Goal: Task Accomplishment & Management: Use online tool/utility

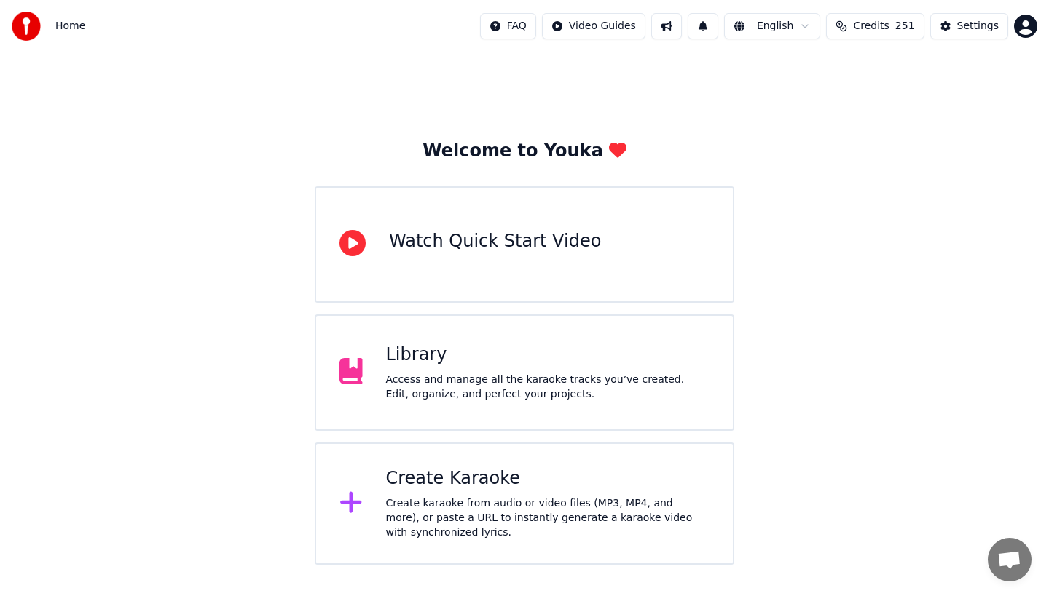
click at [433, 385] on div "Access and manage all the karaoke tracks you’ve created. Edit, organize, and pe…" at bounding box center [548, 387] width 324 height 29
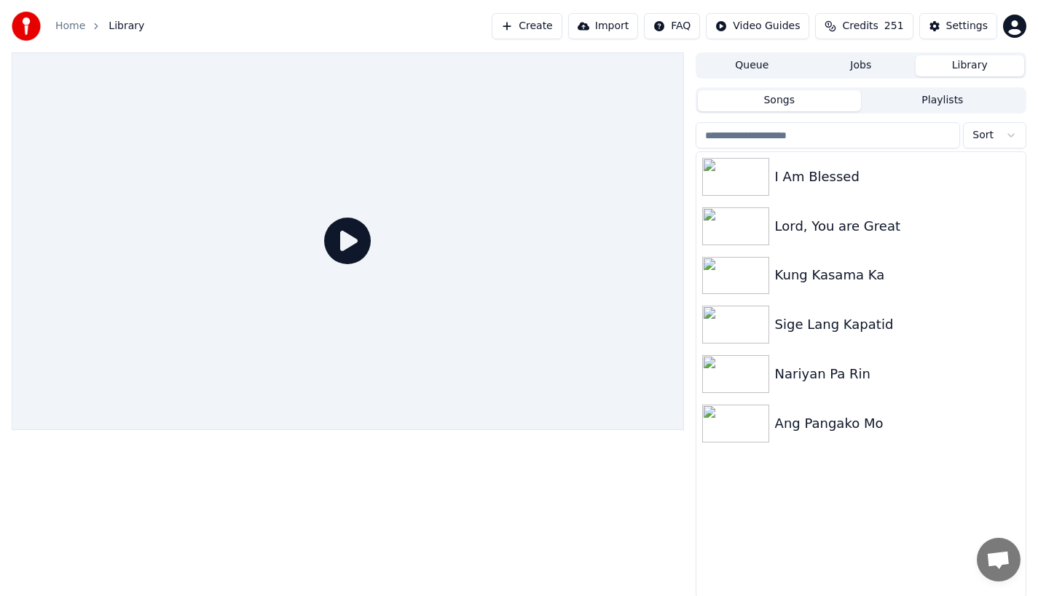
click at [562, 30] on button "Create" at bounding box center [527, 26] width 71 height 26
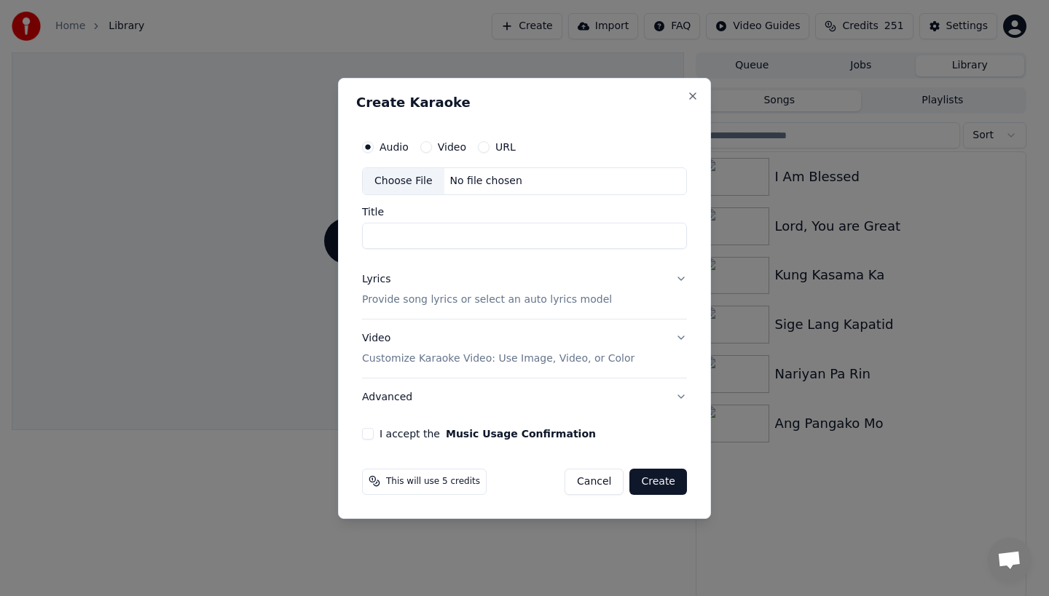
click at [408, 177] on div "Choose File" at bounding box center [404, 181] width 82 height 26
click at [428, 149] on button "Video" at bounding box center [426, 147] width 12 height 12
click at [369, 149] on button "Audio" at bounding box center [368, 147] width 12 height 12
click at [684, 338] on button "Video Customize Karaoke Video: Use Image, Video, or Color" at bounding box center [524, 348] width 325 height 58
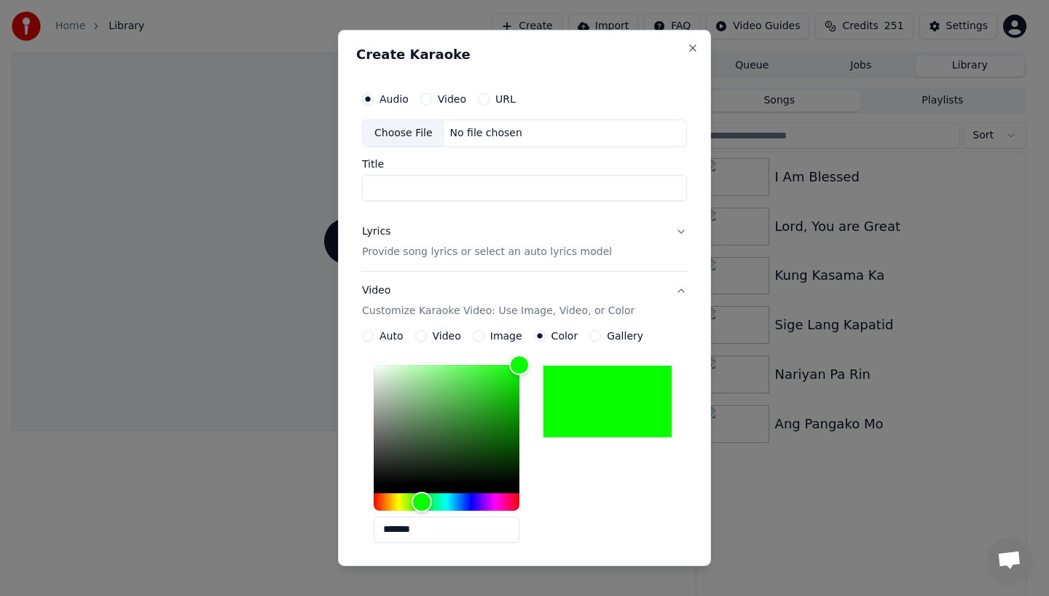
click at [684, 338] on div "**********" at bounding box center [524, 298] width 373 height 536
click at [671, 291] on button "Video Customize Karaoke Video: Use Image, Video, or Color" at bounding box center [524, 301] width 325 height 58
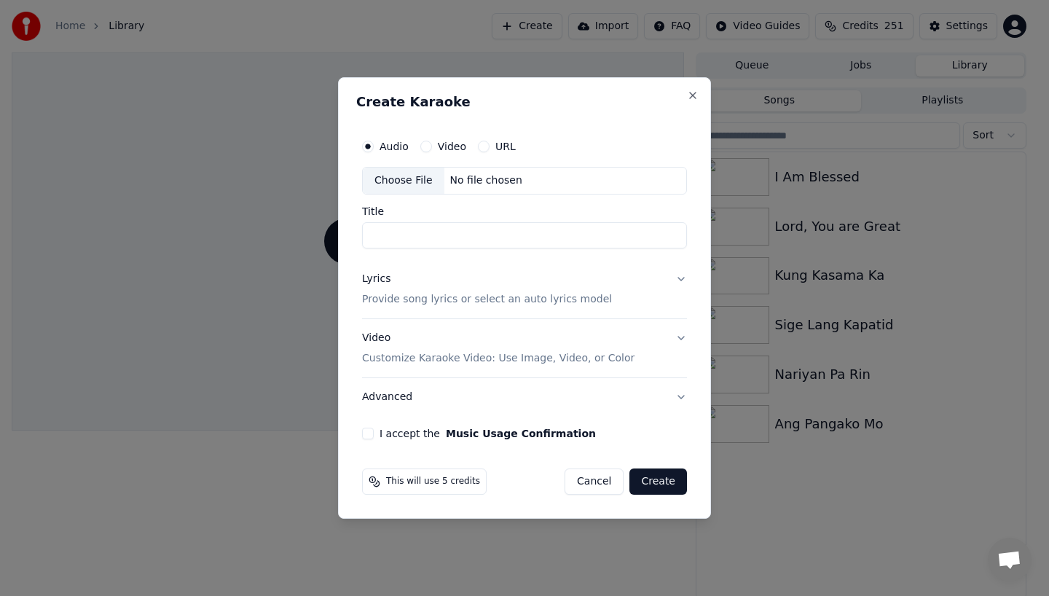
click at [427, 144] on button "Video" at bounding box center [426, 147] width 12 height 12
click at [419, 173] on div "Choose File" at bounding box center [404, 181] width 82 height 26
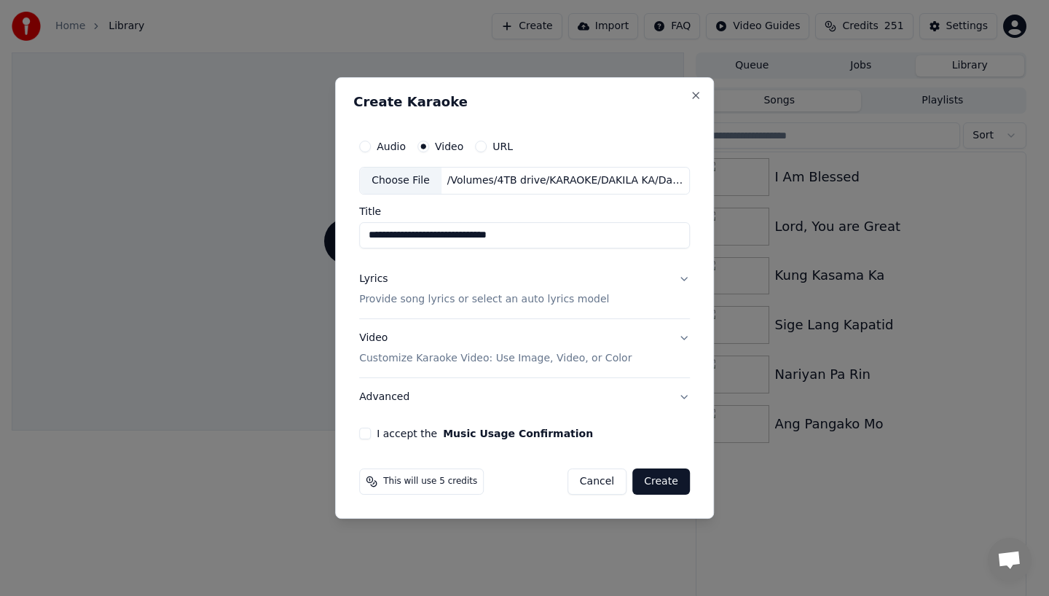
click at [434, 233] on input "**********" at bounding box center [524, 235] width 331 height 26
drag, startPoint x: 416, startPoint y: 236, endPoint x: 644, endPoint y: 236, distance: 228.0
click at [644, 236] on input "**********" at bounding box center [524, 235] width 331 height 26
type input "*********"
click at [685, 333] on button "Video Customize Karaoke Video: Use Image, Video, or Color" at bounding box center [524, 348] width 331 height 58
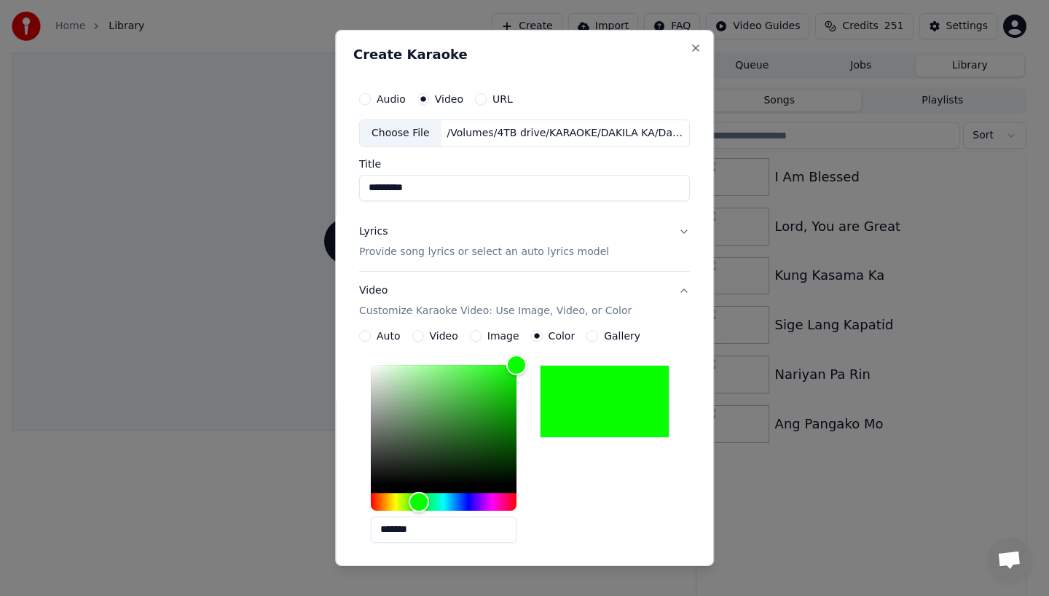
click at [390, 249] on p "Provide song lyrics or select an auto lyrics model" at bounding box center [484, 252] width 250 height 15
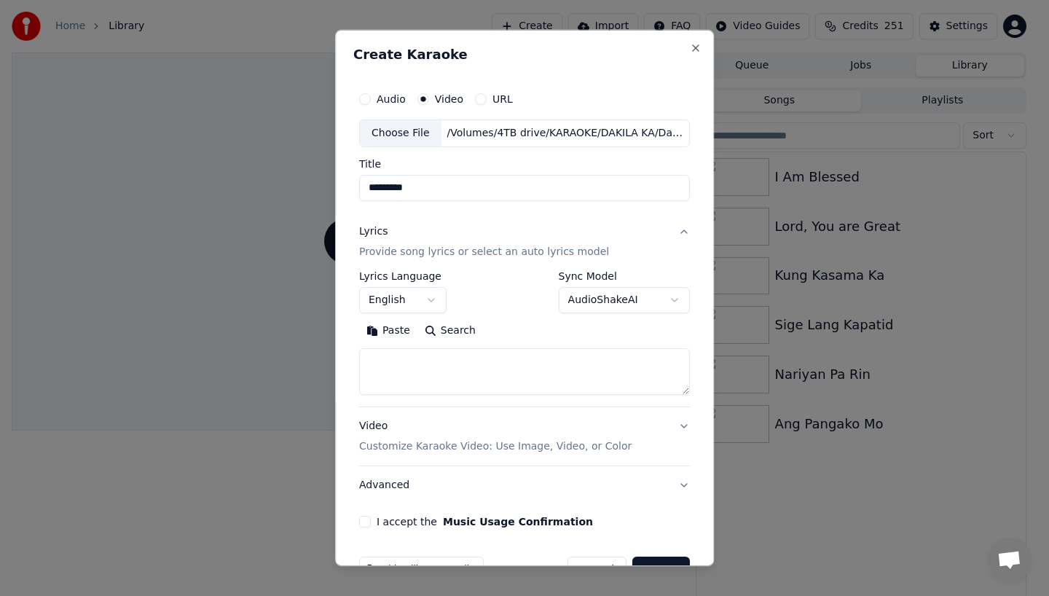
click at [385, 291] on button "English" at bounding box center [402, 300] width 87 height 26
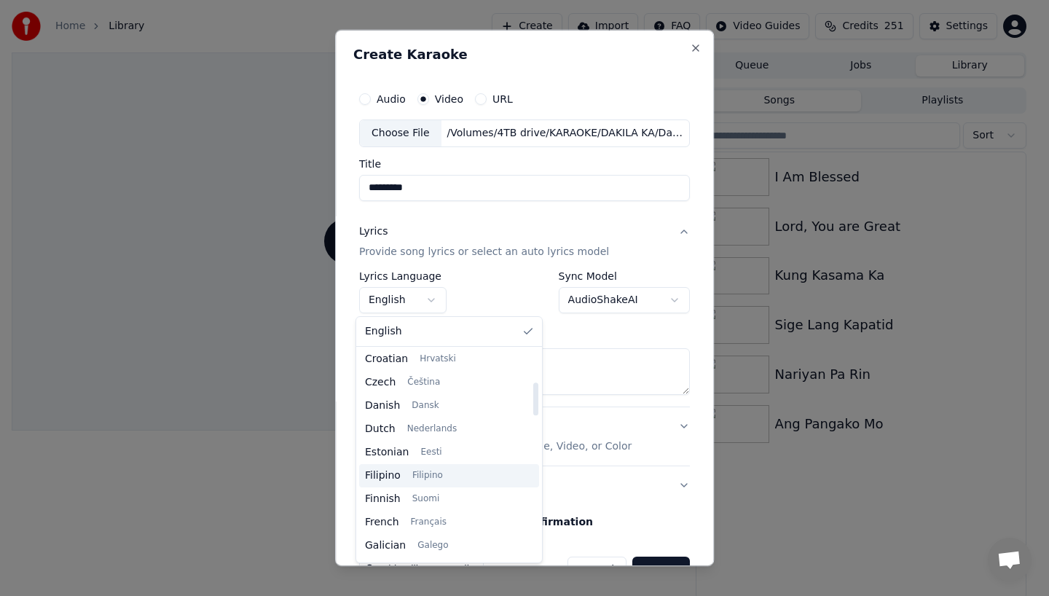
scroll to position [214, 0]
select select "**"
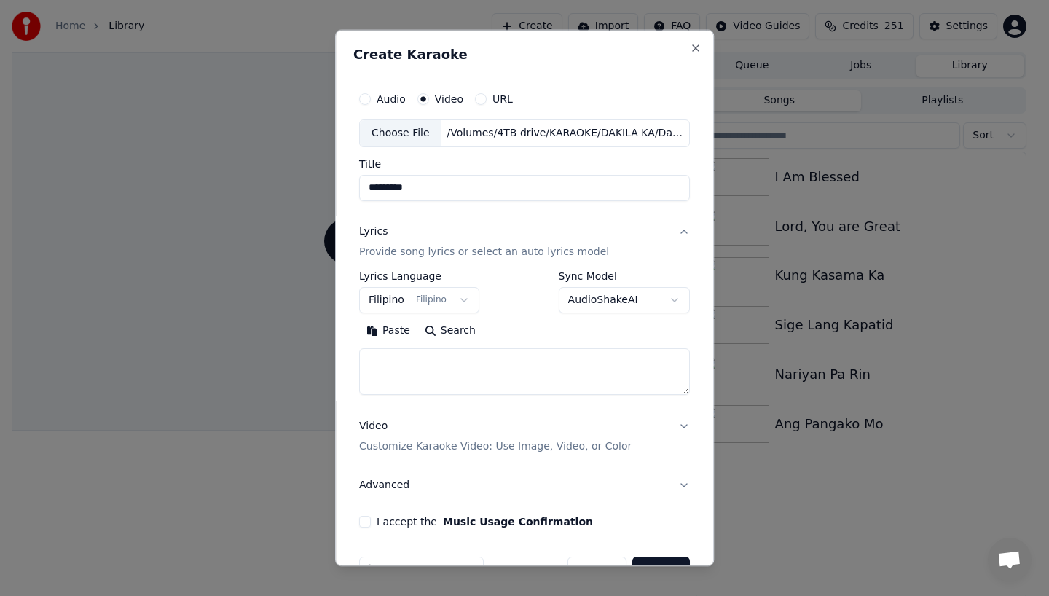
click at [393, 382] on textarea at bounding box center [524, 371] width 331 height 47
paste textarea "**********"
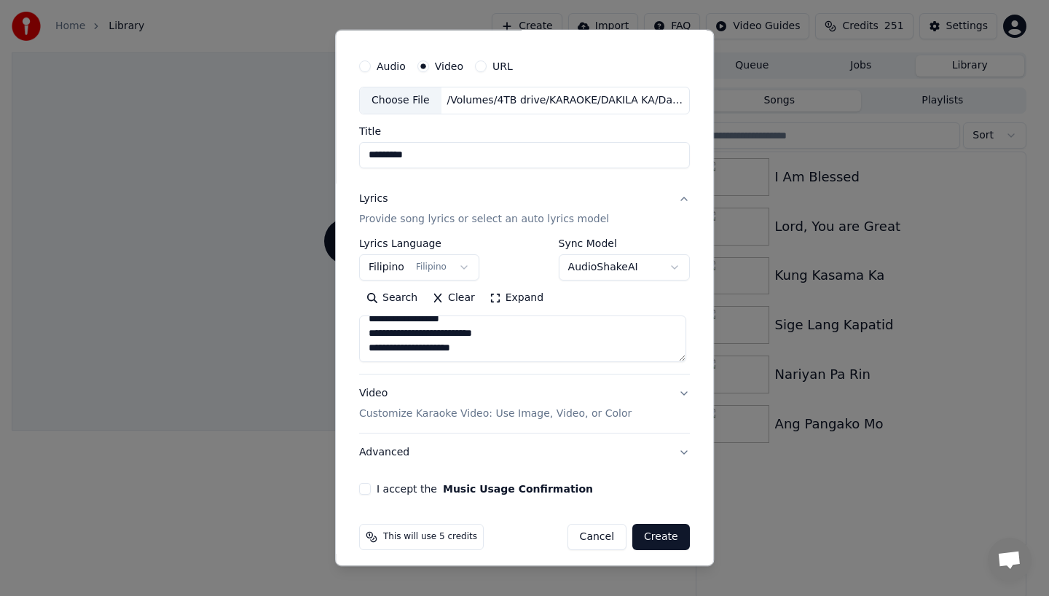
scroll to position [39, 0]
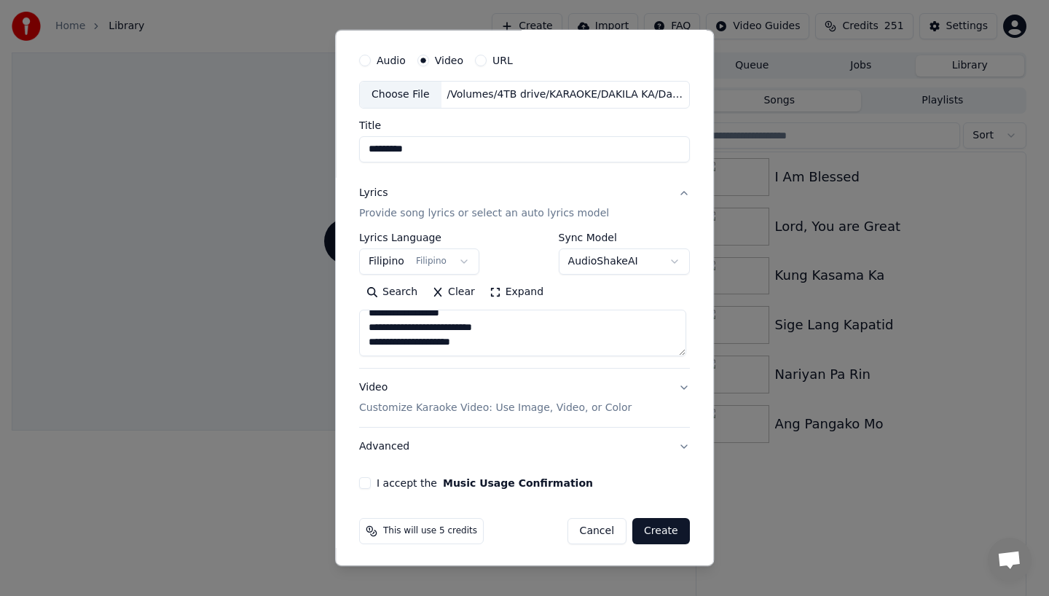
type textarea "**********"
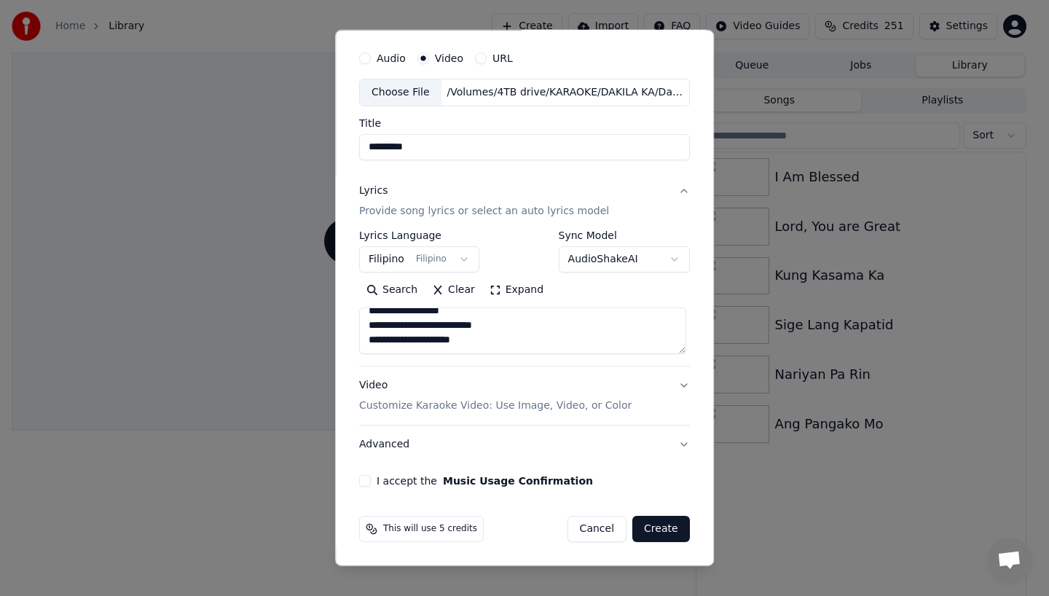
click at [363, 480] on button "I accept the Music Usage Confirmation" at bounding box center [365, 481] width 12 height 12
click at [647, 529] on button "Create" at bounding box center [661, 529] width 58 height 26
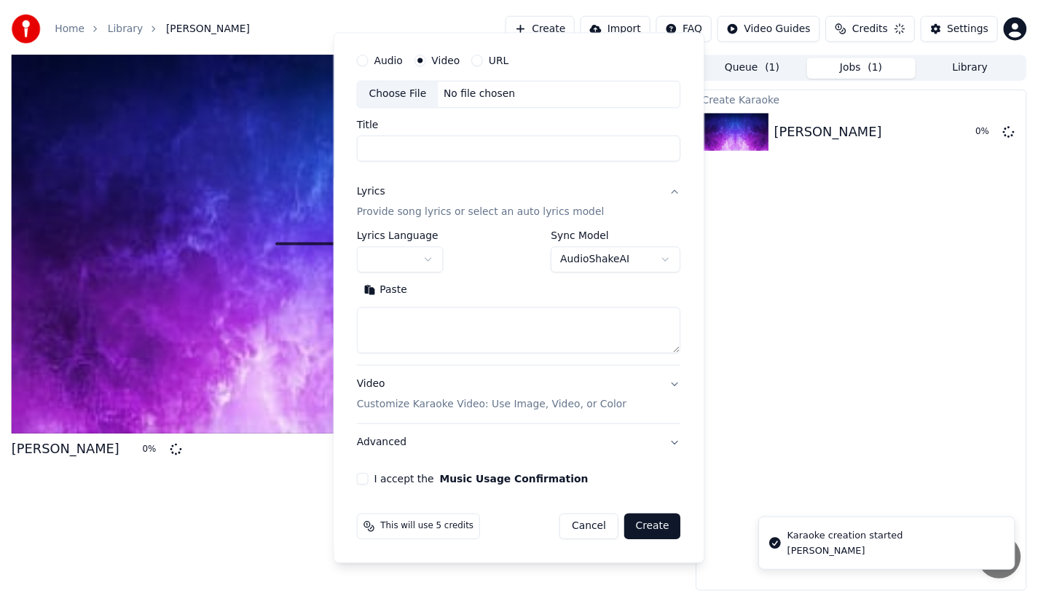
scroll to position [0, 0]
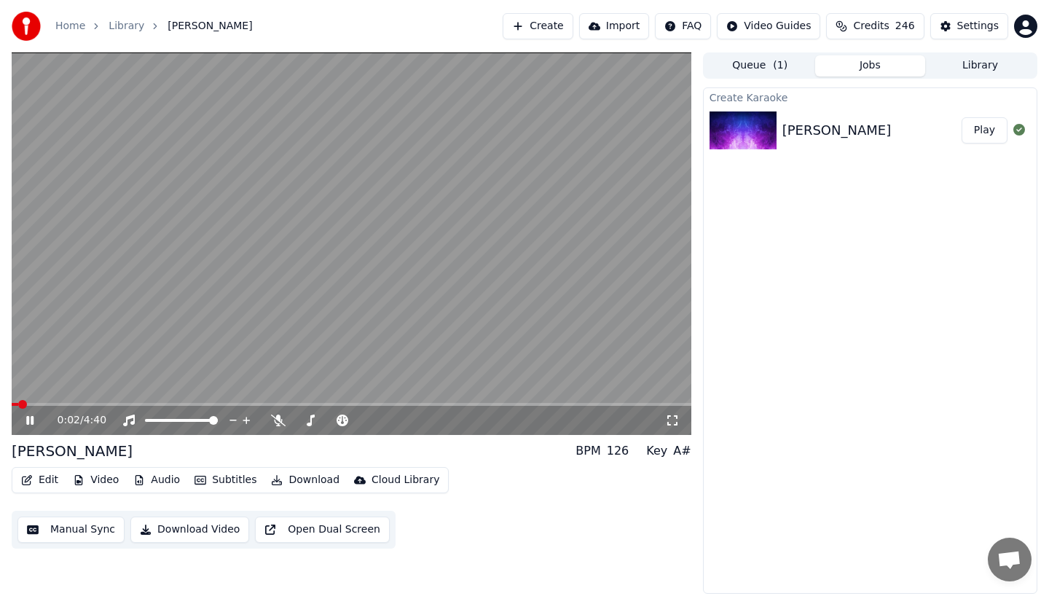
click at [28, 423] on icon at bounding box center [29, 420] width 7 height 9
click at [221, 476] on button "Subtitles" at bounding box center [226, 480] width 74 height 20
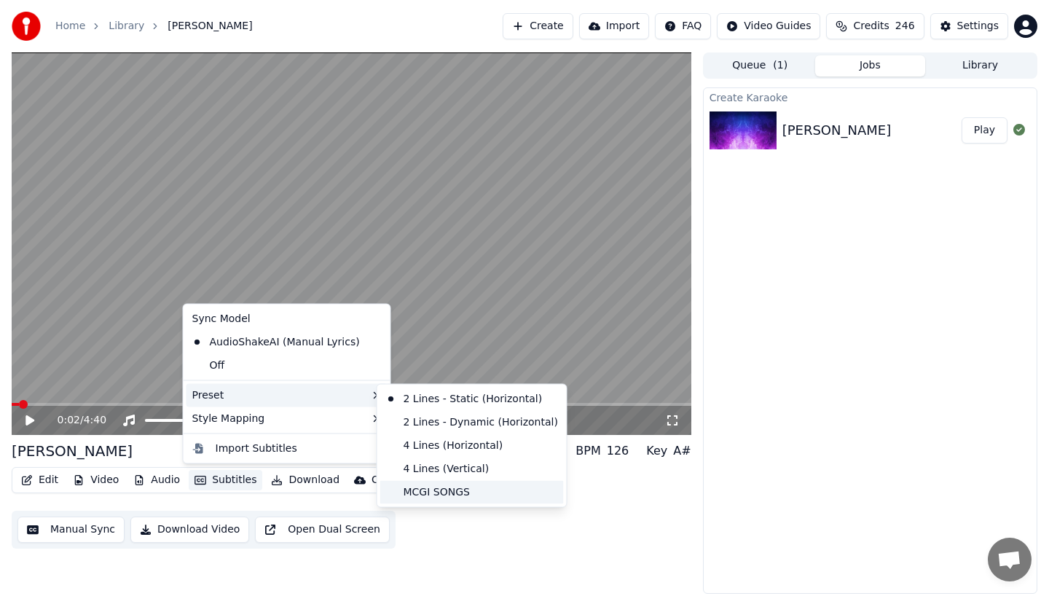
click at [432, 487] on div "MCGI SONGS" at bounding box center [472, 491] width 184 height 23
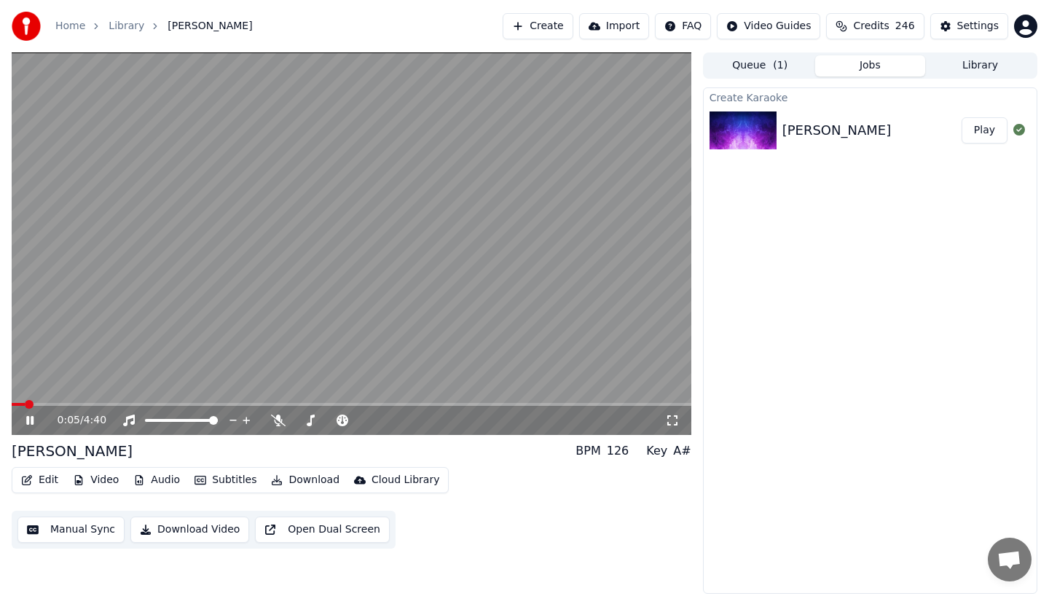
click at [23, 424] on icon at bounding box center [40, 420] width 34 height 12
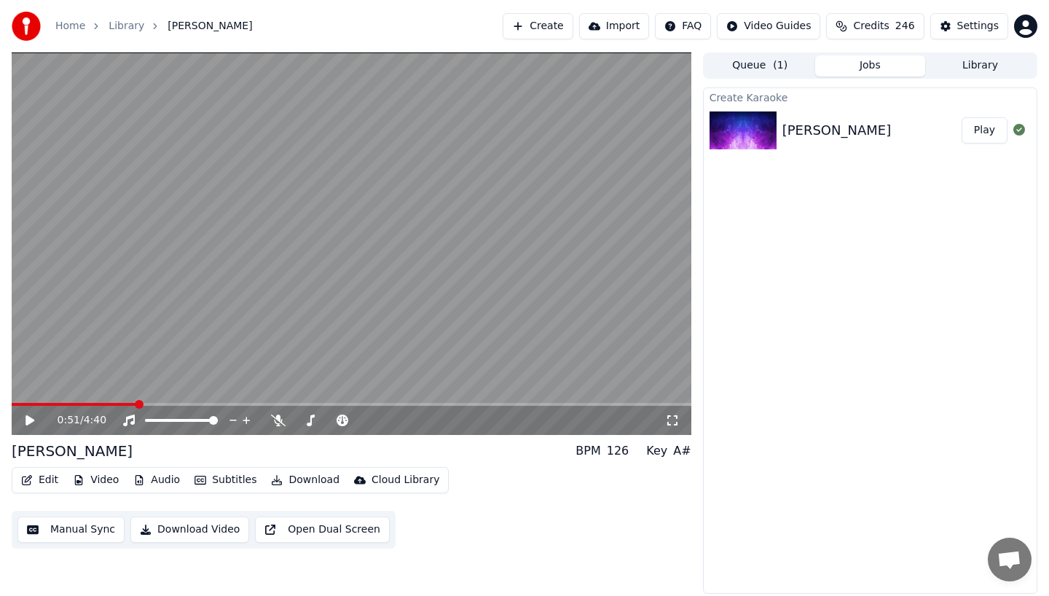
click at [44, 478] on button "Edit" at bounding box center [39, 480] width 49 height 20
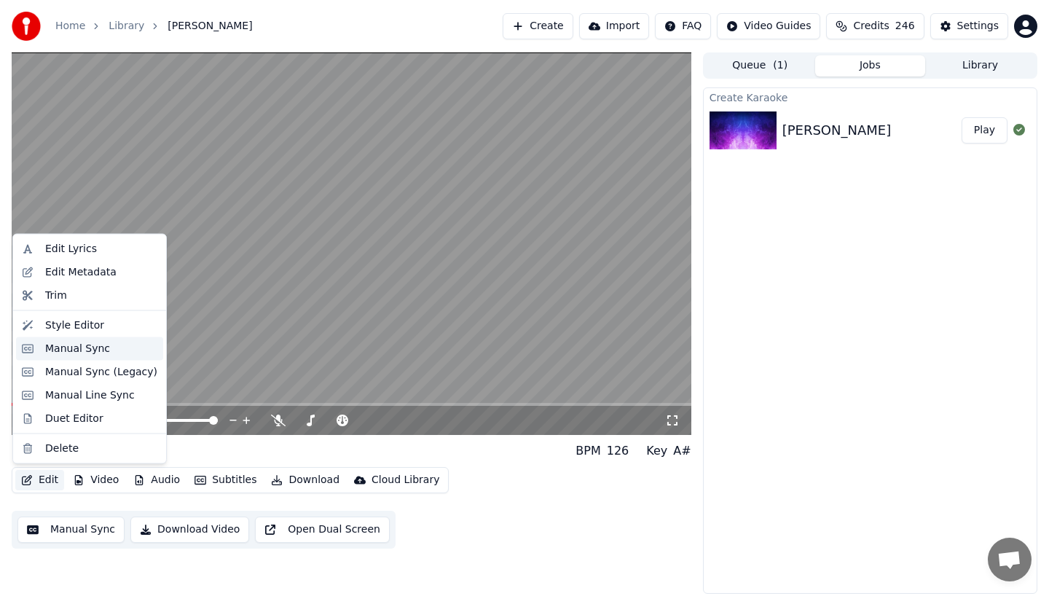
click at [59, 339] on div "Manual Sync" at bounding box center [89, 347] width 147 height 23
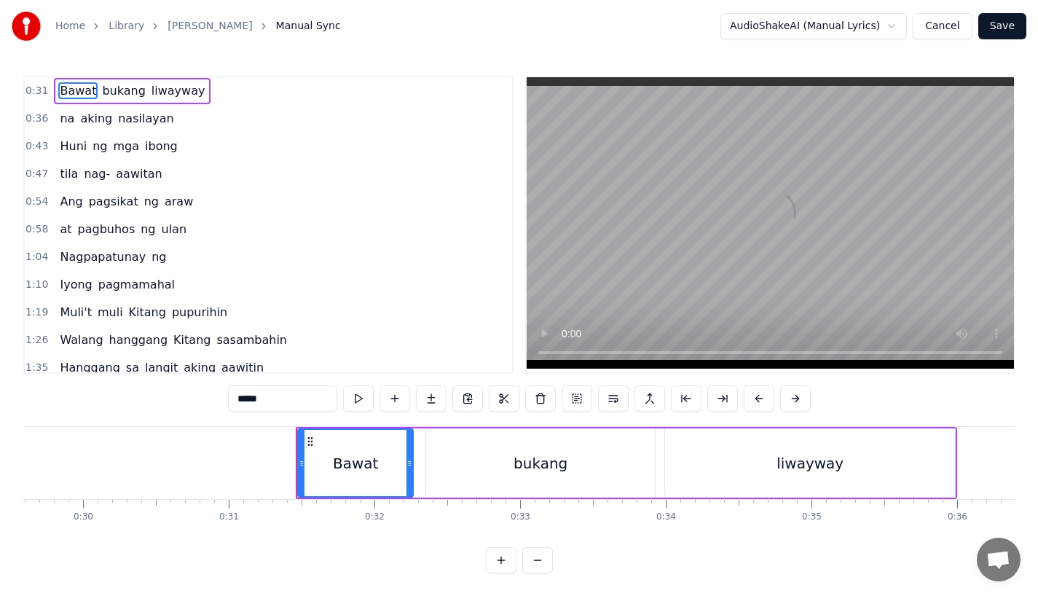
scroll to position [0, 4291]
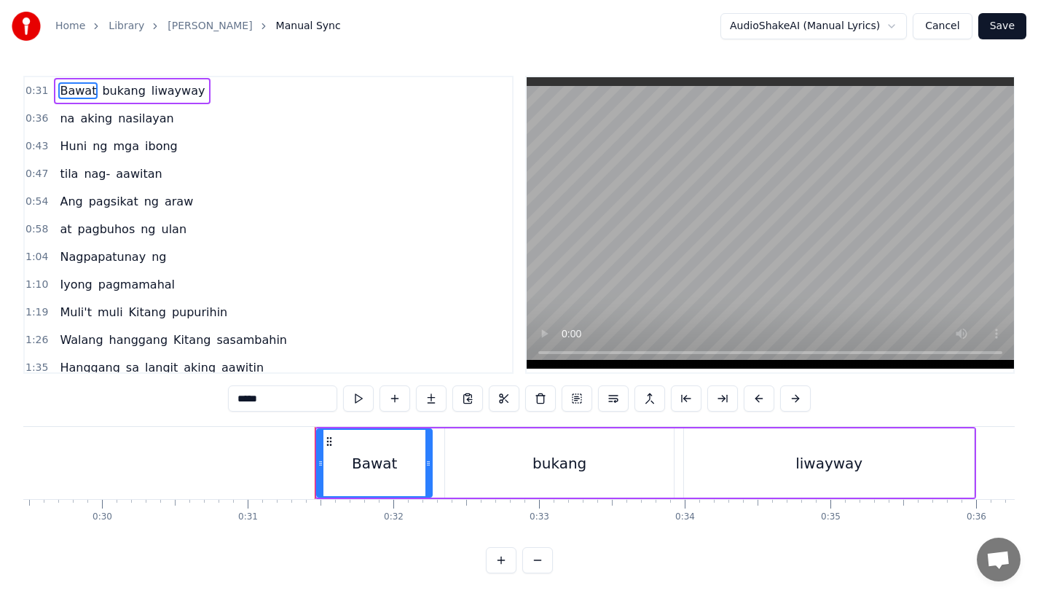
click at [373, 459] on div "Bawat" at bounding box center [374, 463] width 45 height 22
click at [330, 443] on icon at bounding box center [329, 442] width 12 height 12
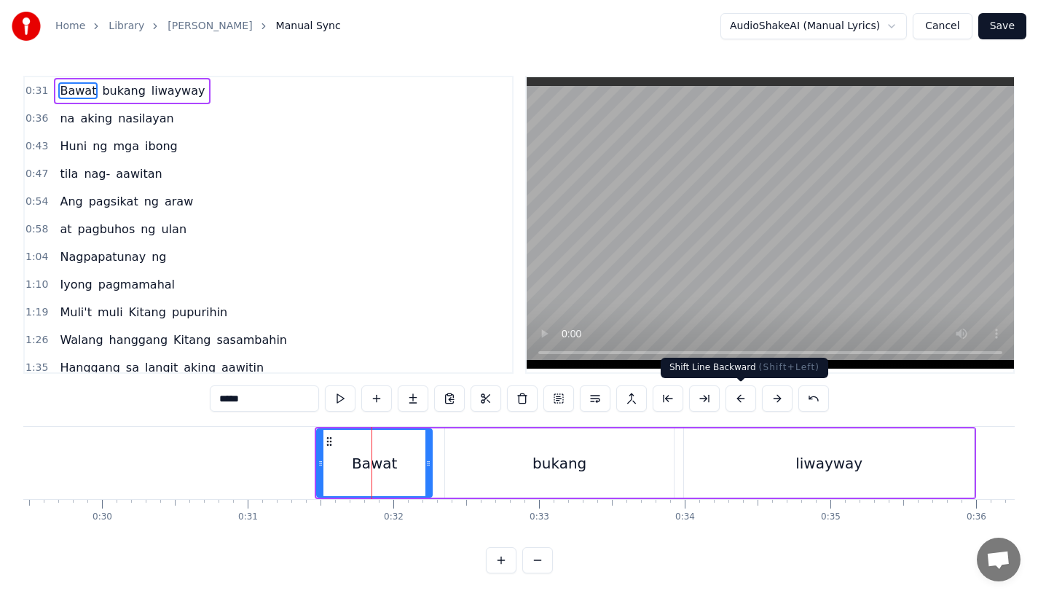
click at [733, 395] on button at bounding box center [740, 398] width 31 height 26
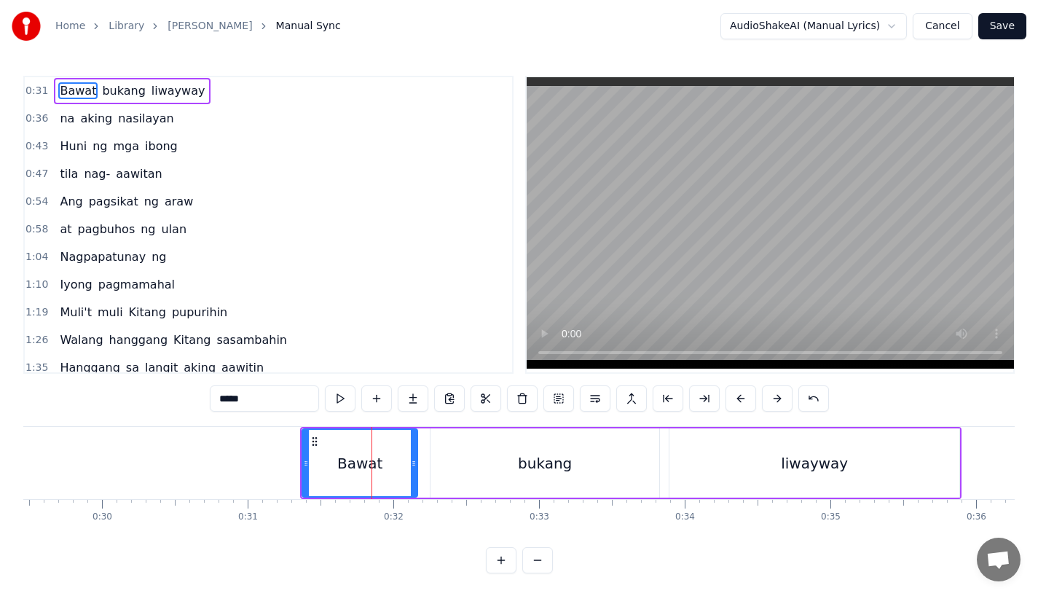
click at [733, 395] on button at bounding box center [740, 398] width 31 height 26
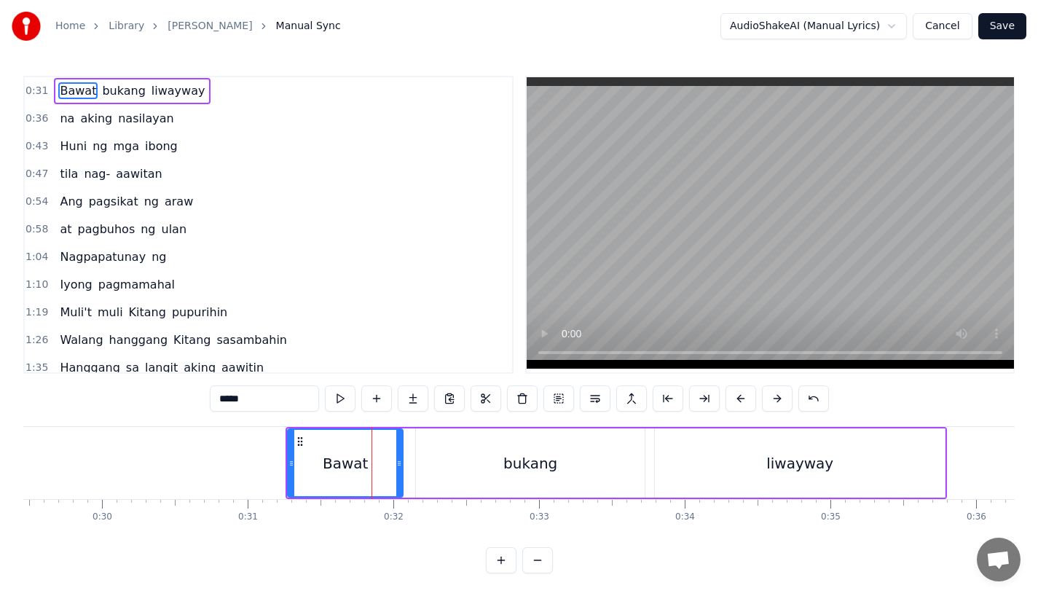
click at [733, 395] on button at bounding box center [740, 398] width 31 height 26
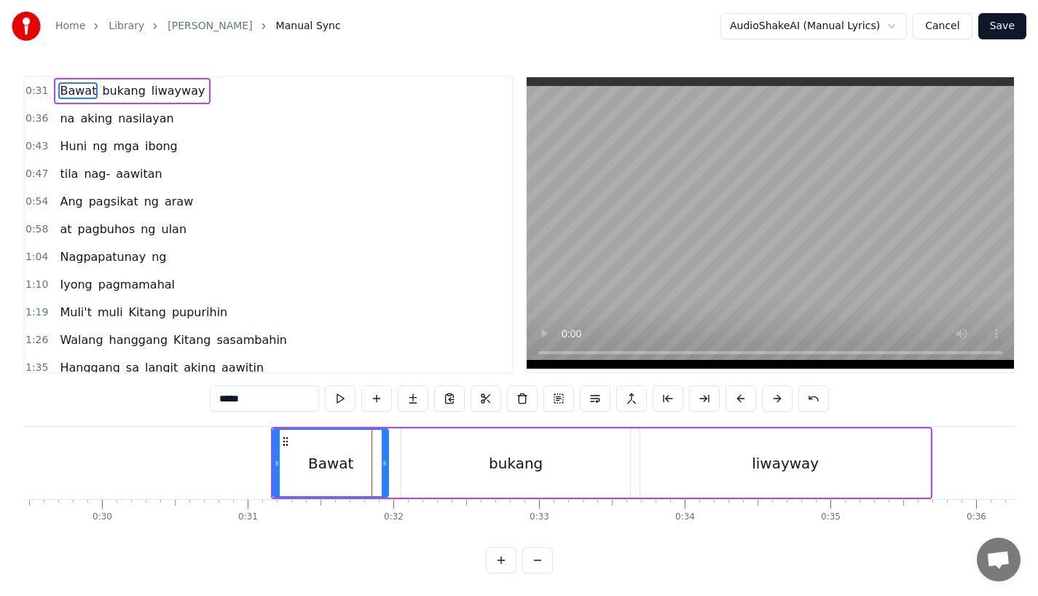
click at [733, 395] on button at bounding box center [740, 398] width 31 height 26
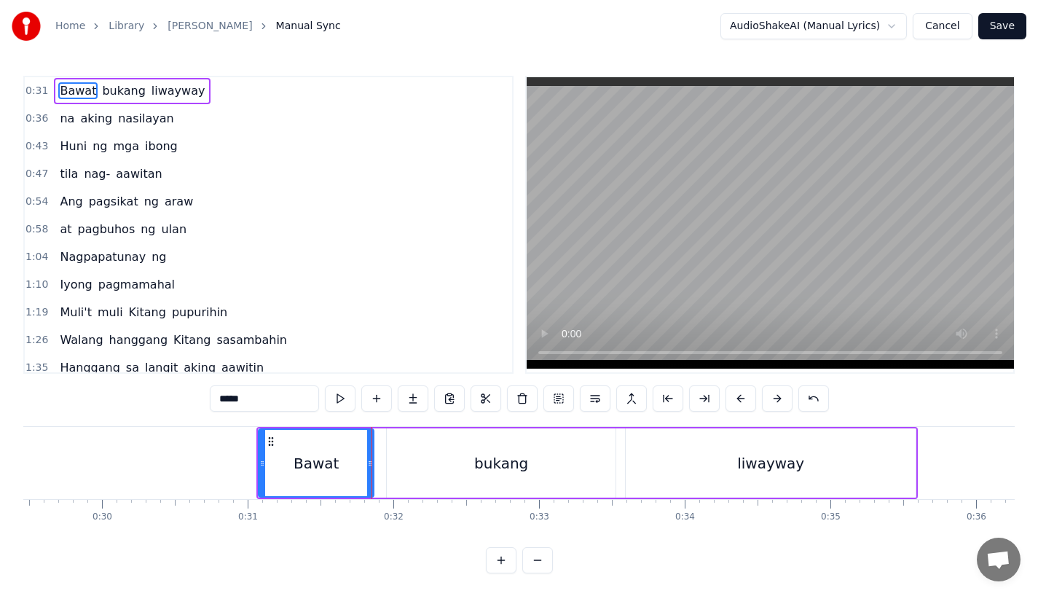
click at [733, 395] on button at bounding box center [740, 398] width 31 height 26
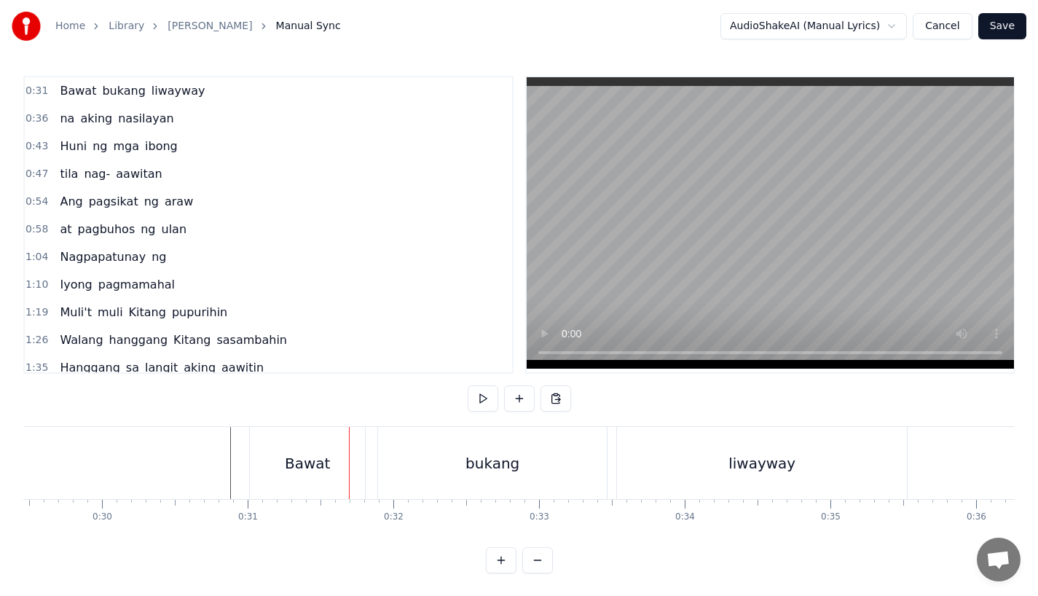
click at [274, 446] on div "Bawat" at bounding box center [307, 463] width 115 height 72
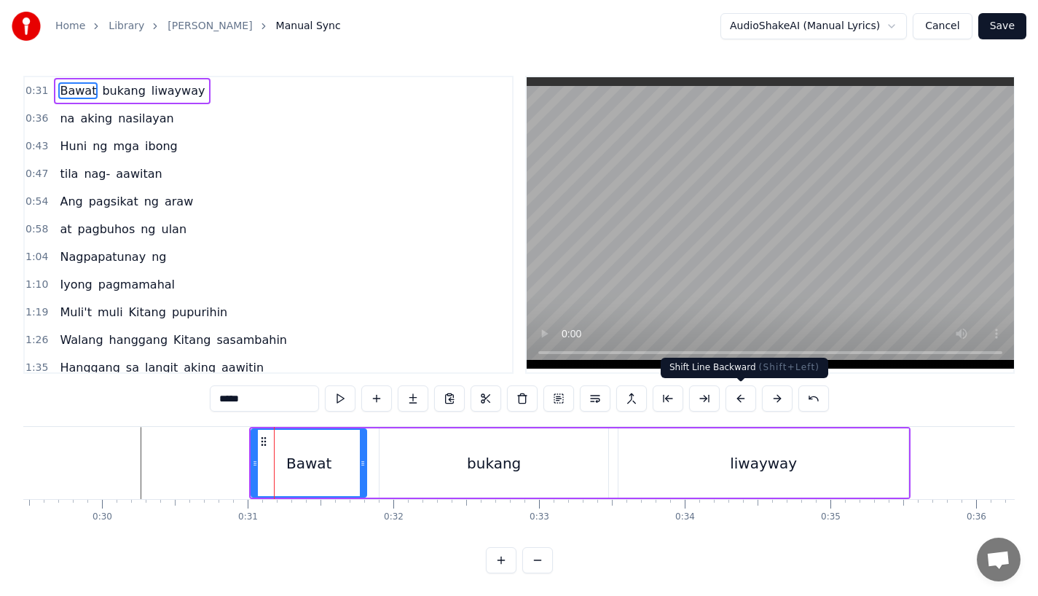
click at [772, 395] on button at bounding box center [777, 398] width 31 height 26
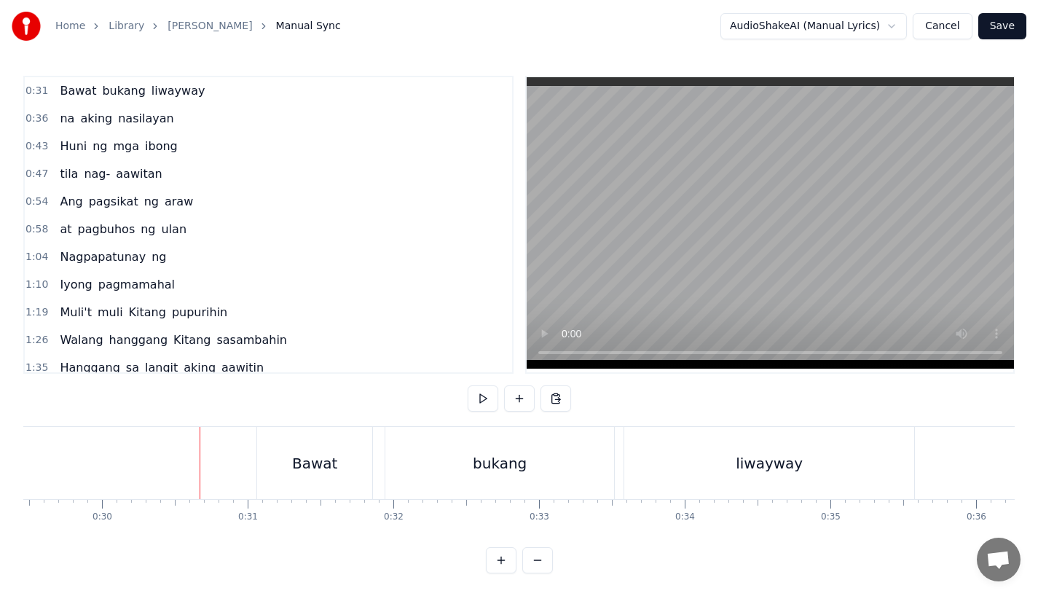
click at [487, 447] on div "bukang" at bounding box center [499, 463] width 229 height 72
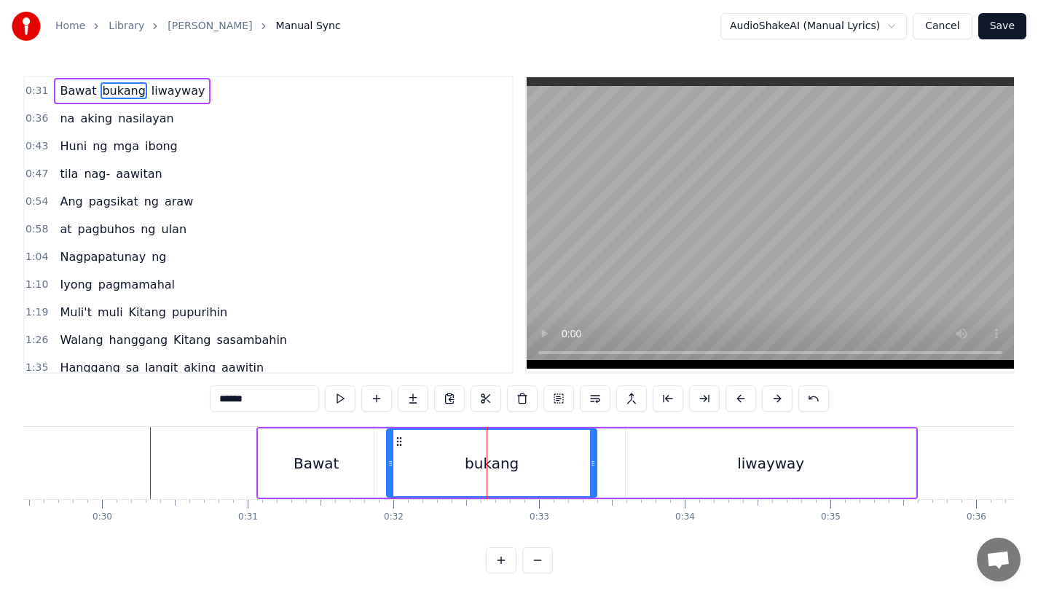
drag, startPoint x: 613, startPoint y: 464, endPoint x: 580, endPoint y: 466, distance: 32.8
click at [590, 466] on icon at bounding box center [593, 463] width 6 height 12
click at [339, 446] on div "Bawat" at bounding box center [316, 462] width 115 height 69
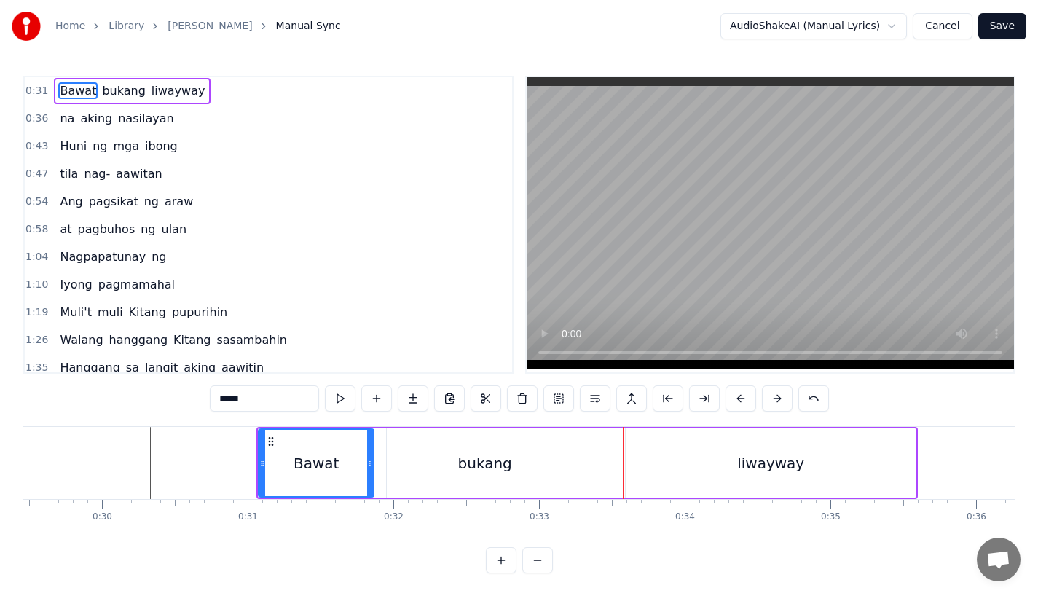
click at [414, 442] on div "bukang" at bounding box center [485, 462] width 196 height 69
type input "******"
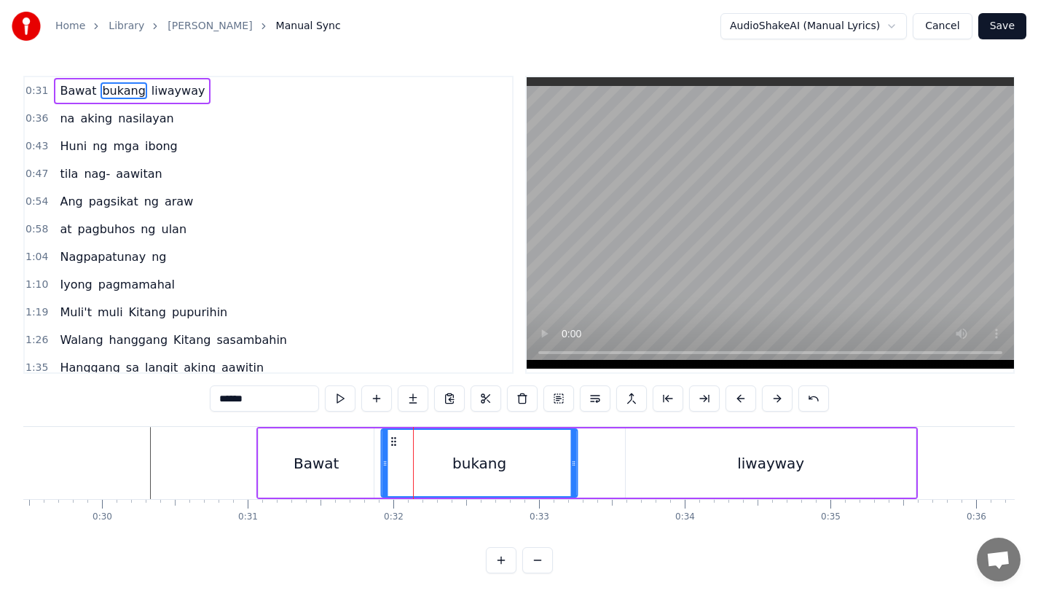
click at [391, 438] on icon at bounding box center [394, 442] width 12 height 12
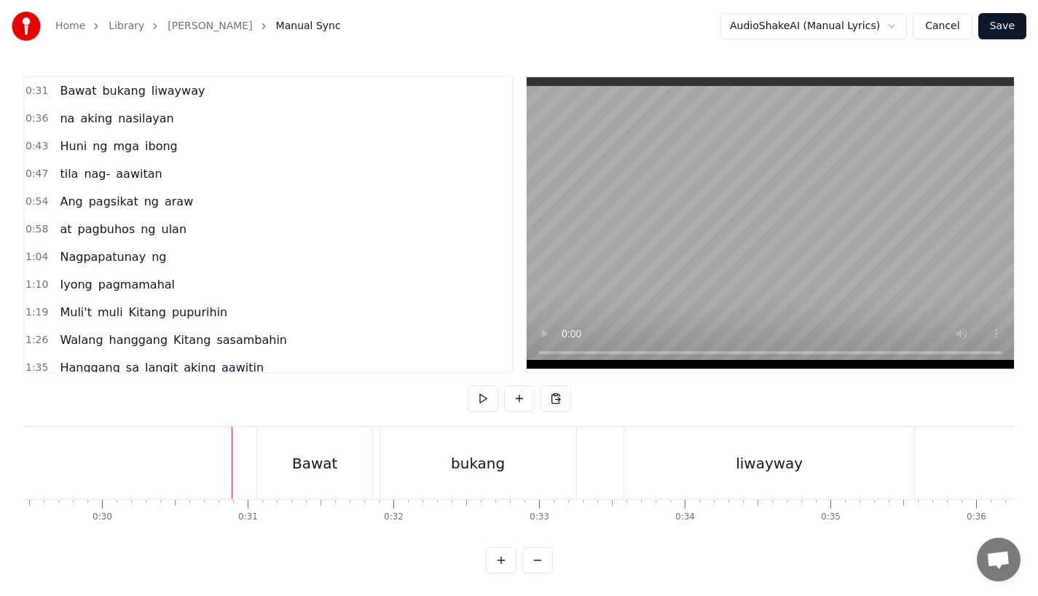
click at [286, 454] on div "Bawat" at bounding box center [314, 463] width 115 height 72
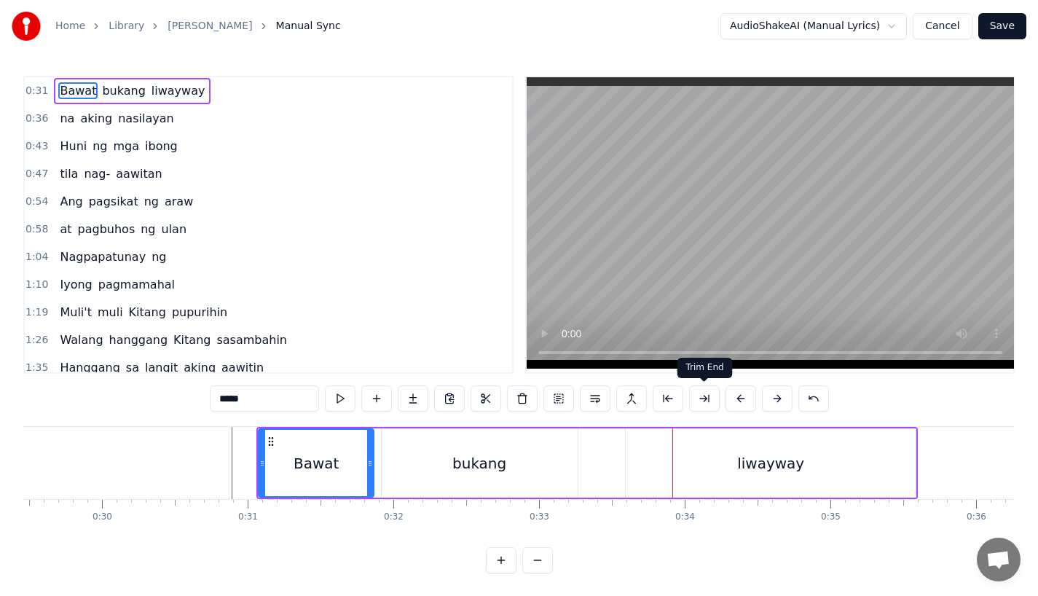
click at [688, 460] on div "liwayway" at bounding box center [771, 462] width 290 height 69
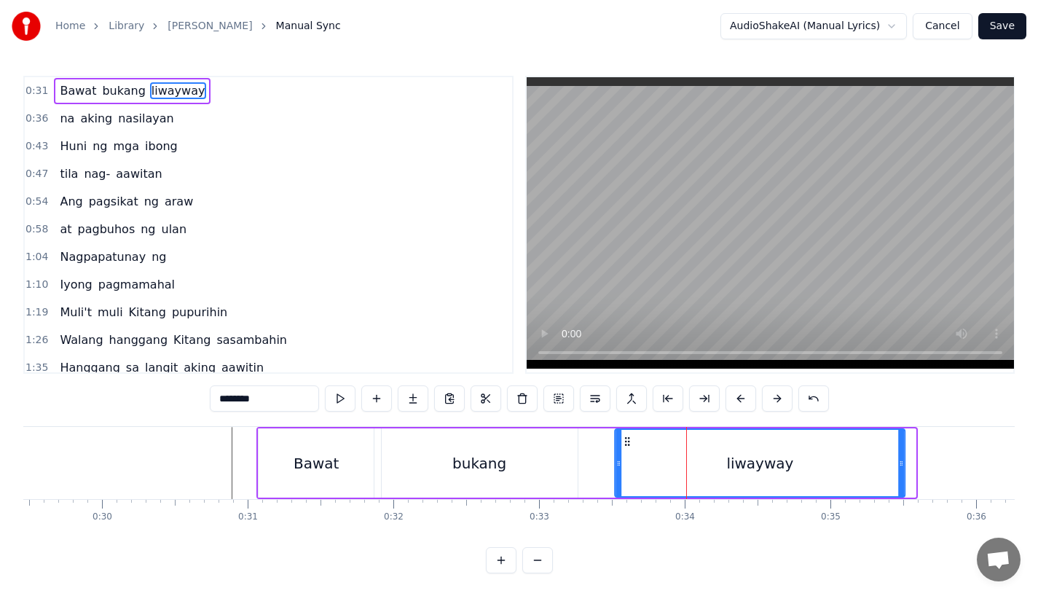
drag, startPoint x: 639, startPoint y: 439, endPoint x: 626, endPoint y: 441, distance: 13.2
click at [626, 441] on icon at bounding box center [627, 442] width 12 height 12
click at [498, 463] on div "bukang" at bounding box center [479, 463] width 54 height 22
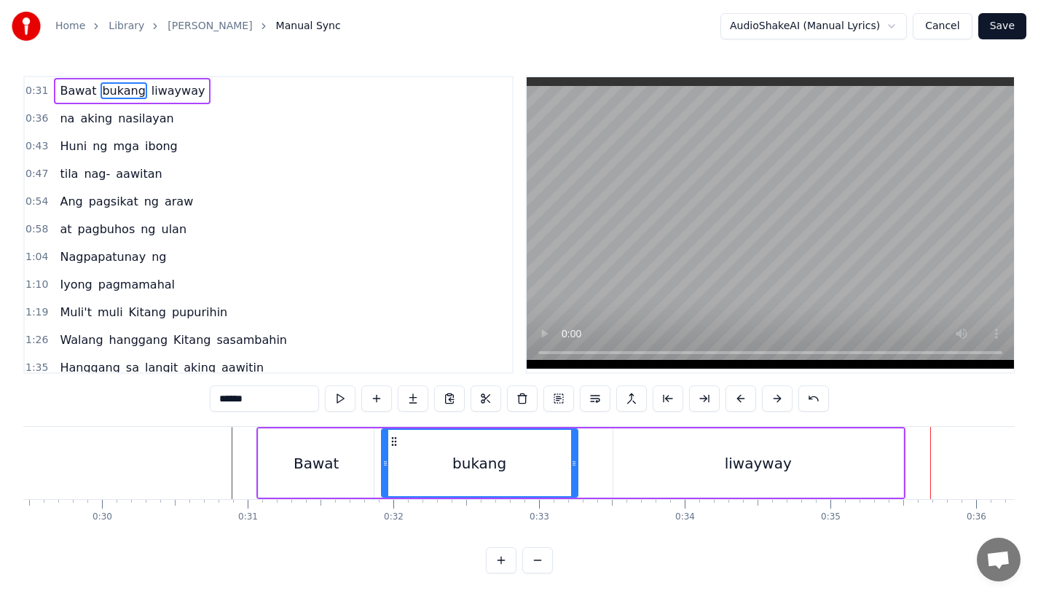
click at [550, 455] on div "bukang" at bounding box center [479, 463] width 194 height 66
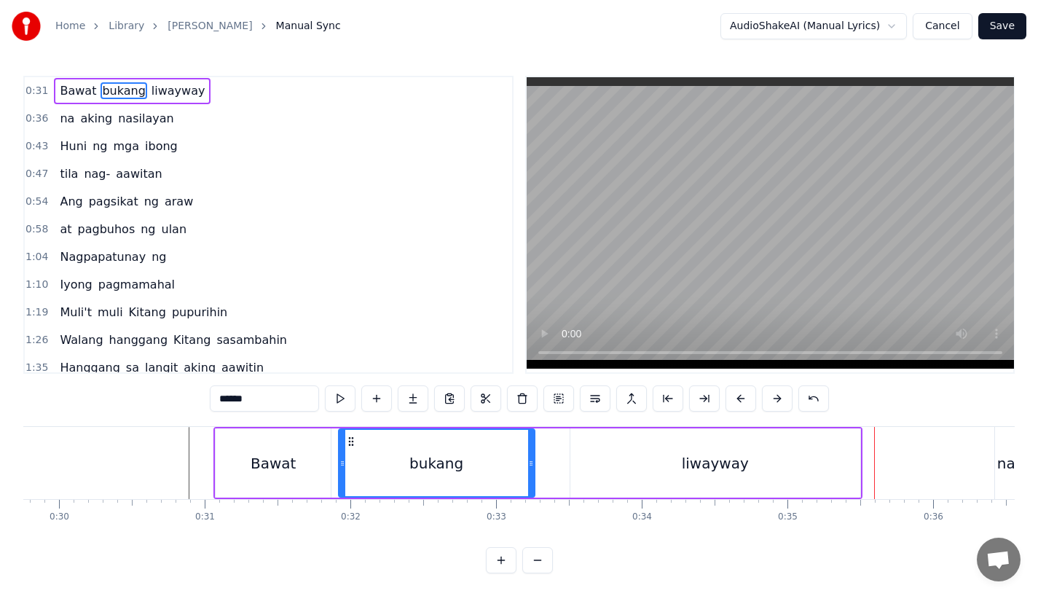
scroll to position [0, 4341]
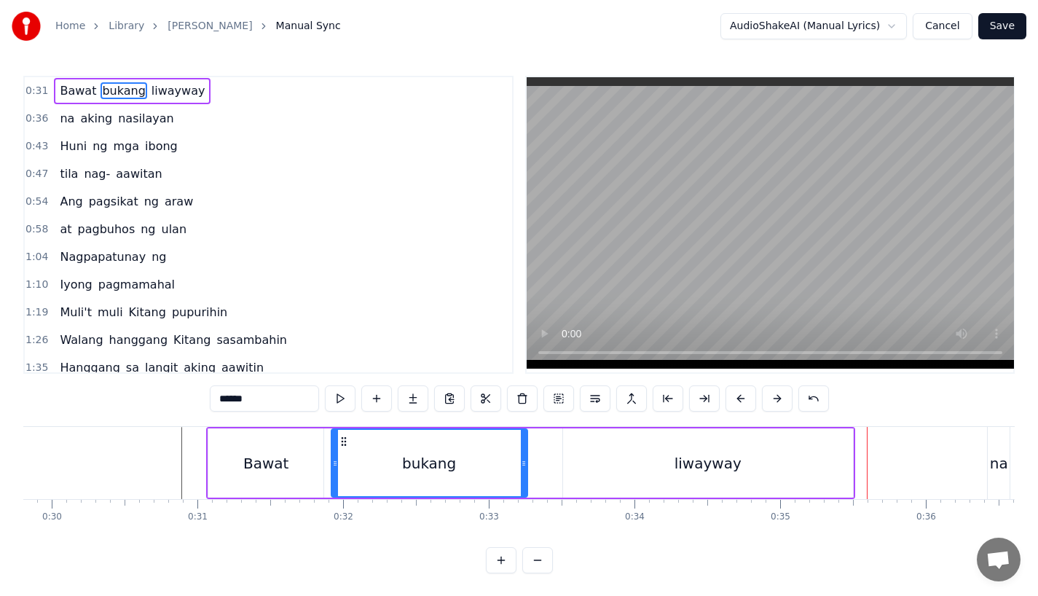
click at [797, 449] on div "liwayway" at bounding box center [708, 462] width 290 height 69
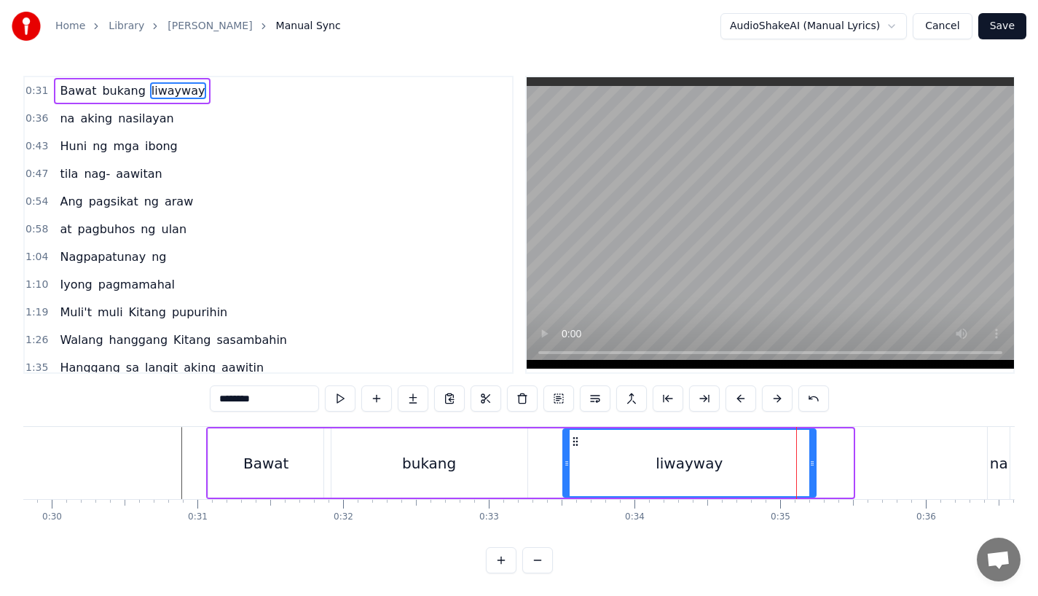
drag, startPoint x: 846, startPoint y: 455, endPoint x: 809, endPoint y: 455, distance: 37.1
click at [809, 455] on div at bounding box center [812, 463] width 6 height 66
click at [499, 431] on div "bukang" at bounding box center [429, 462] width 196 height 69
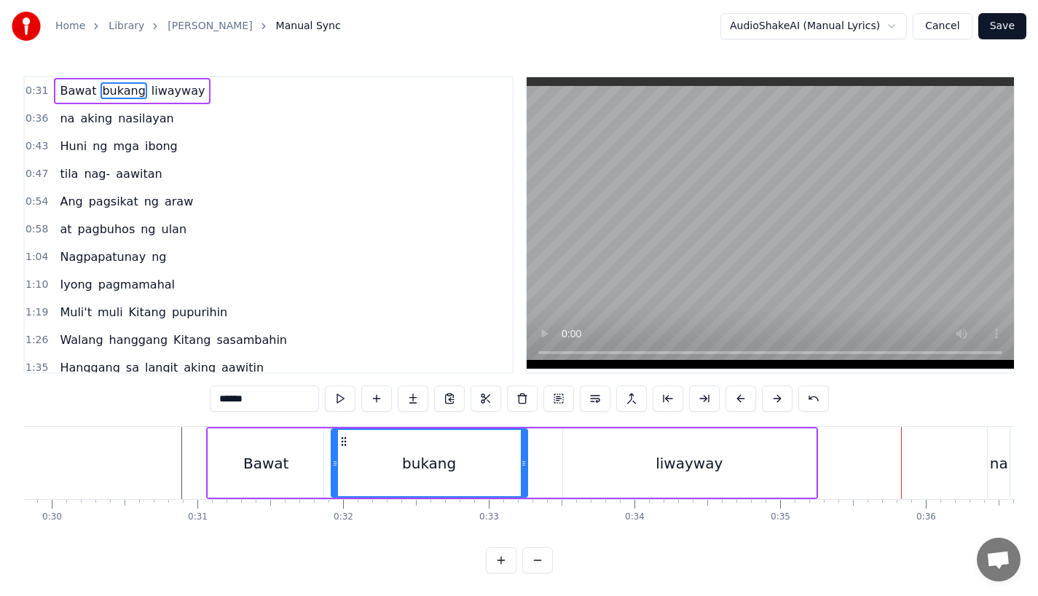
click at [784, 476] on div "liwayway" at bounding box center [689, 462] width 253 height 69
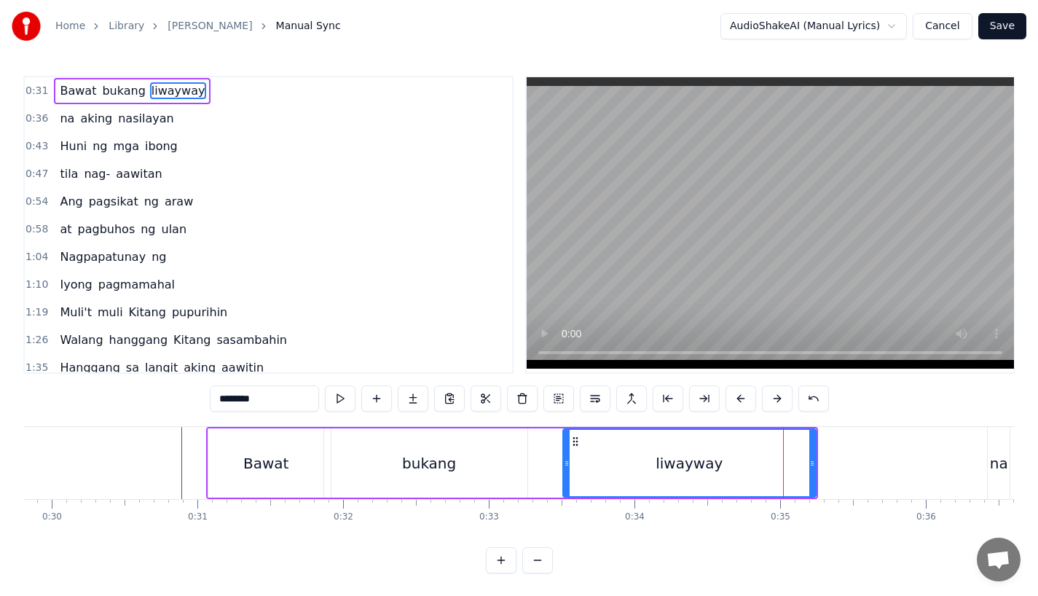
drag, startPoint x: 813, startPoint y: 471, endPoint x: 793, endPoint y: 471, distance: 19.7
click at [809, 471] on div at bounding box center [812, 463] width 6 height 66
click at [591, 448] on div "liwayway" at bounding box center [680, 463] width 232 height 66
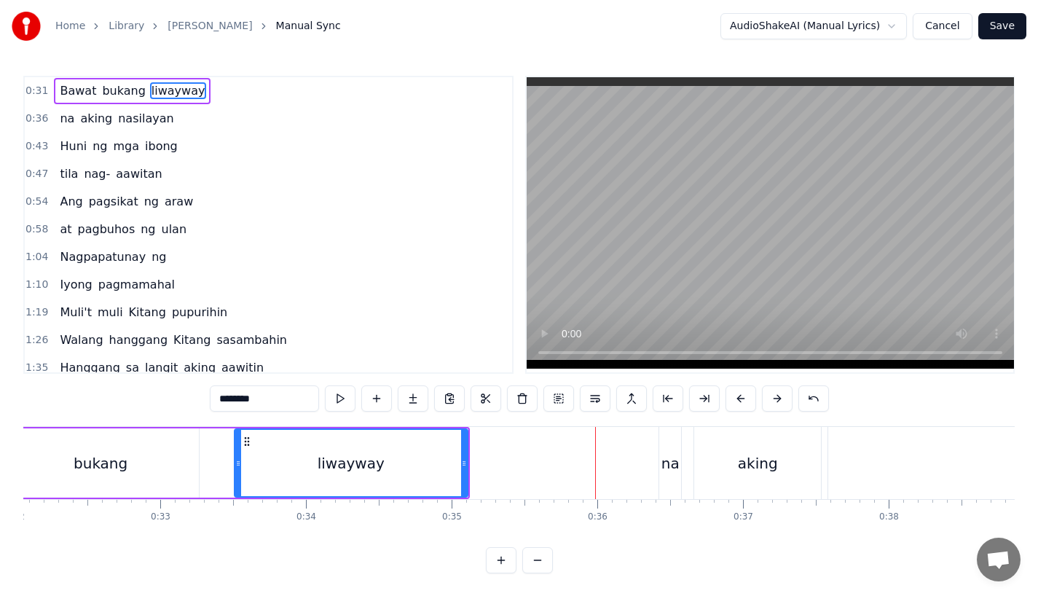
scroll to position [0, 4704]
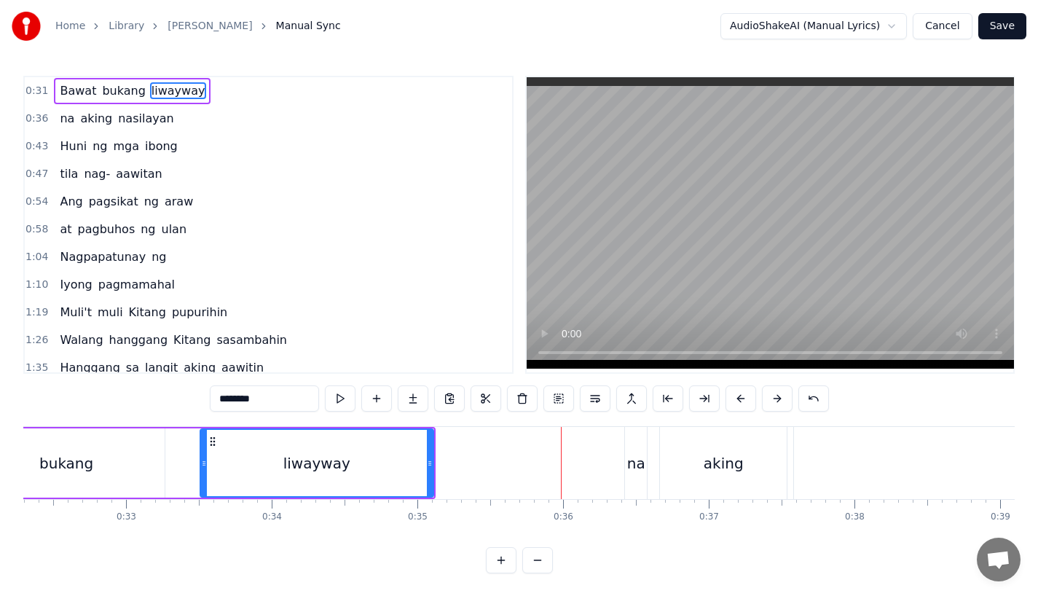
click at [624, 469] on div "na" at bounding box center [635, 463] width 23 height 72
type input "**"
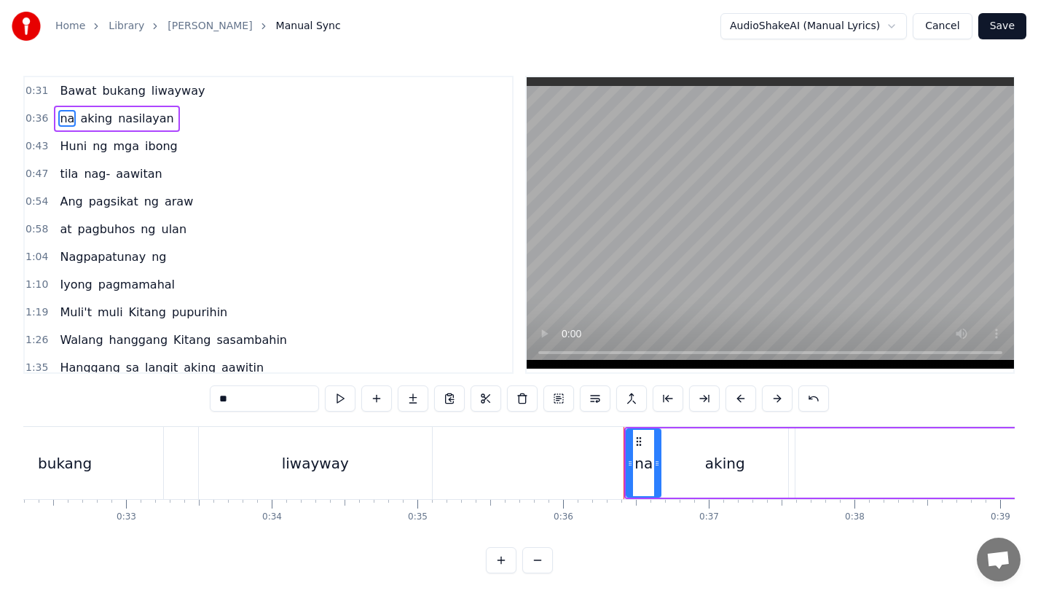
drag, startPoint x: 646, startPoint y: 465, endPoint x: 661, endPoint y: 465, distance: 14.6
click at [660, 465] on icon at bounding box center [657, 463] width 6 height 12
drag, startPoint x: 632, startPoint y: 465, endPoint x: 622, endPoint y: 465, distance: 10.2
click at [624, 465] on icon at bounding box center [627, 463] width 6 height 12
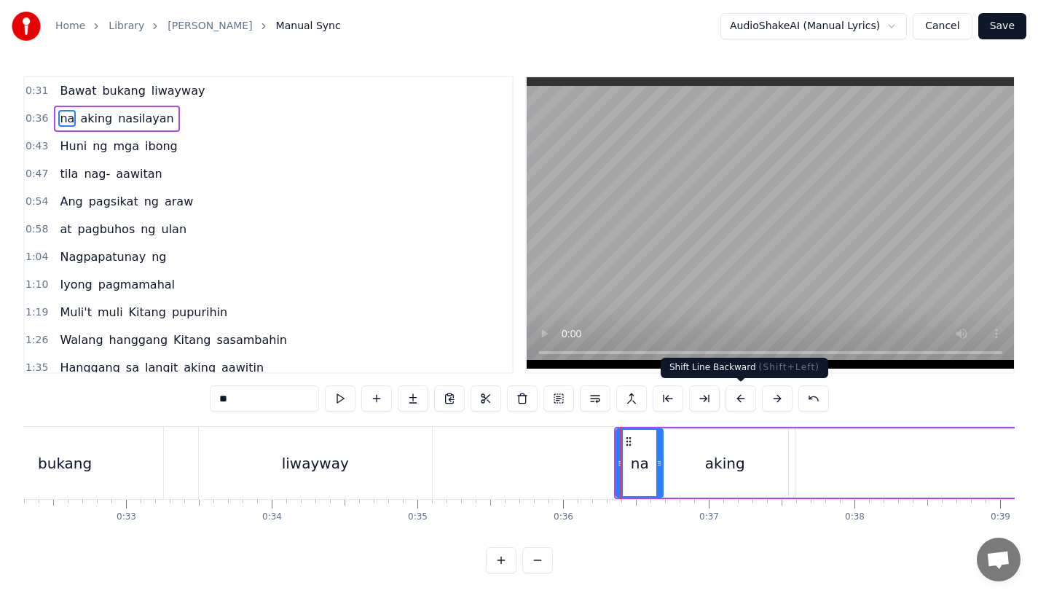
click at [741, 401] on button at bounding box center [740, 398] width 31 height 26
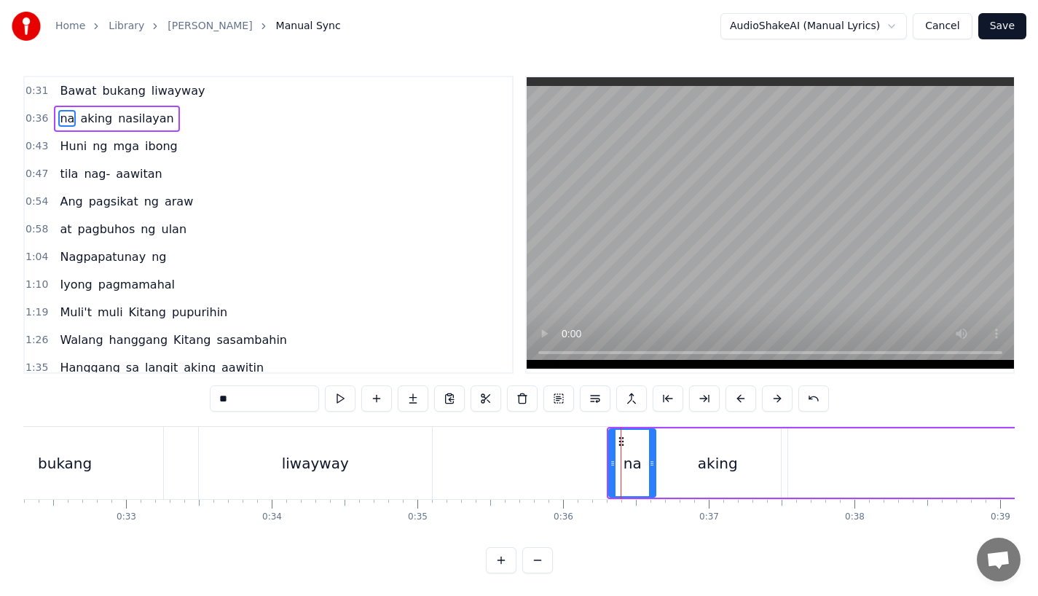
click at [741, 401] on button at bounding box center [740, 398] width 31 height 26
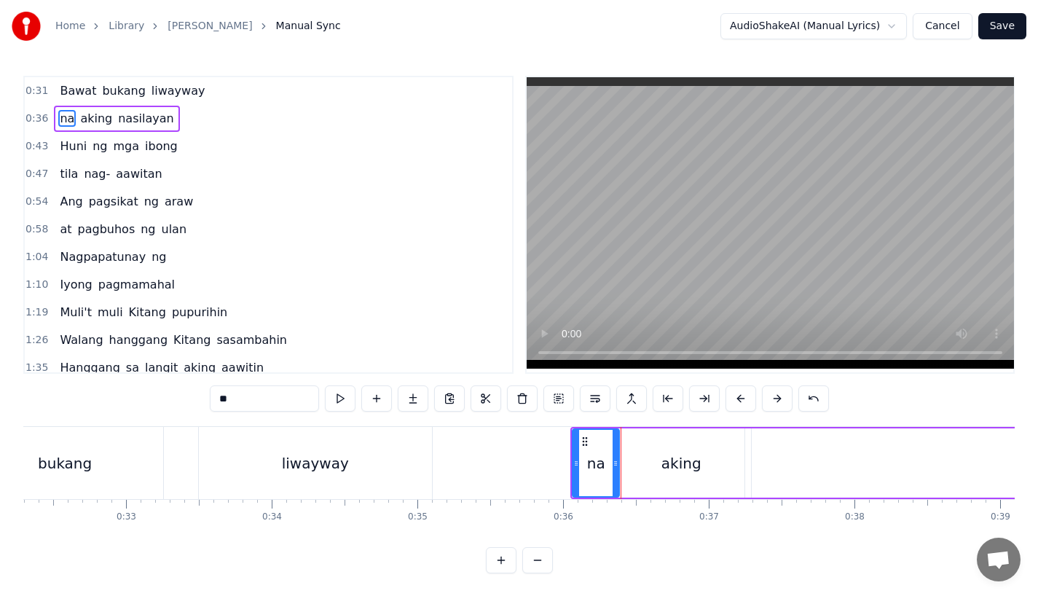
click at [741, 401] on button at bounding box center [740, 398] width 31 height 26
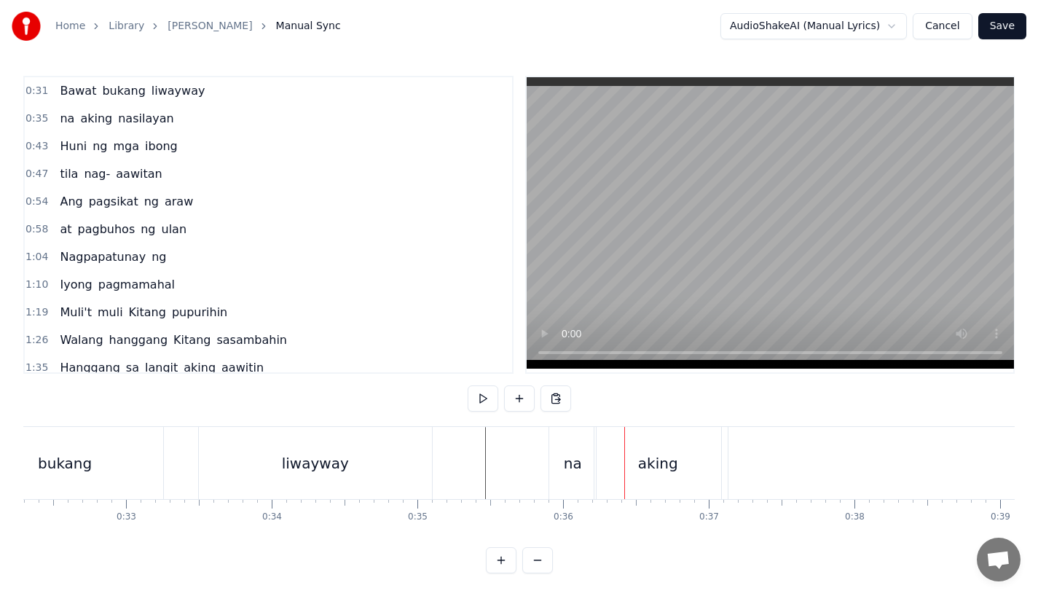
click at [576, 478] on div "na" at bounding box center [572, 463] width 47 height 72
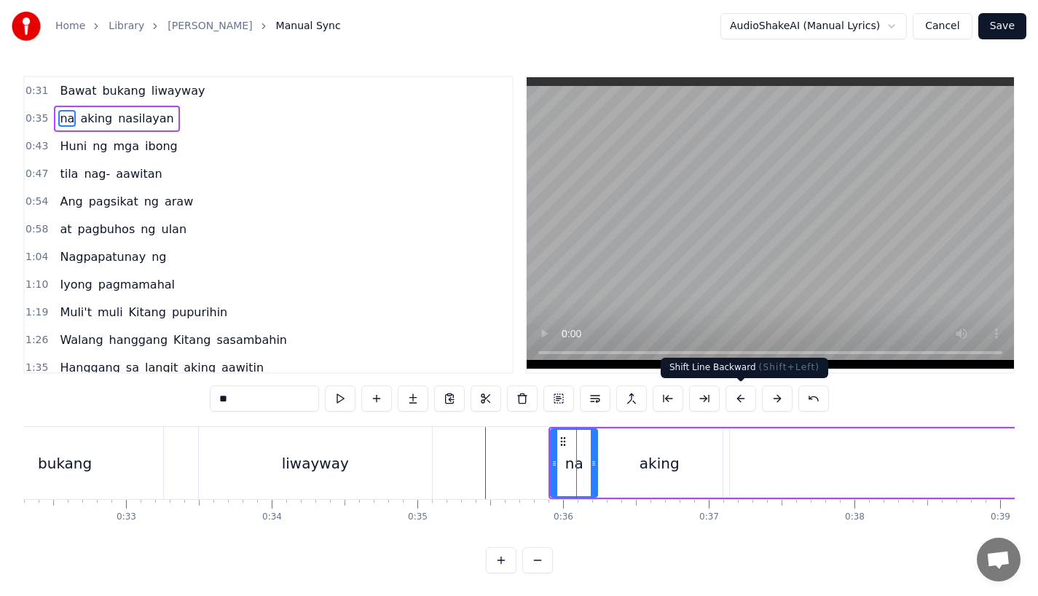
click at [775, 407] on button at bounding box center [777, 398] width 31 height 26
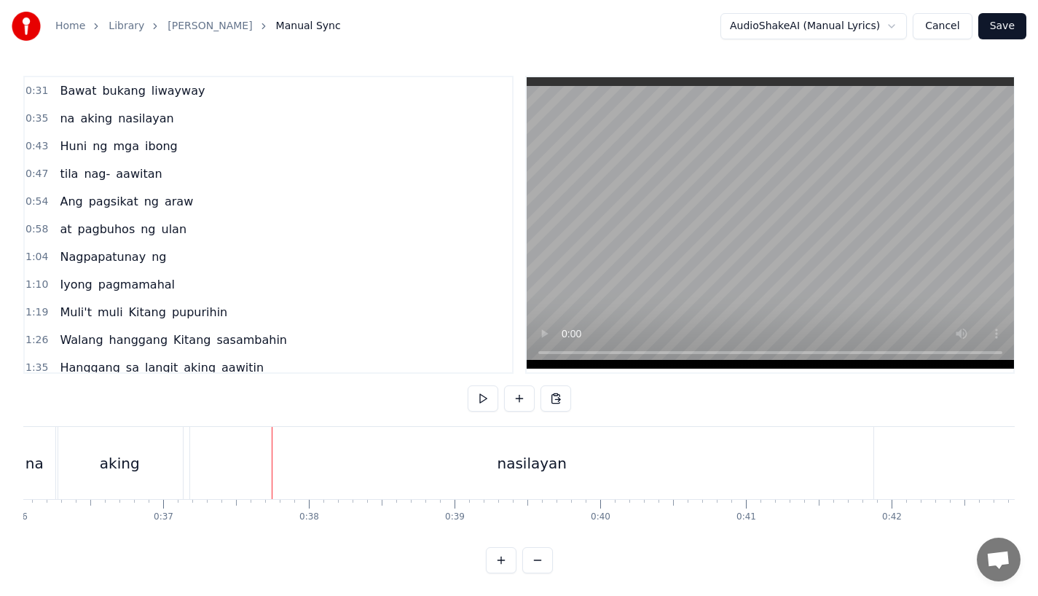
scroll to position [0, 5250]
click at [765, 474] on div "nasilayan" at bounding box center [530, 463] width 683 height 72
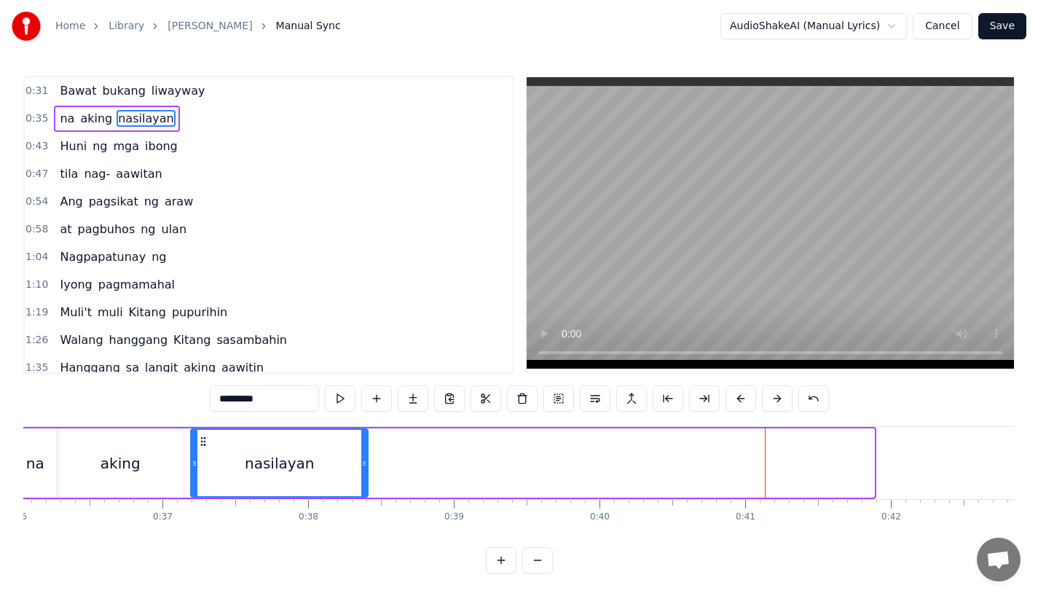
drag, startPoint x: 870, startPoint y: 463, endPoint x: 398, endPoint y: 471, distance: 471.3
click at [367, 471] on div at bounding box center [364, 463] width 6 height 66
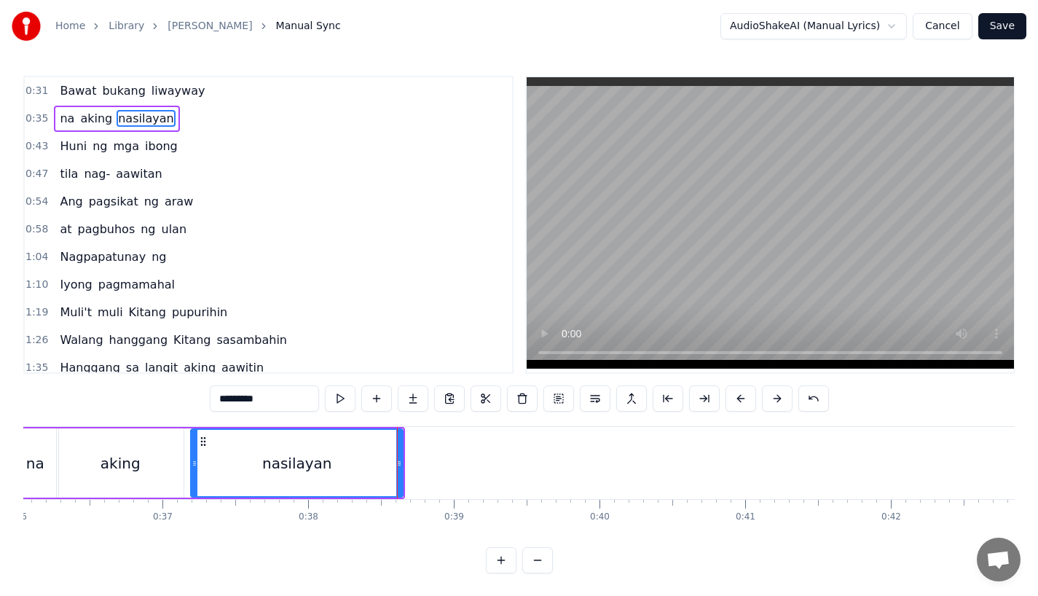
drag, startPoint x: 246, startPoint y: 398, endPoint x: 371, endPoint y: 398, distance: 125.3
click at [371, 398] on div "*********" at bounding box center [519, 398] width 619 height 26
type input "******"
click at [400, 399] on button at bounding box center [413, 398] width 31 height 26
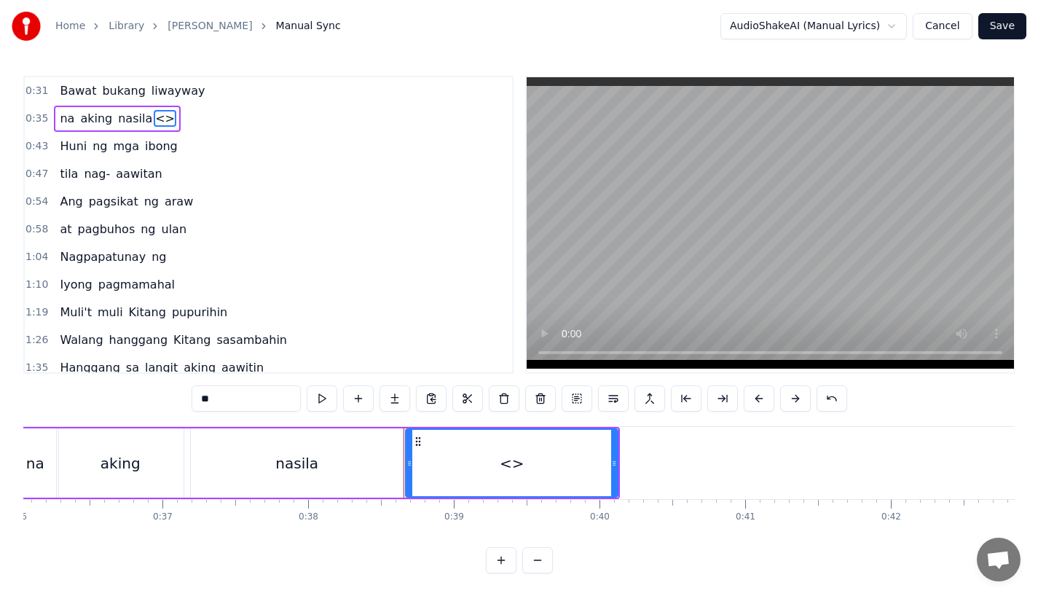
drag, startPoint x: 239, startPoint y: 401, endPoint x: 139, endPoint y: 397, distance: 99.8
click at [139, 397] on div "0:31 Bawat bukang liwayway 0:35 na aking nasila <> 0:43 Huni ng mga ibong 0:47 …" at bounding box center [518, 324] width 991 height 497
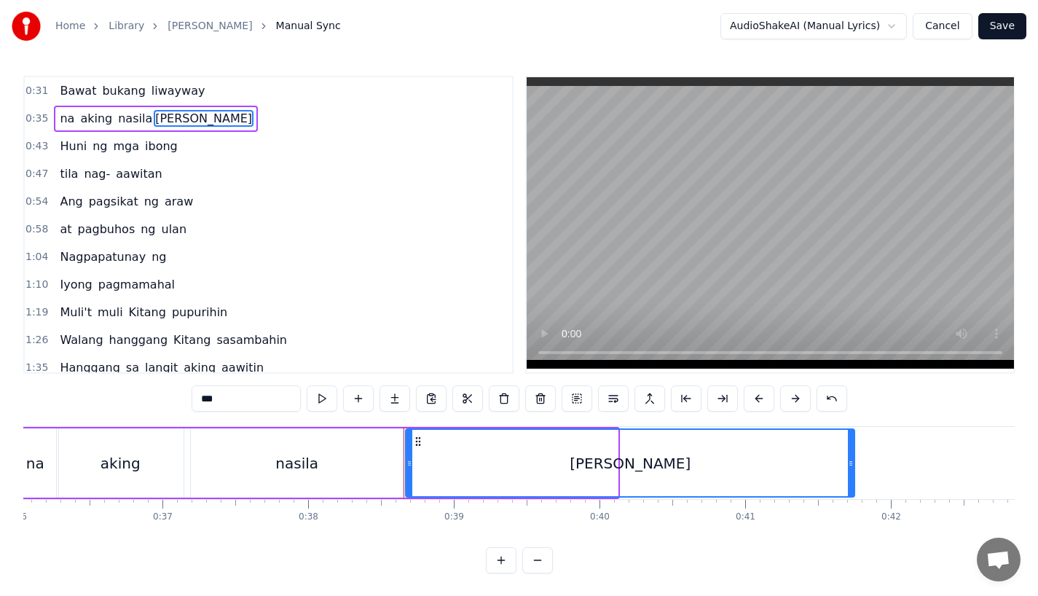
drag, startPoint x: 614, startPoint y: 474, endPoint x: 851, endPoint y: 470, distance: 236.7
click at [851, 470] on div at bounding box center [851, 463] width 6 height 66
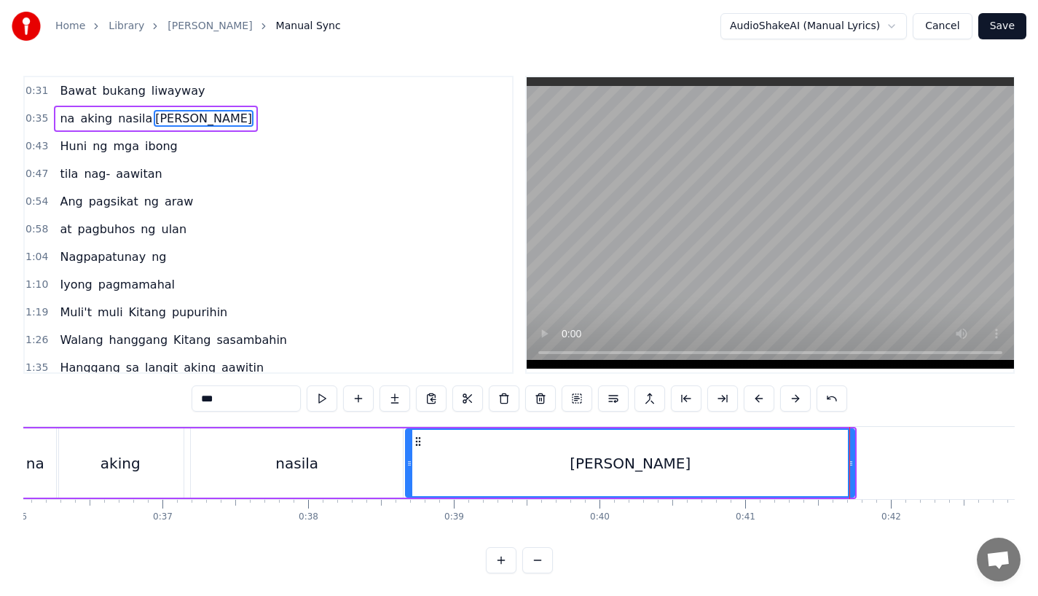
click at [155, 468] on div "aking" at bounding box center [120, 462] width 127 height 69
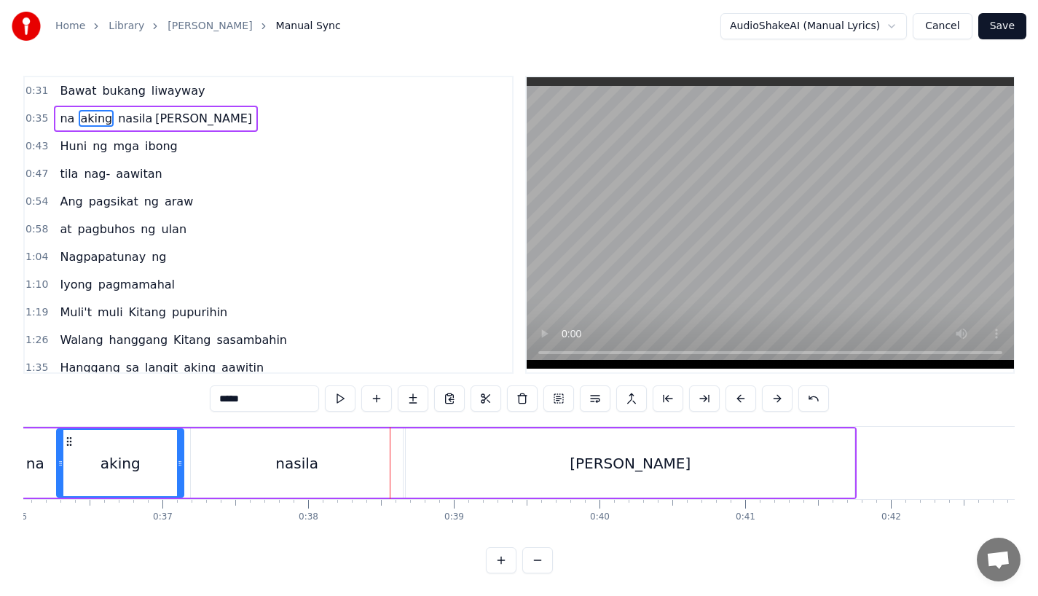
click at [322, 469] on div "nasila" at bounding box center [297, 462] width 212 height 69
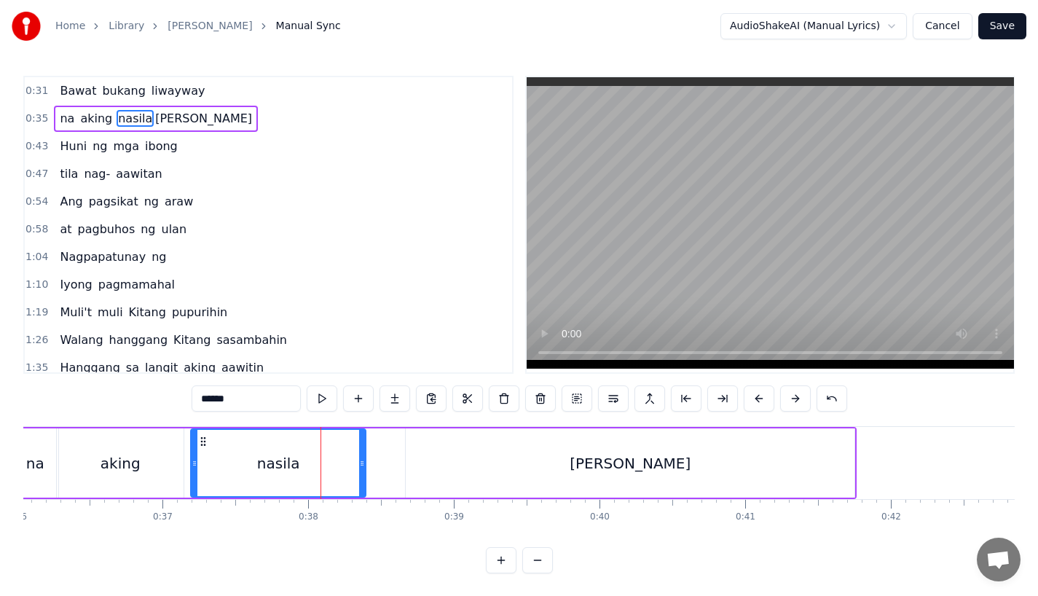
drag, startPoint x: 398, startPoint y: 467, endPoint x: 345, endPoint y: 470, distance: 53.2
click at [359, 470] on div at bounding box center [362, 463] width 6 height 66
click at [432, 471] on div "[PERSON_NAME]" at bounding box center [630, 462] width 449 height 69
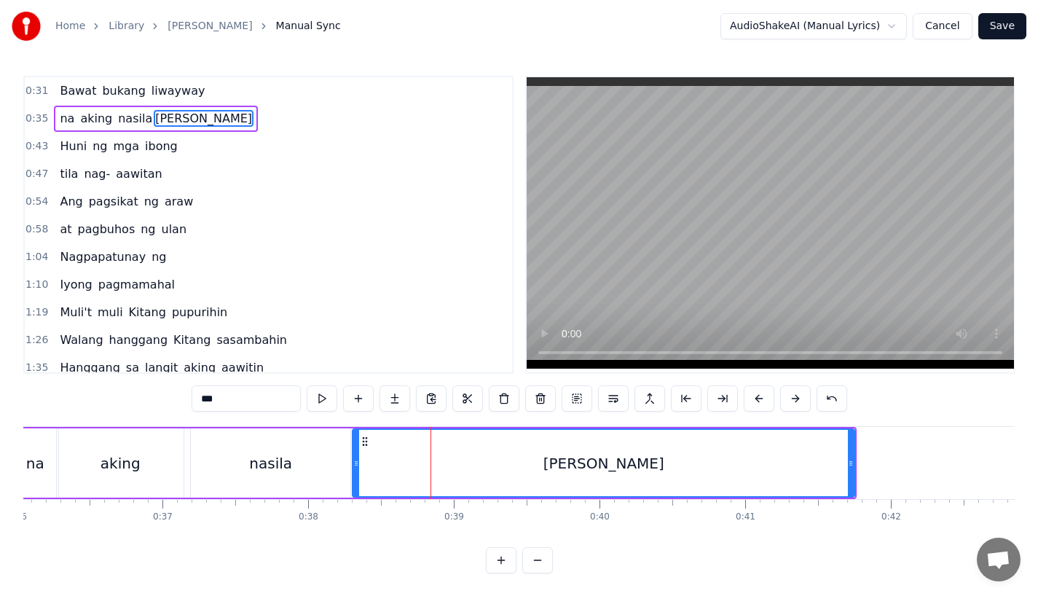
drag, startPoint x: 409, startPoint y: 467, endPoint x: 353, endPoint y: 470, distance: 55.5
click at [354, 470] on div at bounding box center [356, 463] width 6 height 66
click at [114, 453] on div "aking" at bounding box center [121, 463] width 40 height 22
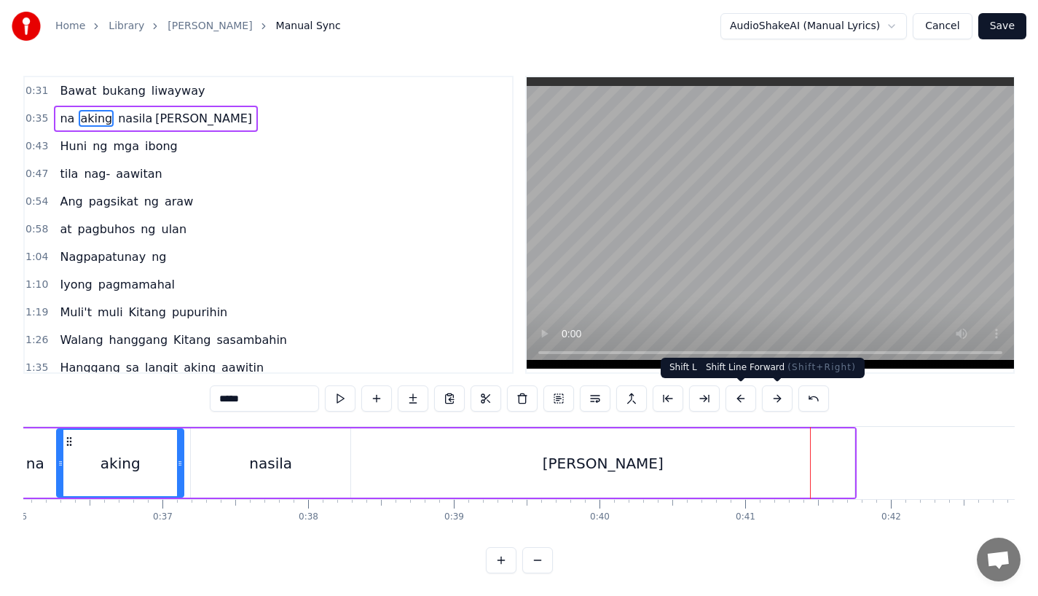
click at [821, 470] on div "[PERSON_NAME]" at bounding box center [602, 462] width 503 height 69
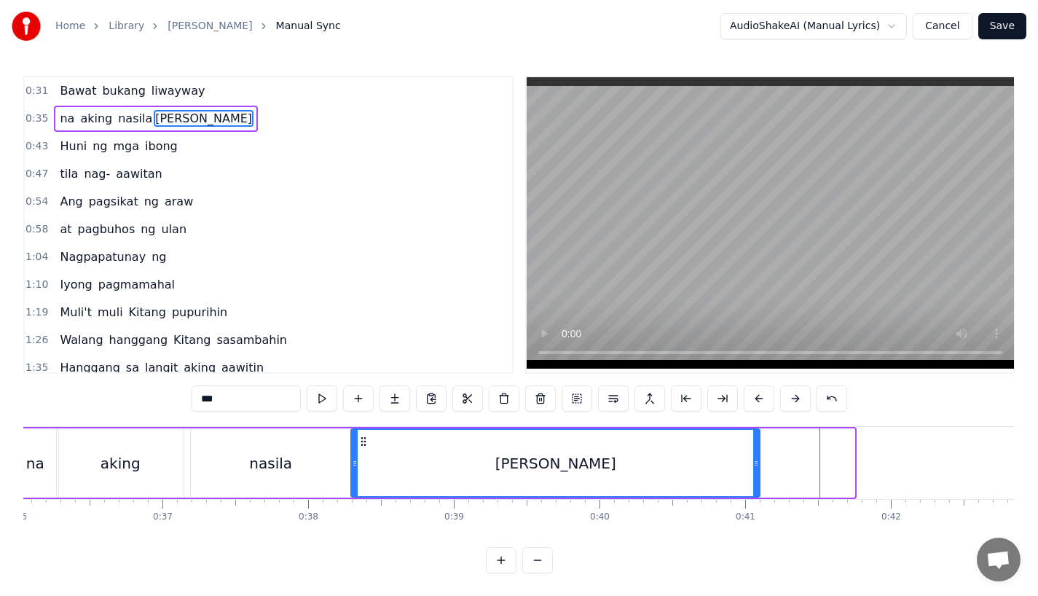
drag, startPoint x: 849, startPoint y: 469, endPoint x: 755, endPoint y: 469, distance: 94.7
click at [755, 469] on div at bounding box center [756, 463] width 6 height 66
click at [141, 465] on div "aking" at bounding box center [120, 462] width 127 height 69
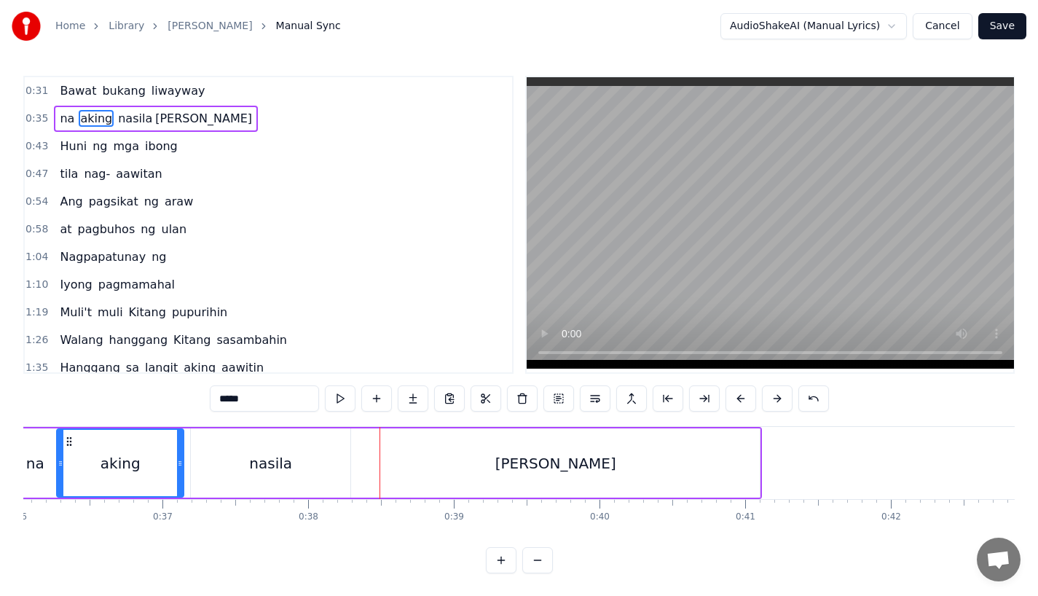
click at [325, 472] on div "nasila" at bounding box center [270, 462] width 159 height 69
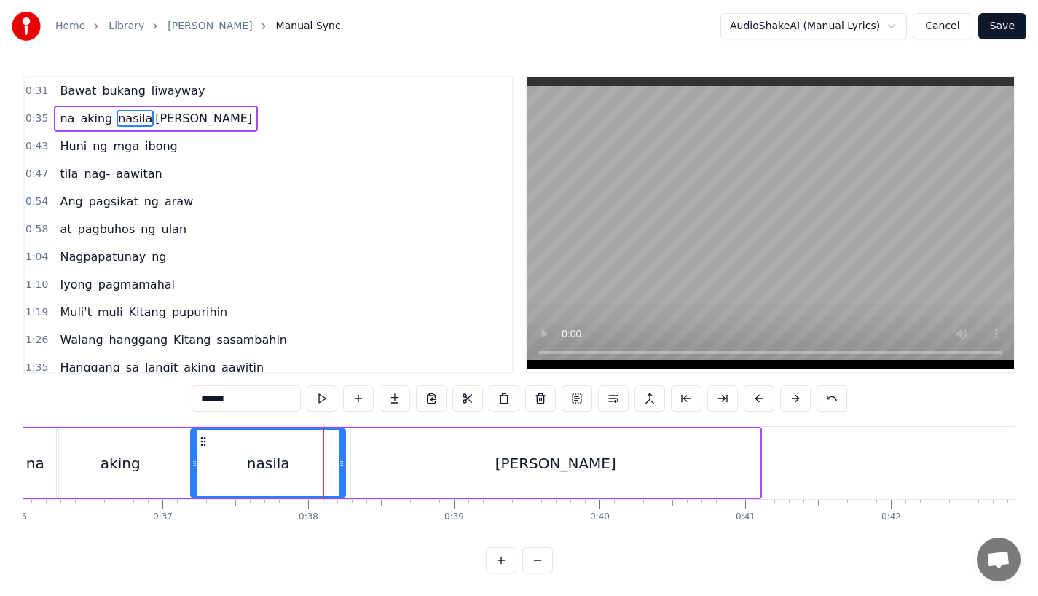
drag, startPoint x: 346, startPoint y: 467, endPoint x: 324, endPoint y: 467, distance: 21.8
click at [339, 467] on icon at bounding box center [342, 463] width 6 height 12
click at [362, 467] on div "[PERSON_NAME]" at bounding box center [555, 462] width 409 height 69
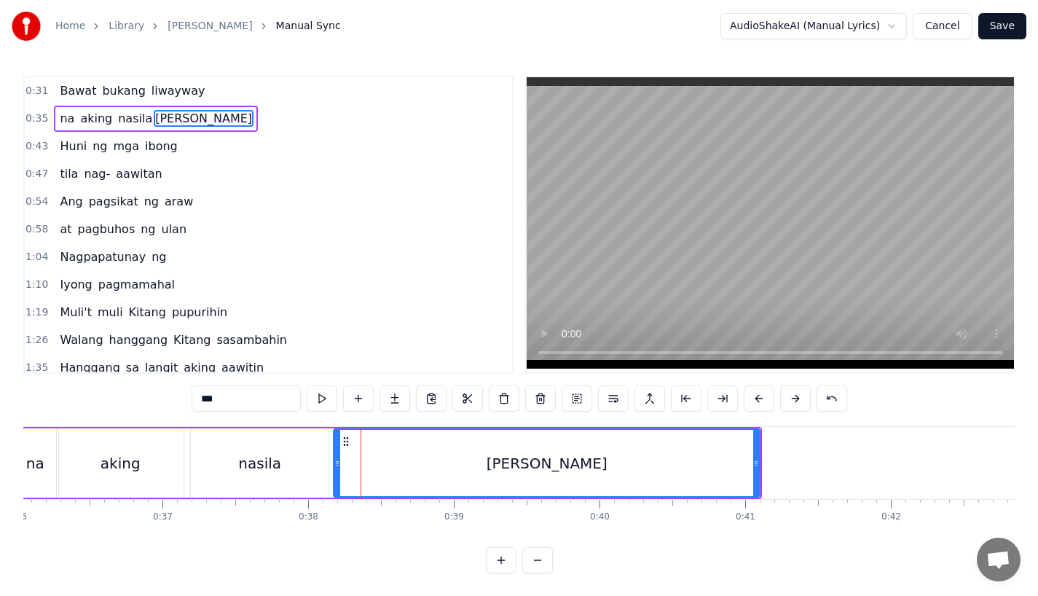
drag, startPoint x: 354, startPoint y: 467, endPoint x: 336, endPoint y: 467, distance: 17.5
click at [336, 467] on icon at bounding box center [337, 463] width 6 height 12
click at [120, 475] on div "aking" at bounding box center [120, 462] width 127 height 69
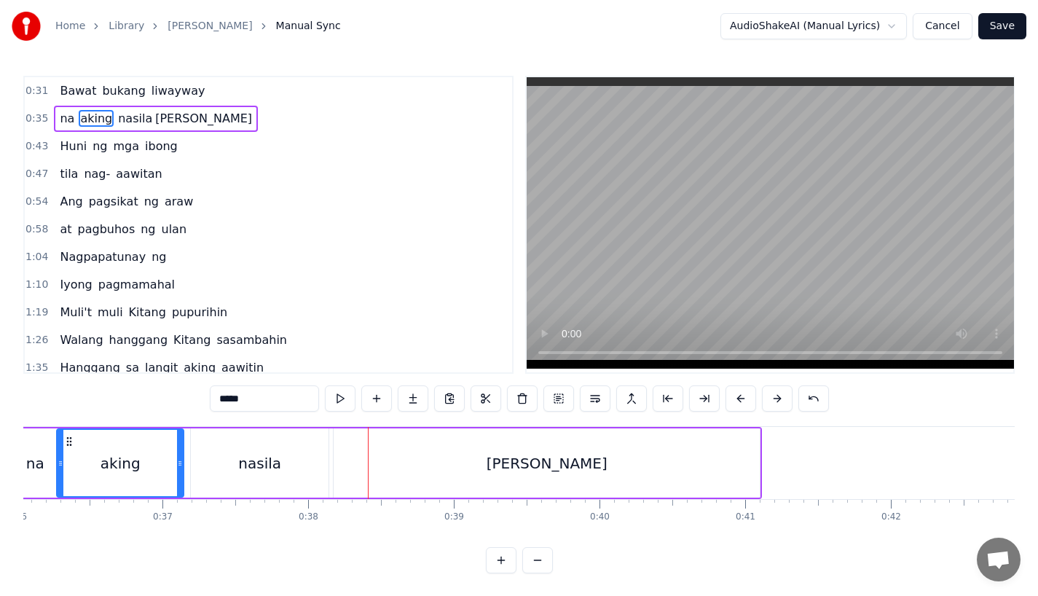
click at [313, 458] on div "nasila" at bounding box center [260, 462] width 138 height 69
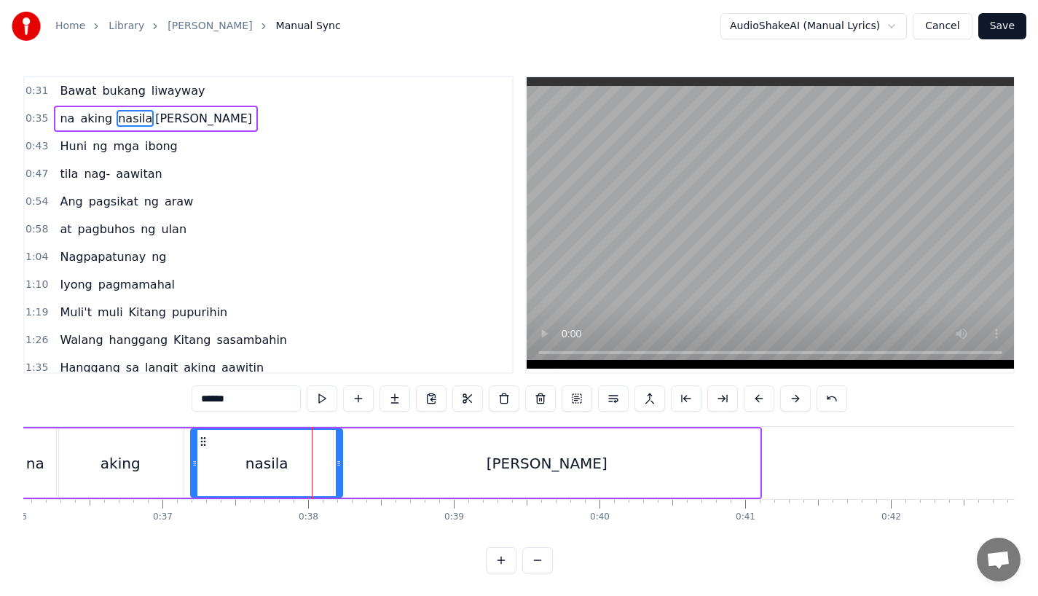
drag, startPoint x: 322, startPoint y: 459, endPoint x: 336, endPoint y: 463, distance: 15.2
click at [336, 463] on icon at bounding box center [339, 463] width 6 height 12
click at [374, 465] on div "[PERSON_NAME]" at bounding box center [547, 462] width 426 height 69
type input "***"
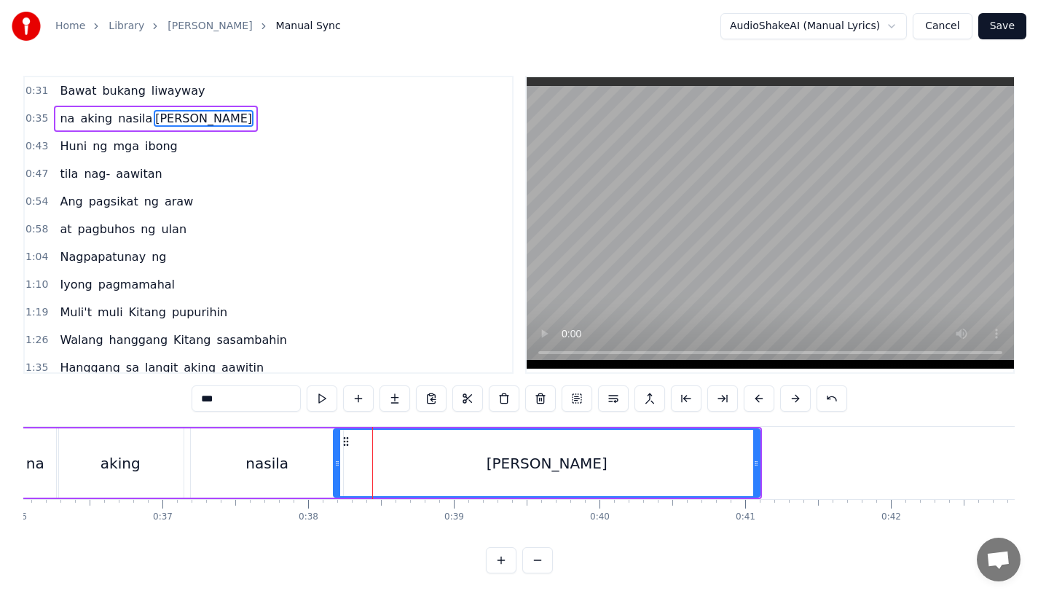
click at [341, 465] on div "[PERSON_NAME]" at bounding box center [546, 463] width 425 height 66
click at [339, 466] on div at bounding box center [339, 463] width 1 height 72
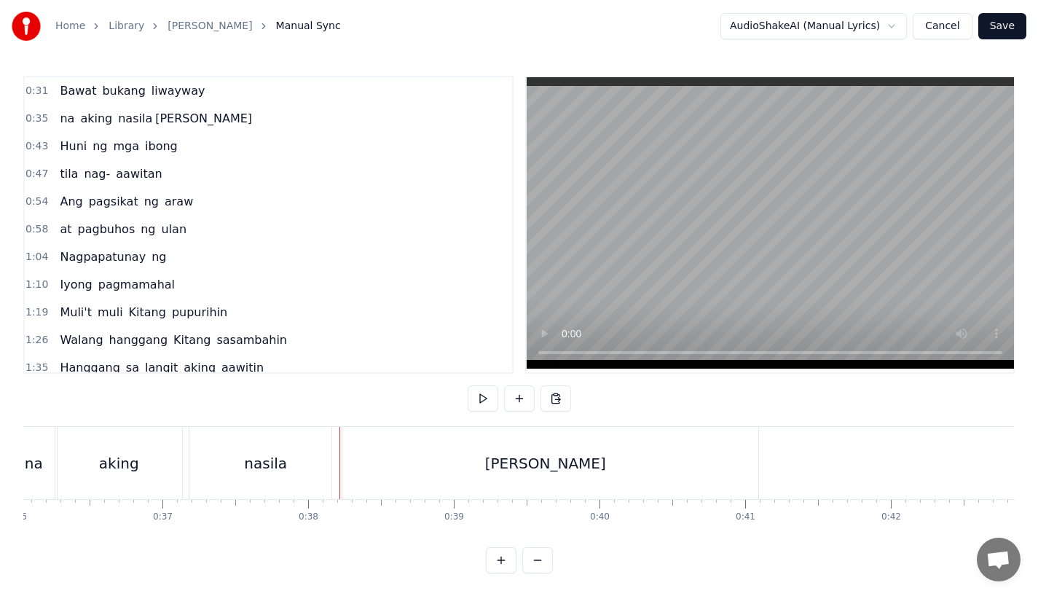
click at [336, 468] on div "[PERSON_NAME]" at bounding box center [545, 463] width 426 height 72
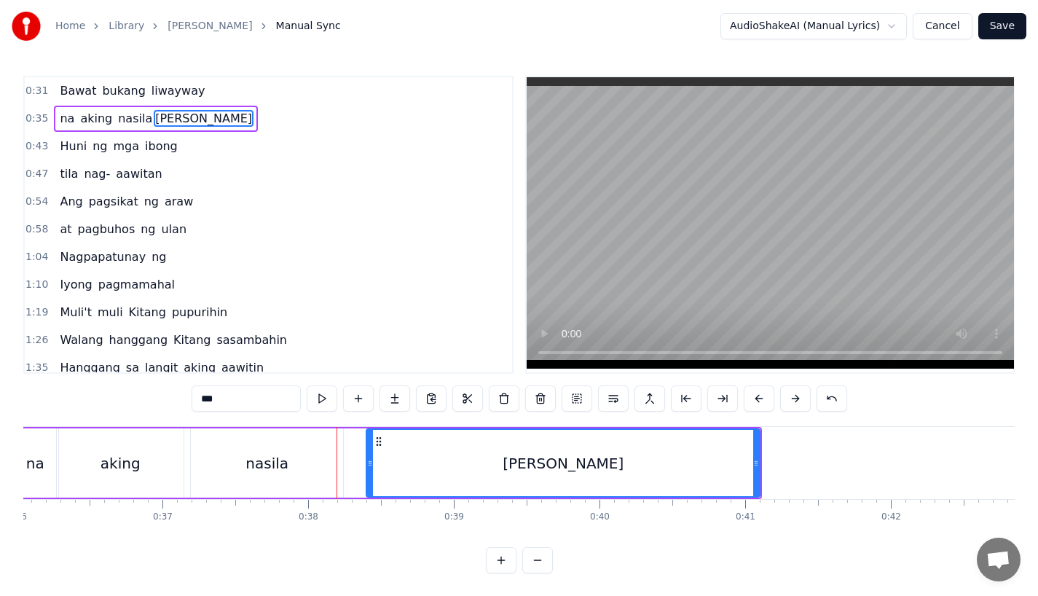
drag, startPoint x: 334, startPoint y: 465, endPoint x: 367, endPoint y: 465, distance: 32.8
click at [367, 465] on icon at bounding box center [370, 463] width 6 height 12
click at [148, 474] on div "aking" at bounding box center [120, 462] width 127 height 69
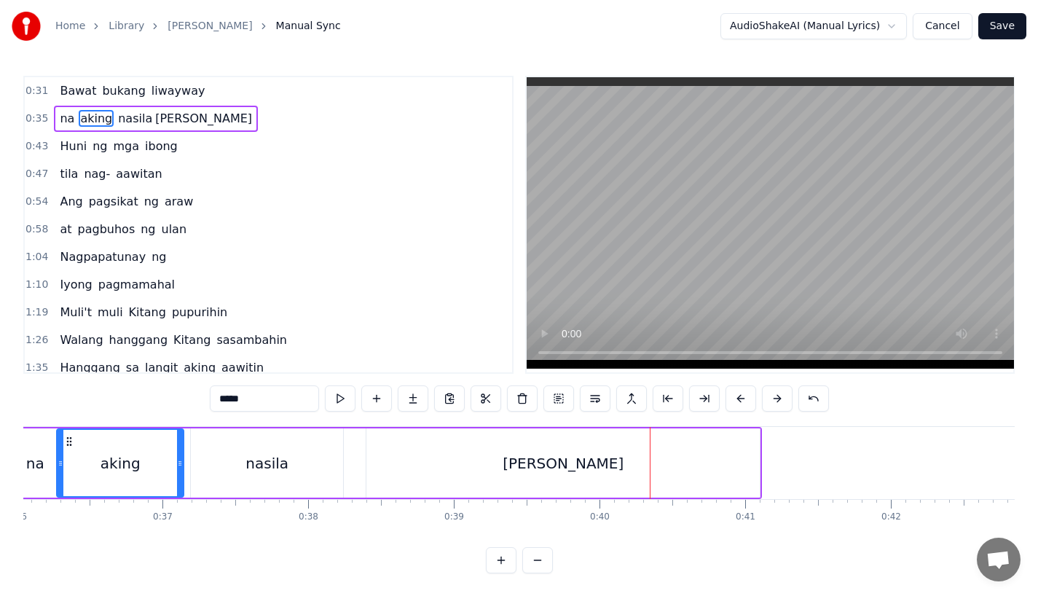
click at [385, 464] on div "[PERSON_NAME]" at bounding box center [562, 462] width 393 height 69
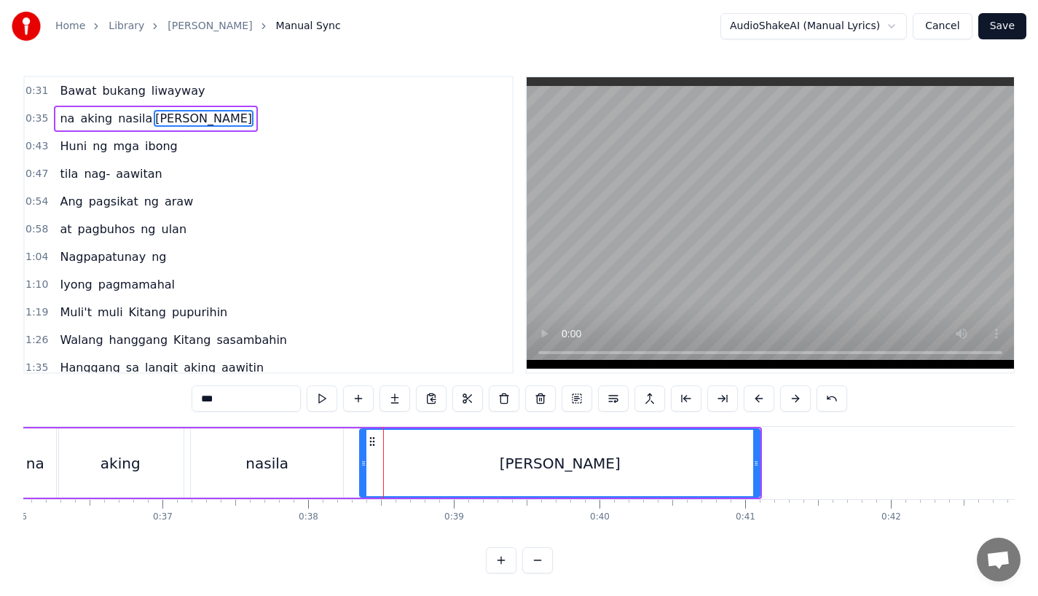
click at [363, 468] on icon at bounding box center [364, 463] width 6 height 12
click at [311, 468] on div "nasila" at bounding box center [267, 462] width 152 height 69
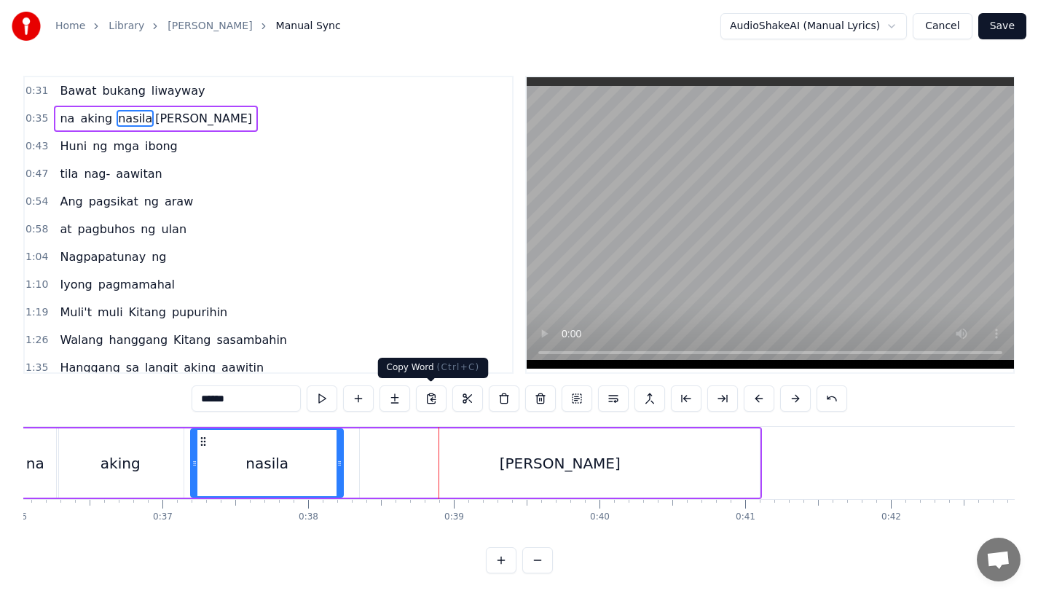
click at [416, 433] on div "[PERSON_NAME]" at bounding box center [560, 462] width 400 height 69
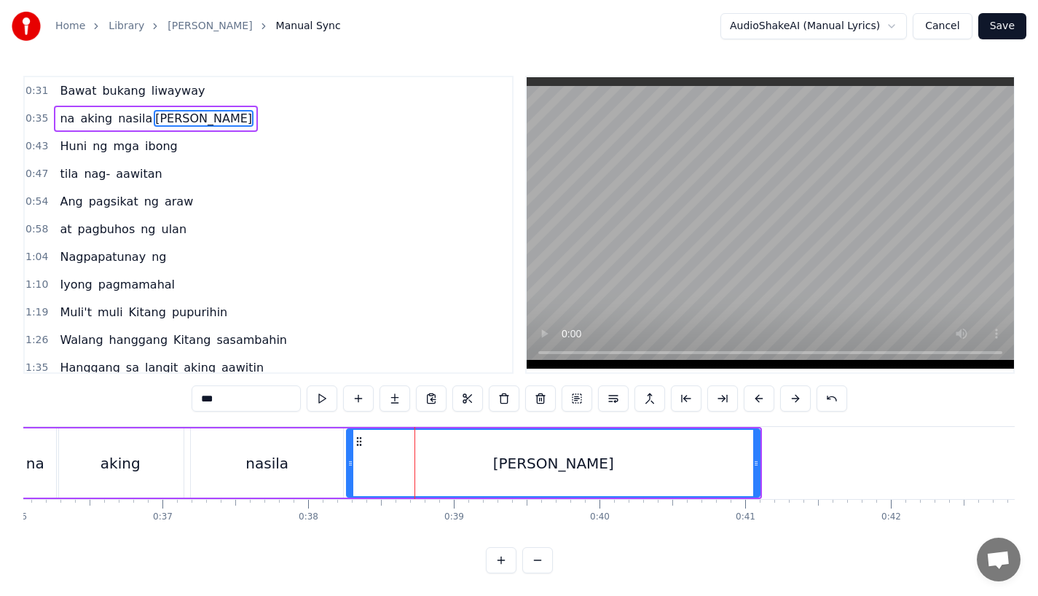
drag, startPoint x: 363, startPoint y: 461, endPoint x: 346, endPoint y: 463, distance: 16.9
click at [347, 463] on icon at bounding box center [350, 463] width 6 height 12
click at [139, 489] on div "aking" at bounding box center [120, 462] width 127 height 69
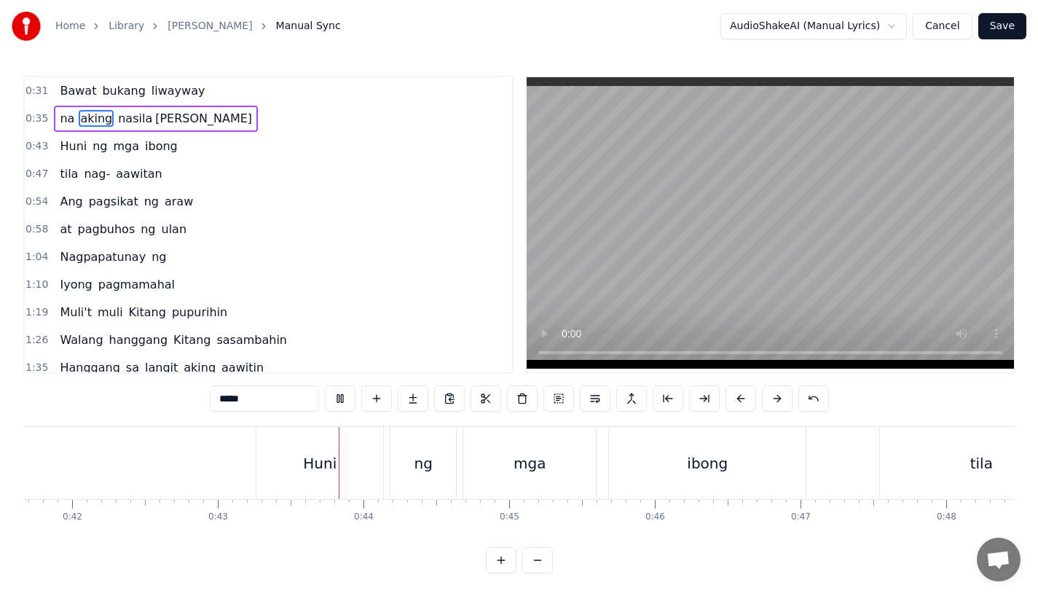
scroll to position [12, 0]
click at [302, 452] on div "Huni" at bounding box center [319, 462] width 127 height 72
type input "****"
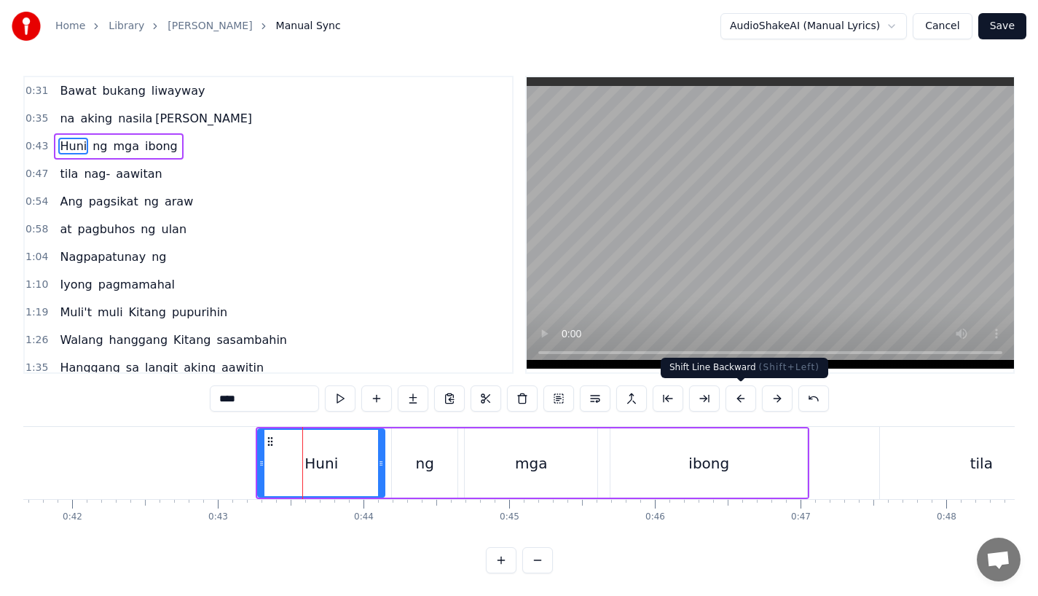
click at [735, 398] on button at bounding box center [740, 398] width 31 height 26
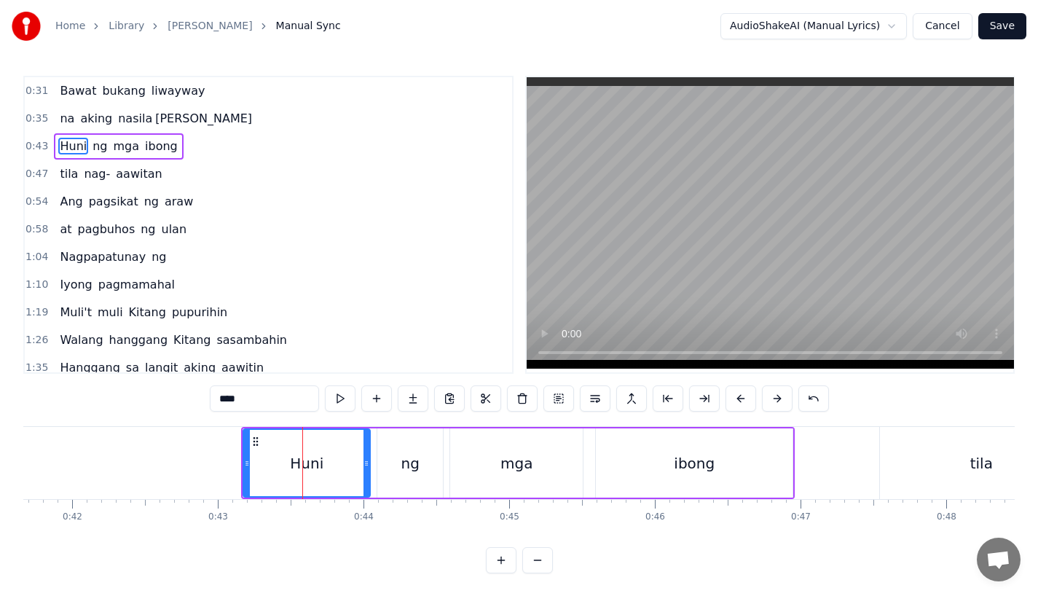
click at [735, 398] on button at bounding box center [740, 398] width 31 height 26
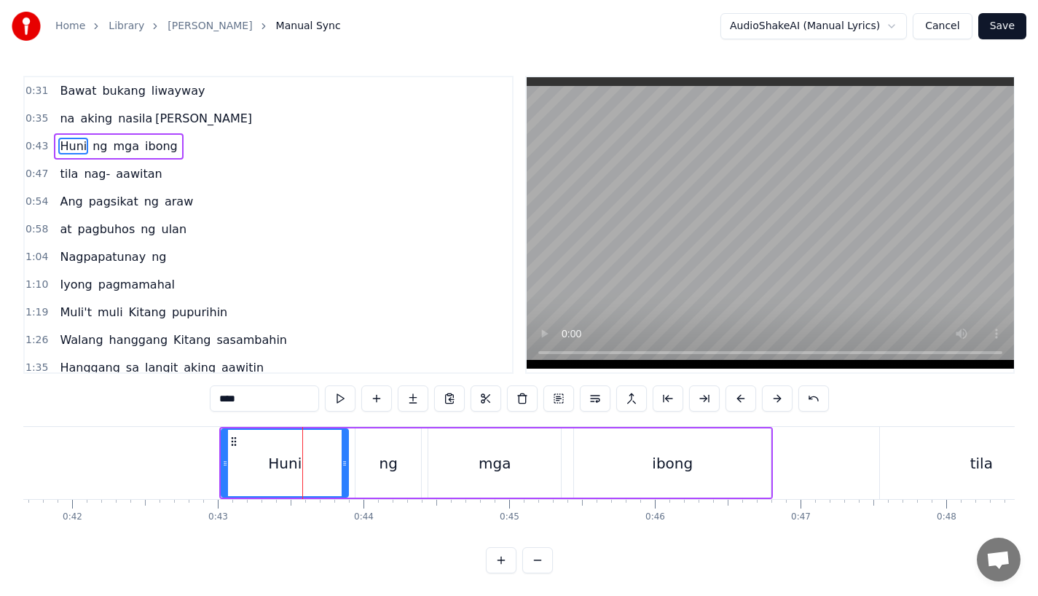
click at [735, 398] on button at bounding box center [740, 398] width 31 height 26
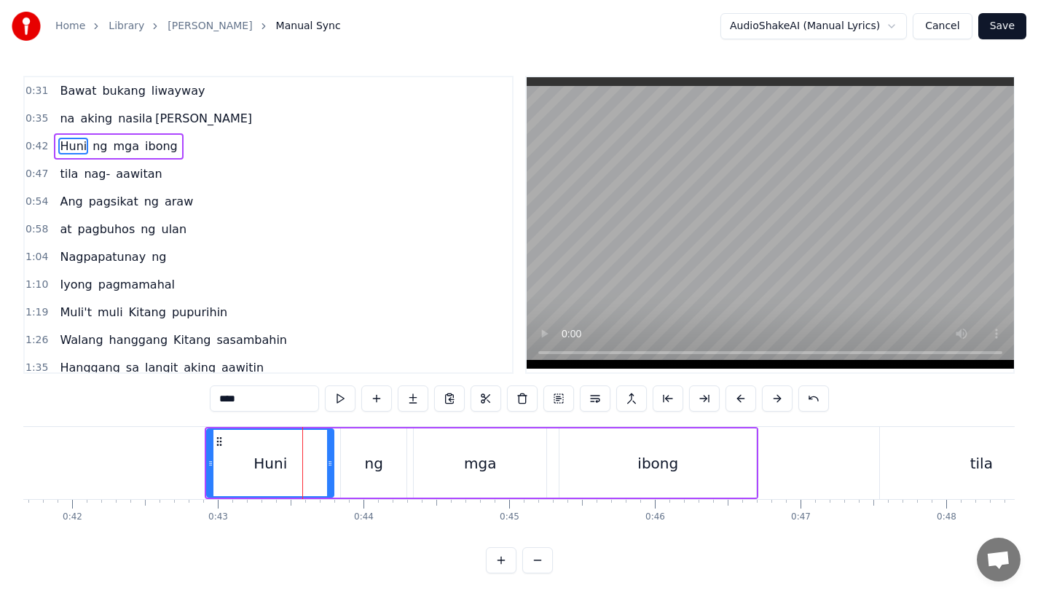
click at [735, 398] on button at bounding box center [740, 398] width 31 height 26
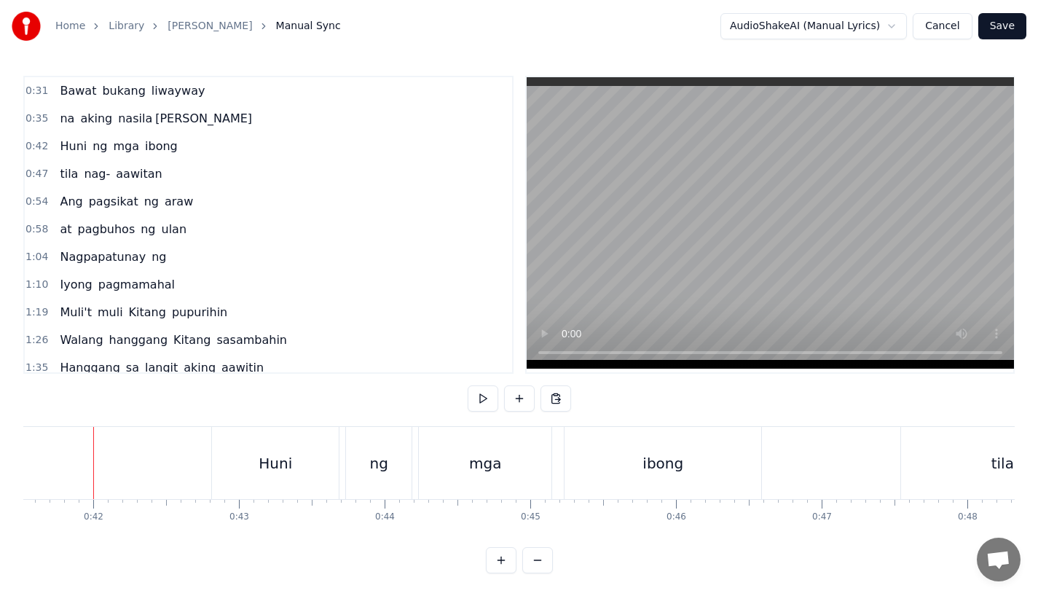
scroll to position [0, 6045]
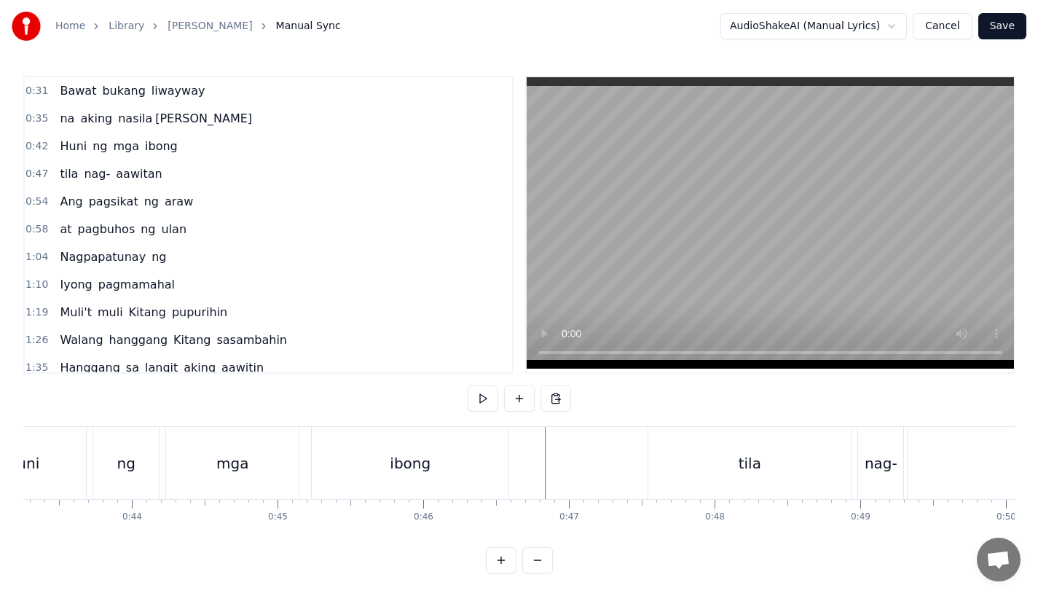
click at [712, 452] on div "tila" at bounding box center [749, 463] width 202 height 72
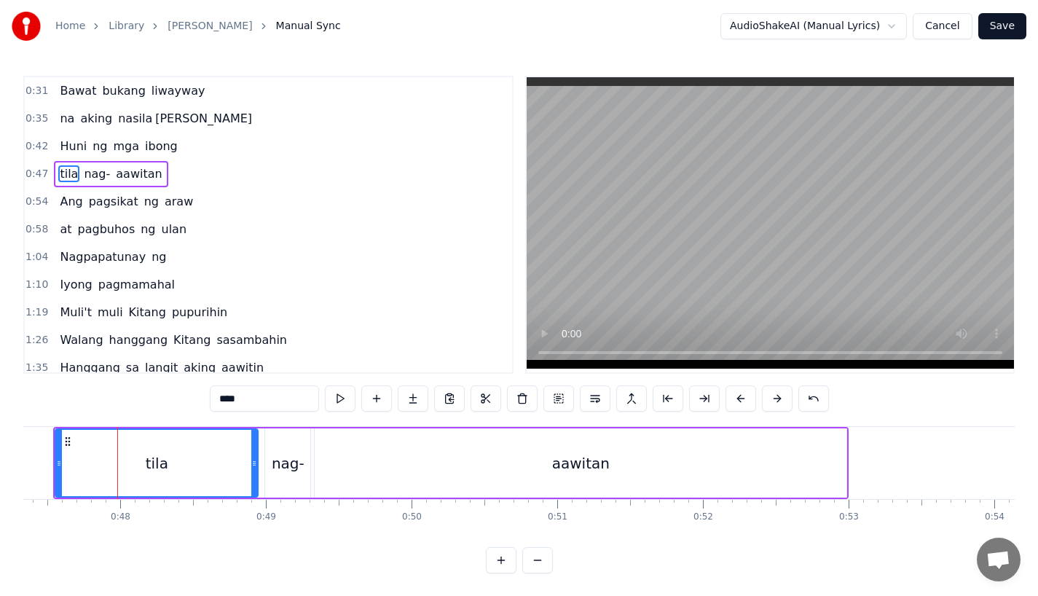
scroll to position [0, 6907]
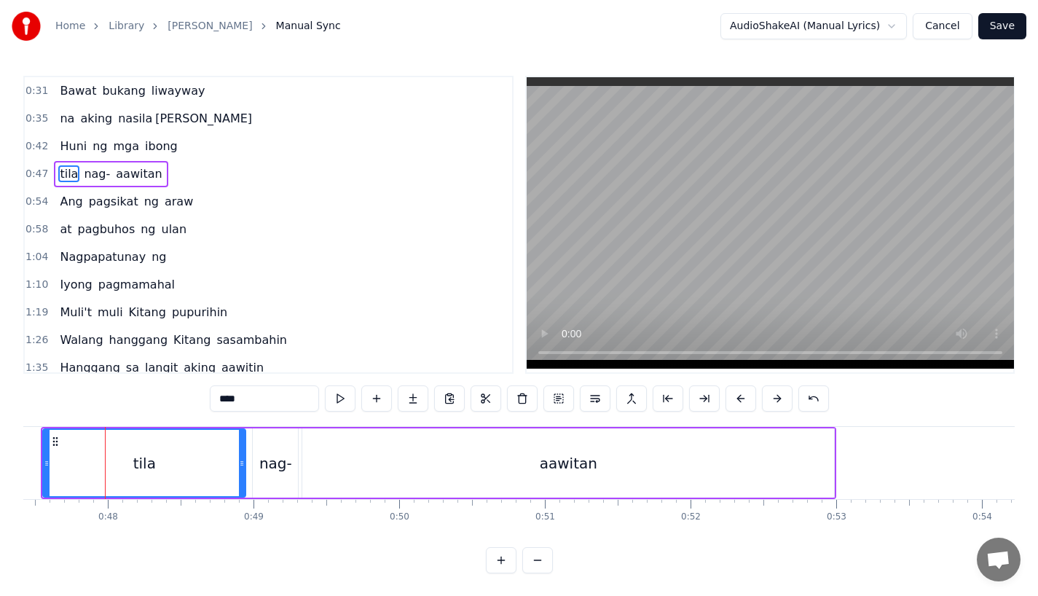
click at [707, 472] on div "aawitan" at bounding box center [568, 462] width 532 height 69
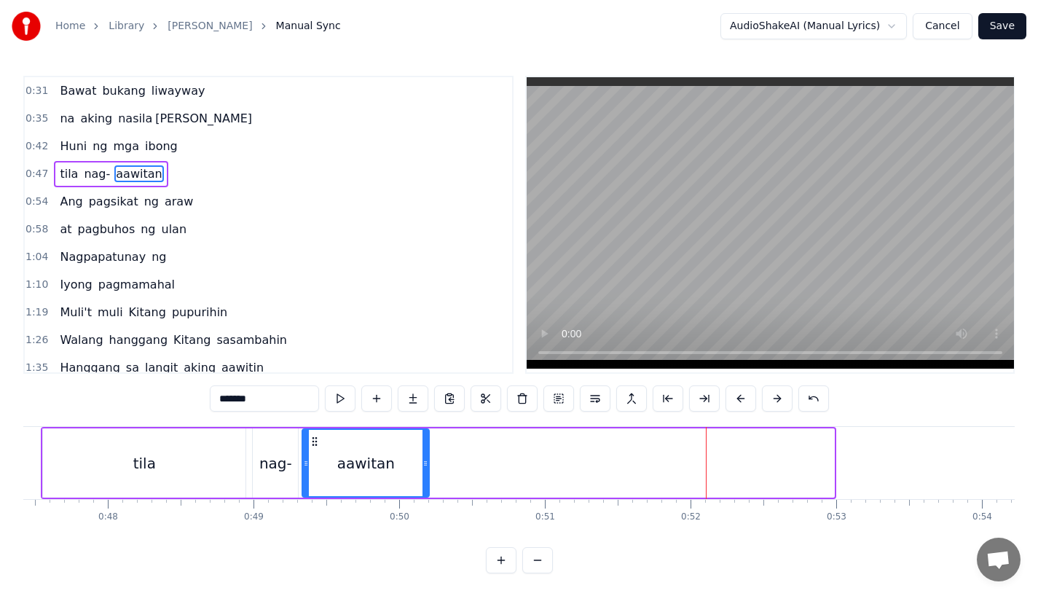
drag, startPoint x: 830, startPoint y: 467, endPoint x: 427, endPoint y: 475, distance: 403.6
click at [427, 475] on div at bounding box center [425, 463] width 6 height 66
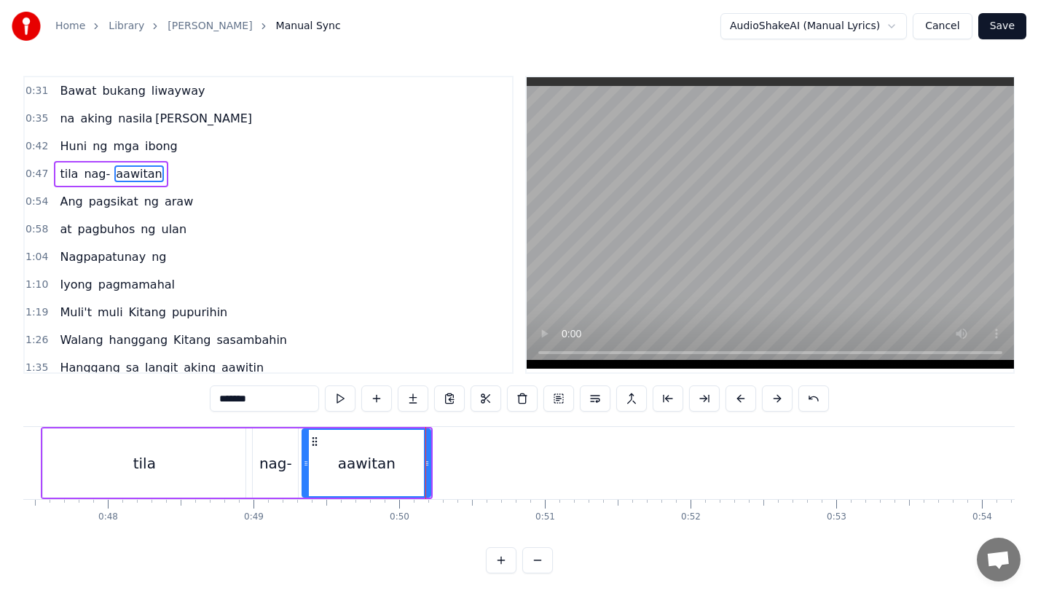
drag, startPoint x: 241, startPoint y: 401, endPoint x: 362, endPoint y: 401, distance: 120.9
click at [362, 401] on div "*******" at bounding box center [519, 398] width 619 height 26
type input "****"
click at [418, 395] on button at bounding box center [413, 398] width 31 height 26
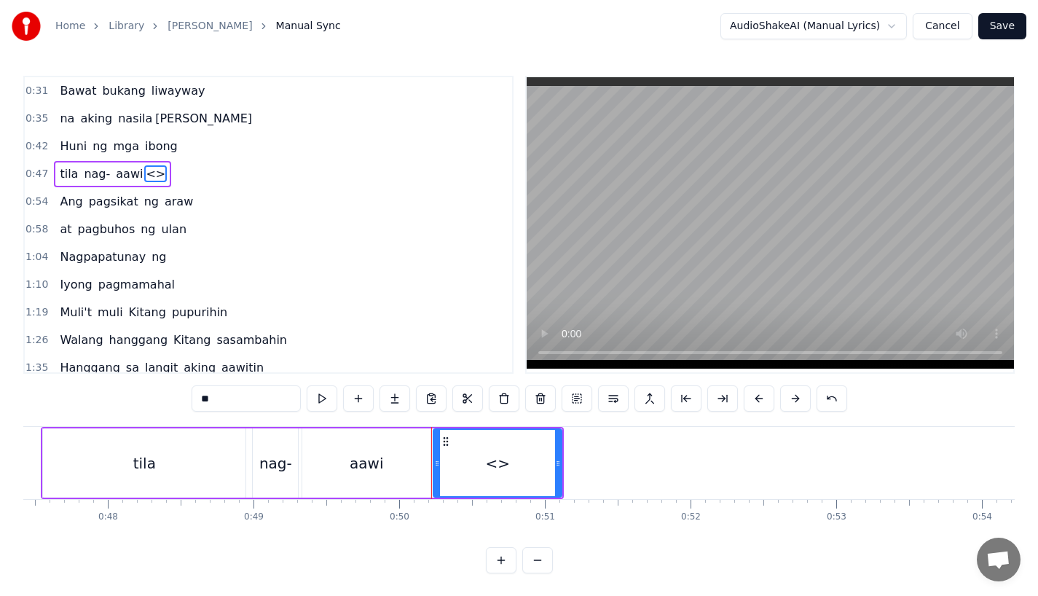
click at [216, 398] on input "**" at bounding box center [246, 398] width 109 height 26
click at [216, 395] on input "**" at bounding box center [246, 398] width 109 height 26
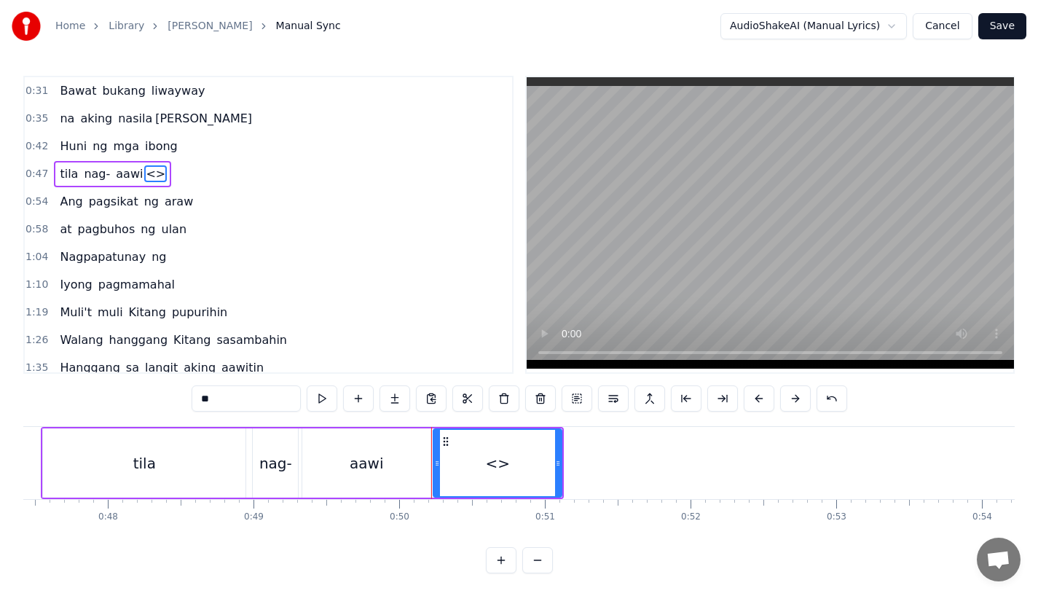
click at [216, 395] on input "**" at bounding box center [246, 398] width 109 height 26
paste input "*"
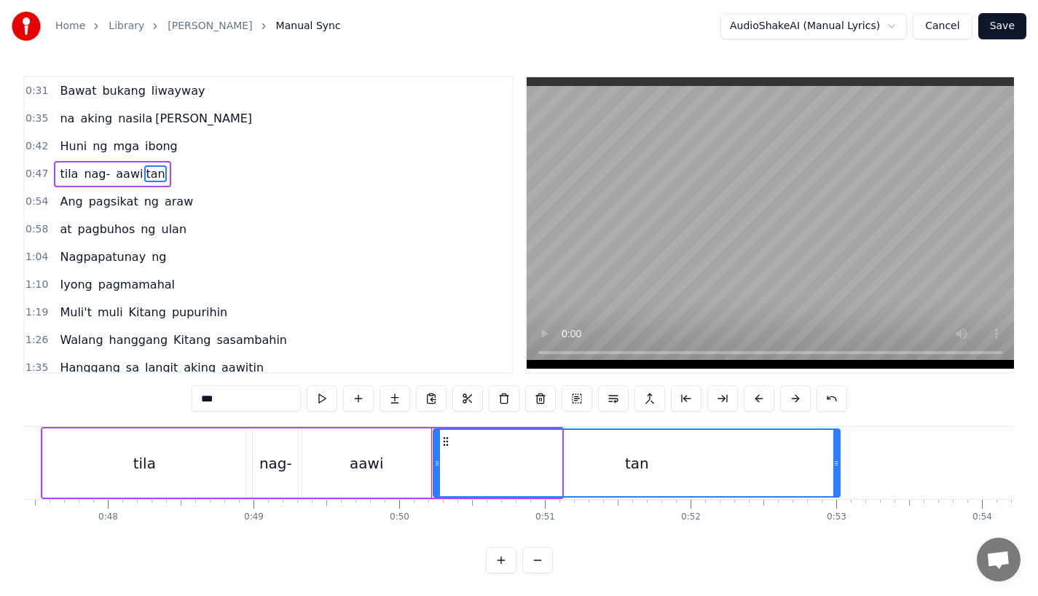
drag, startPoint x: 559, startPoint y: 468, endPoint x: 846, endPoint y: 457, distance: 287.9
click at [839, 457] on icon at bounding box center [836, 463] width 6 height 12
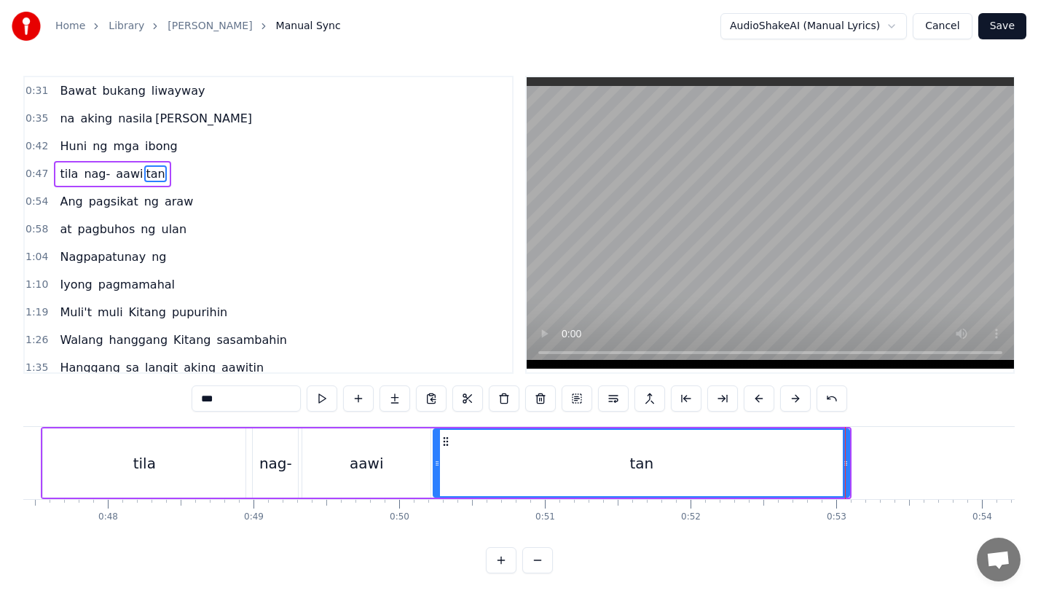
click at [170, 481] on div "tila" at bounding box center [144, 462] width 202 height 69
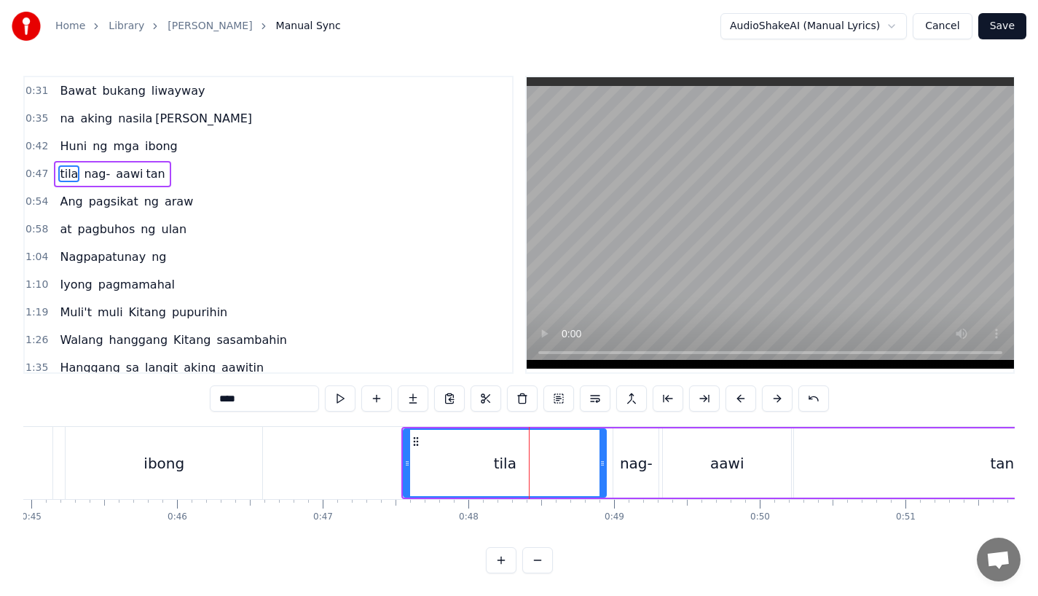
scroll to position [0, 6510]
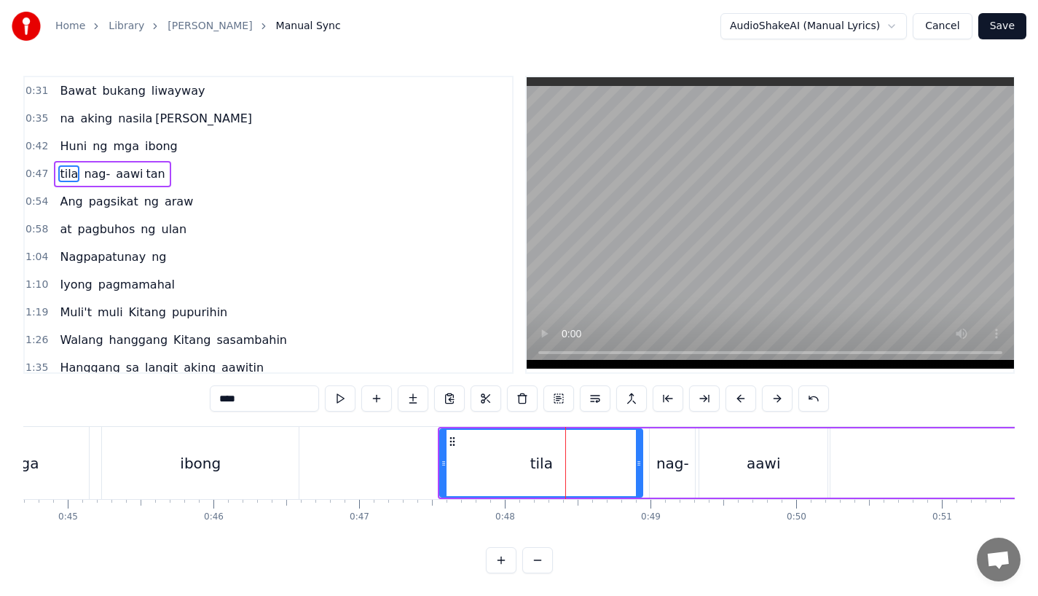
click at [735, 397] on button at bounding box center [740, 398] width 31 height 26
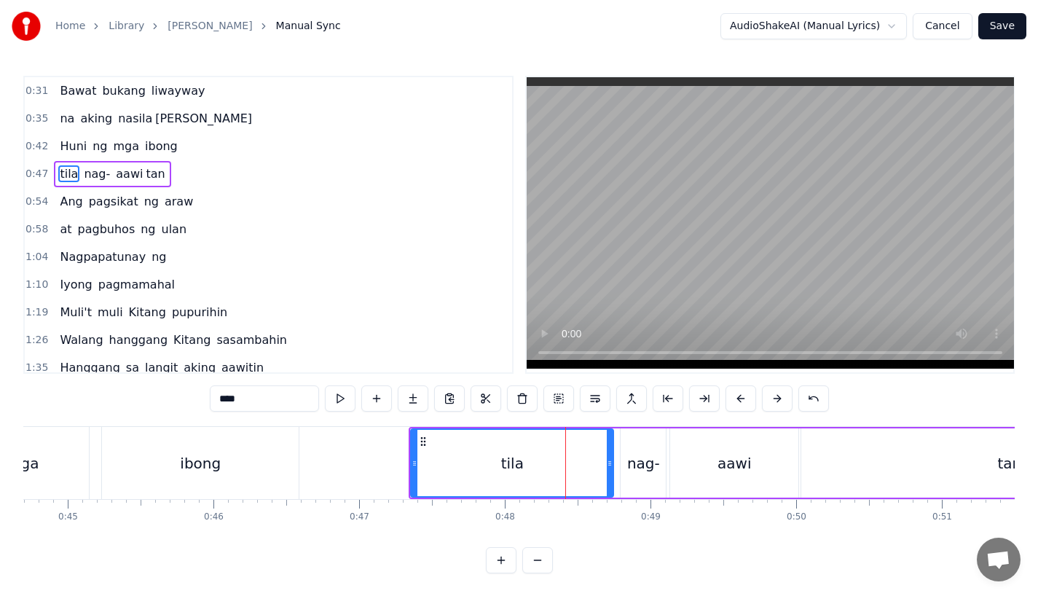
click at [735, 397] on button at bounding box center [740, 398] width 31 height 26
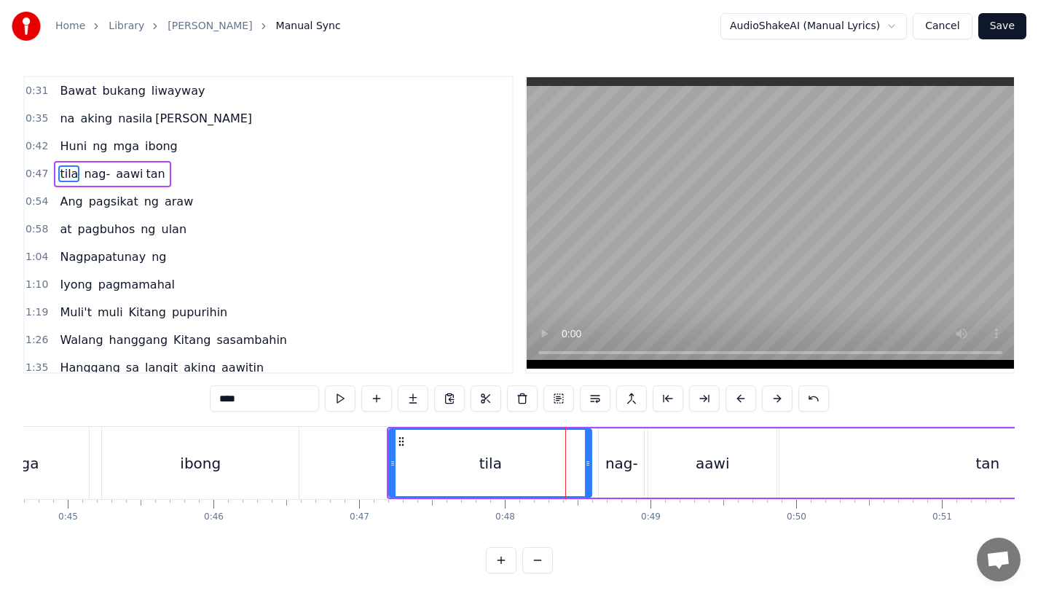
click at [735, 397] on button at bounding box center [740, 398] width 31 height 26
click at [240, 452] on div "ibong" at bounding box center [200, 463] width 197 height 72
type input "*****"
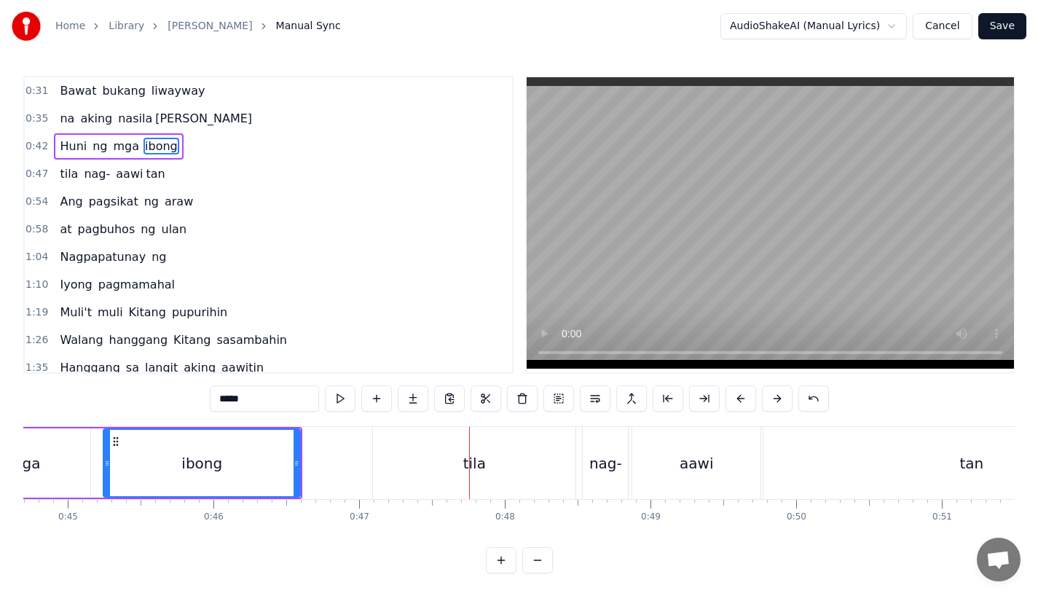
click at [264, 451] on div "ibong" at bounding box center [201, 463] width 195 height 66
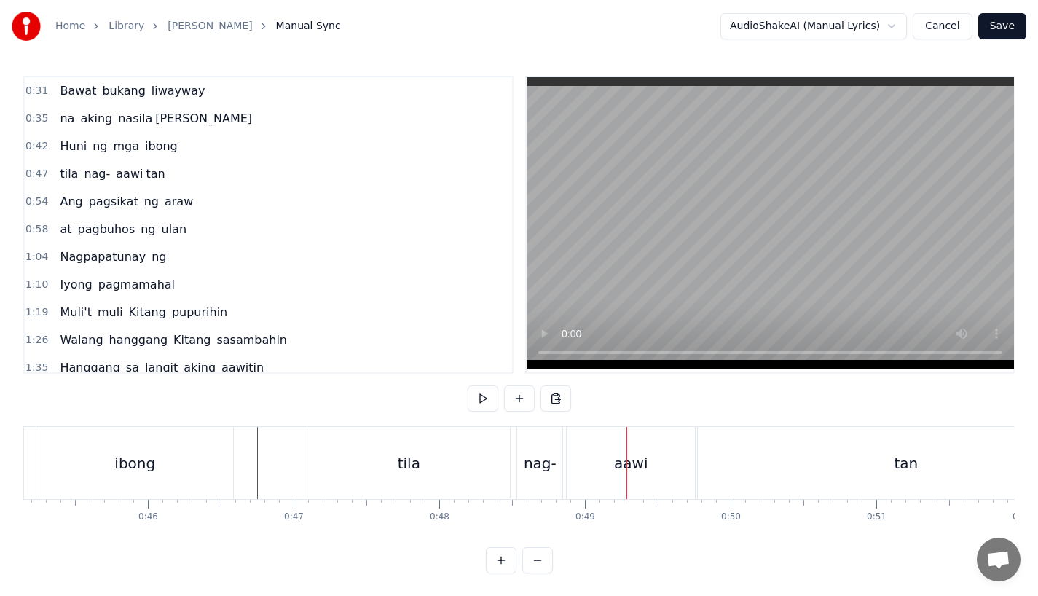
scroll to position [0, 6587]
click at [521, 472] on div "nag-" at bounding box center [529, 463] width 33 height 22
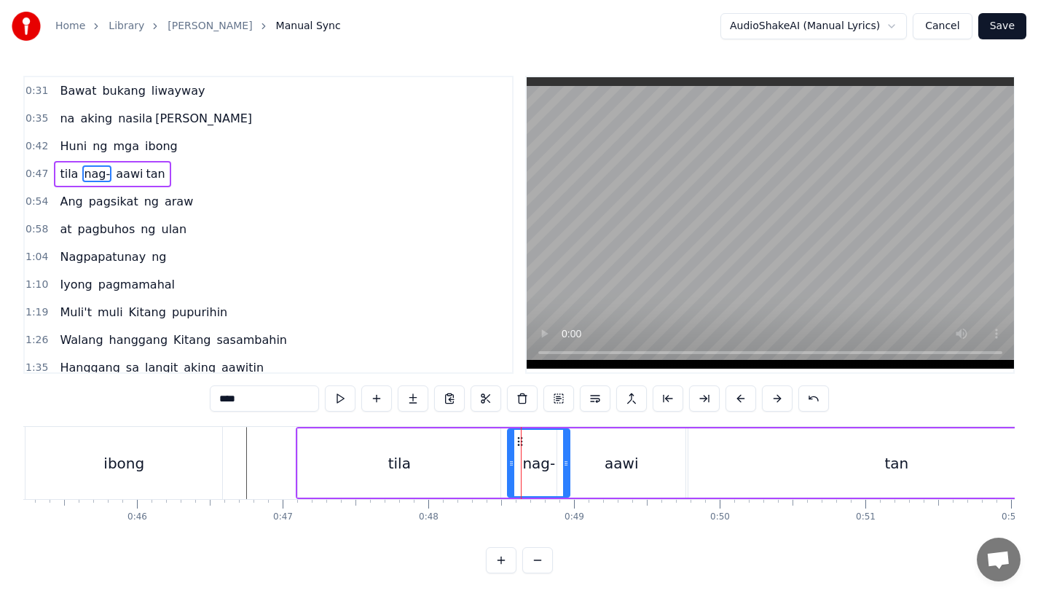
drag, startPoint x: 550, startPoint y: 464, endPoint x: 567, endPoint y: 464, distance: 17.5
click at [567, 464] on icon at bounding box center [566, 463] width 6 height 12
click at [612, 461] on div "aawi" at bounding box center [621, 463] width 34 height 22
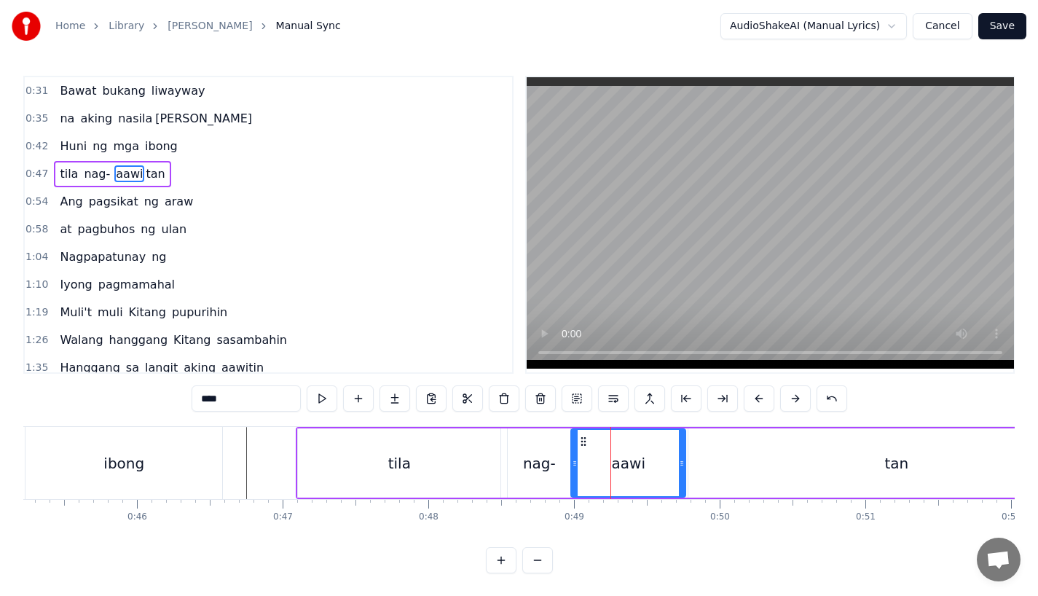
drag, startPoint x: 562, startPoint y: 465, endPoint x: 577, endPoint y: 465, distance: 15.3
click at [577, 465] on icon at bounding box center [575, 463] width 6 height 12
drag, startPoint x: 683, startPoint y: 460, endPoint x: 710, endPoint y: 460, distance: 26.9
click at [709, 460] on icon at bounding box center [706, 463] width 6 height 12
click at [745, 460] on div "tan" at bounding box center [896, 462] width 416 height 69
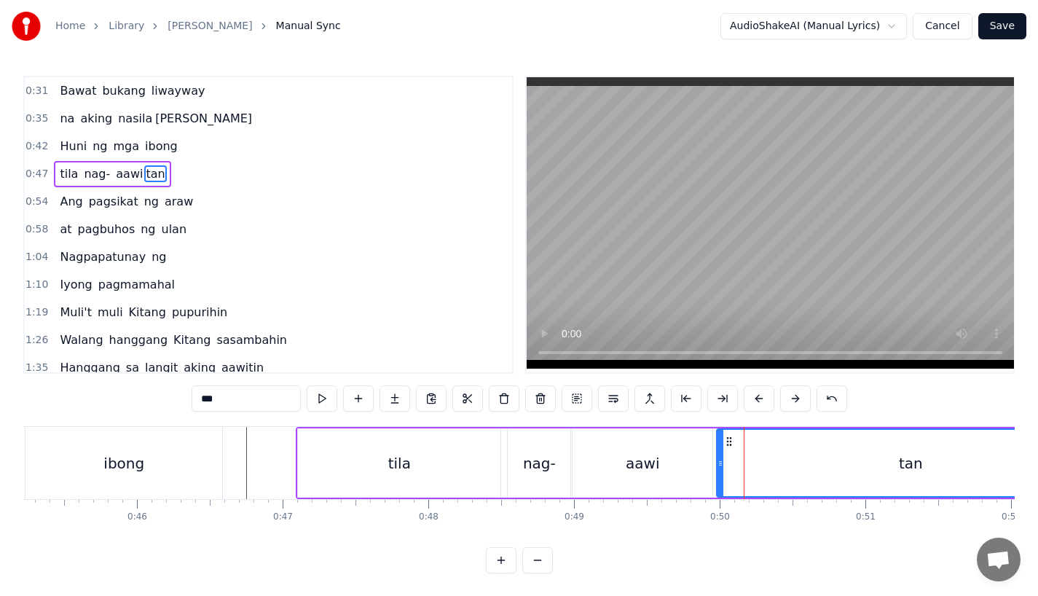
drag, startPoint x: 692, startPoint y: 462, endPoint x: 720, endPoint y: 462, distance: 28.4
click at [720, 462] on icon at bounding box center [720, 463] width 6 height 12
click at [399, 480] on div "tila" at bounding box center [399, 462] width 202 height 69
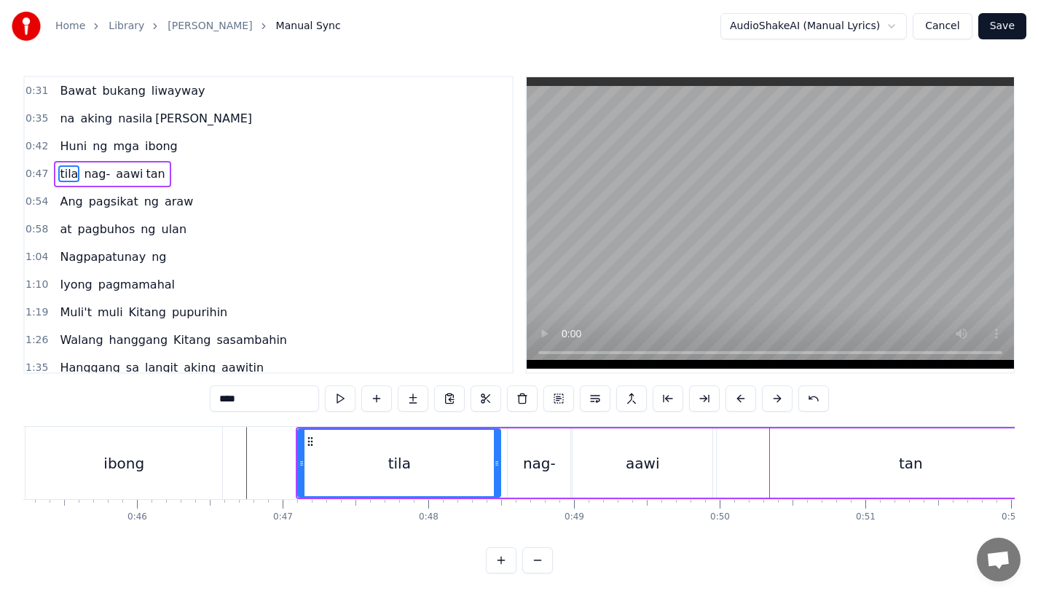
click at [634, 449] on div "aawi" at bounding box center [642, 462] width 140 height 69
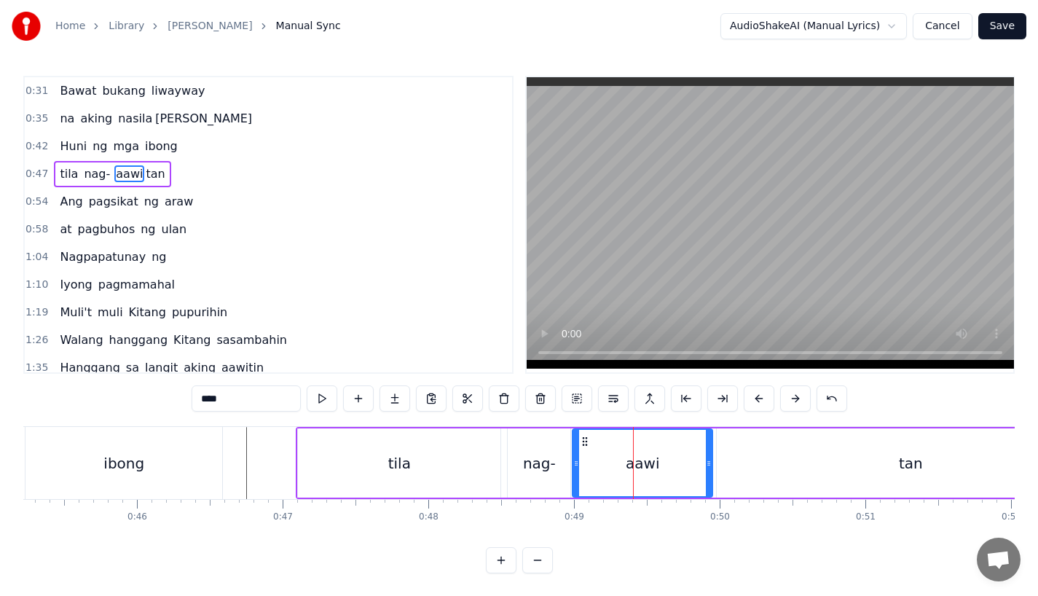
click at [706, 460] on icon at bounding box center [709, 463] width 6 height 12
drag, startPoint x: 706, startPoint y: 460, endPoint x: 693, endPoint y: 460, distance: 13.8
click at [693, 460] on icon at bounding box center [695, 463] width 6 height 12
click at [744, 460] on div "tan" at bounding box center [910, 462] width 387 height 69
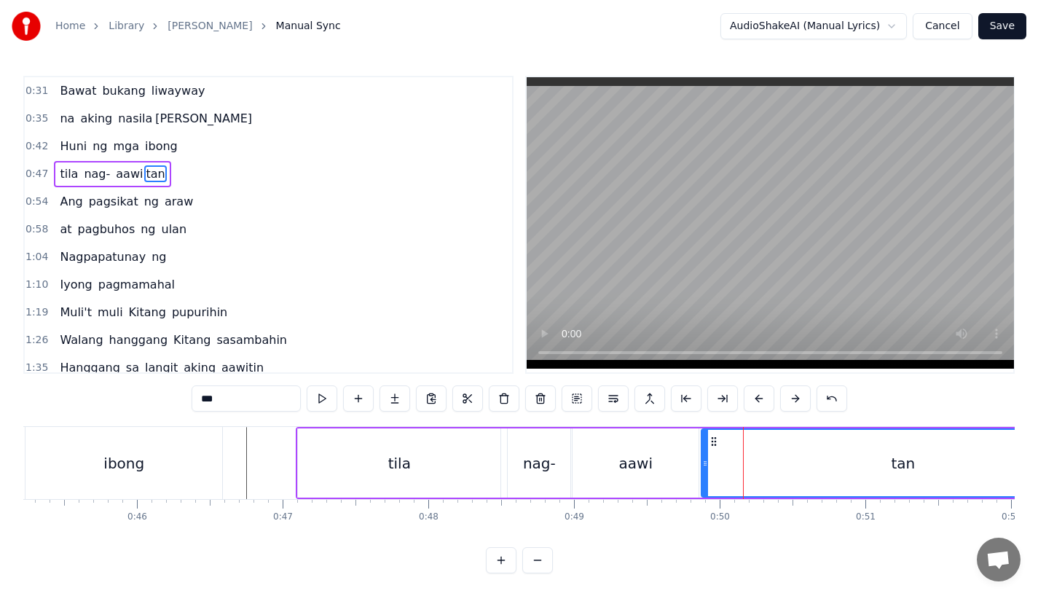
drag, startPoint x: 721, startPoint y: 462, endPoint x: 705, endPoint y: 465, distance: 16.2
click at [705, 465] on icon at bounding box center [705, 463] width 6 height 12
click at [450, 480] on div "tila" at bounding box center [399, 462] width 202 height 69
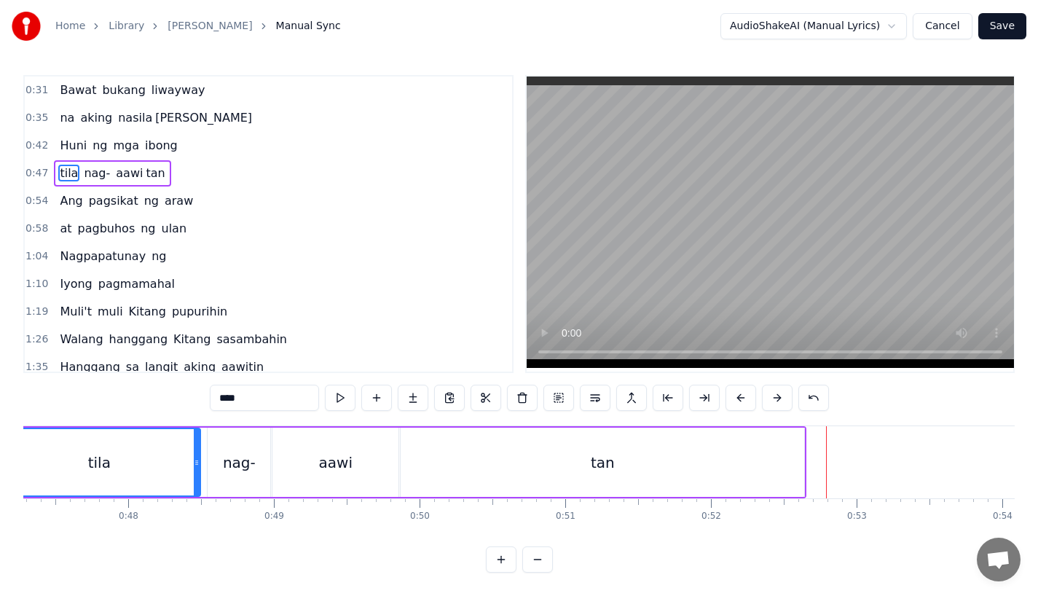
scroll to position [12, 0]
click at [533, 449] on div "tan" at bounding box center [602, 462] width 403 height 69
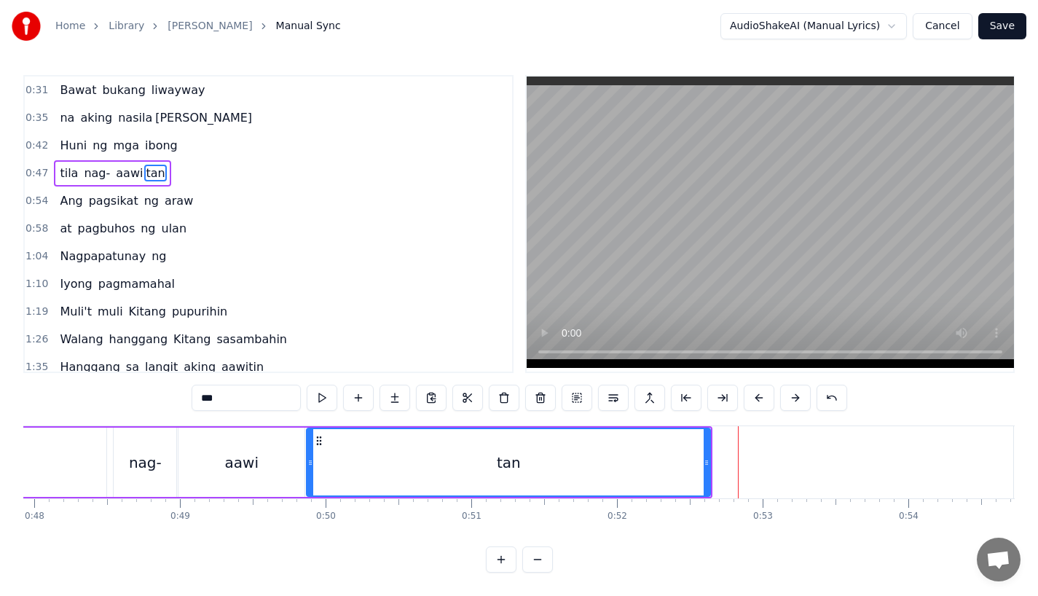
click at [232, 438] on div "aawi" at bounding box center [241, 462] width 126 height 69
type input "****"
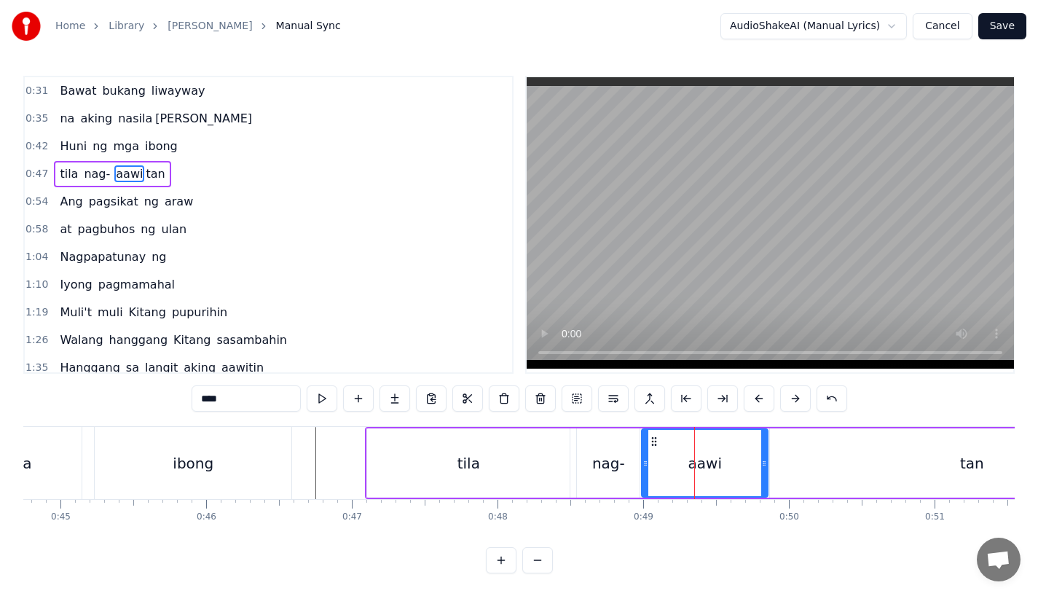
scroll to position [0, 6501]
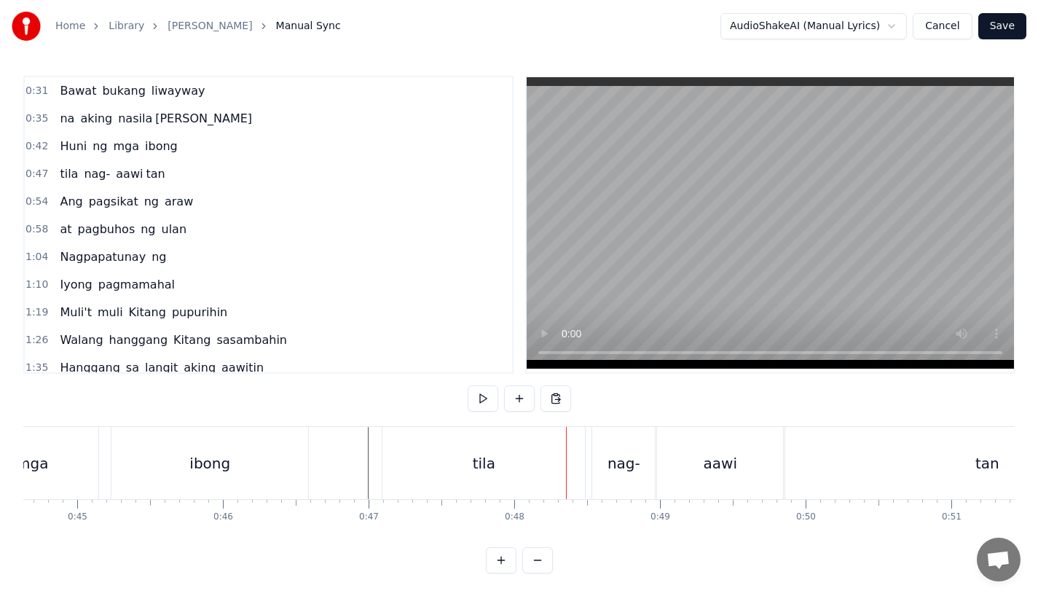
click at [302, 453] on div "ibong" at bounding box center [209, 463] width 197 height 72
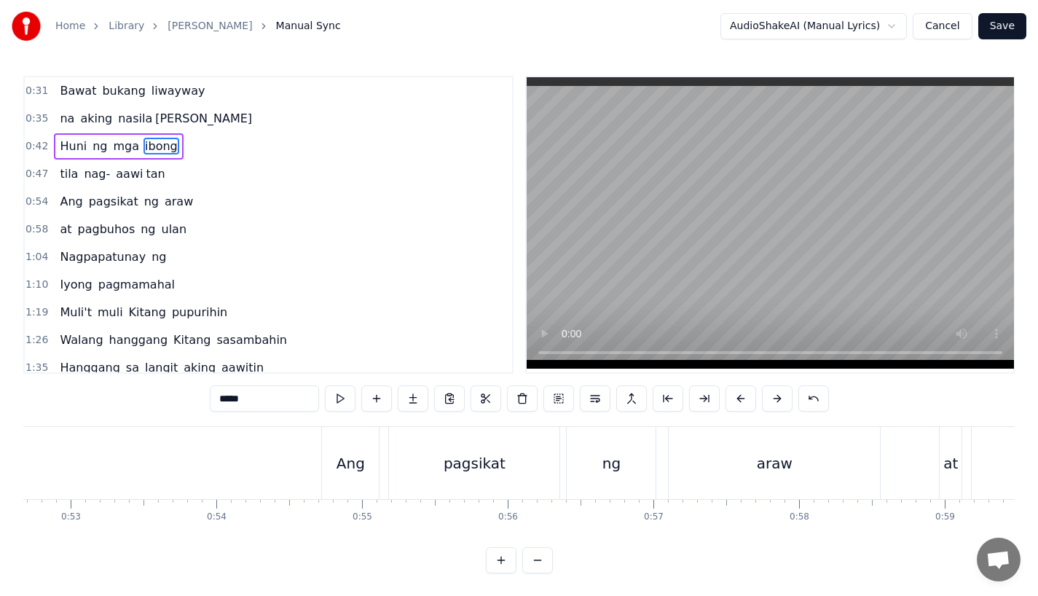
scroll to position [0, 7603]
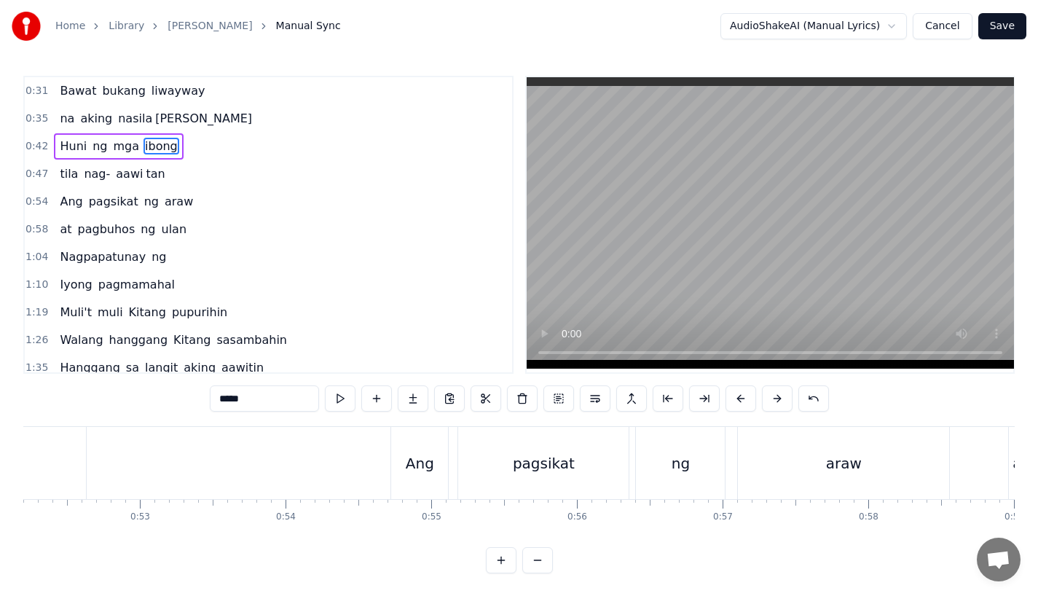
click at [411, 449] on div "Ang" at bounding box center [419, 463] width 57 height 72
type input "***"
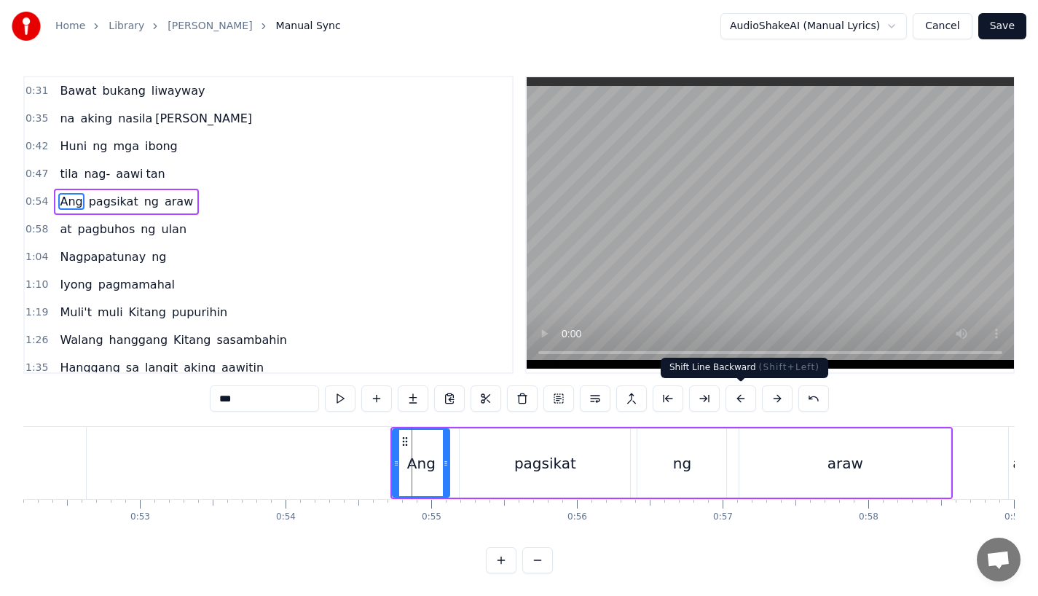
click at [731, 403] on button at bounding box center [740, 398] width 31 height 26
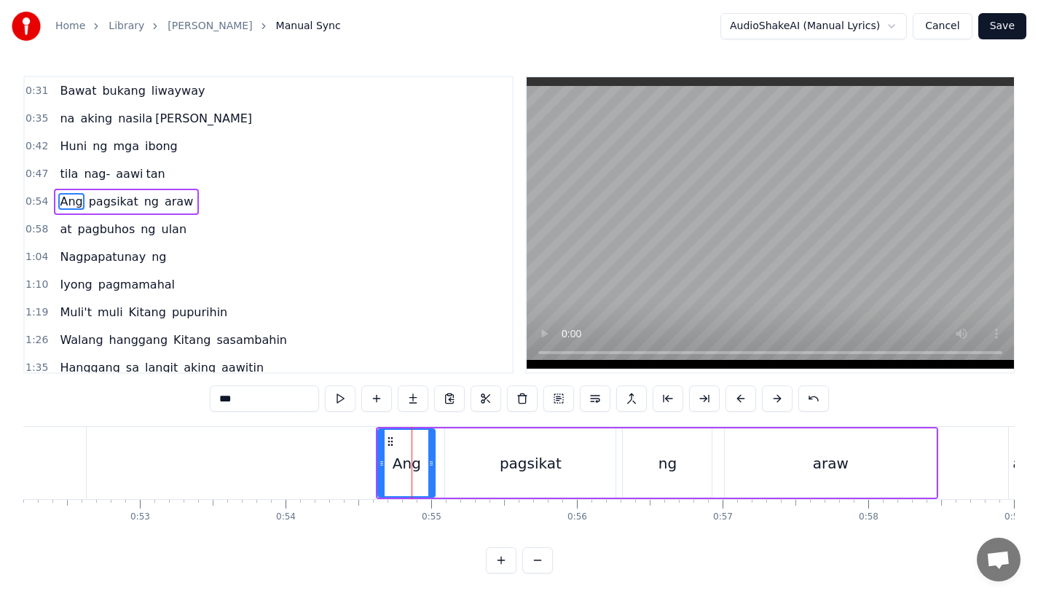
click at [731, 403] on button at bounding box center [740, 398] width 31 height 26
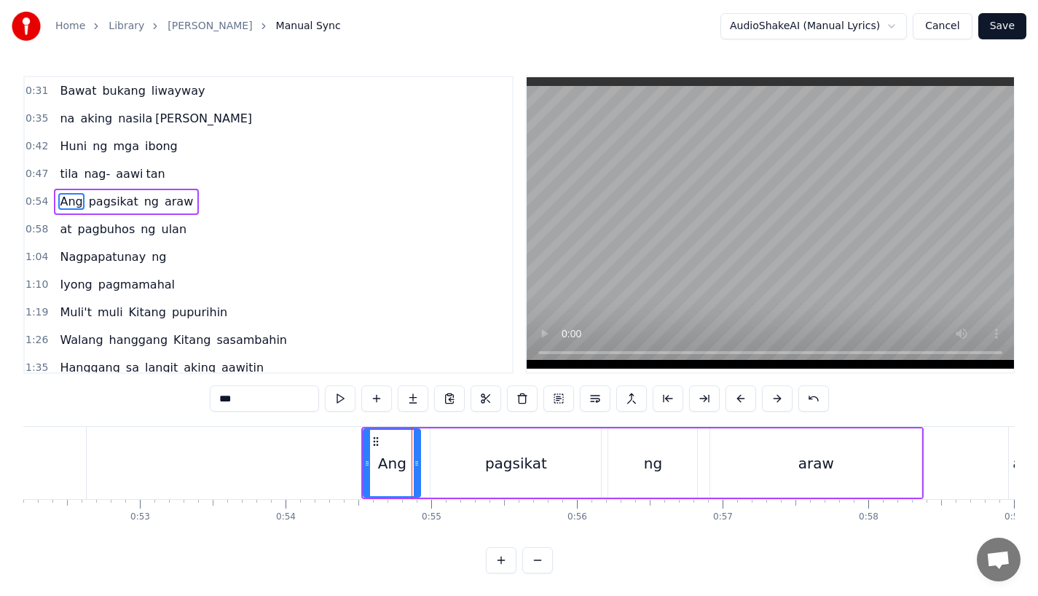
click at [731, 403] on button at bounding box center [740, 398] width 31 height 26
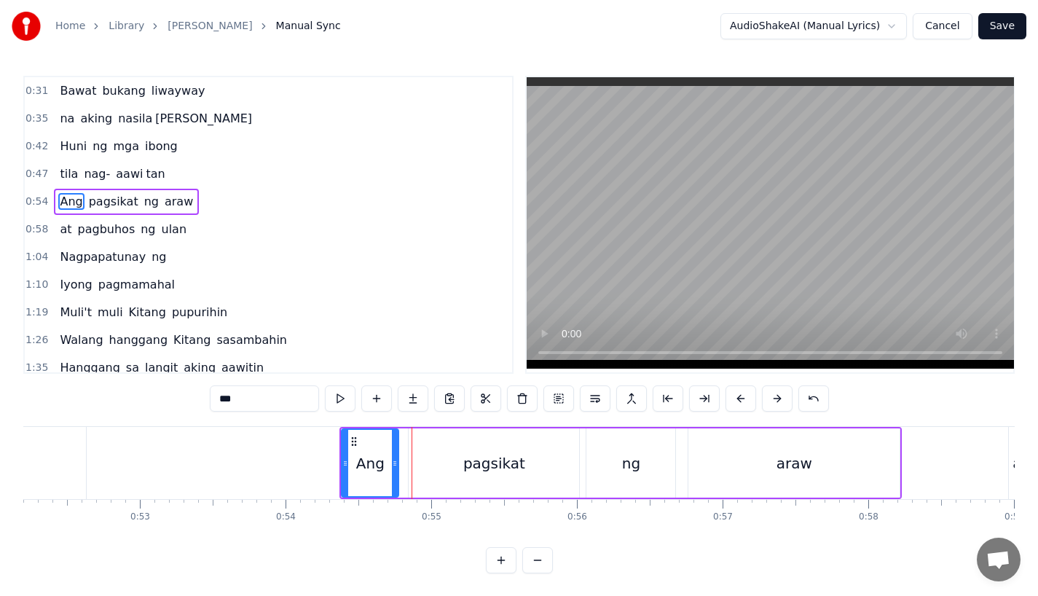
click at [731, 403] on button at bounding box center [740, 398] width 31 height 26
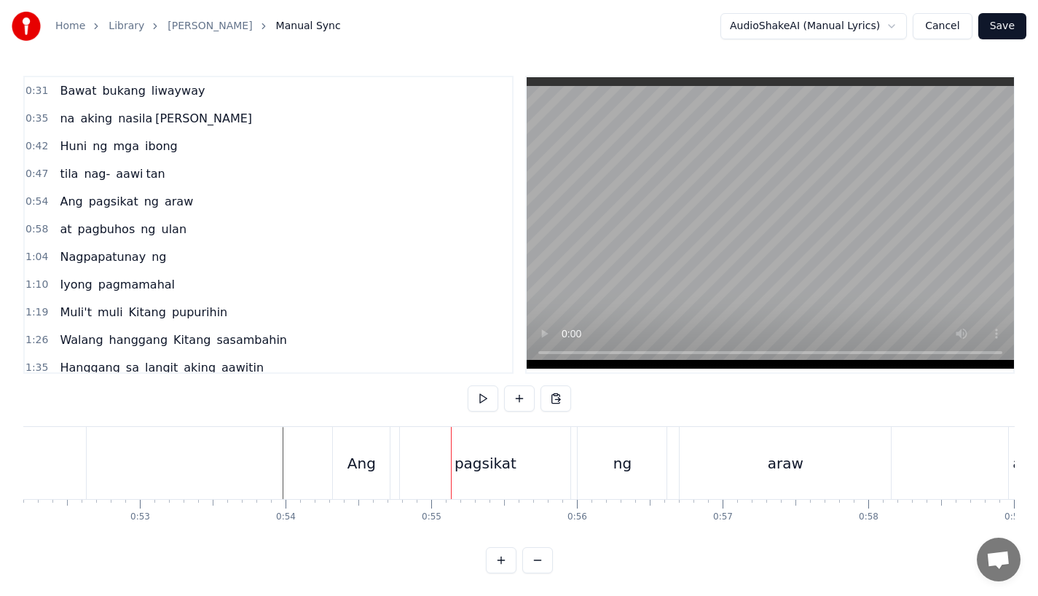
click at [369, 444] on div "Ang" at bounding box center [361, 463] width 57 height 72
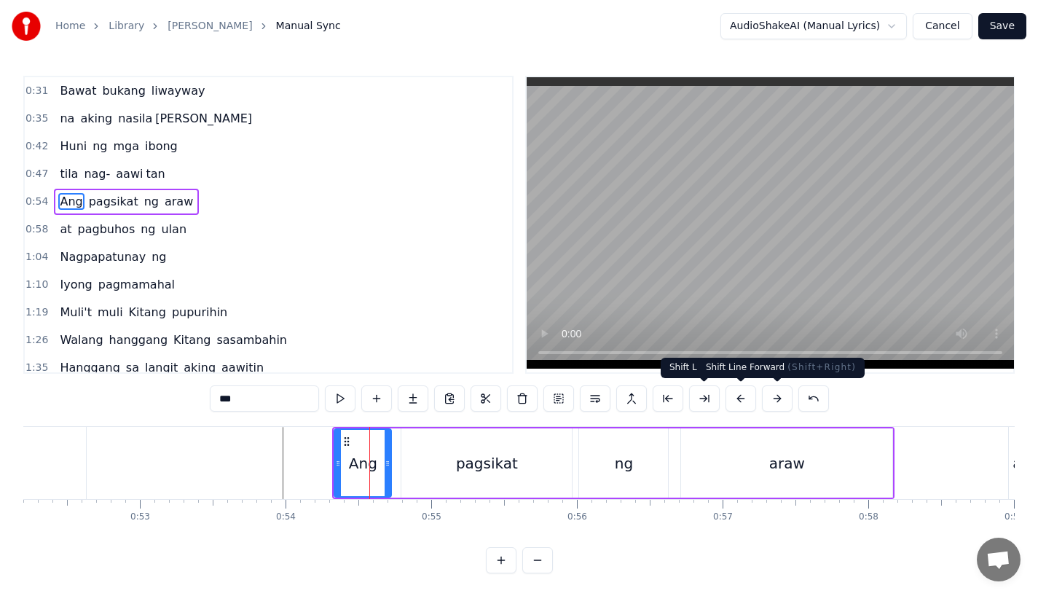
click at [771, 399] on button at bounding box center [777, 398] width 31 height 26
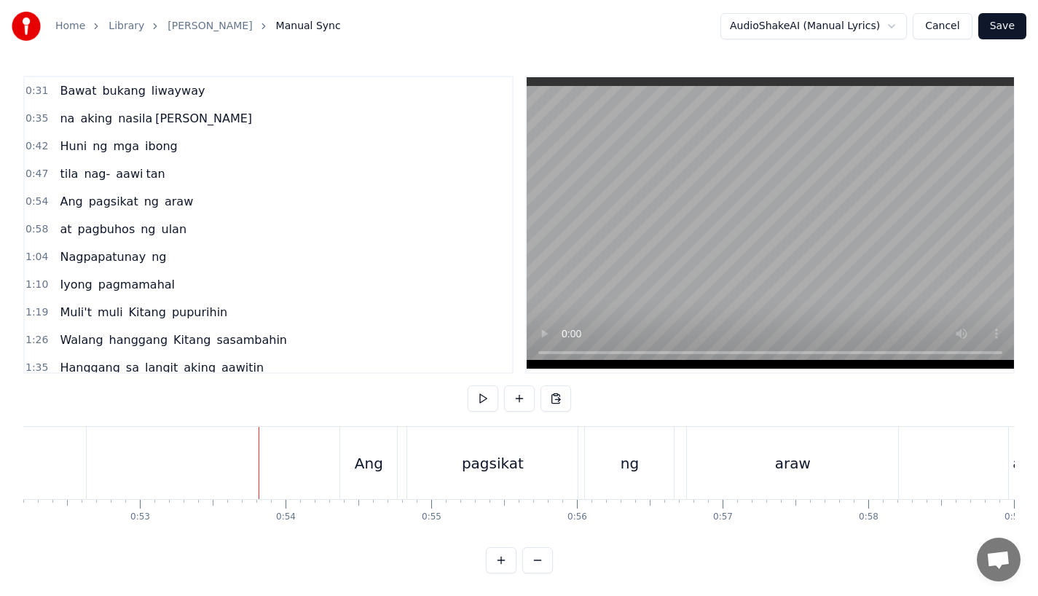
click at [474, 391] on button at bounding box center [483, 398] width 31 height 26
click at [468, 385] on button at bounding box center [483, 398] width 31 height 26
click at [489, 397] on button at bounding box center [483, 398] width 31 height 26
click at [468, 385] on button at bounding box center [483, 398] width 31 height 26
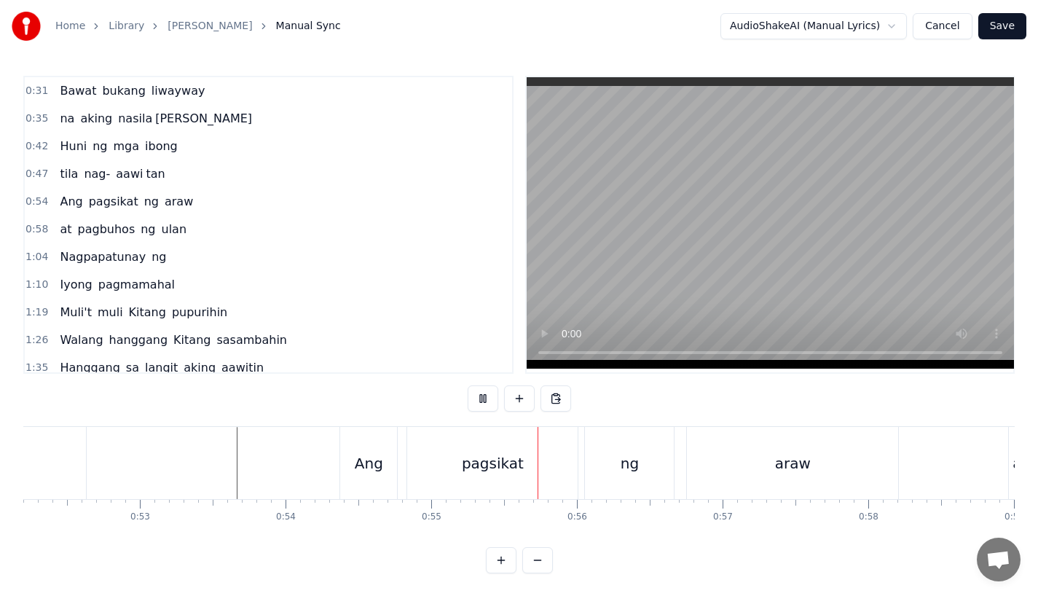
click at [366, 474] on div "Ang" at bounding box center [368, 463] width 57 height 72
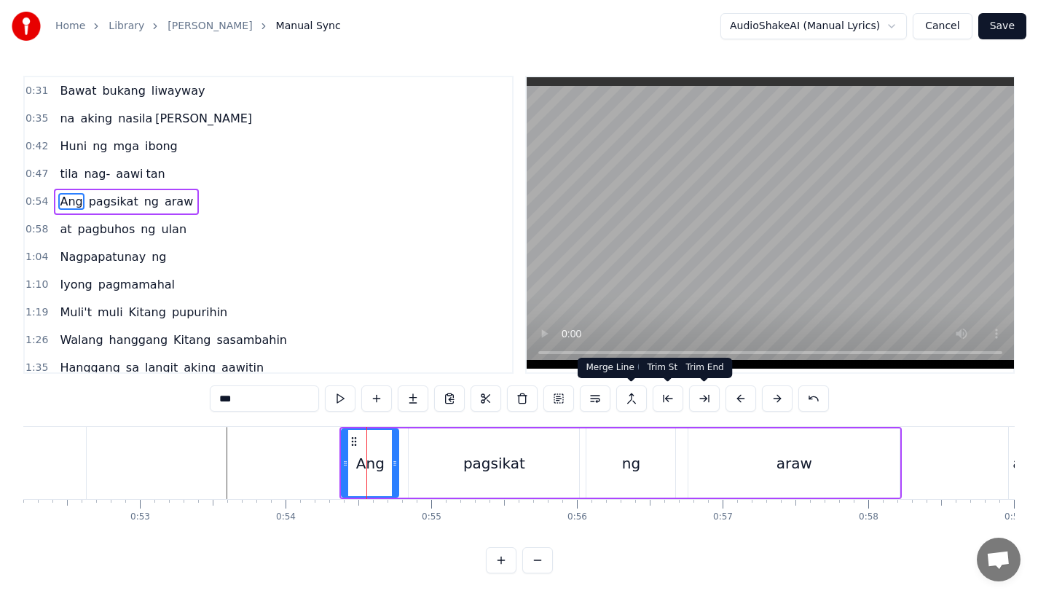
click at [739, 387] on button at bounding box center [740, 398] width 31 height 26
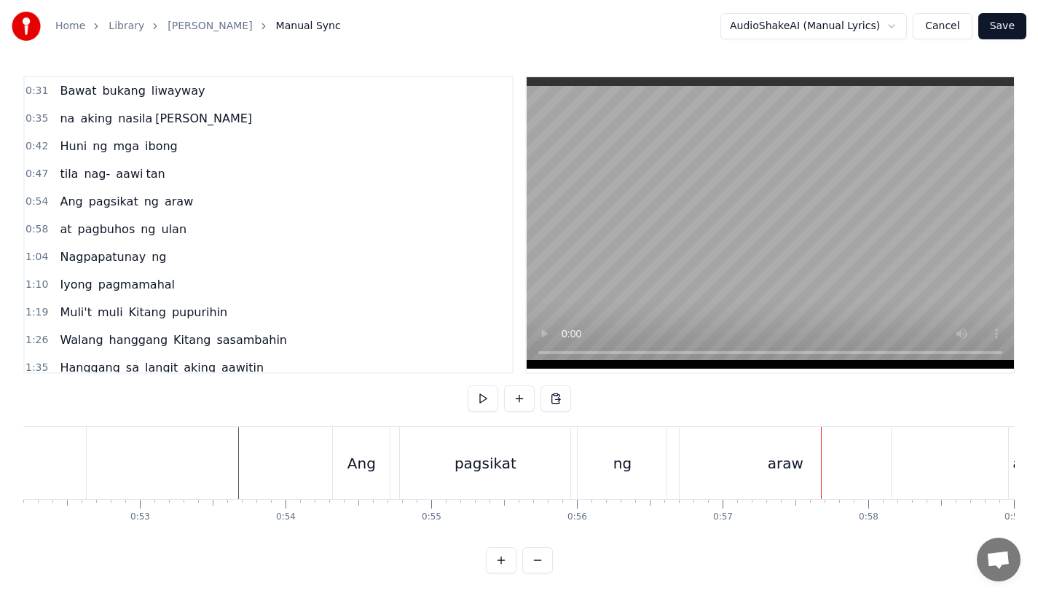
click at [252, 424] on div "0:31 Bawat bukang liwayway 0:35 na aking nasila yan 0:42 Huni ng mga ibong 0:47…" at bounding box center [518, 324] width 991 height 497
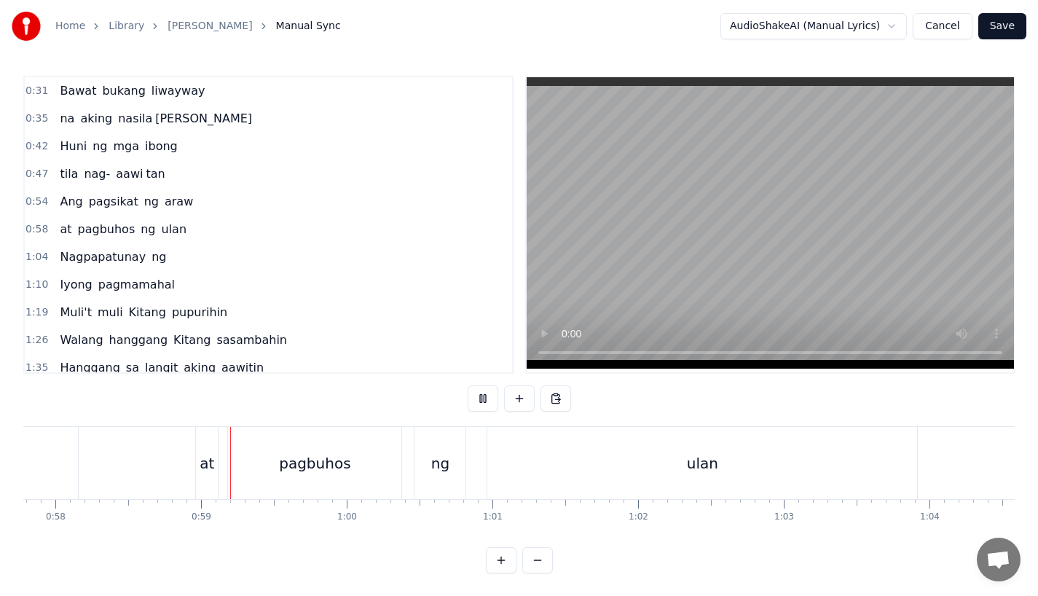
scroll to position [0, 8465]
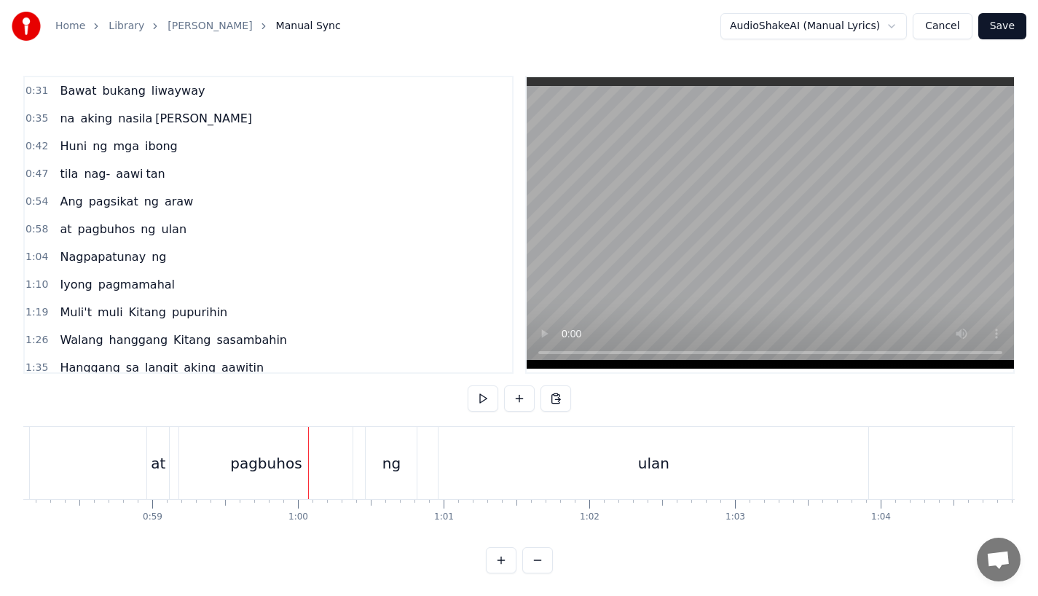
click at [160, 457] on div "at" at bounding box center [158, 463] width 15 height 22
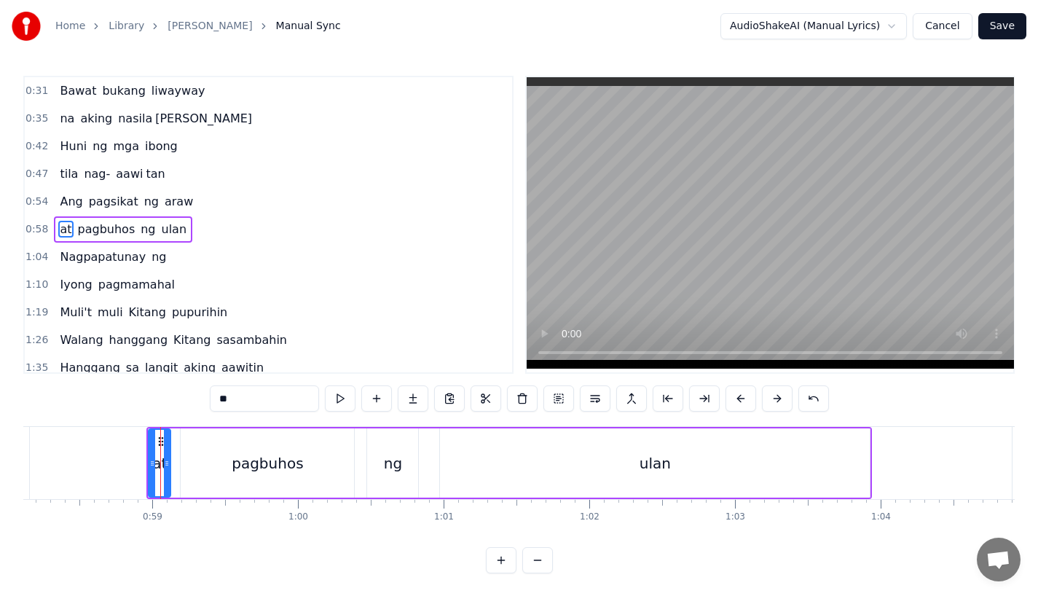
scroll to position [4, 0]
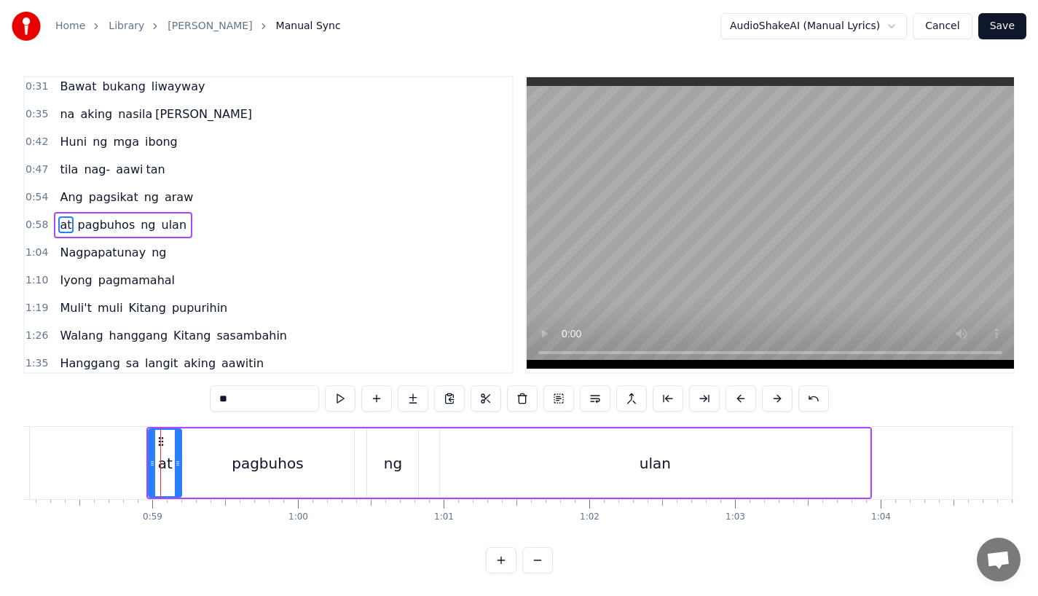
drag, startPoint x: 168, startPoint y: 462, endPoint x: 178, endPoint y: 462, distance: 10.9
click at [178, 462] on icon at bounding box center [178, 463] width 6 height 12
drag, startPoint x: 154, startPoint y: 465, endPoint x: 145, endPoint y: 466, distance: 9.6
click at [145, 466] on icon at bounding box center [145, 463] width 6 height 12
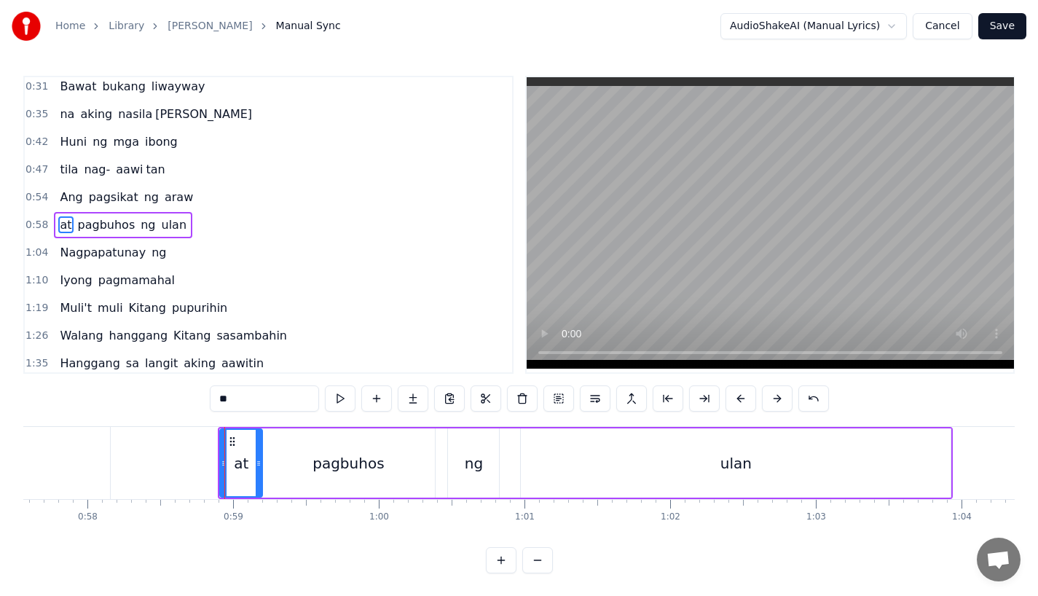
scroll to position [0, 8341]
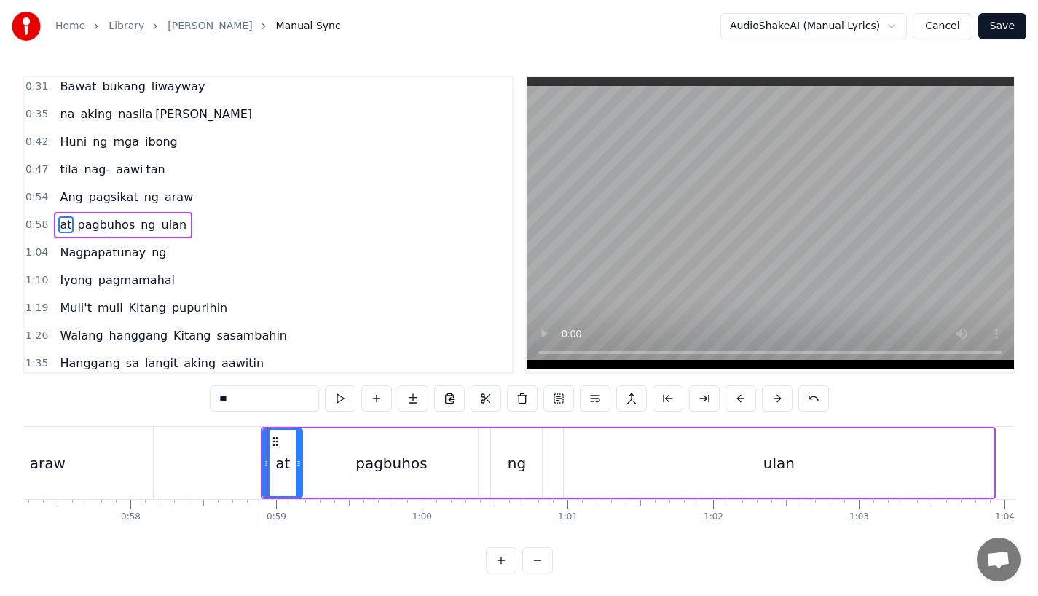
click at [299, 468] on icon at bounding box center [299, 463] width 6 height 12
click at [740, 393] on button at bounding box center [740, 398] width 31 height 26
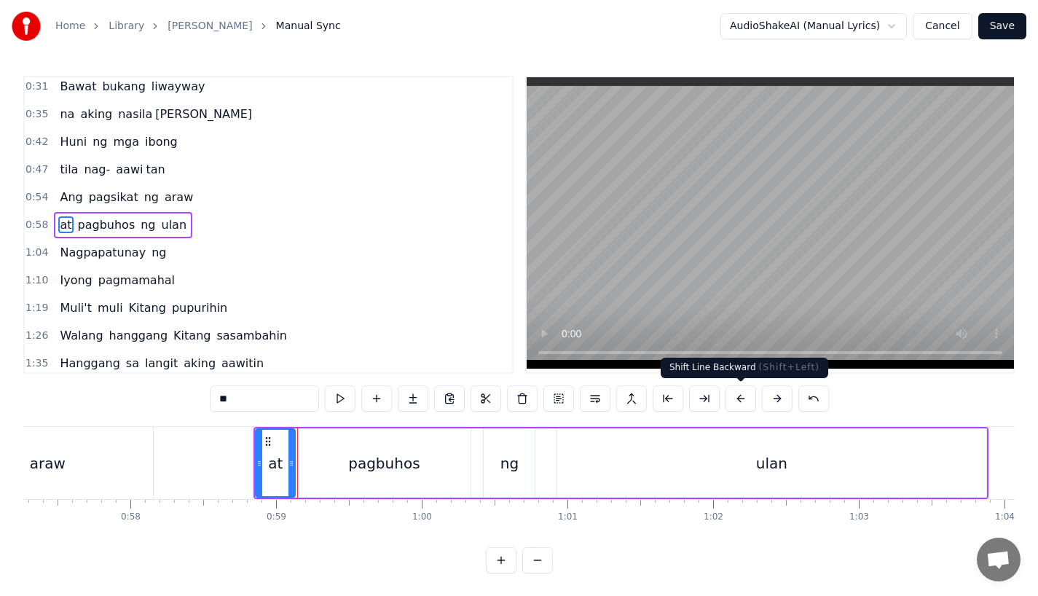
click at [740, 393] on button at bounding box center [740, 398] width 31 height 26
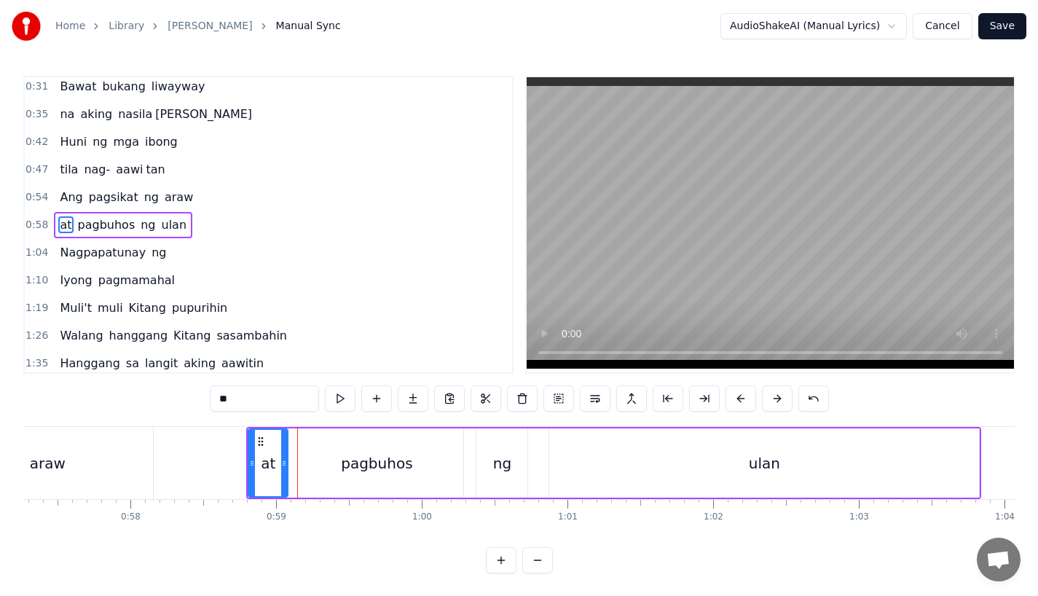
click at [740, 393] on button at bounding box center [740, 398] width 31 height 26
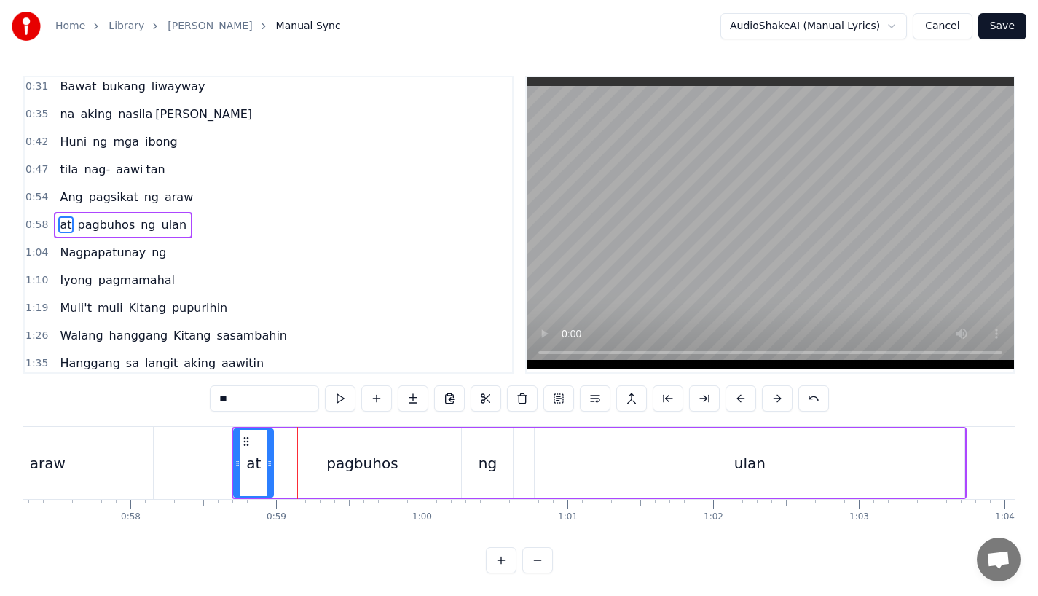
click at [740, 393] on button at bounding box center [740, 398] width 31 height 26
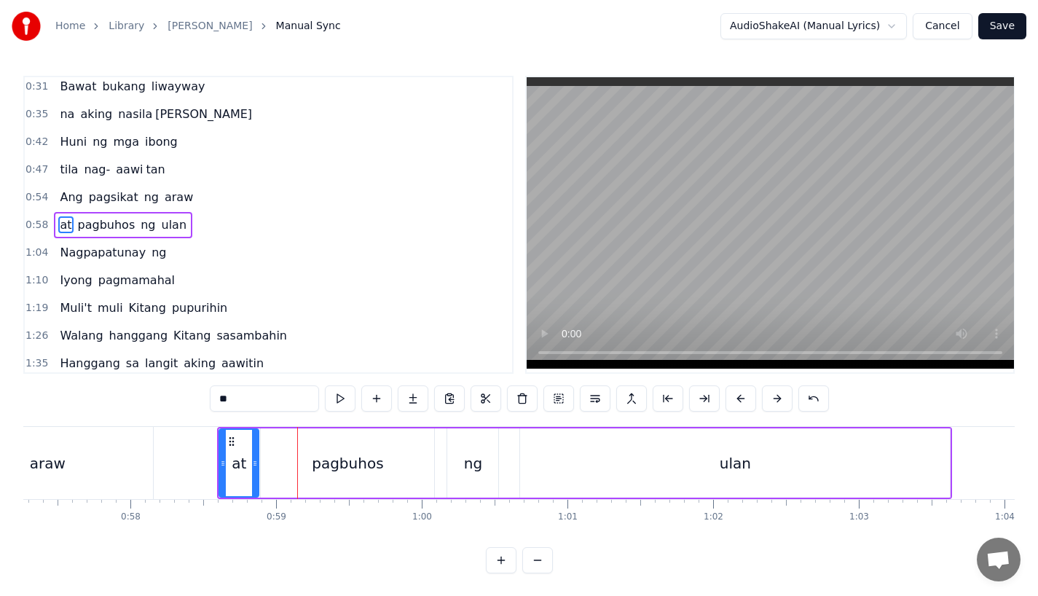
click at [740, 393] on button at bounding box center [740, 398] width 31 height 26
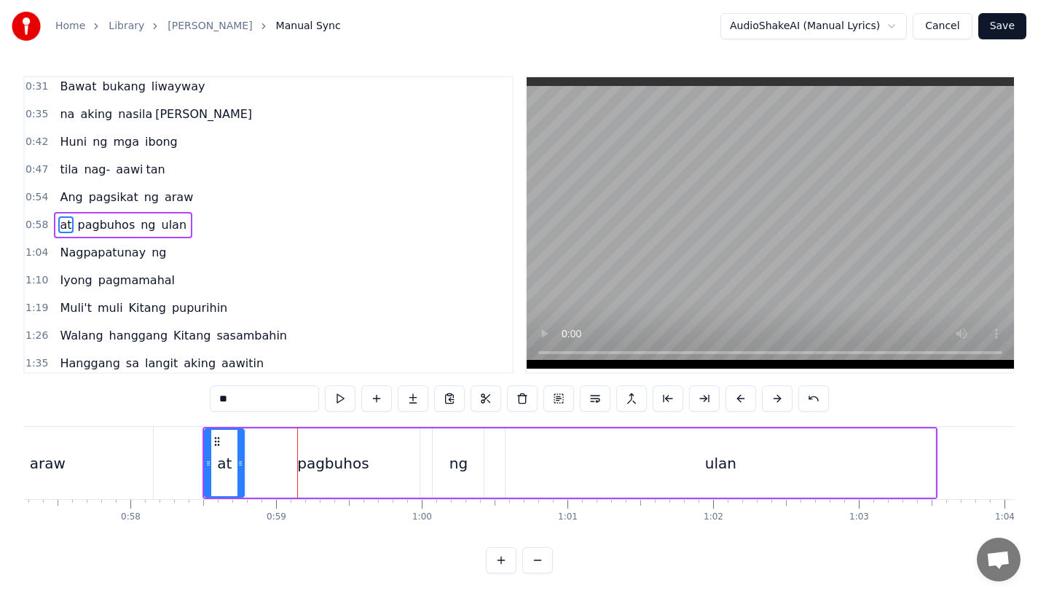
click at [106, 459] on div "araw" at bounding box center [47, 463] width 211 height 72
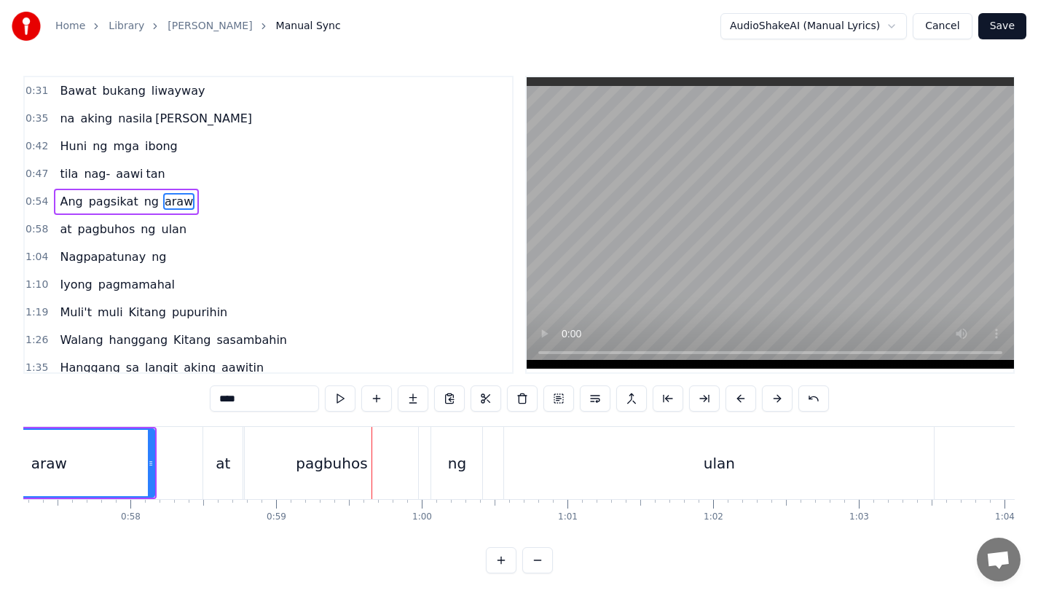
click at [140, 446] on div "araw" at bounding box center [49, 463] width 210 height 66
click at [211, 452] on div "at" at bounding box center [222, 463] width 39 height 72
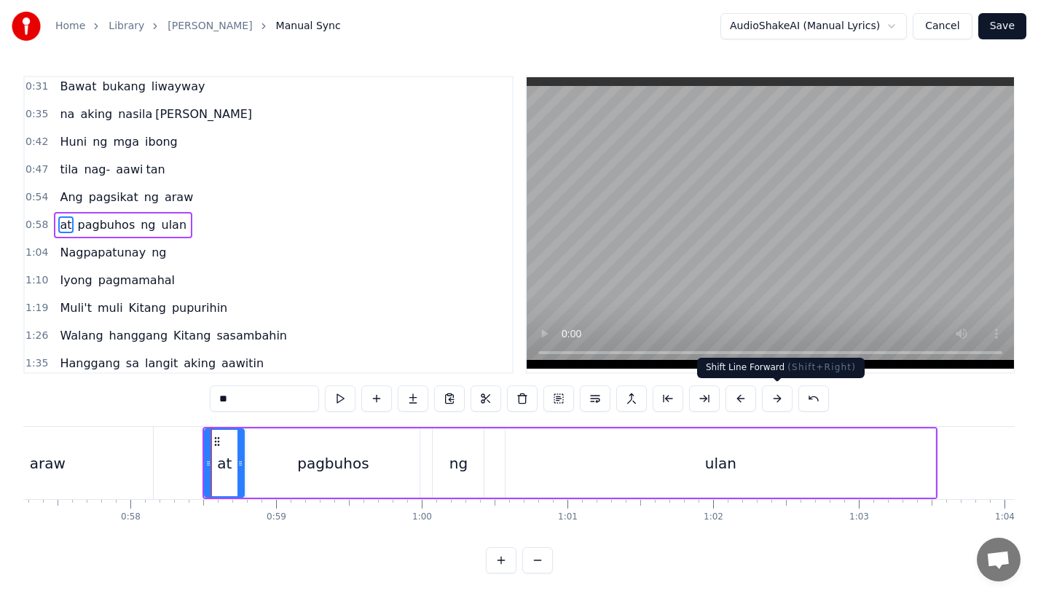
click at [778, 398] on button at bounding box center [777, 398] width 31 height 26
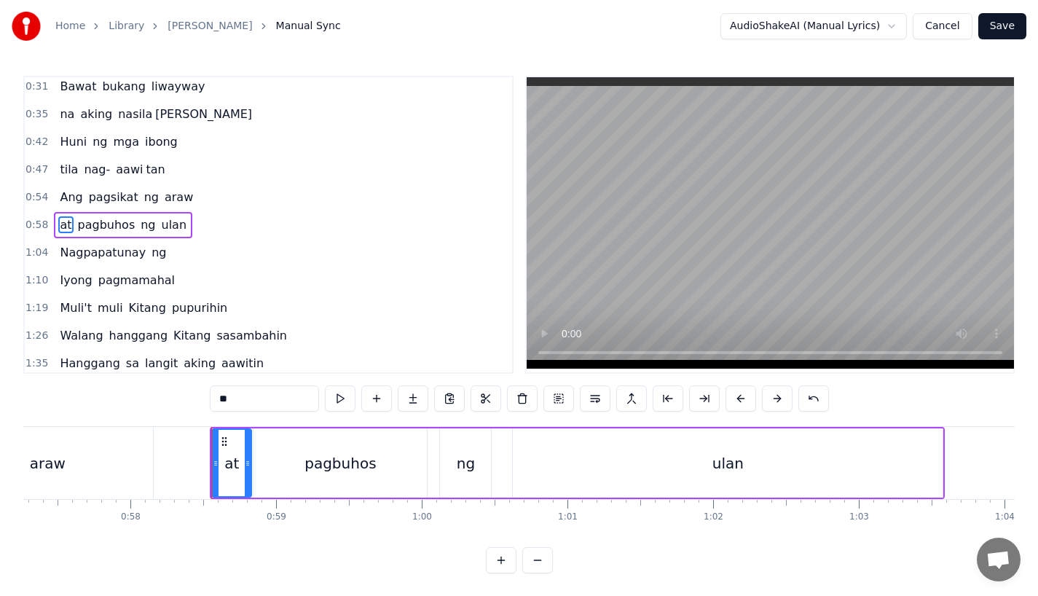
click at [111, 438] on div "araw" at bounding box center [47, 463] width 211 height 72
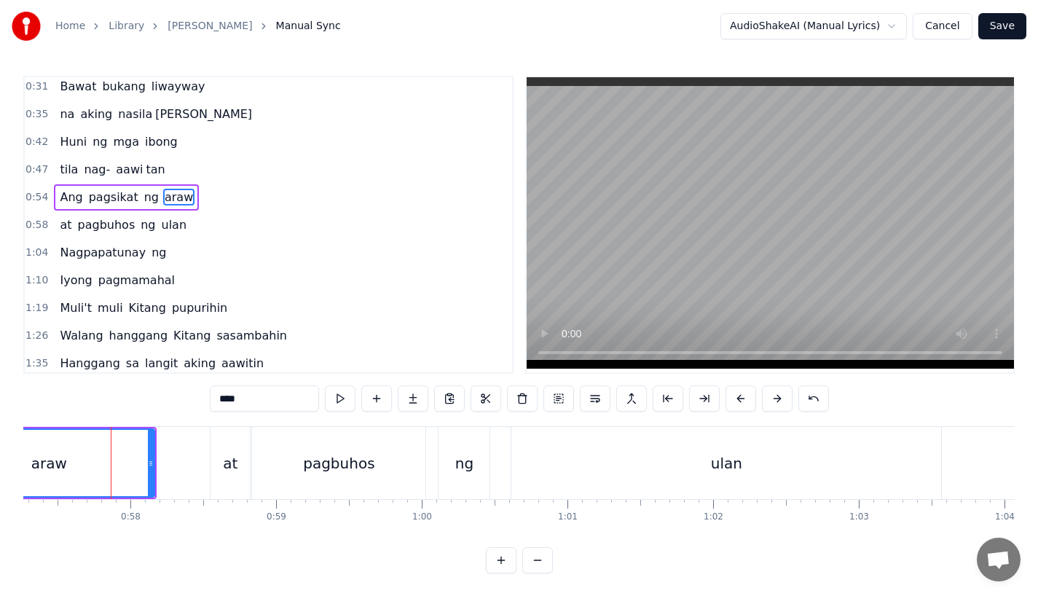
scroll to position [0, 0]
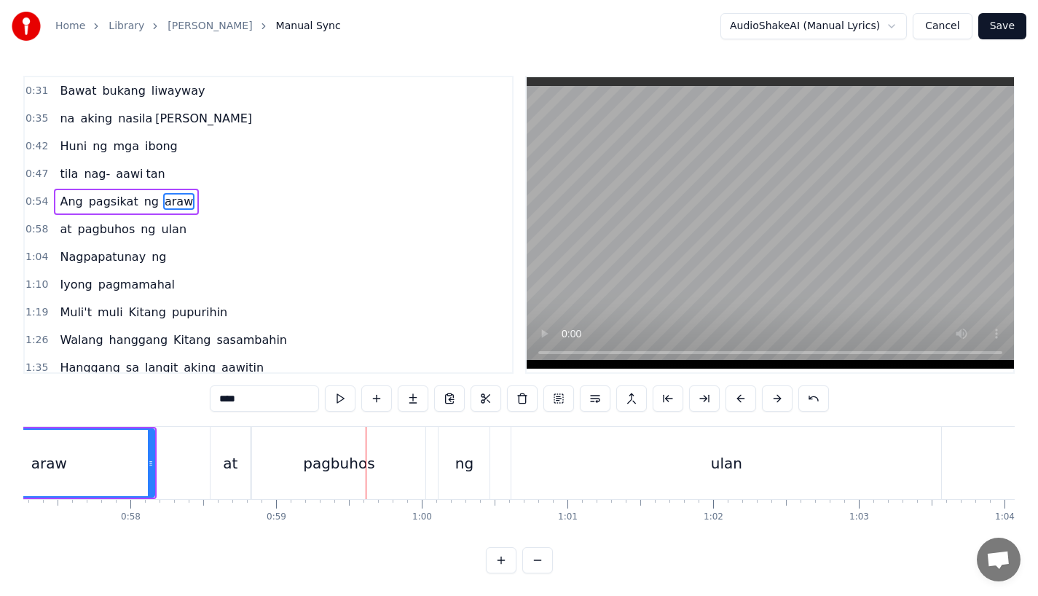
click at [229, 464] on div "at" at bounding box center [230, 463] width 15 height 22
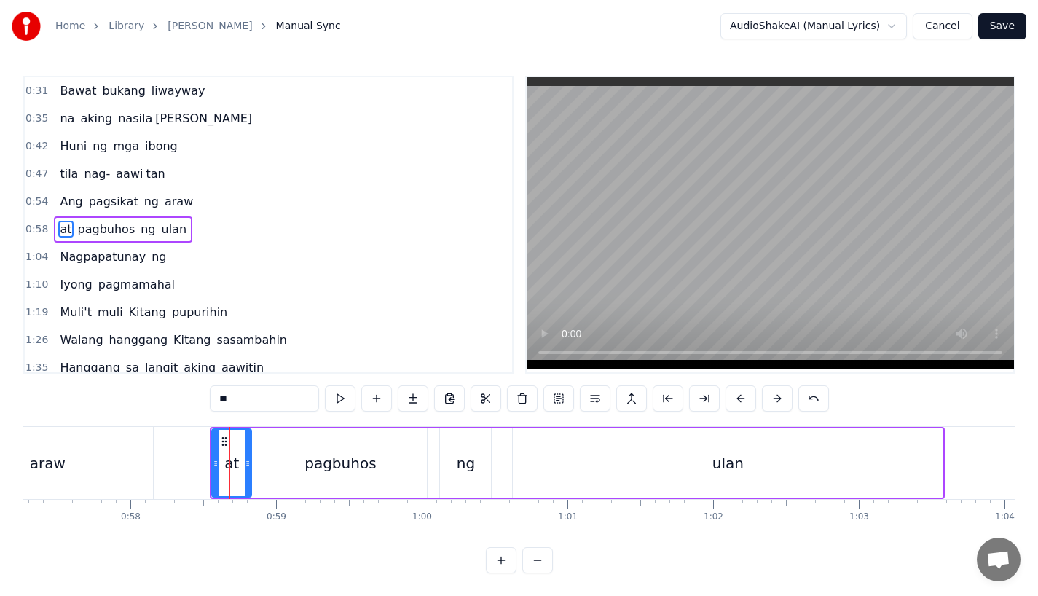
scroll to position [4, 0]
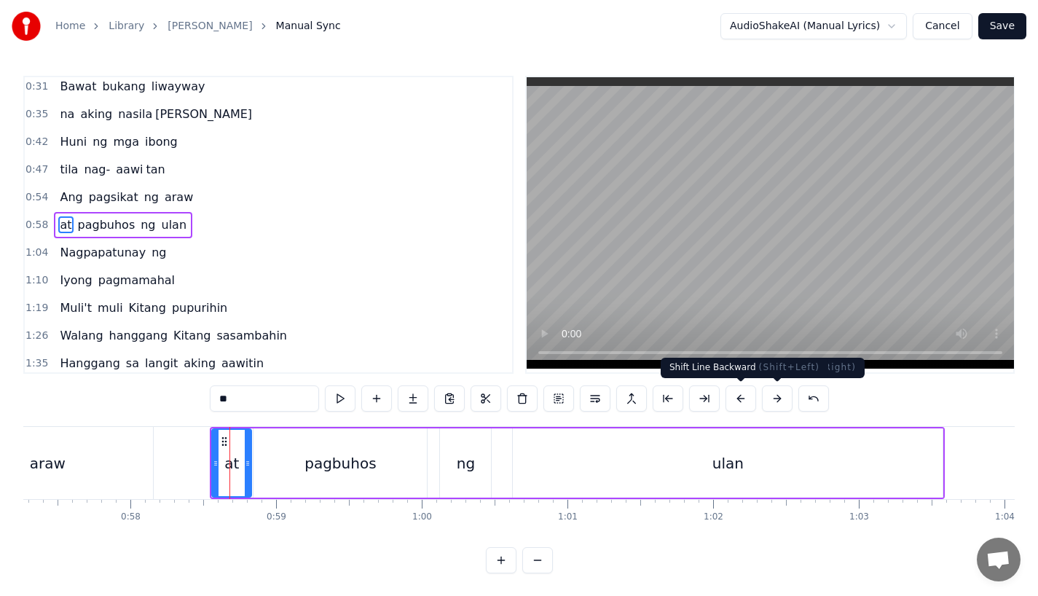
click at [733, 395] on button at bounding box center [740, 398] width 31 height 26
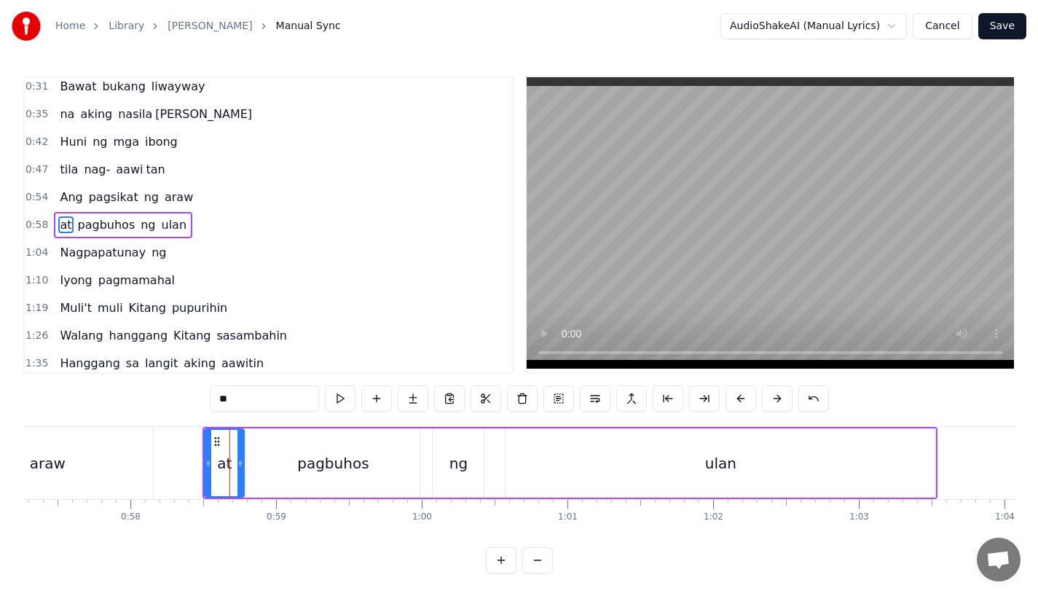
click at [117, 436] on div "araw" at bounding box center [47, 463] width 211 height 72
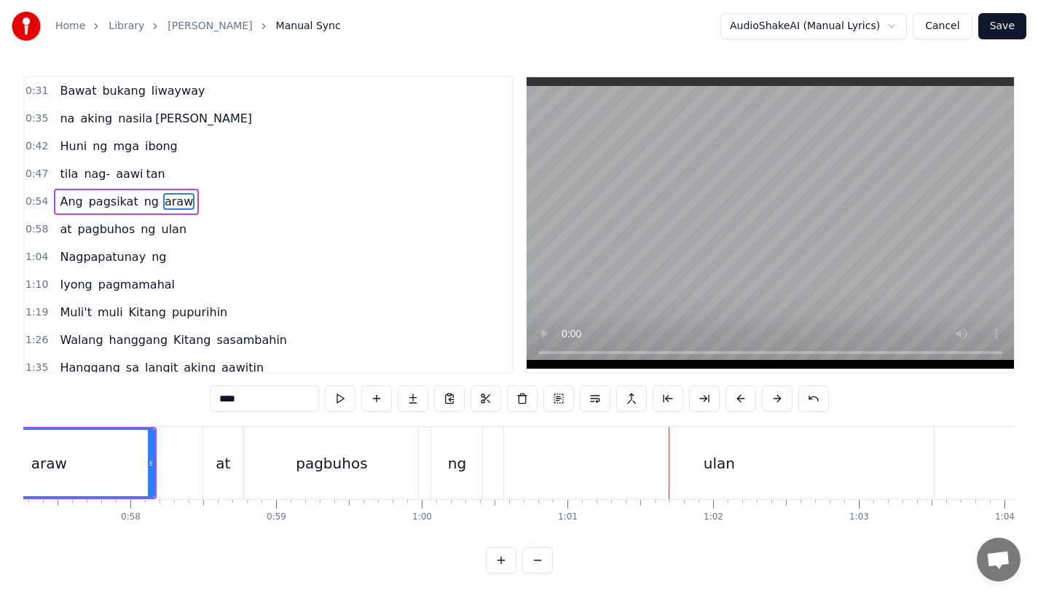
click at [588, 467] on div "ulan" at bounding box center [719, 463] width 430 height 72
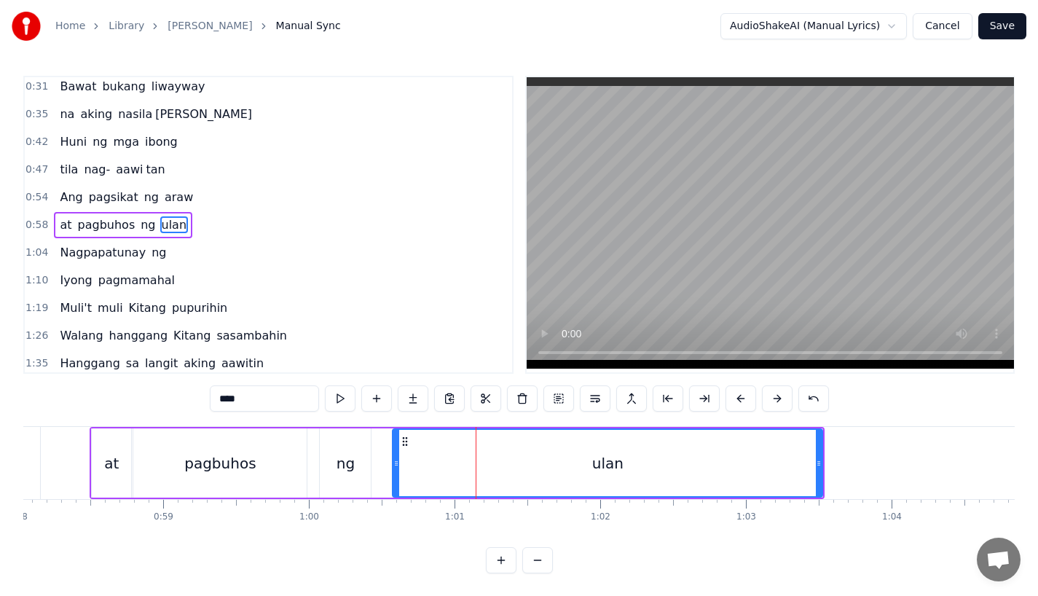
scroll to position [0, 8450]
click at [819, 464] on div "ulan" at bounding box center [611, 463] width 428 height 66
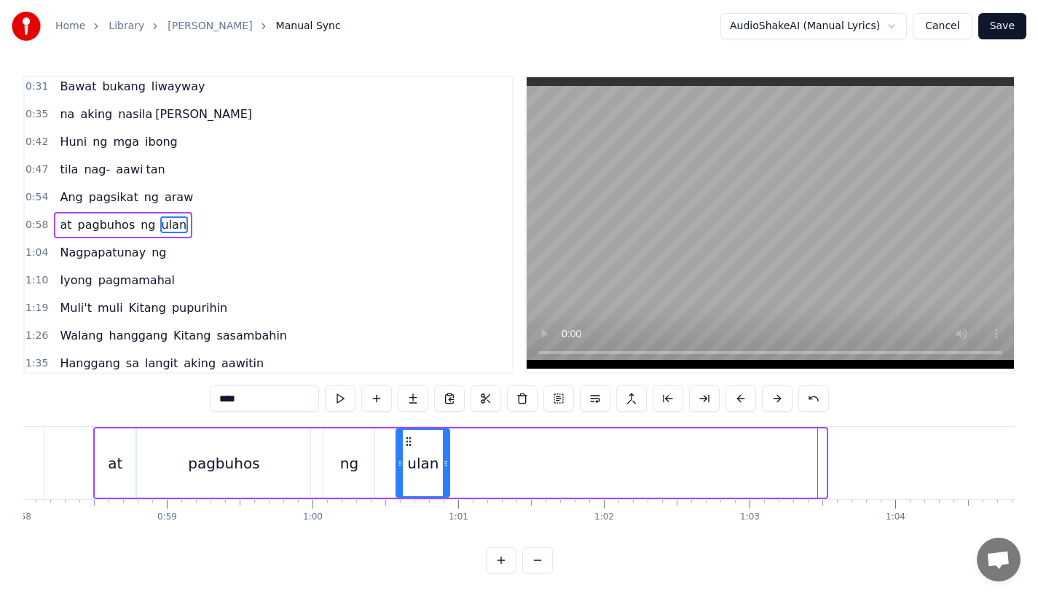
drag, startPoint x: 822, startPoint y: 464, endPoint x: 446, endPoint y: 456, distance: 376.6
click at [446, 456] on div at bounding box center [446, 463] width 6 height 66
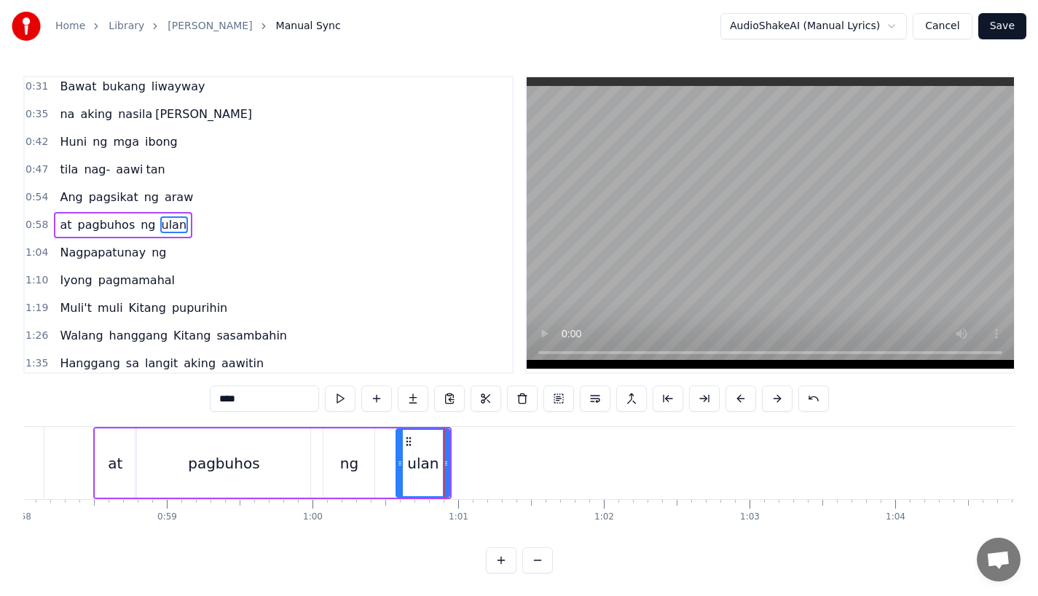
click at [247, 405] on input "****" at bounding box center [264, 398] width 109 height 26
type input "*"
click at [411, 402] on button at bounding box center [413, 398] width 31 height 26
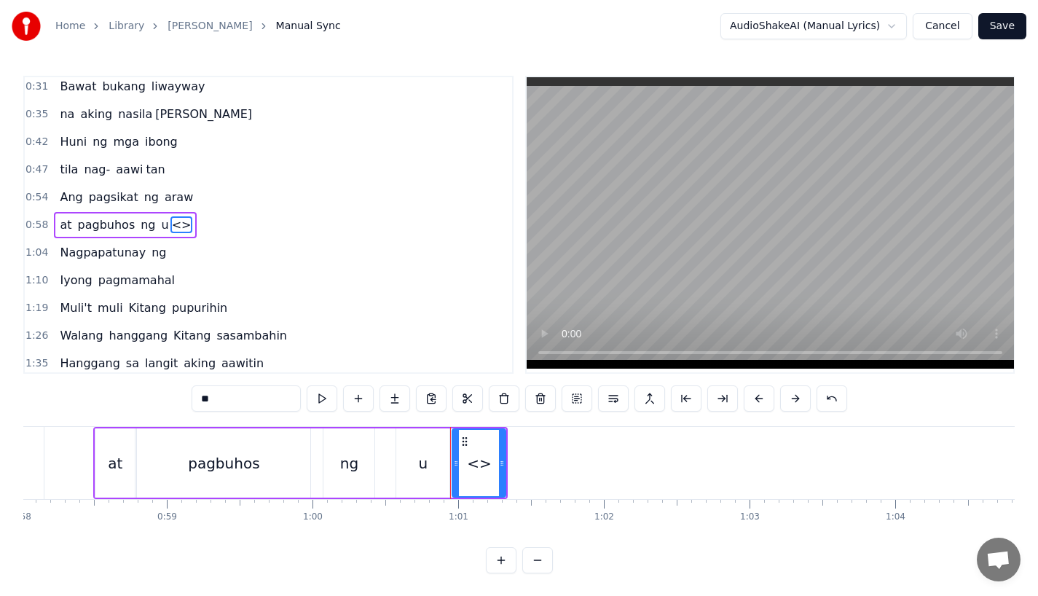
drag, startPoint x: 232, startPoint y: 397, endPoint x: 157, endPoint y: 397, distance: 75.7
click at [157, 397] on div "0:31 Bawat bukang liwayway 0:35 na aking nasila yan 0:42 Huni ng mga ibong 0:47…" at bounding box center [518, 324] width 991 height 497
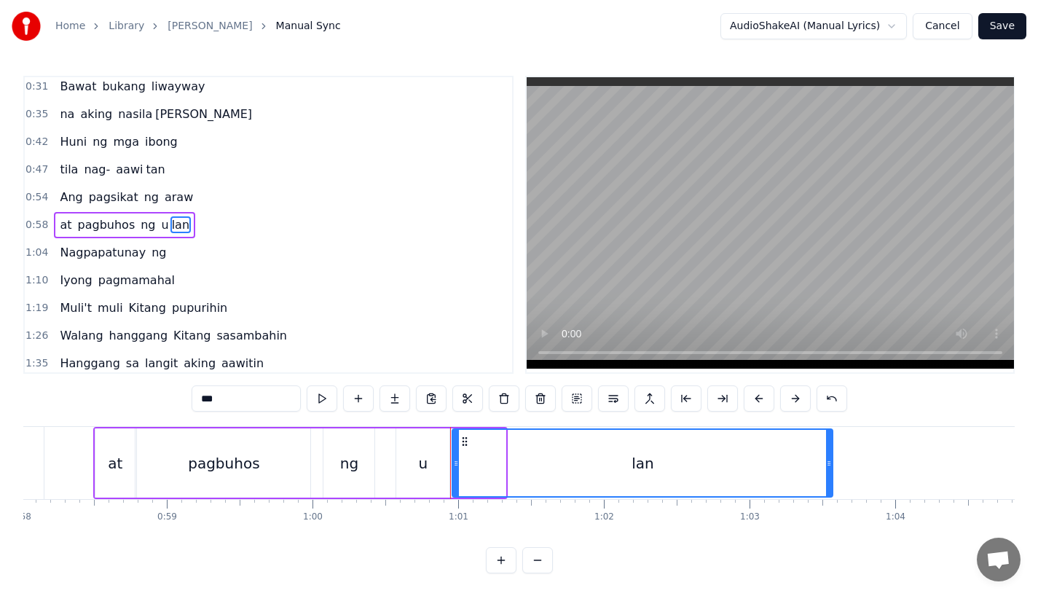
drag, startPoint x: 503, startPoint y: 462, endPoint x: 830, endPoint y: 460, distance: 327.0
click at [830, 460] on icon at bounding box center [829, 463] width 6 height 12
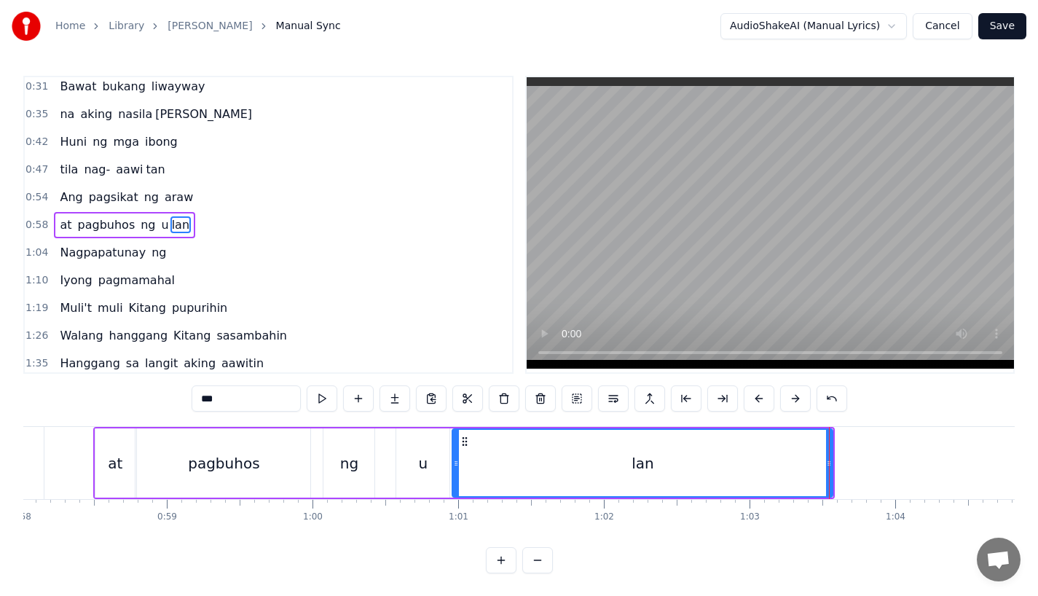
click at [216, 487] on div "pagbuhos" at bounding box center [223, 462] width 173 height 69
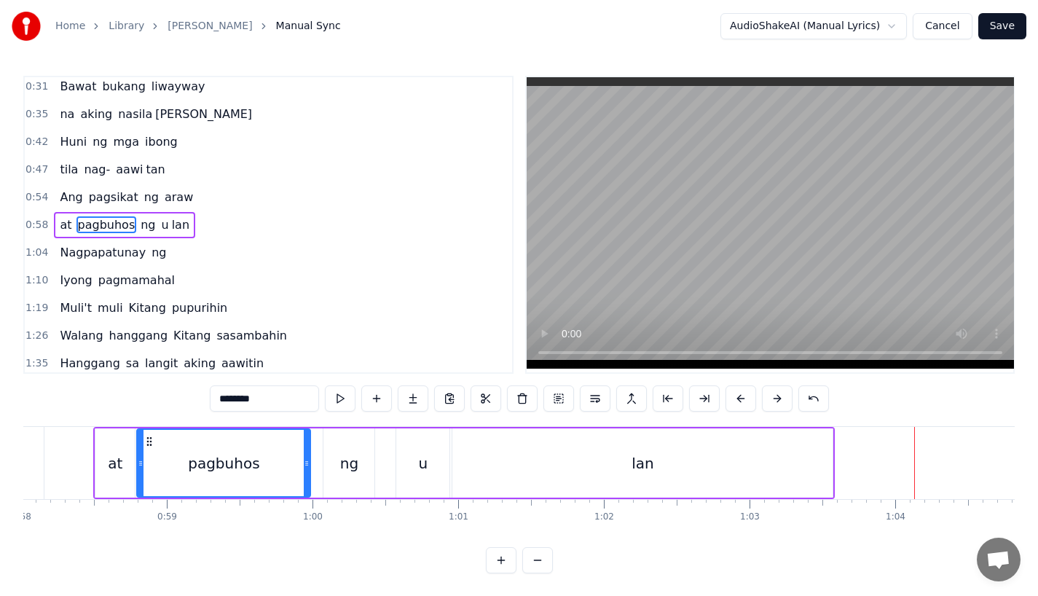
click at [178, 454] on div "pagbuhos" at bounding box center [224, 463] width 172 height 66
click at [525, 460] on div "lan" at bounding box center [642, 462] width 380 height 69
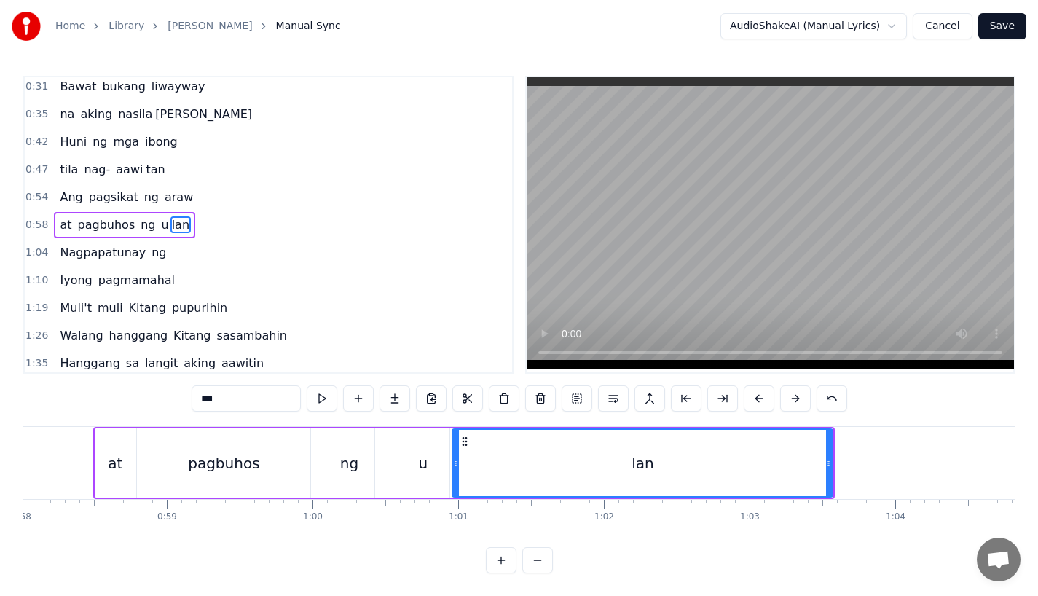
click at [420, 457] on div "u" at bounding box center [423, 463] width 9 height 22
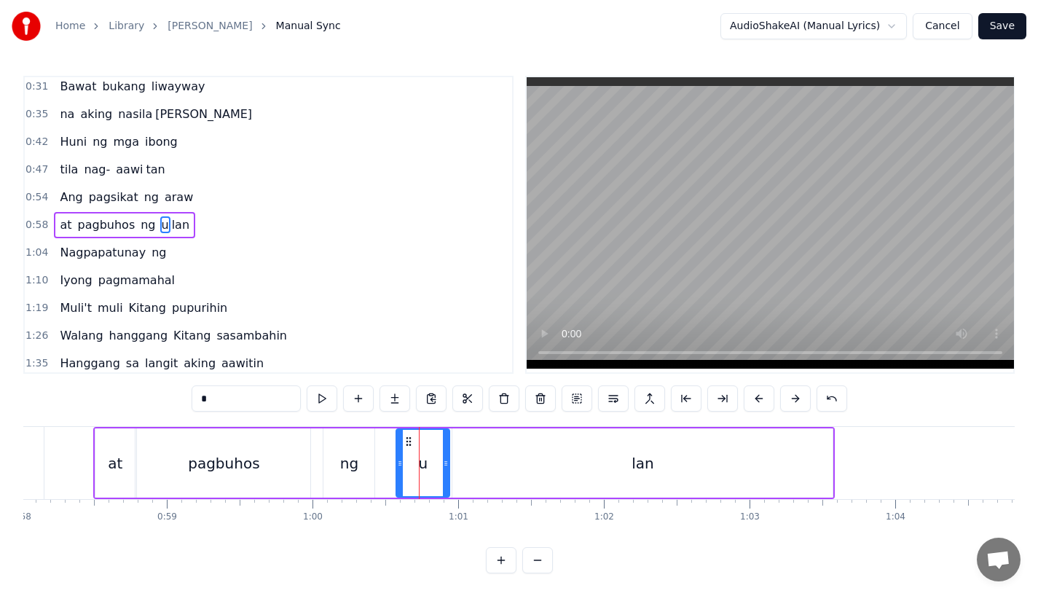
click at [232, 389] on input "*" at bounding box center [246, 398] width 109 height 26
click at [232, 391] on input "*" at bounding box center [246, 398] width 109 height 26
click at [213, 401] on input "*" at bounding box center [246, 398] width 109 height 26
click at [537, 469] on div "lan" at bounding box center [642, 462] width 380 height 69
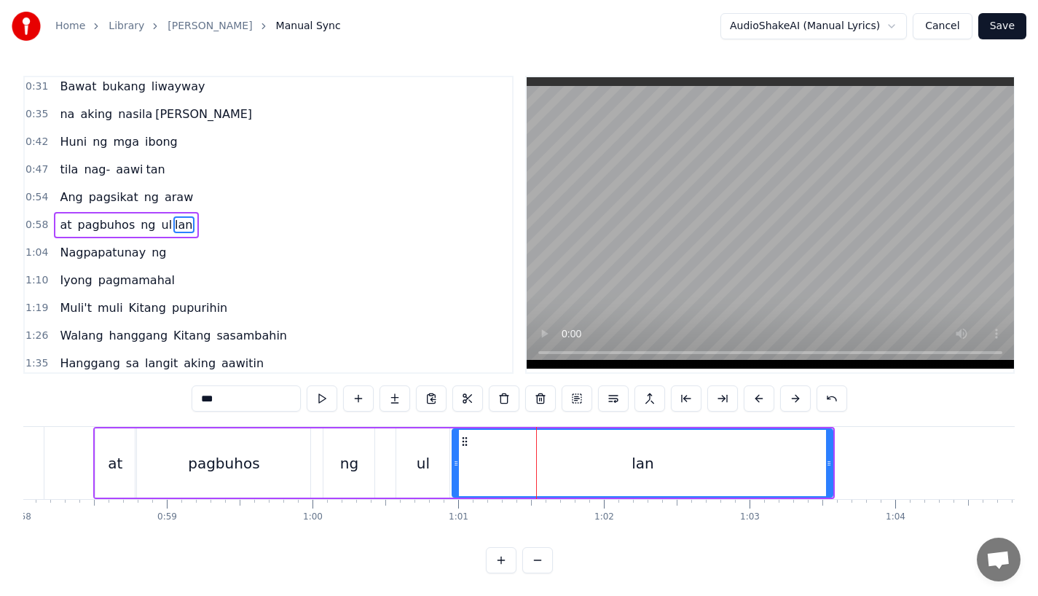
click at [203, 395] on input "***" at bounding box center [246, 398] width 109 height 26
click at [292, 452] on div "pagbuhos" at bounding box center [223, 462] width 173 height 69
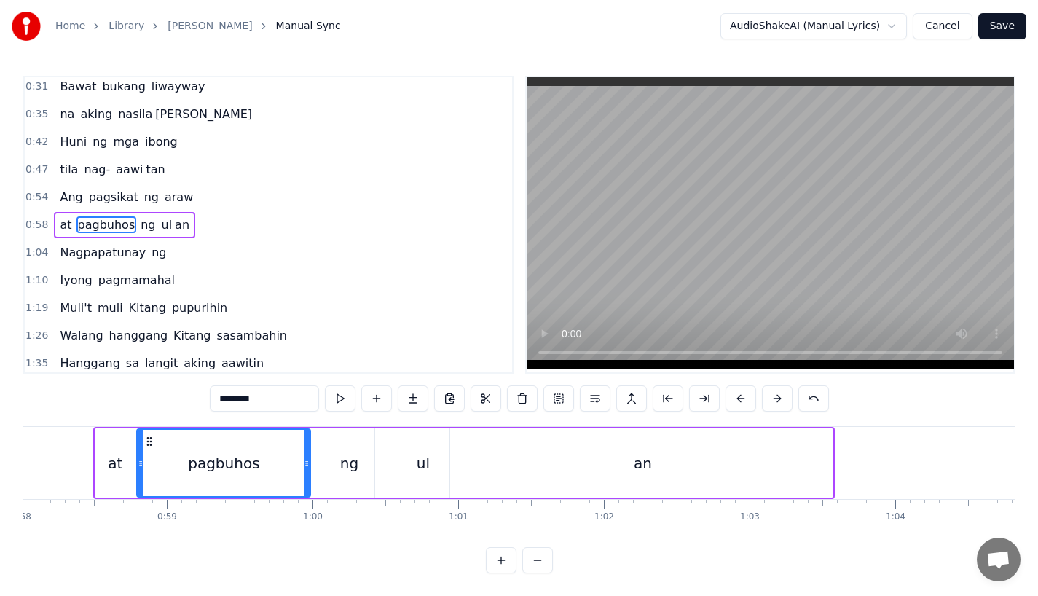
click at [526, 328] on div at bounding box center [770, 225] width 490 height 298
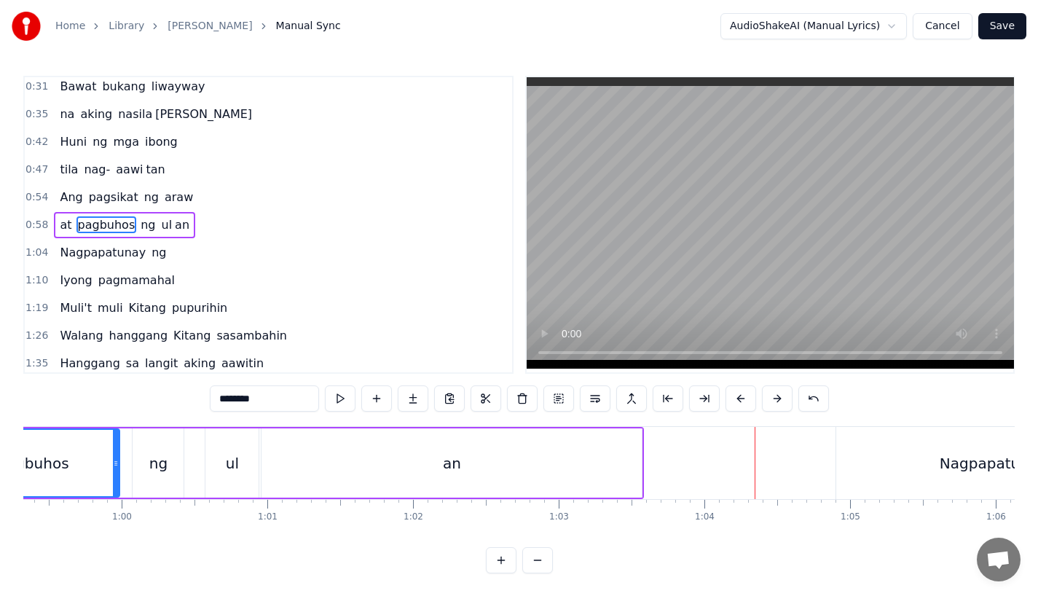
scroll to position [0, 8639]
click at [248, 473] on div "ul" at bounding box center [234, 462] width 53 height 69
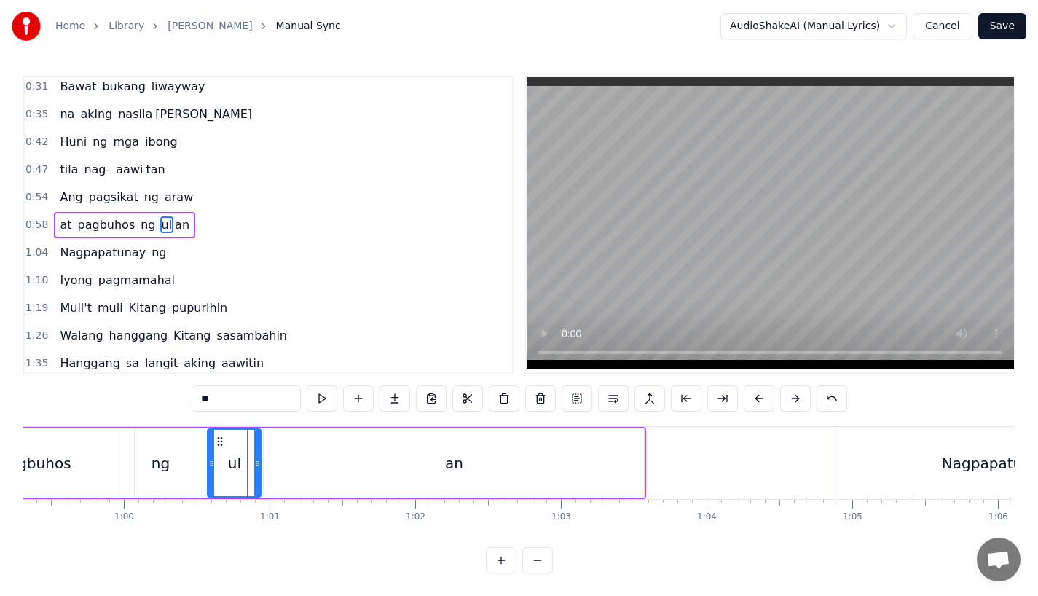
drag, startPoint x: 259, startPoint y: 472, endPoint x: 269, endPoint y: 472, distance: 10.2
click at [260, 472] on div at bounding box center [257, 463] width 6 height 66
click at [291, 472] on div "an" at bounding box center [454, 462] width 380 height 69
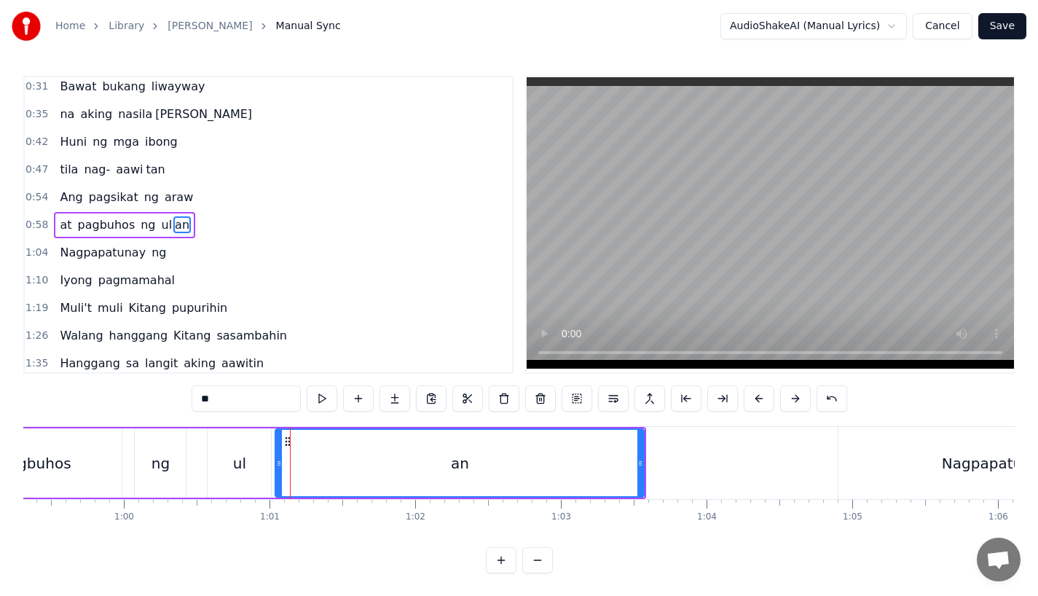
drag, startPoint x: 265, startPoint y: 471, endPoint x: 277, endPoint y: 471, distance: 11.7
click at [277, 471] on div at bounding box center [279, 463] width 6 height 66
click at [242, 470] on div "ul" at bounding box center [239, 463] width 13 height 22
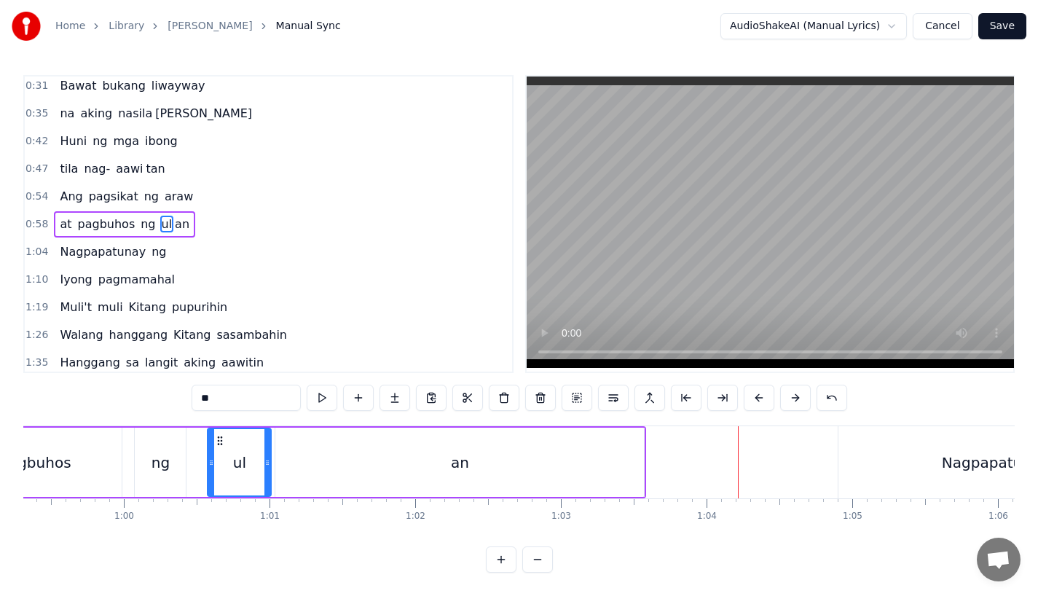
scroll to position [12, 0]
click at [839, 465] on div "Nagpapatunay" at bounding box center [994, 462] width 313 height 72
type input "**********"
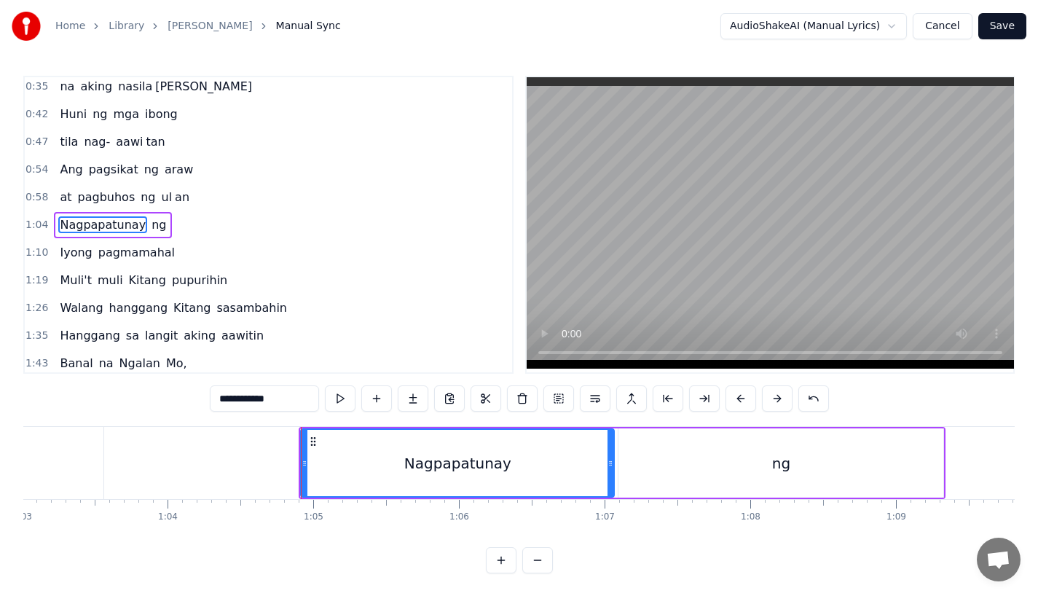
scroll to position [0, 9148]
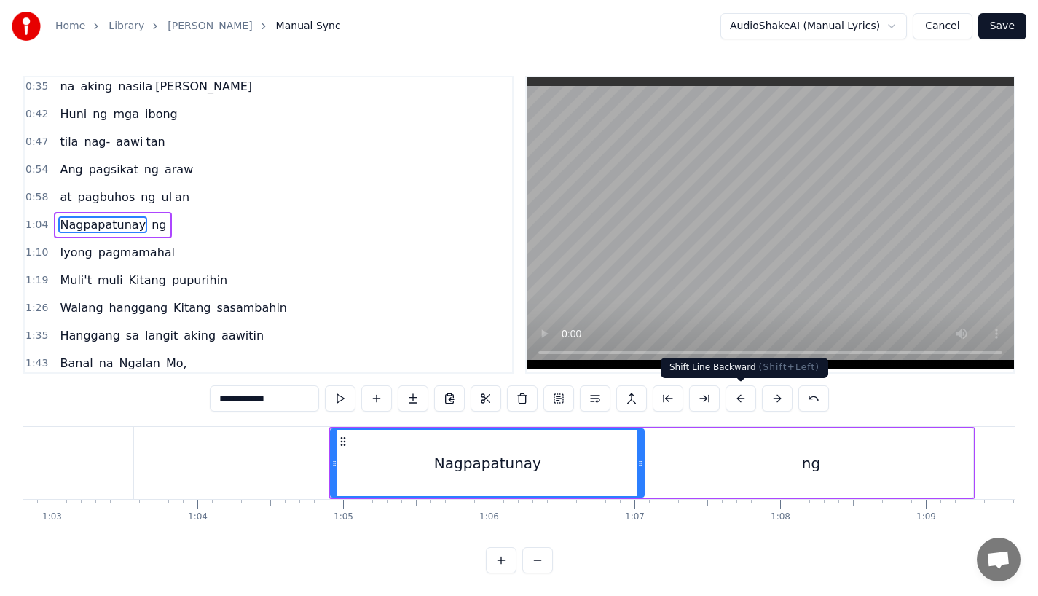
click at [733, 399] on button at bounding box center [740, 398] width 31 height 26
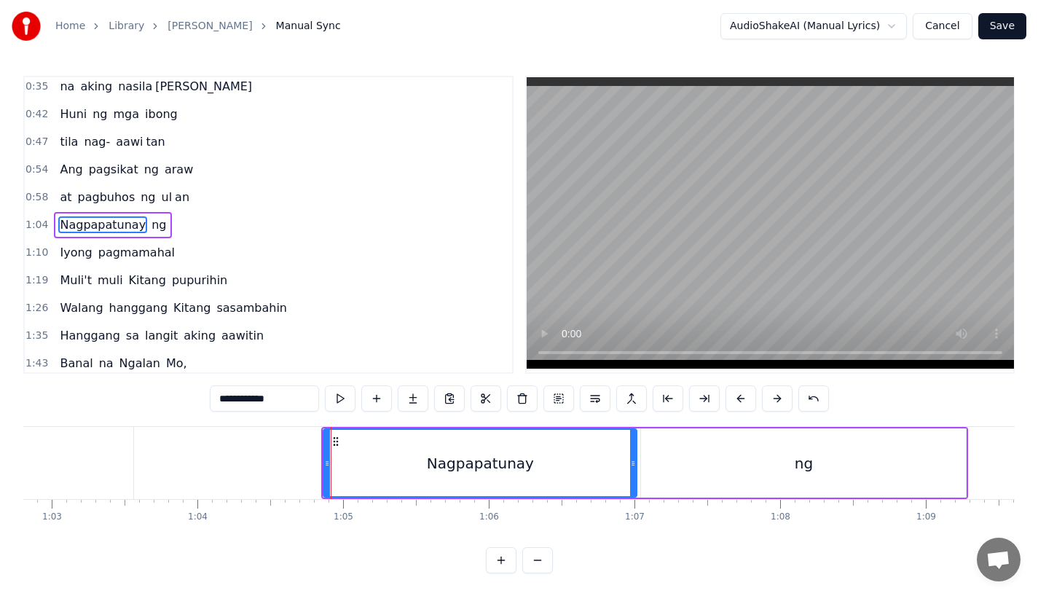
click at [733, 399] on button at bounding box center [740, 398] width 31 height 26
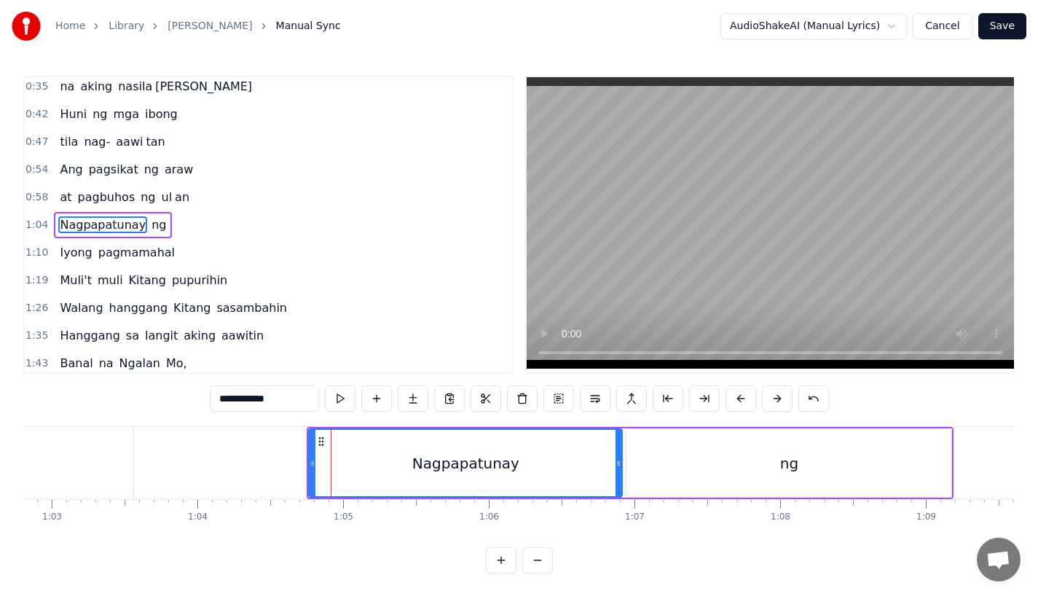
click at [733, 399] on button at bounding box center [740, 398] width 31 height 26
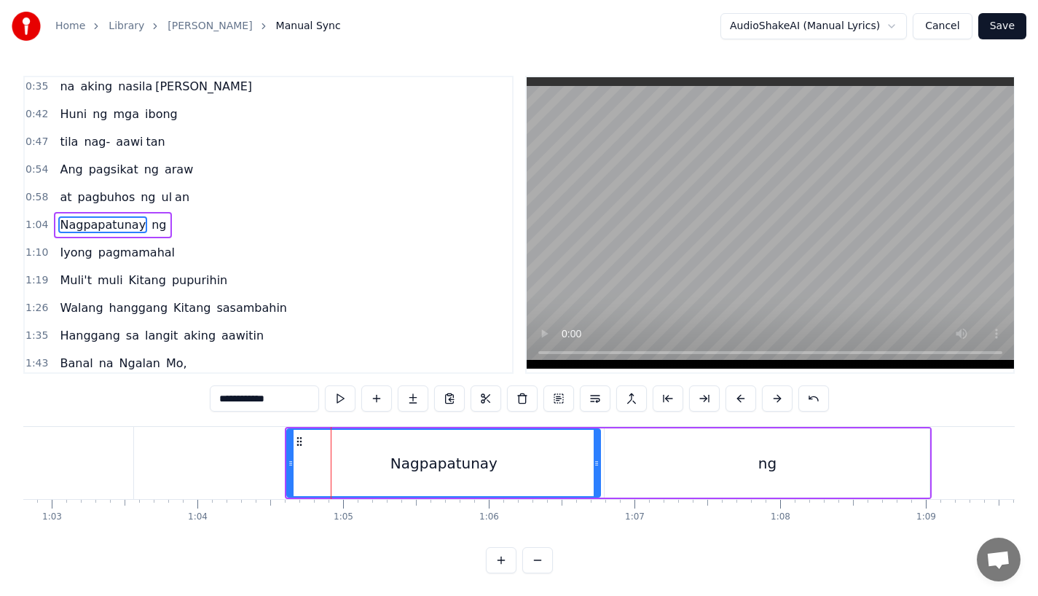
click at [733, 399] on button at bounding box center [740, 398] width 31 height 26
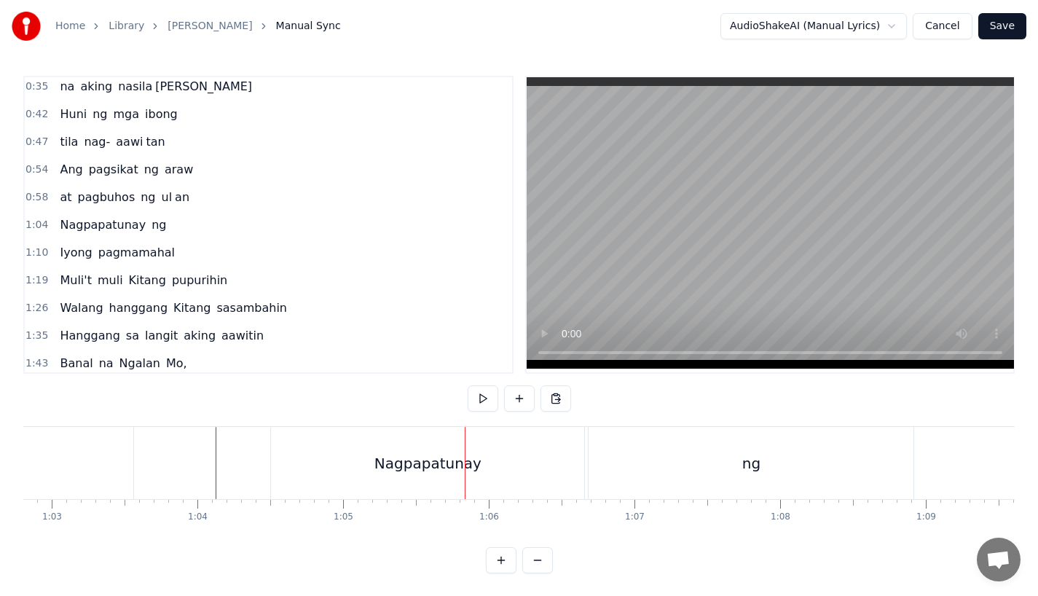
scroll to position [0, 9169]
click at [550, 469] on div "Nagpapatunay" at bounding box center [406, 463] width 313 height 72
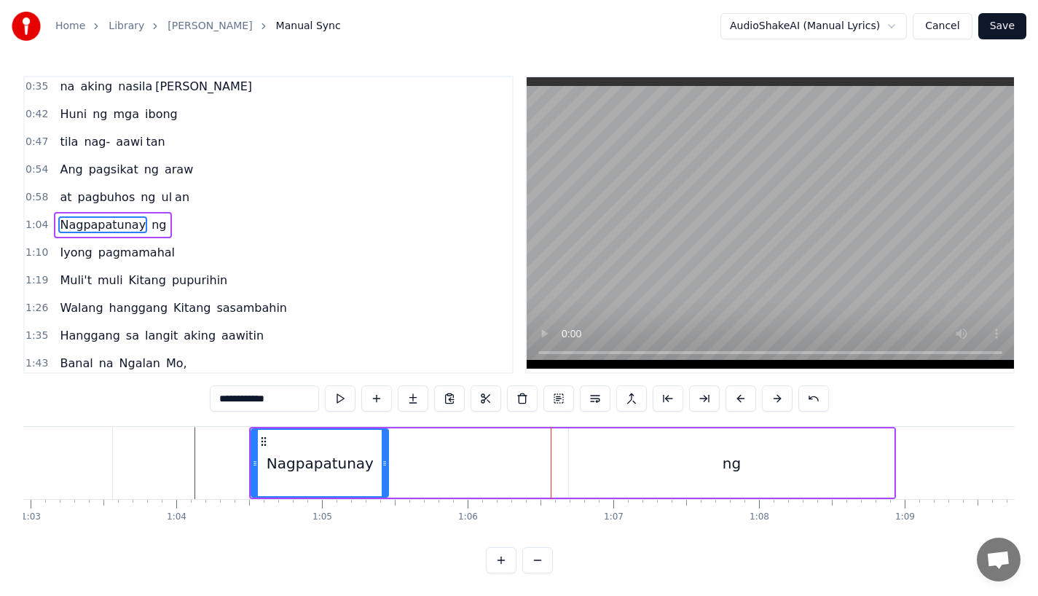
drag, startPoint x: 559, startPoint y: 469, endPoint x: 382, endPoint y: 468, distance: 177.0
click at [383, 468] on div at bounding box center [385, 463] width 6 height 66
drag, startPoint x: 262, startPoint y: 395, endPoint x: 444, endPoint y: 395, distance: 182.1
click at [444, 395] on div "**********" at bounding box center [519, 398] width 619 height 26
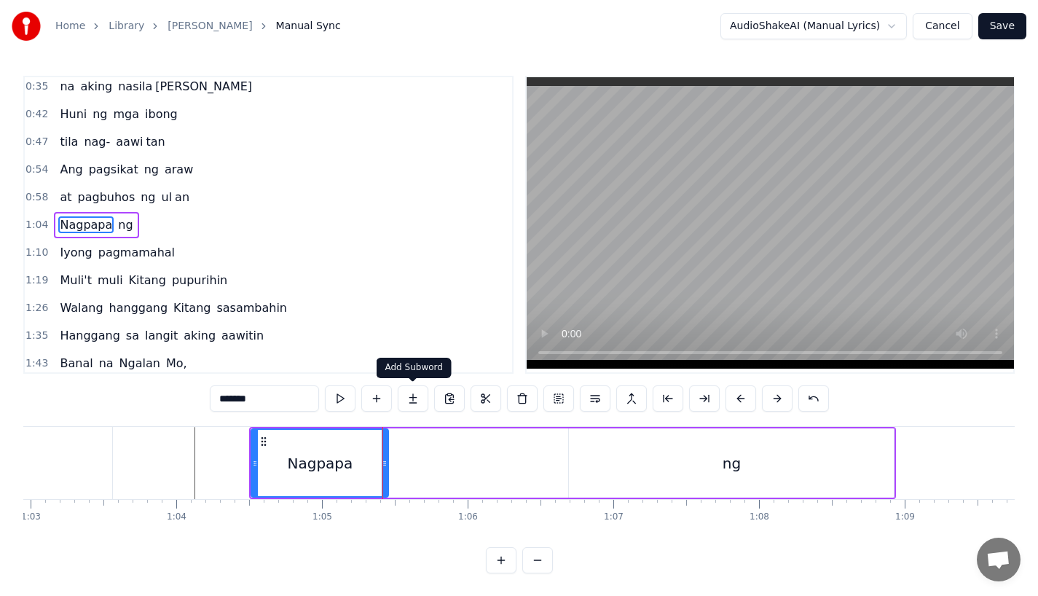
type input "*******"
click at [413, 398] on button at bounding box center [413, 398] width 31 height 26
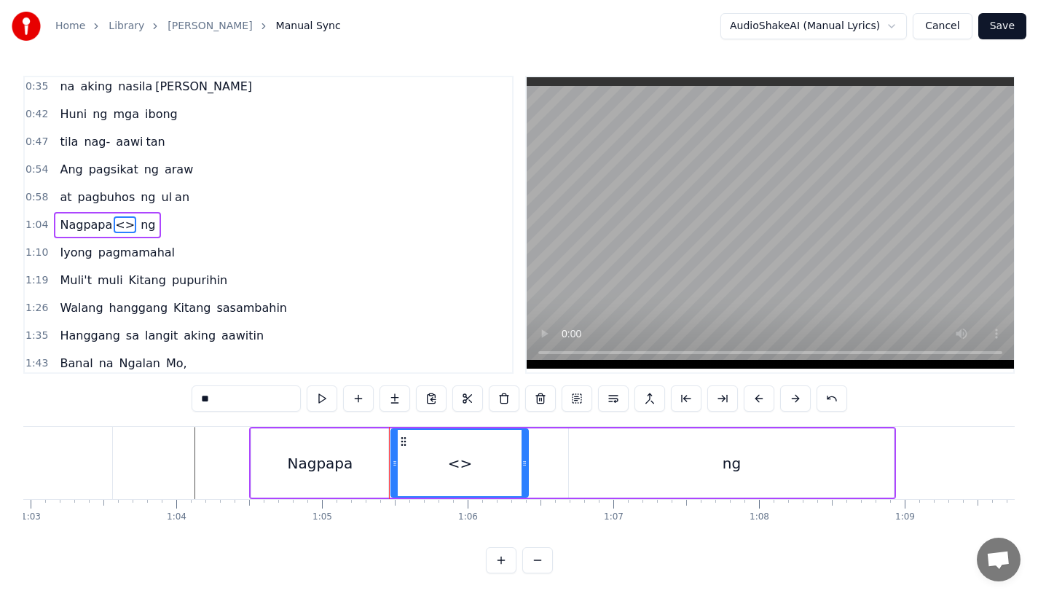
drag, startPoint x: 249, startPoint y: 391, endPoint x: 316, endPoint y: 409, distance: 69.2
click at [316, 409] on div "**" at bounding box center [519, 398] width 655 height 26
paste input "***"
drag, startPoint x: 524, startPoint y: 471, endPoint x: 563, endPoint y: 470, distance: 38.6
click at [563, 470] on div at bounding box center [562, 463] width 6 height 66
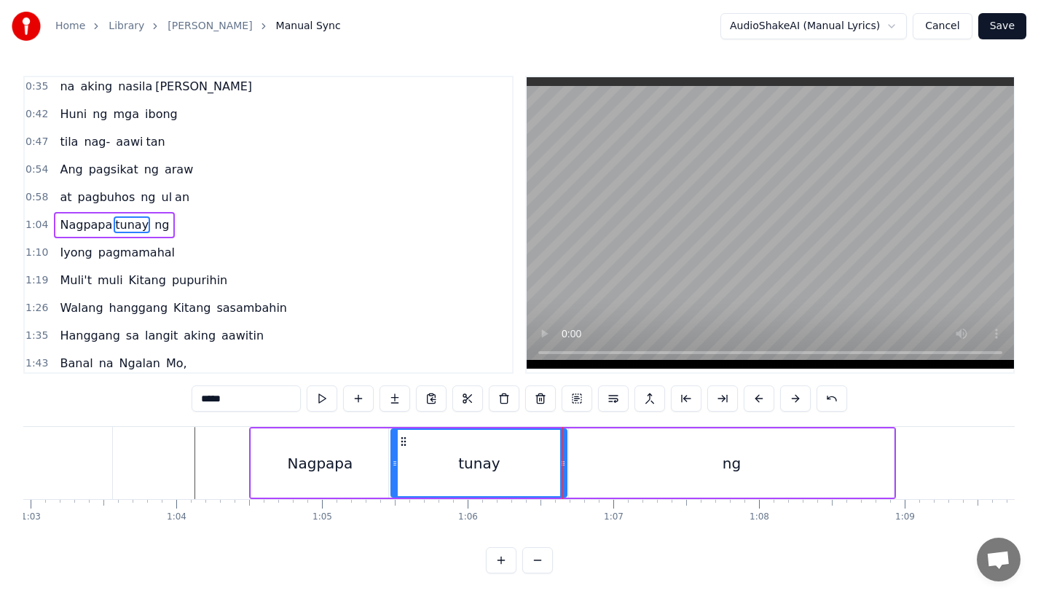
click at [325, 483] on div "Nagpapa" at bounding box center [319, 462] width 137 height 69
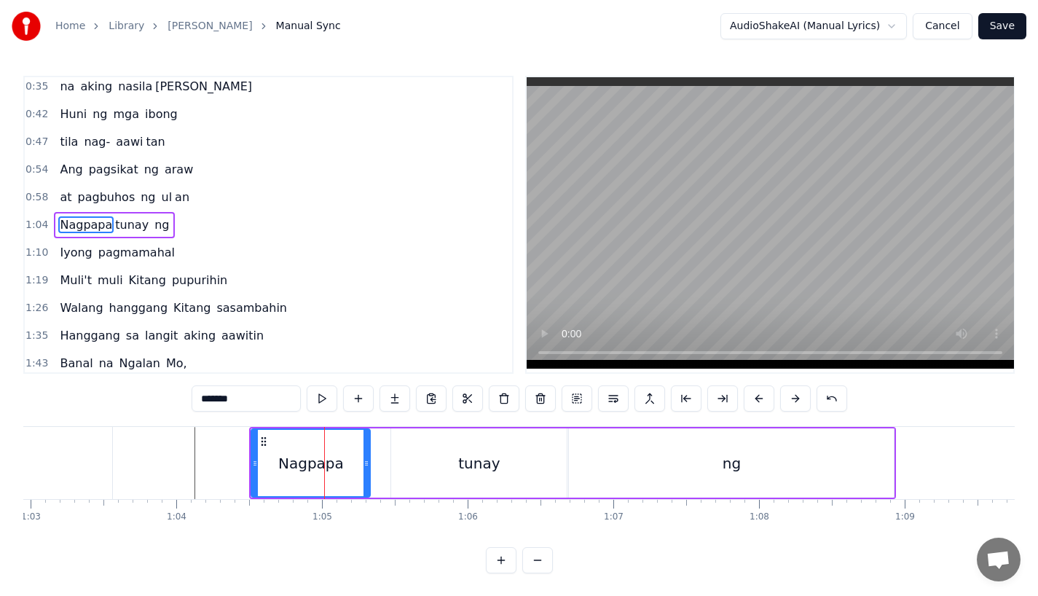
drag, startPoint x: 384, startPoint y: 473, endPoint x: 363, endPoint y: 473, distance: 21.1
click at [363, 473] on div at bounding box center [366, 463] width 6 height 66
click at [433, 470] on div "tunay" at bounding box center [479, 462] width 176 height 69
type input "*****"
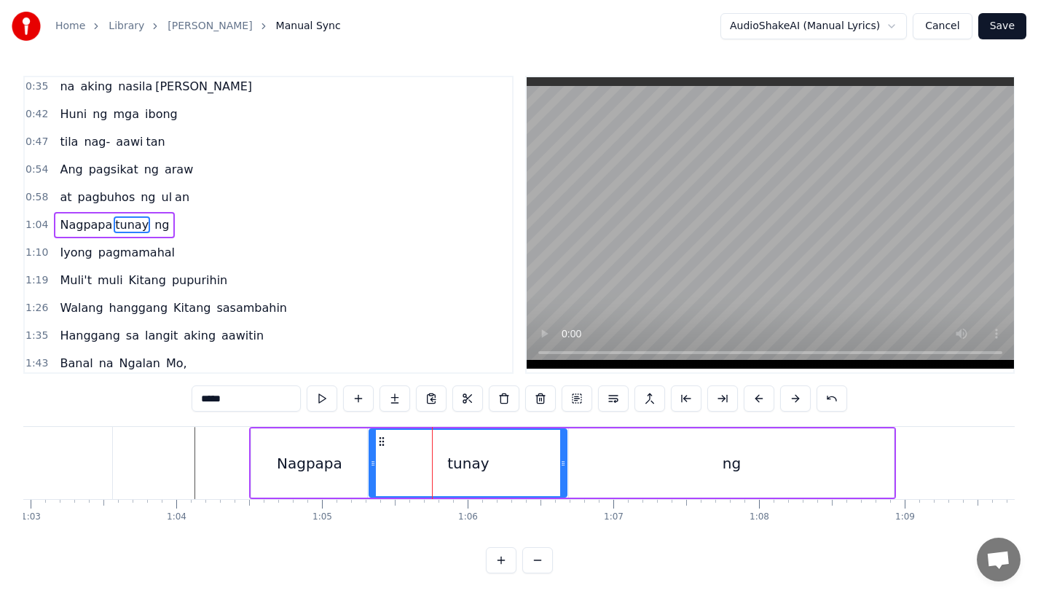
drag, startPoint x: 391, startPoint y: 470, endPoint x: 369, endPoint y: 472, distance: 22.7
click at [370, 472] on div at bounding box center [373, 463] width 6 height 66
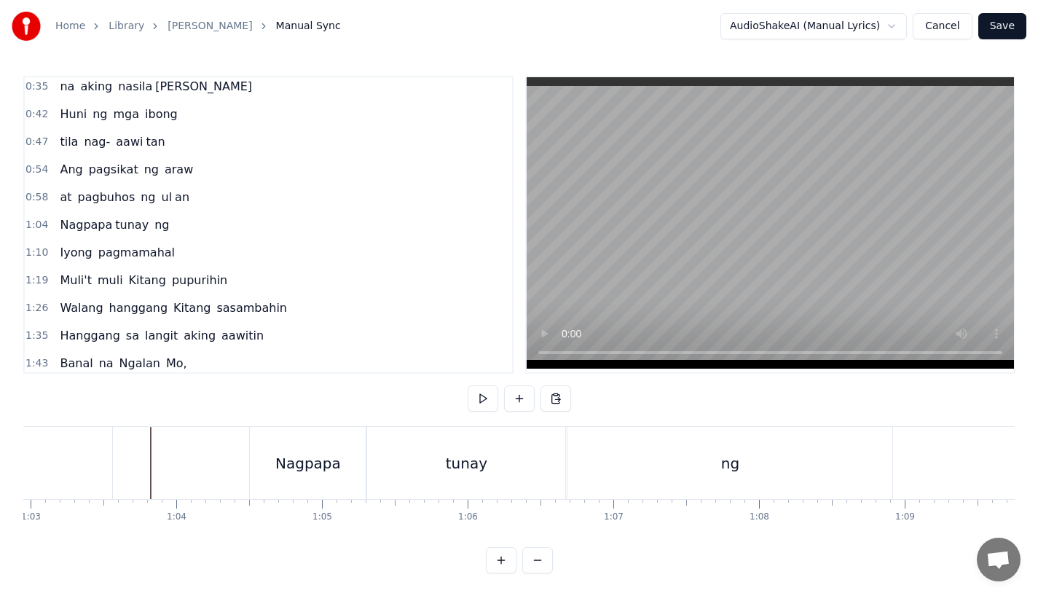
click at [390, 478] on div "tunay" at bounding box center [466, 463] width 198 height 72
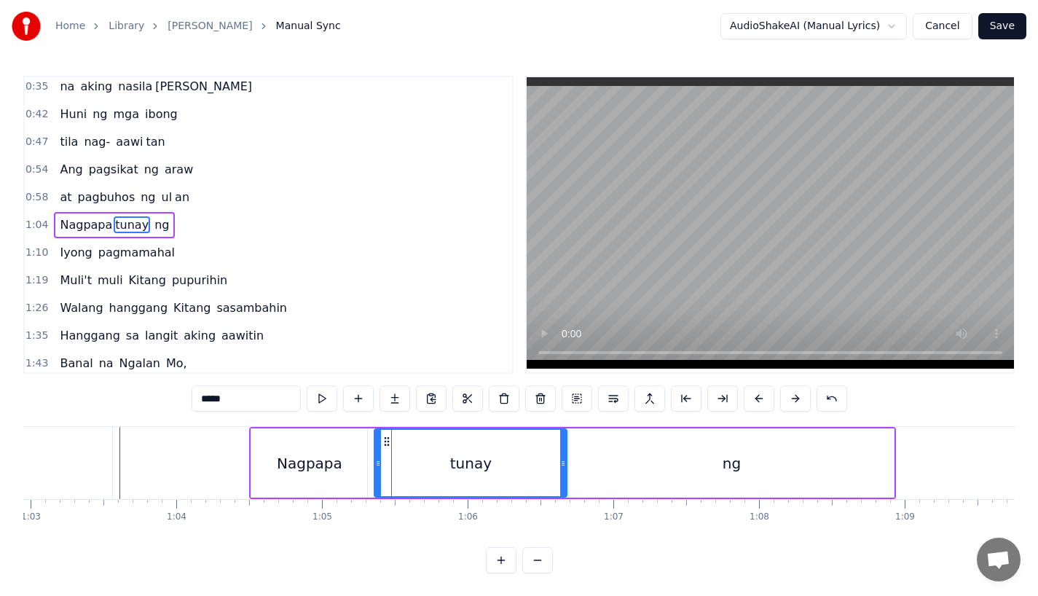
click at [379, 470] on div at bounding box center [378, 463] width 6 height 66
click at [350, 470] on div "Nagpapa" at bounding box center [309, 462] width 116 height 69
type input "*******"
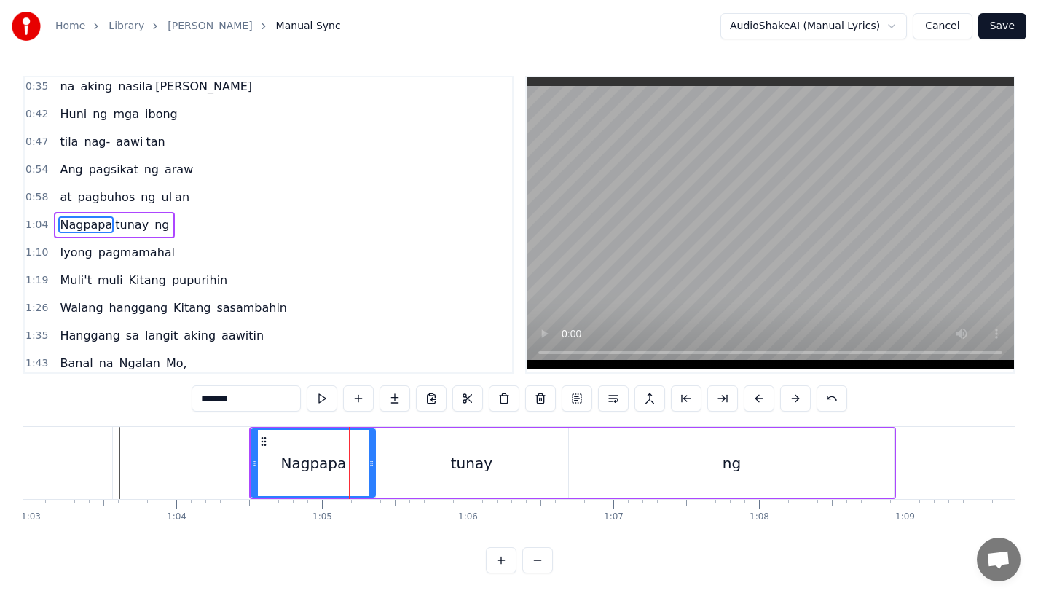
drag, startPoint x: 362, startPoint y: 469, endPoint x: 370, endPoint y: 470, distance: 8.0
click at [370, 470] on div at bounding box center [372, 463] width 6 height 66
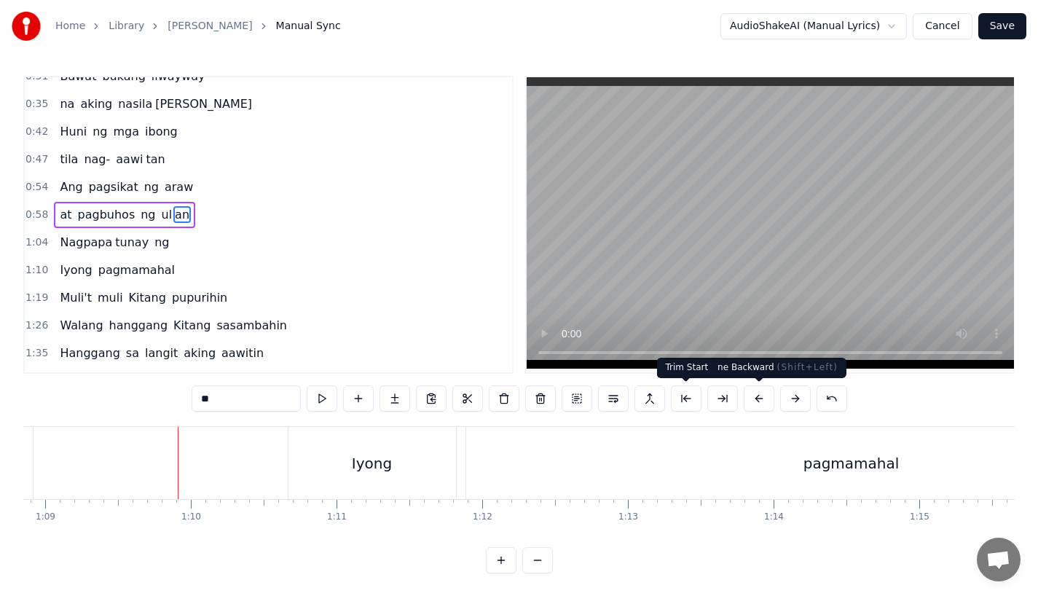
scroll to position [0, 10044]
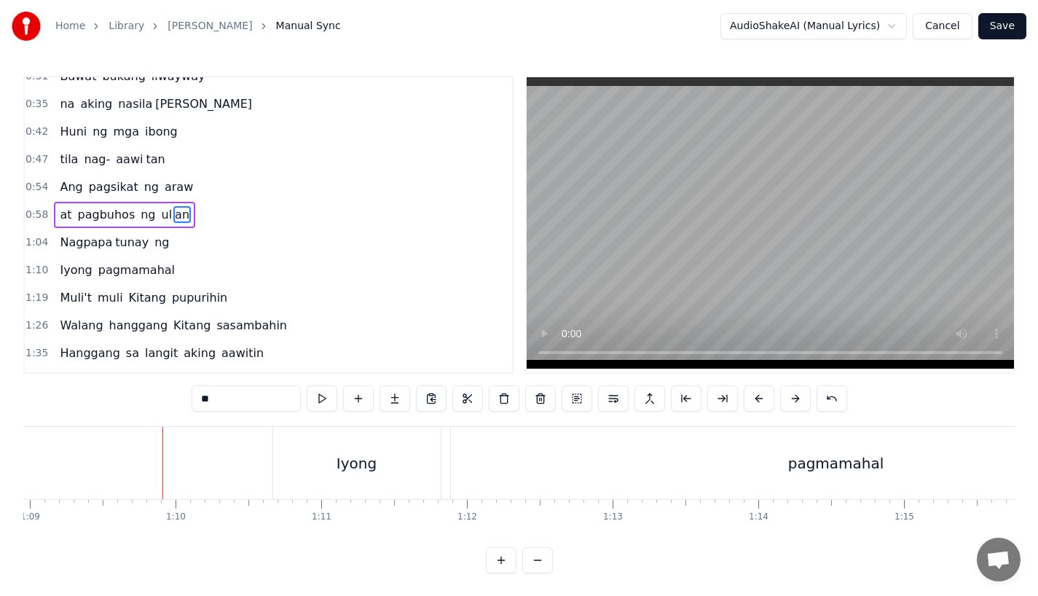
click at [366, 434] on div "Iyong" at bounding box center [357, 463] width 168 height 72
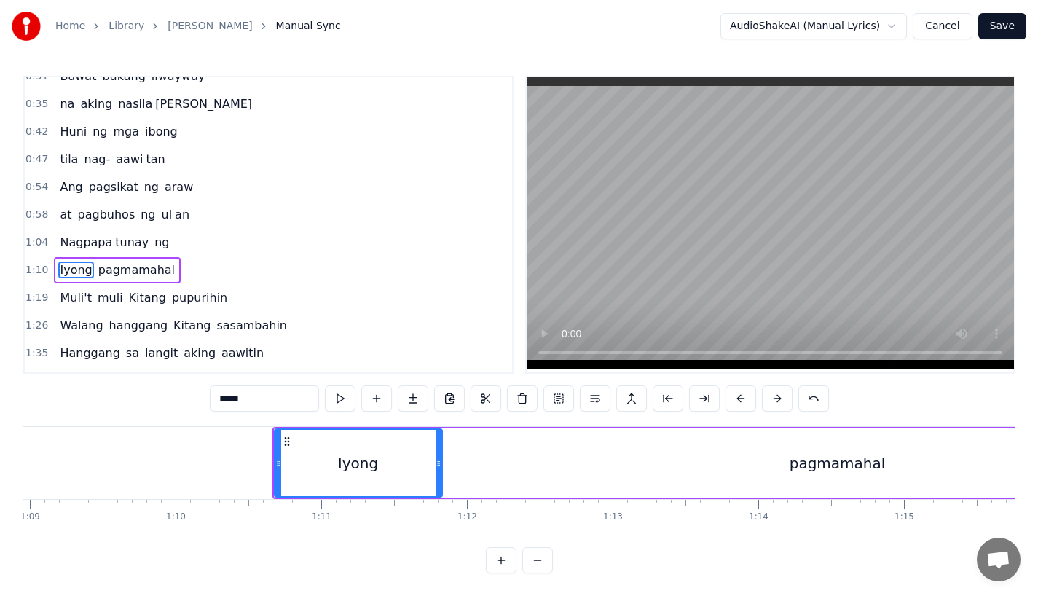
scroll to position [60, 0]
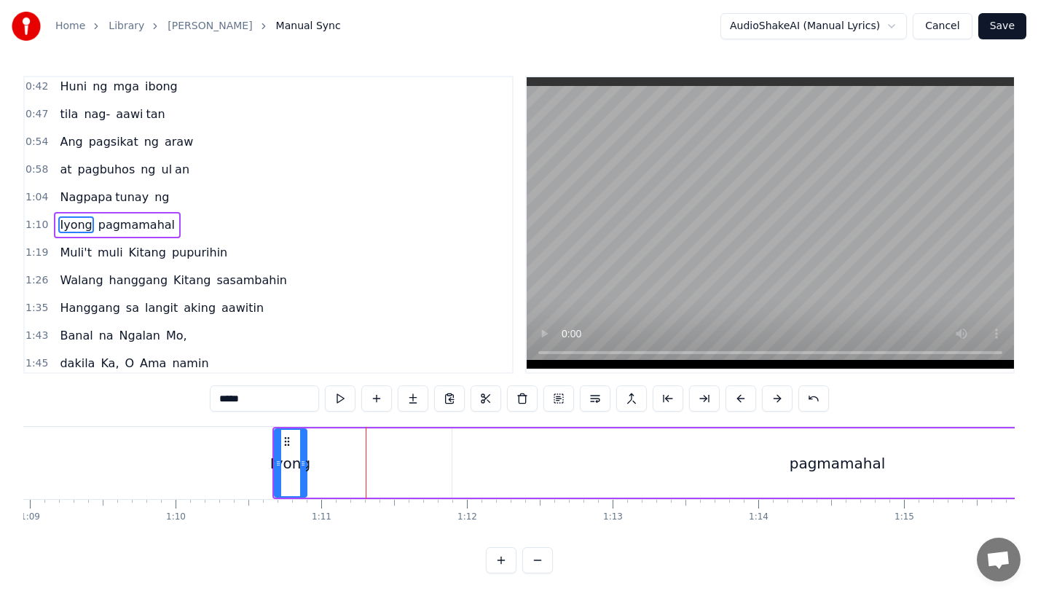
drag, startPoint x: 438, startPoint y: 468, endPoint x: 302, endPoint y: 468, distance: 135.5
click at [302, 468] on icon at bounding box center [303, 463] width 6 height 12
drag, startPoint x: 224, startPoint y: 401, endPoint x: 356, endPoint y: 401, distance: 132.5
click at [356, 401] on div "*****" at bounding box center [519, 398] width 619 height 26
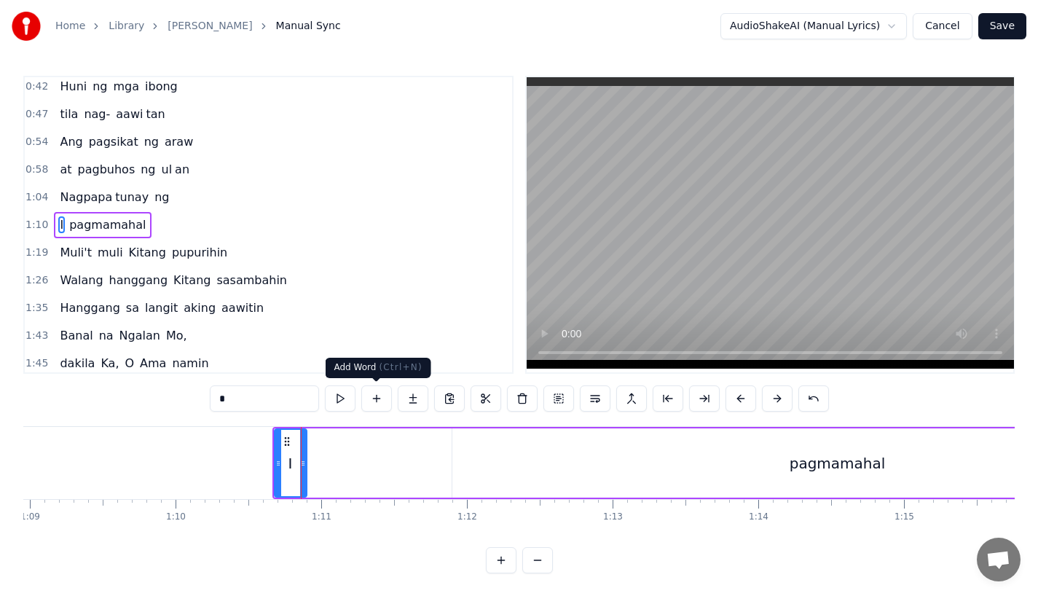
type input "*"
click at [413, 393] on button at bounding box center [413, 398] width 31 height 26
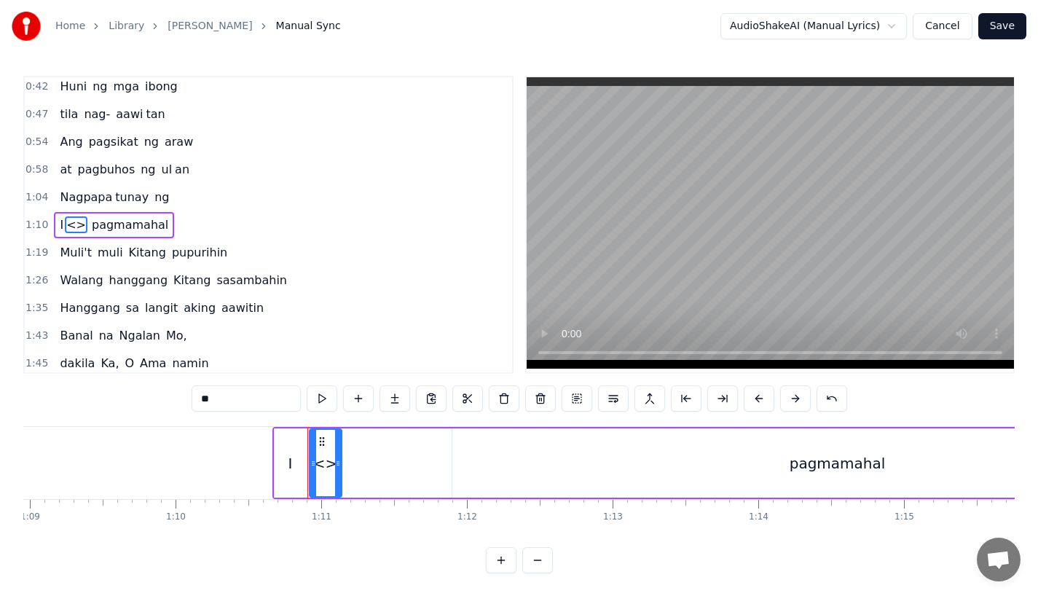
drag, startPoint x: 245, startPoint y: 398, endPoint x: 176, endPoint y: 397, distance: 69.2
click at [176, 397] on div "0:31 Bawat bukang liwayway 0:35 na aking nasila yan 0:42 Huni ng mga ibong 0:47…" at bounding box center [518, 324] width 991 height 497
paste input "**"
drag, startPoint x: 338, startPoint y: 474, endPoint x: 432, endPoint y: 472, distance: 94.0
click at [432, 472] on div at bounding box center [430, 463] width 6 height 66
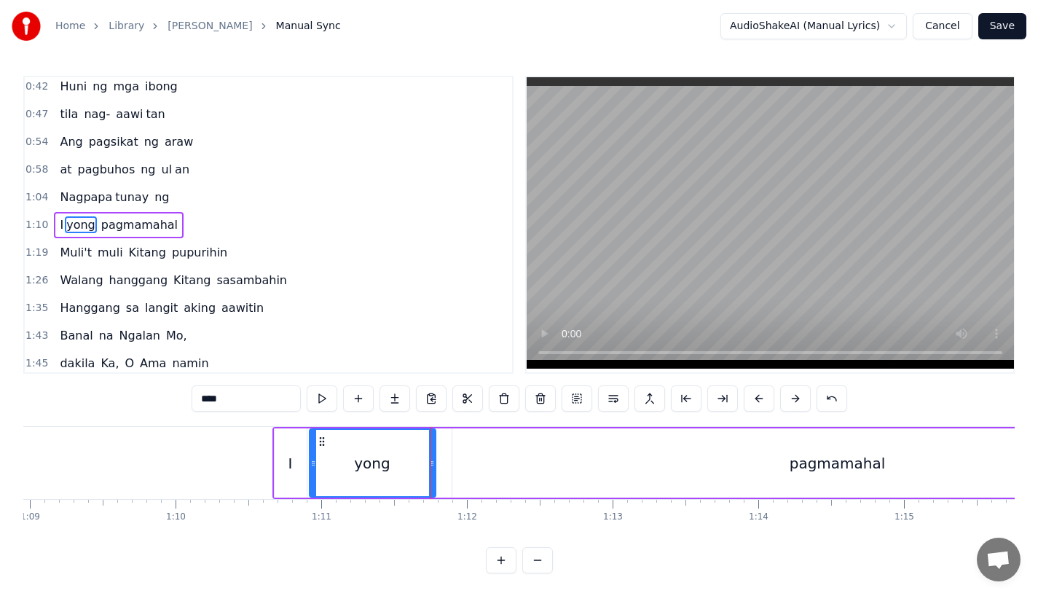
click at [240, 394] on input "****" at bounding box center [246, 398] width 109 height 26
drag, startPoint x: 208, startPoint y: 397, endPoint x: 261, endPoint y: 398, distance: 53.2
click at [259, 398] on input "****" at bounding box center [246, 398] width 109 height 26
click at [204, 401] on input "****" at bounding box center [246, 398] width 109 height 26
click at [317, 484] on div "ong" at bounding box center [372, 463] width 125 height 66
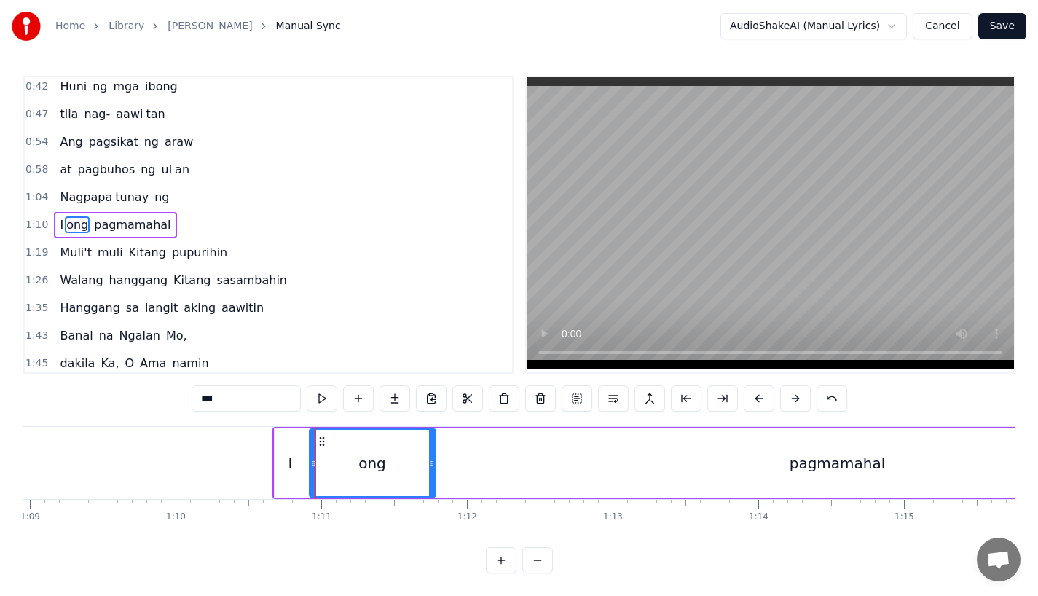
click at [299, 476] on div "I" at bounding box center [291, 462] width 32 height 69
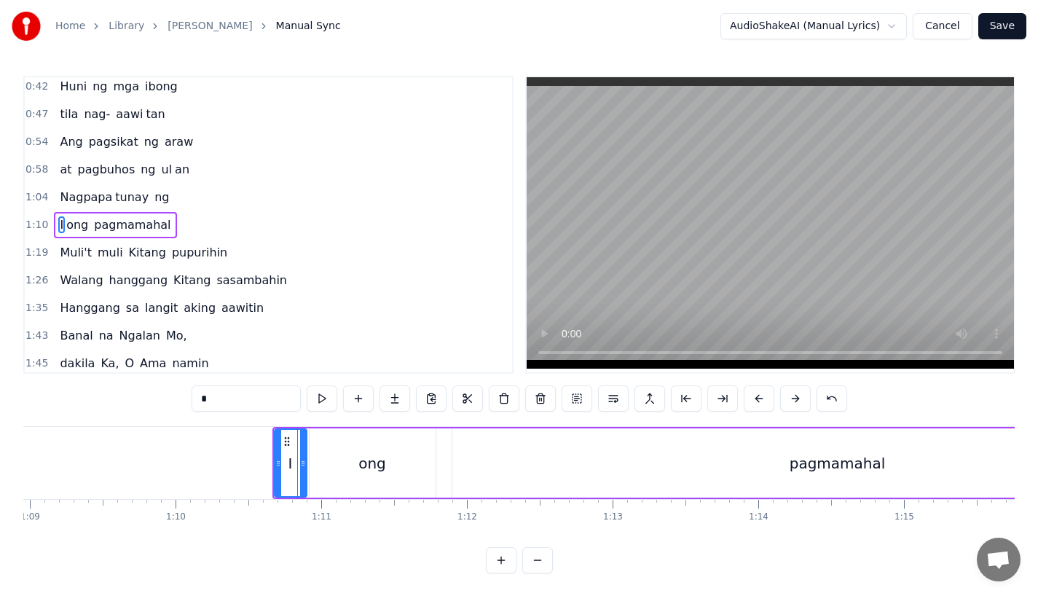
click at [225, 395] on input "*" at bounding box center [246, 398] width 109 height 26
type input "**"
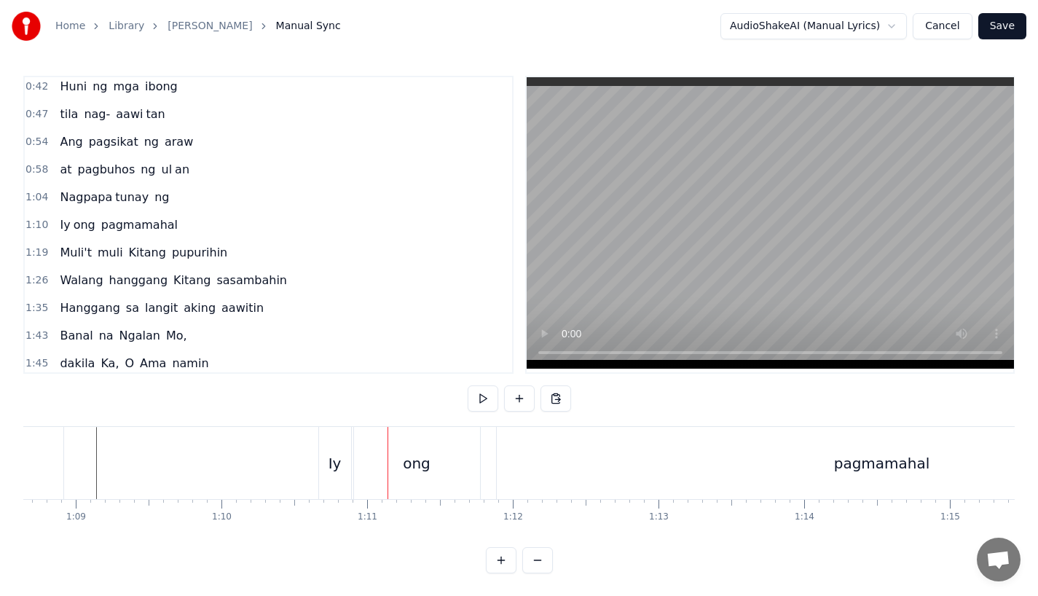
click at [345, 454] on div "Iy" at bounding box center [335, 463] width 32 height 72
click at [357, 453] on div "ong" at bounding box center [417, 463] width 126 height 72
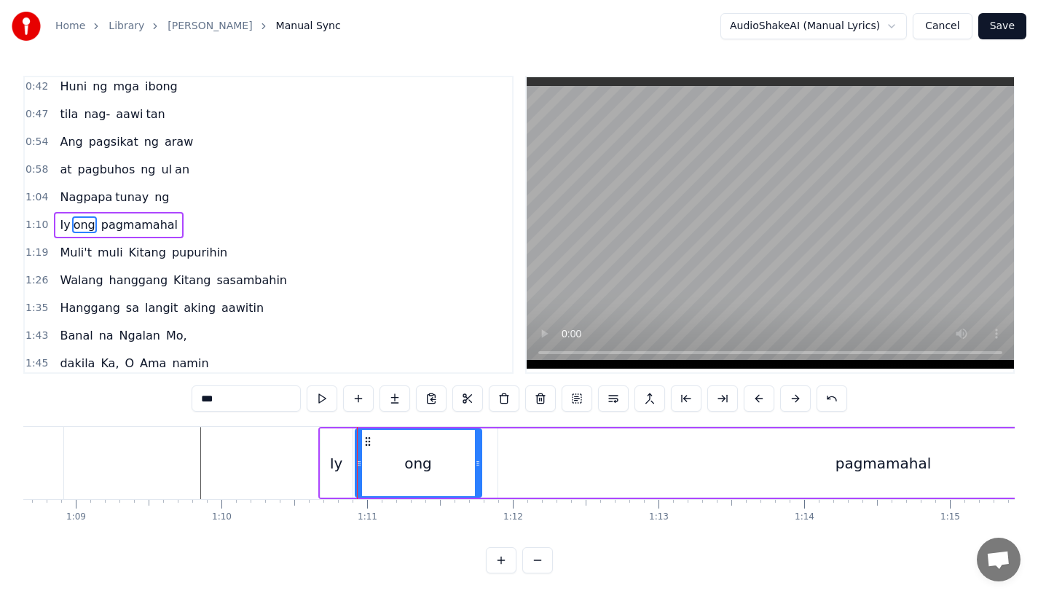
click at [329, 454] on div "Iy" at bounding box center [336, 462] width 32 height 69
type input "**"
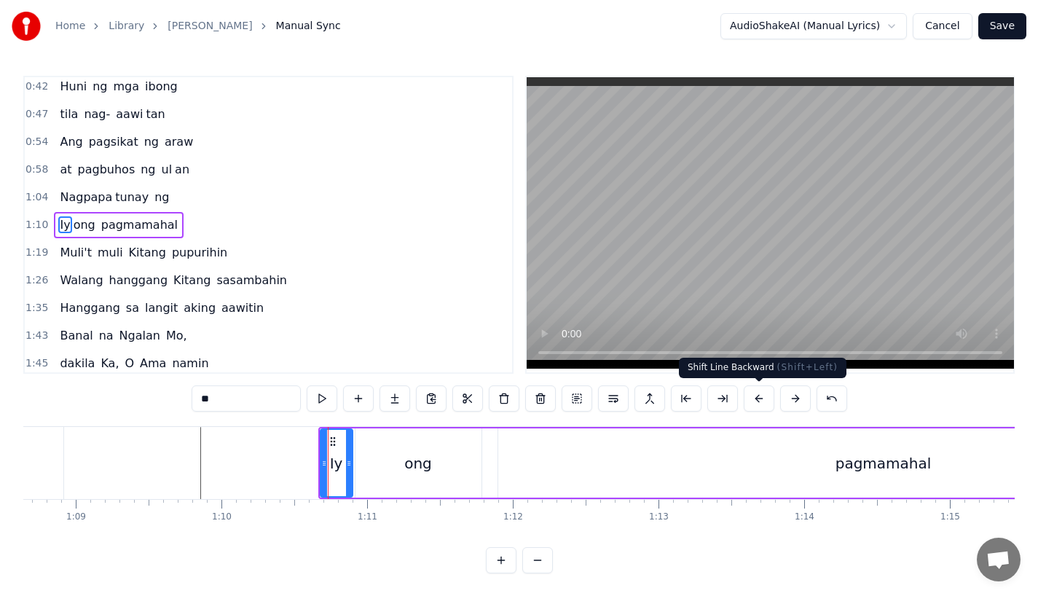
click at [760, 393] on button at bounding box center [759, 398] width 31 height 26
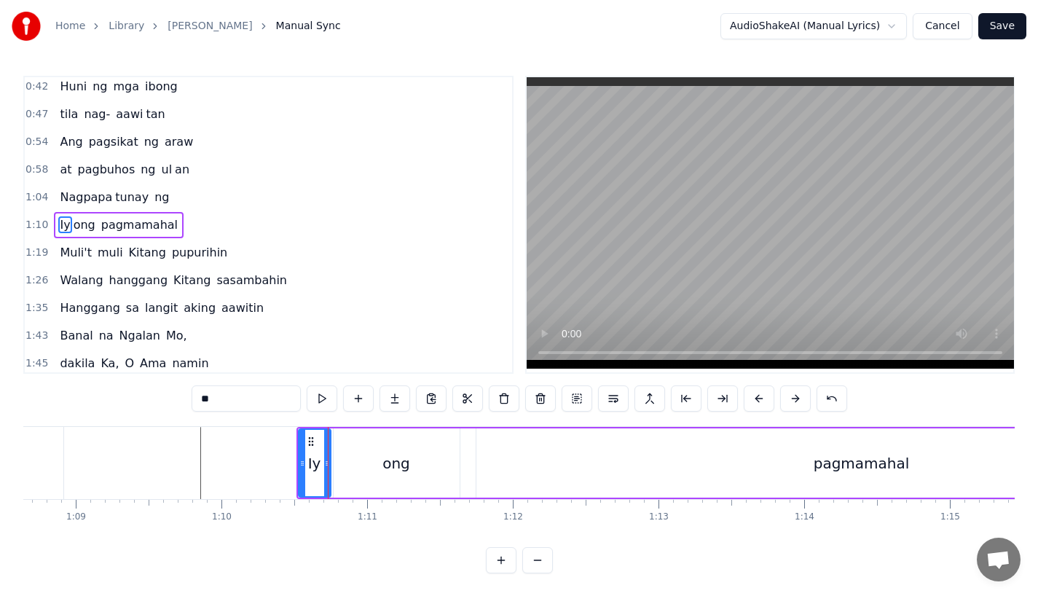
click at [760, 393] on button at bounding box center [759, 398] width 31 height 26
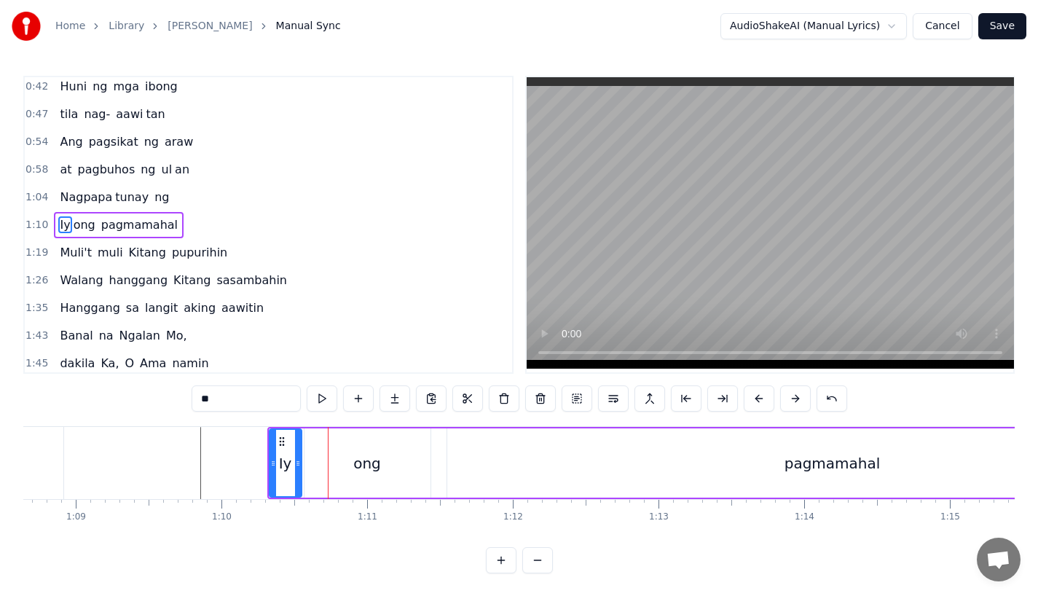
click at [760, 393] on button at bounding box center [759, 398] width 31 height 26
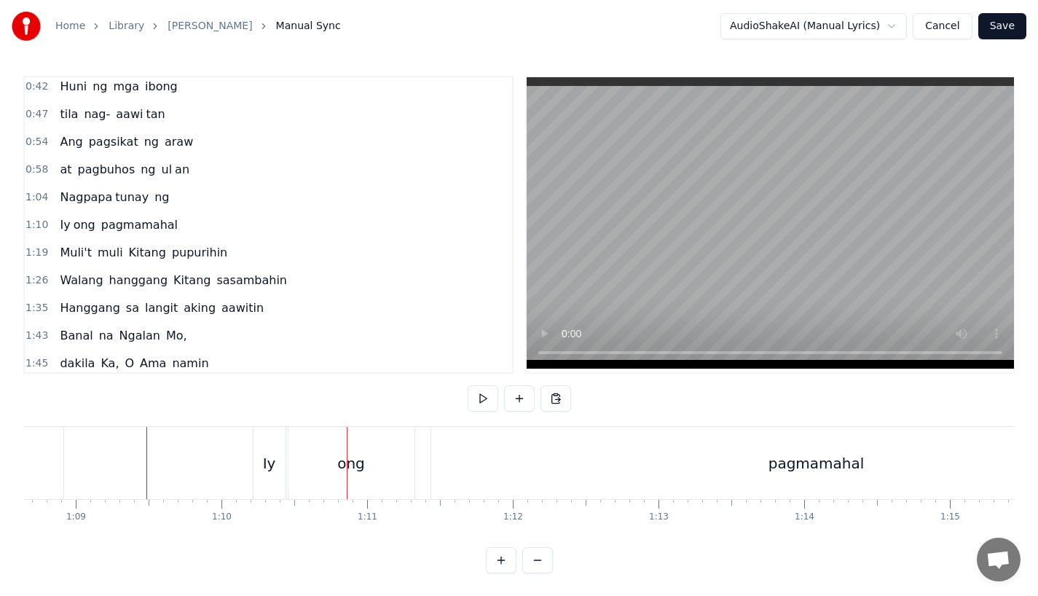
click at [283, 472] on div "Iy" at bounding box center [269, 463] width 32 height 72
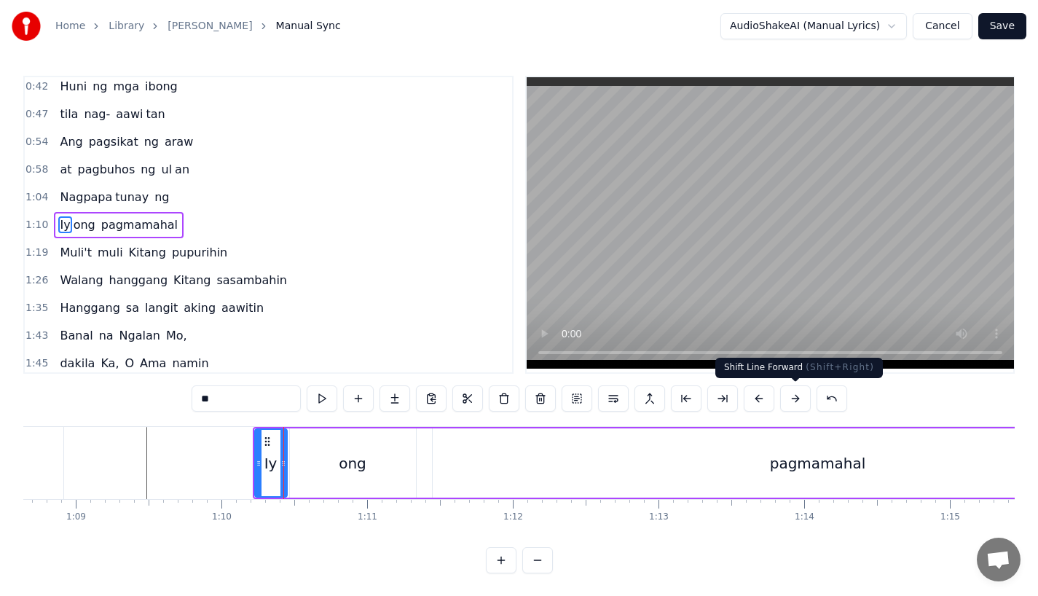
click at [796, 408] on button at bounding box center [795, 398] width 31 height 26
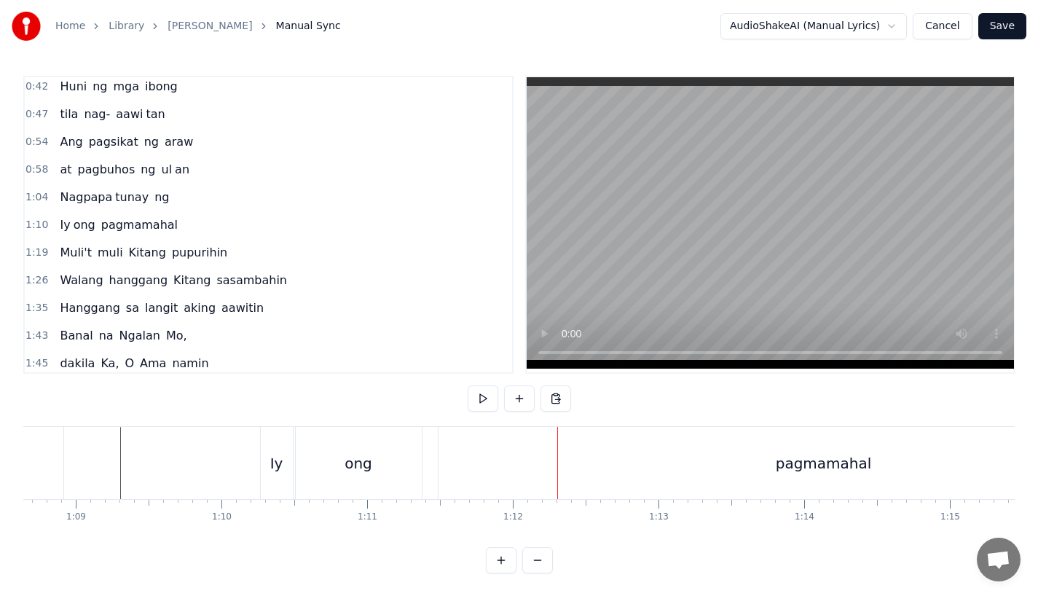
click at [284, 462] on div "Iy" at bounding box center [277, 463] width 32 height 72
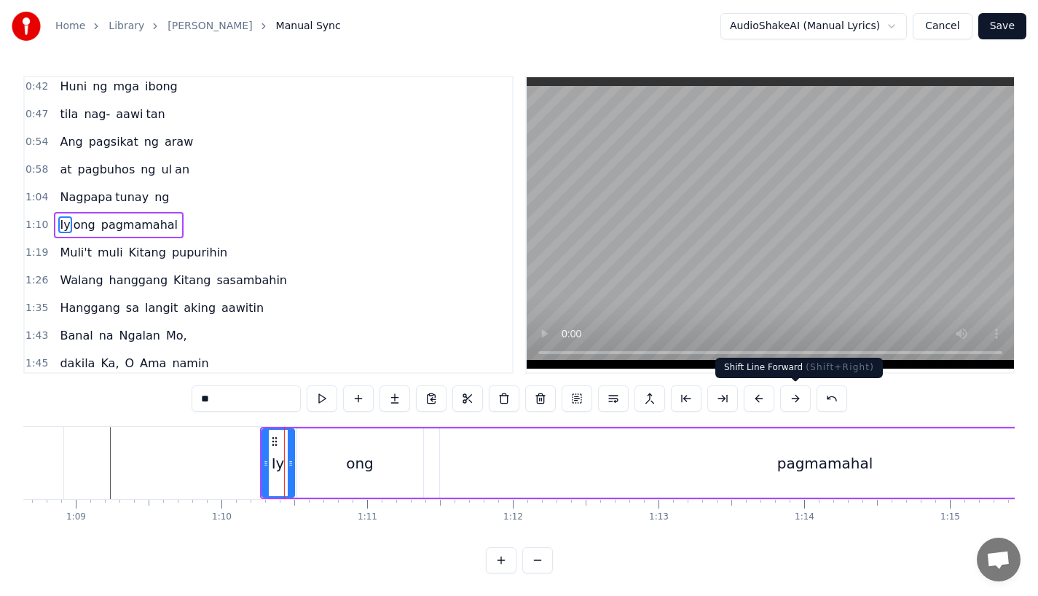
click at [795, 400] on button at bounding box center [795, 398] width 31 height 26
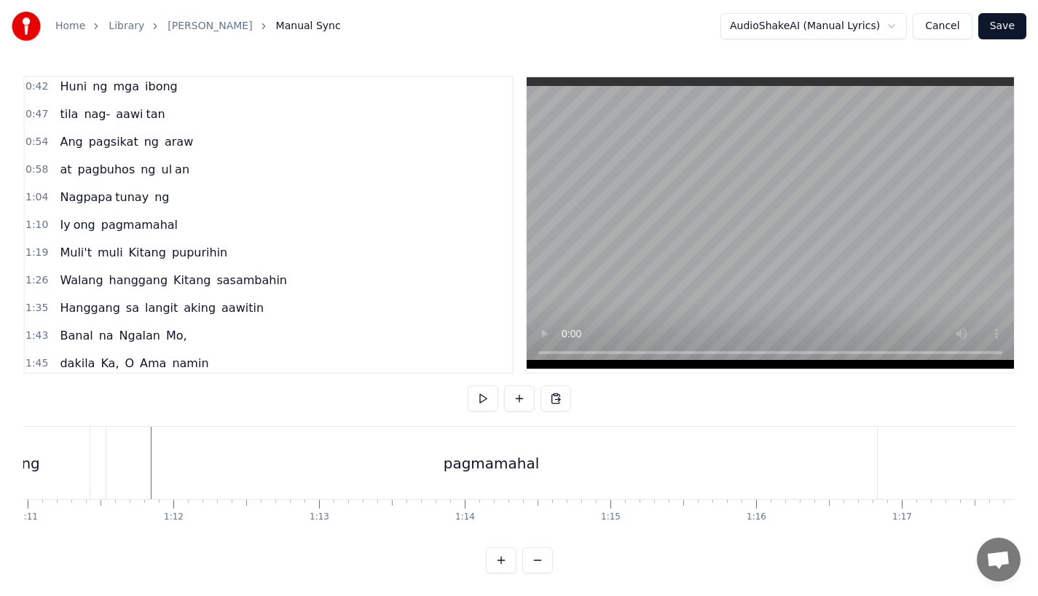
scroll to position [0, 10315]
click at [822, 470] on div "pagmamahal" at bounding box center [514, 463] width 771 height 72
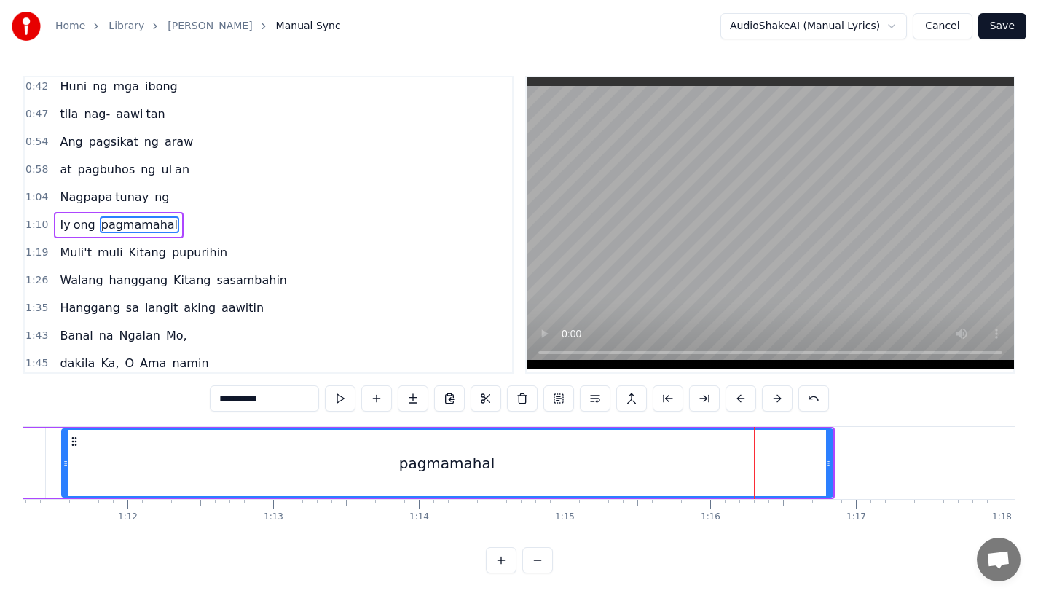
scroll to position [0, 10380]
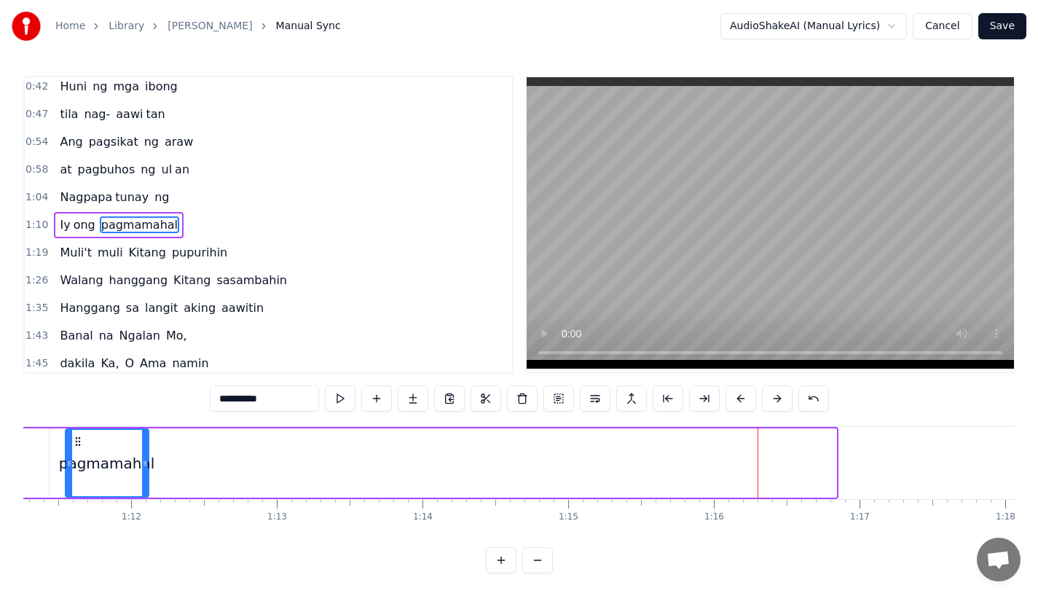
drag, startPoint x: 830, startPoint y: 475, endPoint x: 143, endPoint y: 469, distance: 687.5
click at [143, 469] on div at bounding box center [145, 463] width 6 height 66
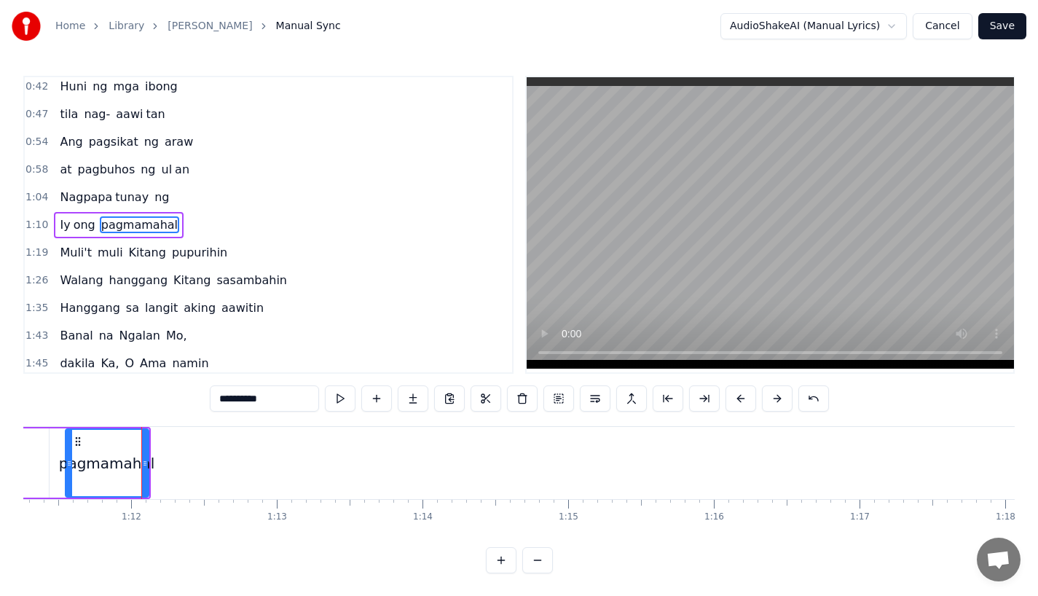
drag, startPoint x: 262, startPoint y: 396, endPoint x: 296, endPoint y: 398, distance: 34.3
click at [296, 398] on input "**********" at bounding box center [264, 398] width 109 height 26
type input "*******"
click at [414, 398] on button at bounding box center [413, 398] width 31 height 26
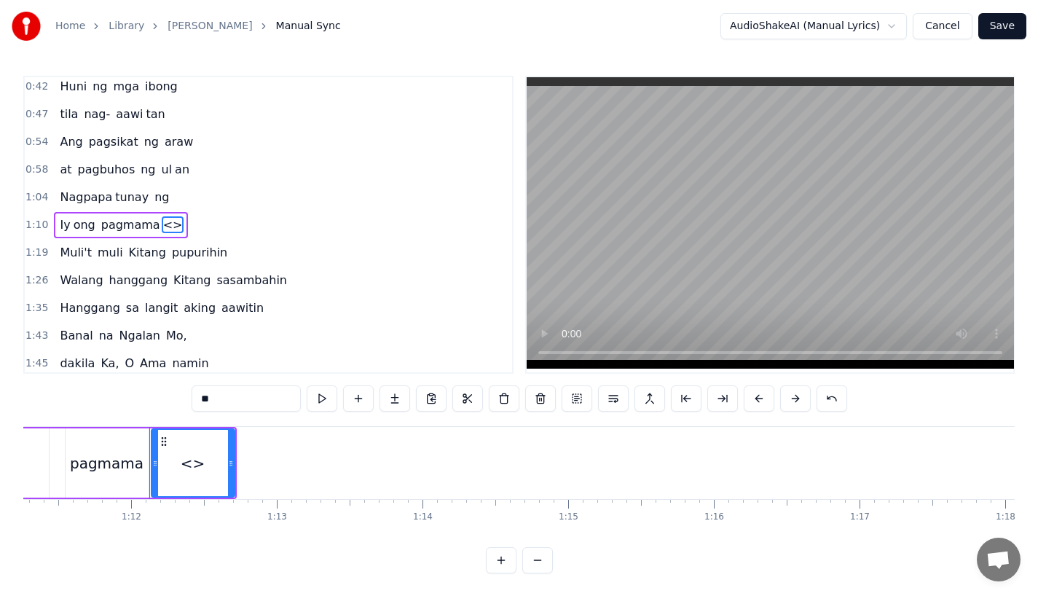
drag, startPoint x: 228, startPoint y: 393, endPoint x: 139, endPoint y: 393, distance: 88.9
click at [139, 393] on div "0:31 Bawat bukang liwayway 0:35 na aking nasila yan 0:42 Huni ng mga ibong 0:47…" at bounding box center [518, 324] width 991 height 497
paste input "*"
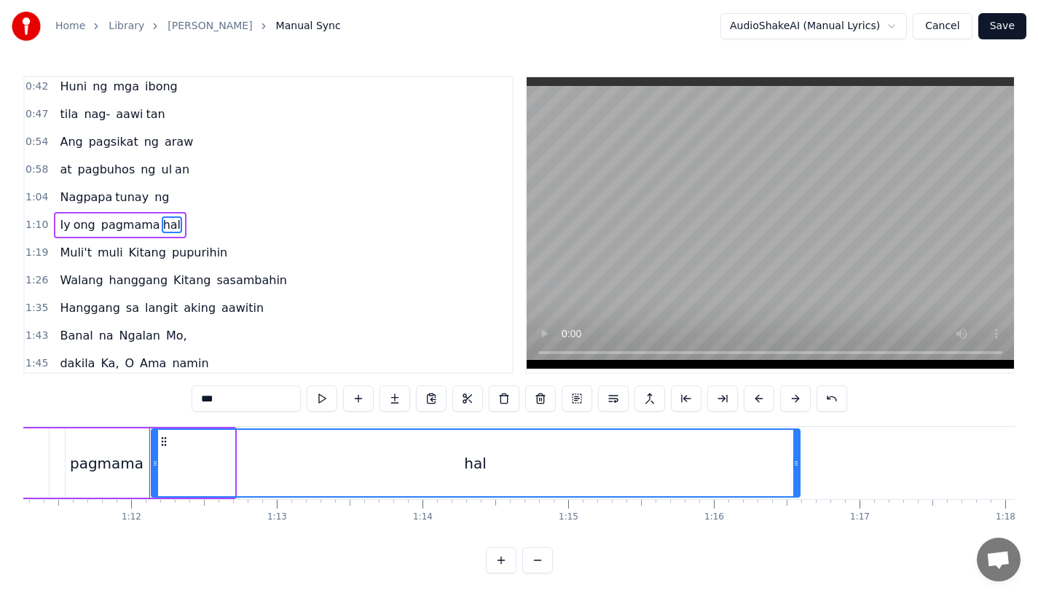
drag, startPoint x: 227, startPoint y: 470, endPoint x: 792, endPoint y: 476, distance: 565.2
click at [793, 476] on div at bounding box center [796, 463] width 6 height 66
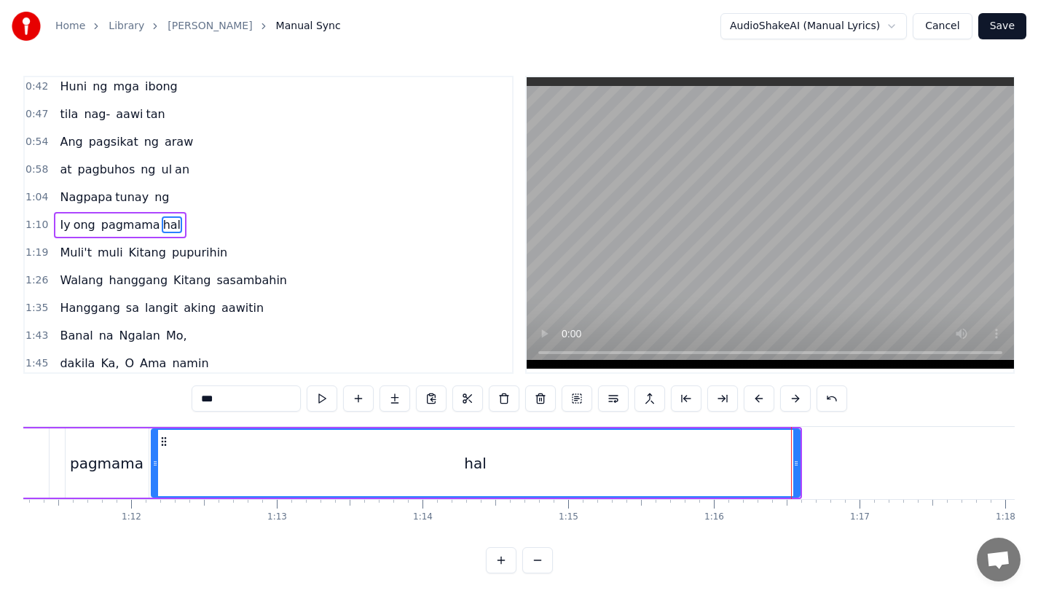
drag, startPoint x: 154, startPoint y: 470, endPoint x: 204, endPoint y: 470, distance: 49.5
click at [158, 470] on div at bounding box center [155, 463] width 6 height 66
click at [117, 469] on div "pagmama" at bounding box center [107, 463] width 74 height 22
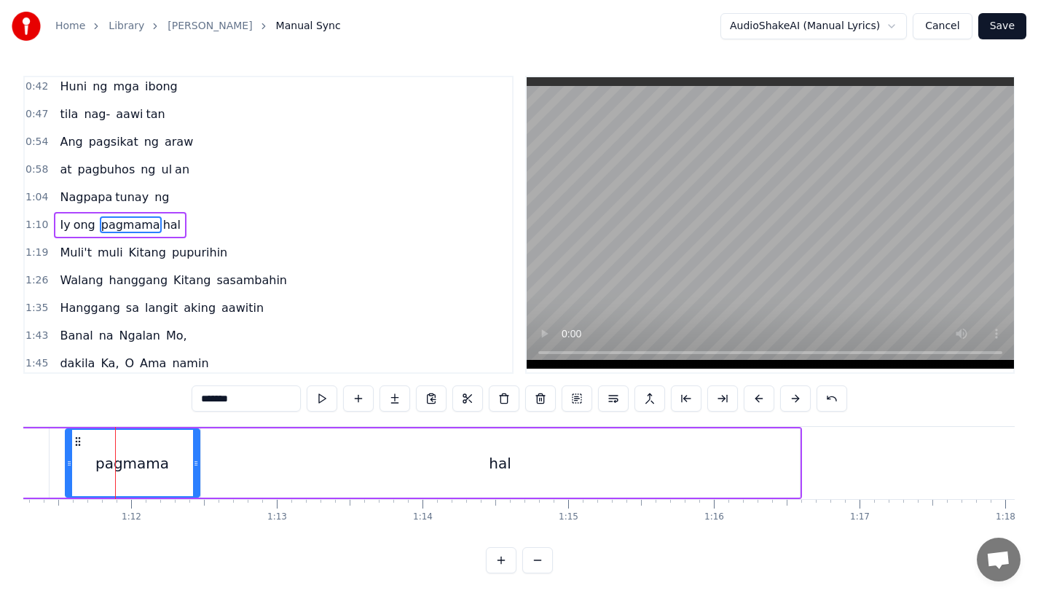
drag, startPoint x: 143, startPoint y: 469, endPoint x: 194, endPoint y: 469, distance: 51.0
click at [194, 469] on div at bounding box center [196, 463] width 6 height 66
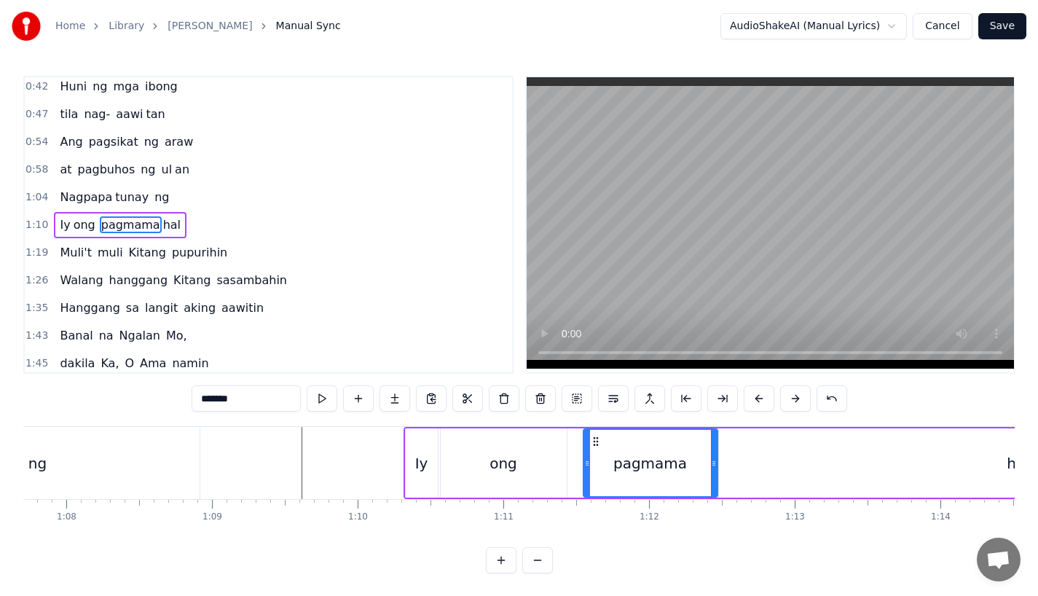
scroll to position [0, 9854]
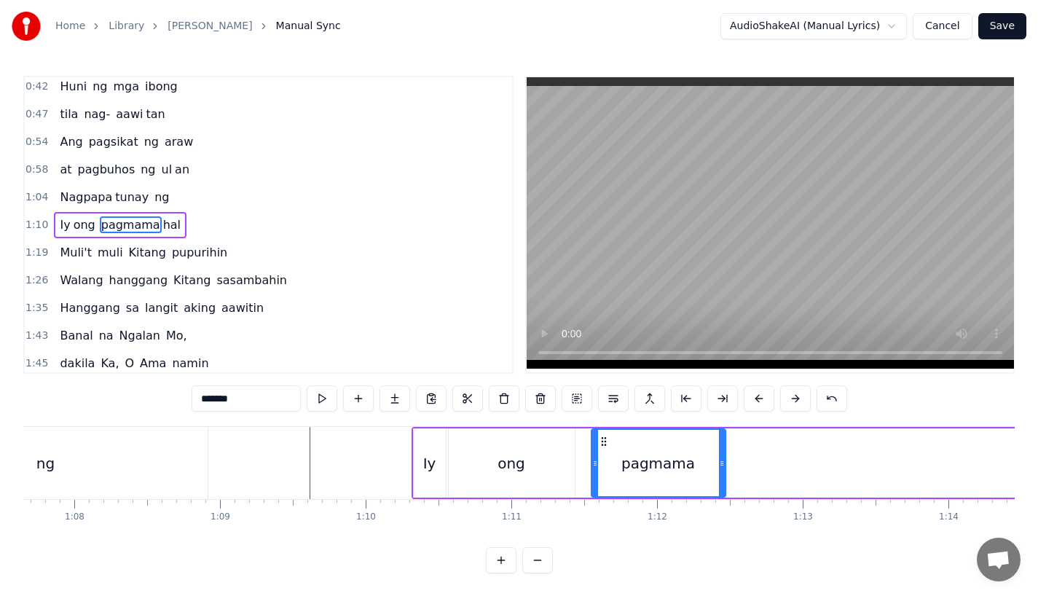
click at [142, 452] on div "ng" at bounding box center [45, 463] width 325 height 72
type input "**"
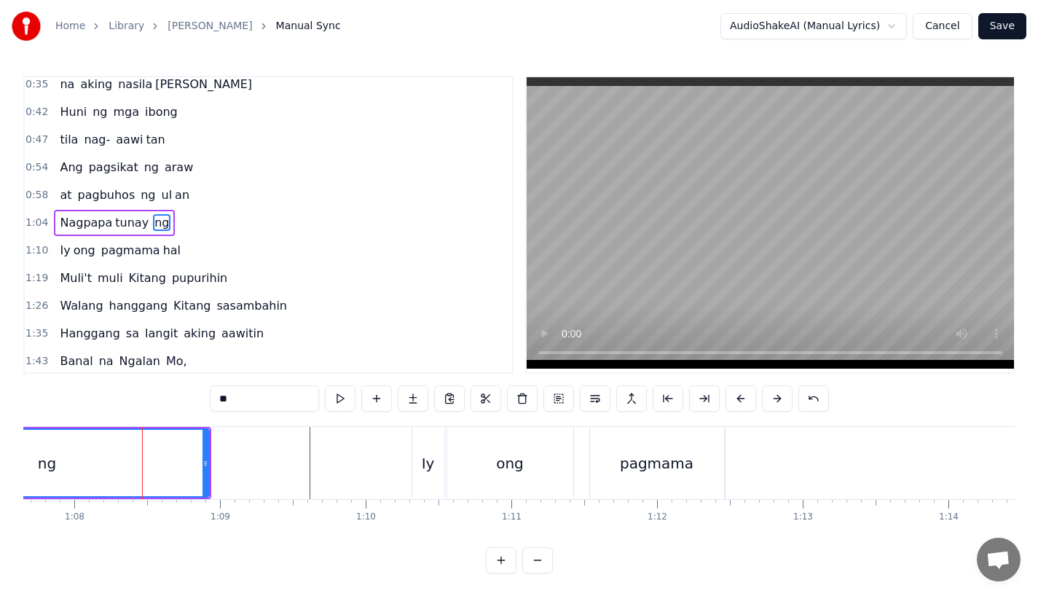
scroll to position [32, 0]
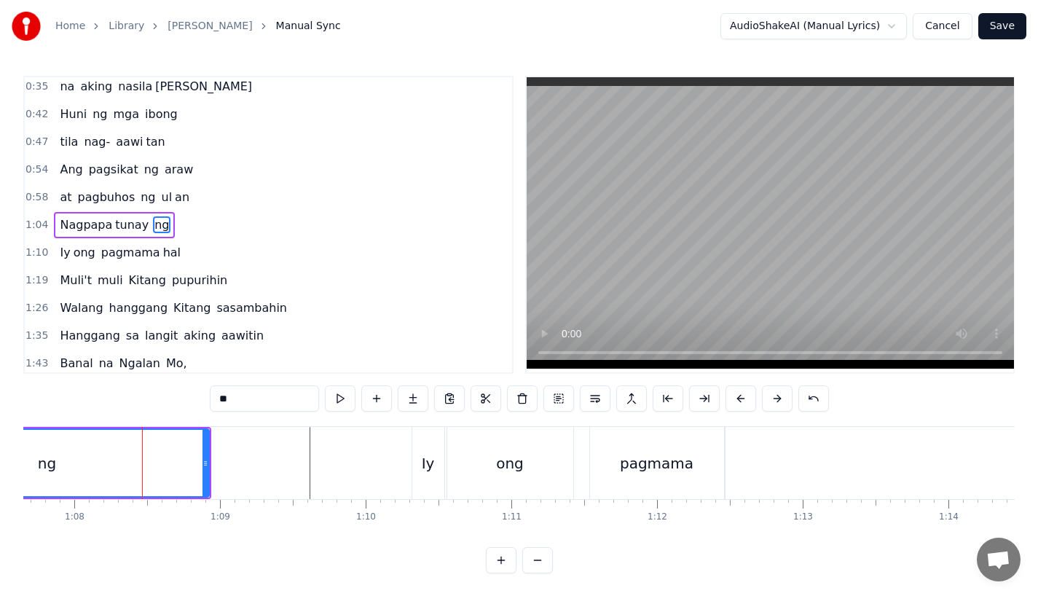
click at [147, 447] on div "ng" at bounding box center [46, 463] width 323 height 66
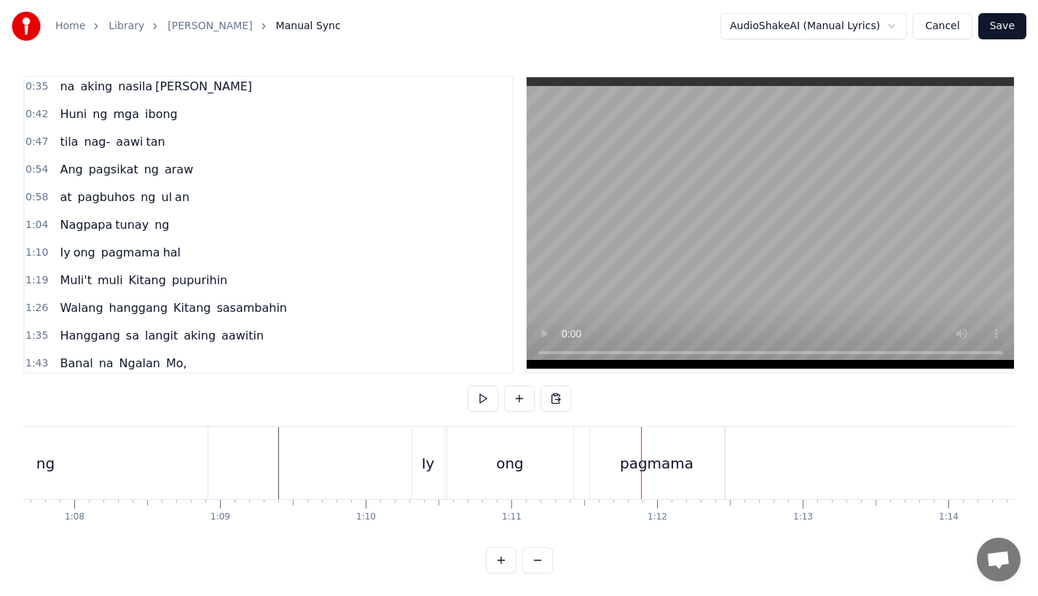
click at [430, 470] on div "Iy" at bounding box center [428, 463] width 13 height 22
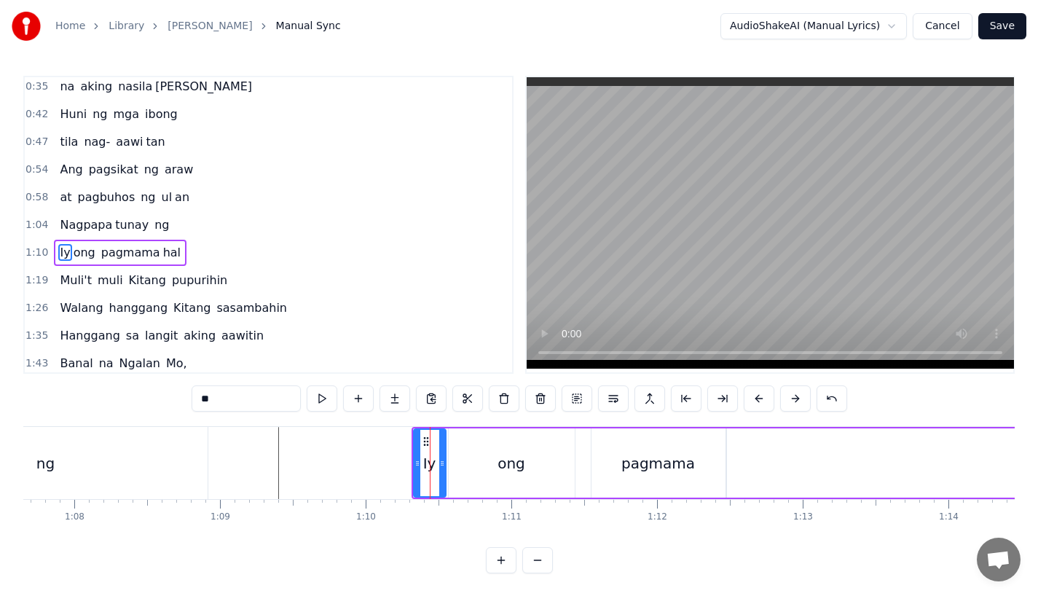
scroll to position [60, 0]
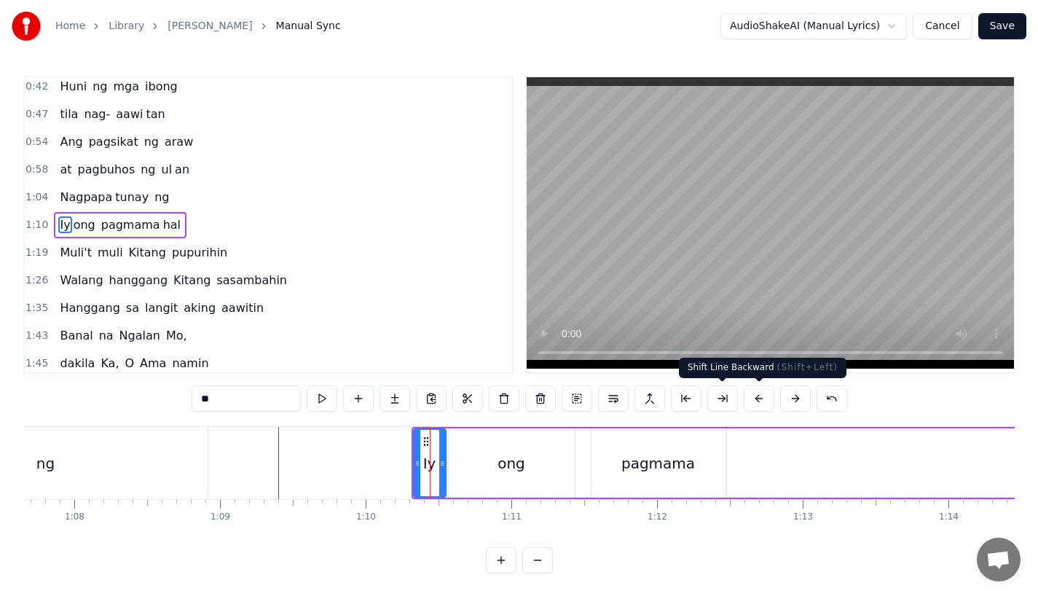
click at [760, 400] on button at bounding box center [759, 398] width 31 height 26
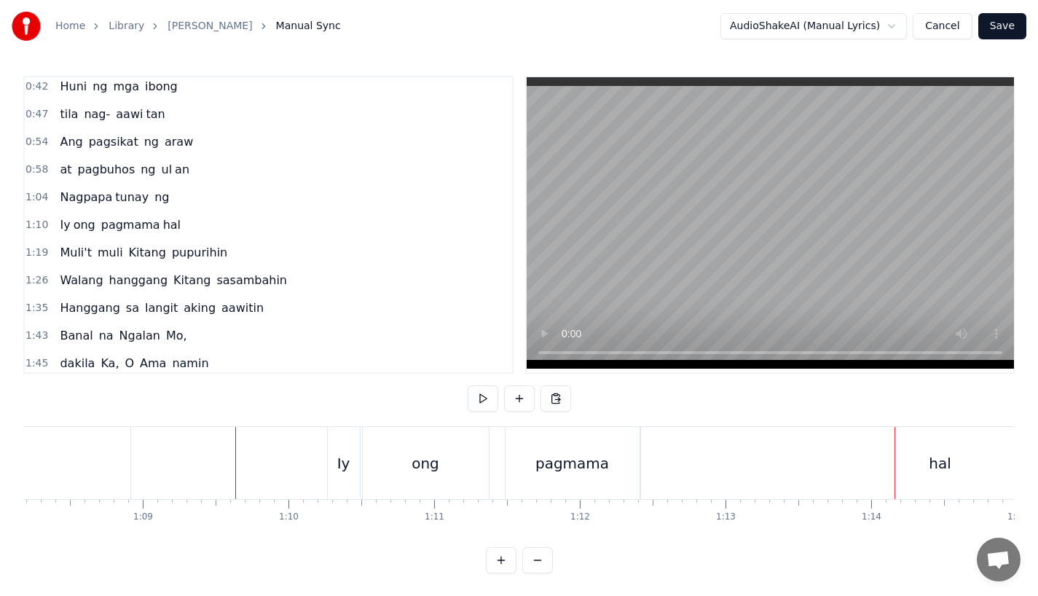
scroll to position [0, 9901]
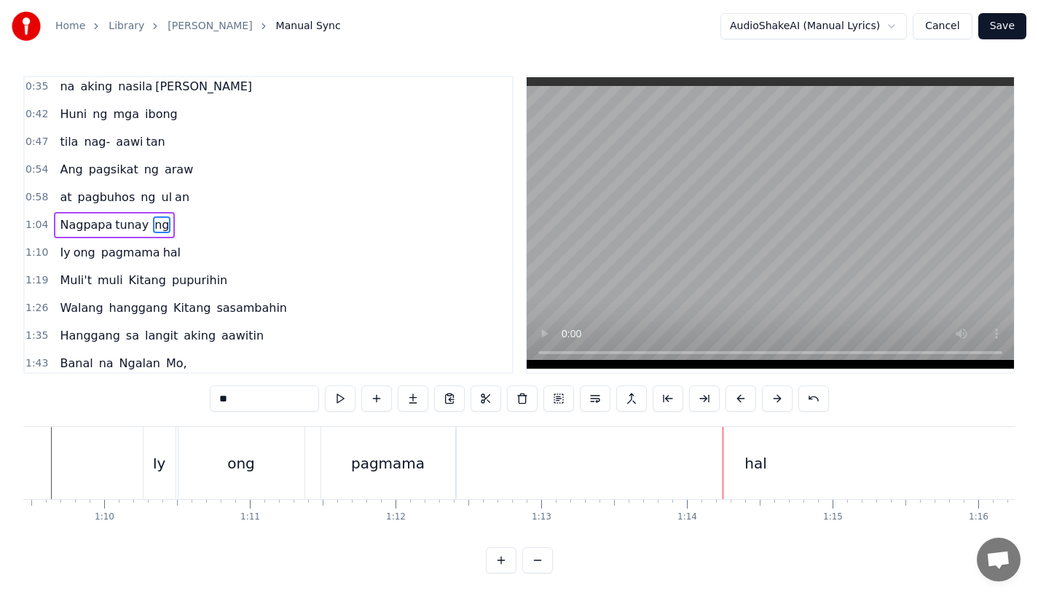
scroll to position [0, 10136]
click at [388, 467] on div "pagmama" at bounding box center [368, 463] width 74 height 22
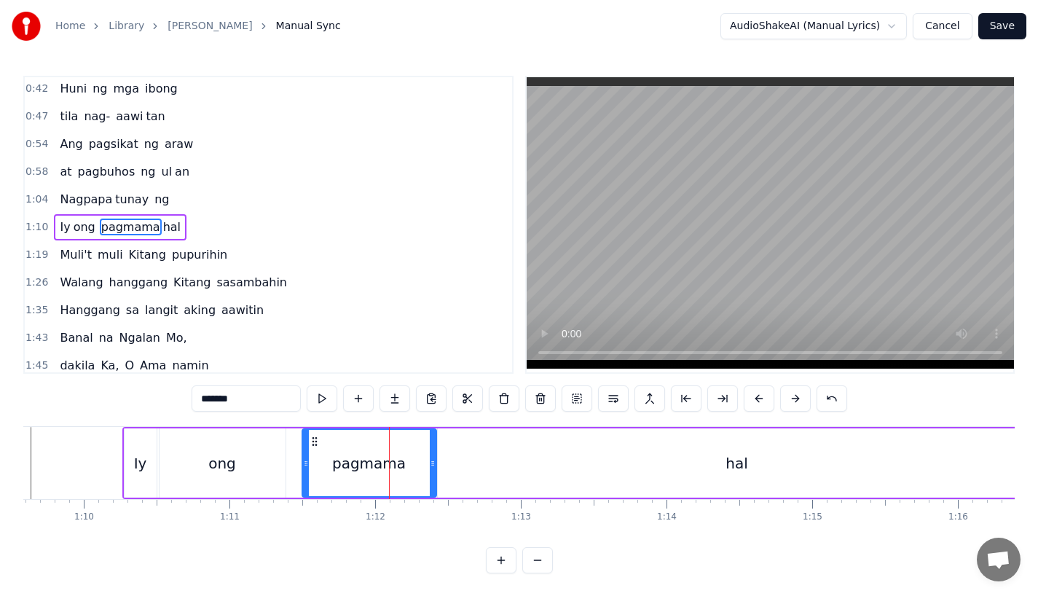
scroll to position [60, 0]
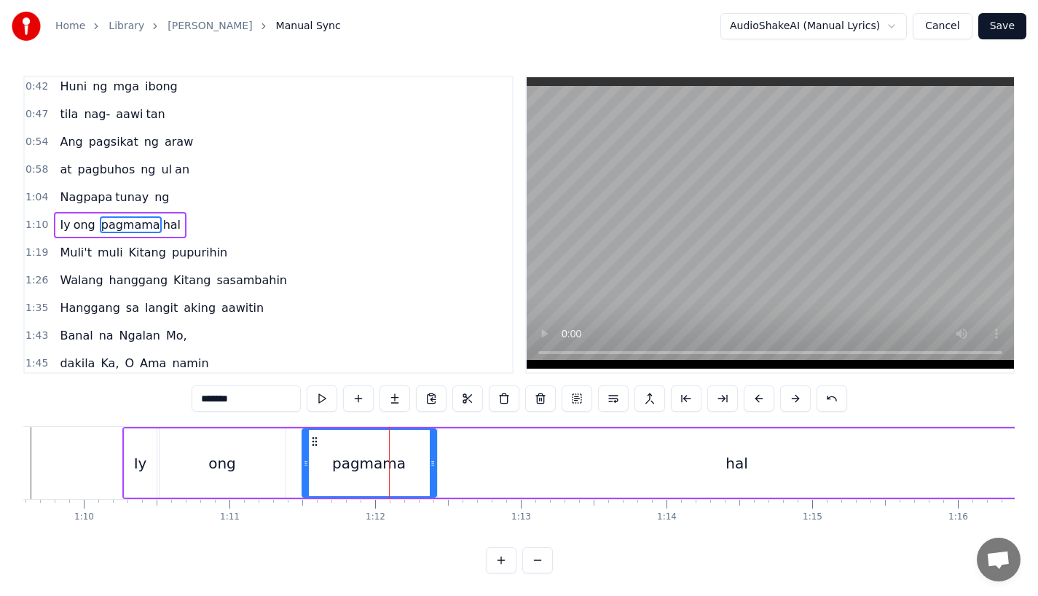
click at [262, 394] on input "*******" at bounding box center [246, 398] width 109 height 26
click at [544, 444] on div "hal" at bounding box center [737, 462] width 599 height 69
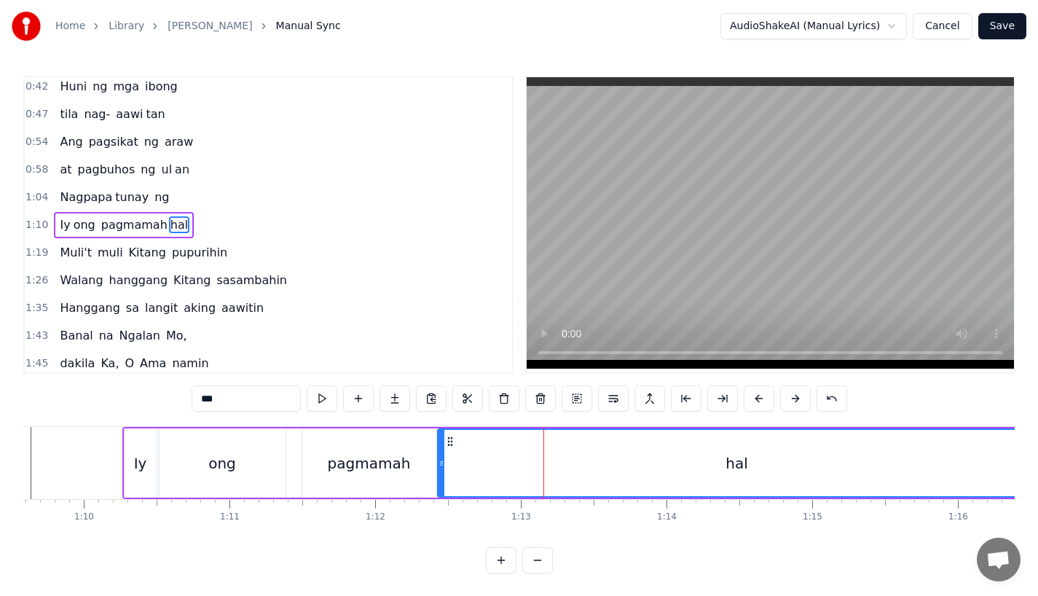
click at [206, 395] on input "***" at bounding box center [246, 398] width 109 height 26
click at [208, 468] on div "ong" at bounding box center [222, 462] width 126 height 69
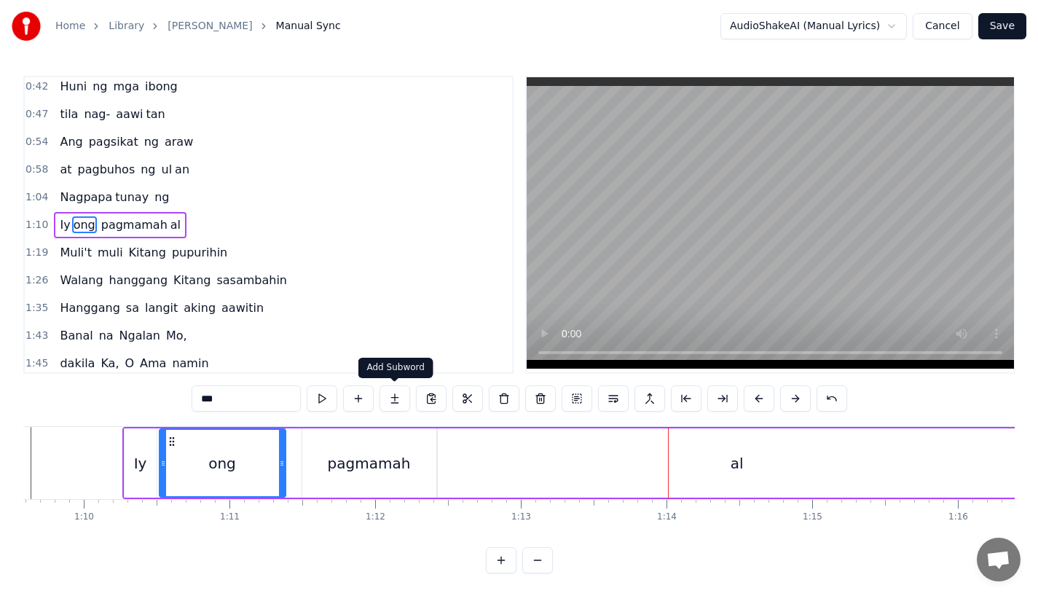
click at [493, 481] on div "al" at bounding box center [737, 462] width 599 height 69
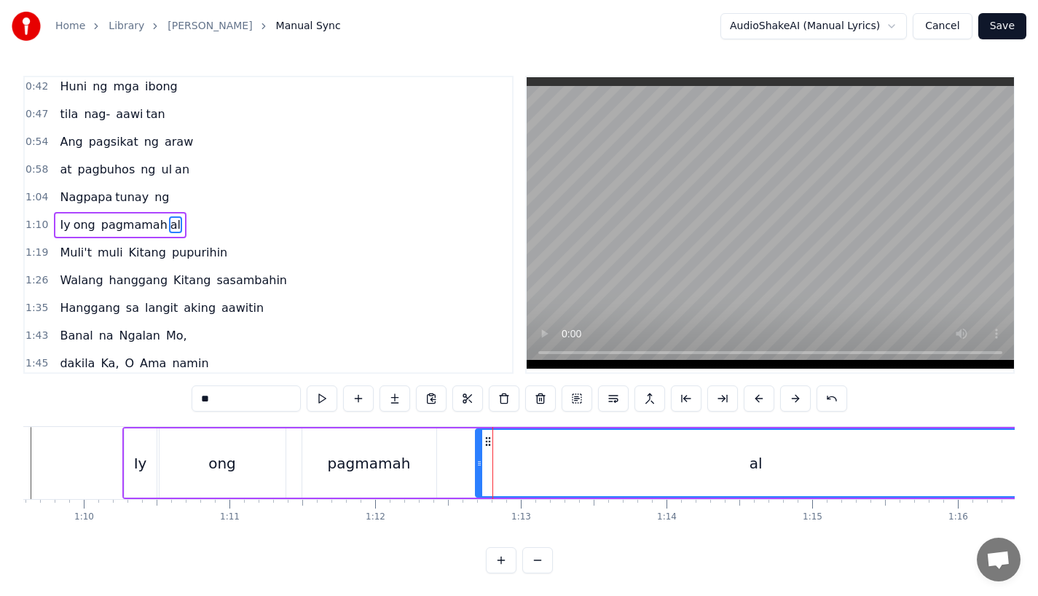
drag, startPoint x: 442, startPoint y: 466, endPoint x: 480, endPoint y: 466, distance: 37.9
click at [480, 466] on icon at bounding box center [479, 463] width 6 height 12
click at [393, 464] on div "pagmamah" at bounding box center [369, 463] width 83 height 22
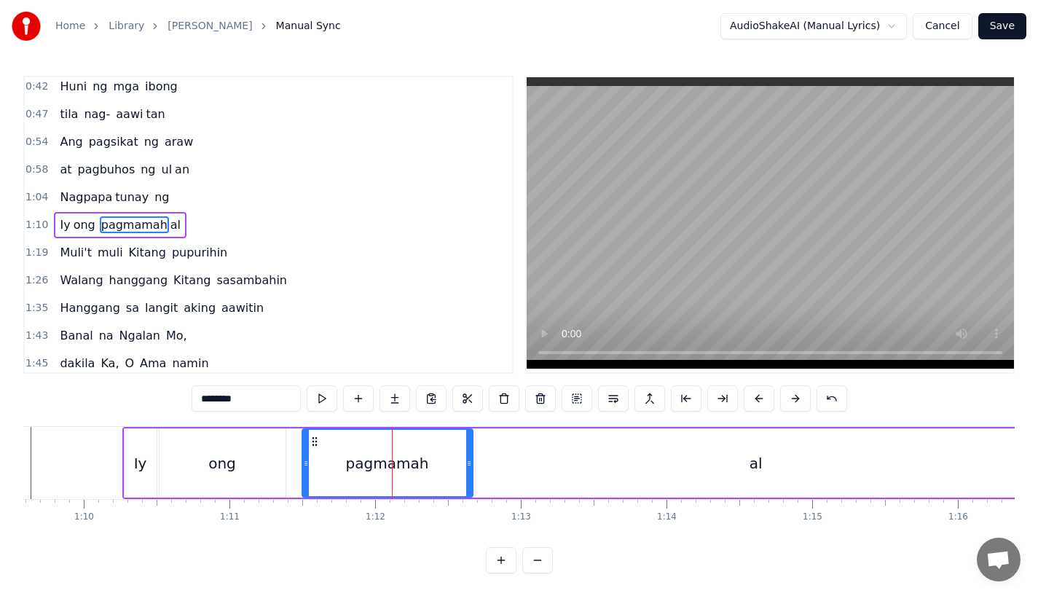
drag, startPoint x: 433, startPoint y: 465, endPoint x: 470, endPoint y: 464, distance: 37.2
click at [470, 464] on icon at bounding box center [469, 463] width 6 height 12
click at [355, 455] on div "pagmamah" at bounding box center [387, 463] width 83 height 22
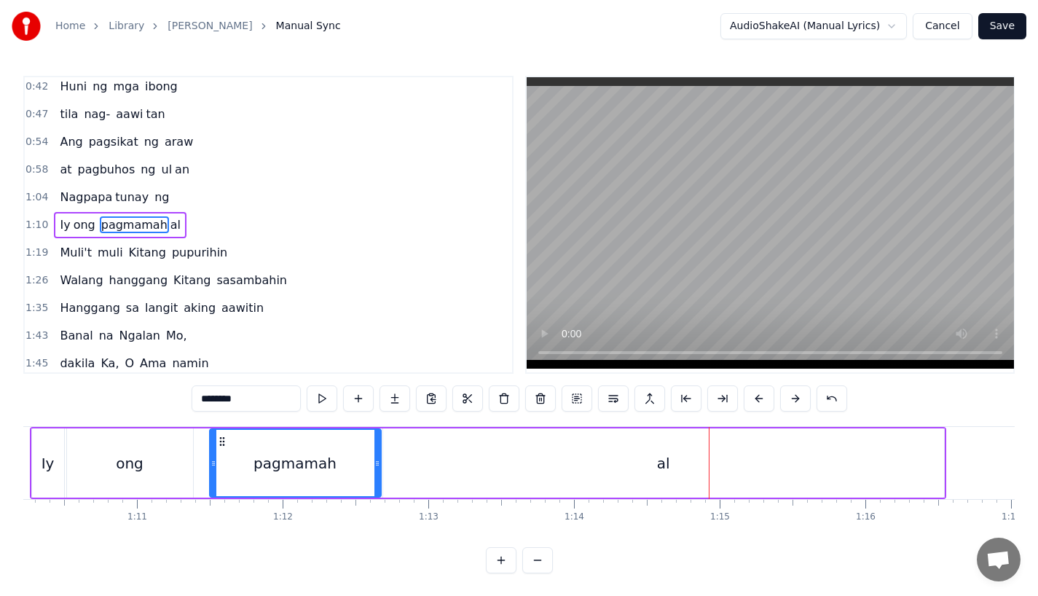
scroll to position [12, 0]
click at [912, 455] on div "al" at bounding box center [663, 462] width 561 height 69
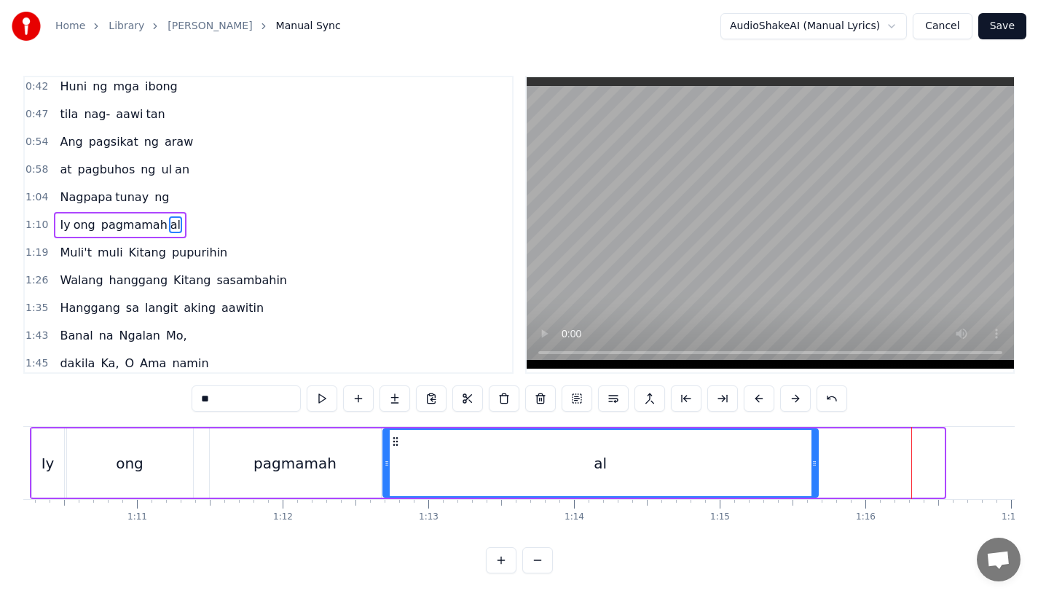
drag, startPoint x: 942, startPoint y: 452, endPoint x: 809, endPoint y: 453, distance: 132.6
click at [811, 453] on div at bounding box center [814, 463] width 6 height 66
click at [283, 503] on div "1:12" at bounding box center [283, 504] width 1 height 9
click at [267, 453] on div "pagmamah" at bounding box center [294, 463] width 83 height 22
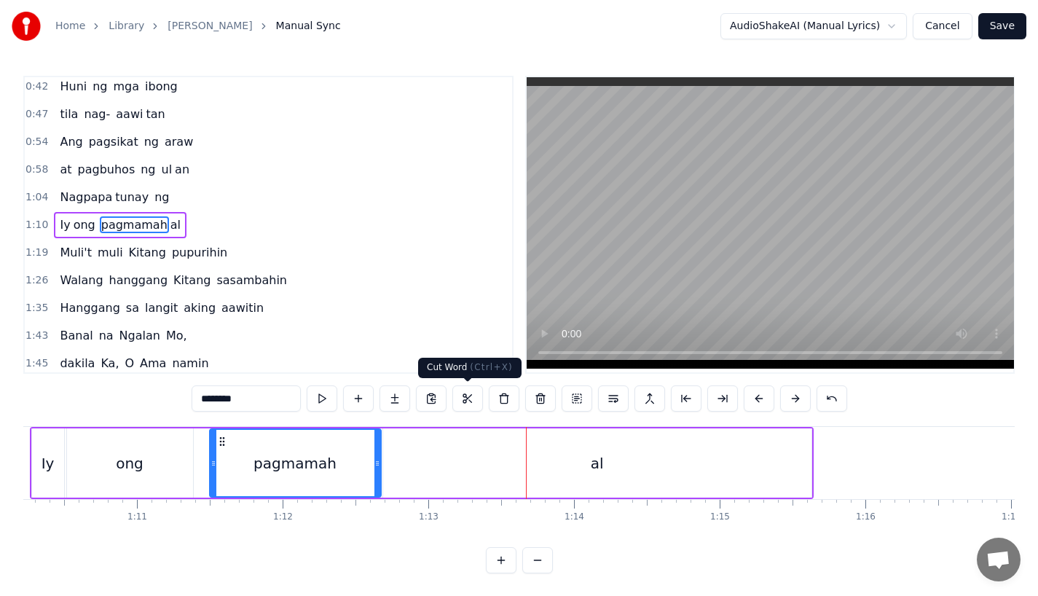
click at [421, 466] on div "al" at bounding box center [597, 462] width 428 height 69
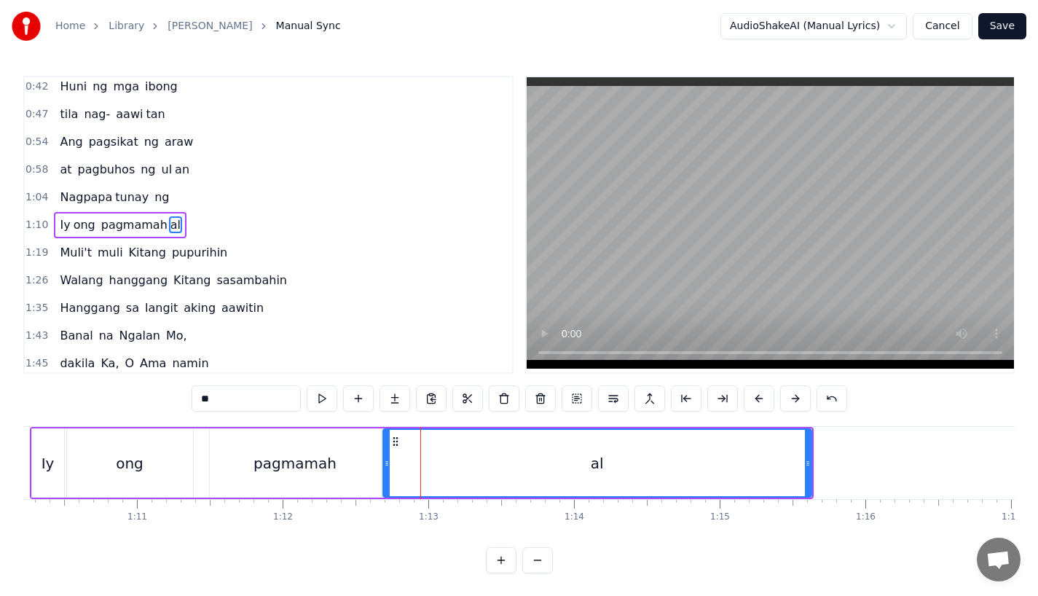
click at [199, 398] on input "**" at bounding box center [246, 398] width 109 height 26
click at [300, 497] on div "pagmamah" at bounding box center [295, 462] width 173 height 69
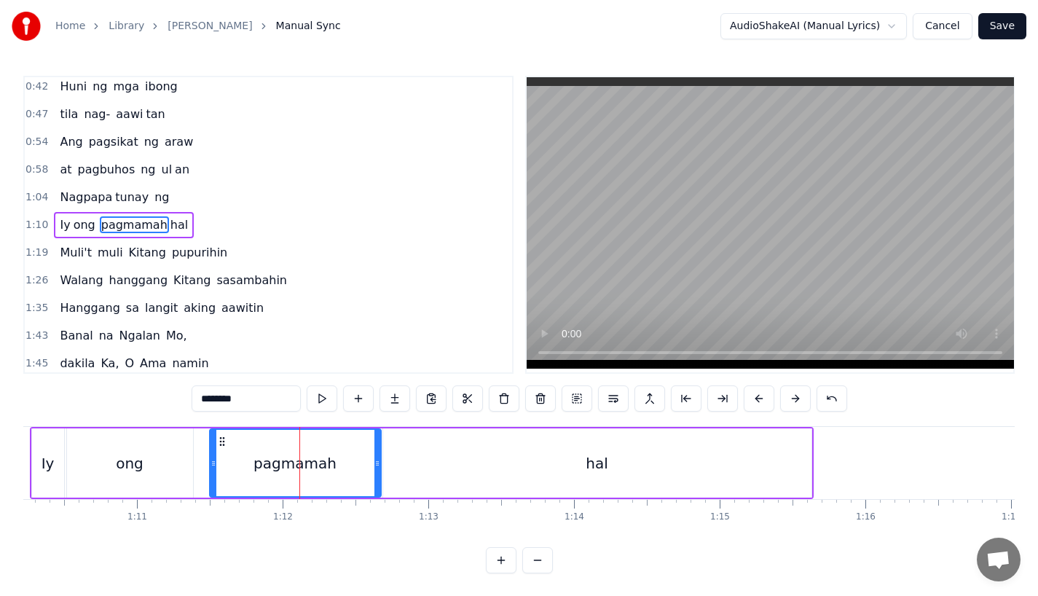
click at [271, 394] on input "********" at bounding box center [246, 398] width 109 height 26
click at [264, 485] on div "pagmama" at bounding box center [295, 463] width 170 height 66
click at [184, 481] on div "ong" at bounding box center [130, 462] width 126 height 69
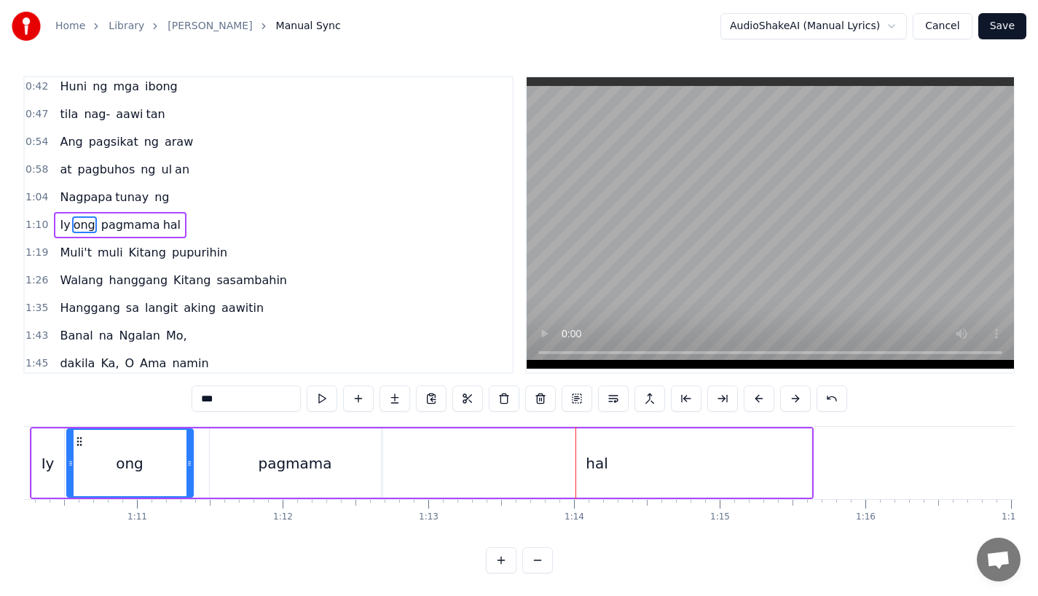
click at [143, 467] on div "ong" at bounding box center [130, 463] width 125 height 66
click at [308, 484] on div "pagmama" at bounding box center [295, 462] width 171 height 69
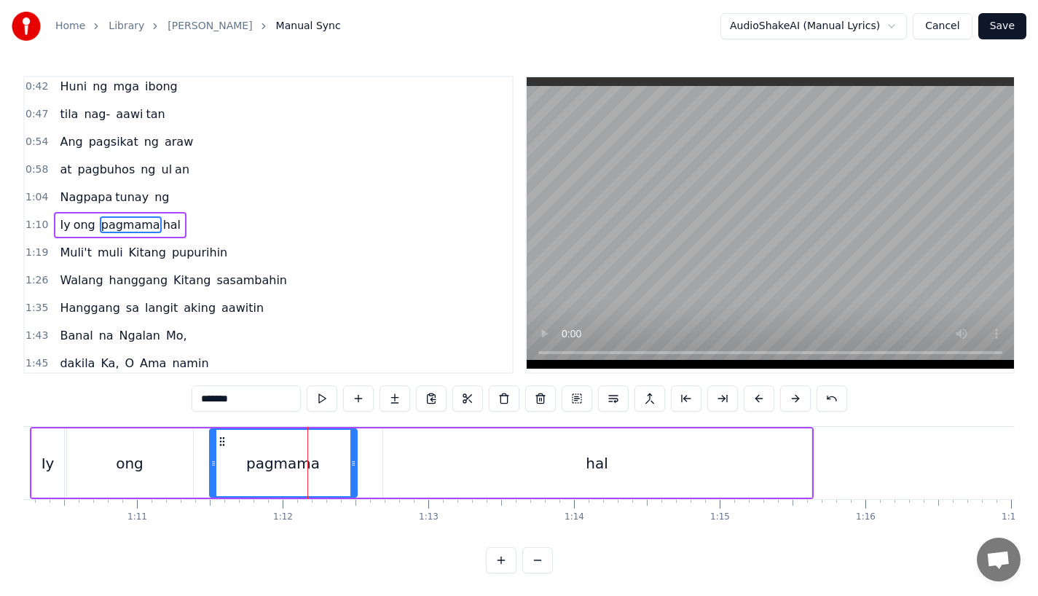
drag, startPoint x: 374, startPoint y: 482, endPoint x: 349, endPoint y: 482, distance: 24.8
click at [350, 482] on div at bounding box center [353, 463] width 6 height 66
click at [116, 478] on div "ong" at bounding box center [130, 462] width 126 height 69
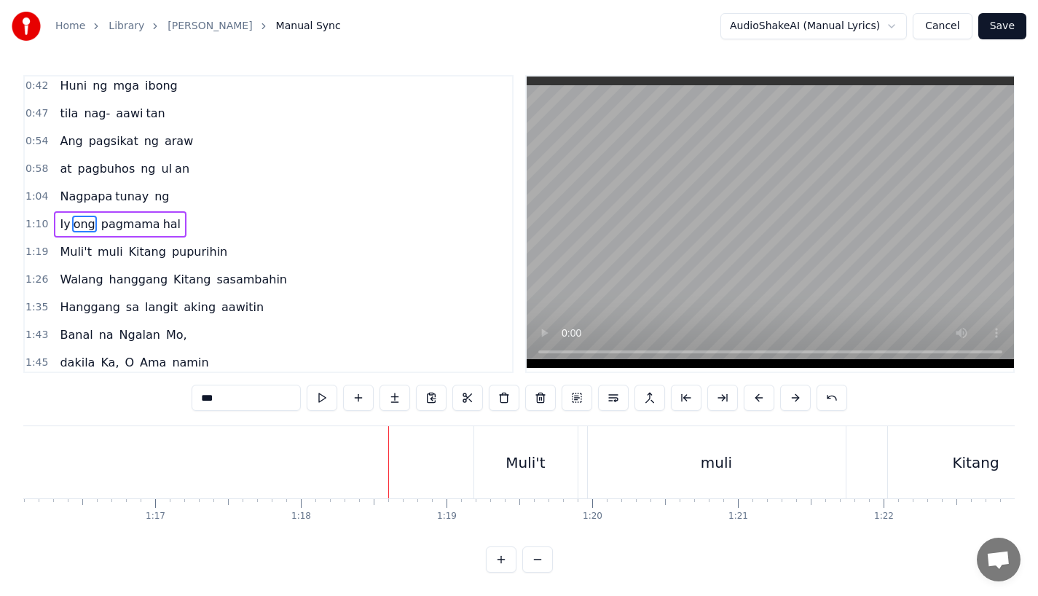
scroll to position [12, 0]
click at [513, 469] on div "Muli't" at bounding box center [525, 462] width 103 height 72
type input "******"
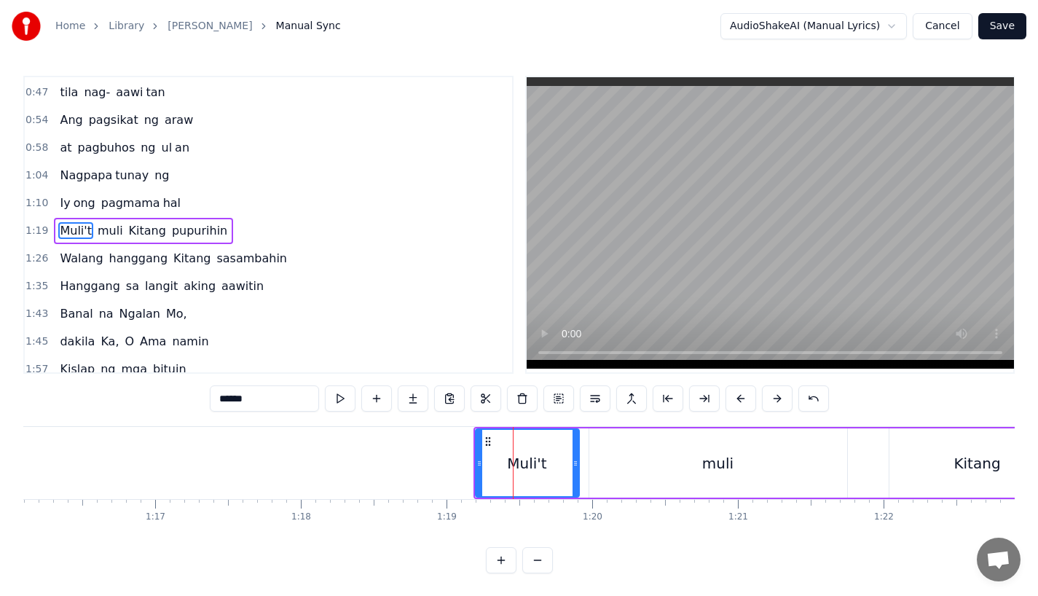
scroll to position [87, 0]
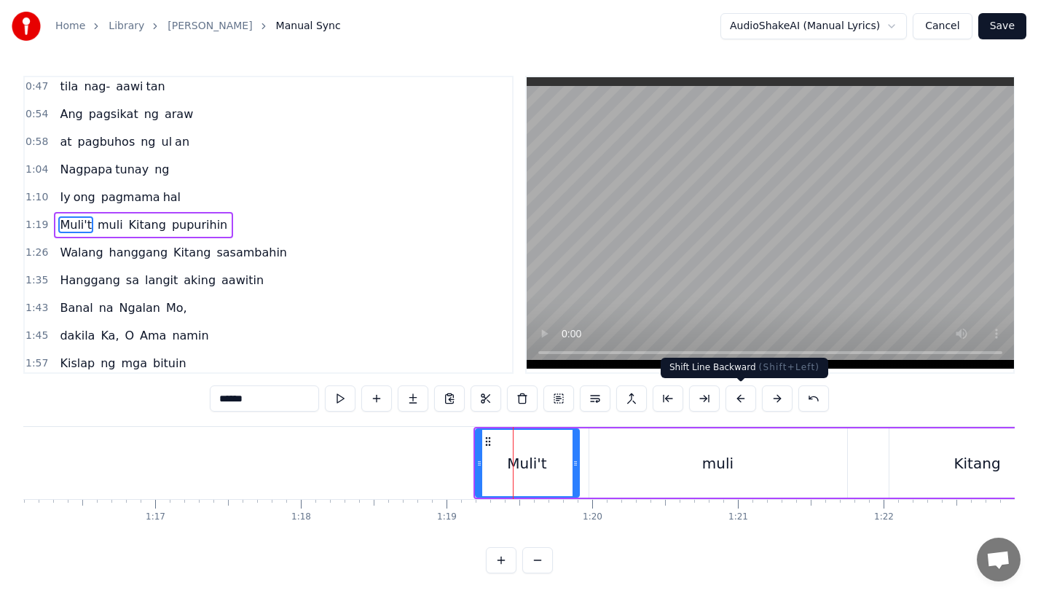
click at [738, 394] on button at bounding box center [740, 398] width 31 height 26
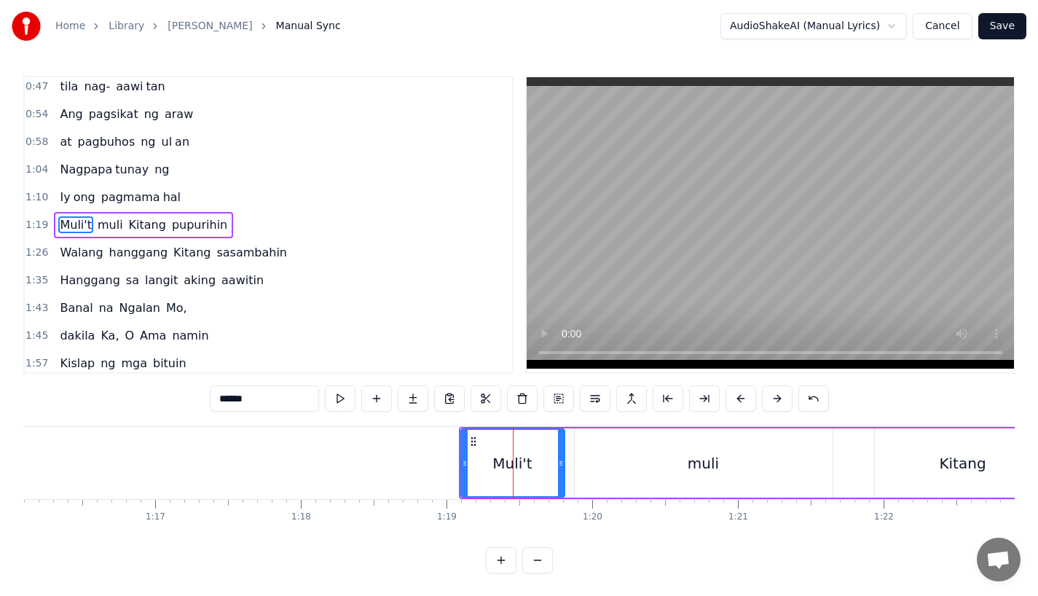
click at [738, 394] on button at bounding box center [740, 398] width 31 height 26
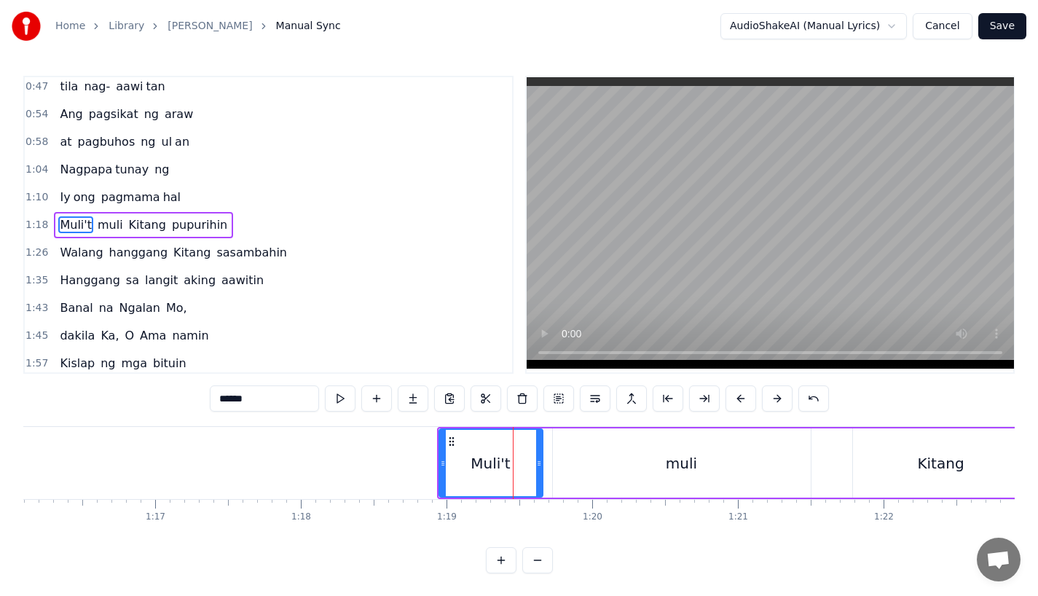
click at [738, 394] on button at bounding box center [740, 398] width 31 height 26
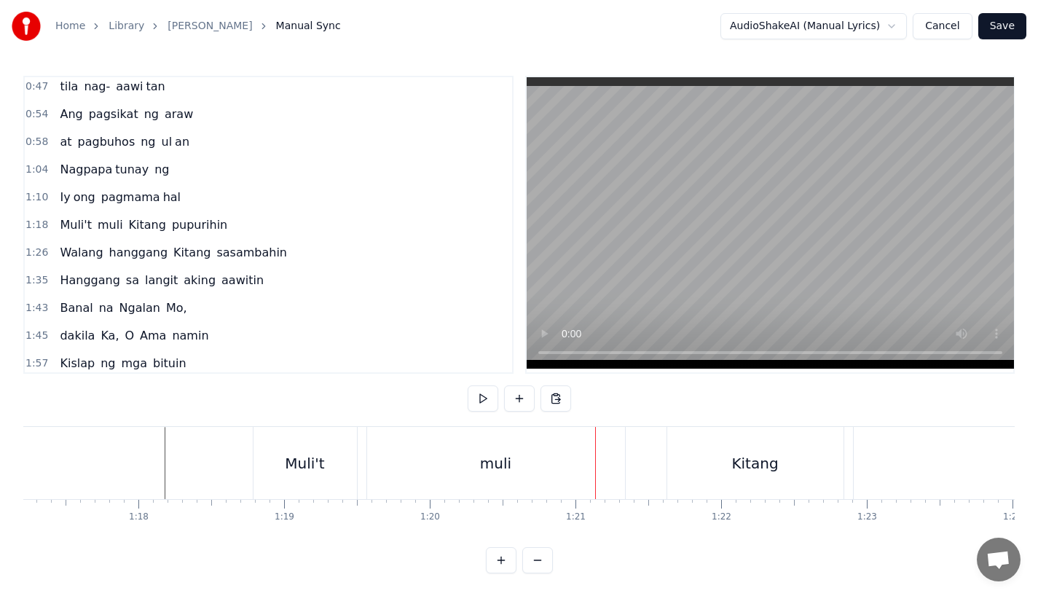
click at [492, 465] on div "muli" at bounding box center [495, 463] width 31 height 22
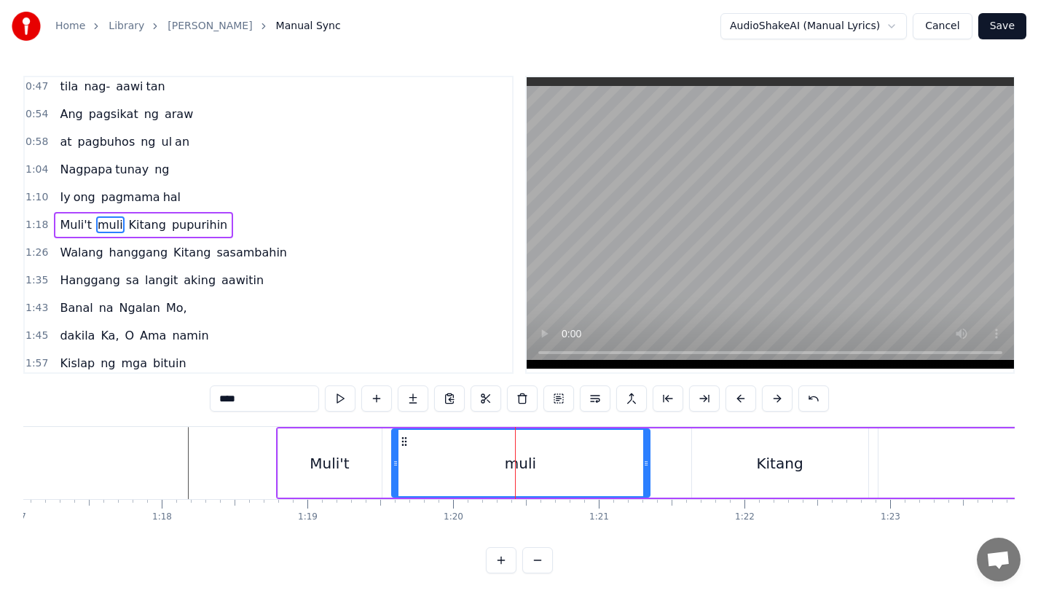
scroll to position [0, 11225]
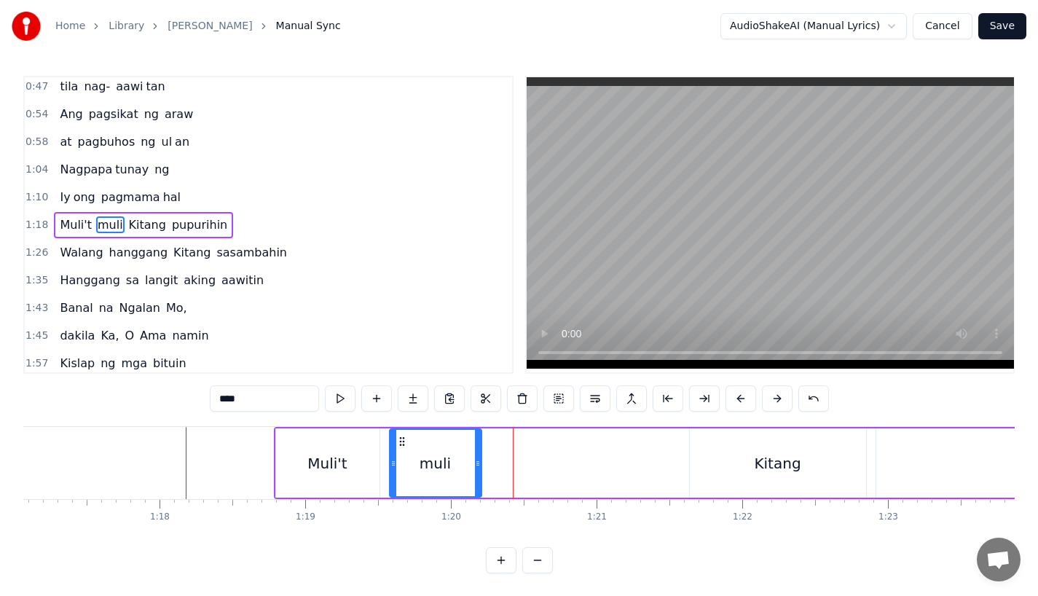
drag, startPoint x: 642, startPoint y: 468, endPoint x: 469, endPoint y: 460, distance: 173.6
click at [475, 460] on icon at bounding box center [478, 463] width 6 height 12
click at [261, 396] on input "****" at bounding box center [264, 398] width 109 height 26
type input "**"
click at [407, 394] on button at bounding box center [413, 398] width 31 height 26
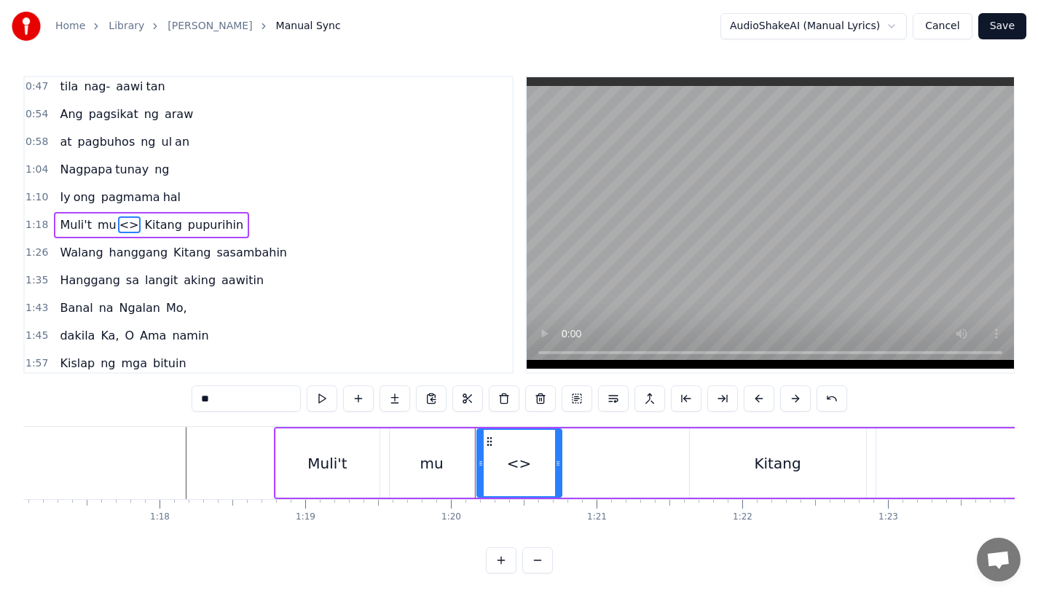
drag, startPoint x: 225, startPoint y: 395, endPoint x: 63, endPoint y: 392, distance: 161.7
click at [63, 392] on div "0:31 Bawat bukang liwayway 0:35 na aking nasila yan 0:42 Huni ng mga ibong 0:47…" at bounding box center [518, 324] width 991 height 497
type input "**"
click at [560, 461] on div "li" at bounding box center [519, 462] width 86 height 69
drag, startPoint x: 559, startPoint y: 464, endPoint x: 626, endPoint y: 464, distance: 67.7
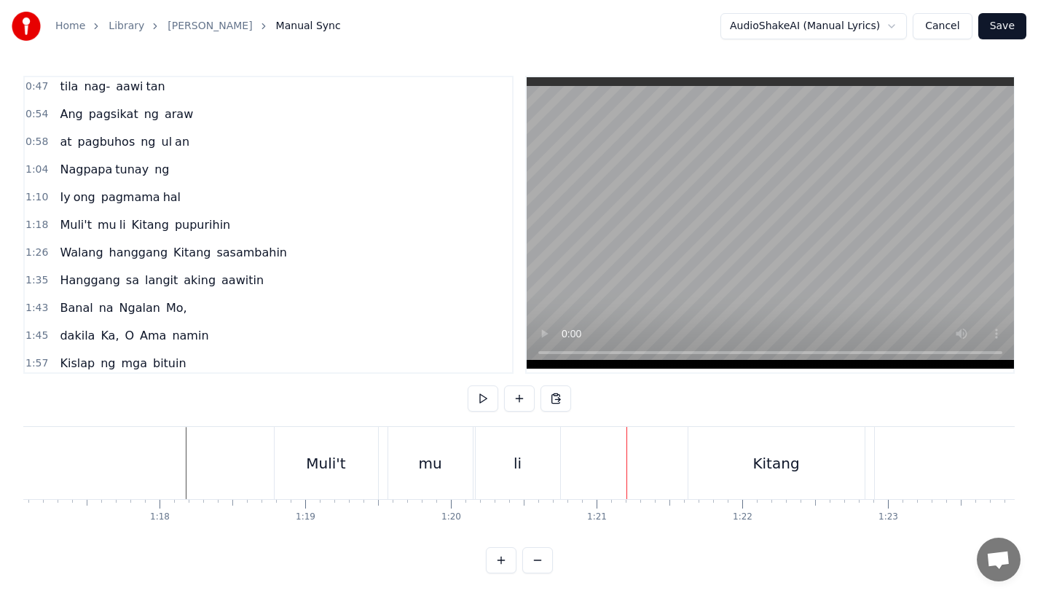
click at [519, 466] on div "li" at bounding box center [517, 463] width 8 height 22
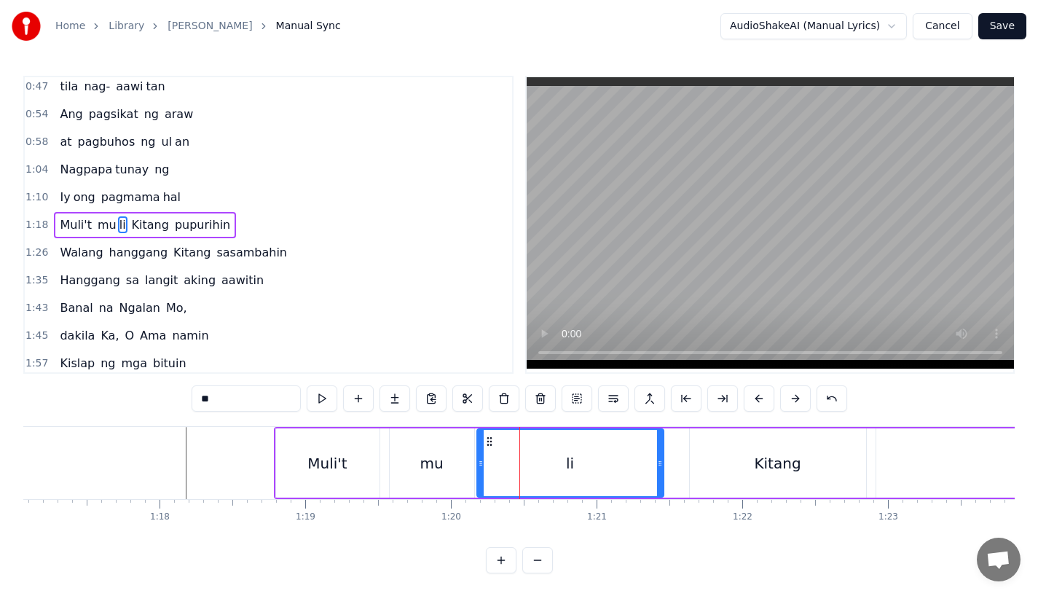
drag, startPoint x: 558, startPoint y: 469, endPoint x: 660, endPoint y: 468, distance: 102.0
click at [660, 468] on div at bounding box center [660, 463] width 6 height 66
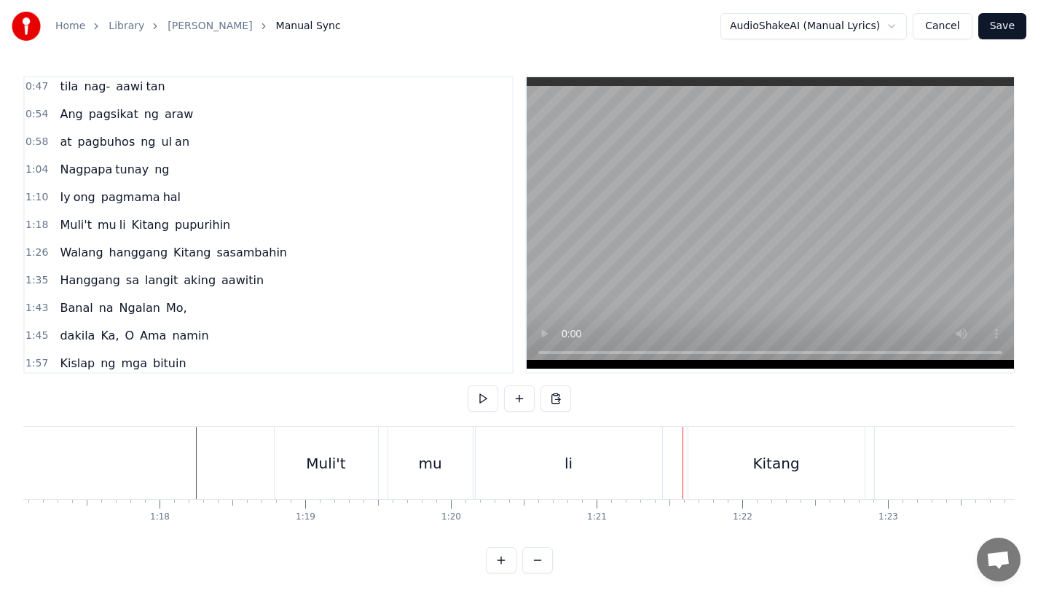
click at [739, 459] on div "Kitang" at bounding box center [776, 463] width 176 height 72
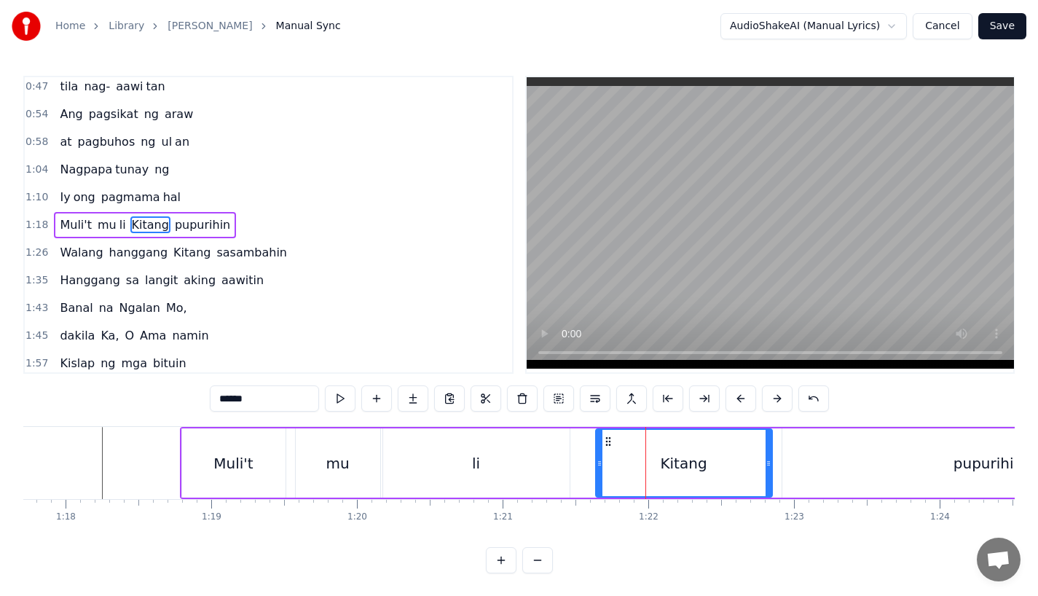
scroll to position [0, 11328]
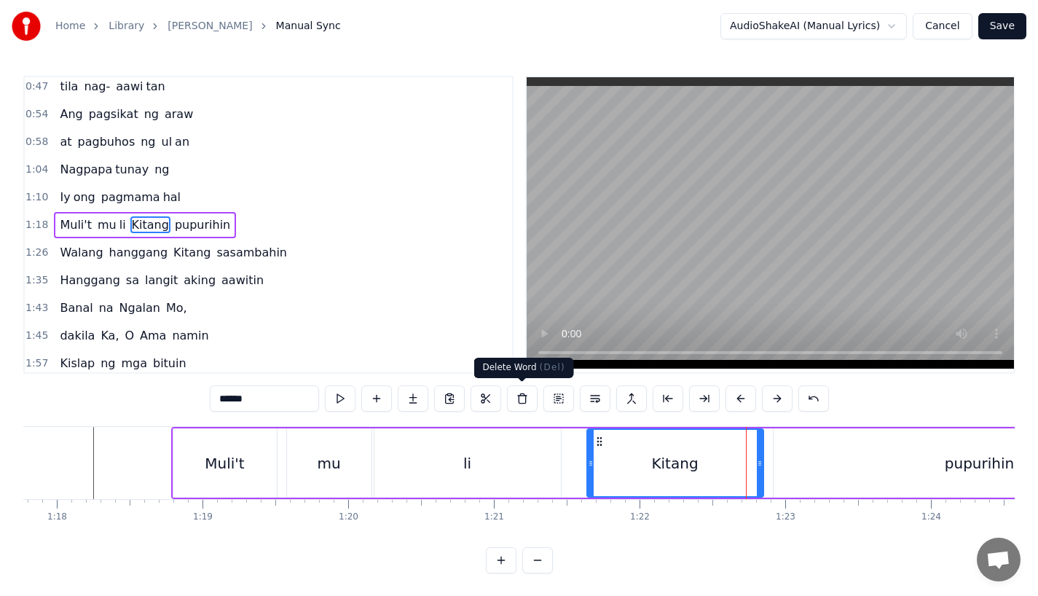
click at [538, 452] on div "li" at bounding box center [467, 462] width 186 height 69
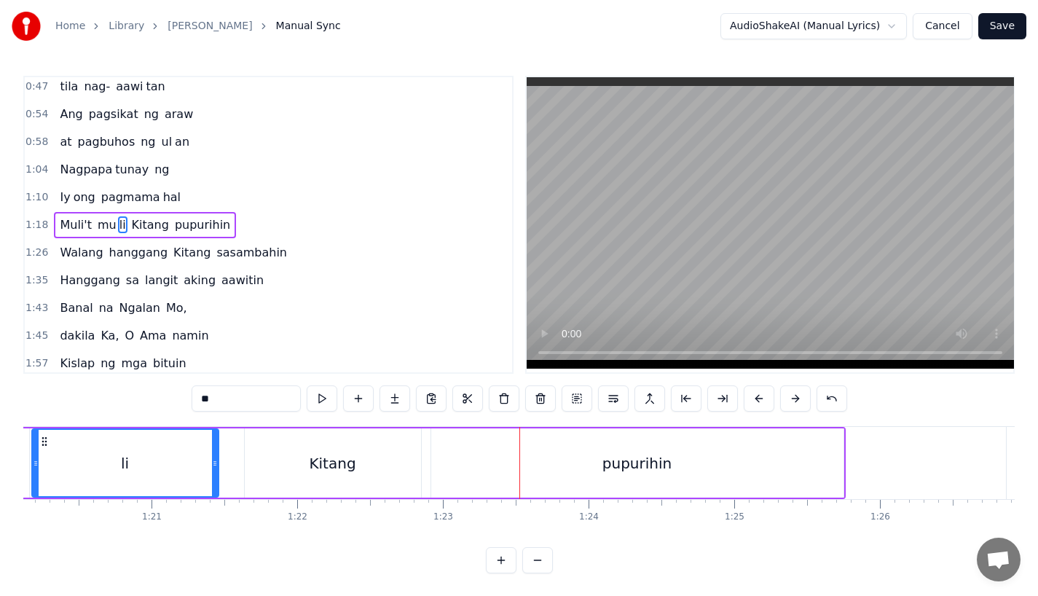
scroll to position [0, 11666]
click at [842, 470] on div "pupurihin" at bounding box center [642, 462] width 412 height 69
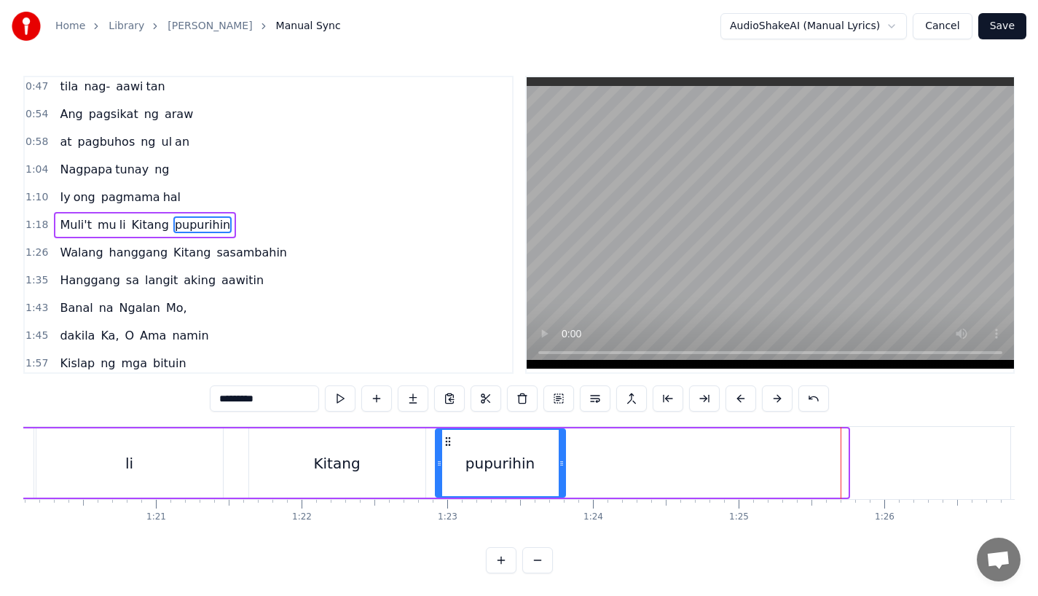
drag, startPoint x: 845, startPoint y: 470, endPoint x: 563, endPoint y: 470, distance: 281.9
click at [563, 470] on div at bounding box center [562, 463] width 6 height 66
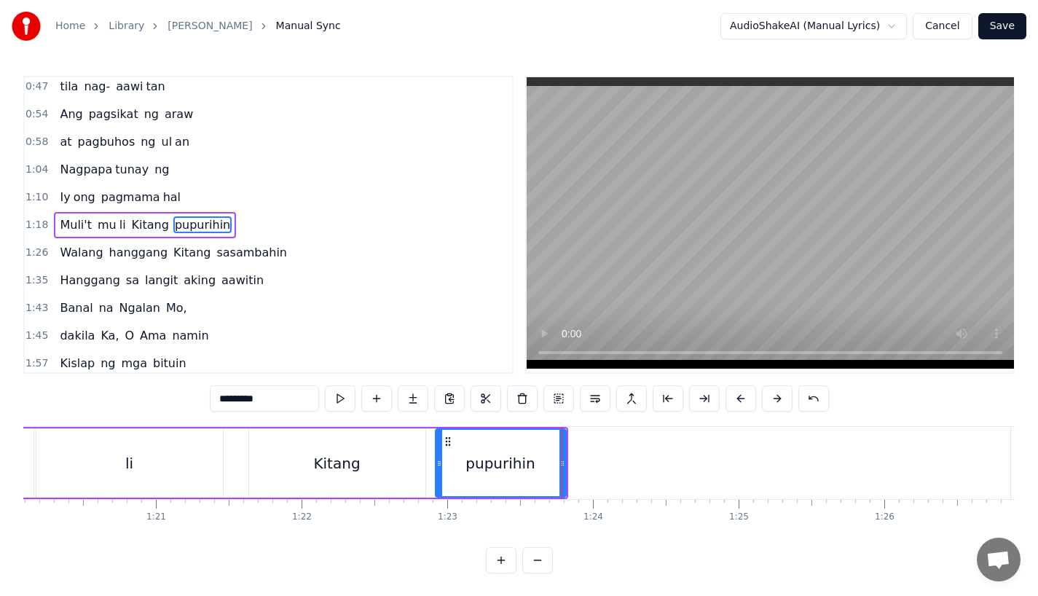
click at [285, 394] on input "*********" at bounding box center [264, 398] width 109 height 26
type input "******"
click at [411, 401] on button at bounding box center [413, 398] width 31 height 26
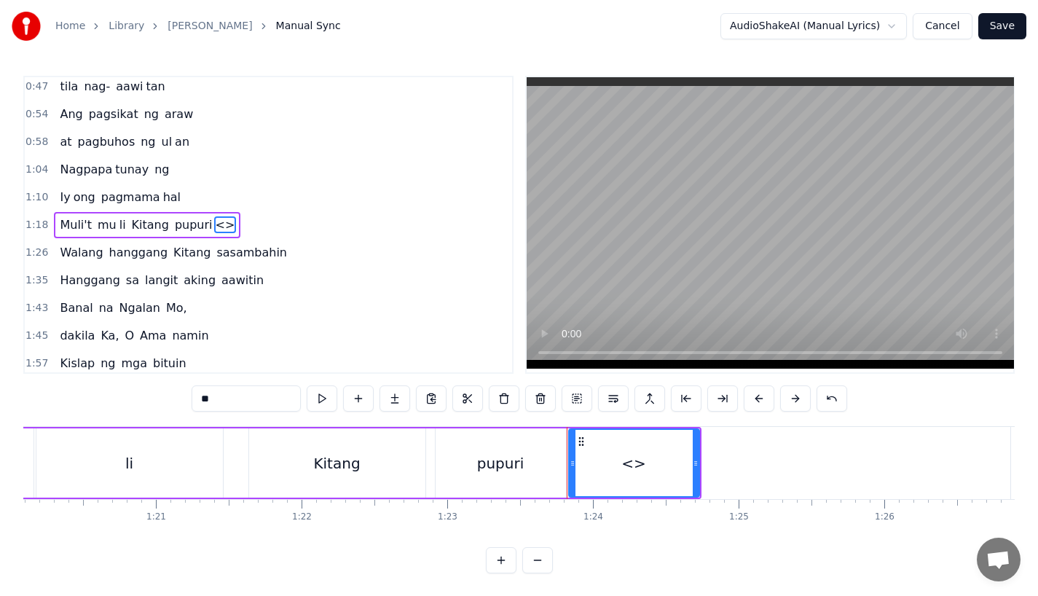
drag, startPoint x: 240, startPoint y: 391, endPoint x: 320, endPoint y: 428, distance: 88.0
click at [320, 428] on div "0:31 Bawat bukang liwayway 0:35 na aking nasila yan 0:42 Huni ng mga ibong 0:47…" at bounding box center [518, 324] width 991 height 497
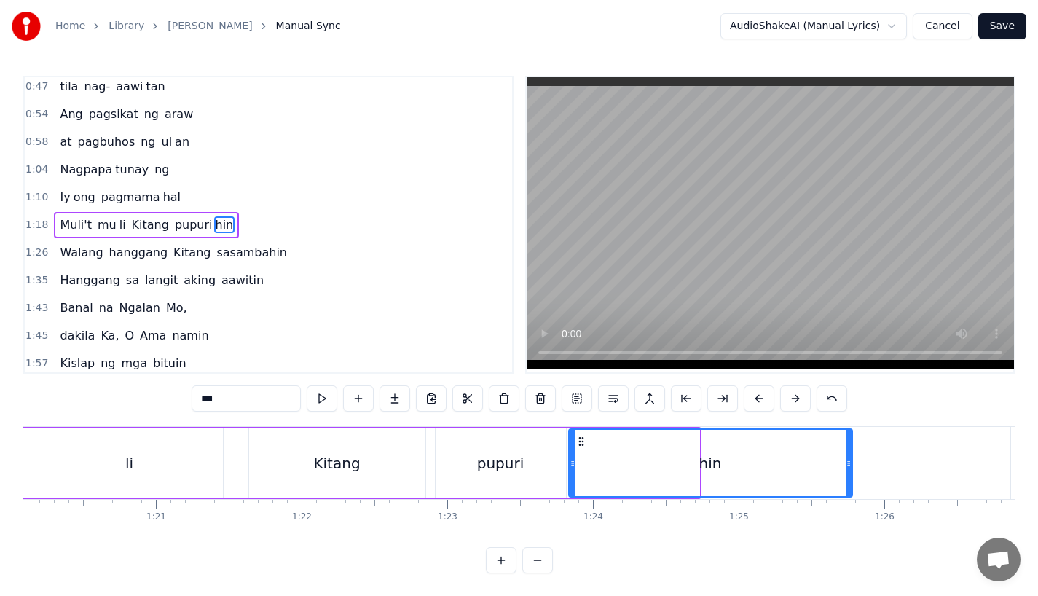
drag, startPoint x: 694, startPoint y: 465, endPoint x: 847, endPoint y: 464, distance: 152.9
click at [847, 464] on icon at bounding box center [849, 463] width 6 height 12
click at [357, 449] on div "Kitang" at bounding box center [337, 462] width 176 height 69
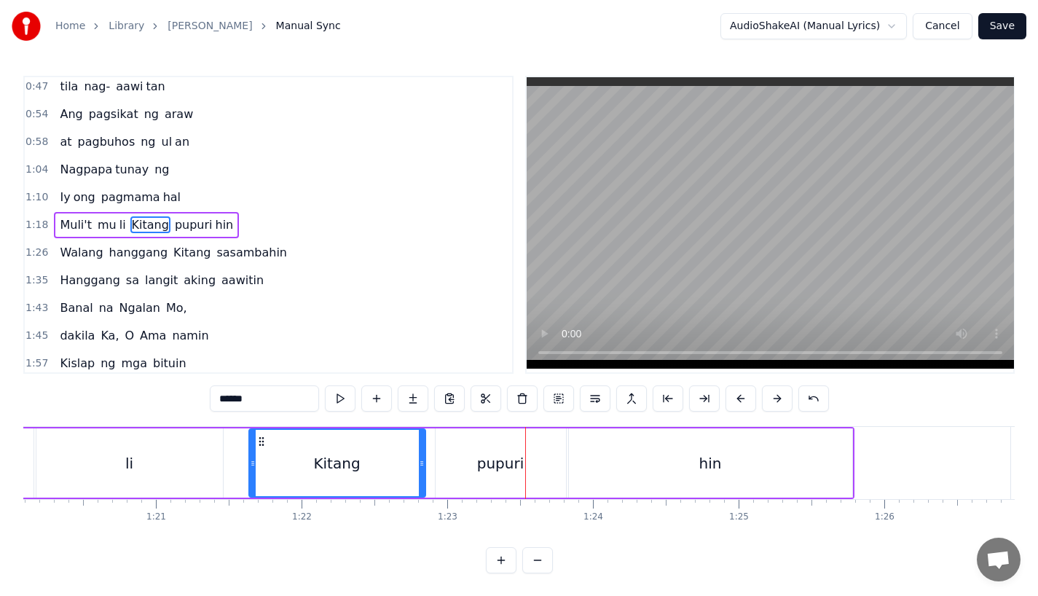
click at [506, 495] on div "pupuri" at bounding box center [501, 462] width 130 height 69
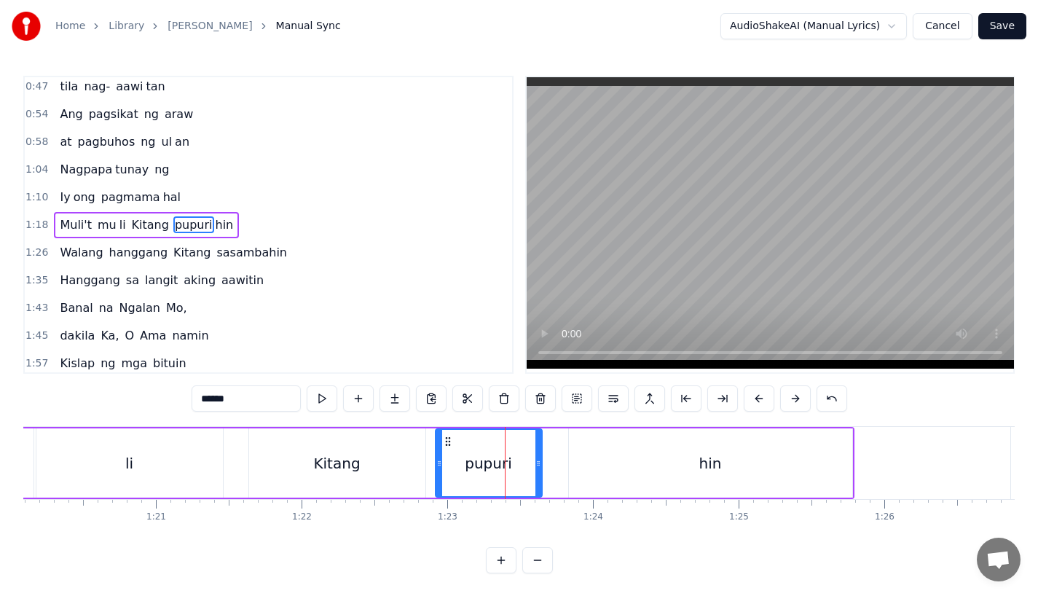
drag, startPoint x: 563, startPoint y: 478, endPoint x: 538, endPoint y: 478, distance: 24.8
click at [538, 478] on div at bounding box center [538, 463] width 6 height 66
click at [588, 478] on div "hin" at bounding box center [710, 462] width 283 height 69
type input "***"
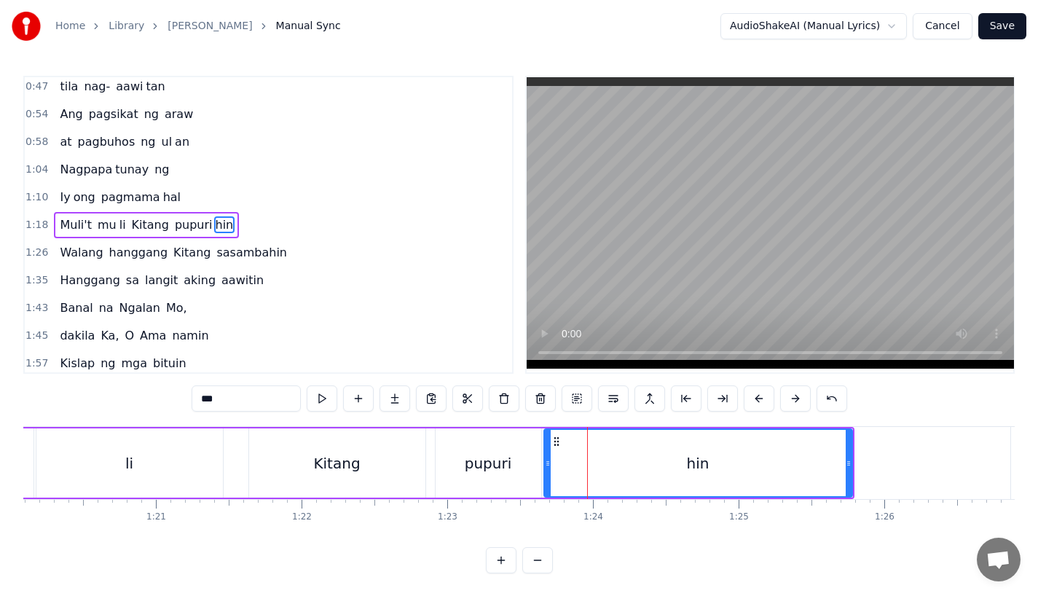
drag, startPoint x: 572, startPoint y: 477, endPoint x: 548, endPoint y: 474, distance: 24.2
click at [548, 474] on div at bounding box center [548, 463] width 6 height 66
click at [554, 474] on div at bounding box center [552, 463] width 6 height 66
click at [238, 441] on div "Muli't mu li Kitang pupuri hin" at bounding box center [343, 463] width 1021 height 72
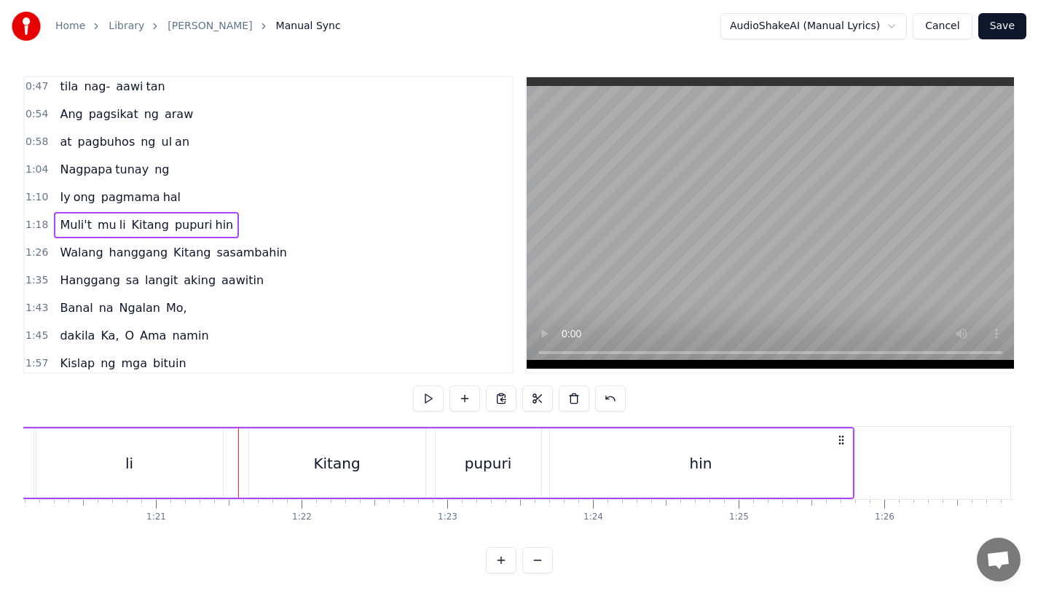
click at [354, 467] on div "Kitang" at bounding box center [336, 463] width 47 height 22
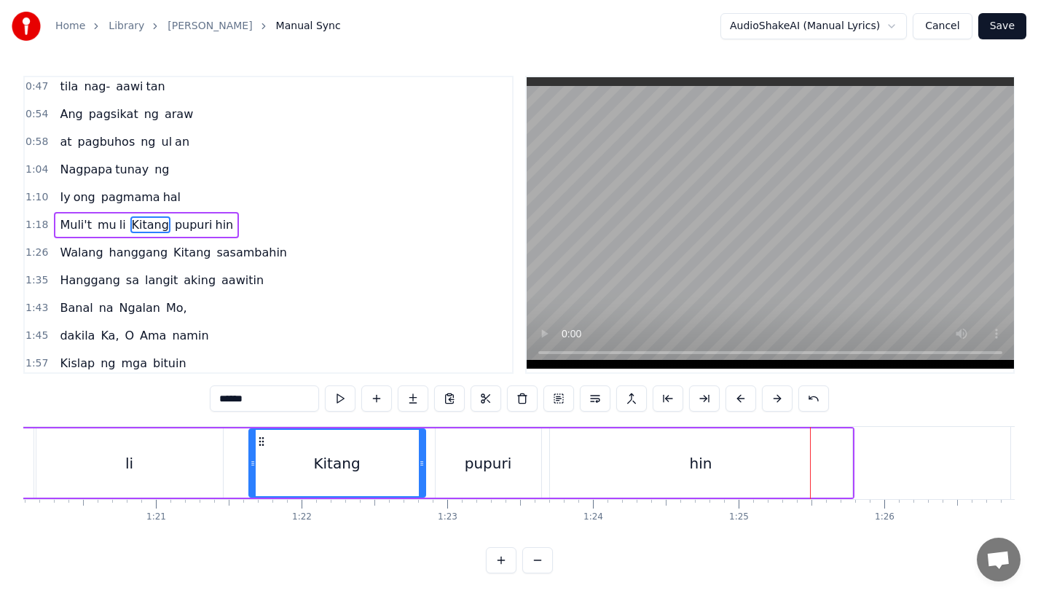
click at [376, 481] on div "Kitang" at bounding box center [337, 463] width 175 height 66
click at [502, 470] on div "pupuri" at bounding box center [488, 463] width 47 height 22
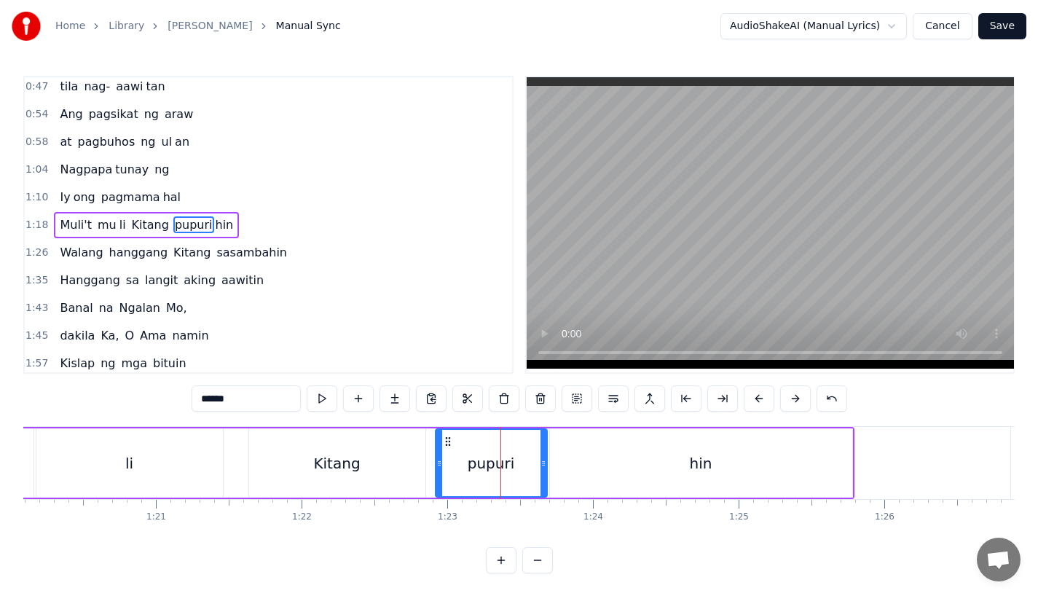
click at [542, 469] on div at bounding box center [543, 463] width 6 height 66
click at [345, 473] on div "Kitang" at bounding box center [336, 463] width 47 height 22
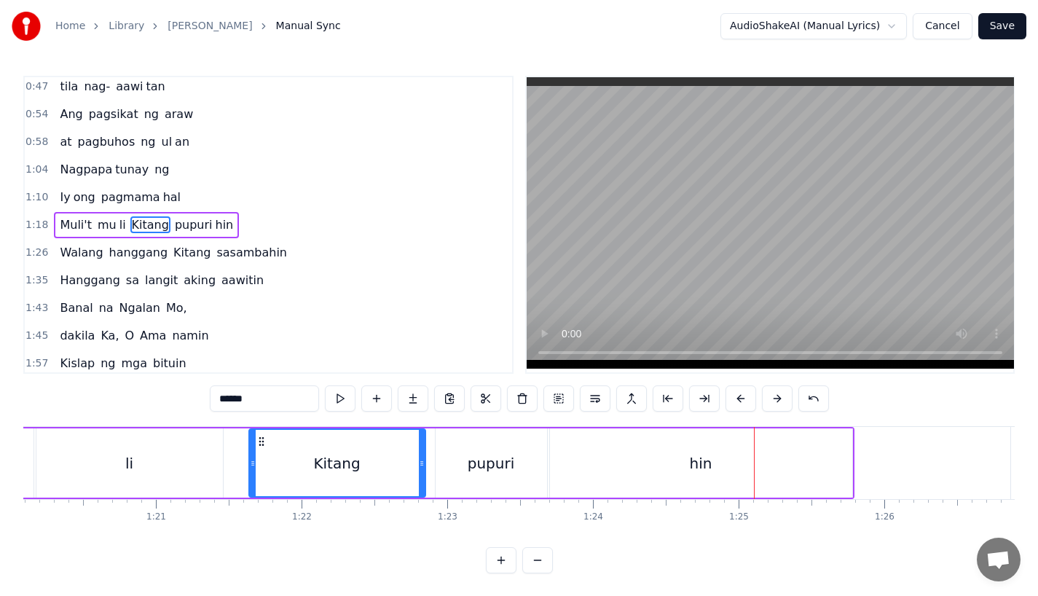
click at [524, 476] on div "pupuri" at bounding box center [491, 462] width 111 height 69
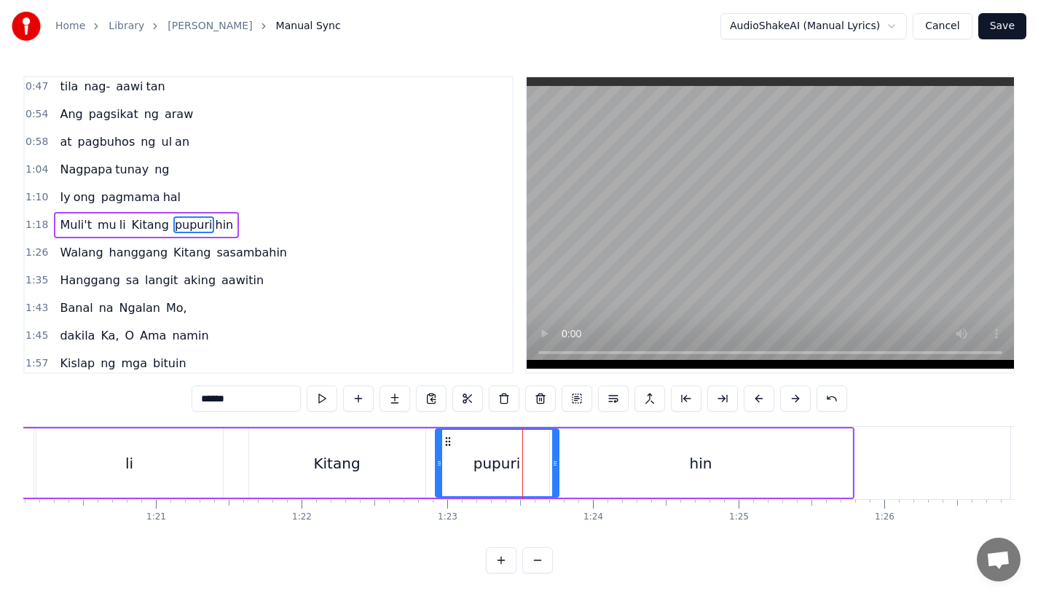
drag, startPoint x: 545, startPoint y: 472, endPoint x: 557, endPoint y: 472, distance: 11.7
click at [557, 472] on div "pupuri" at bounding box center [497, 462] width 125 height 69
click at [572, 472] on div "hin" at bounding box center [701, 462] width 302 height 69
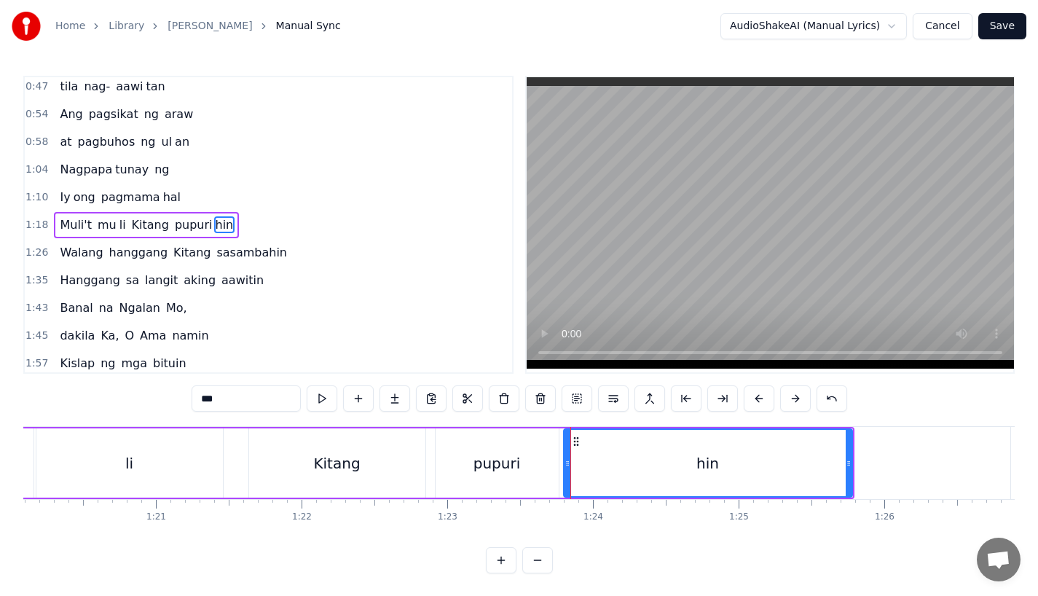
drag, startPoint x: 552, startPoint y: 472, endPoint x: 566, endPoint y: 472, distance: 13.8
click at [566, 472] on div at bounding box center [567, 463] width 6 height 66
click at [279, 462] on div "Kitang" at bounding box center [337, 462] width 176 height 69
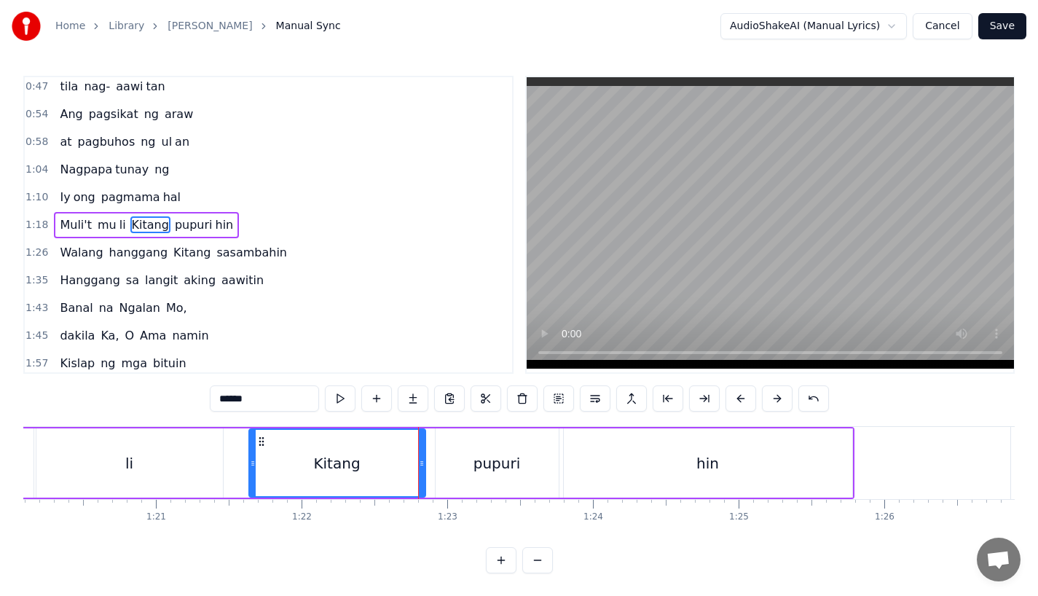
click at [130, 448] on div "li" at bounding box center [129, 462] width 186 height 69
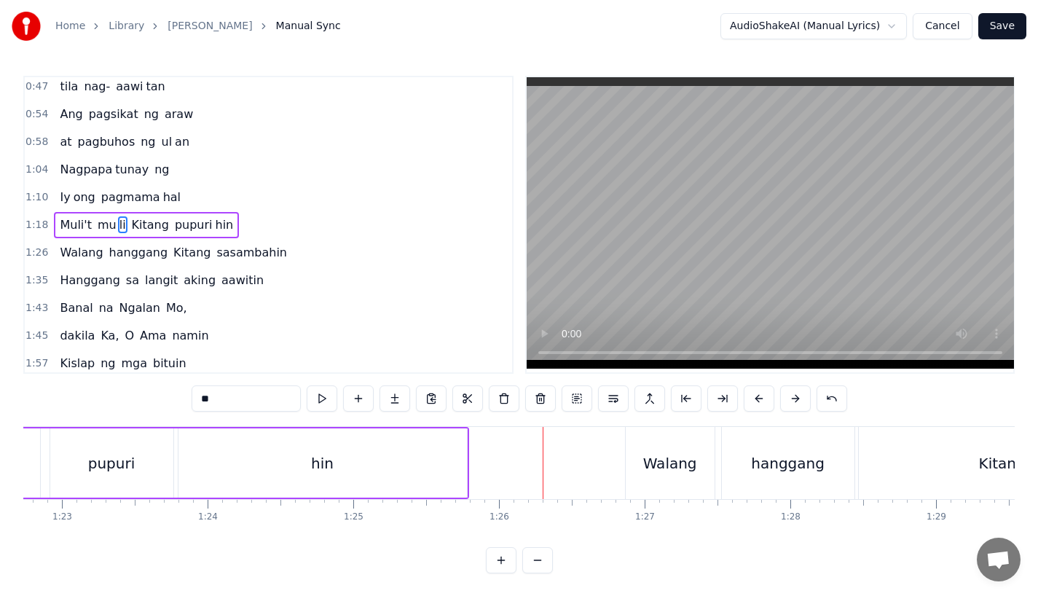
scroll to position [0, 12079]
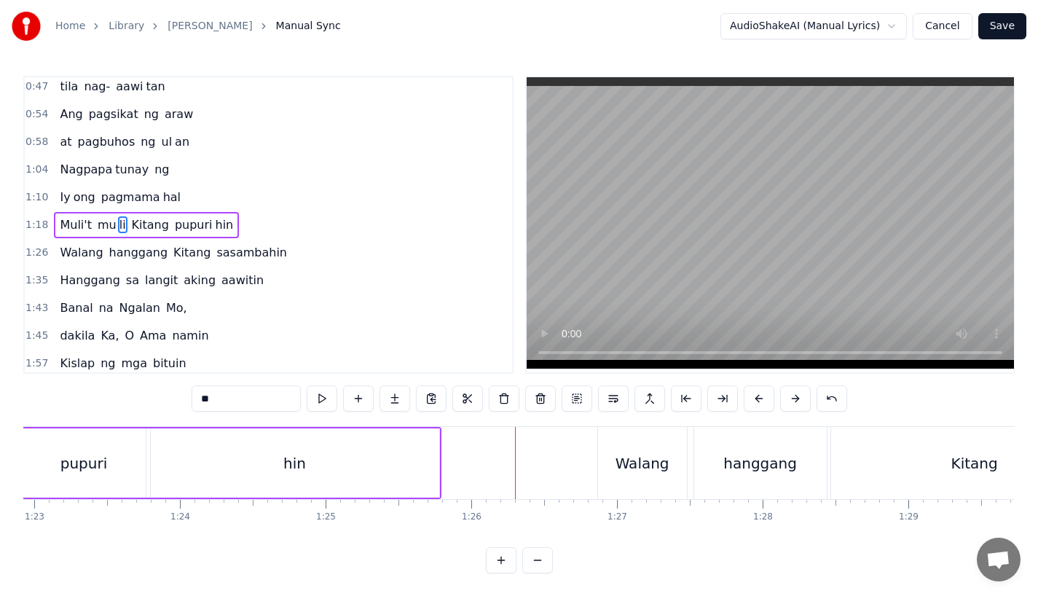
click at [646, 465] on div "Walang" at bounding box center [642, 463] width 54 height 22
type input "******"
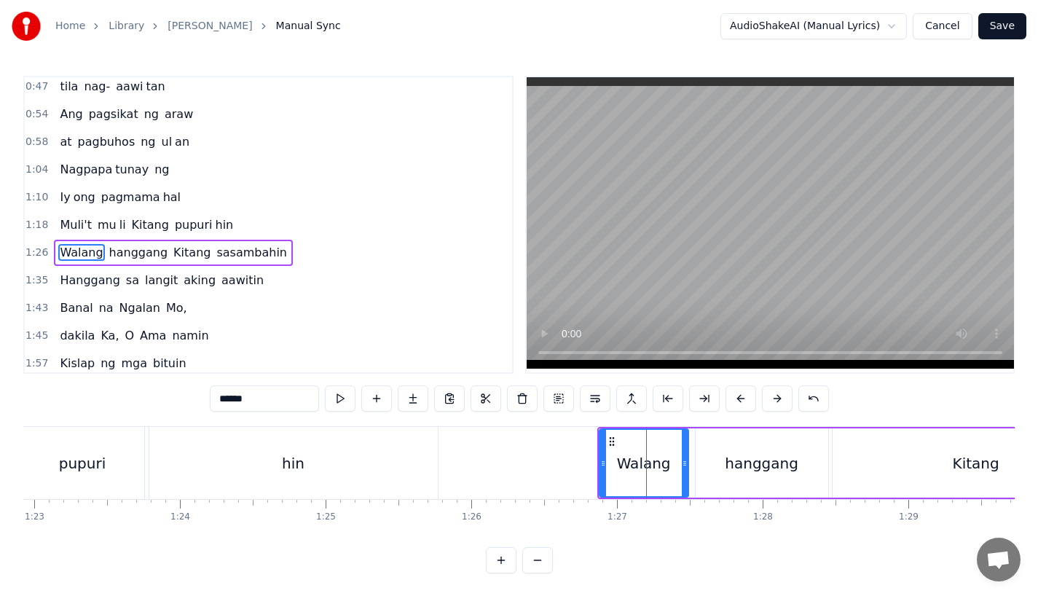
scroll to position [115, 0]
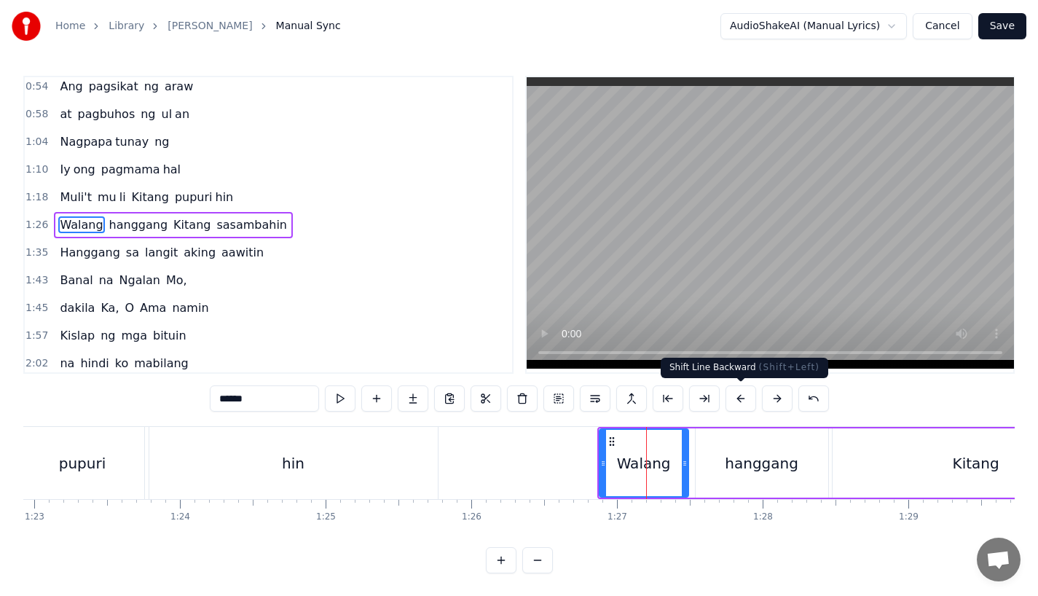
click at [741, 397] on button at bounding box center [740, 398] width 31 height 26
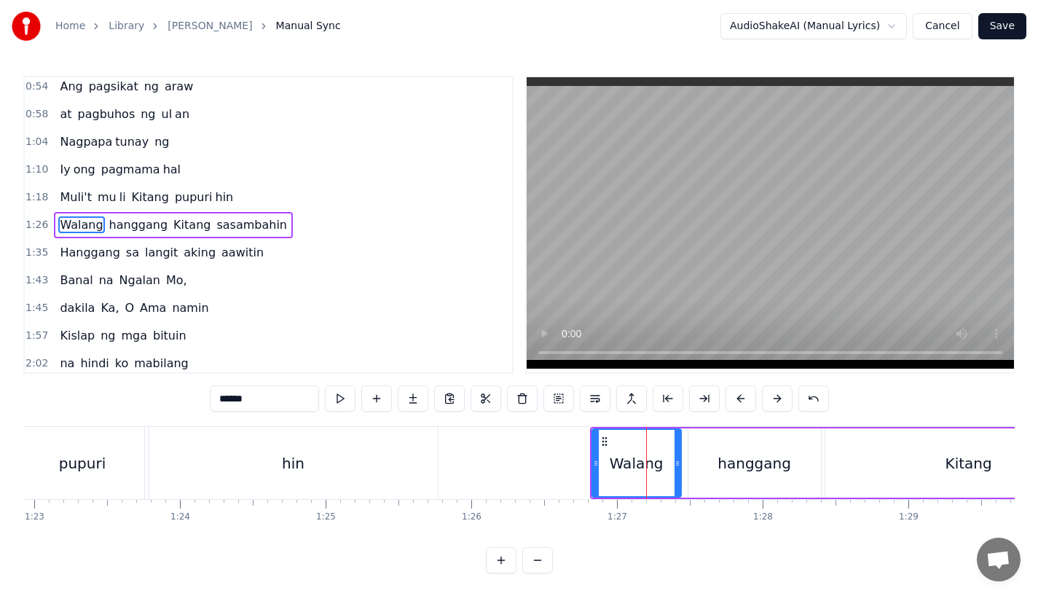
click at [741, 397] on button at bounding box center [740, 398] width 31 height 26
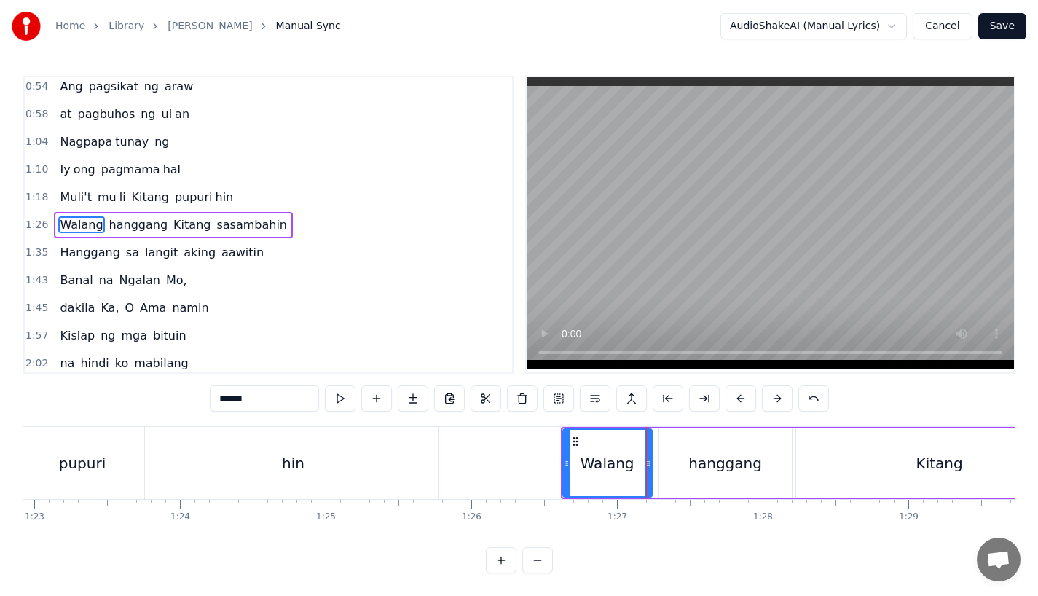
click at [741, 397] on button at bounding box center [740, 398] width 31 height 26
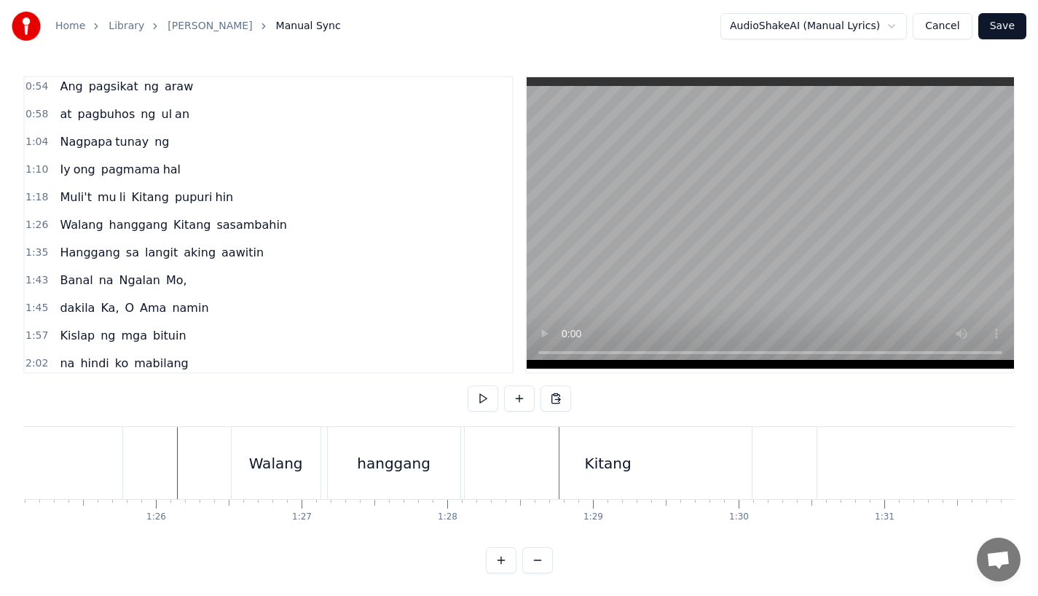
scroll to position [0, 12421]
click at [622, 456] on div "Kitang" at bounding box center [581, 463] width 287 height 72
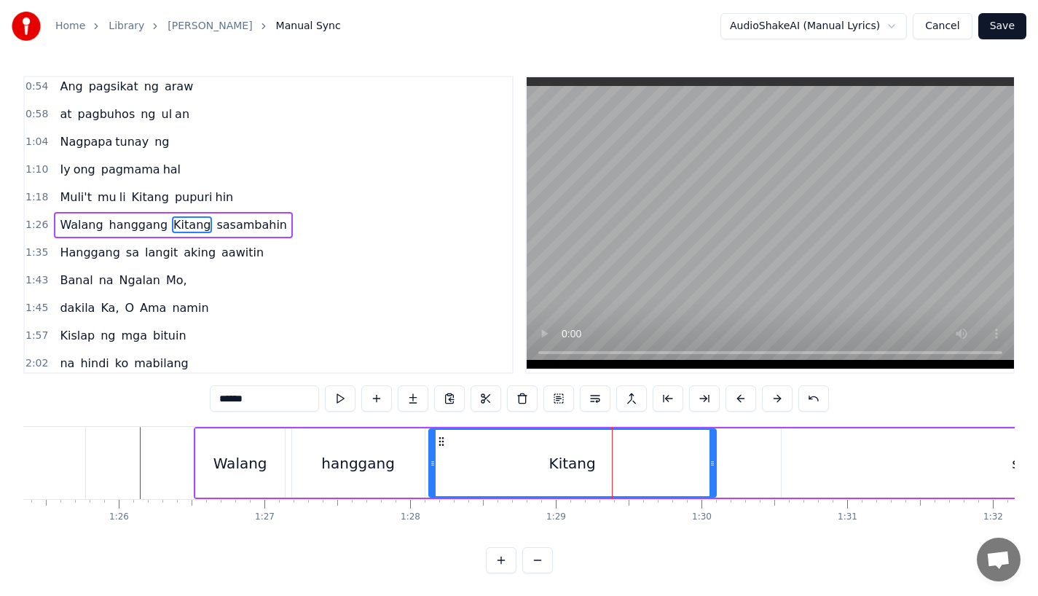
scroll to position [0, 12433]
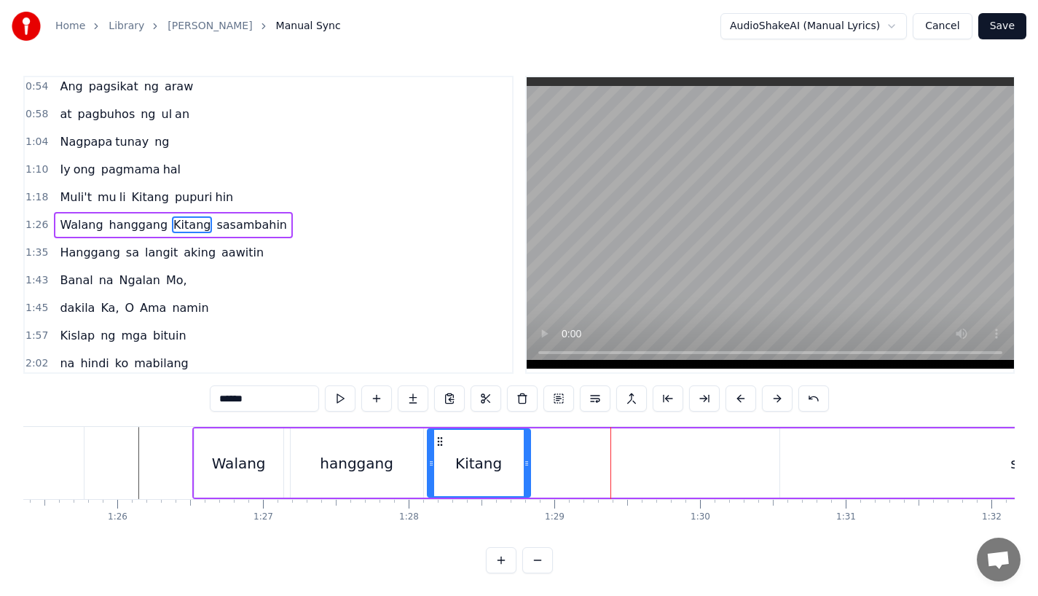
drag, startPoint x: 709, startPoint y: 461, endPoint x: 524, endPoint y: 460, distance: 185.0
click at [524, 460] on icon at bounding box center [527, 463] width 6 height 12
click at [256, 397] on input "******" at bounding box center [264, 398] width 109 height 26
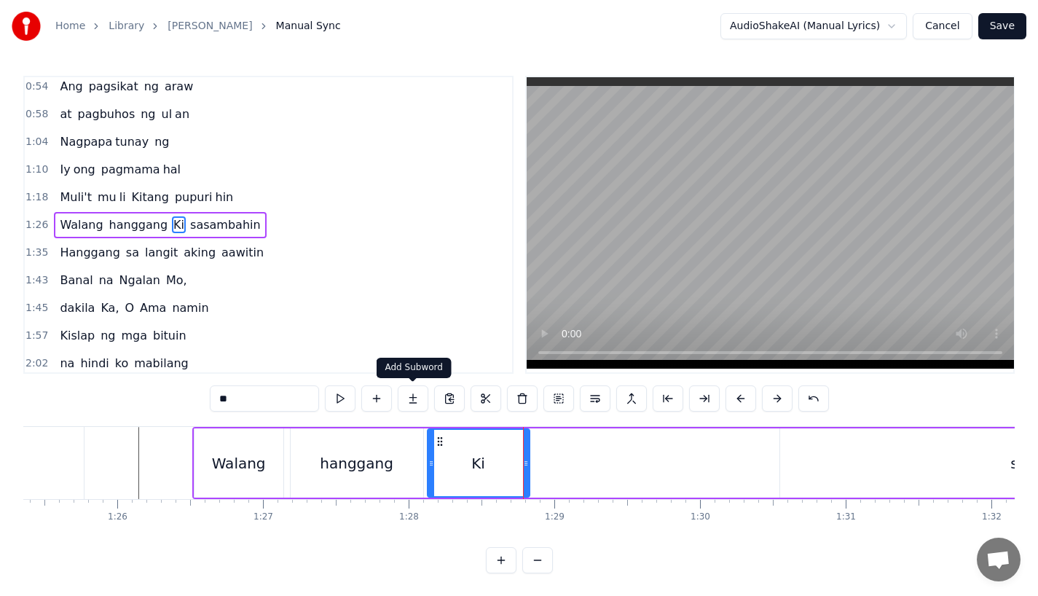
type input "**"
click at [409, 398] on button at bounding box center [413, 398] width 31 height 26
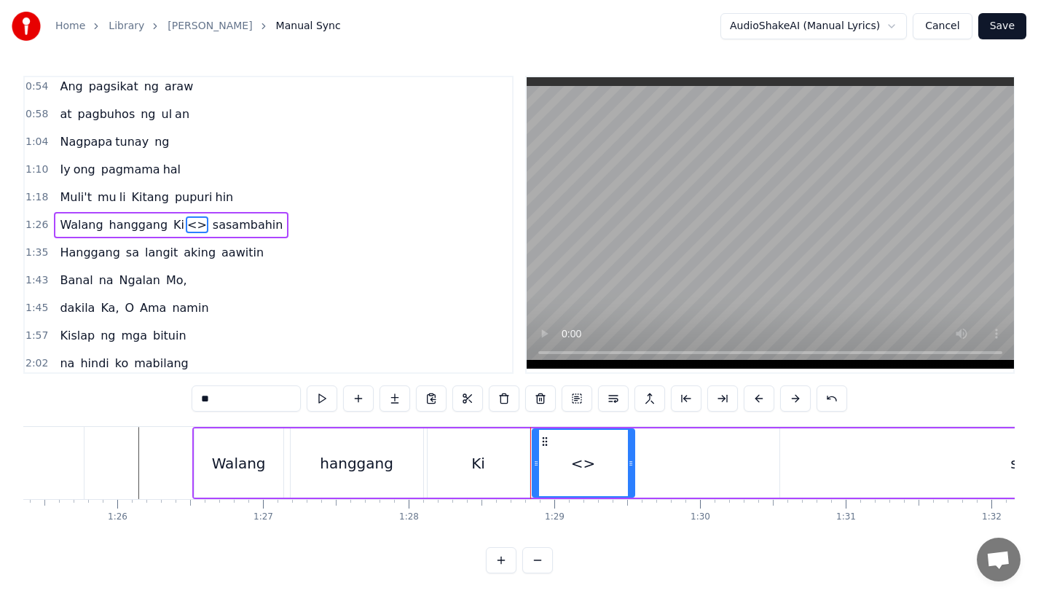
drag, startPoint x: 275, startPoint y: 398, endPoint x: 146, endPoint y: 398, distance: 128.9
click at [146, 398] on div "0:31 Bawat bukang liwayway 0:35 na aking nasila yan 0:42 Huni ng mga ibong 0:47…" at bounding box center [518, 324] width 991 height 497
drag, startPoint x: 636, startPoint y: 458, endPoint x: 737, endPoint y: 455, distance: 101.3
click at [736, 455] on div at bounding box center [733, 463] width 6 height 66
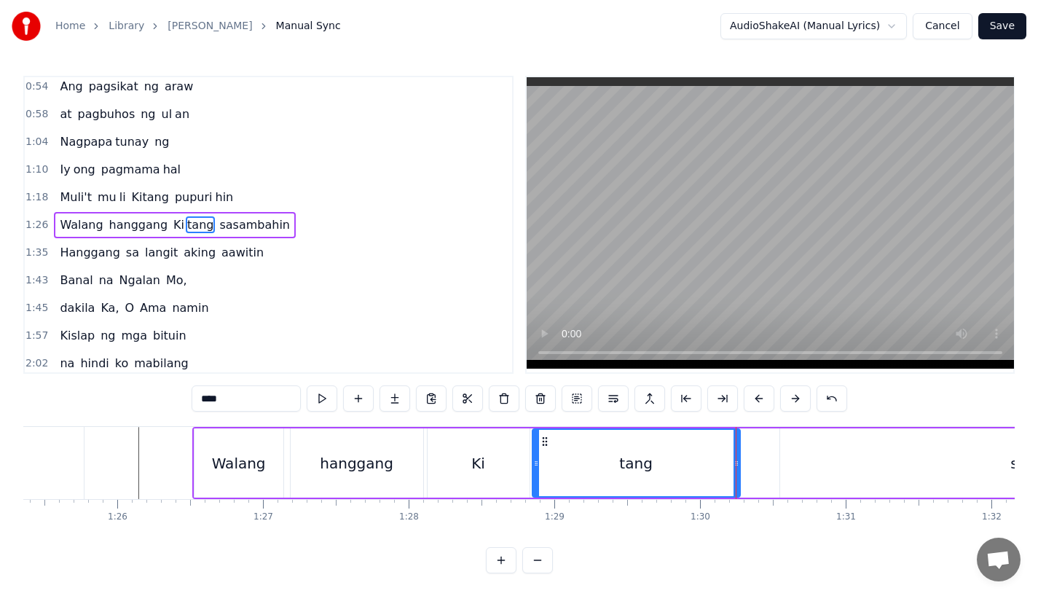
click at [467, 460] on div "Ki" at bounding box center [479, 462] width 102 height 69
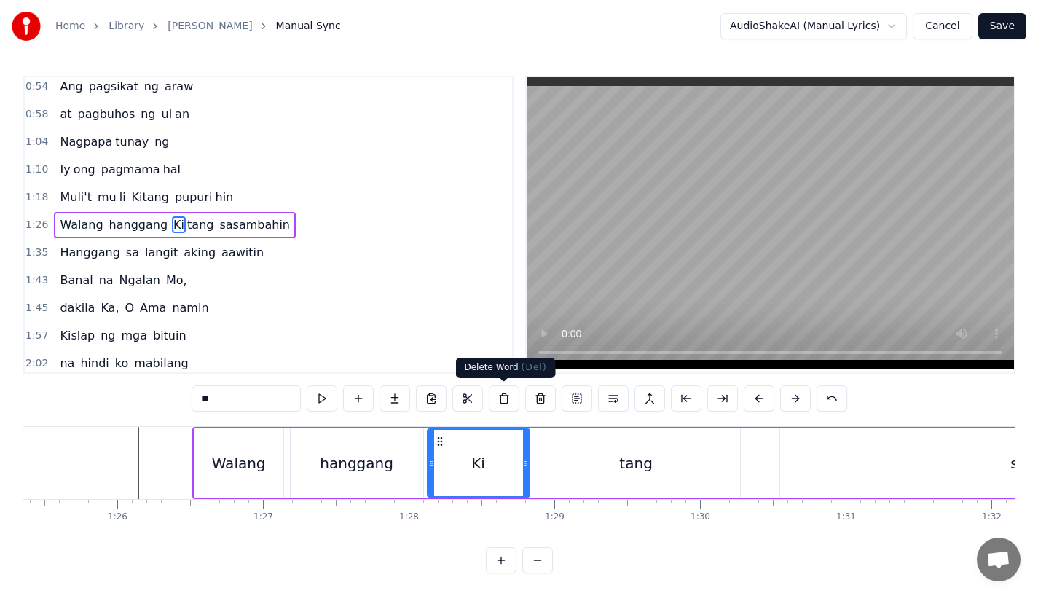
click at [484, 456] on div "Ki" at bounding box center [478, 463] width 14 height 22
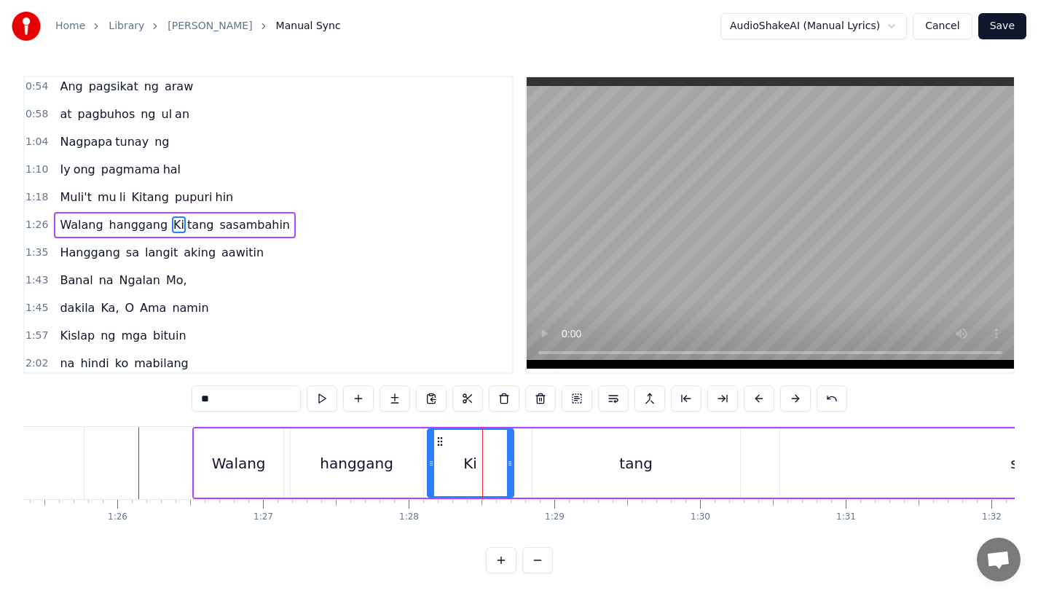
drag, startPoint x: 525, startPoint y: 464, endPoint x: 503, endPoint y: 468, distance: 22.2
click at [507, 468] on icon at bounding box center [510, 463] width 6 height 12
click at [551, 467] on div "tang" at bounding box center [636, 462] width 208 height 69
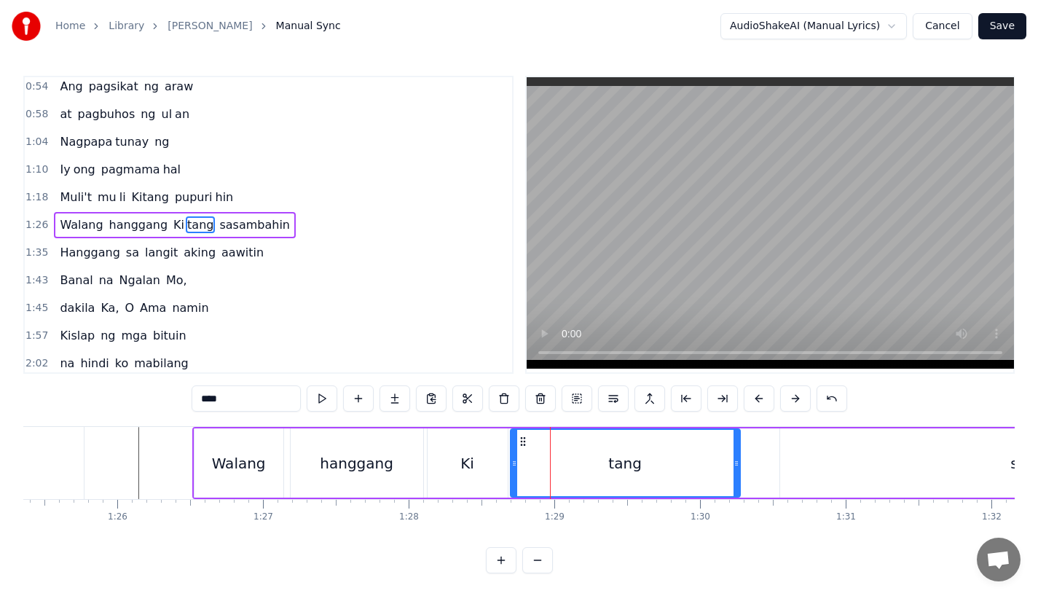
drag, startPoint x: 534, startPoint y: 467, endPoint x: 511, endPoint y: 468, distance: 22.6
click at [511, 468] on icon at bounding box center [514, 463] width 6 height 12
click at [393, 473] on div "hanggang" at bounding box center [357, 462] width 133 height 69
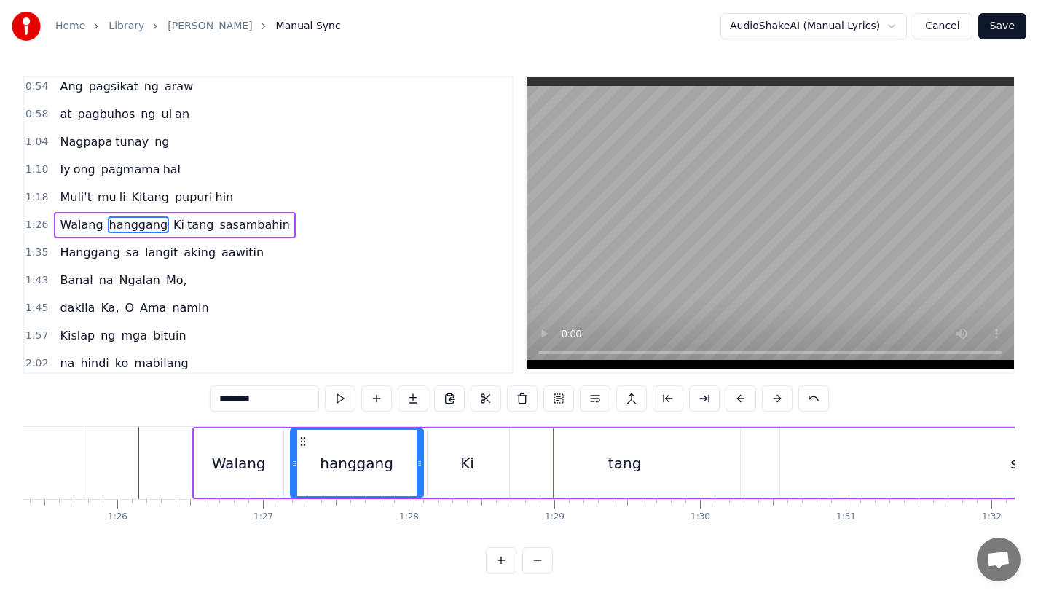
click at [257, 469] on div "Walang" at bounding box center [239, 463] width 54 height 22
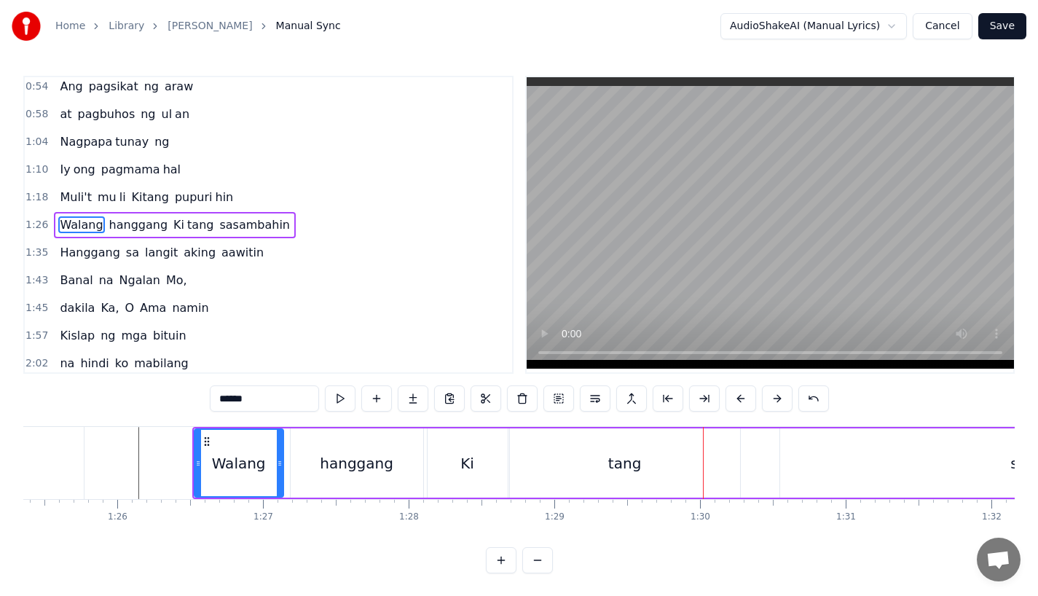
click at [482, 457] on div "Ki" at bounding box center [468, 462] width 80 height 69
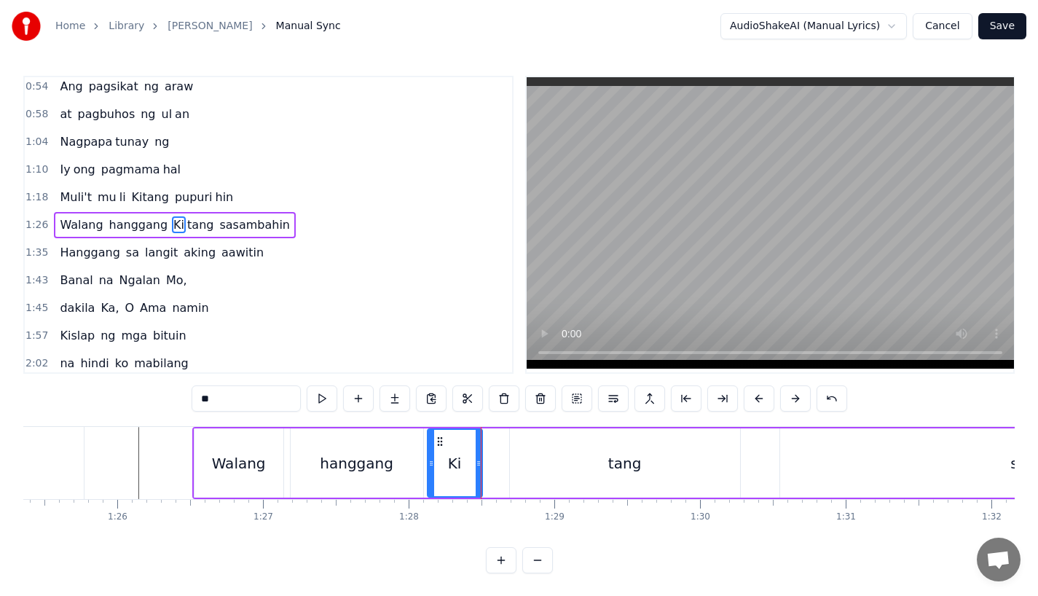
drag, startPoint x: 502, startPoint y: 462, endPoint x: 476, endPoint y: 465, distance: 25.7
click at [476, 465] on icon at bounding box center [479, 463] width 6 height 12
click at [532, 465] on div "tang" at bounding box center [625, 462] width 230 height 69
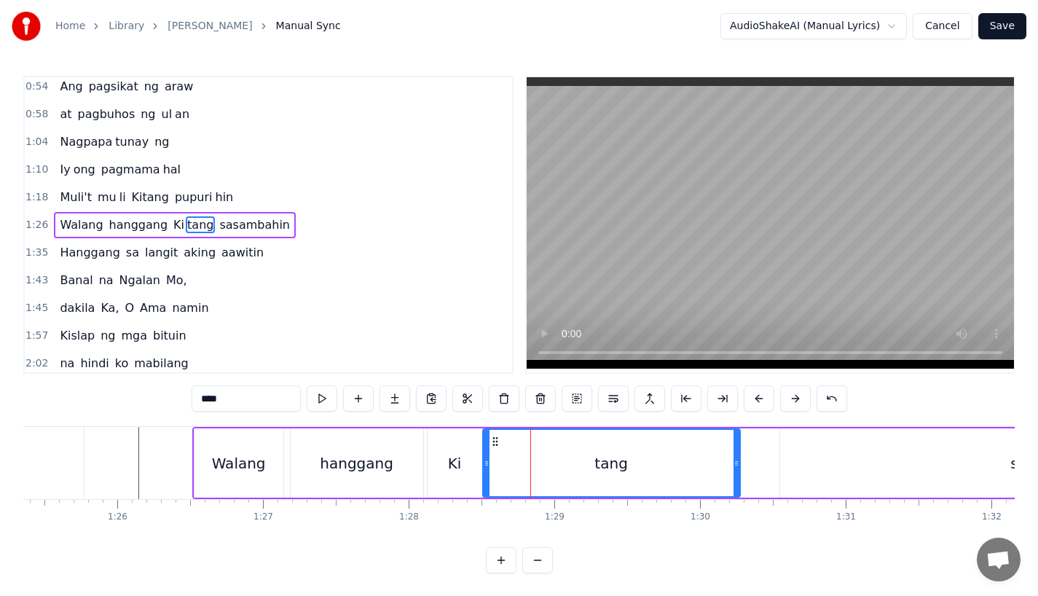
drag, startPoint x: 513, startPoint y: 467, endPoint x: 486, endPoint y: 468, distance: 27.0
click at [486, 468] on icon at bounding box center [487, 463] width 6 height 12
click at [364, 463] on div "hanggang" at bounding box center [357, 463] width 74 height 22
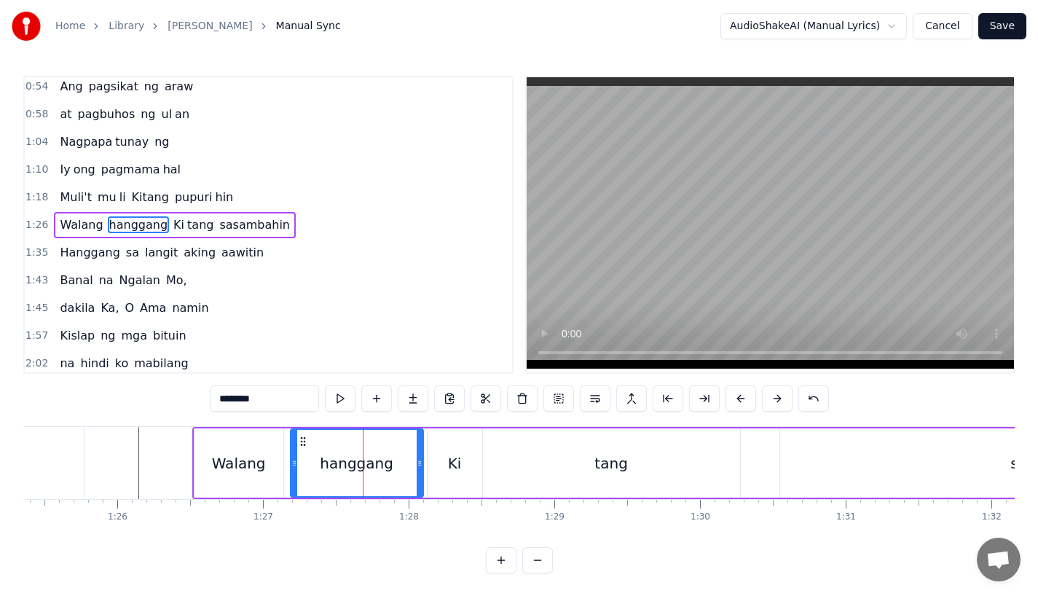
click at [666, 477] on div "tang" at bounding box center [611, 462] width 257 height 69
type input "****"
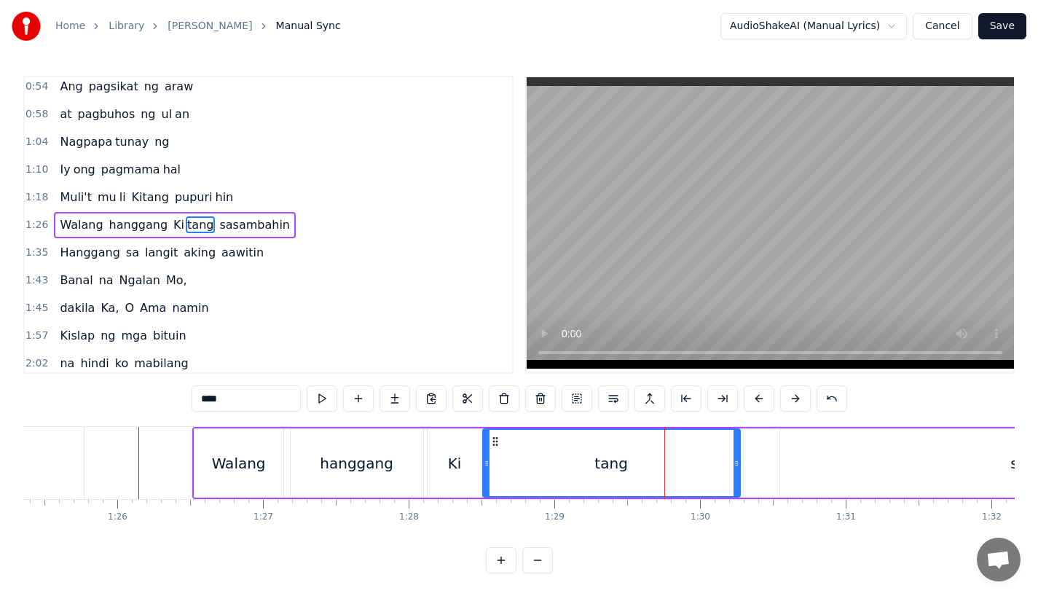
drag, startPoint x: 736, startPoint y: 474, endPoint x: 706, endPoint y: 474, distance: 29.9
click at [733, 474] on div at bounding box center [736, 463] width 6 height 66
click at [283, 471] on div "Walang" at bounding box center [239, 462] width 90 height 69
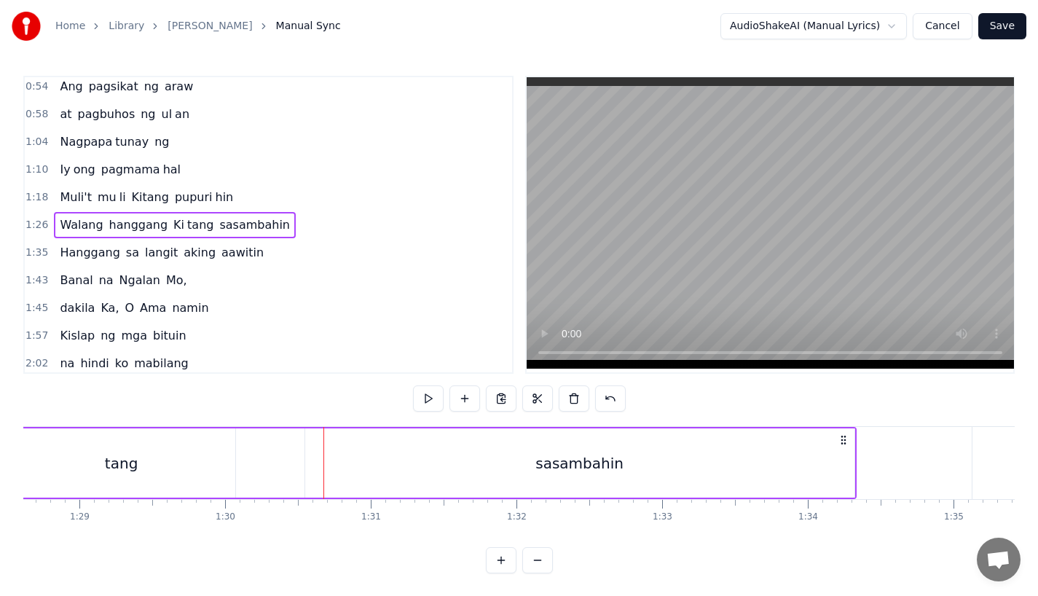
scroll to position [0, 12956]
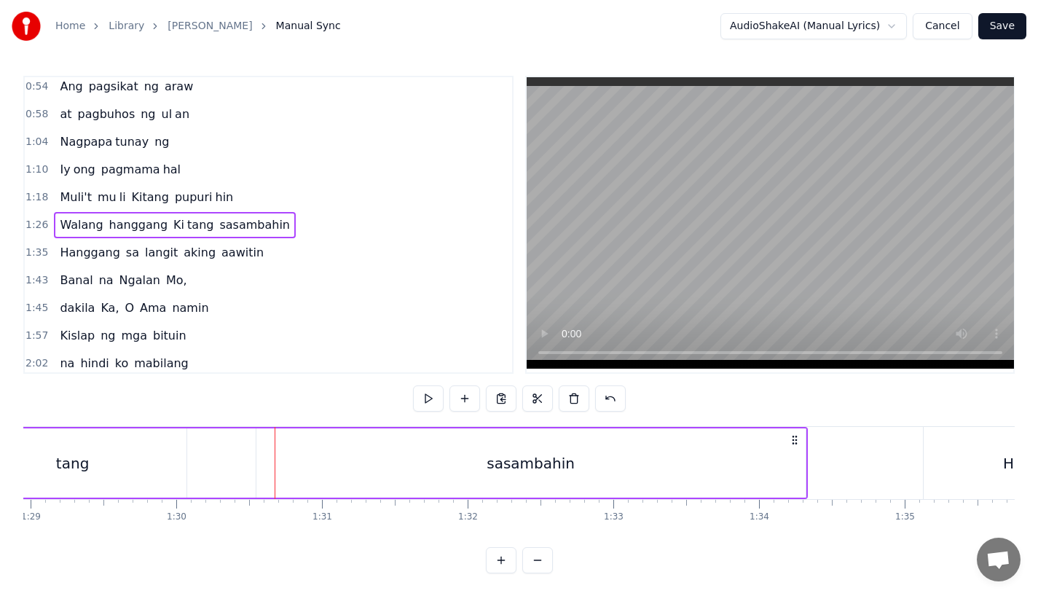
click at [623, 454] on div "sasambahin" at bounding box center [530, 462] width 549 height 69
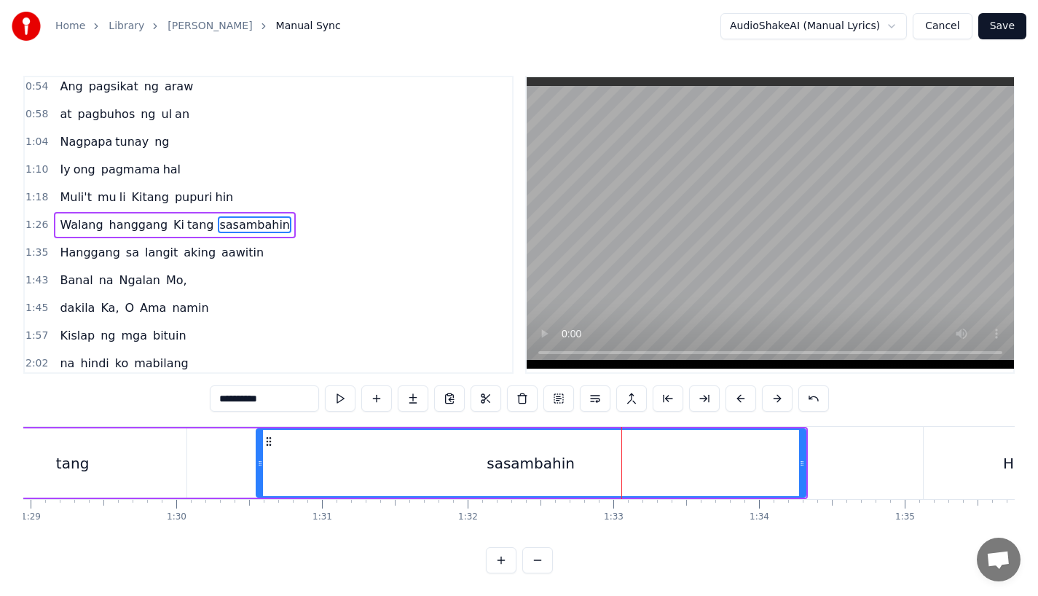
scroll to position [0, 12941]
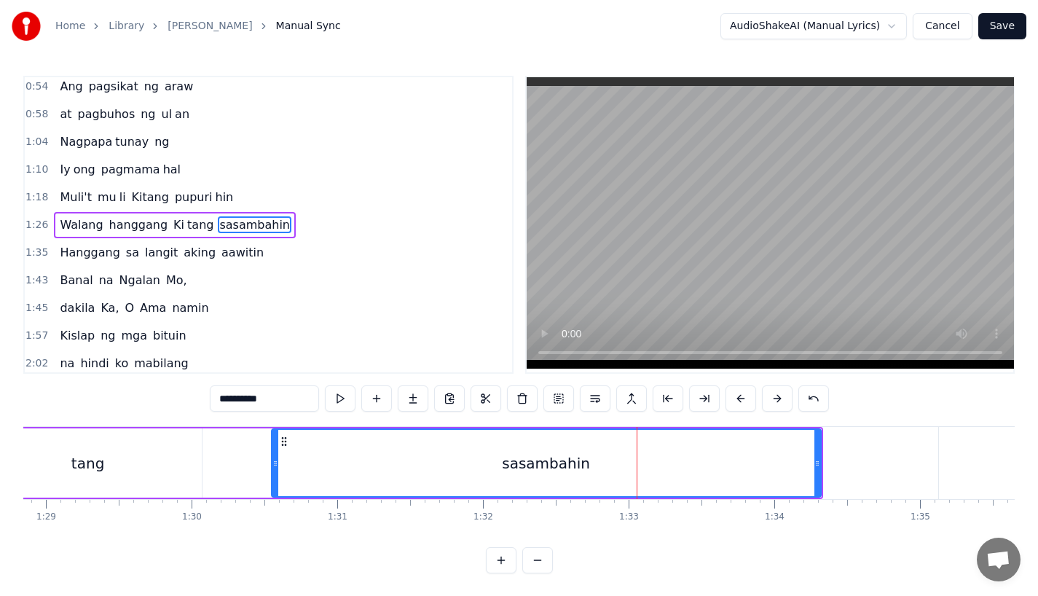
click at [800, 462] on div "sasambahin" at bounding box center [546, 463] width 548 height 66
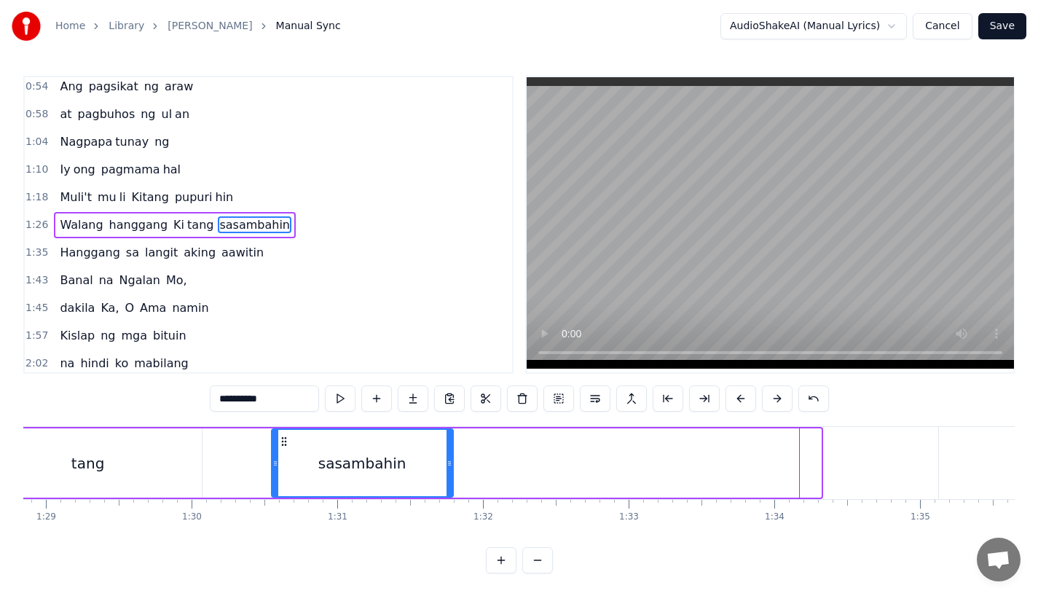
drag, startPoint x: 818, startPoint y: 464, endPoint x: 455, endPoint y: 465, distance: 362.7
click at [452, 465] on icon at bounding box center [449, 463] width 6 height 12
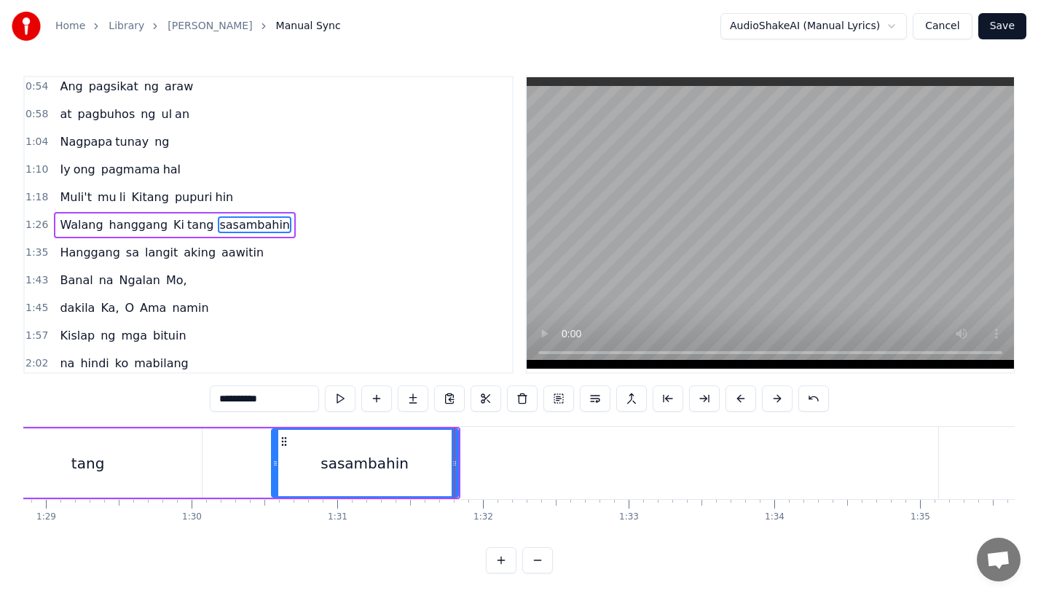
drag, startPoint x: 261, startPoint y: 401, endPoint x: 382, endPoint y: 401, distance: 121.6
click at [382, 401] on div "**********" at bounding box center [519, 398] width 619 height 26
type input "*******"
click at [412, 398] on button at bounding box center [413, 398] width 31 height 26
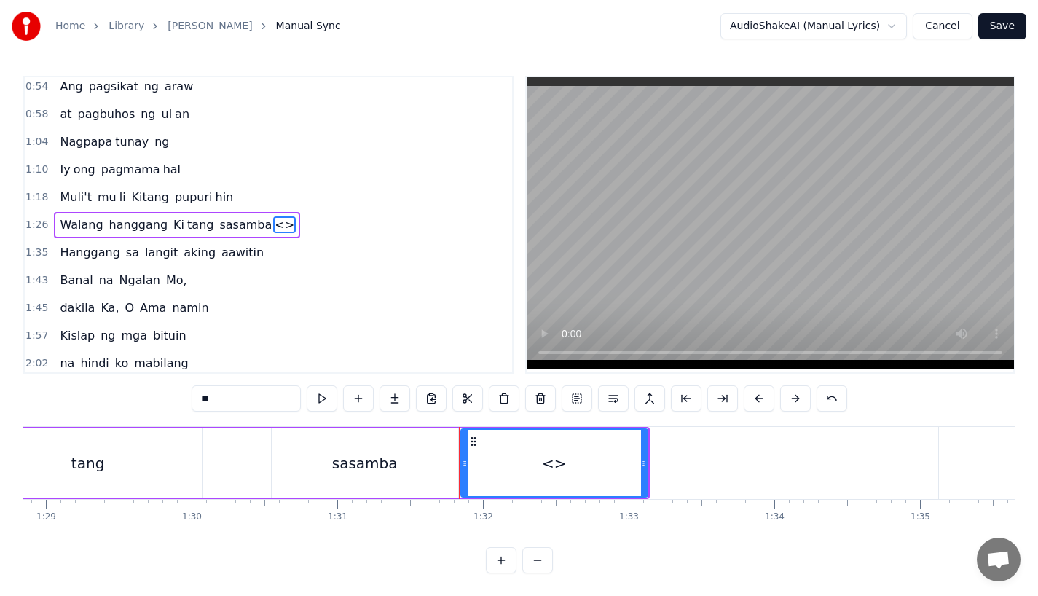
drag, startPoint x: 246, startPoint y: 386, endPoint x: 336, endPoint y: 414, distance: 94.5
click at [336, 414] on div "**" at bounding box center [519, 399] width 655 height 29
paste input "*"
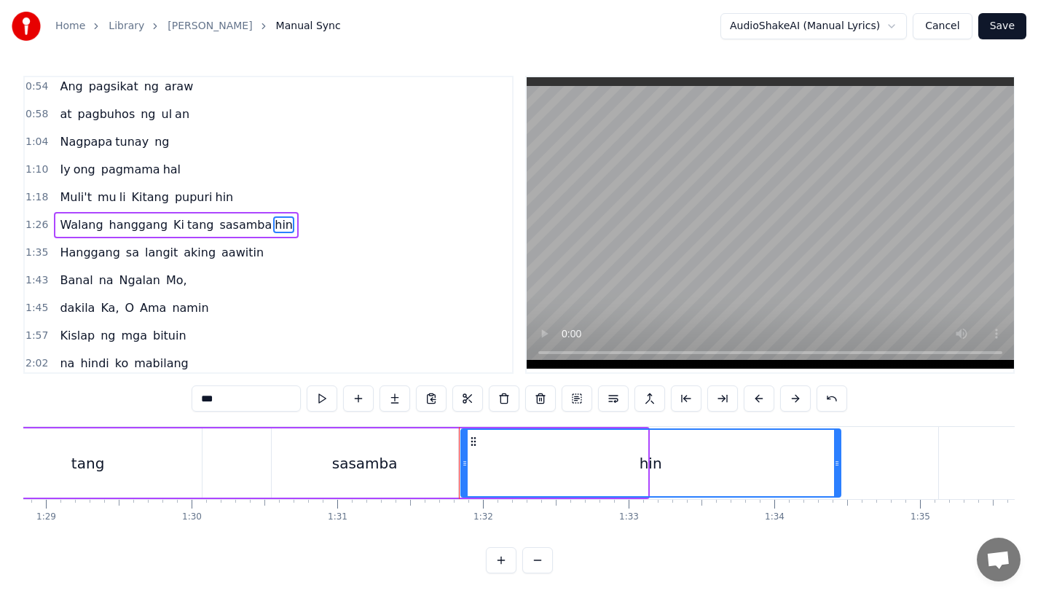
drag, startPoint x: 645, startPoint y: 477, endPoint x: 838, endPoint y: 468, distance: 193.2
click at [838, 468] on div at bounding box center [837, 463] width 6 height 66
click at [170, 440] on div "tang" at bounding box center [88, 462] width 227 height 69
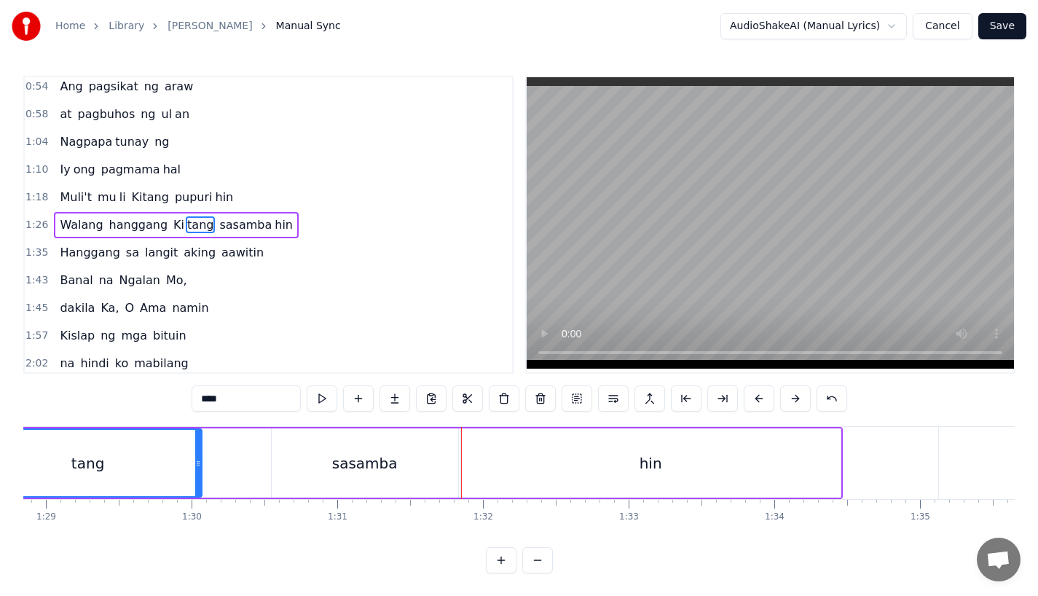
click at [417, 452] on div "sasamba" at bounding box center [365, 462] width 186 height 69
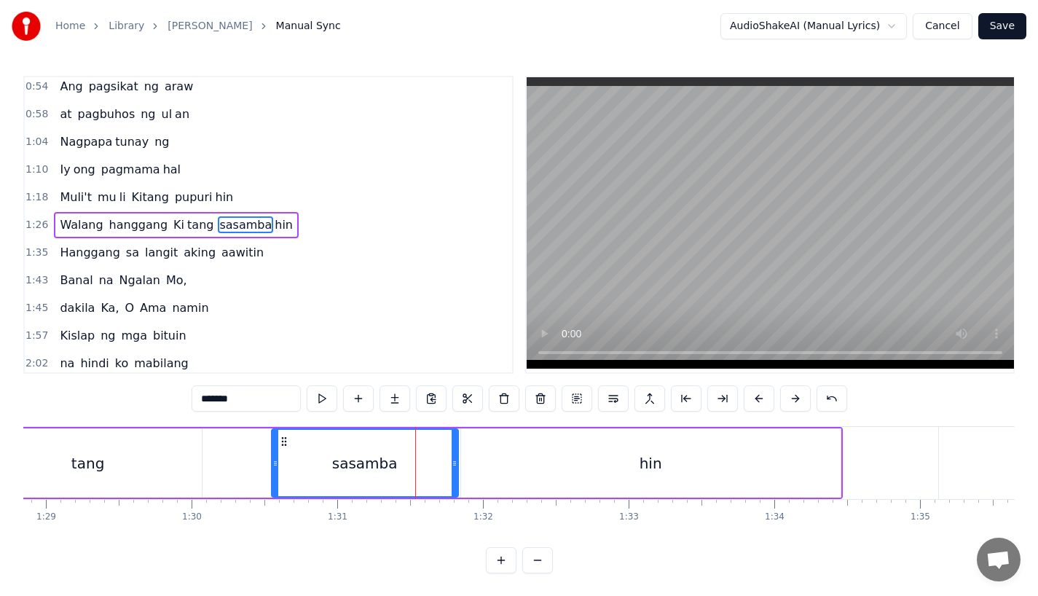
drag, startPoint x: 451, startPoint y: 469, endPoint x: 414, endPoint y: 469, distance: 37.1
click at [452, 469] on div at bounding box center [455, 463] width 6 height 66
drag, startPoint x: 417, startPoint y: 468, endPoint x: 437, endPoint y: 468, distance: 20.4
click at [437, 468] on icon at bounding box center [436, 463] width 6 height 12
click at [484, 468] on div "hin" at bounding box center [650, 462] width 379 height 69
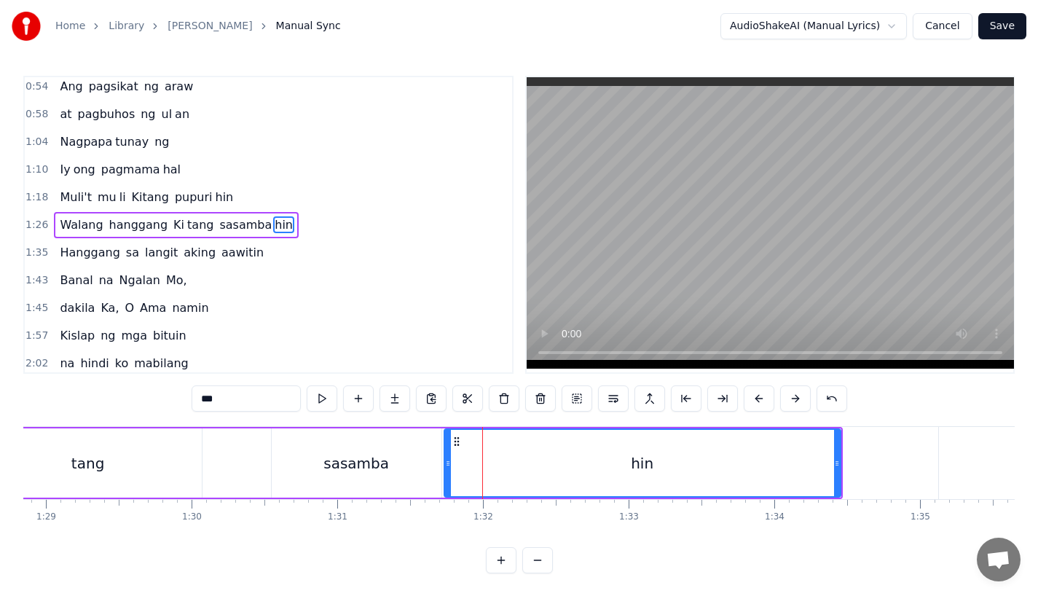
drag, startPoint x: 465, startPoint y: 468, endPoint x: 446, endPoint y: 468, distance: 18.9
click at [446, 468] on icon at bounding box center [448, 463] width 6 height 12
drag, startPoint x: 835, startPoint y: 462, endPoint x: 686, endPoint y: 475, distance: 149.1
click at [781, 475] on div at bounding box center [784, 463] width 6 height 66
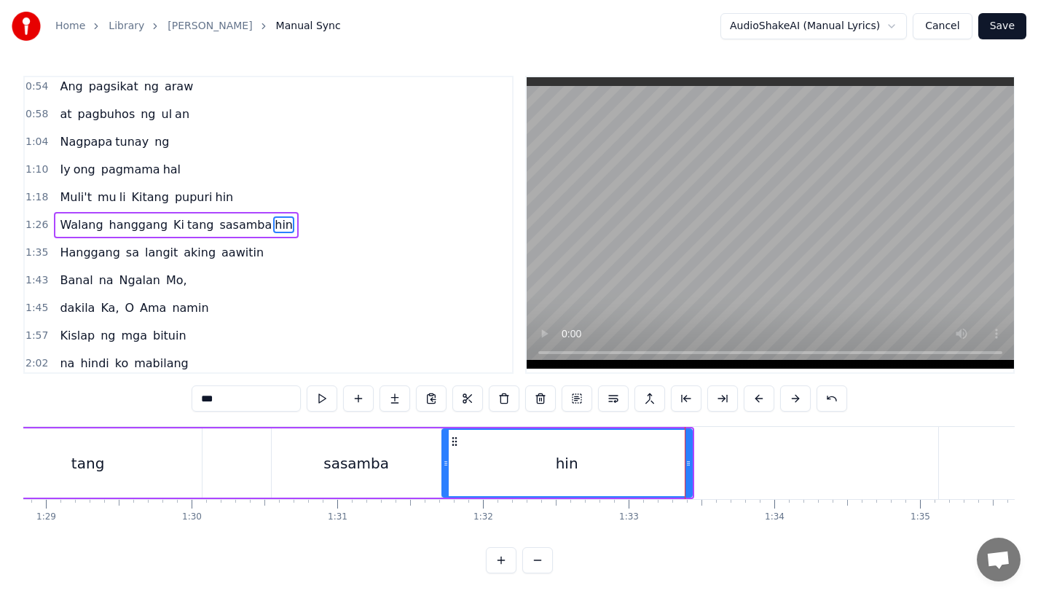
click at [171, 458] on div "tang" at bounding box center [88, 462] width 227 height 69
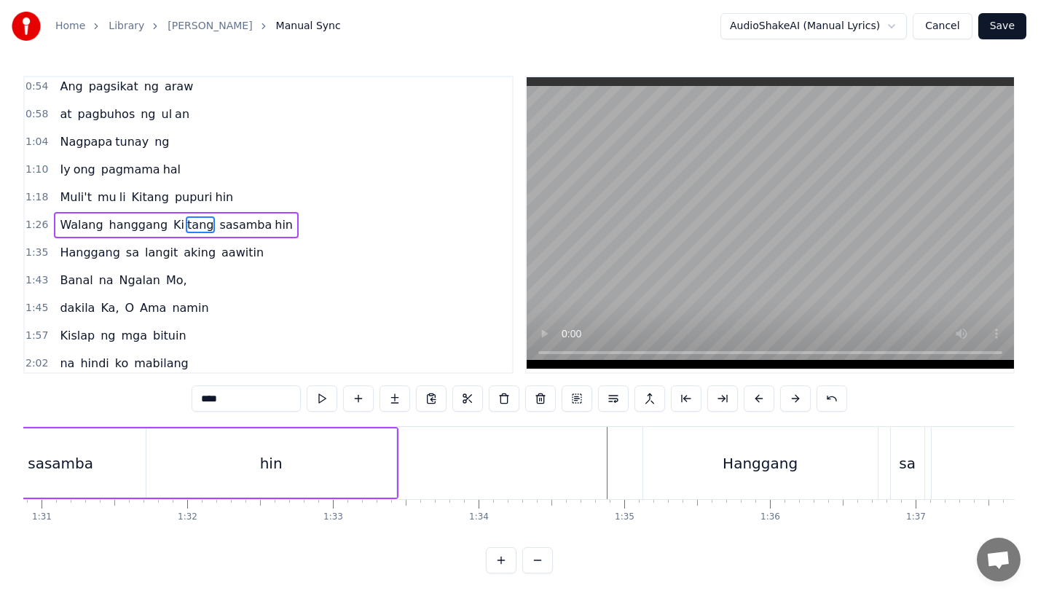
scroll to position [0, 13256]
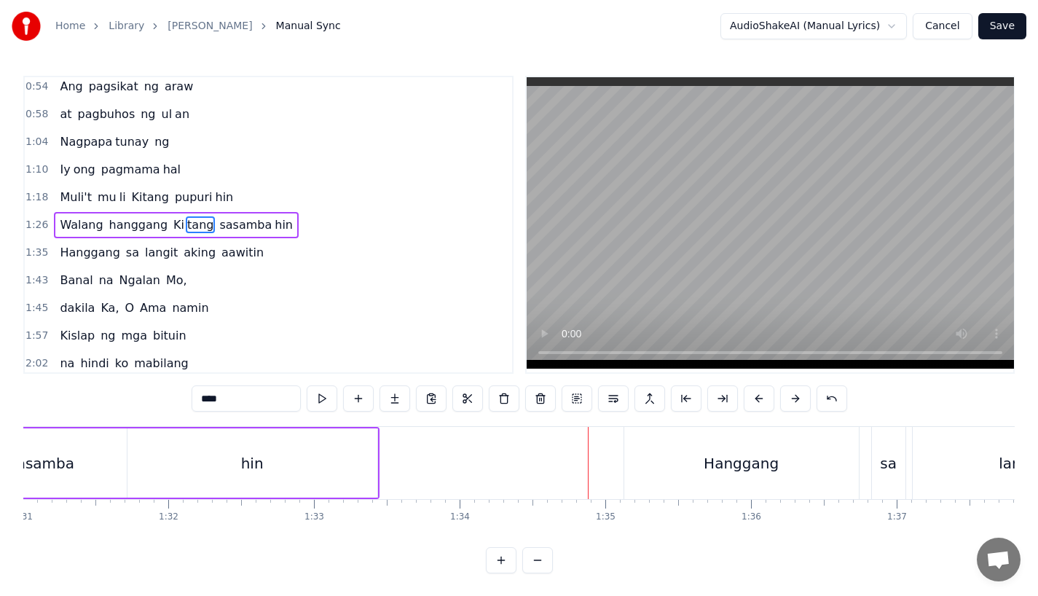
click at [685, 462] on div "Hanggang" at bounding box center [741, 463] width 235 height 72
type input "********"
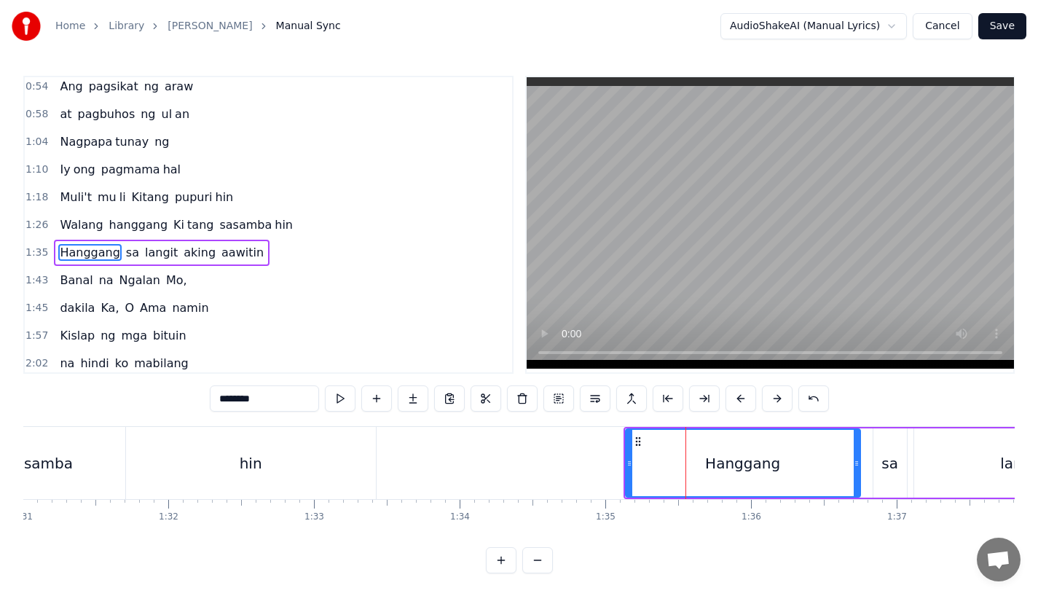
scroll to position [143, 0]
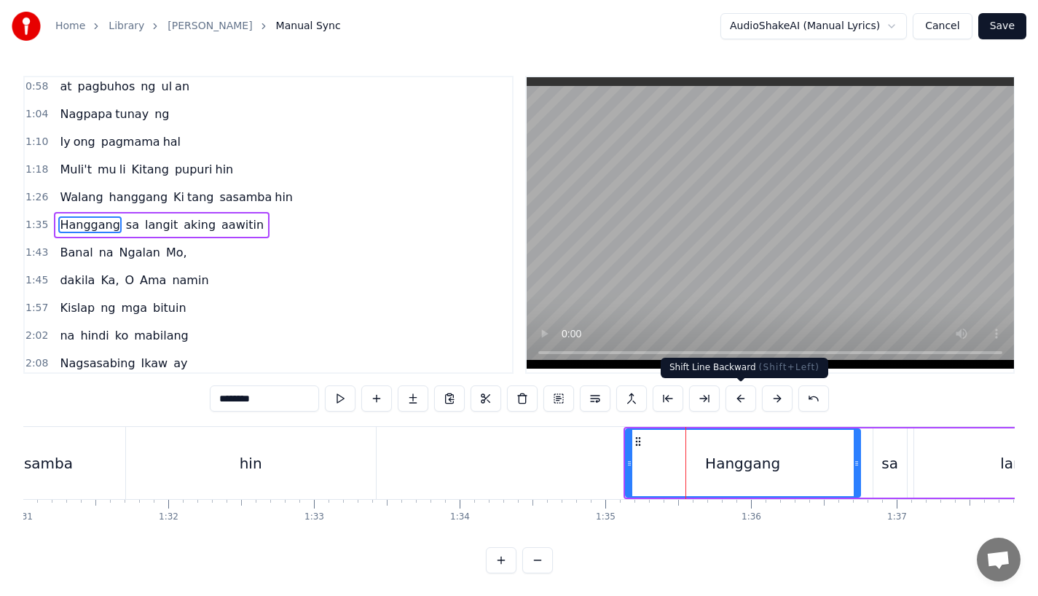
click at [741, 401] on button at bounding box center [740, 398] width 31 height 26
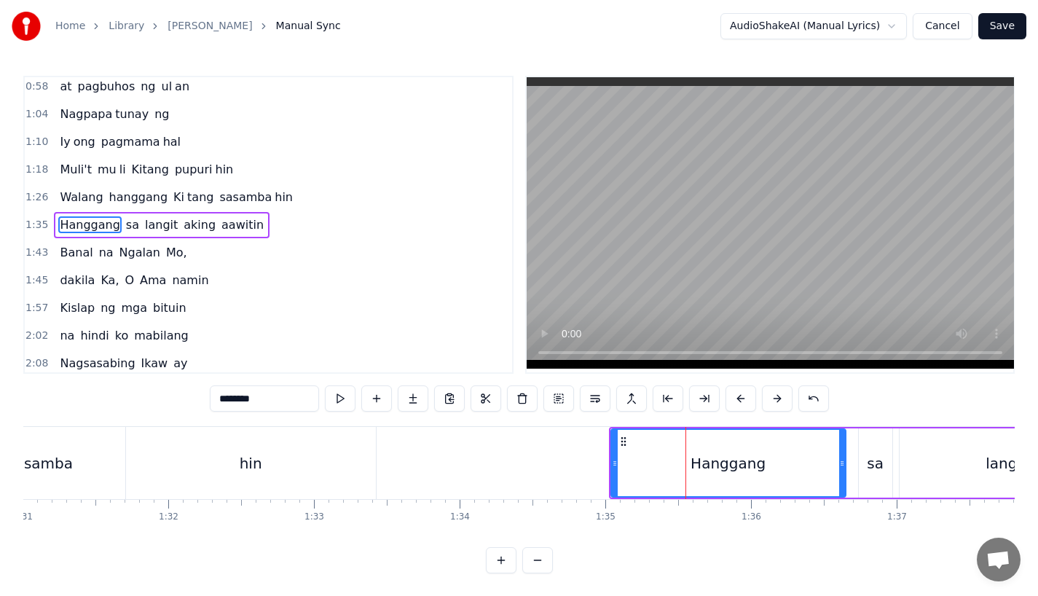
click at [741, 401] on button at bounding box center [740, 398] width 31 height 26
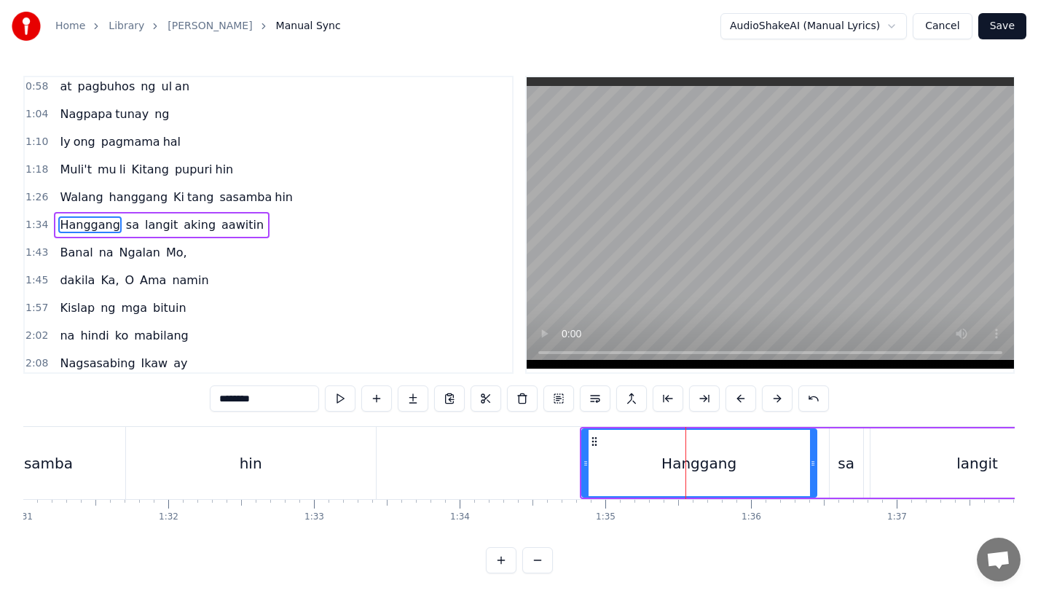
click at [741, 401] on button at bounding box center [740, 398] width 31 height 26
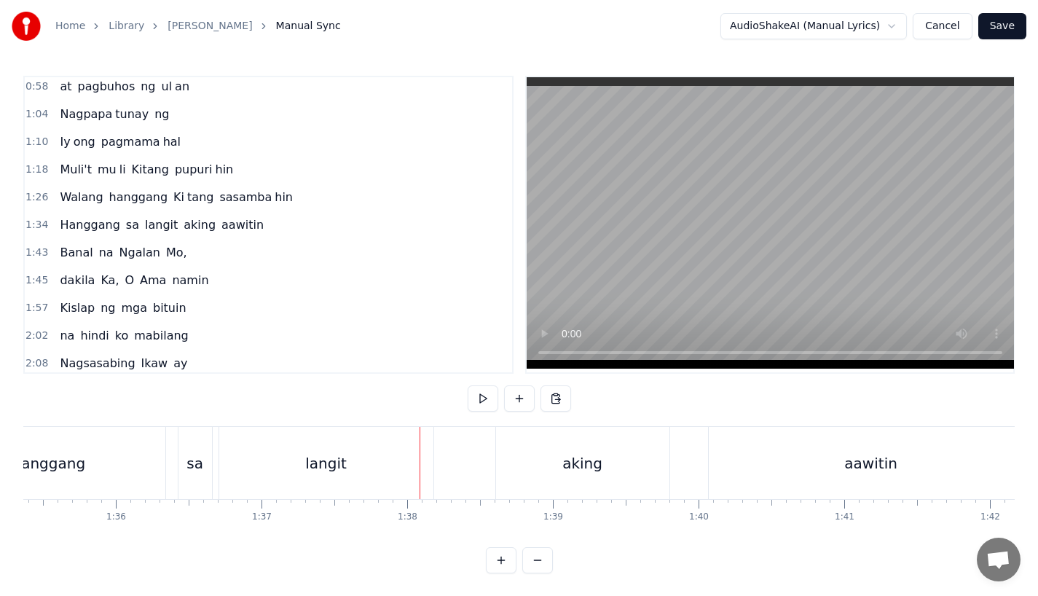
scroll to position [0, 13816]
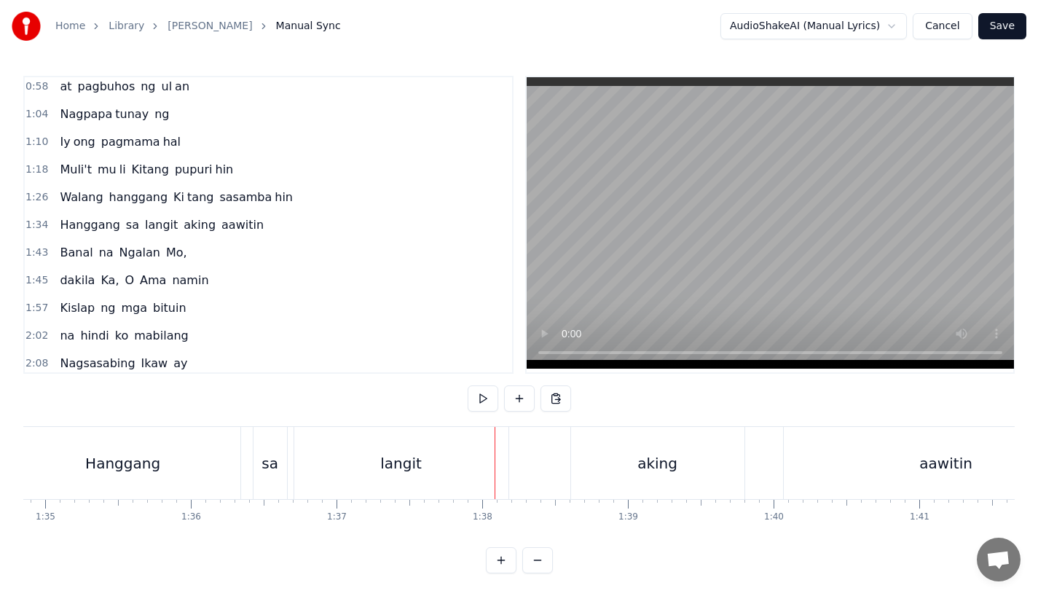
click at [143, 450] on div "Hanggang" at bounding box center [123, 463] width 235 height 72
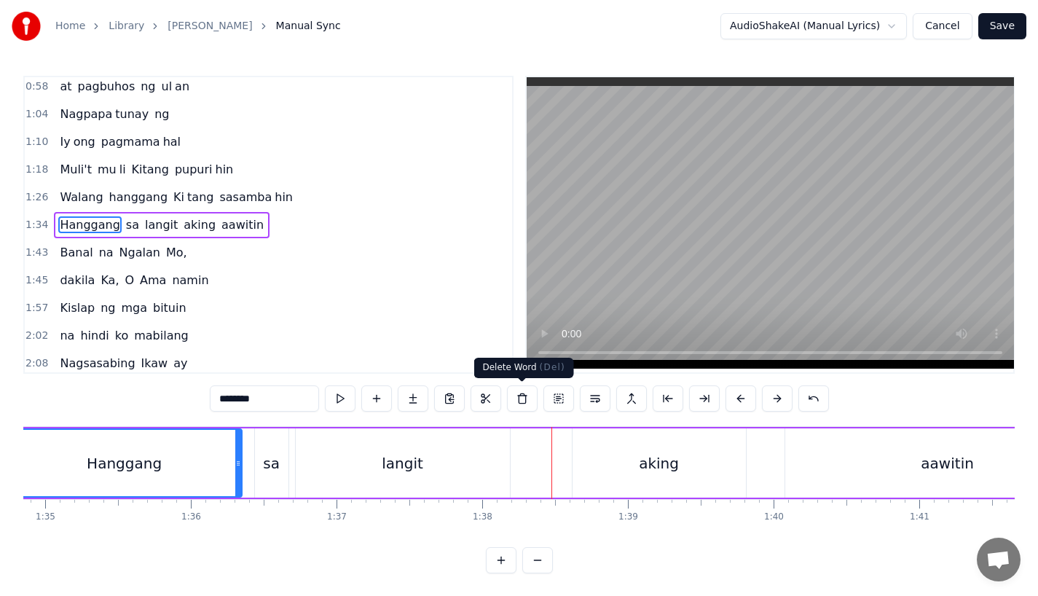
click at [624, 459] on div "aking" at bounding box center [658, 462] width 173 height 69
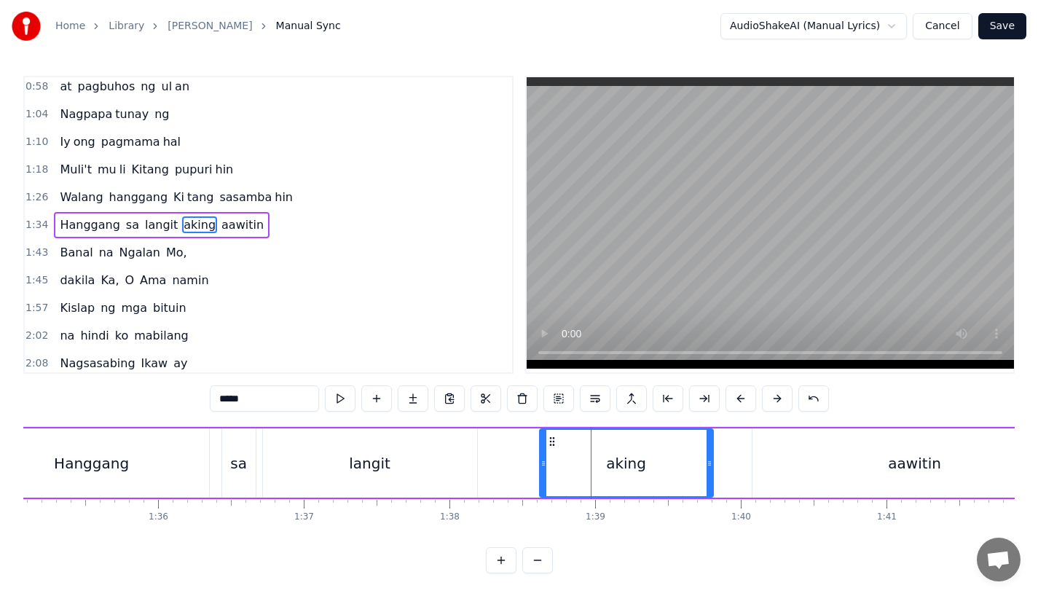
scroll to position [0, 13849]
click at [706, 464] on icon at bounding box center [709, 463] width 6 height 12
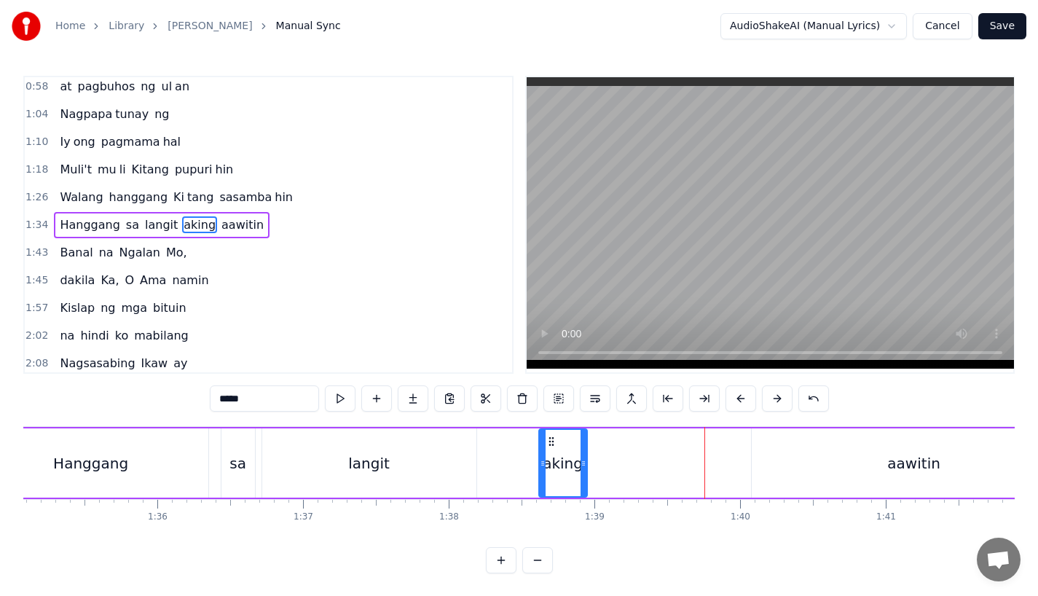
drag, startPoint x: 705, startPoint y: 464, endPoint x: 580, endPoint y: 460, distance: 125.3
click at [580, 460] on icon at bounding box center [583, 463] width 6 height 12
click at [291, 396] on input "*****" at bounding box center [264, 398] width 109 height 26
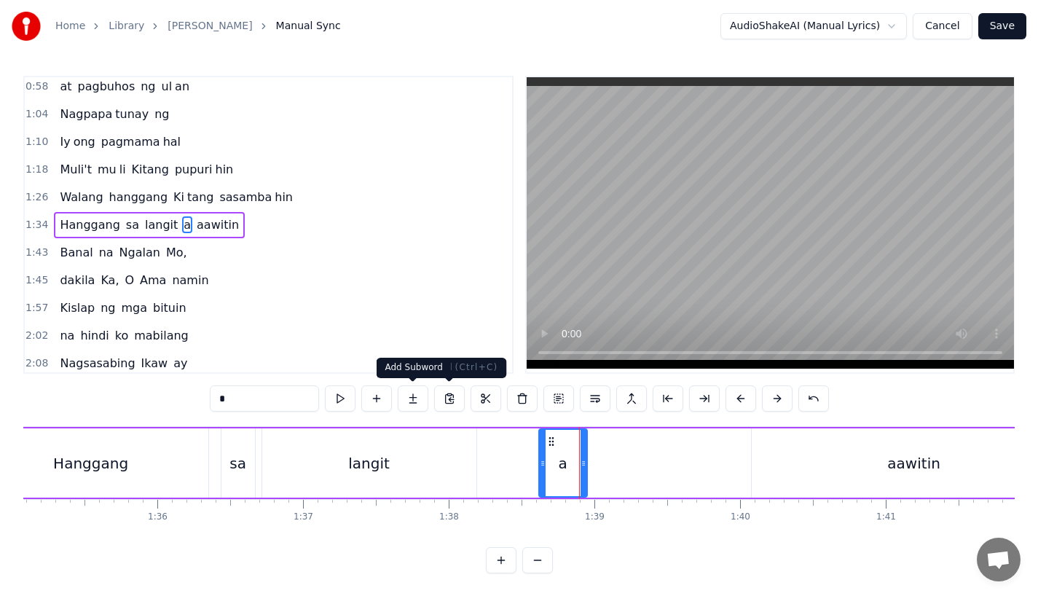
type input "*"
click at [403, 398] on button at bounding box center [413, 398] width 31 height 26
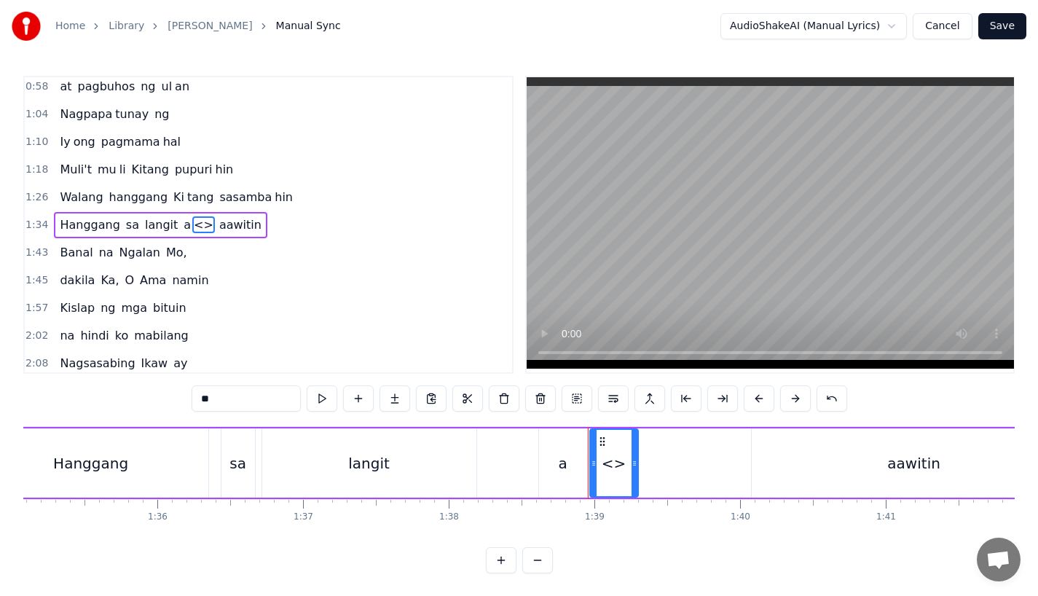
drag, startPoint x: 261, startPoint y: 395, endPoint x: 158, endPoint y: 395, distance: 103.4
click at [158, 395] on div "0:31 Bawat bukang liwayway 0:35 na aking nasila yan 0:42 Huni ng mga ibong 0:47…" at bounding box center [518, 324] width 991 height 497
drag, startPoint x: 632, startPoint y: 458, endPoint x: 731, endPoint y: 461, distance: 99.1
click at [731, 461] on icon at bounding box center [733, 463] width 6 height 12
click at [570, 454] on div "a" at bounding box center [563, 462] width 48 height 69
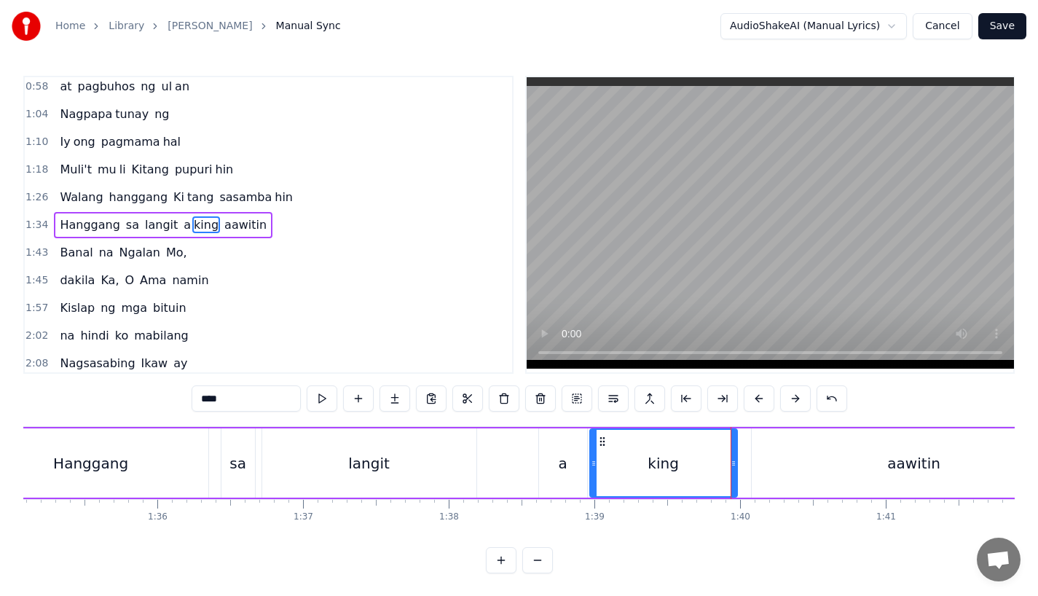
type input "*"
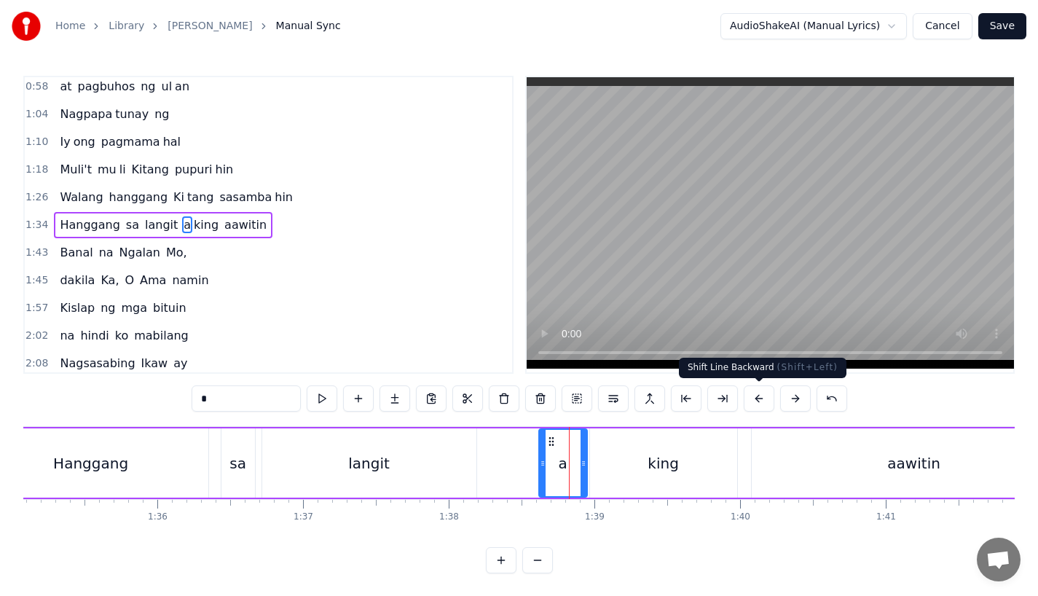
click at [756, 400] on button at bounding box center [759, 398] width 31 height 26
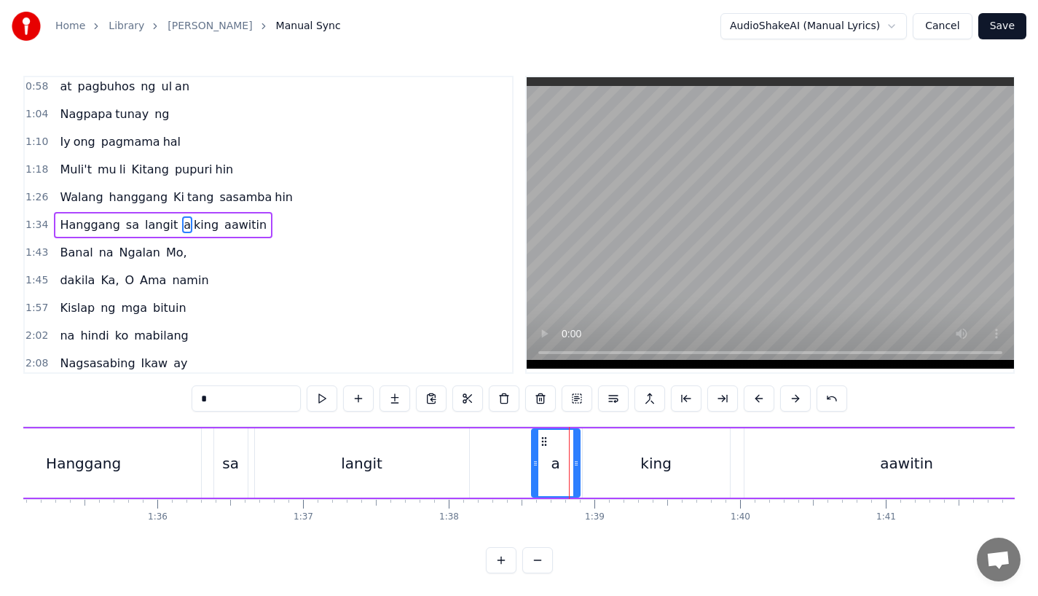
click at [756, 400] on button at bounding box center [759, 398] width 31 height 26
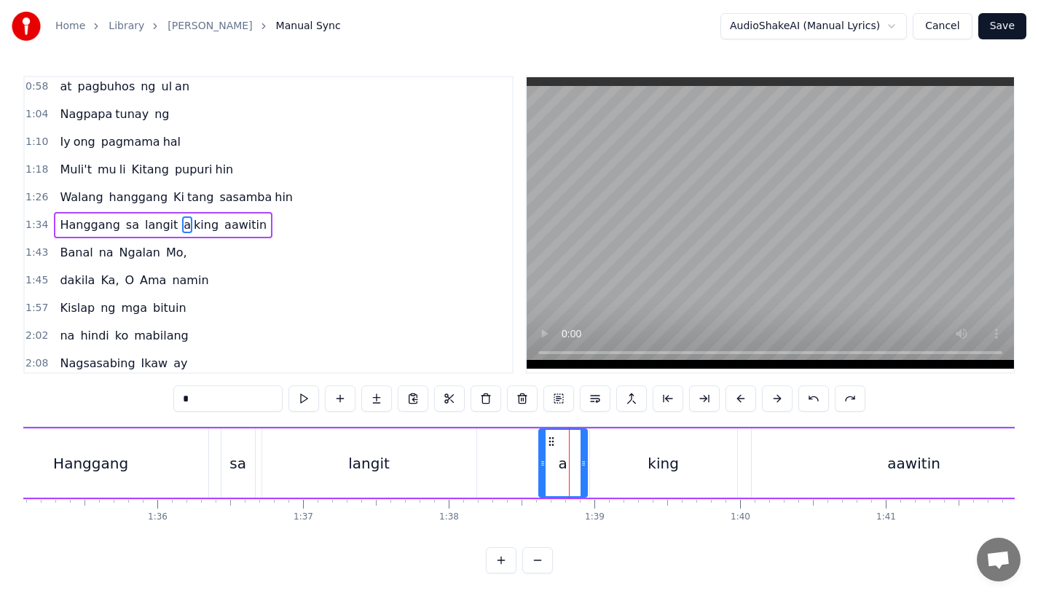
click at [373, 450] on div "langit" at bounding box center [369, 462] width 214 height 69
type input "******"
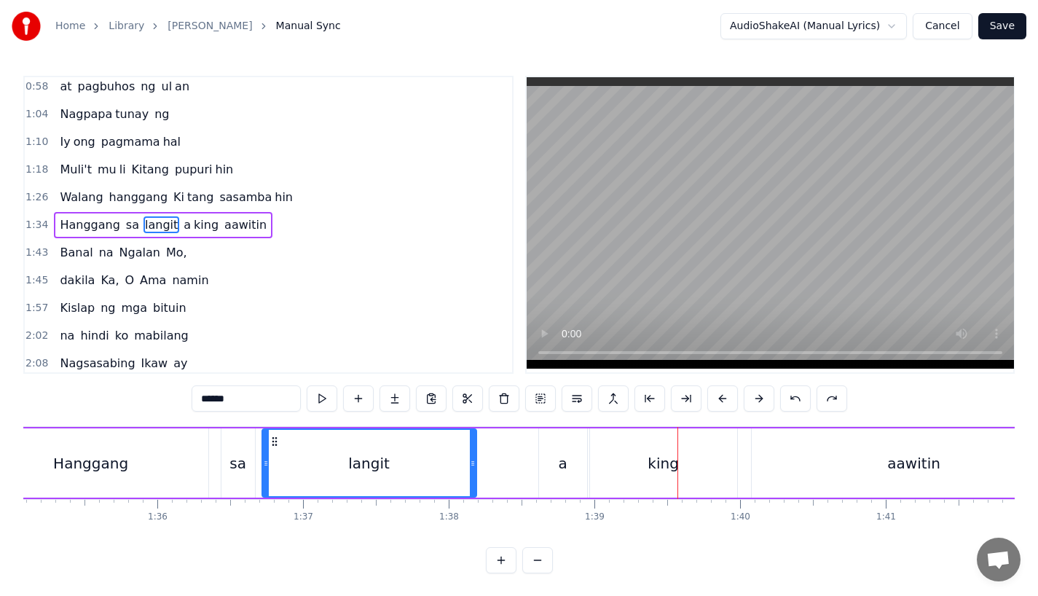
click at [446, 441] on div "langit" at bounding box center [369, 463] width 213 height 66
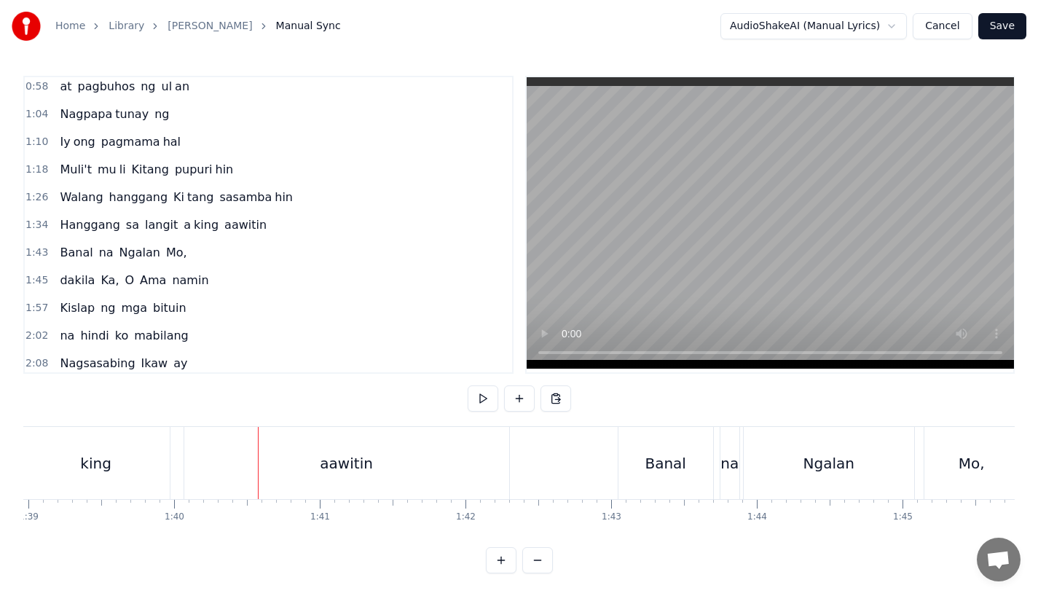
scroll to position [0, 14386]
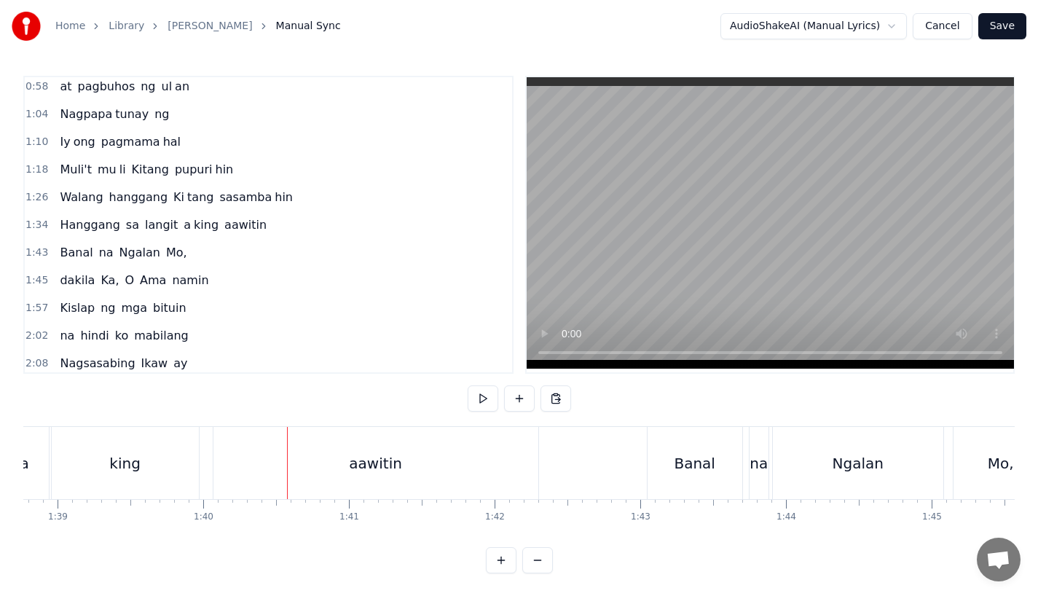
click at [167, 462] on div "king" at bounding box center [125, 463] width 147 height 72
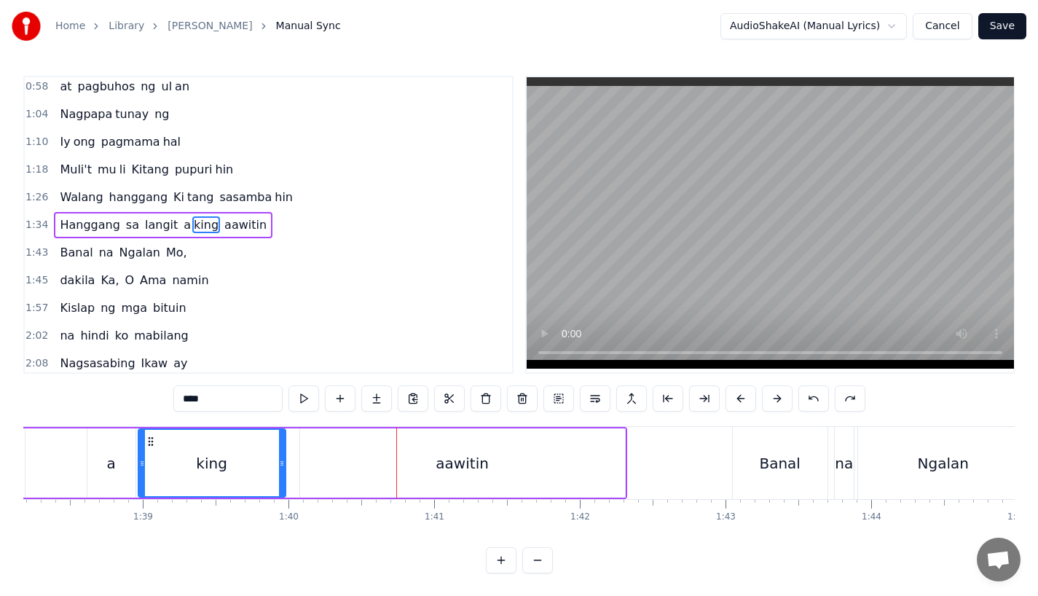
scroll to position [0, 14315]
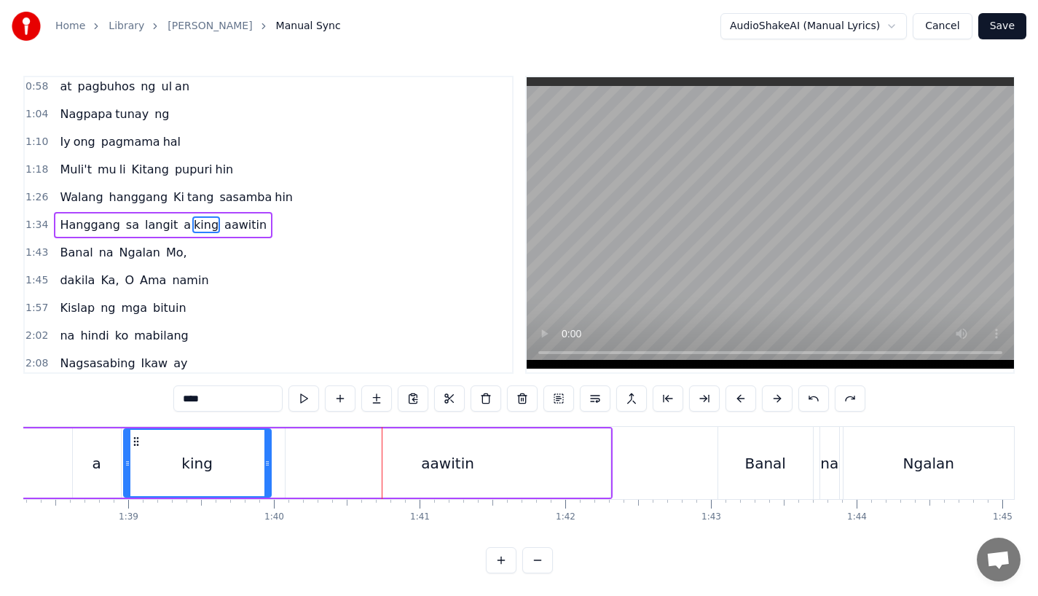
click at [506, 473] on div "aawitin" at bounding box center [447, 462] width 325 height 69
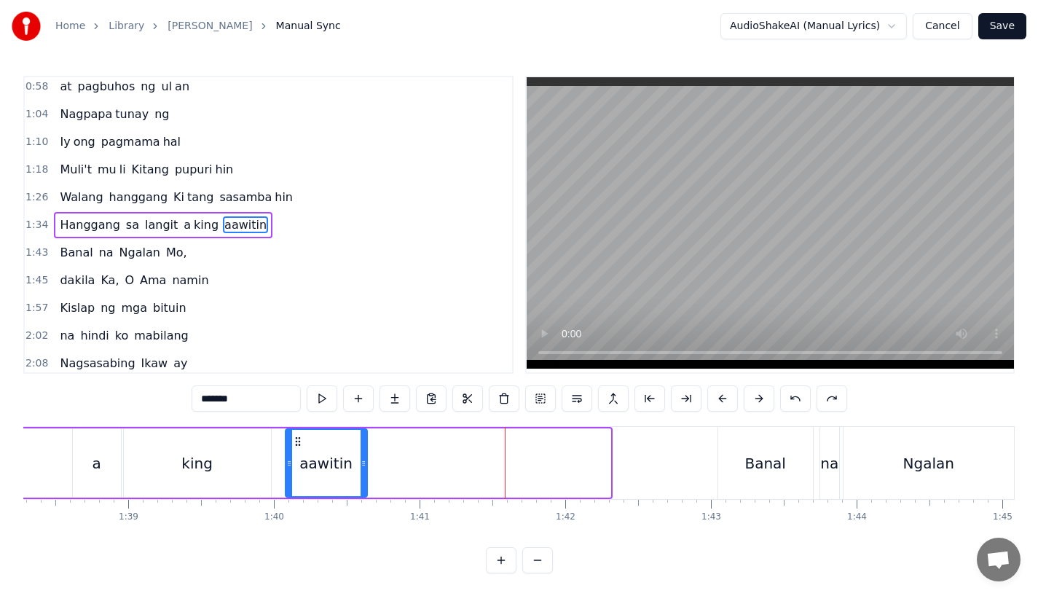
drag, startPoint x: 606, startPoint y: 471, endPoint x: 363, endPoint y: 464, distance: 243.4
click at [363, 464] on div at bounding box center [364, 463] width 6 height 66
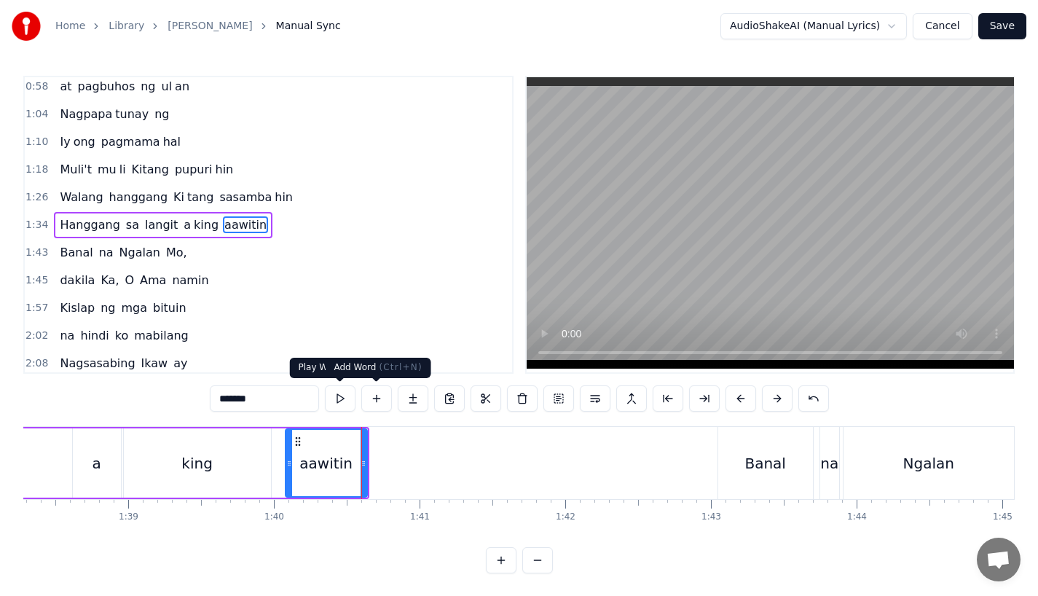
drag, startPoint x: 230, startPoint y: 399, endPoint x: 418, endPoint y: 399, distance: 187.9
click at [418, 399] on div "*******" at bounding box center [519, 398] width 619 height 26
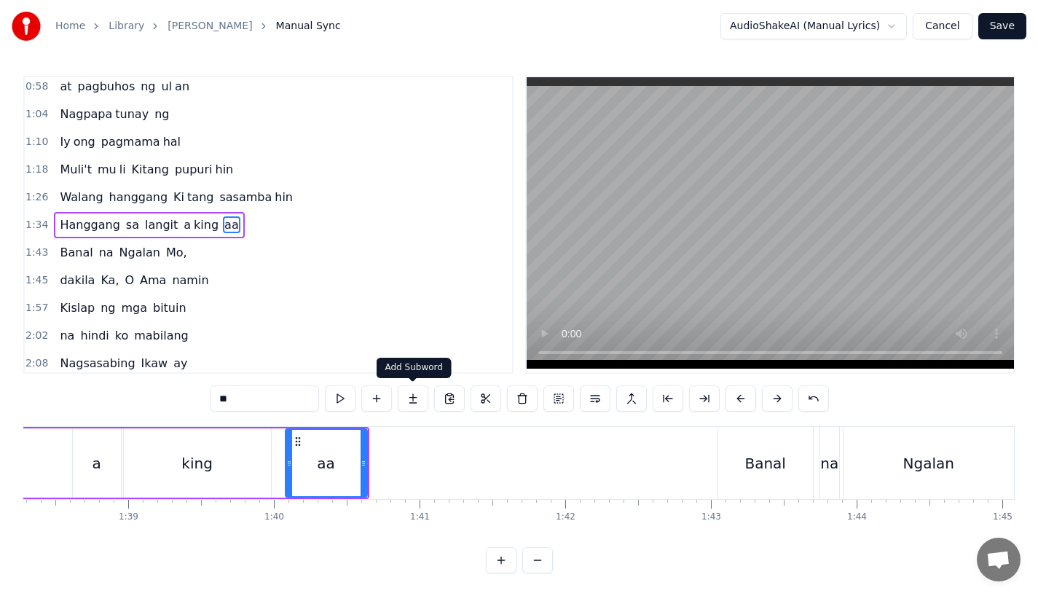
type input "**"
click at [414, 398] on button at bounding box center [413, 398] width 31 height 26
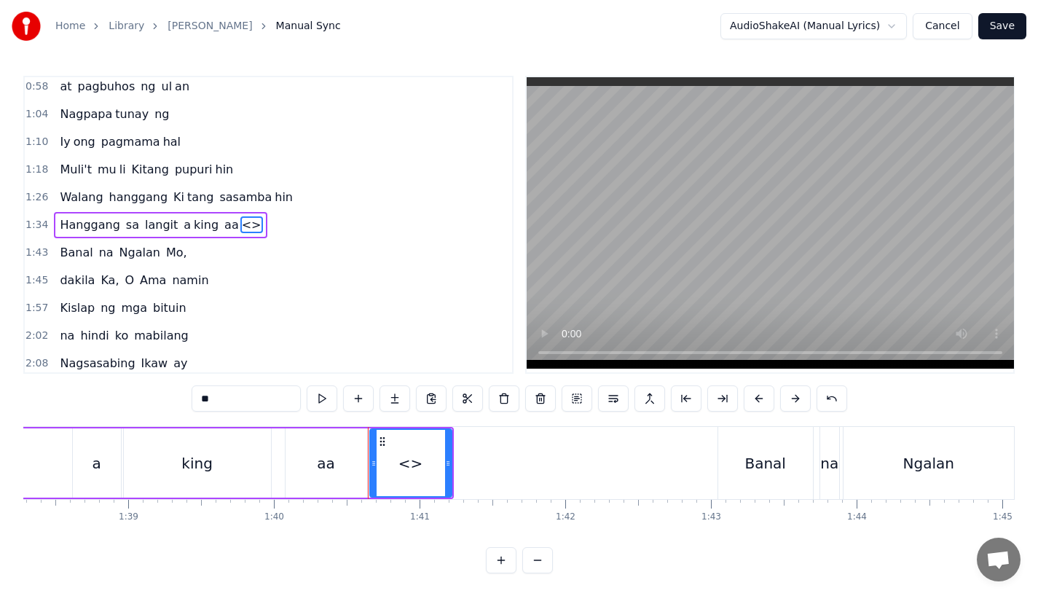
drag, startPoint x: 291, startPoint y: 393, endPoint x: 167, endPoint y: 393, distance: 123.8
click at [167, 393] on div "0:31 Bawat bukang liwayway 0:35 na aking nasila yan 0:42 Huni ng mga ibong 0:47…" at bounding box center [518, 324] width 991 height 497
paste input "***"
drag, startPoint x: 211, startPoint y: 400, endPoint x: 284, endPoint y: 400, distance: 72.8
click at [283, 400] on input "*****" at bounding box center [246, 398] width 109 height 26
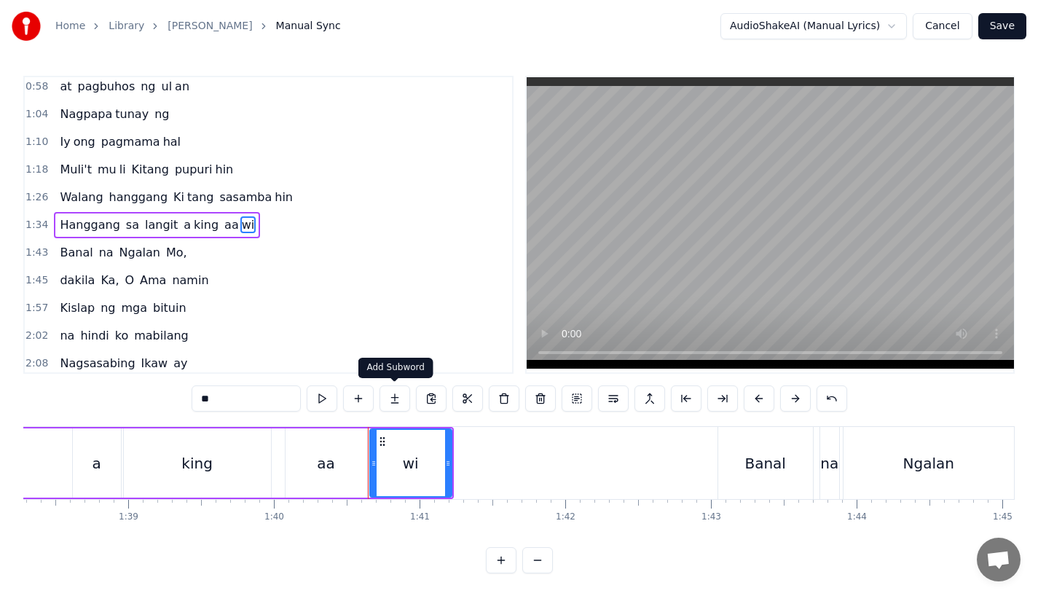
type input "**"
click at [393, 401] on button at bounding box center [394, 398] width 31 height 26
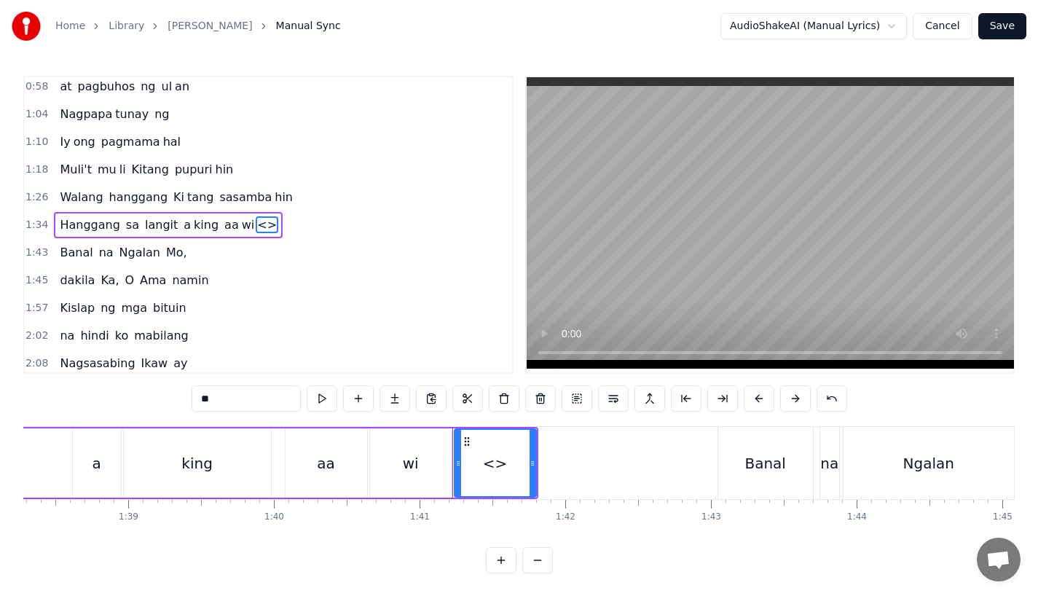
drag, startPoint x: 237, startPoint y: 398, endPoint x: 156, endPoint y: 398, distance: 80.8
click at [156, 398] on div "0:31 Bawat bukang liwayway 0:35 na aking nasila yan 0:42 Huni ng mga ibong 0:47…" at bounding box center [518, 324] width 991 height 497
click at [390, 487] on div "wi" at bounding box center [411, 462] width 82 height 69
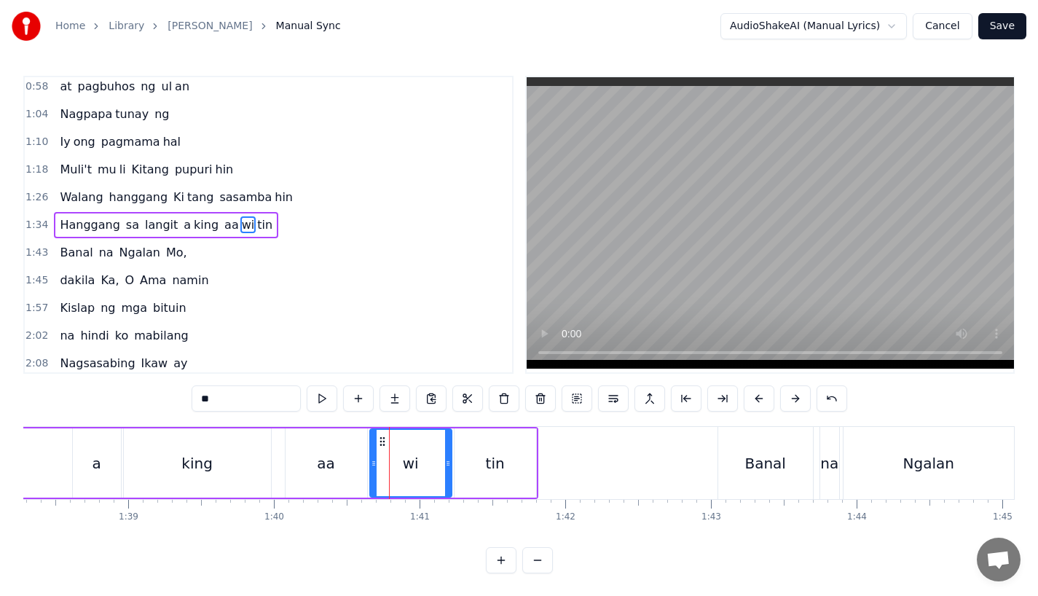
click at [502, 480] on div "tin" at bounding box center [495, 462] width 82 height 69
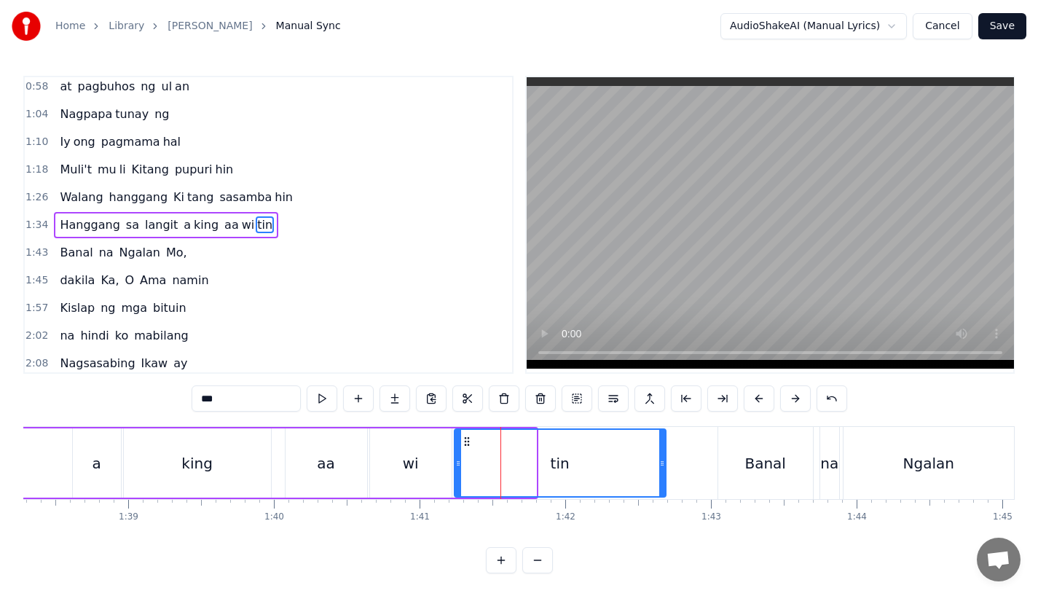
drag, startPoint x: 534, startPoint y: 470, endPoint x: 663, endPoint y: 471, distance: 129.6
click at [663, 471] on div at bounding box center [662, 463] width 6 height 66
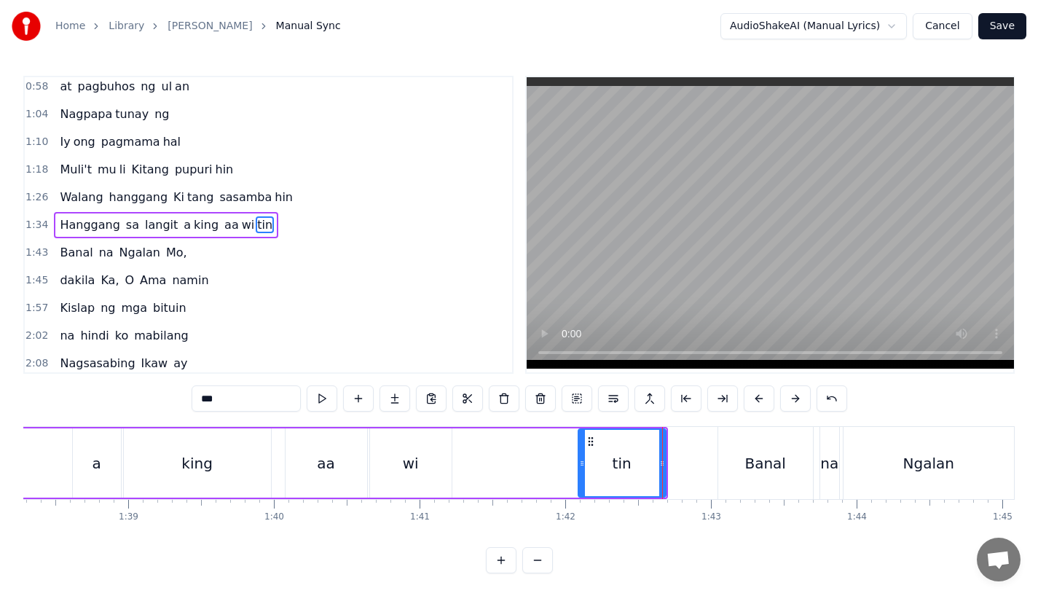
drag, startPoint x: 457, startPoint y: 469, endPoint x: 582, endPoint y: 470, distance: 125.3
click at [582, 470] on div at bounding box center [582, 463] width 6 height 66
click at [414, 471] on div "wi" at bounding box center [411, 463] width 16 height 22
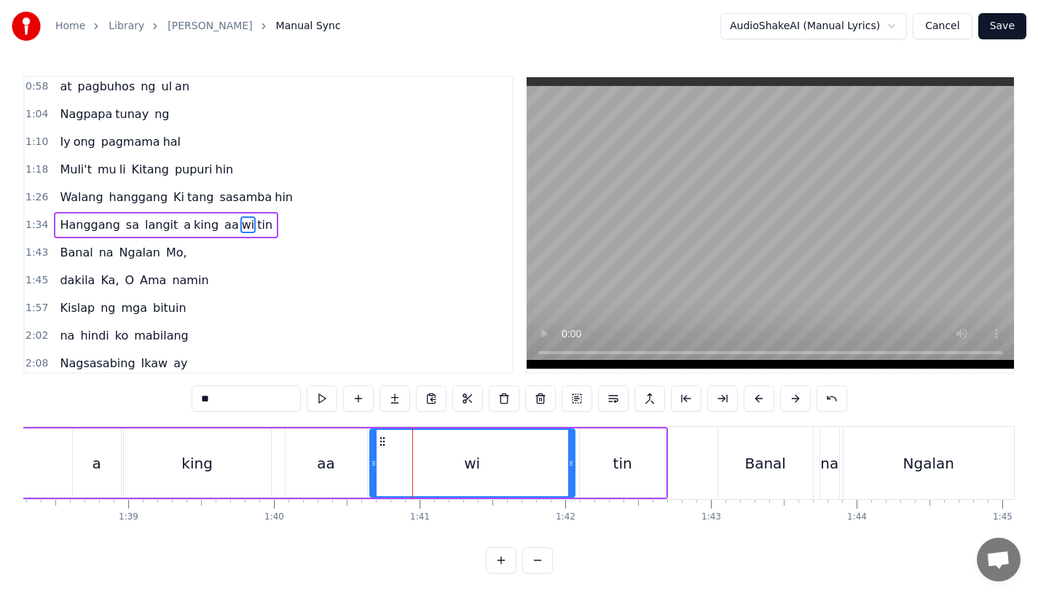
drag, startPoint x: 449, startPoint y: 473, endPoint x: 572, endPoint y: 473, distance: 123.1
click at [572, 473] on div at bounding box center [571, 463] width 6 height 66
click at [164, 471] on div "king" at bounding box center [197, 462] width 147 height 69
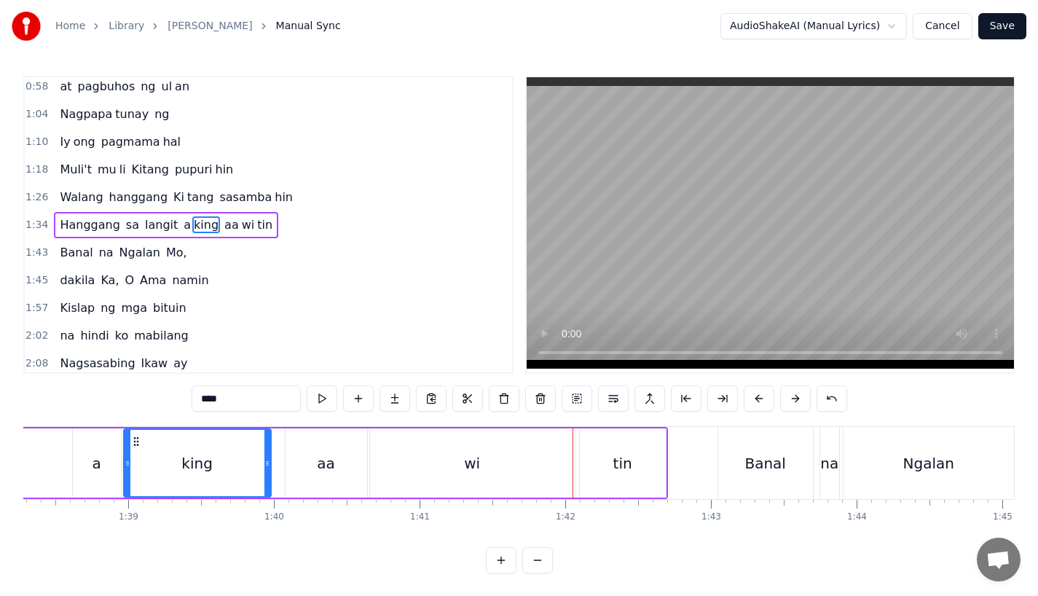
click at [501, 465] on div "wi" at bounding box center [472, 462] width 205 height 69
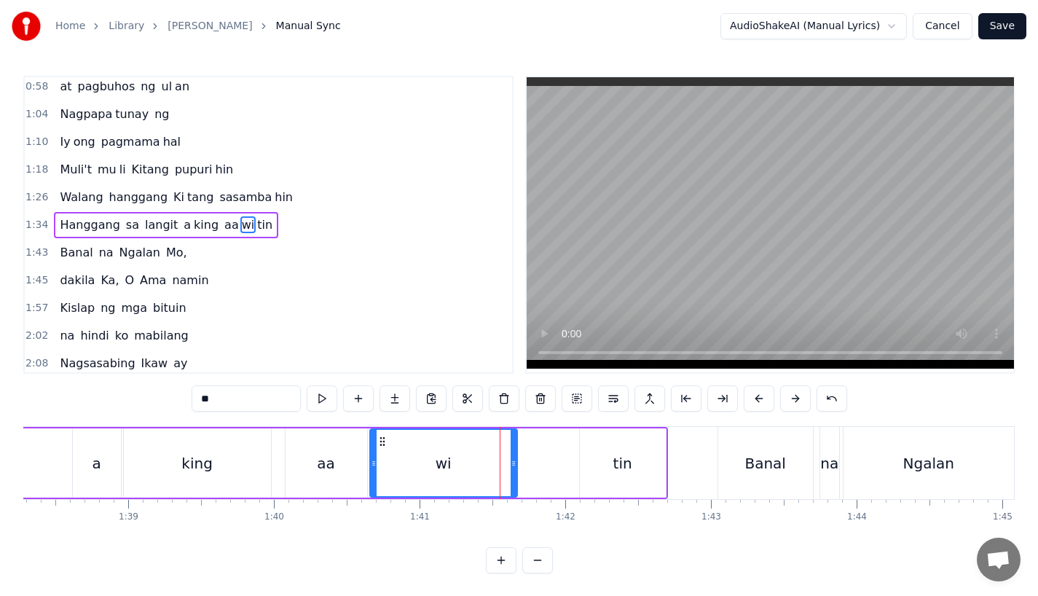
drag, startPoint x: 570, startPoint y: 466, endPoint x: 512, endPoint y: 466, distance: 57.5
click at [512, 466] on icon at bounding box center [514, 463] width 6 height 12
click at [590, 466] on div "tin" at bounding box center [623, 462] width 86 height 69
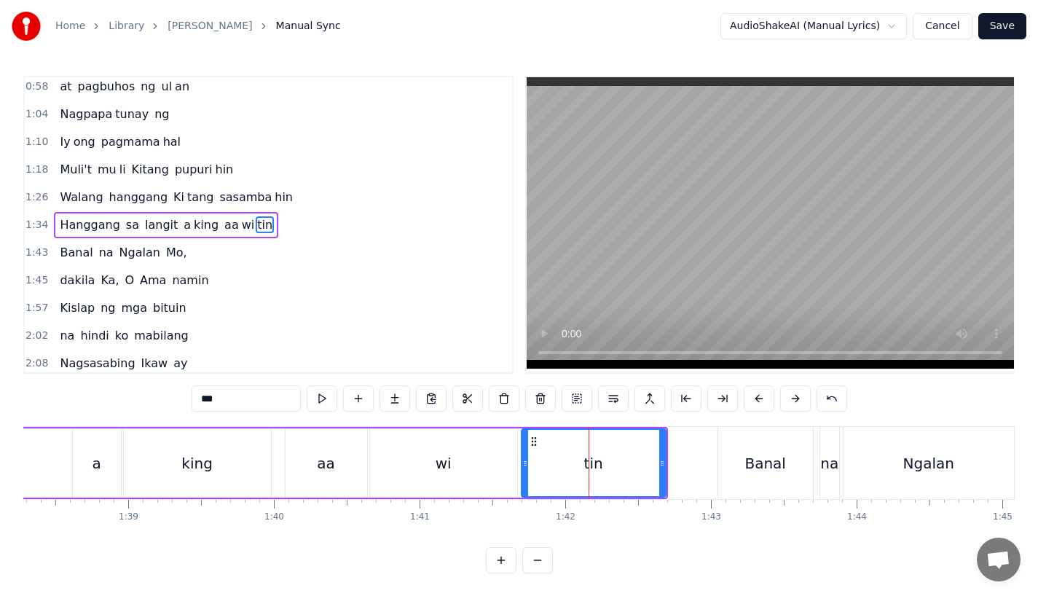
drag, startPoint x: 582, startPoint y: 466, endPoint x: 524, endPoint y: 468, distance: 58.3
click at [524, 468] on icon at bounding box center [525, 463] width 6 height 12
drag, startPoint x: 661, startPoint y: 470, endPoint x: 587, endPoint y: 471, distance: 74.3
click at [598, 471] on div at bounding box center [601, 463] width 6 height 66
click at [197, 481] on div "king" at bounding box center [197, 462] width 147 height 69
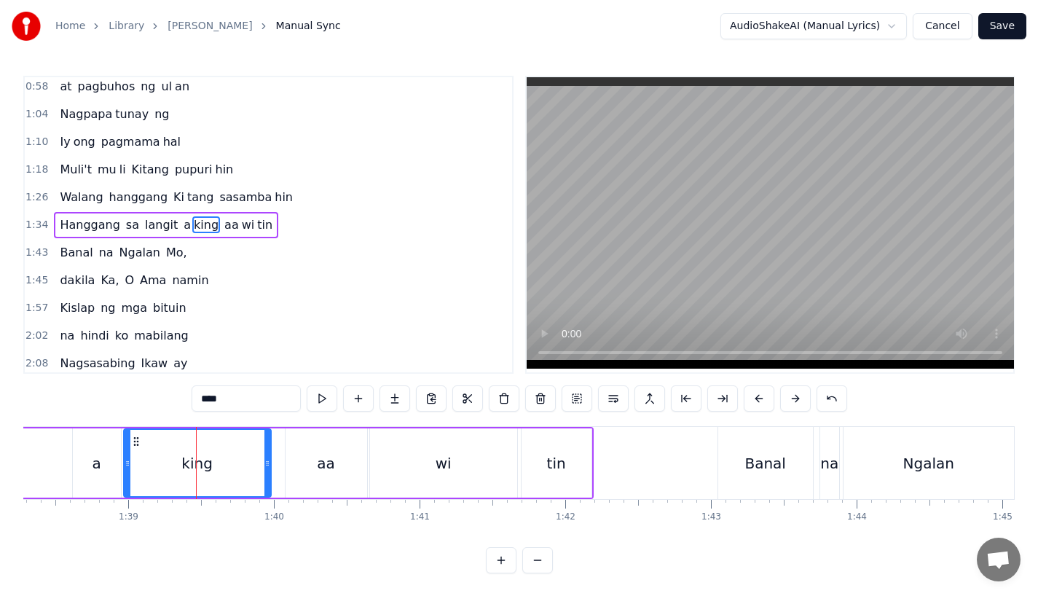
click at [294, 465] on div "aa" at bounding box center [326, 462] width 82 height 69
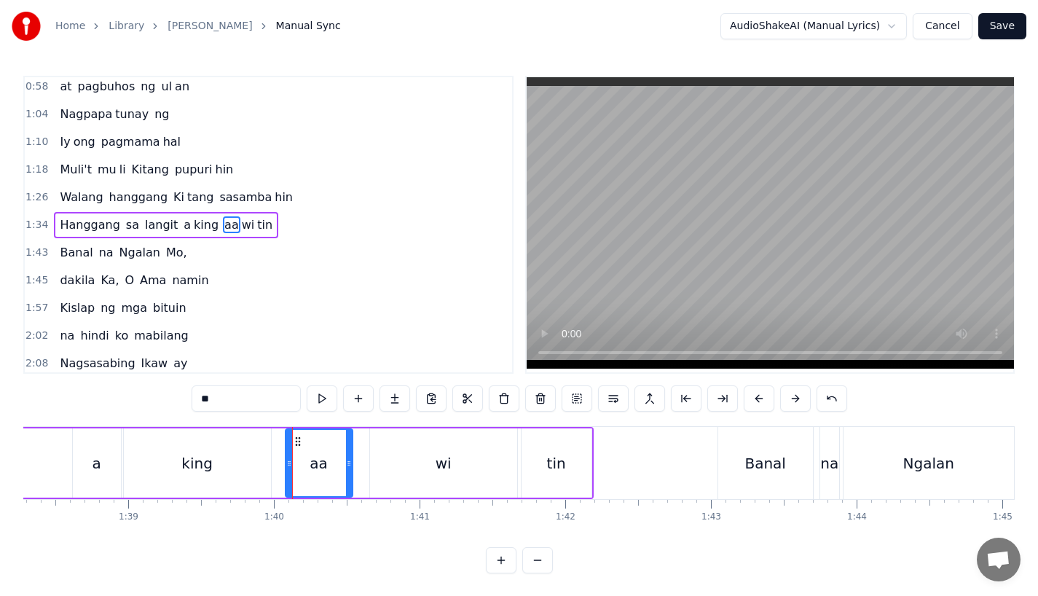
drag, startPoint x: 362, startPoint y: 469, endPoint x: 337, endPoint y: 470, distance: 24.8
click at [346, 470] on div at bounding box center [349, 463] width 6 height 66
click at [392, 468] on div "wi" at bounding box center [443, 462] width 147 height 69
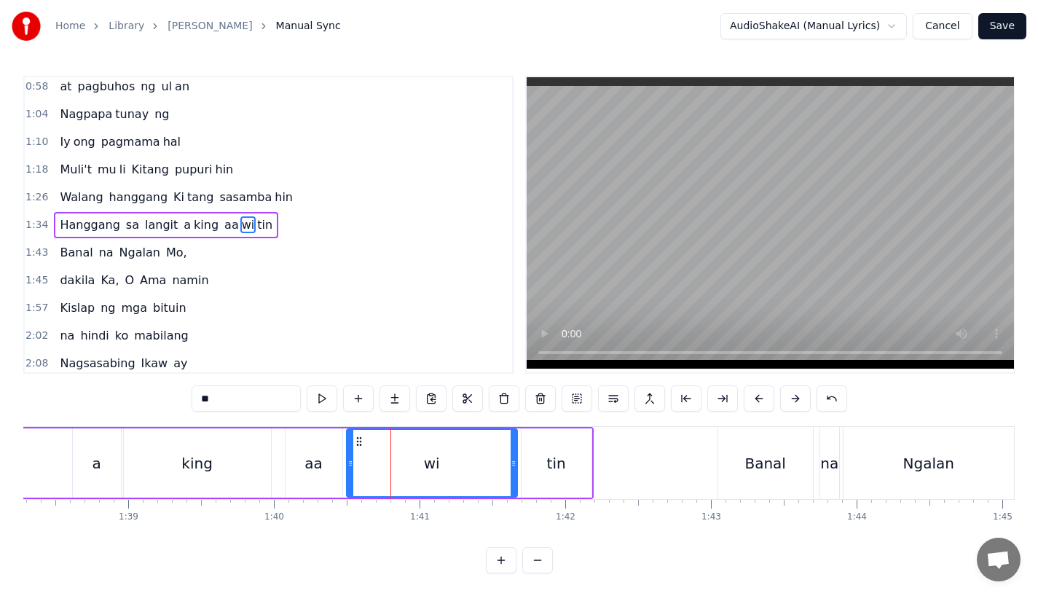
drag, startPoint x: 373, startPoint y: 466, endPoint x: 350, endPoint y: 467, distance: 23.3
click at [350, 467] on icon at bounding box center [350, 463] width 6 height 12
click at [509, 469] on div "wi" at bounding box center [431, 463] width 169 height 66
drag, startPoint x: 511, startPoint y: 469, endPoint x: 478, endPoint y: 469, distance: 32.8
click at [511, 469] on div at bounding box center [514, 463] width 6 height 66
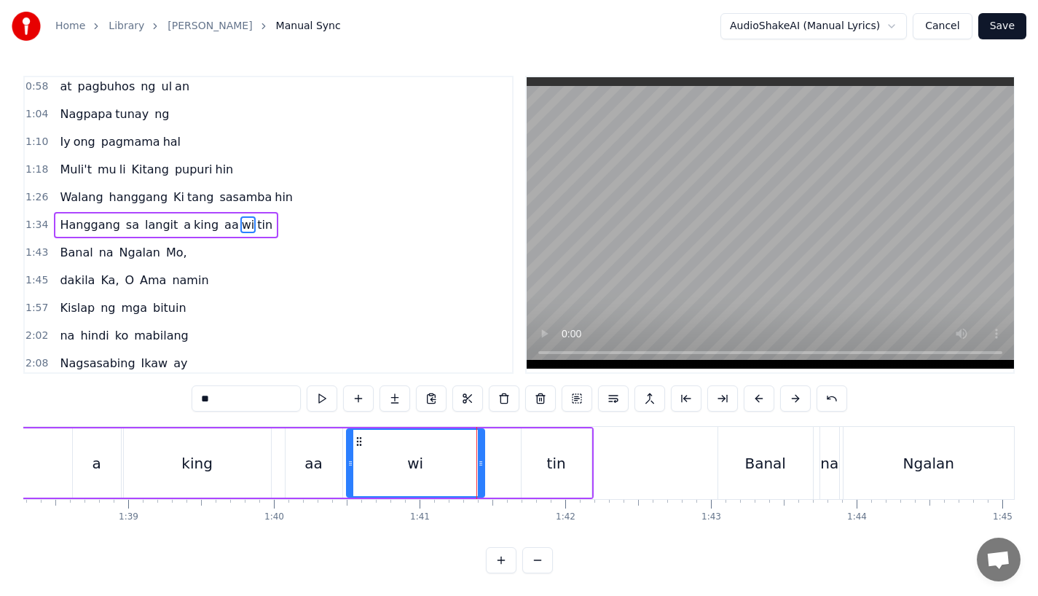
click at [530, 469] on div "tin" at bounding box center [556, 462] width 70 height 69
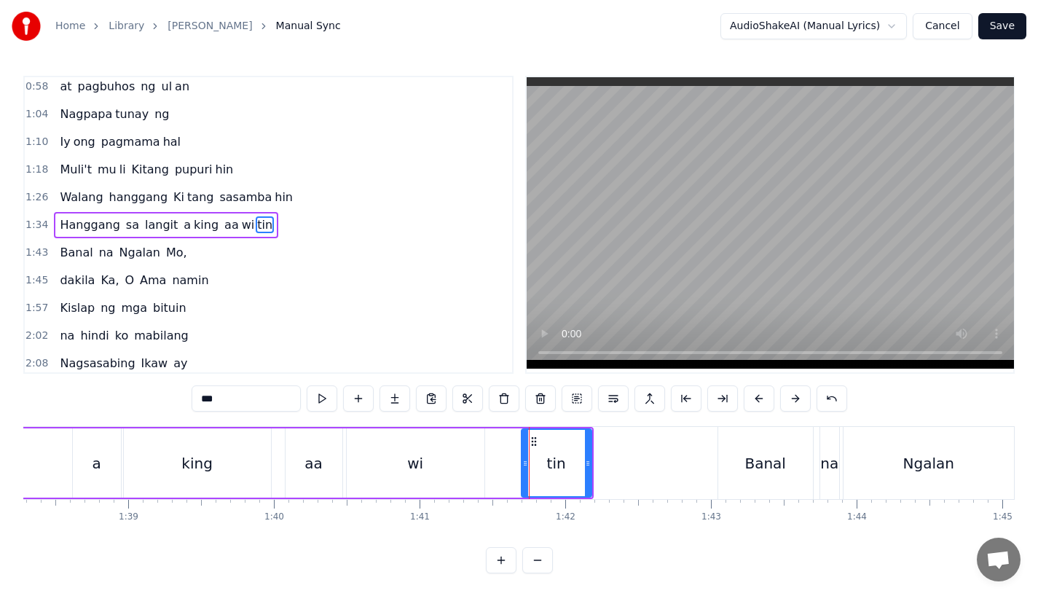
click at [468, 464] on div "wi" at bounding box center [416, 462] width 138 height 69
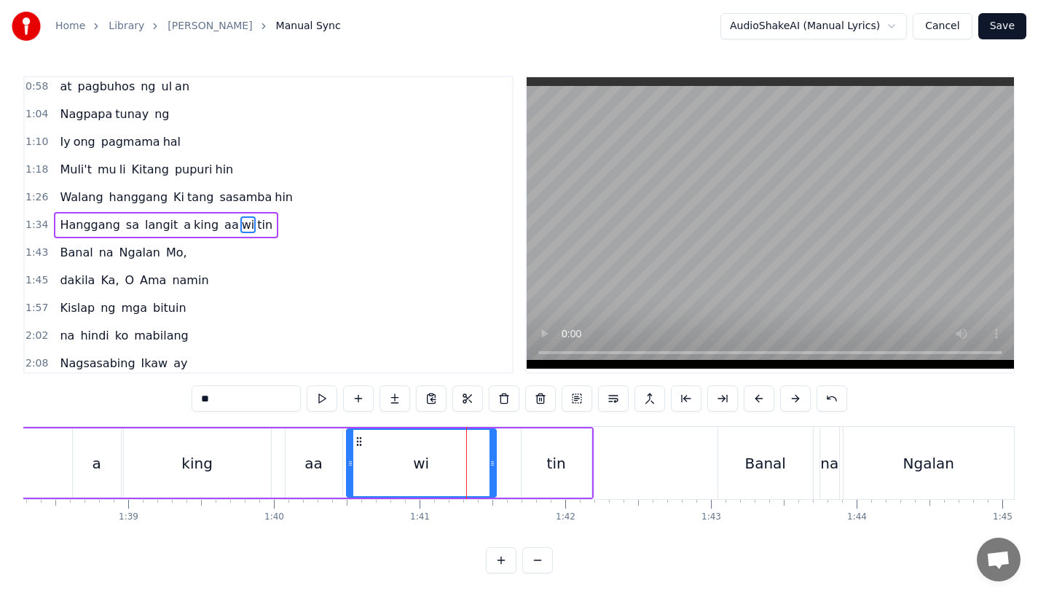
drag, startPoint x: 479, startPoint y: 464, endPoint x: 493, endPoint y: 464, distance: 13.8
click at [492, 465] on circle at bounding box center [491, 465] width 1 height 1
click at [526, 464] on div "tin" at bounding box center [556, 462] width 70 height 69
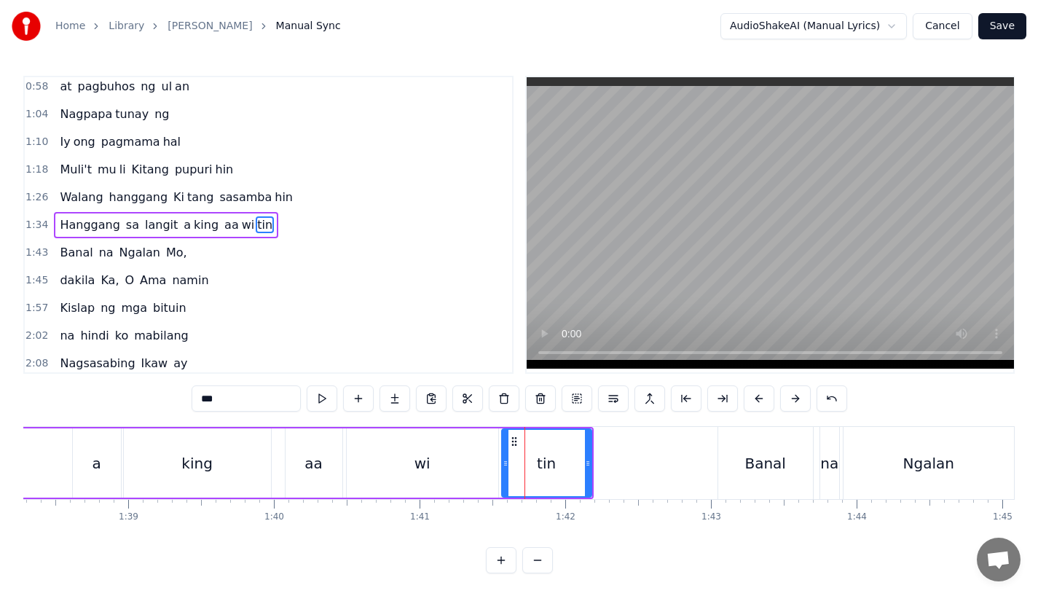
drag, startPoint x: 526, startPoint y: 464, endPoint x: 506, endPoint y: 464, distance: 19.7
click at [506, 464] on icon at bounding box center [506, 463] width 6 height 12
click at [92, 446] on div "a" at bounding box center [97, 462] width 48 height 69
type input "*"
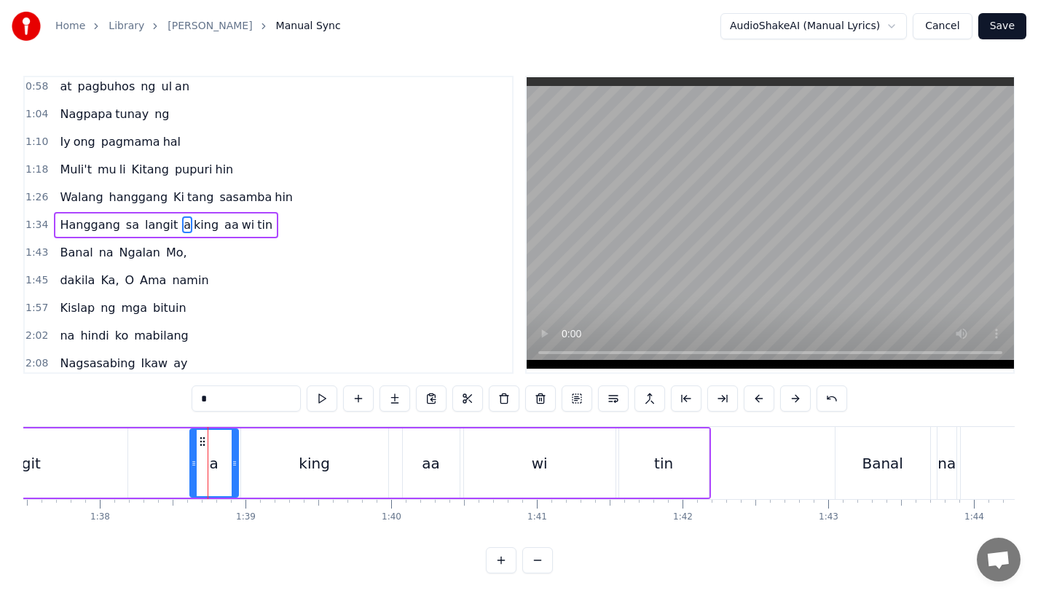
scroll to position [0, 14189]
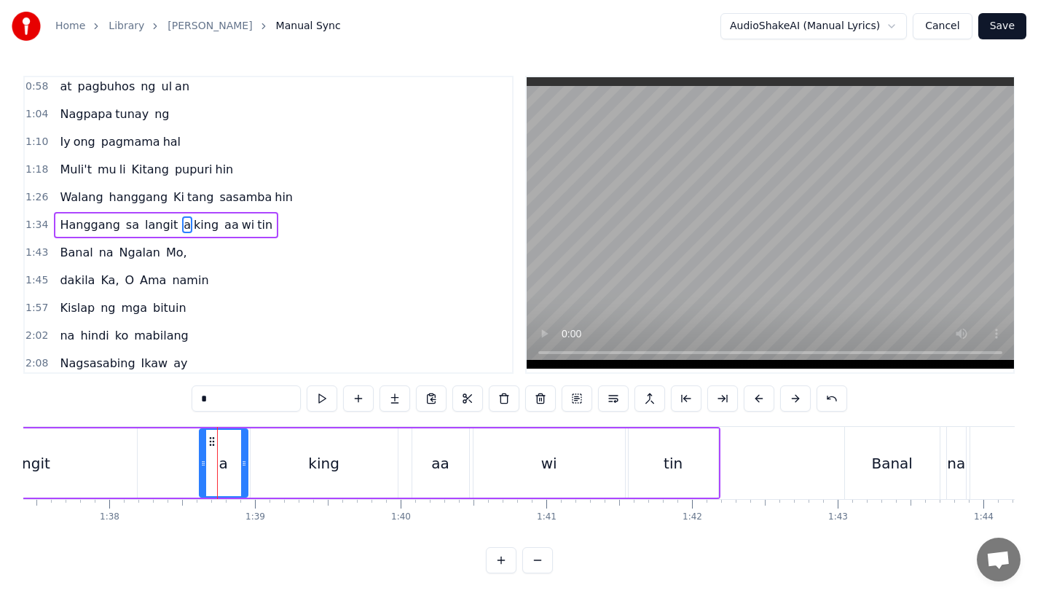
click at [186, 443] on div "Hanggang sa langit a king aa wi tin" at bounding box center [176, 463] width 1088 height 72
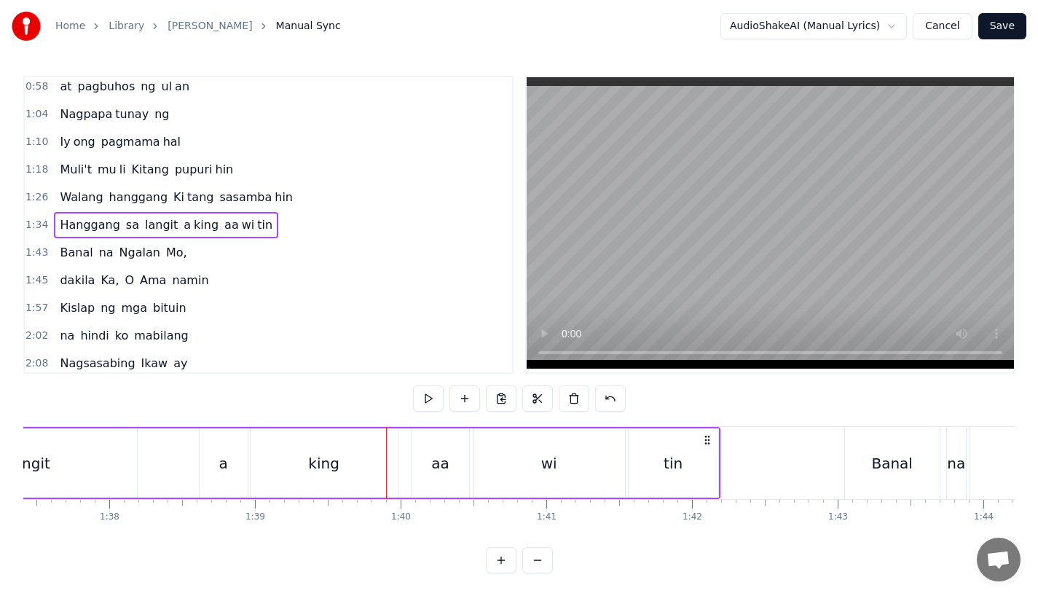
click at [101, 456] on div "langit" at bounding box center [30, 462] width 214 height 69
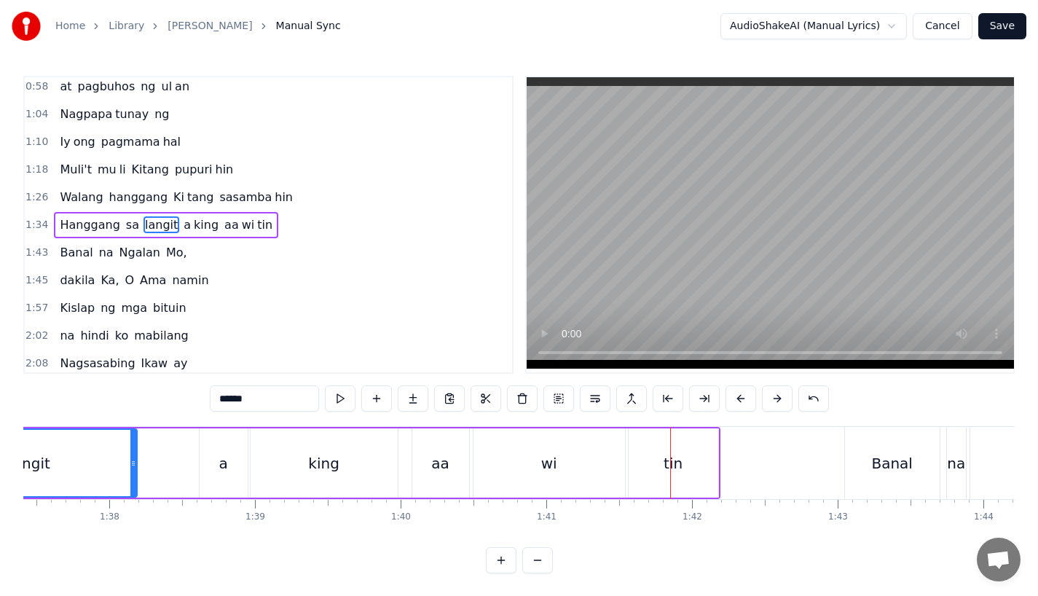
click at [562, 467] on div "wi" at bounding box center [548, 462] width 151 height 69
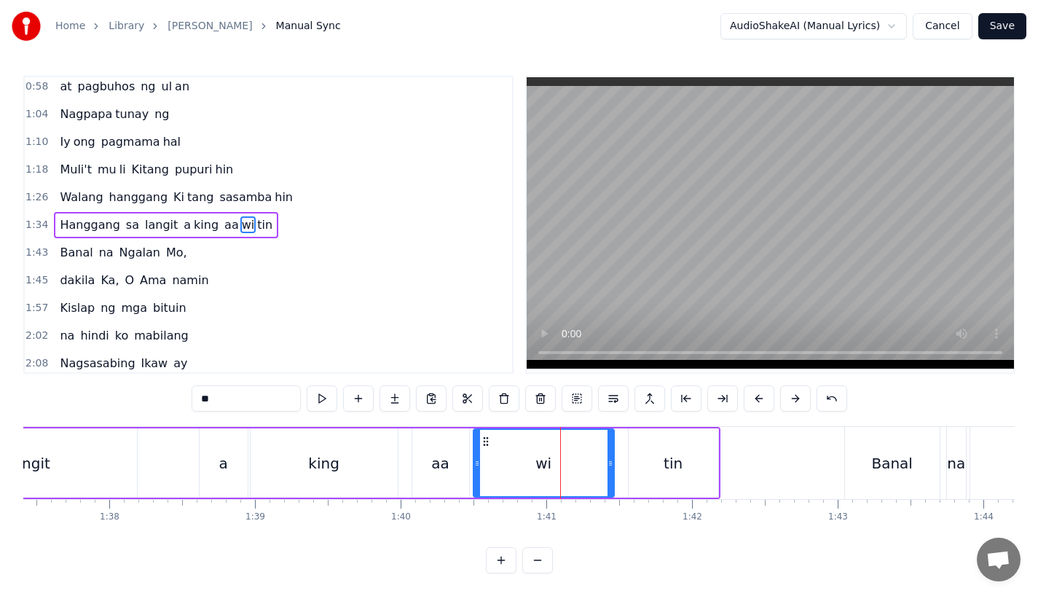
drag, startPoint x: 620, startPoint y: 468, endPoint x: 609, endPoint y: 468, distance: 10.9
click at [609, 468] on icon at bounding box center [610, 463] width 6 height 12
click at [661, 462] on div "tin" at bounding box center [674, 462] width 90 height 69
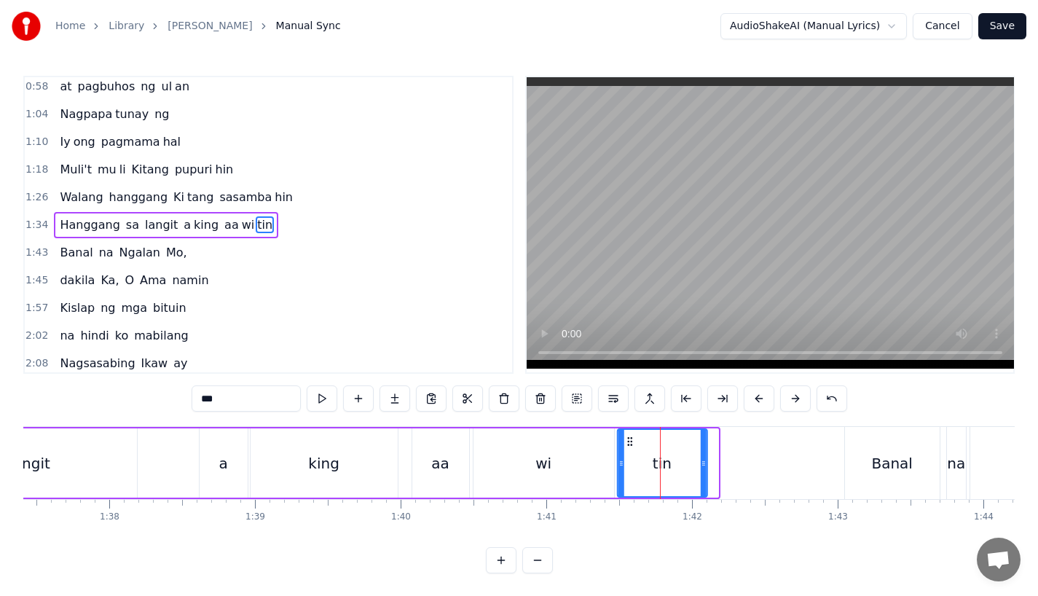
drag, startPoint x: 639, startPoint y: 442, endPoint x: 626, endPoint y: 442, distance: 12.4
click at [626, 442] on icon at bounding box center [629, 442] width 12 height 12
click at [514, 477] on div "wi" at bounding box center [543, 462] width 141 height 69
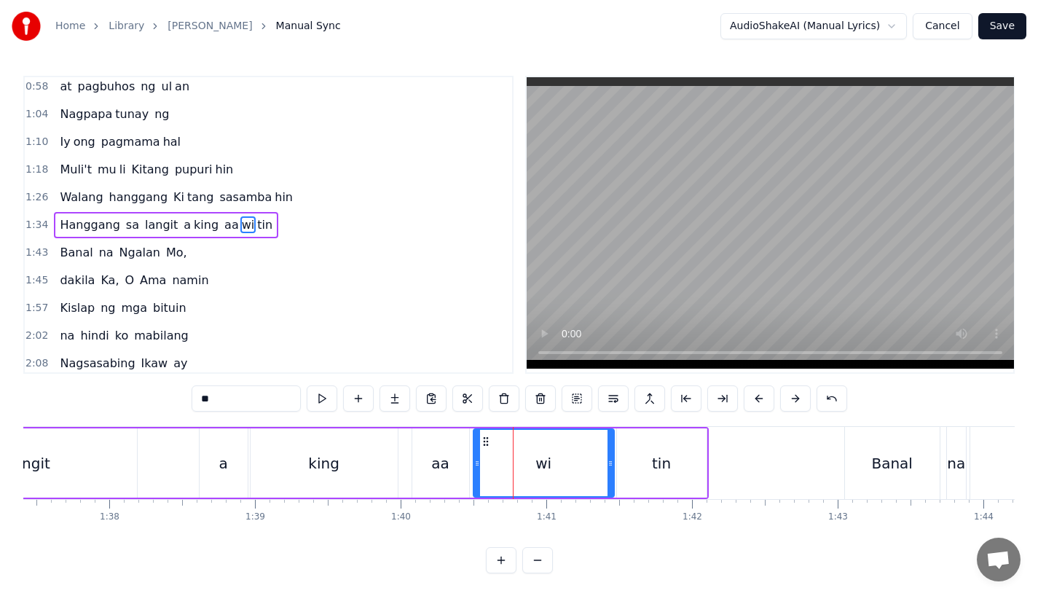
click at [387, 465] on div "king" at bounding box center [324, 462] width 147 height 69
type input "****"
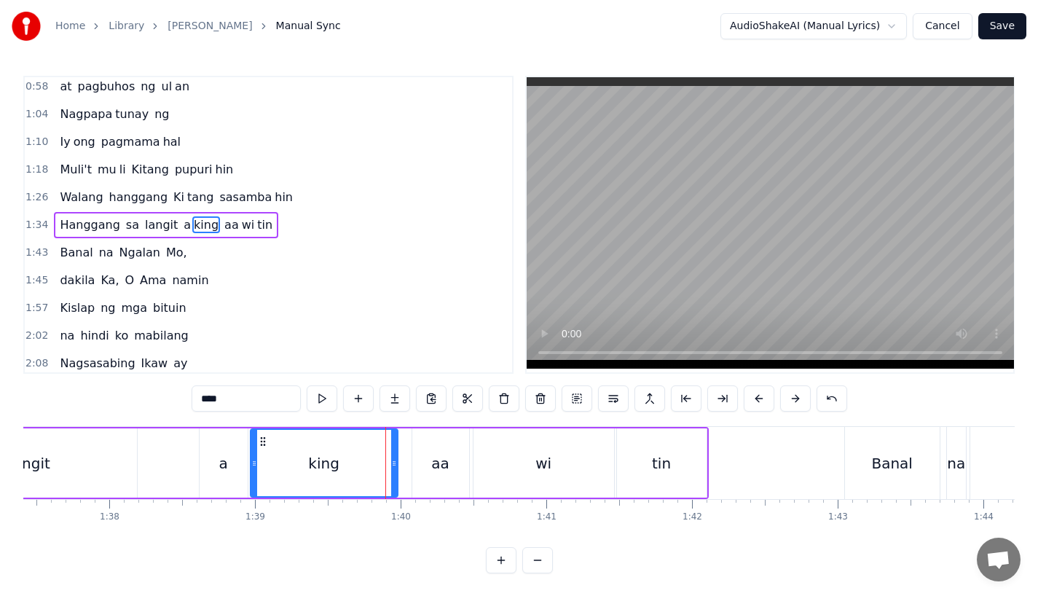
click at [154, 453] on div "Hanggang sa langit a king aa wi tin" at bounding box center [170, 463] width 1076 height 72
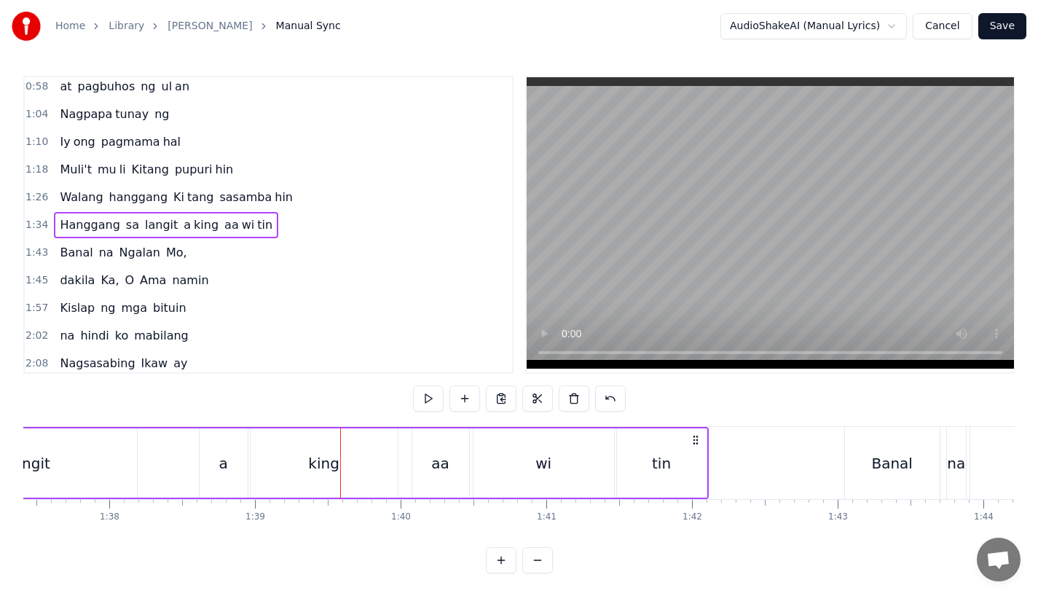
click at [144, 457] on div "Hanggang sa langit a king aa wi tin" at bounding box center [170, 463] width 1076 height 72
click at [133, 446] on div "langit" at bounding box center [30, 462] width 214 height 69
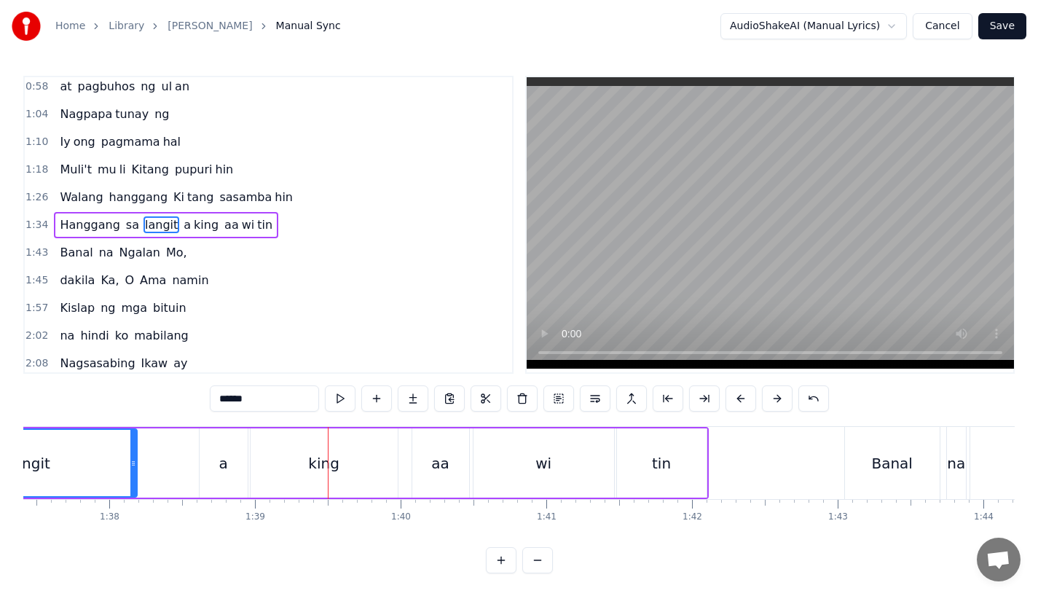
click at [82, 446] on div "langit" at bounding box center [30, 463] width 213 height 66
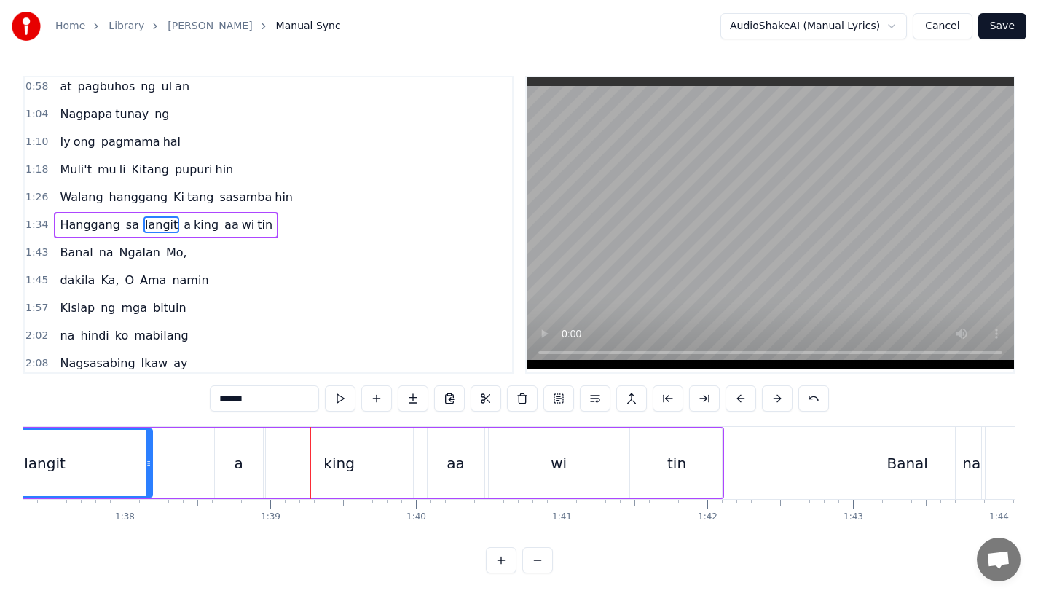
click at [237, 471] on div "a" at bounding box center [238, 463] width 9 height 22
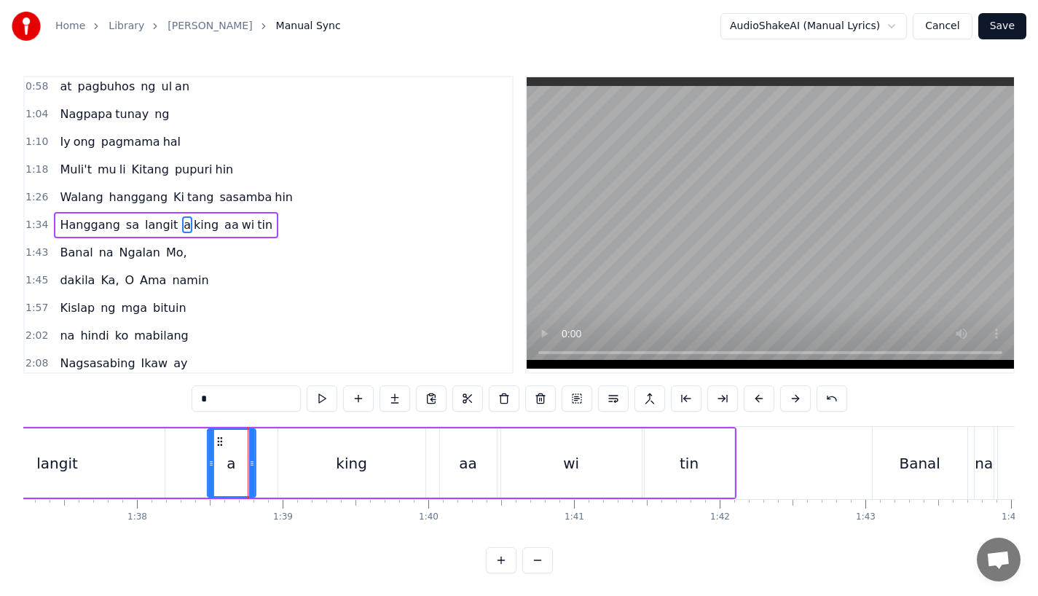
drag, startPoint x: 228, startPoint y: 441, endPoint x: 220, endPoint y: 441, distance: 8.0
click at [221, 441] on circle at bounding box center [221, 441] width 1 height 1
drag, startPoint x: 218, startPoint y: 438, endPoint x: 226, endPoint y: 438, distance: 7.3
click at [226, 438] on icon at bounding box center [225, 442] width 12 height 12
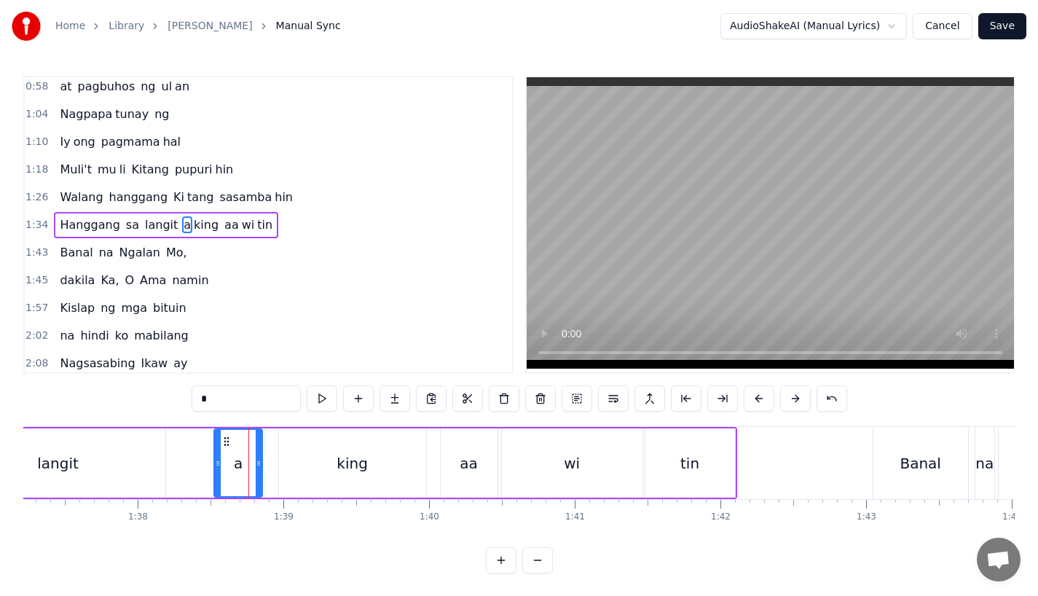
click at [312, 454] on div "king" at bounding box center [352, 462] width 147 height 69
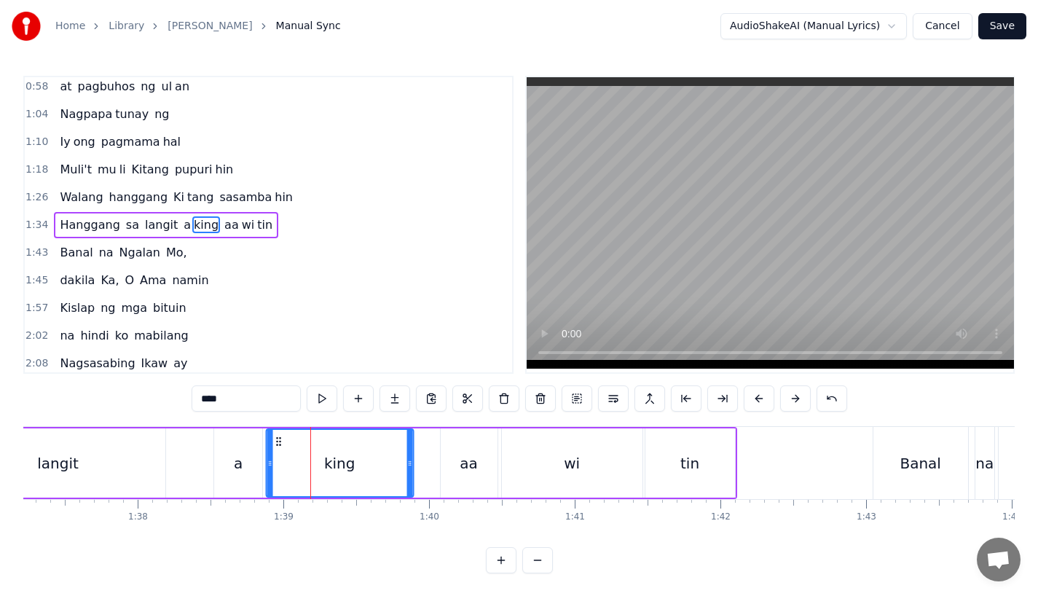
drag, startPoint x: 294, startPoint y: 440, endPoint x: 280, endPoint y: 441, distance: 13.9
click at [280, 441] on icon at bounding box center [278, 442] width 12 height 12
click at [98, 484] on div "langit" at bounding box center [58, 462] width 214 height 69
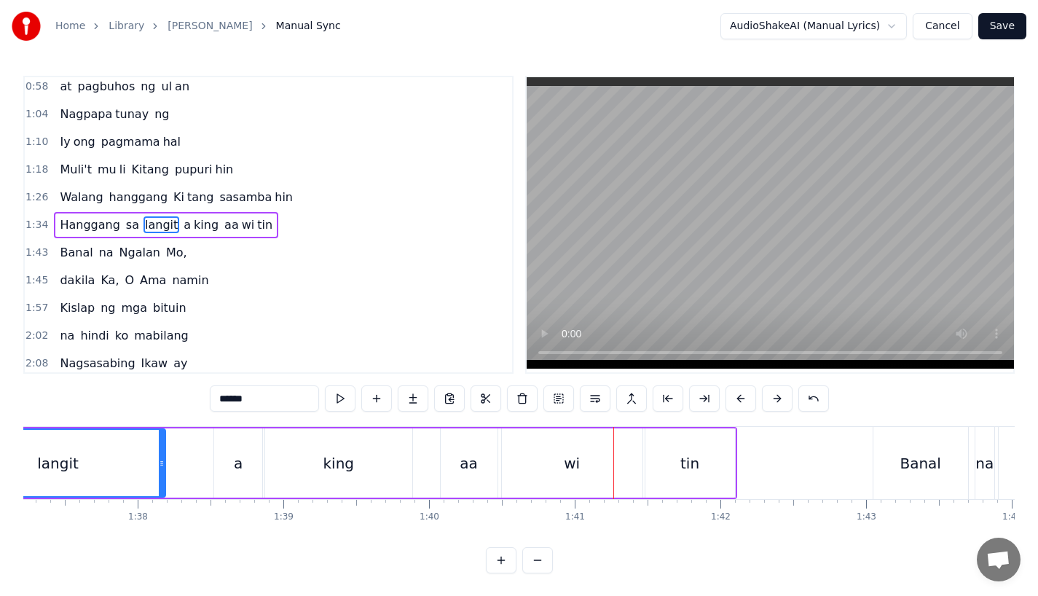
click at [475, 468] on div "aa" at bounding box center [469, 463] width 18 height 22
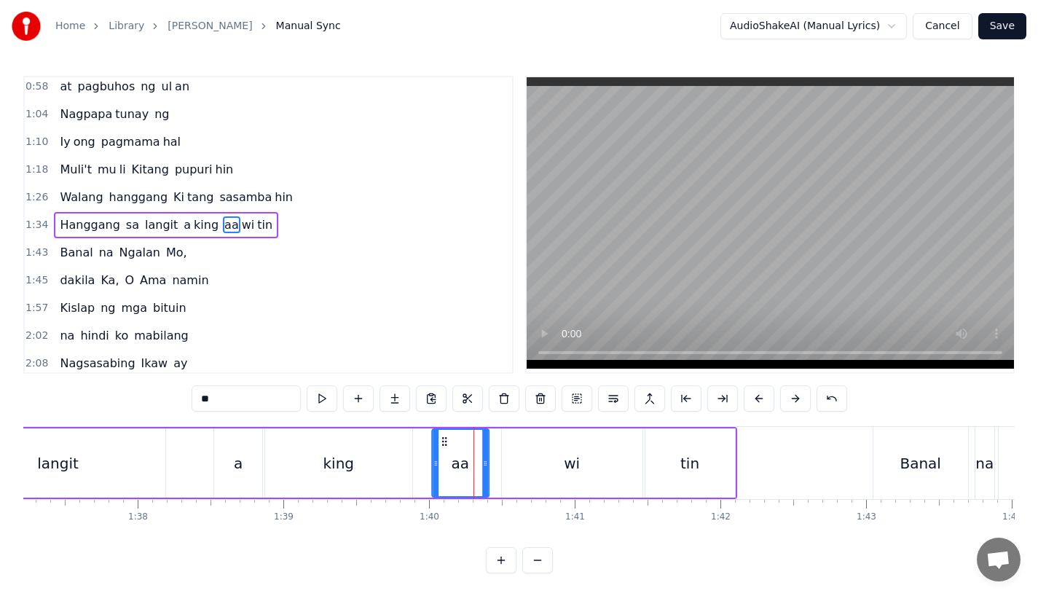
drag, startPoint x: 452, startPoint y: 438, endPoint x: 442, endPoint y: 438, distance: 9.5
click at [442, 438] on circle at bounding box center [442, 438] width 1 height 1
click at [529, 452] on div "wi" at bounding box center [572, 462] width 141 height 69
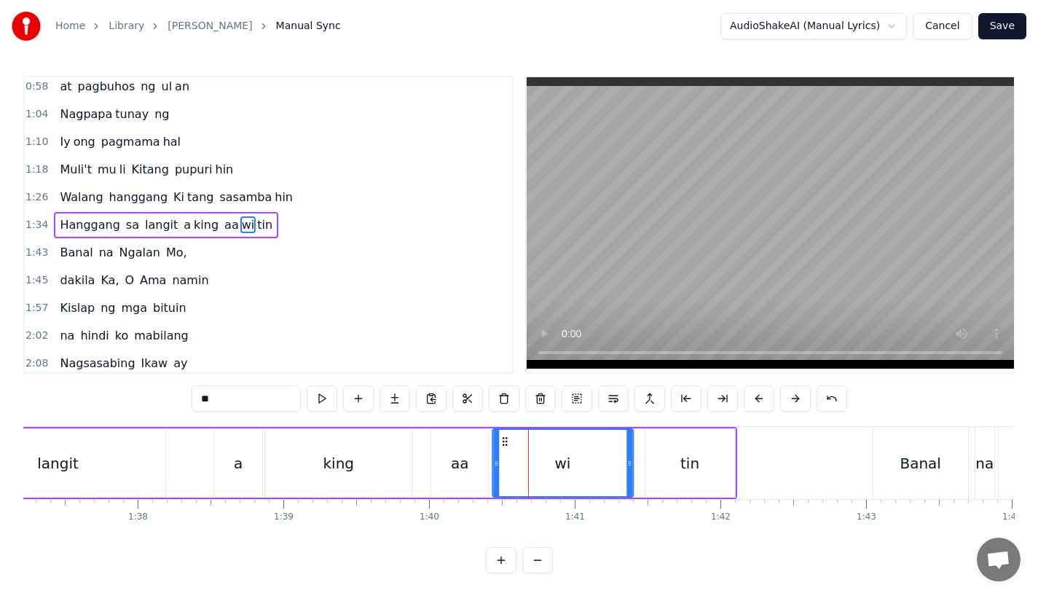
drag, startPoint x: 511, startPoint y: 441, endPoint x: 501, endPoint y: 444, distance: 9.7
click at [501, 444] on icon at bounding box center [505, 442] width 12 height 12
click at [679, 478] on div "tin" at bounding box center [690, 462] width 90 height 69
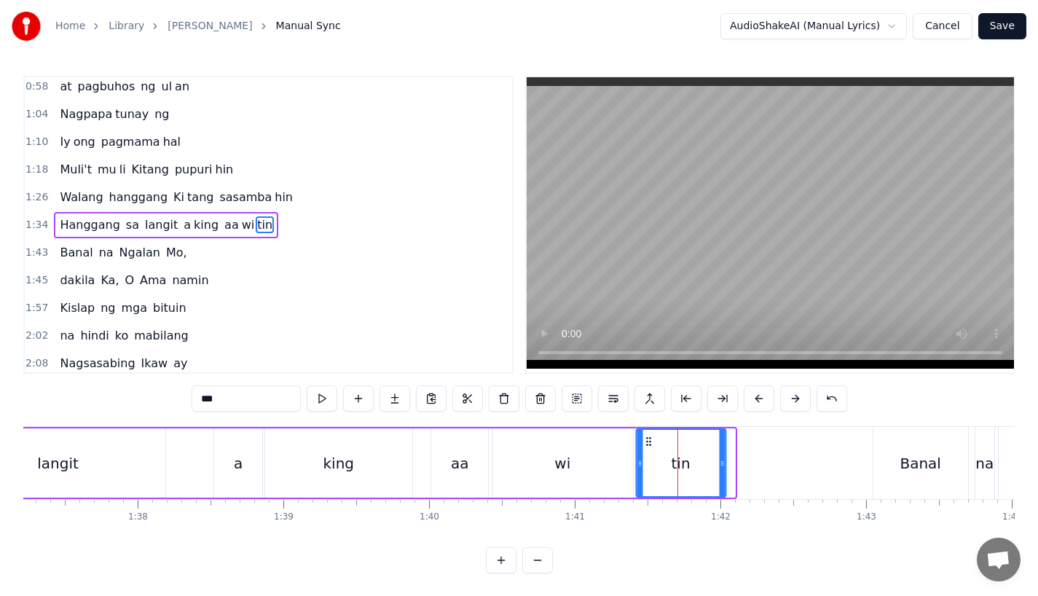
drag, startPoint x: 653, startPoint y: 439, endPoint x: 645, endPoint y: 441, distance: 8.9
click at [645, 441] on icon at bounding box center [648, 442] width 12 height 12
click at [331, 449] on div "king" at bounding box center [338, 462] width 147 height 69
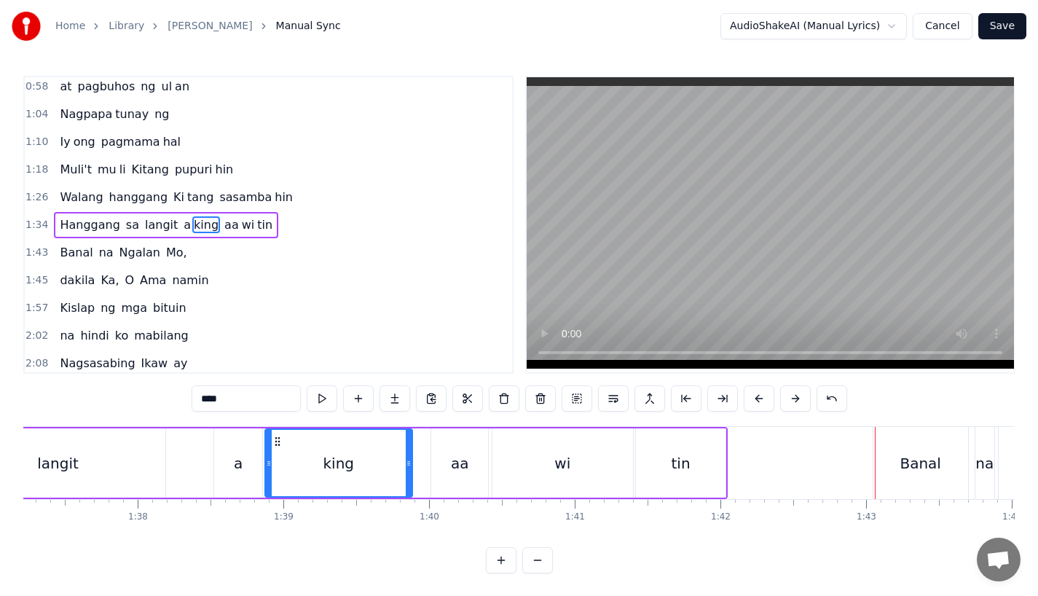
click at [920, 477] on div "Banal" at bounding box center [920, 463] width 95 height 72
type input "*****"
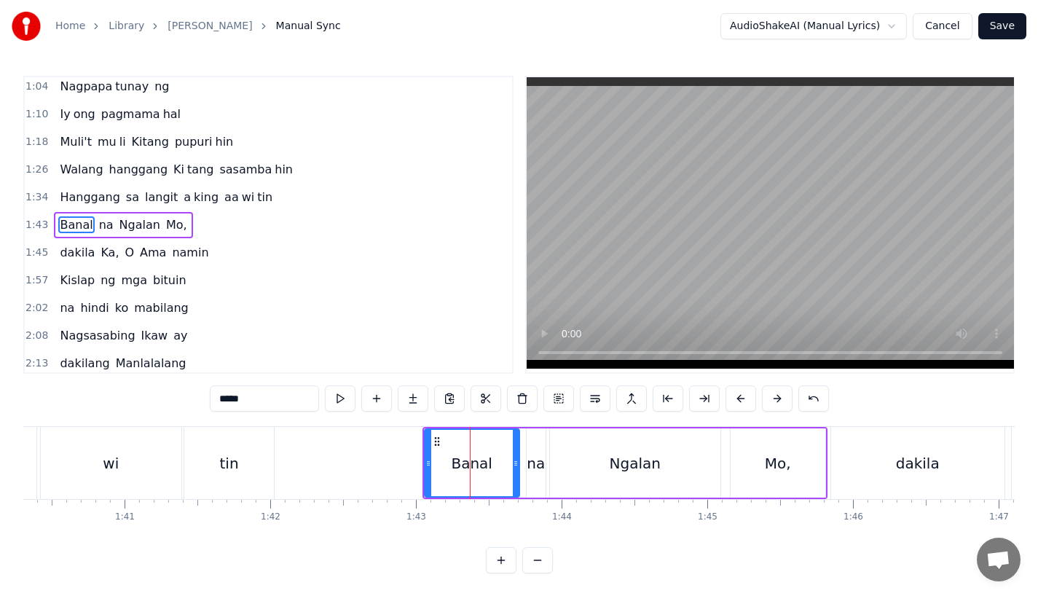
scroll to position [0, 14612]
click at [734, 396] on button at bounding box center [740, 398] width 31 height 26
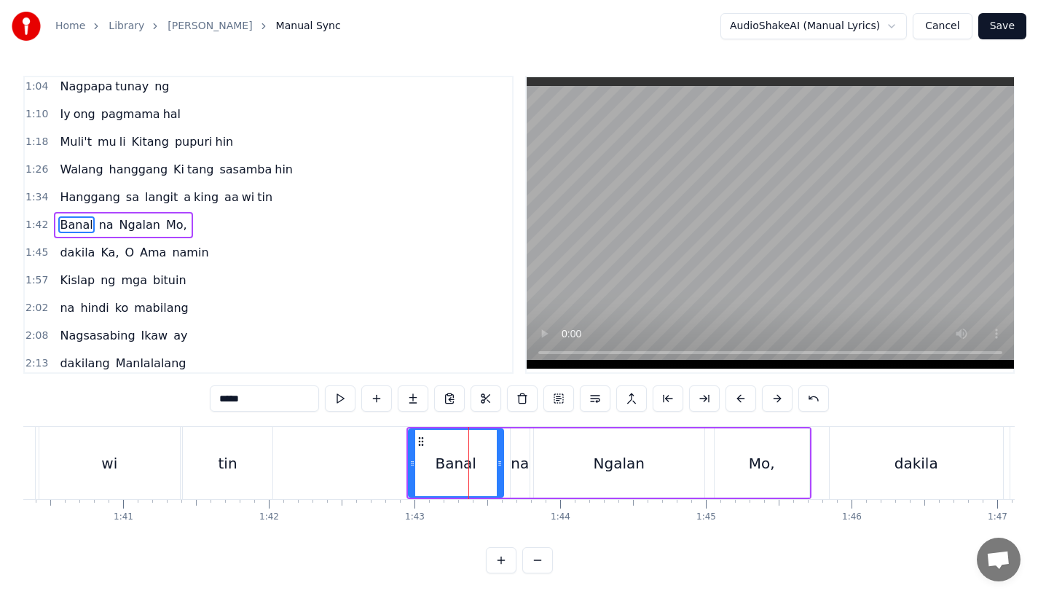
click at [734, 396] on button at bounding box center [740, 398] width 31 height 26
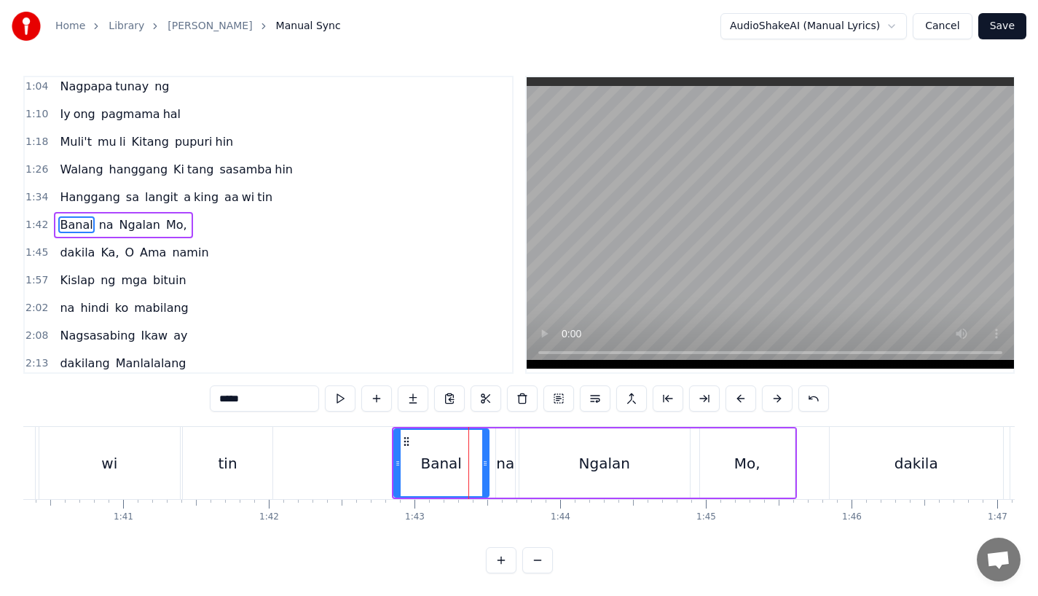
click at [734, 396] on button at bounding box center [740, 398] width 31 height 26
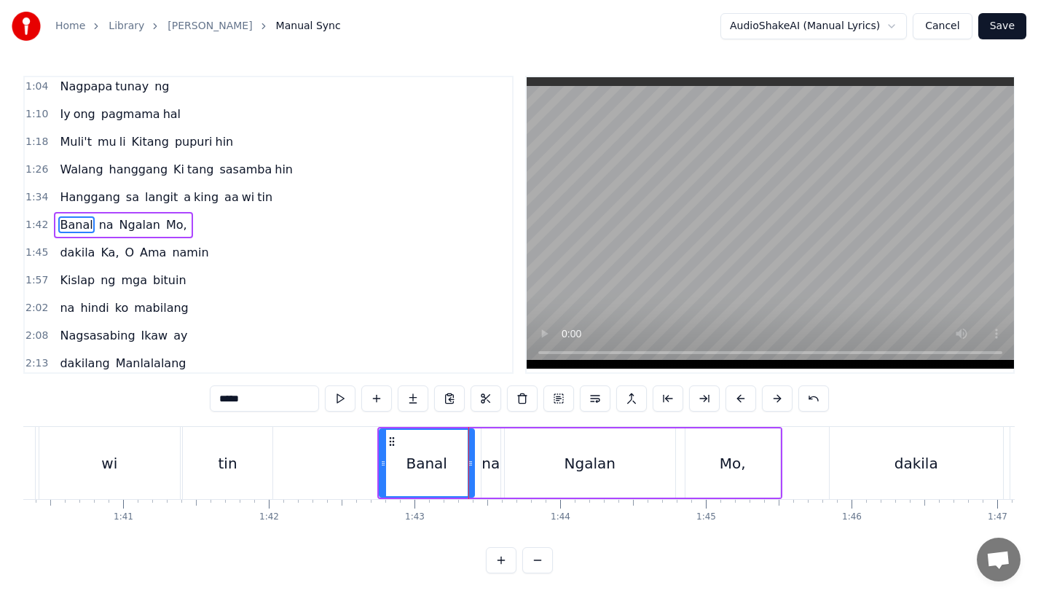
click at [734, 396] on button at bounding box center [740, 398] width 31 height 26
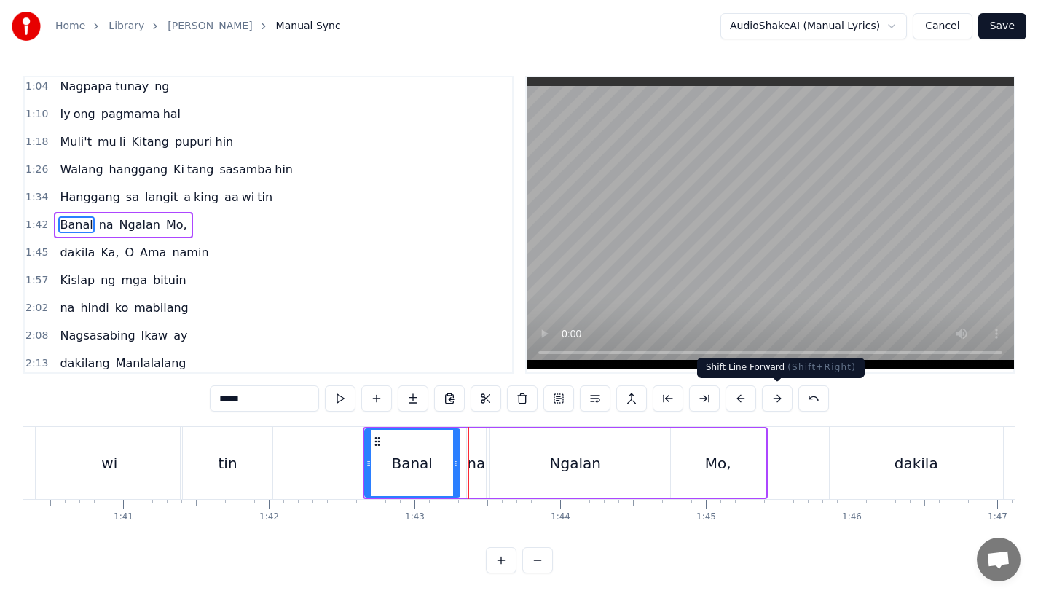
click at [773, 396] on button at bounding box center [777, 398] width 31 height 26
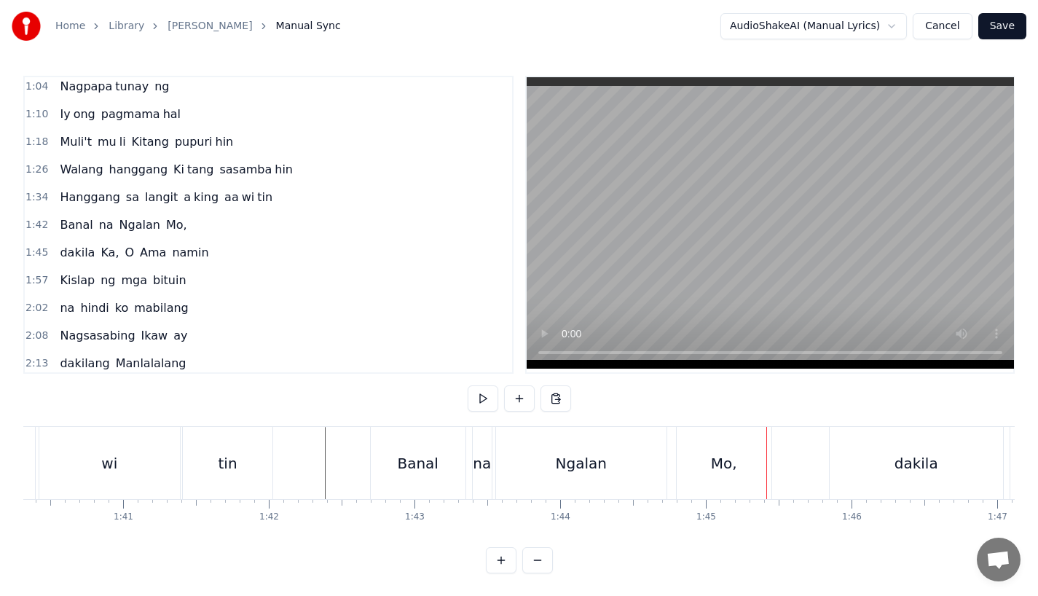
click at [697, 478] on div "Mo," at bounding box center [724, 463] width 95 height 72
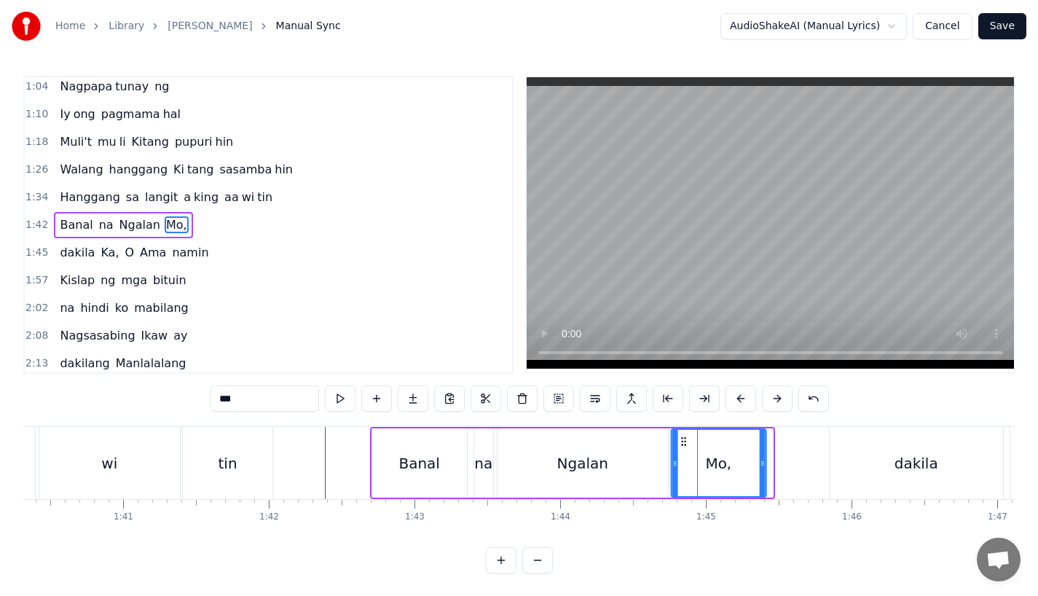
drag, startPoint x: 690, startPoint y: 437, endPoint x: 683, endPoint y: 441, distance: 7.5
click at [683, 441] on icon at bounding box center [683, 442] width 12 height 12
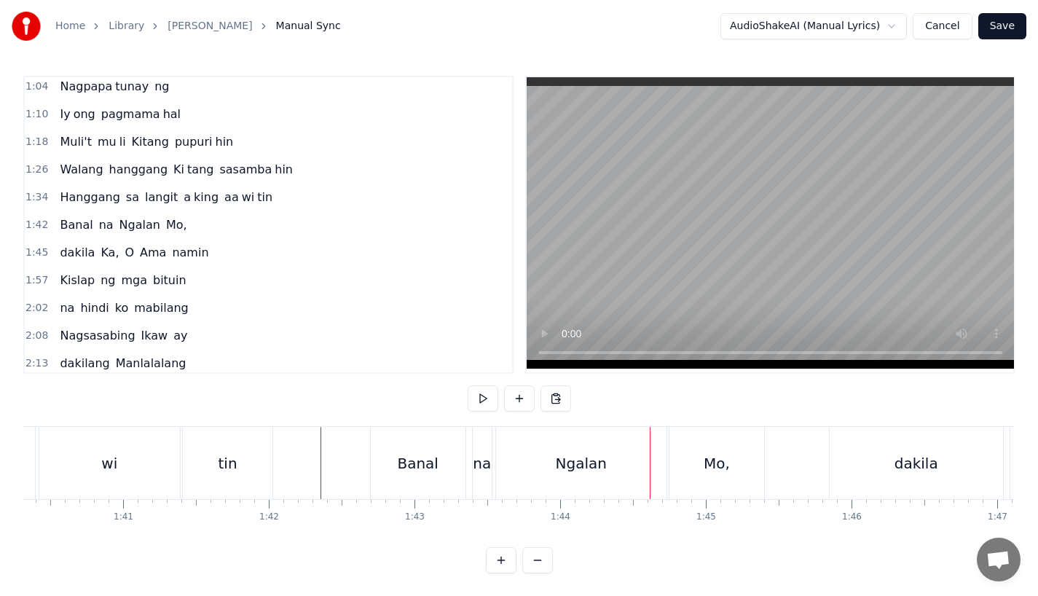
click at [473, 481] on div "na" at bounding box center [482, 463] width 19 height 72
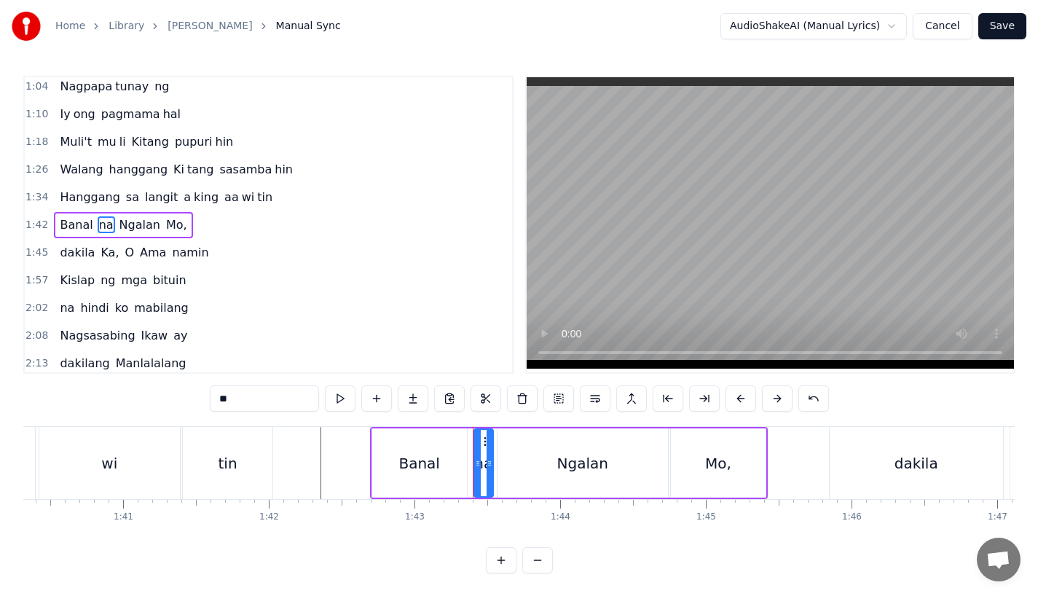
click at [473, 469] on div "na" at bounding box center [483, 462] width 20 height 69
click at [470, 465] on icon at bounding box center [471, 463] width 6 height 12
click at [452, 465] on div "Banal" at bounding box center [419, 462] width 95 height 69
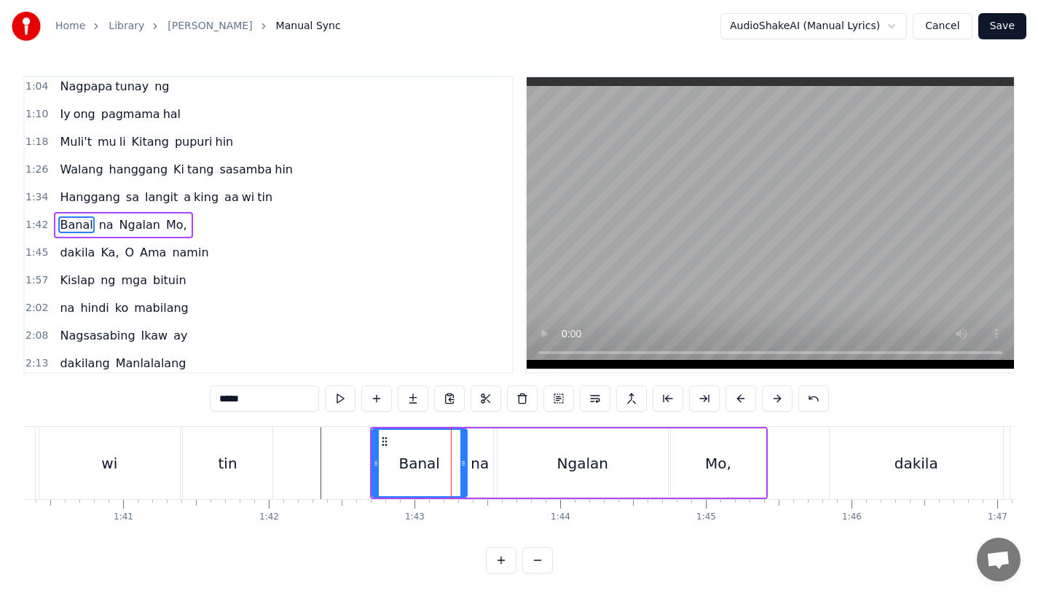
click at [468, 465] on div "na" at bounding box center [480, 462] width 26 height 69
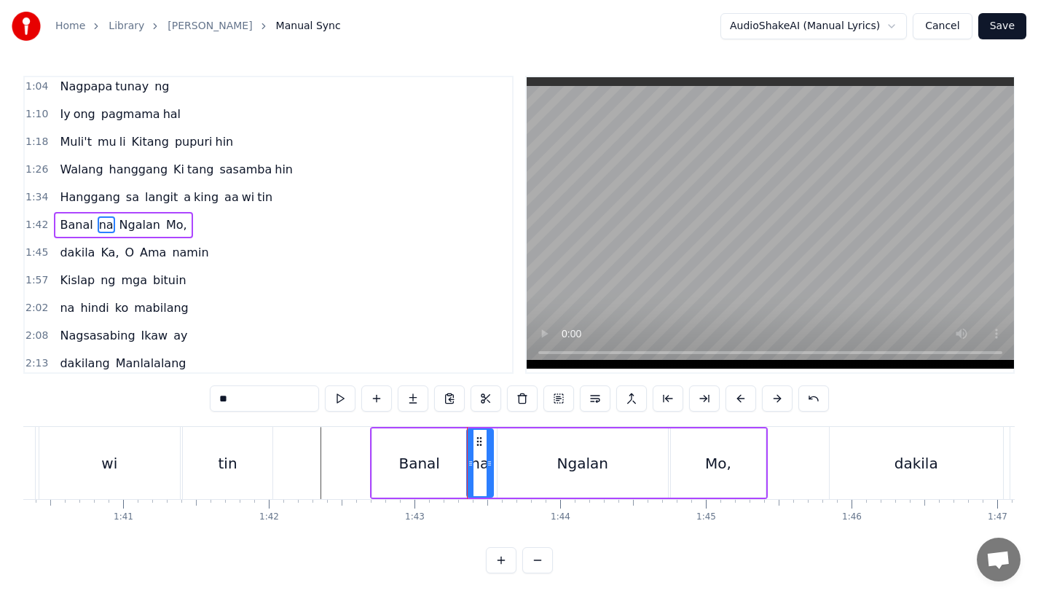
click at [451, 464] on div "Banal" at bounding box center [419, 462] width 95 height 69
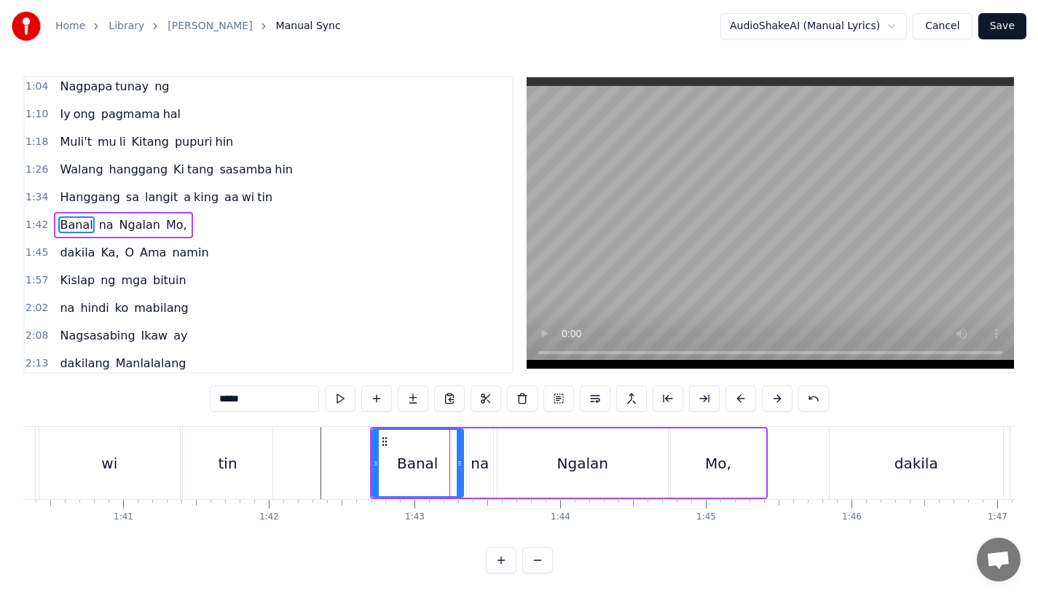
click at [457, 465] on icon at bounding box center [460, 463] width 6 height 12
click at [478, 465] on div "na" at bounding box center [479, 463] width 18 height 22
type input "**"
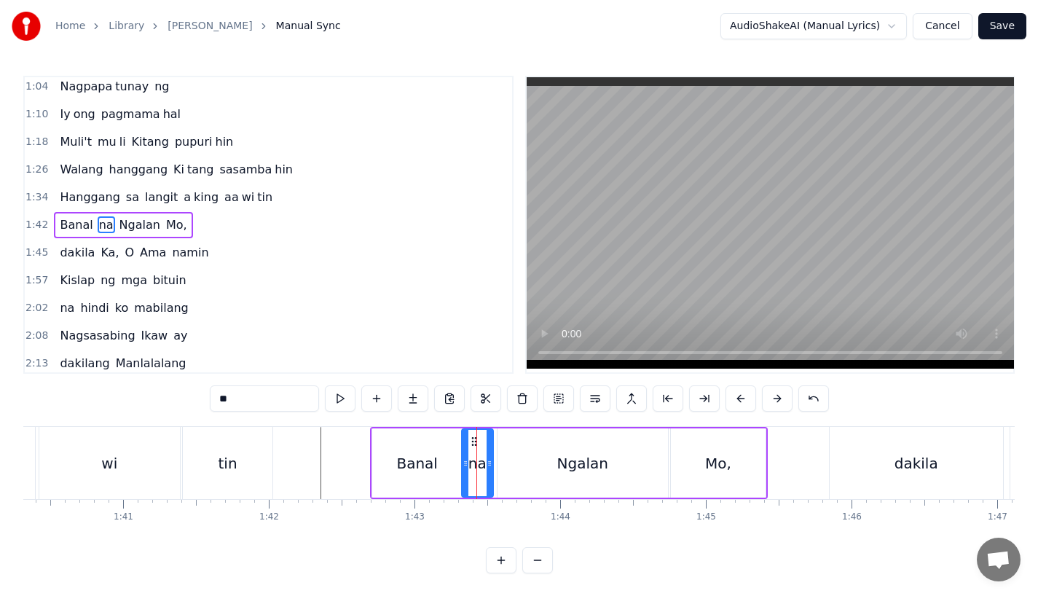
click at [466, 465] on icon at bounding box center [465, 463] width 6 height 12
click at [491, 465] on icon at bounding box center [492, 463] width 6 height 12
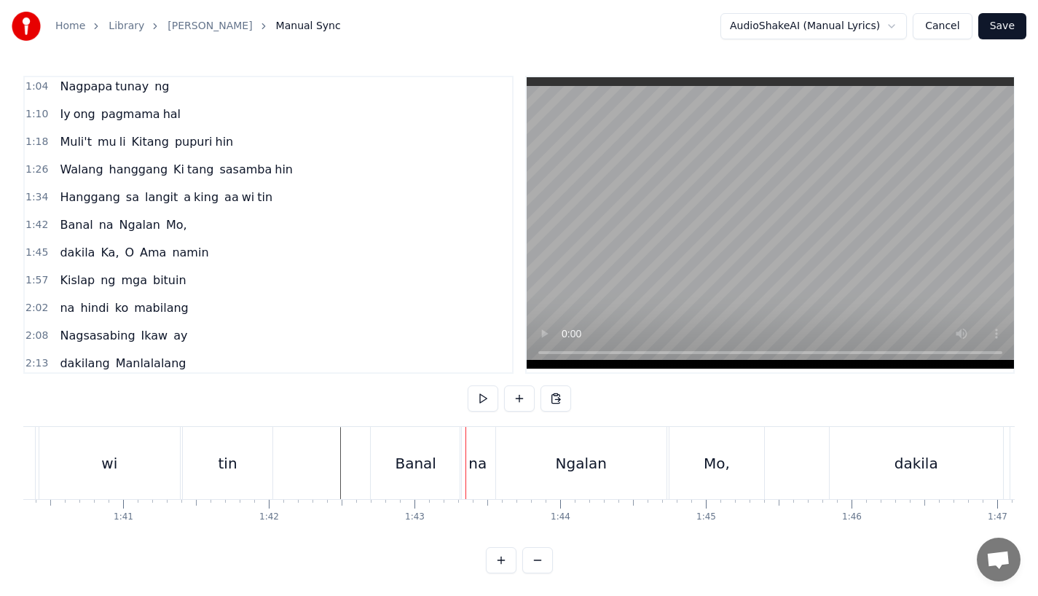
click at [269, 430] on div "tin" at bounding box center [228, 463] width 90 height 72
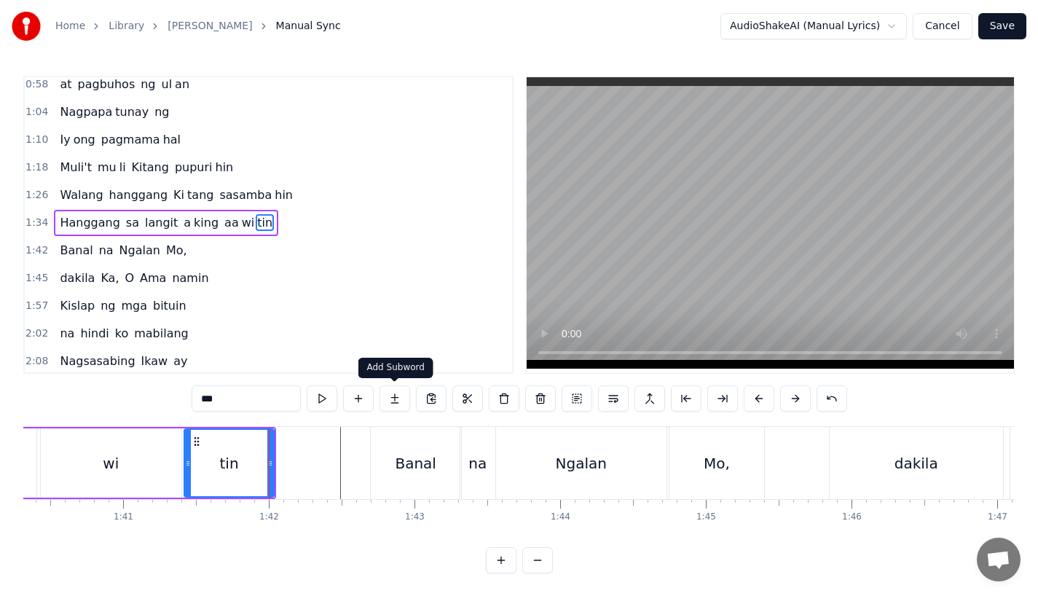
scroll to position [143, 0]
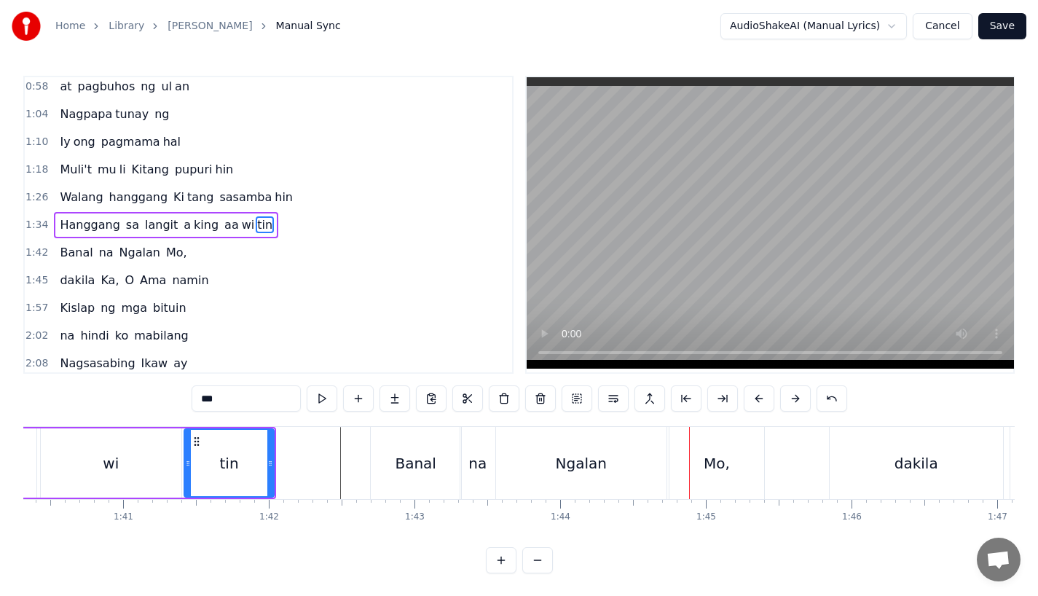
click at [469, 449] on div "na" at bounding box center [477, 463] width 35 height 72
type input "**"
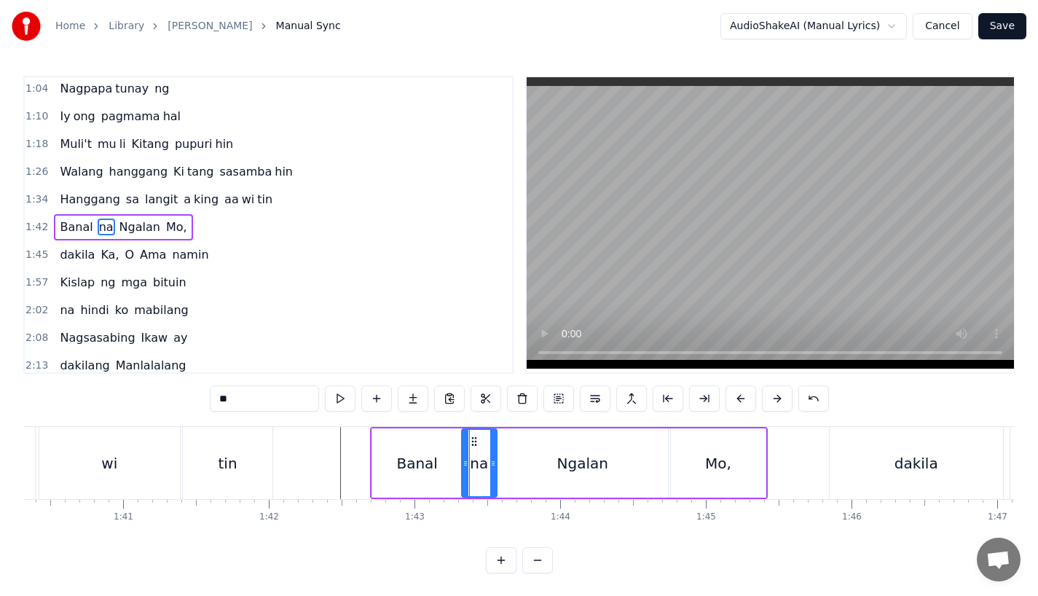
scroll to position [170, 0]
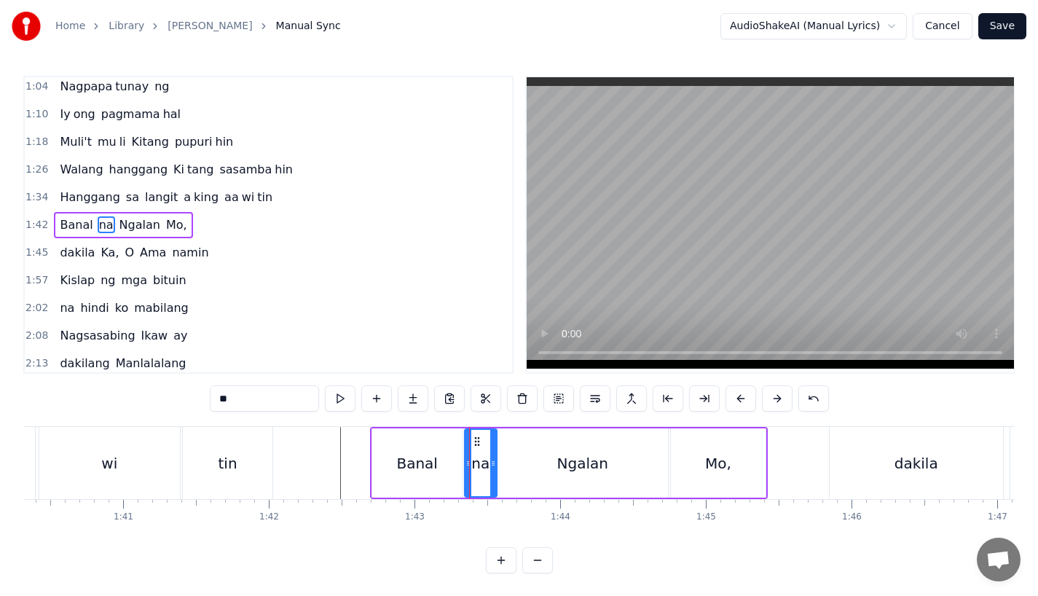
click at [470, 470] on div at bounding box center [468, 463] width 6 height 66
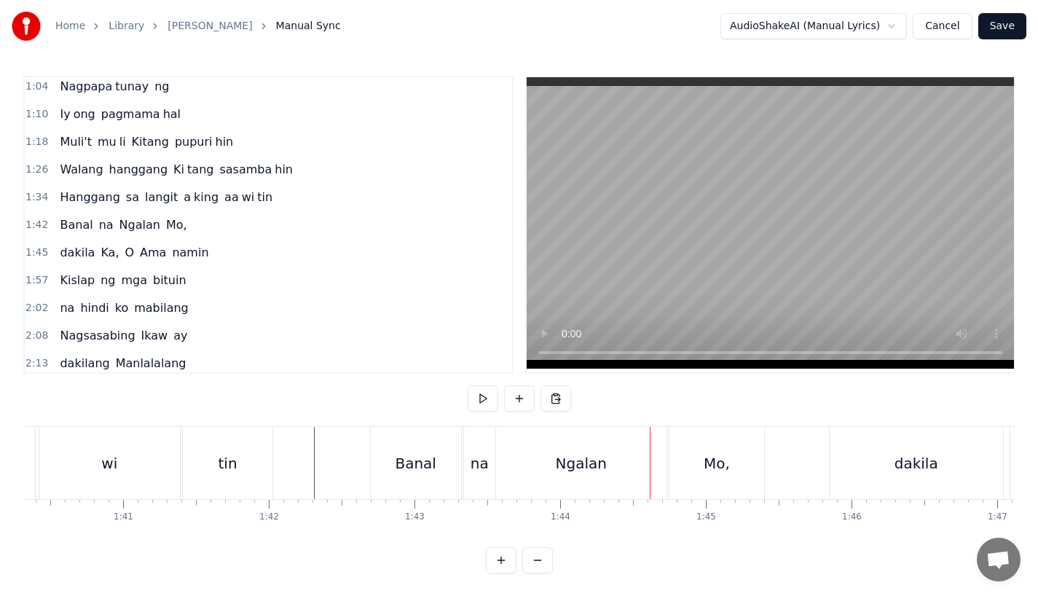
click at [525, 473] on div "Ngalan" at bounding box center [581, 463] width 170 height 72
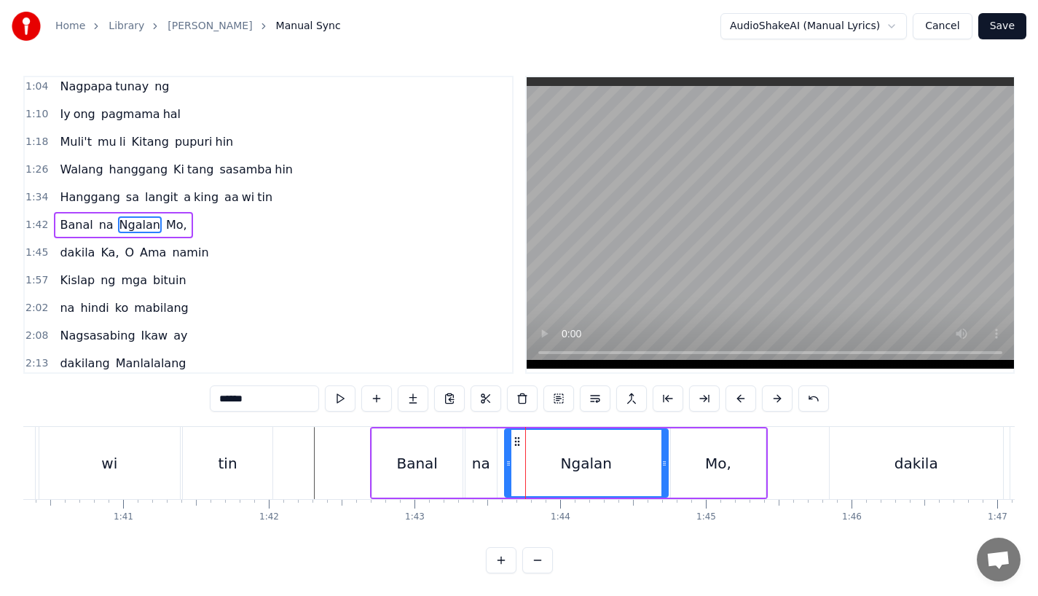
click at [509, 465] on icon at bounding box center [508, 463] width 6 height 12
click at [503, 468] on icon at bounding box center [506, 463] width 6 height 12
click at [436, 462] on div "Banal" at bounding box center [417, 462] width 90 height 69
type input "*****"
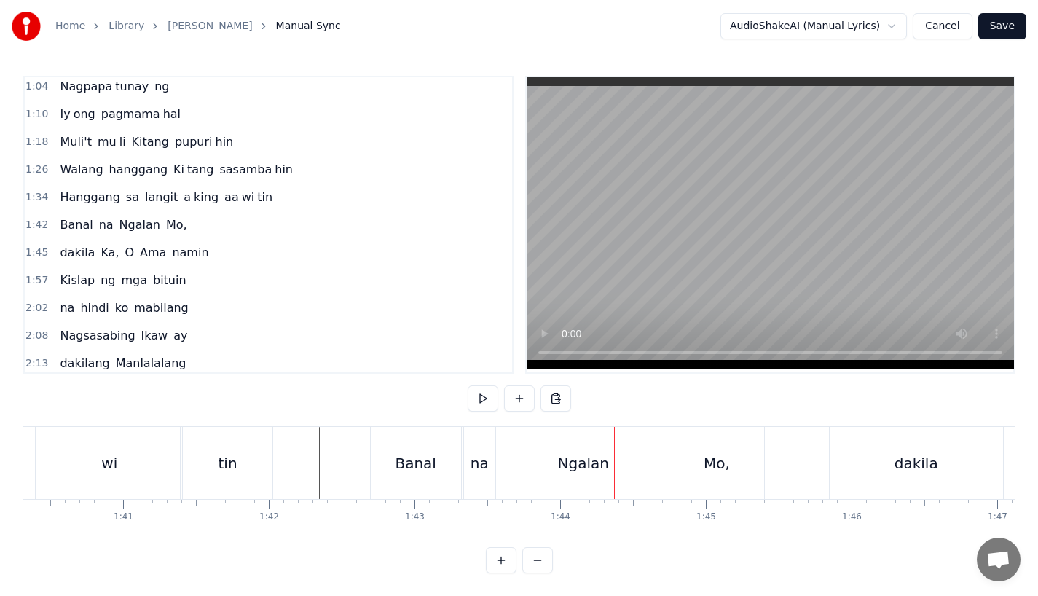
click at [522, 468] on div "Ngalan" at bounding box center [583, 463] width 166 height 72
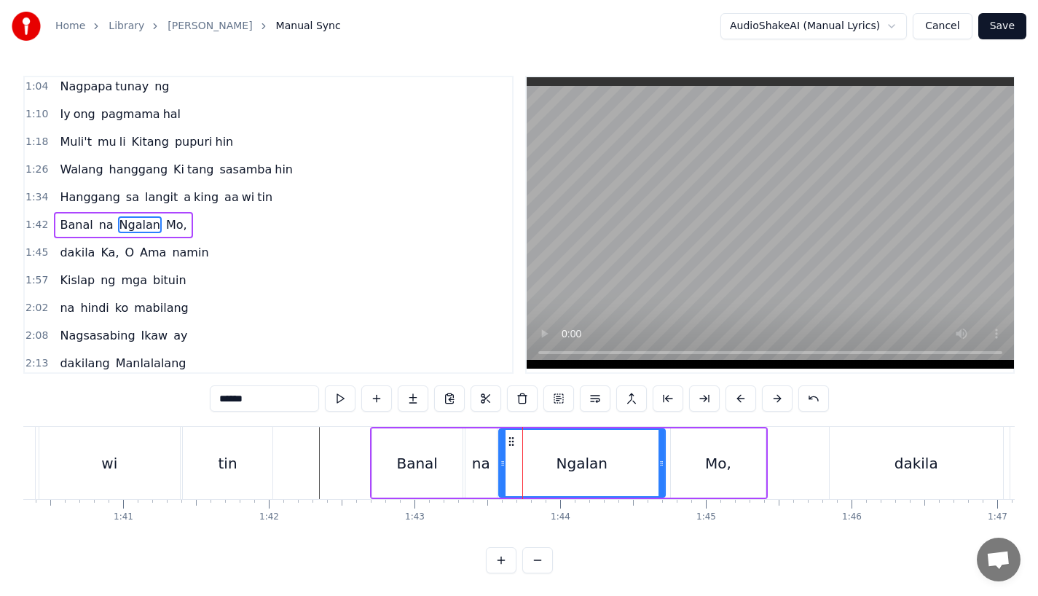
click at [505, 441] on icon at bounding box center [511, 442] width 12 height 12
click at [656, 473] on div at bounding box center [656, 463] width 6 height 66
click at [698, 471] on div "Mo," at bounding box center [718, 462] width 95 height 69
type input "***"
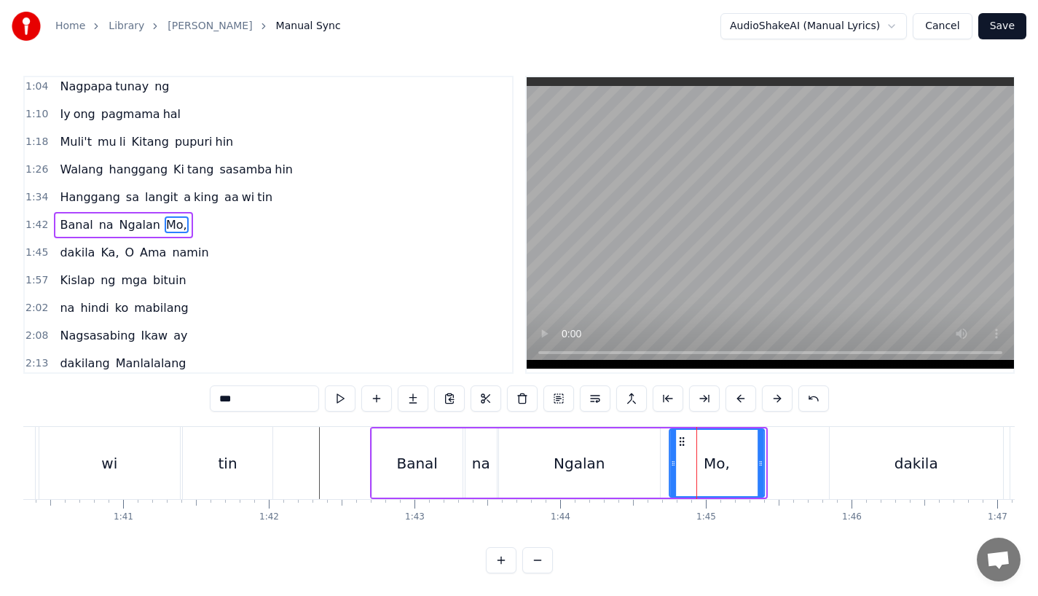
click at [679, 441] on circle at bounding box center [679, 441] width 1 height 1
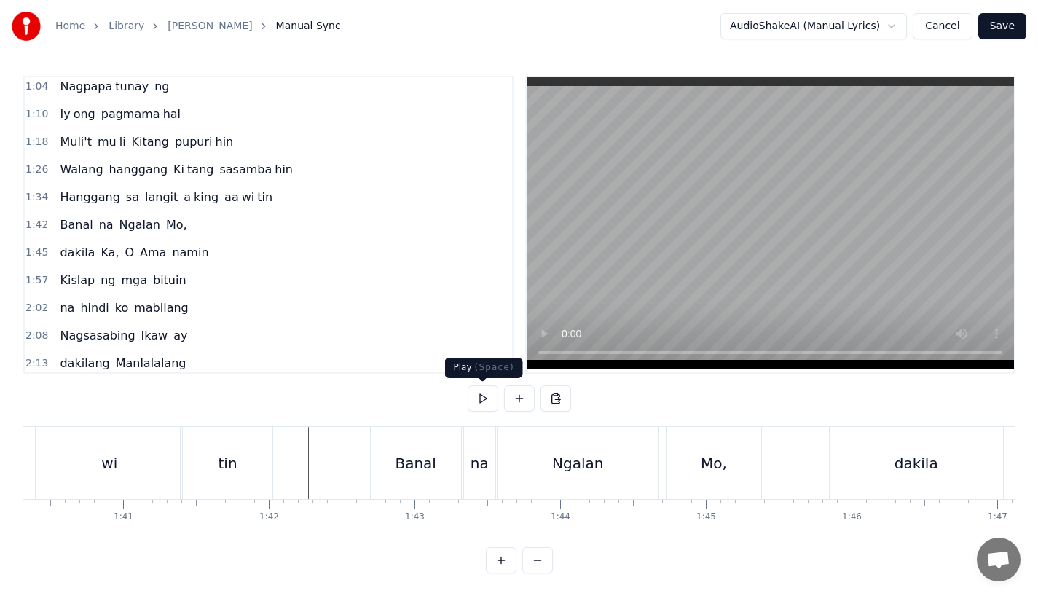
click at [575, 470] on div "Ngalan" at bounding box center [577, 463] width 51 height 22
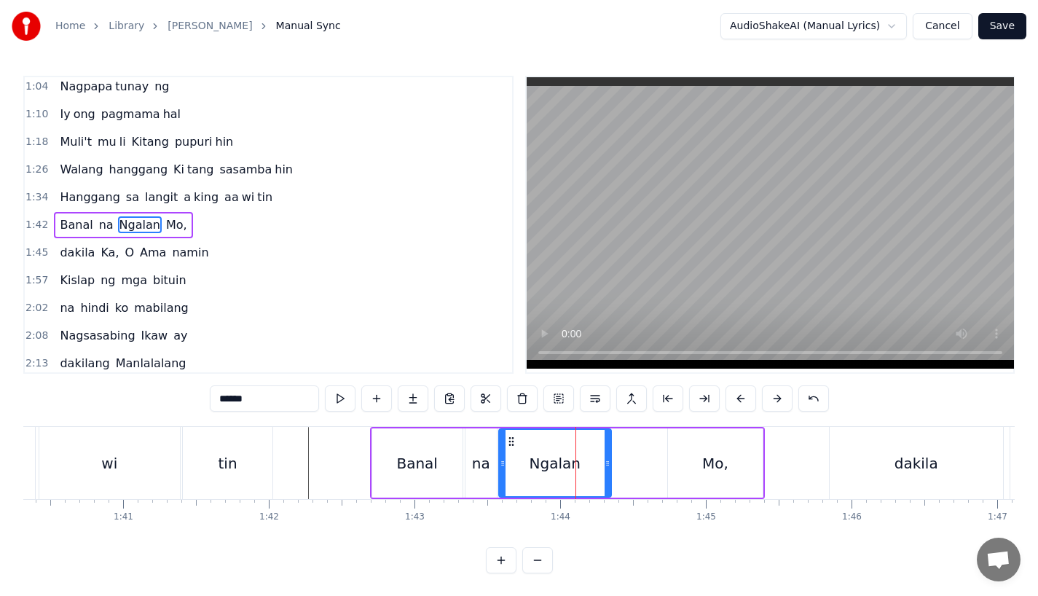
drag, startPoint x: 655, startPoint y: 470, endPoint x: 604, endPoint y: 472, distance: 51.7
click at [604, 472] on div at bounding box center [607, 463] width 6 height 66
click at [413, 401] on button at bounding box center [413, 398] width 31 height 26
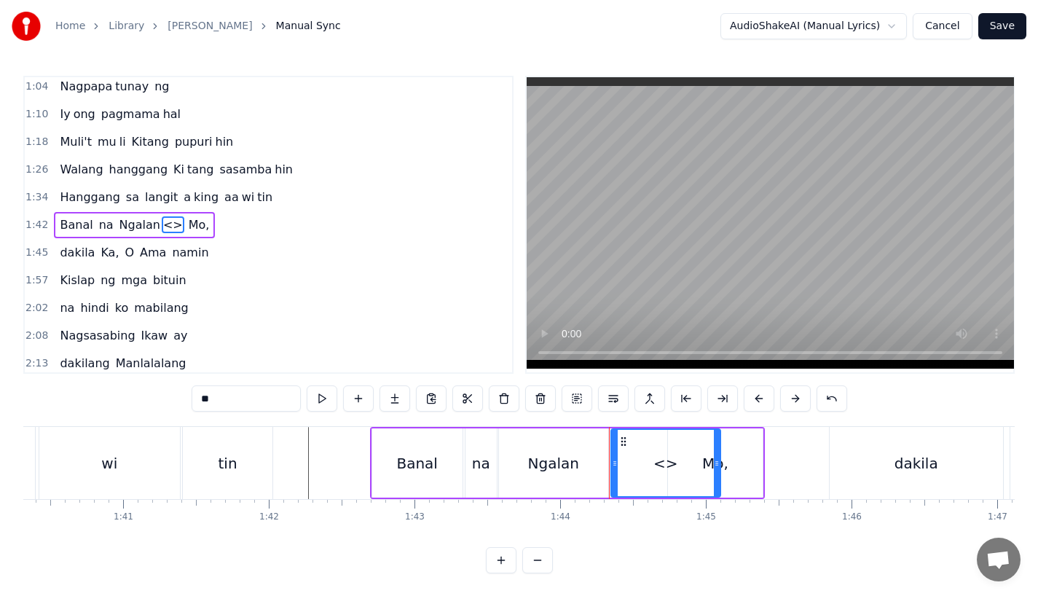
drag, startPoint x: 248, startPoint y: 403, endPoint x: 111, endPoint y: 402, distance: 136.9
click at [111, 402] on div "0:31 Bawat bukang liwayway 0:35 na aking nasila yan 0:42 Huni ng mga ibong 0:47…" at bounding box center [518, 324] width 991 height 497
drag, startPoint x: 716, startPoint y: 462, endPoint x: 660, endPoint y: 463, distance: 56.1
click at [660, 463] on icon at bounding box center [661, 463] width 6 height 12
click at [569, 470] on div "Ngalan" at bounding box center [553, 463] width 51 height 22
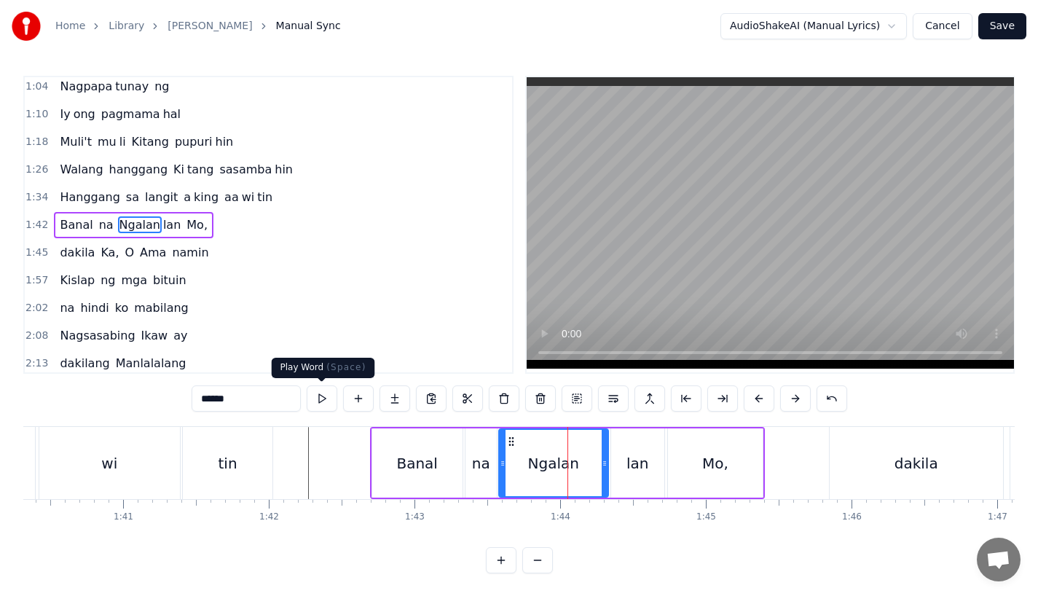
click at [304, 398] on div "******" at bounding box center [519, 398] width 655 height 26
click at [265, 398] on input "******" at bounding box center [246, 398] width 109 height 26
type input "***"
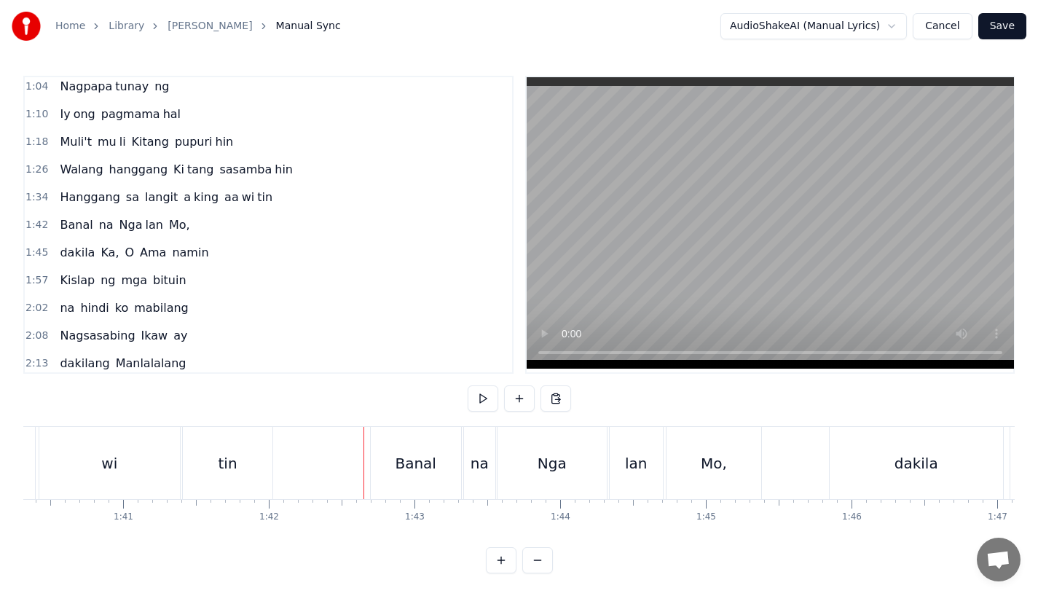
click at [404, 472] on div "Banal" at bounding box center [415, 463] width 41 height 22
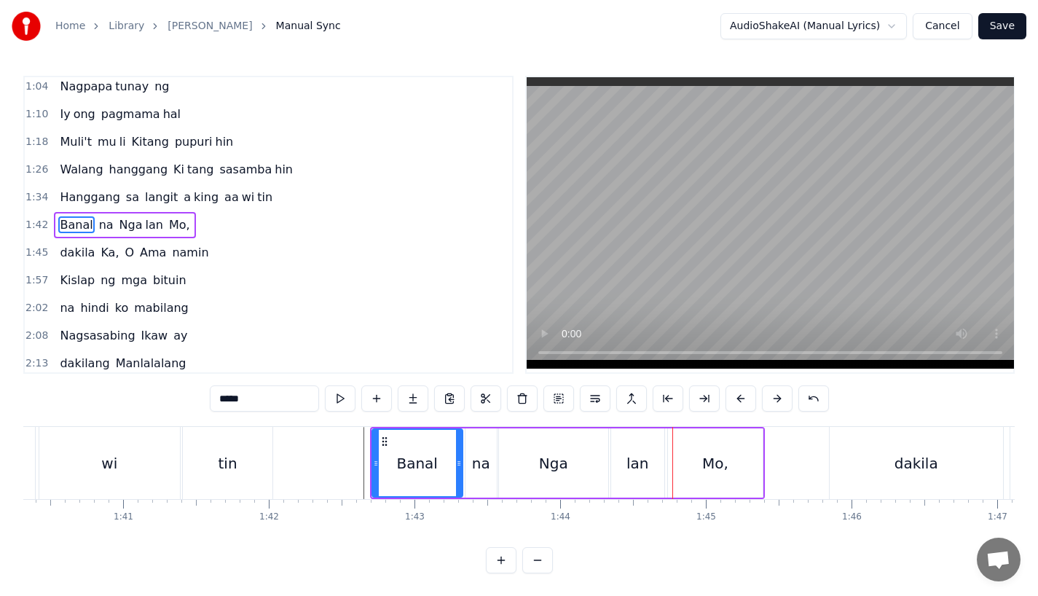
click at [625, 465] on div "lan" at bounding box center [637, 462] width 53 height 69
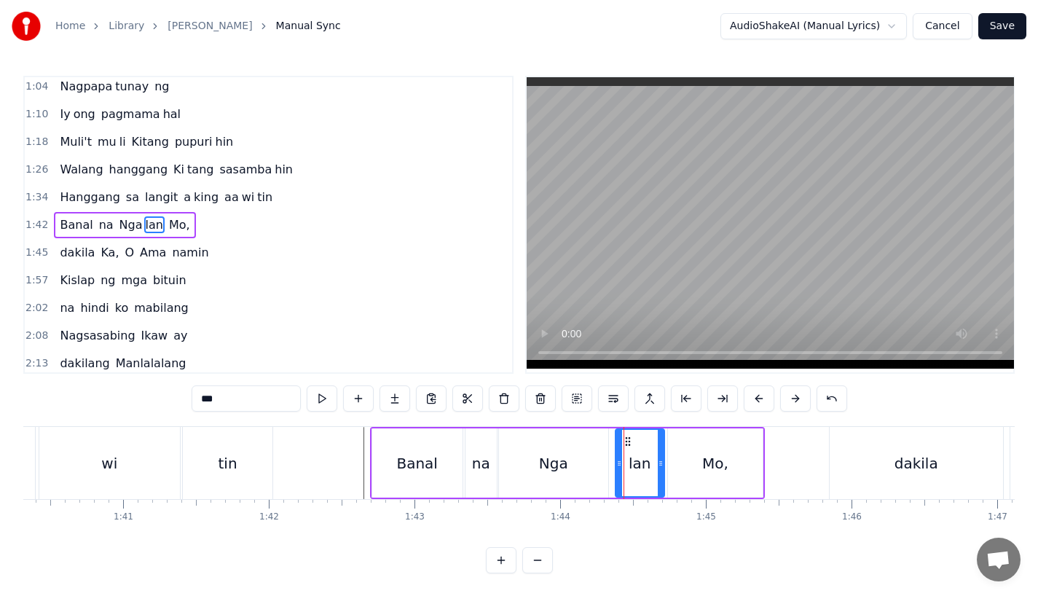
click at [621, 461] on icon at bounding box center [619, 463] width 6 height 12
click at [595, 461] on div "Nga" at bounding box center [553, 462] width 109 height 69
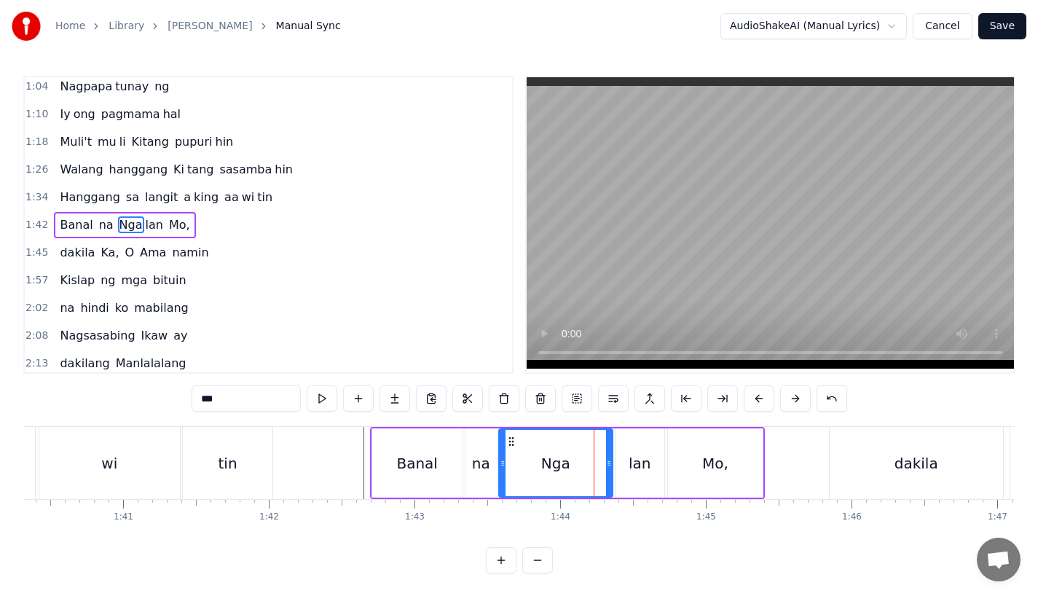
click at [608, 461] on circle at bounding box center [607, 461] width 1 height 1
click at [677, 457] on div "Mo," at bounding box center [715, 462] width 95 height 69
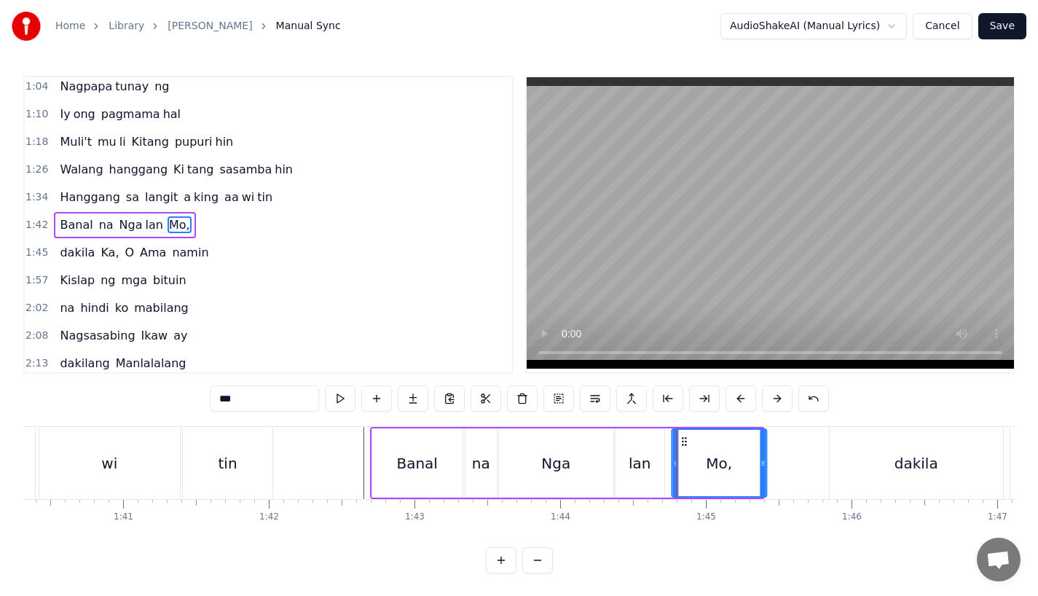
click at [683, 438] on icon at bounding box center [684, 442] width 12 height 12
click at [622, 444] on div "lan" at bounding box center [639, 462] width 49 height 69
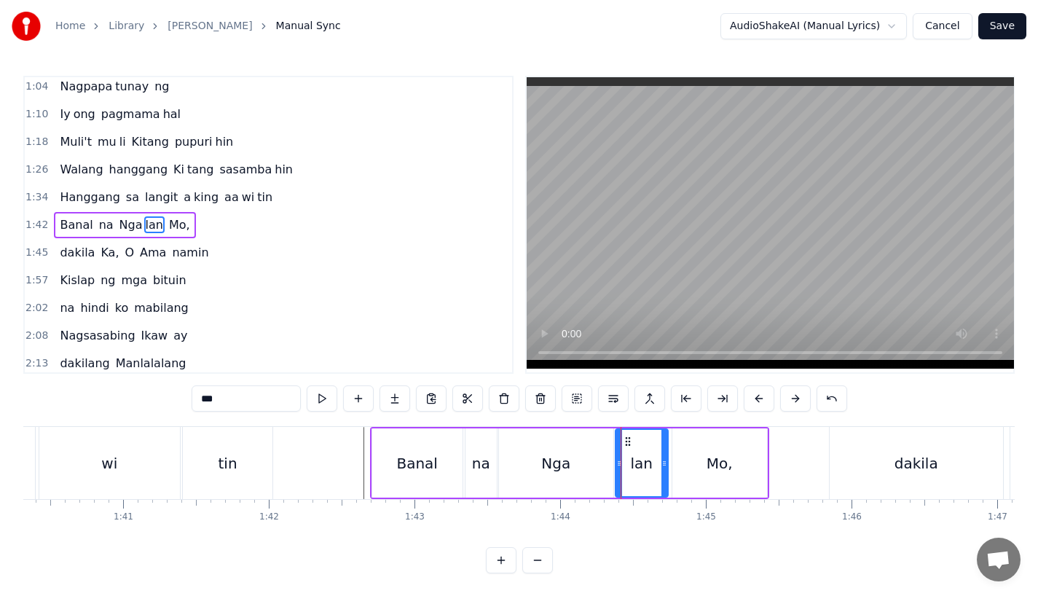
click at [665, 469] on div at bounding box center [664, 463] width 6 height 66
click at [515, 461] on div "Nga" at bounding box center [556, 462] width 114 height 69
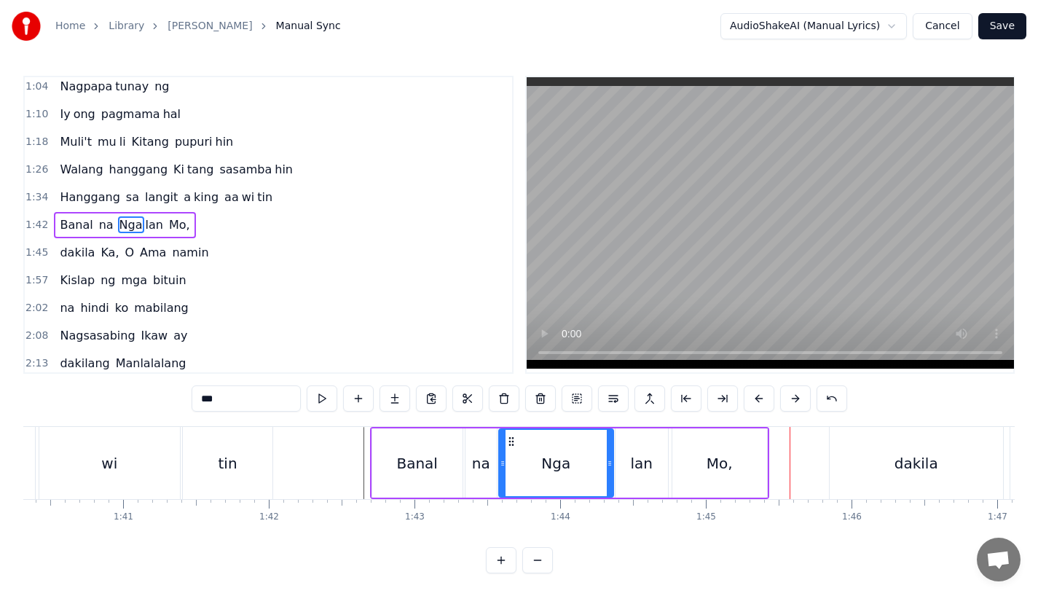
click at [386, 462] on div "Banal" at bounding box center [417, 462] width 90 height 69
type input "*****"
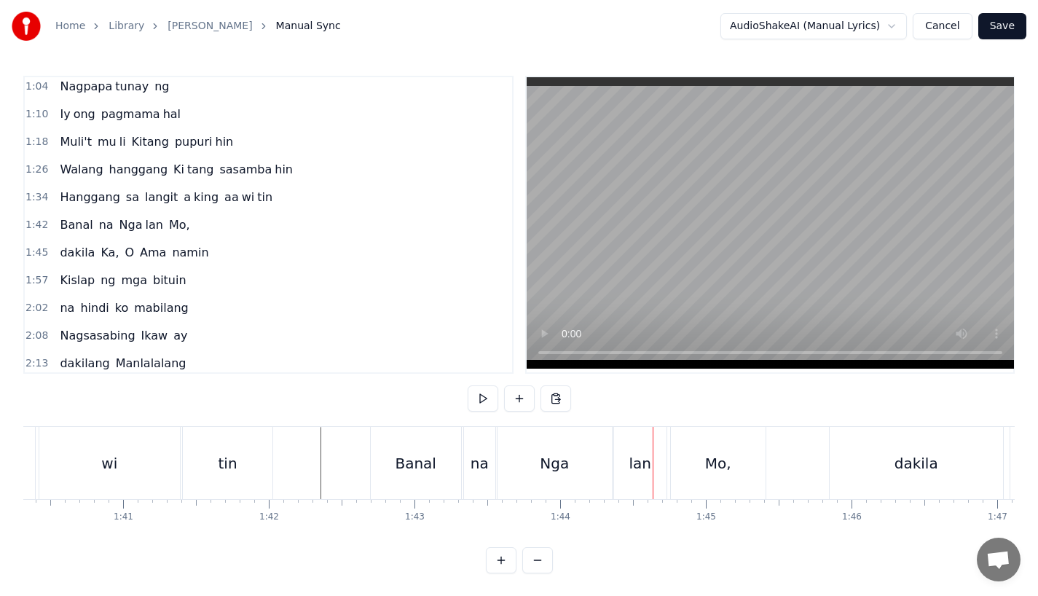
click at [138, 438] on div "wi" at bounding box center [109, 463] width 141 height 72
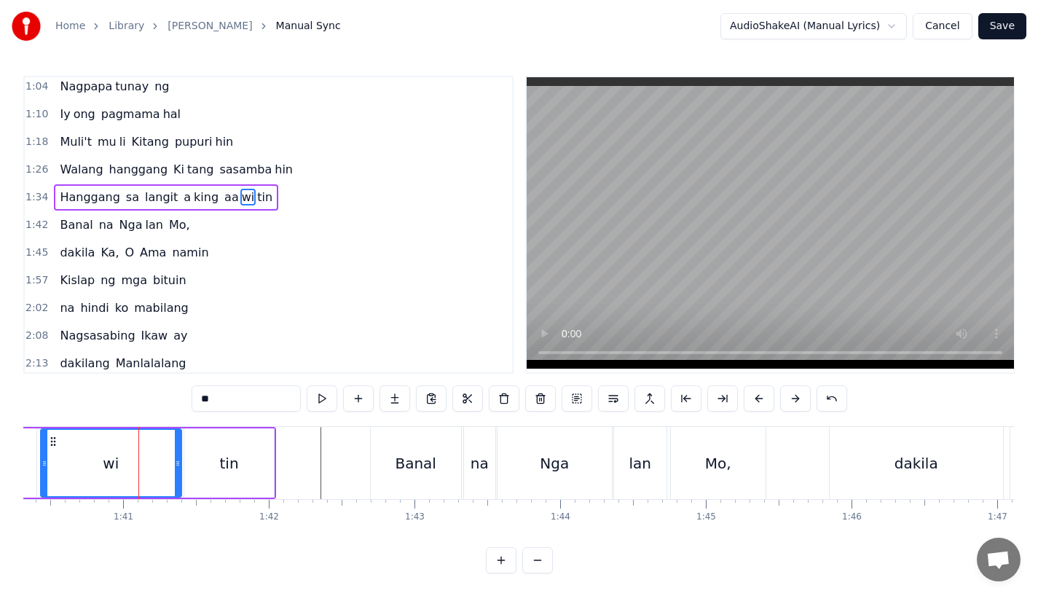
scroll to position [143, 0]
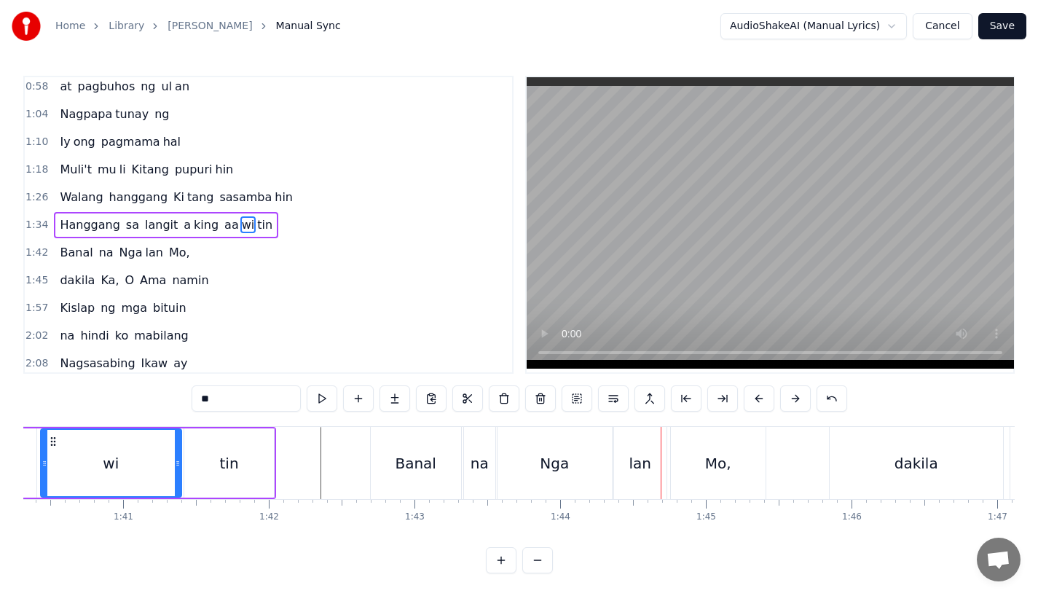
click at [537, 449] on div "Nga" at bounding box center [554, 463] width 114 height 72
type input "***"
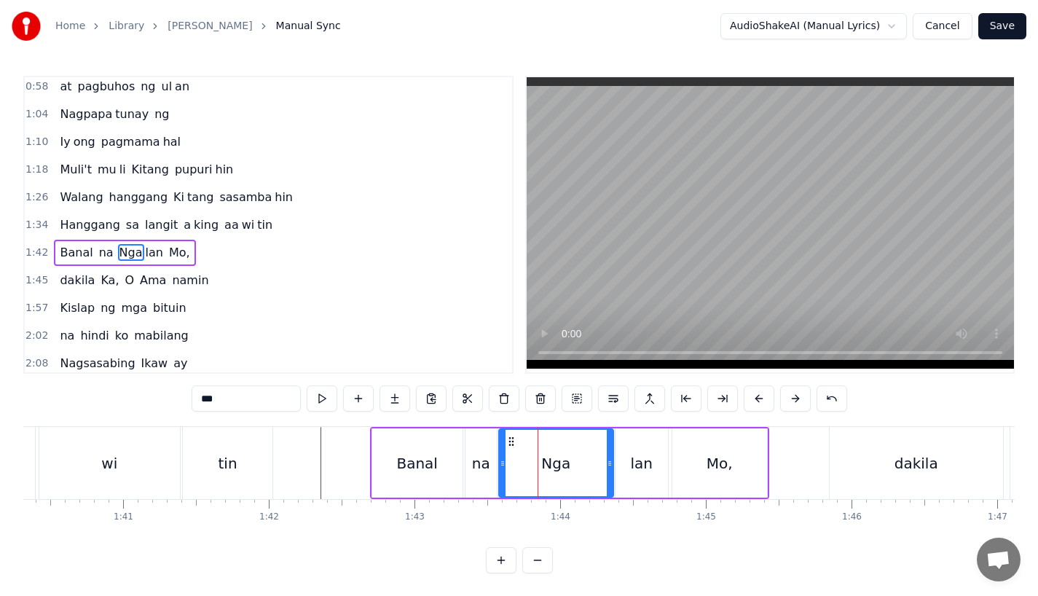
scroll to position [170, 0]
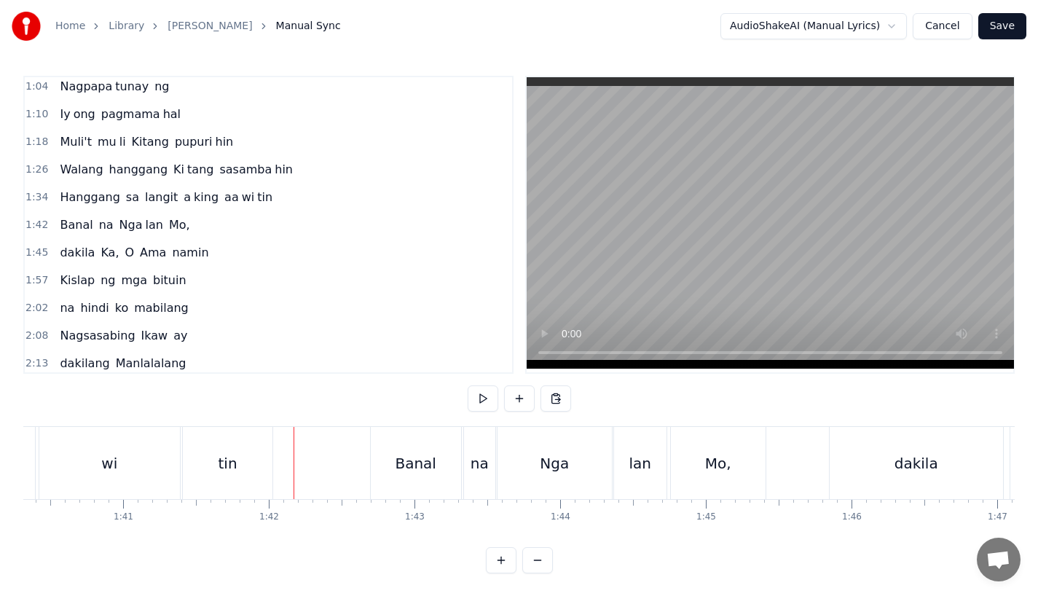
click at [525, 337] on div at bounding box center [770, 225] width 490 height 298
click at [551, 478] on div "Nga" at bounding box center [554, 463] width 114 height 72
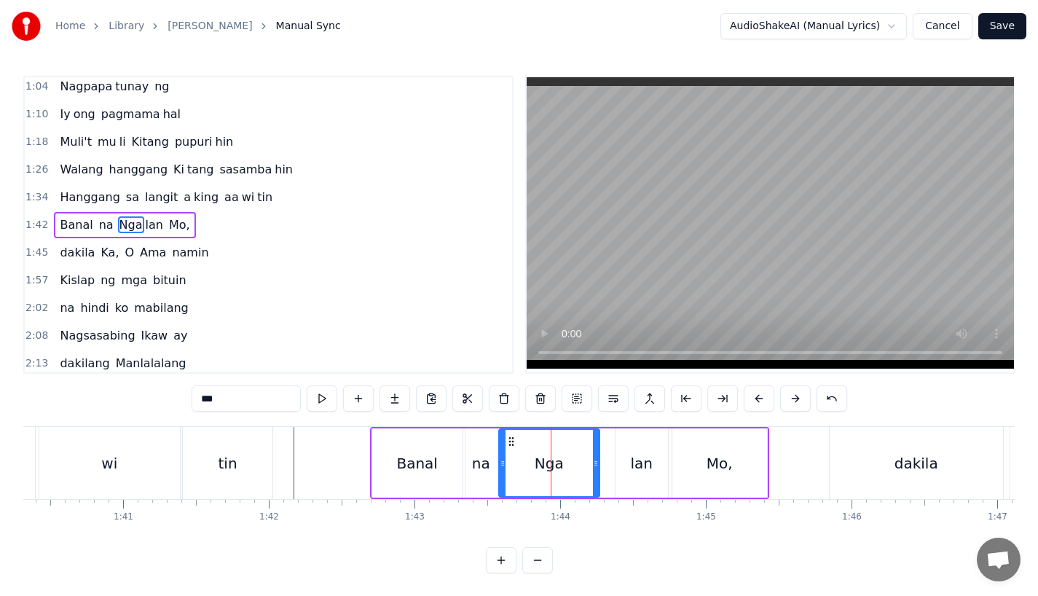
drag, startPoint x: 609, startPoint y: 473, endPoint x: 594, endPoint y: 473, distance: 14.6
click at [594, 473] on div at bounding box center [596, 463] width 6 height 66
click at [425, 458] on div "Banal" at bounding box center [416, 463] width 41 height 22
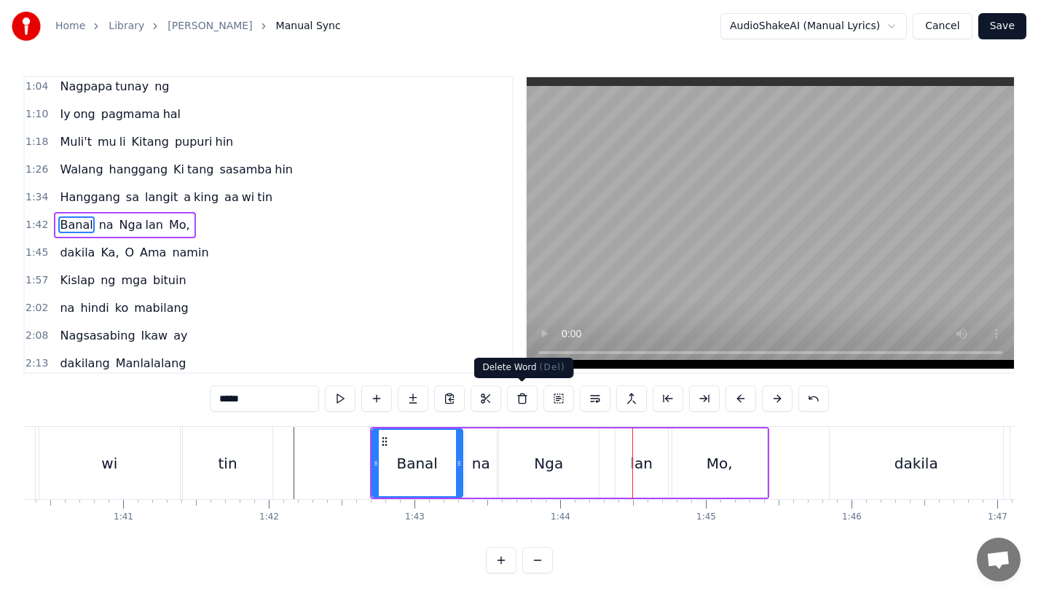
click at [533, 461] on div "Nga" at bounding box center [549, 462] width 100 height 69
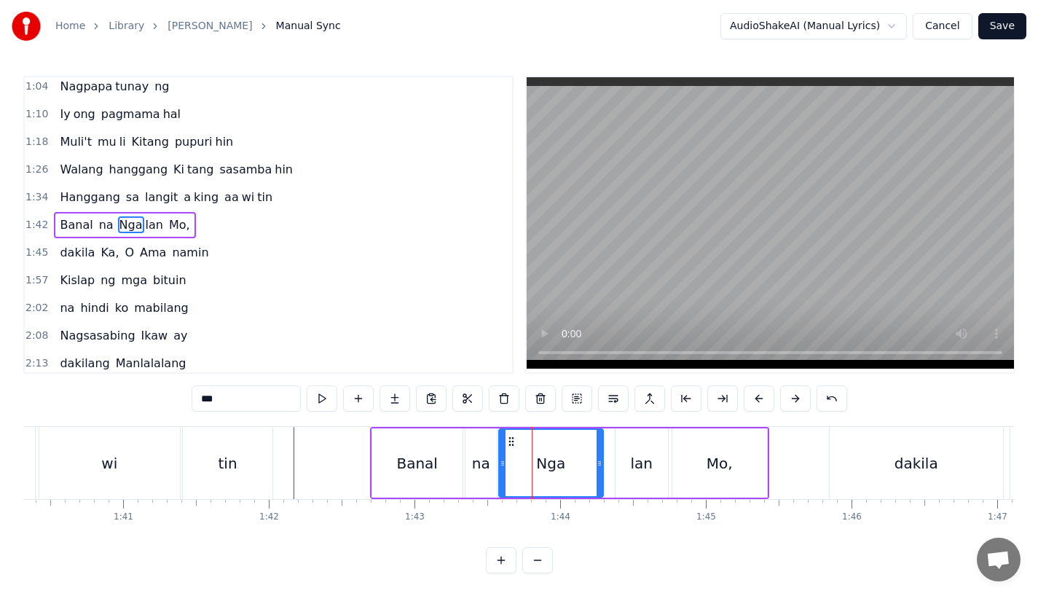
click at [599, 462] on icon at bounding box center [599, 463] width 6 height 12
click at [639, 465] on div "lan" at bounding box center [641, 463] width 23 height 22
type input "***"
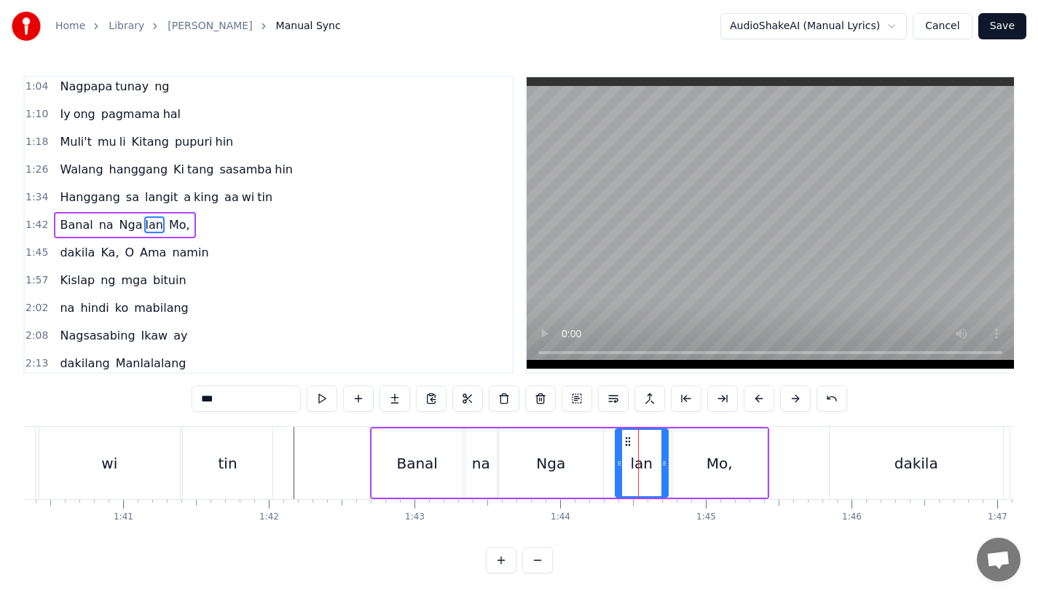
click at [616, 464] on icon at bounding box center [619, 463] width 6 height 12
drag, startPoint x: 618, startPoint y: 465, endPoint x: 608, endPoint y: 466, distance: 10.3
click at [608, 466] on icon at bounding box center [609, 463] width 6 height 12
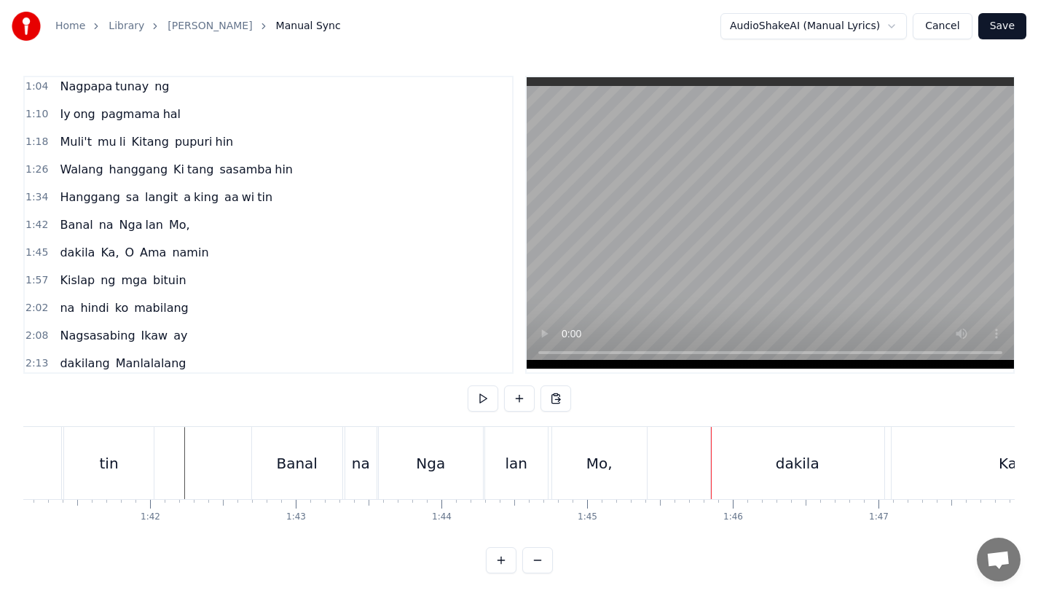
scroll to position [0, 14745]
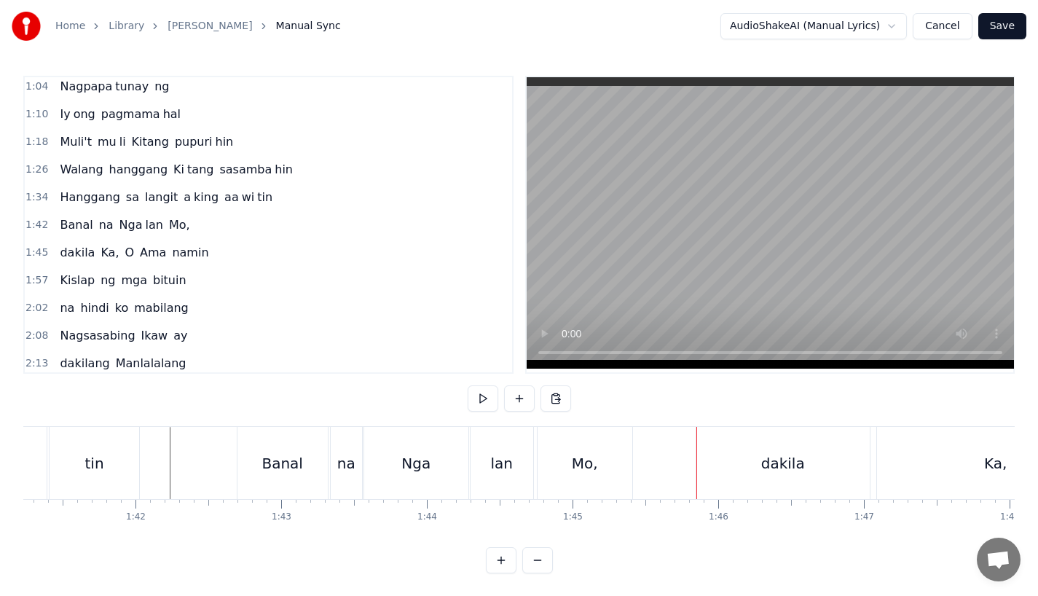
click at [752, 485] on div "dakila" at bounding box center [782, 463] width 173 height 72
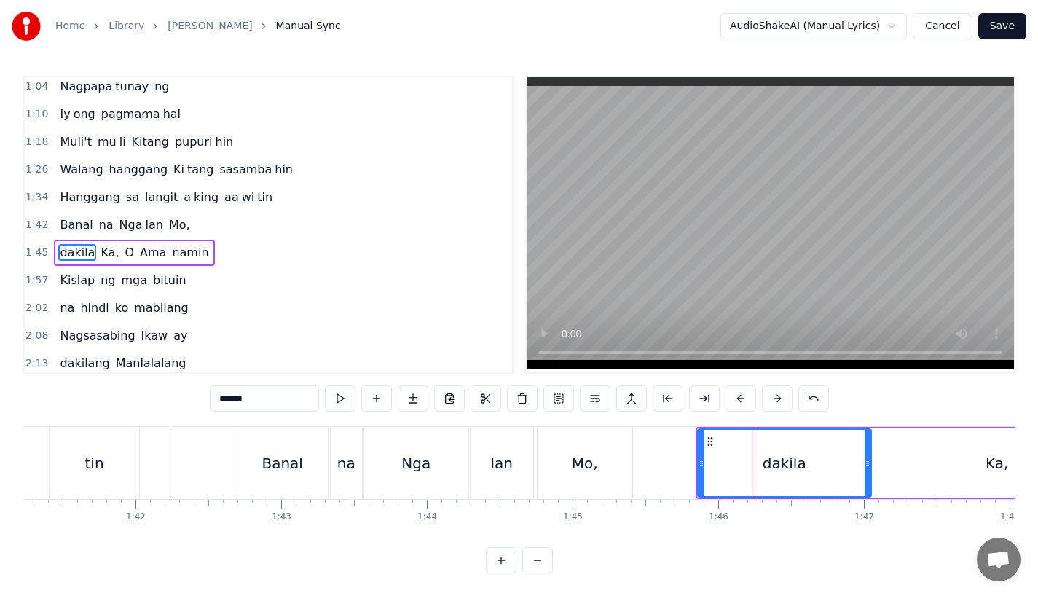
scroll to position [198, 0]
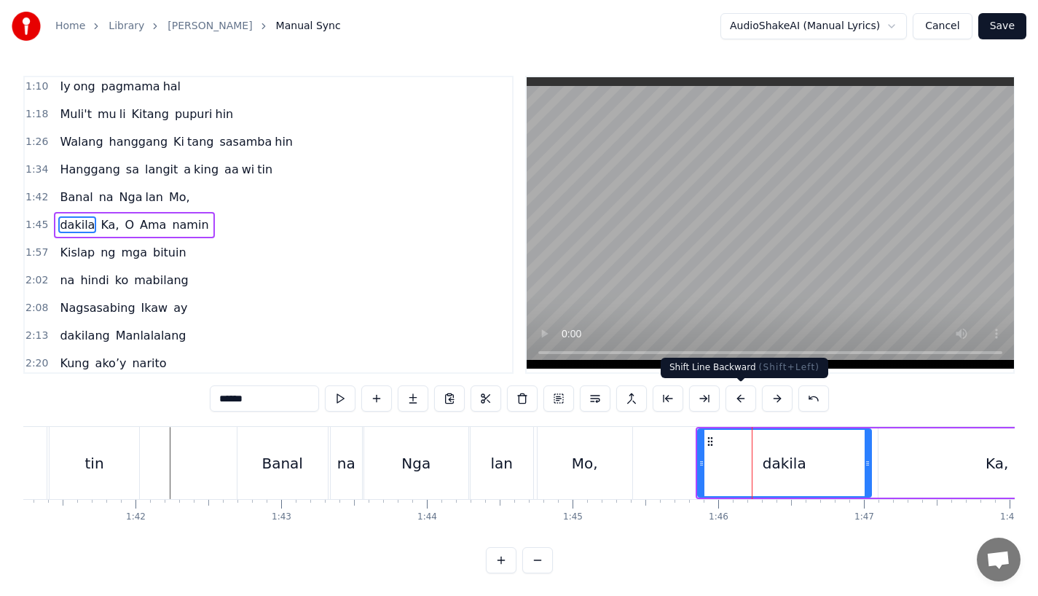
click at [740, 390] on button at bounding box center [740, 398] width 31 height 26
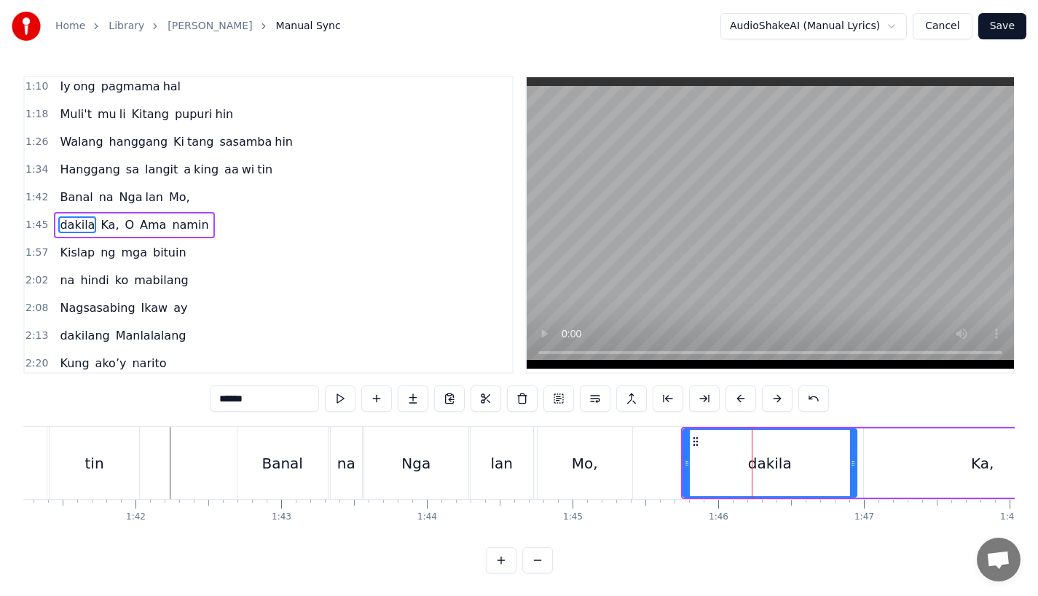
click at [740, 390] on button at bounding box center [740, 398] width 31 height 26
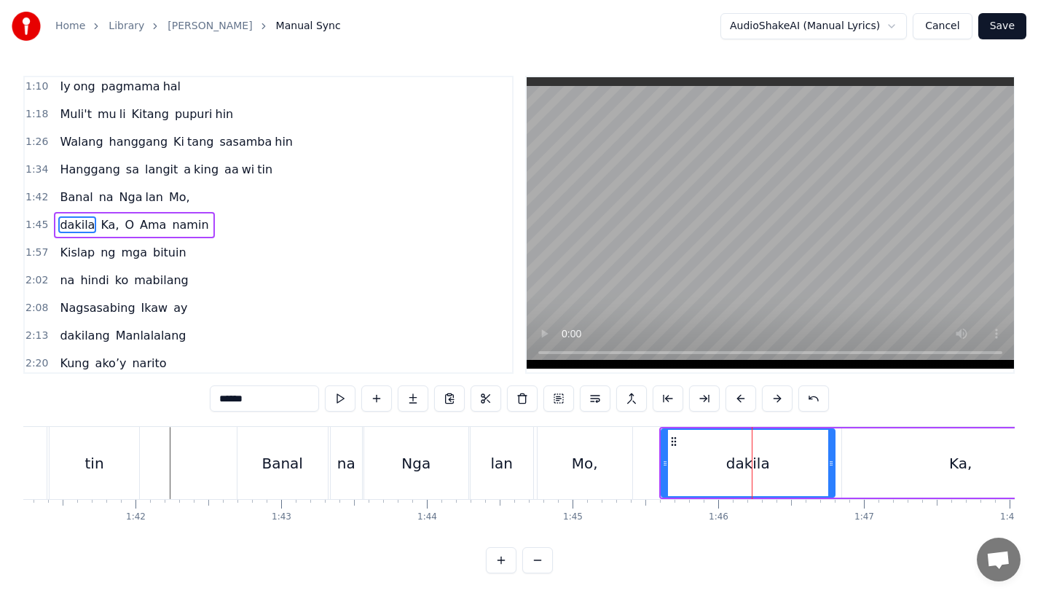
click at [740, 390] on button at bounding box center [740, 398] width 31 height 26
click at [568, 450] on div "Mo," at bounding box center [584, 463] width 95 height 72
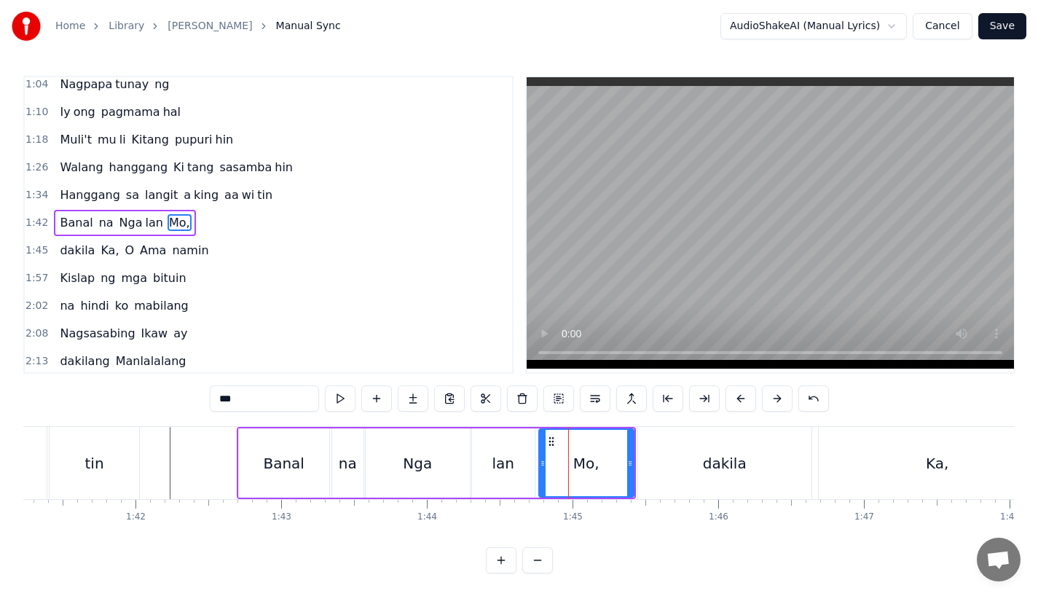
scroll to position [170, 0]
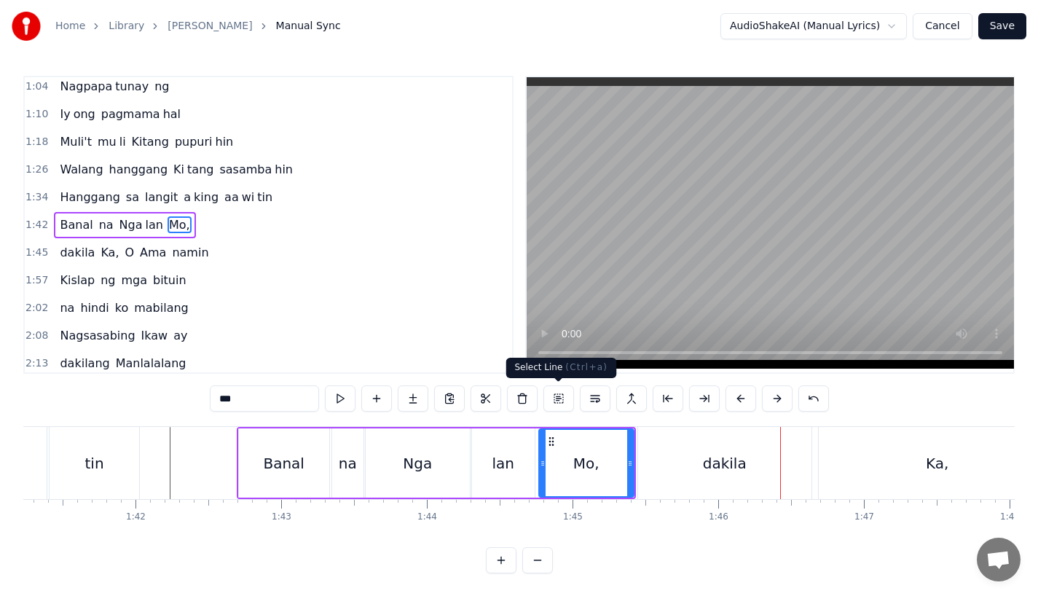
click at [543, 453] on div at bounding box center [543, 463] width 6 height 66
click at [566, 452] on div "Mo," at bounding box center [586, 463] width 93 height 66
click at [574, 441] on div "Mo," at bounding box center [586, 463] width 93 height 66
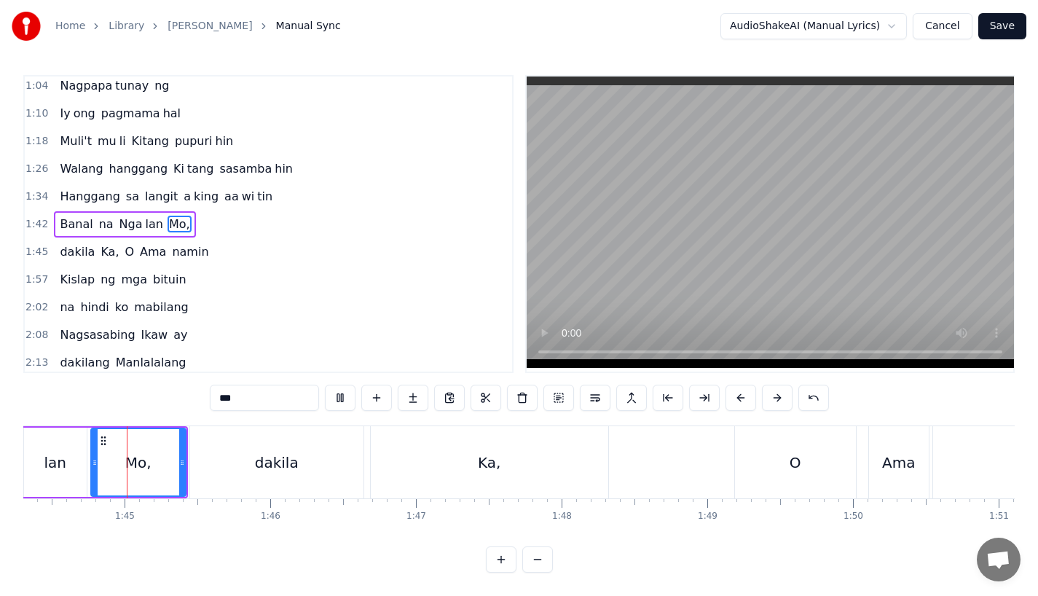
scroll to position [0, 15186]
click at [340, 453] on div "dakila" at bounding box center [283, 462] width 173 height 72
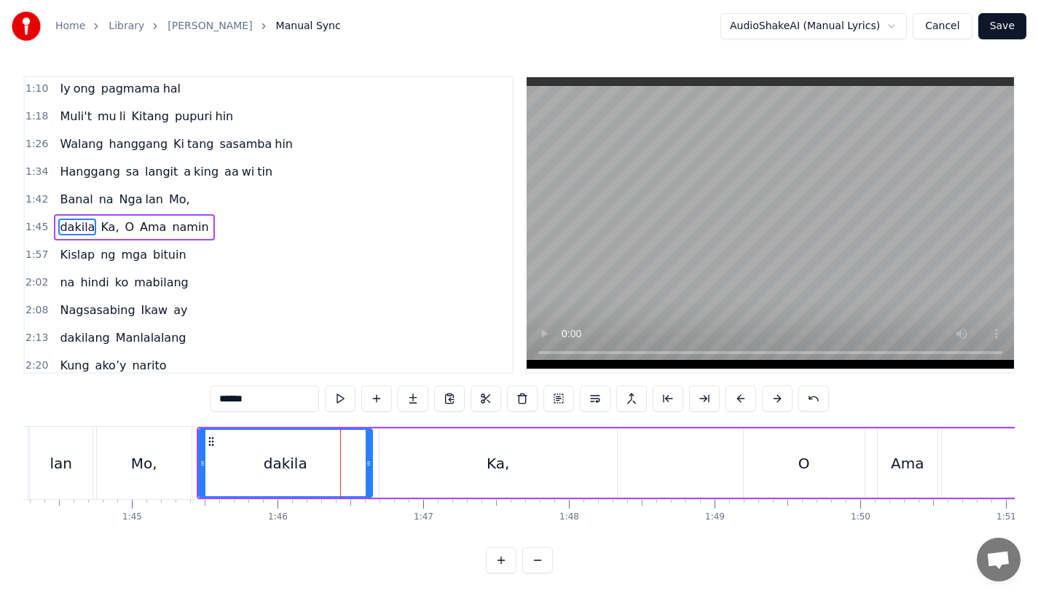
scroll to position [198, 0]
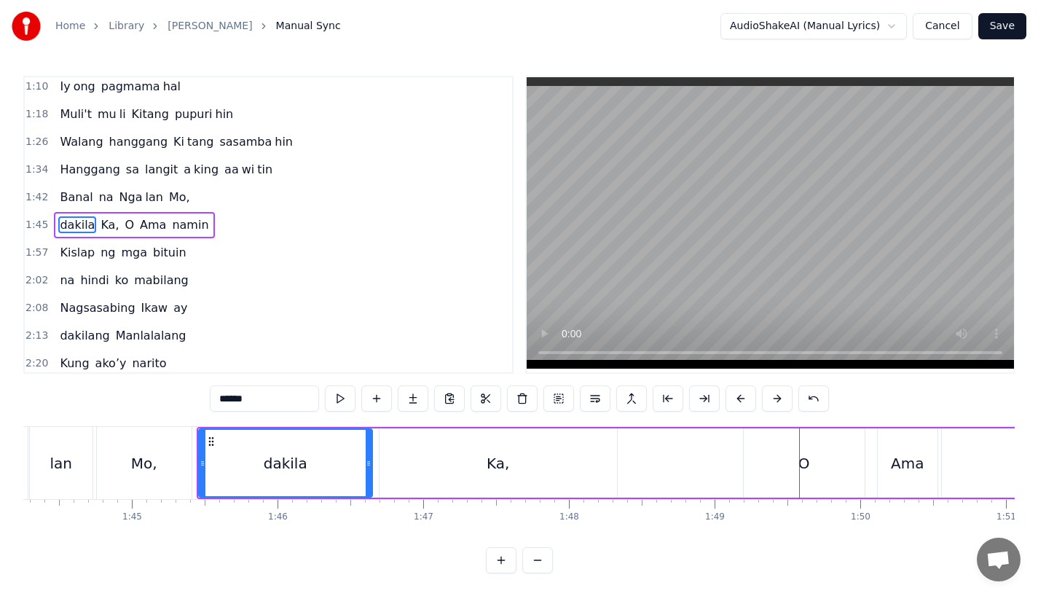
click at [792, 492] on div "O" at bounding box center [804, 462] width 121 height 69
type input "*"
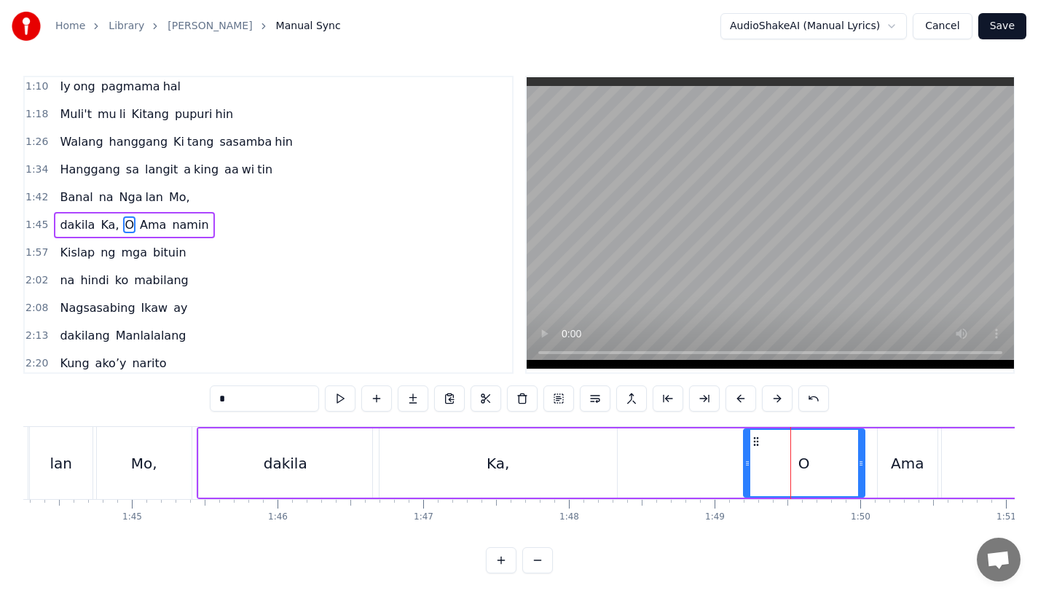
click at [642, 457] on div "[PERSON_NAME], O Ama namin" at bounding box center [916, 463] width 1439 height 72
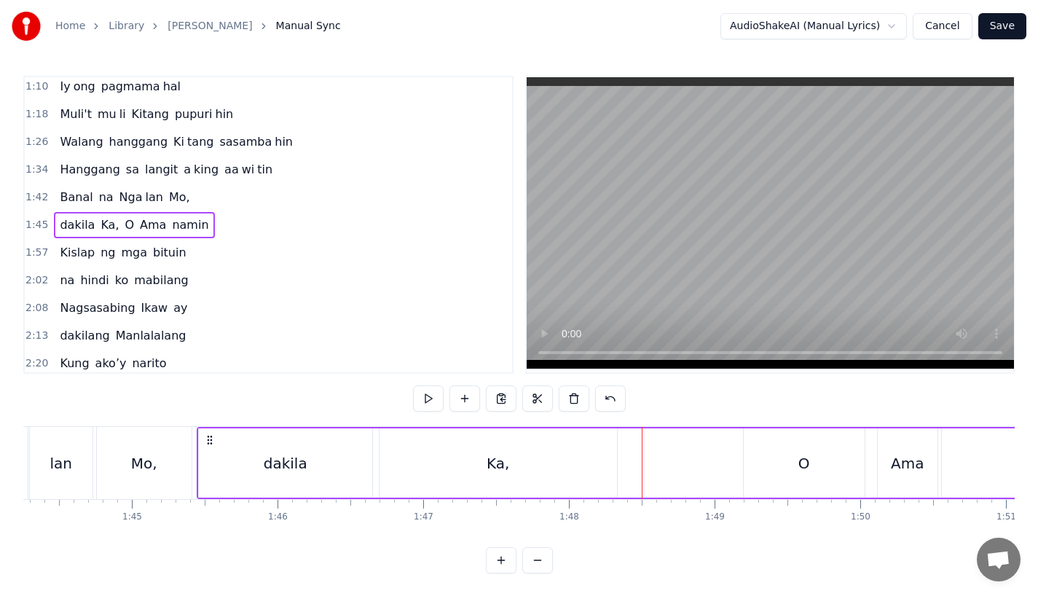
click at [591, 454] on div "Ka," at bounding box center [497, 462] width 237 height 69
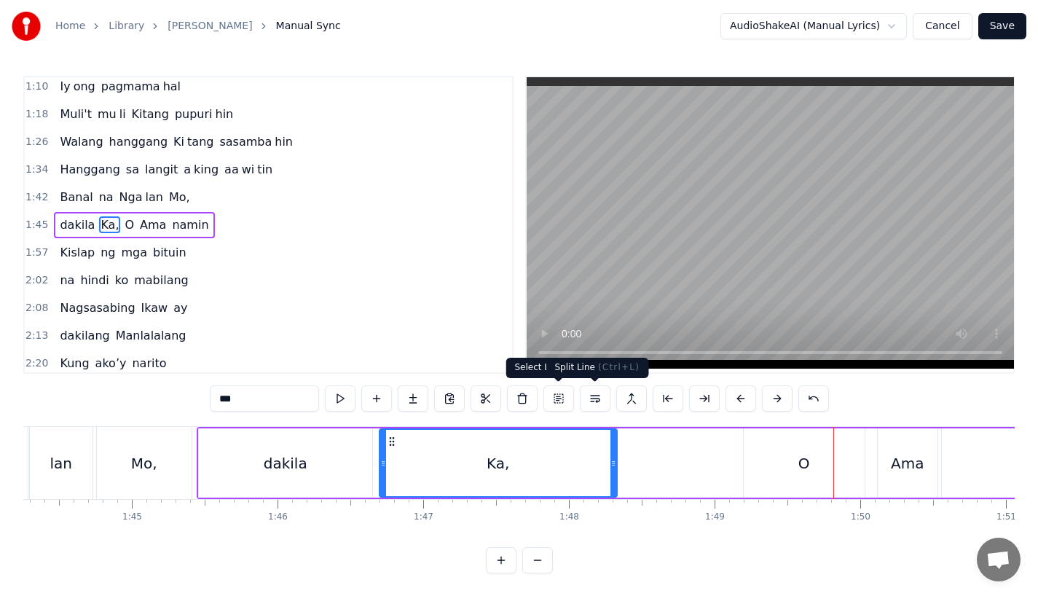
click at [593, 442] on div "Ka," at bounding box center [498, 463] width 236 height 66
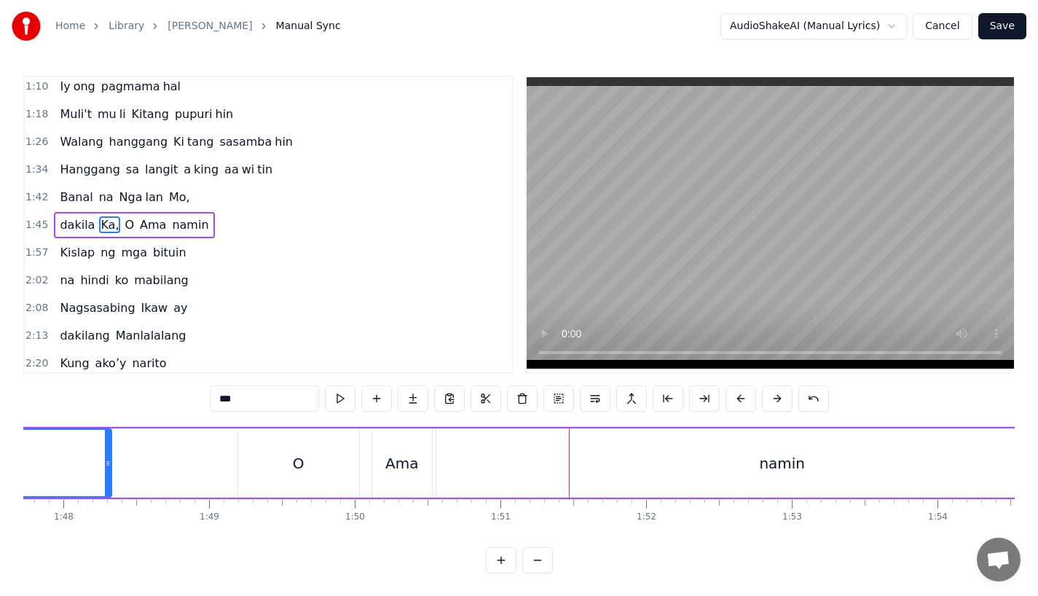
scroll to position [0, 15563]
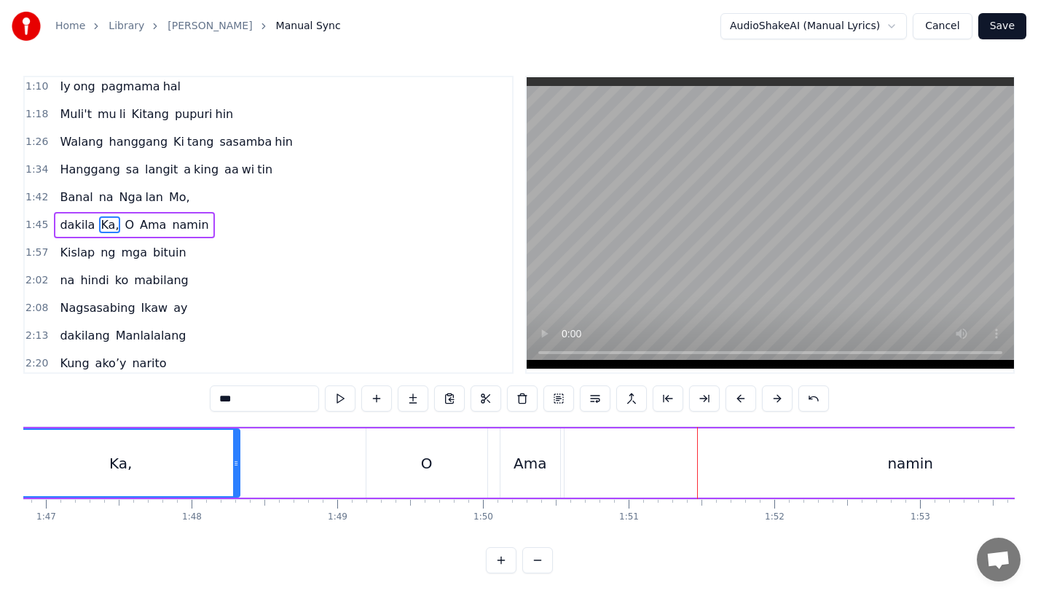
click at [297, 451] on div "[PERSON_NAME], O Ama namin" at bounding box center [538, 463] width 1439 height 72
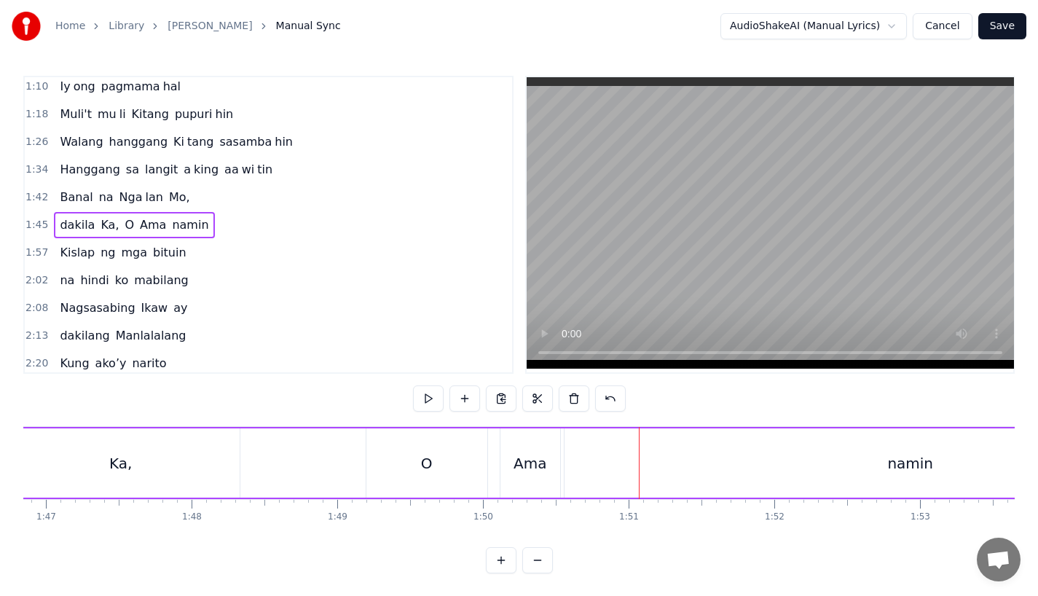
click at [310, 447] on div "[PERSON_NAME], O Ama namin" at bounding box center [538, 463] width 1439 height 72
click at [571, 459] on div "namin" at bounding box center [910, 462] width 692 height 69
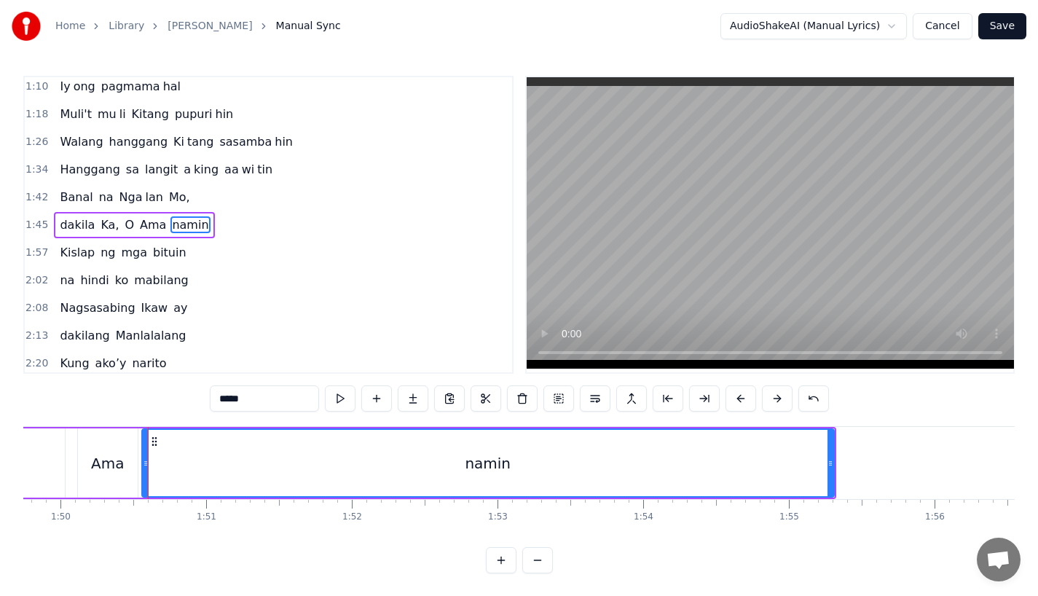
scroll to position [0, 15986]
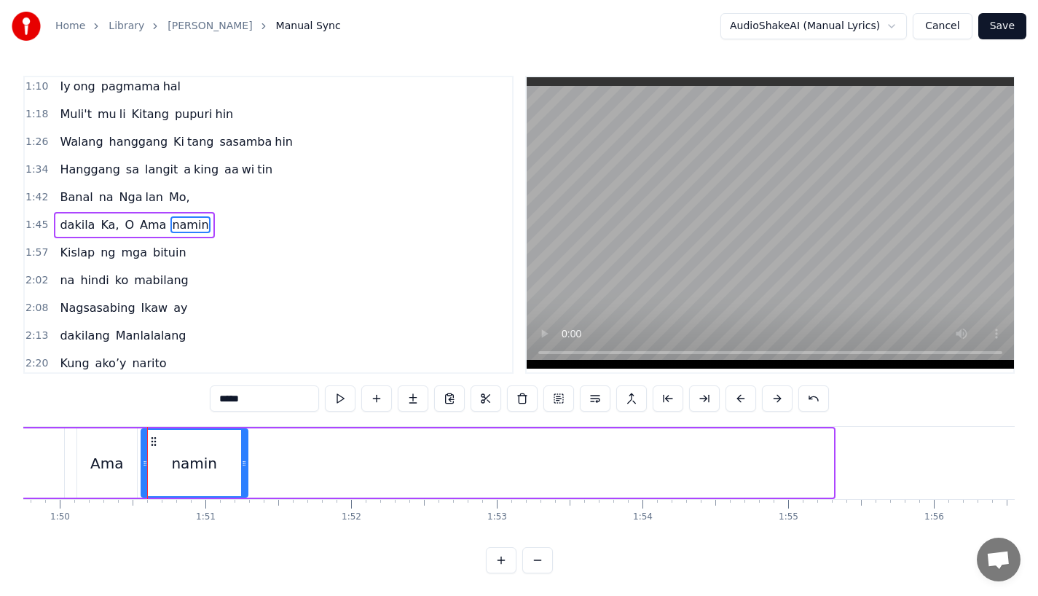
drag, startPoint x: 830, startPoint y: 465, endPoint x: 248, endPoint y: 467, distance: 581.9
click at [247, 467] on icon at bounding box center [244, 463] width 6 height 12
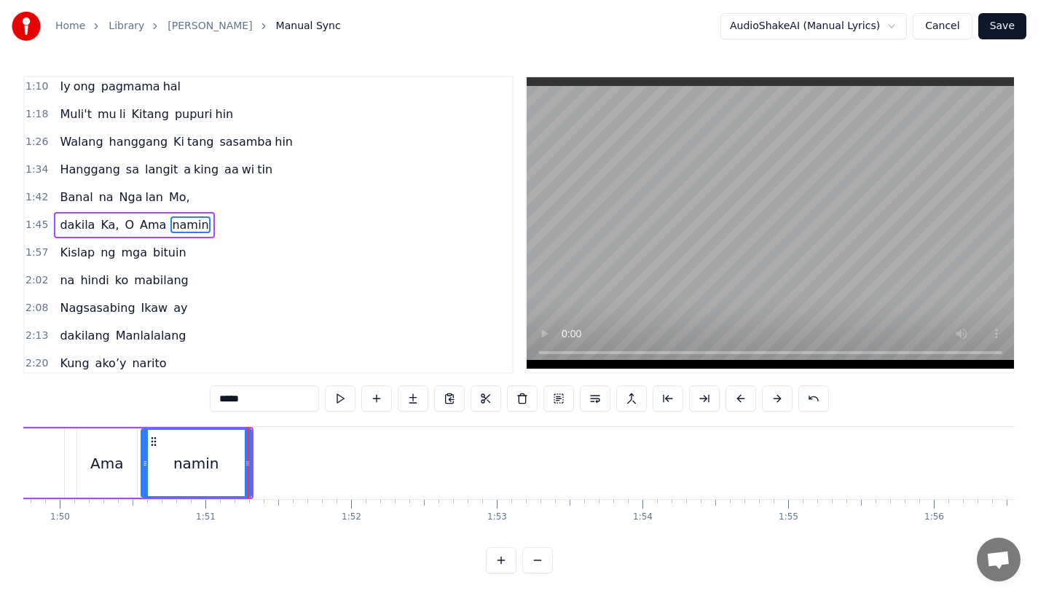
click at [227, 399] on input "*****" at bounding box center [264, 398] width 109 height 26
drag, startPoint x: 231, startPoint y: 398, endPoint x: 290, endPoint y: 398, distance: 59.0
click at [290, 398] on input "*****" at bounding box center [264, 398] width 109 height 26
type input "**"
click at [417, 399] on button at bounding box center [413, 398] width 31 height 26
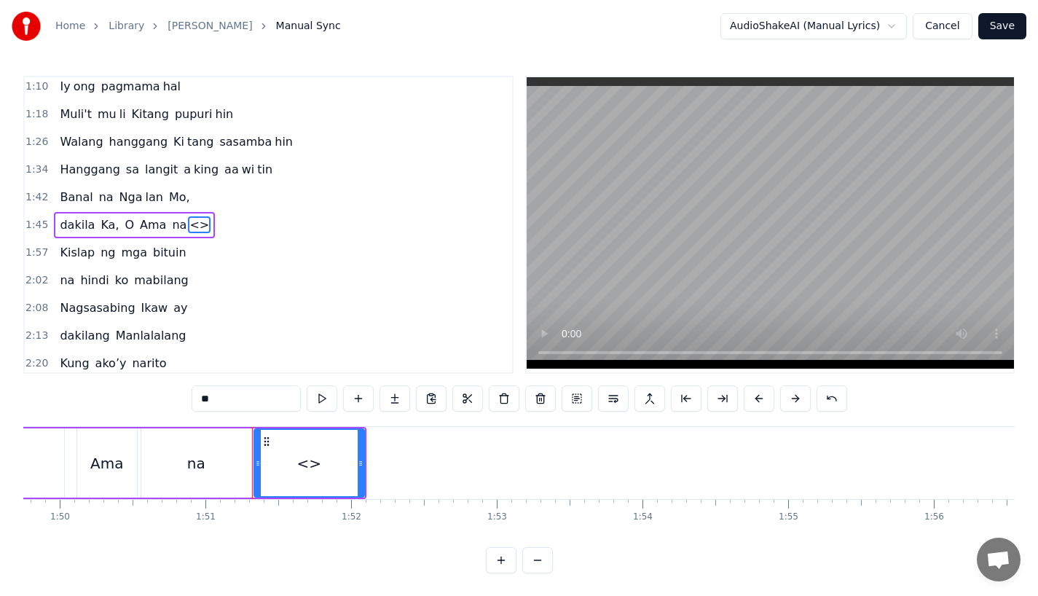
drag, startPoint x: 237, startPoint y: 408, endPoint x: 154, endPoint y: 408, distance: 82.3
click at [154, 408] on div "0:31 Bawat bukang liwayway 0:35 na aking nasila yan 0:42 Huni ng mga ibong 0:47…" at bounding box center [518, 324] width 991 height 497
type input "*"
paste input "***"
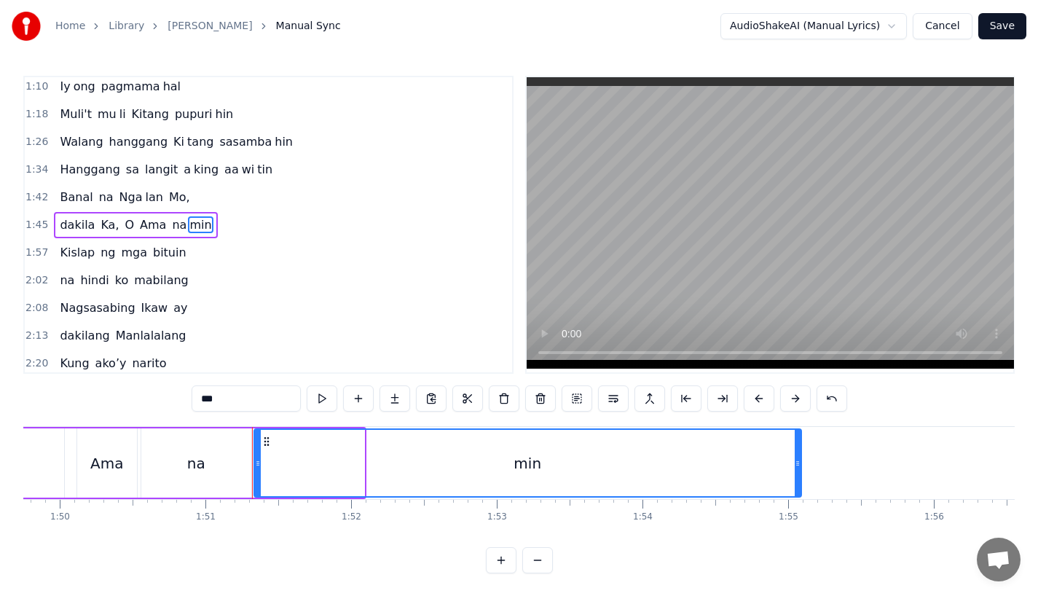
drag, startPoint x: 358, startPoint y: 469, endPoint x: 795, endPoint y: 470, distance: 437.0
click at [795, 470] on div at bounding box center [798, 463] width 6 height 66
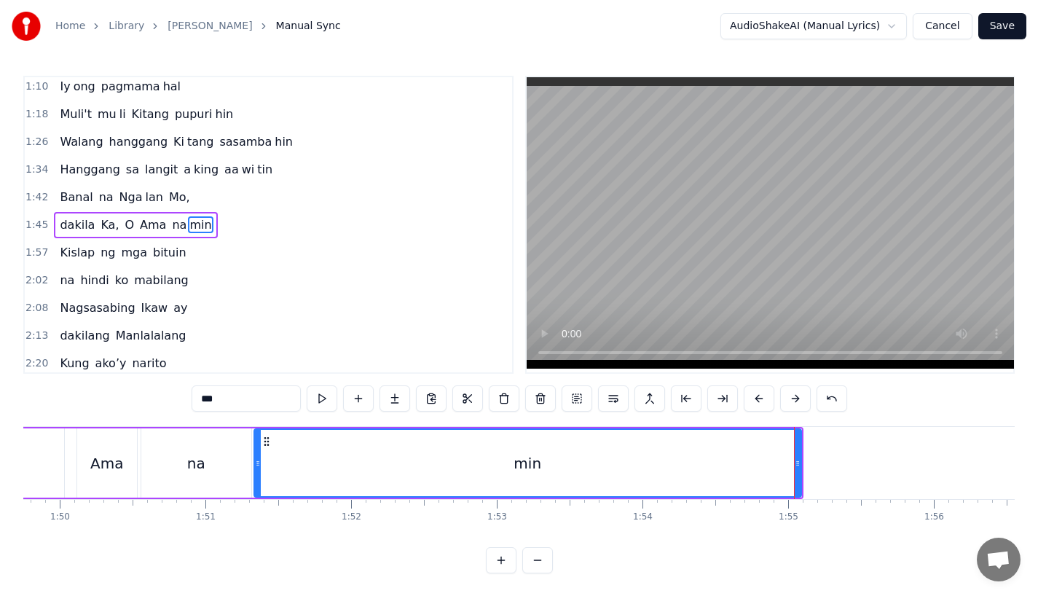
click at [98, 452] on div "Ama" at bounding box center [106, 463] width 33 height 22
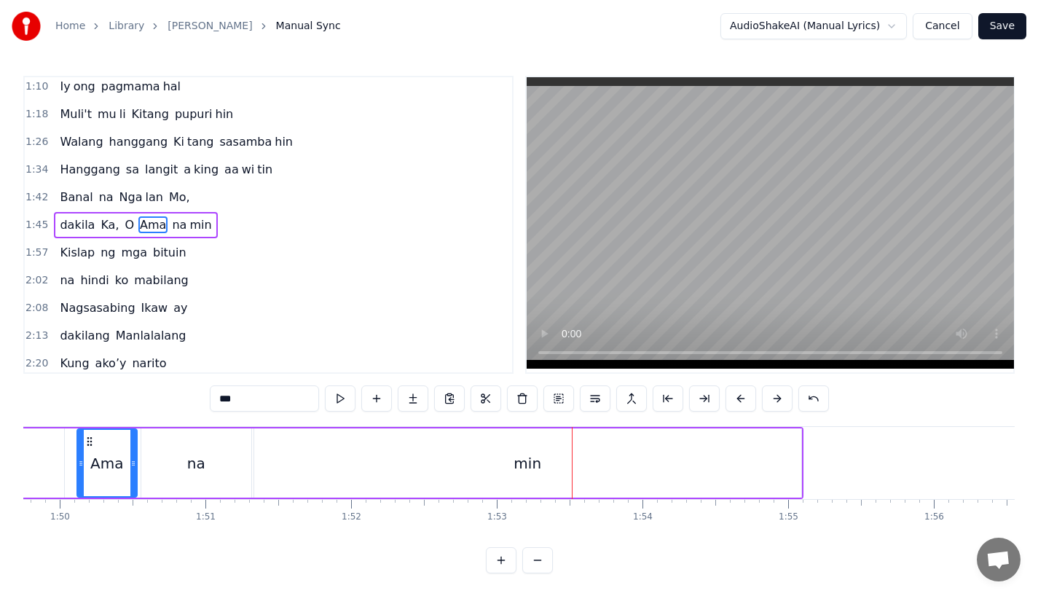
click at [229, 474] on div "na" at bounding box center [196, 462] width 110 height 69
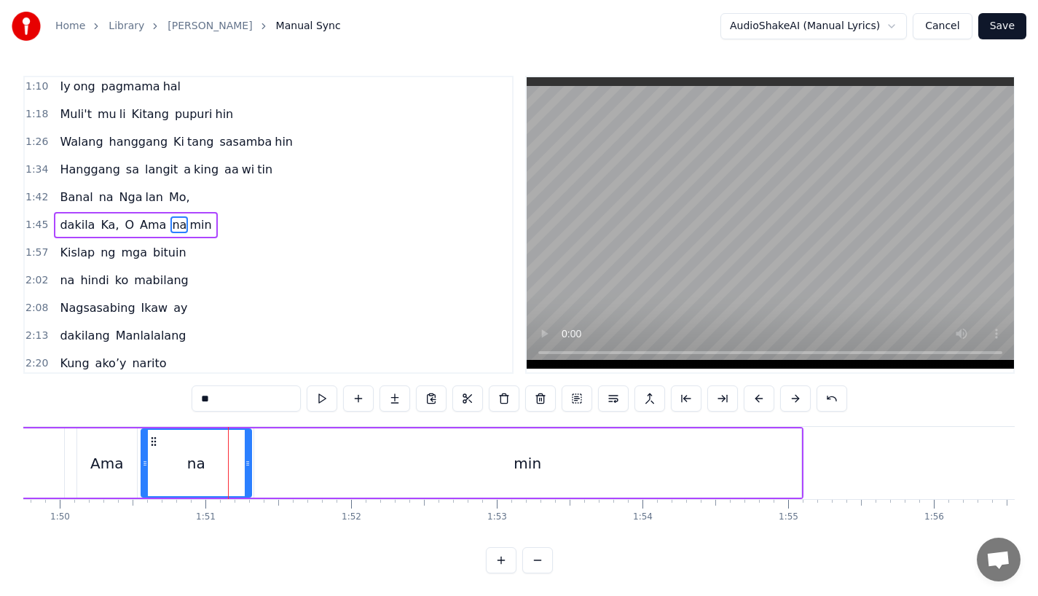
click at [259, 402] on input "**" at bounding box center [246, 398] width 109 height 26
click at [358, 473] on div "min" at bounding box center [527, 462] width 547 height 69
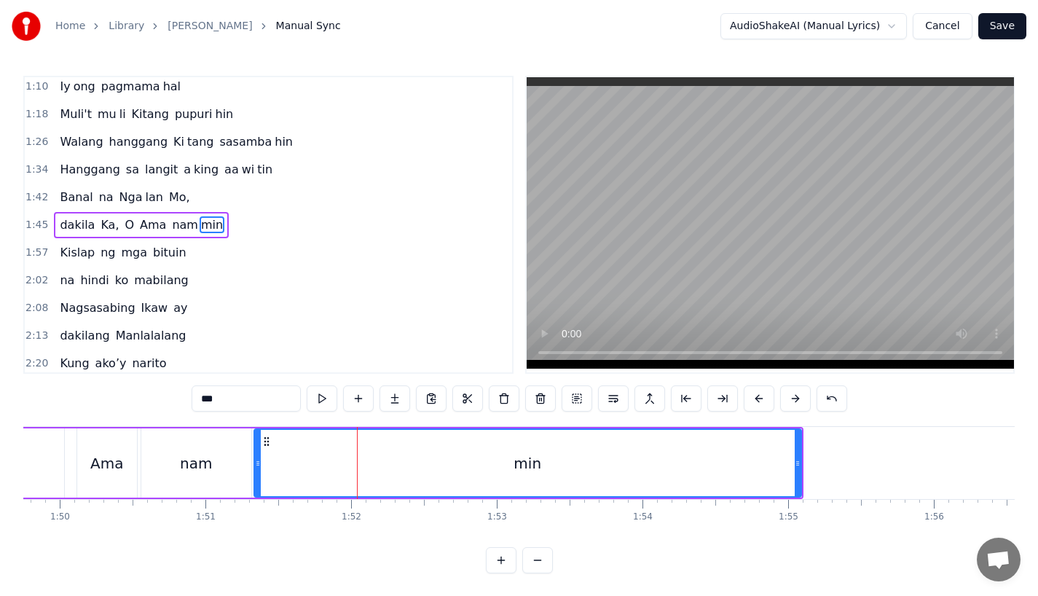
click at [210, 397] on input "***" at bounding box center [246, 398] width 109 height 26
drag, startPoint x: 255, startPoint y: 462, endPoint x: 298, endPoint y: 471, distance: 43.8
click at [292, 471] on div at bounding box center [289, 463] width 6 height 66
click at [235, 471] on div "nam" at bounding box center [196, 462] width 110 height 69
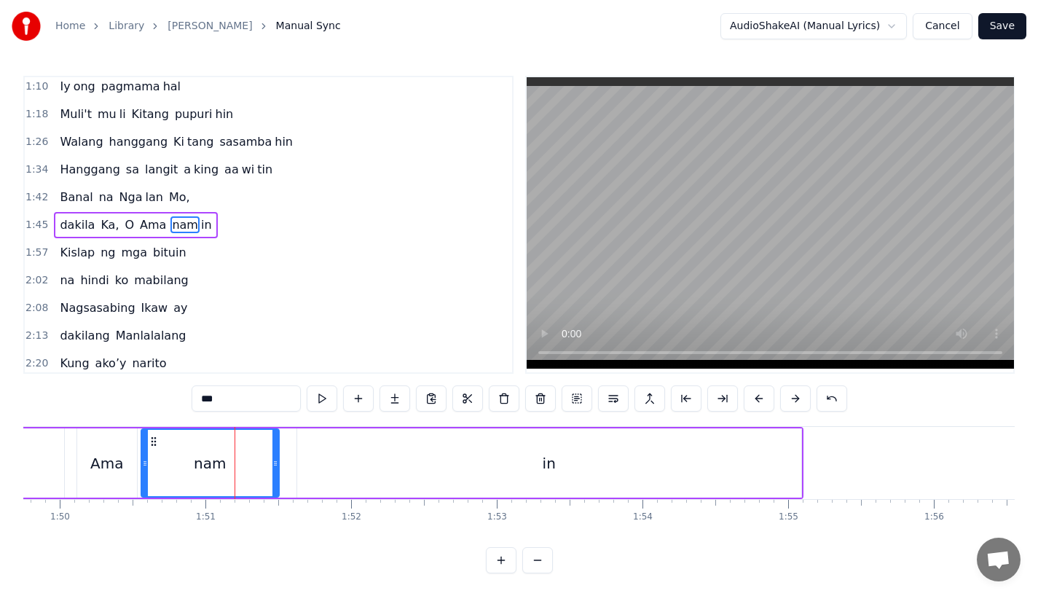
drag, startPoint x: 245, startPoint y: 471, endPoint x: 275, endPoint y: 468, distance: 30.0
click at [274, 470] on div at bounding box center [275, 463] width 6 height 66
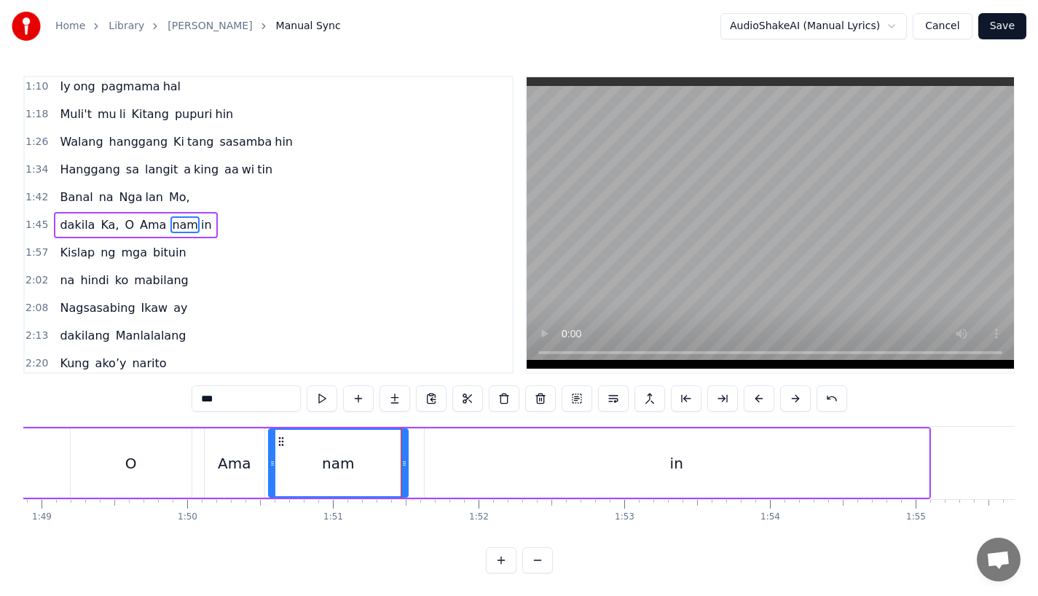
scroll to position [0, 15847]
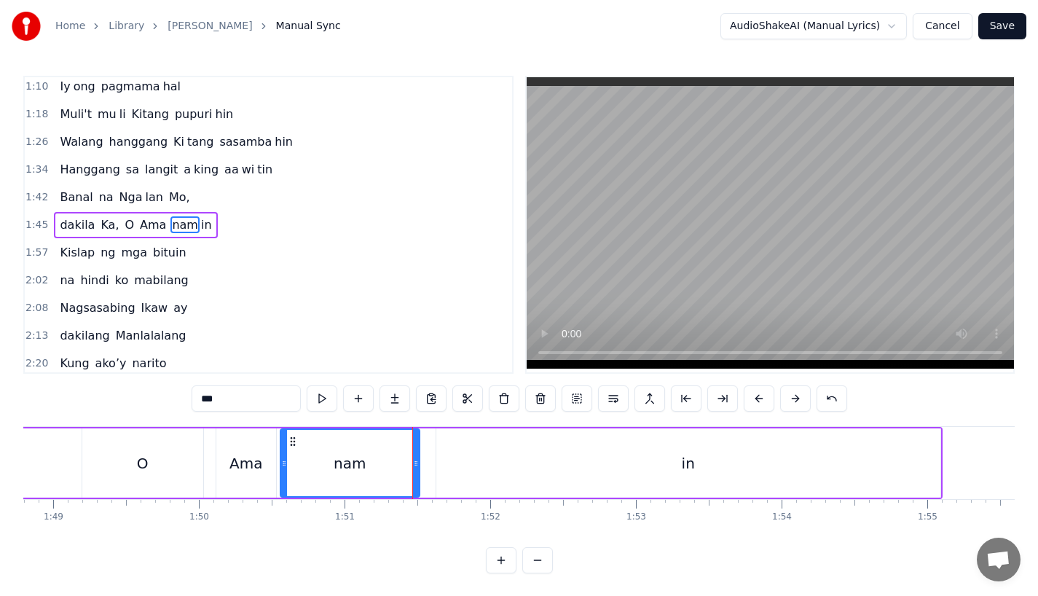
click at [247, 457] on div "Ama" at bounding box center [245, 463] width 33 height 22
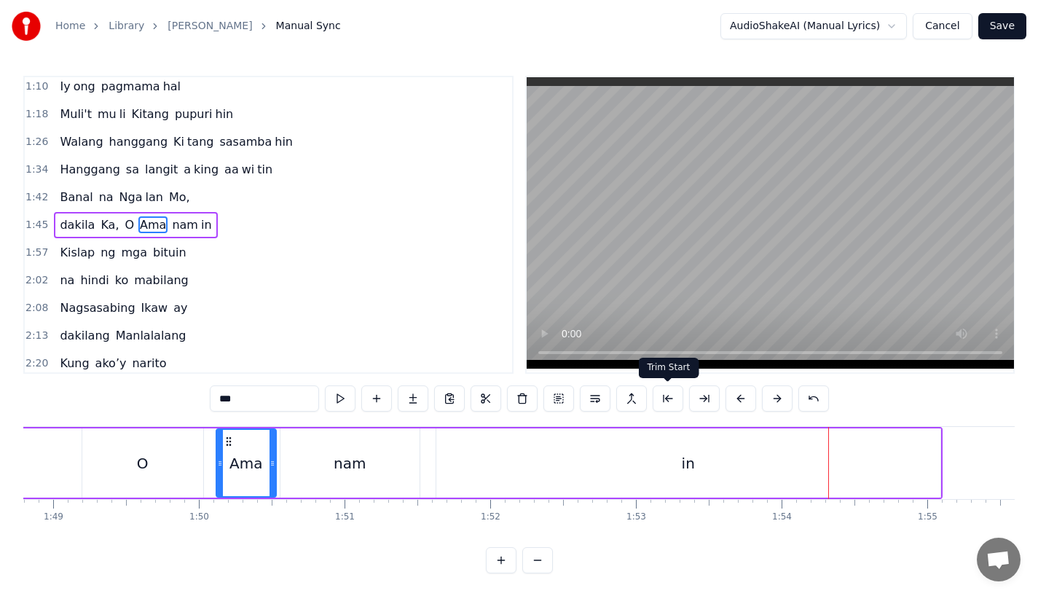
click at [926, 472] on div "in" at bounding box center [688, 462] width 504 height 69
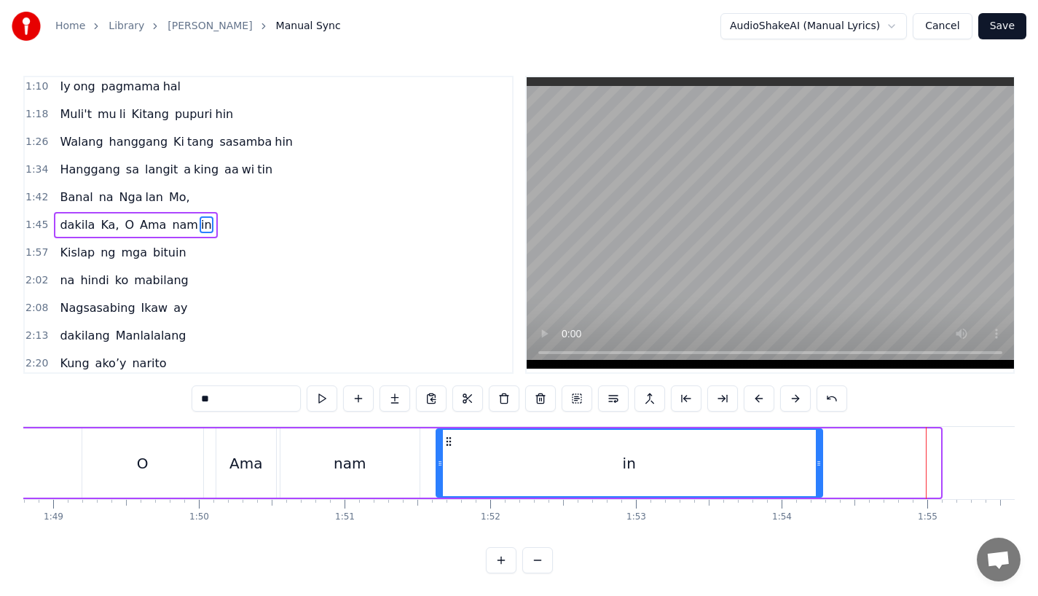
drag, startPoint x: 937, startPoint y: 471, endPoint x: 810, endPoint y: 475, distance: 127.5
click at [816, 474] on div at bounding box center [819, 463] width 6 height 66
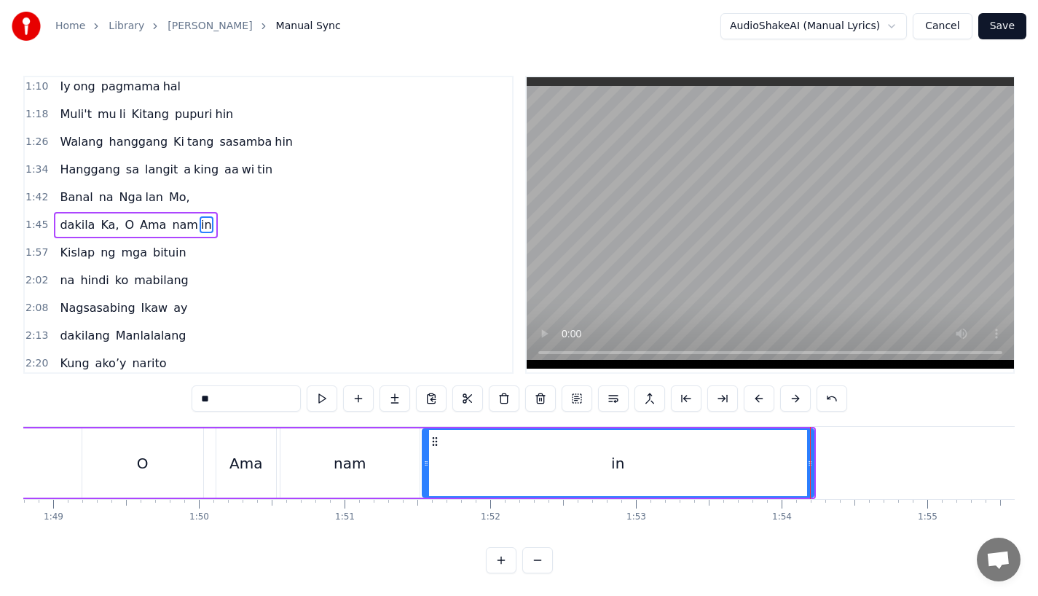
drag, startPoint x: 438, startPoint y: 468, endPoint x: 424, endPoint y: 469, distance: 13.9
click at [424, 469] on div at bounding box center [426, 463] width 6 height 66
click at [230, 476] on div "Ama" at bounding box center [246, 462] width 60 height 69
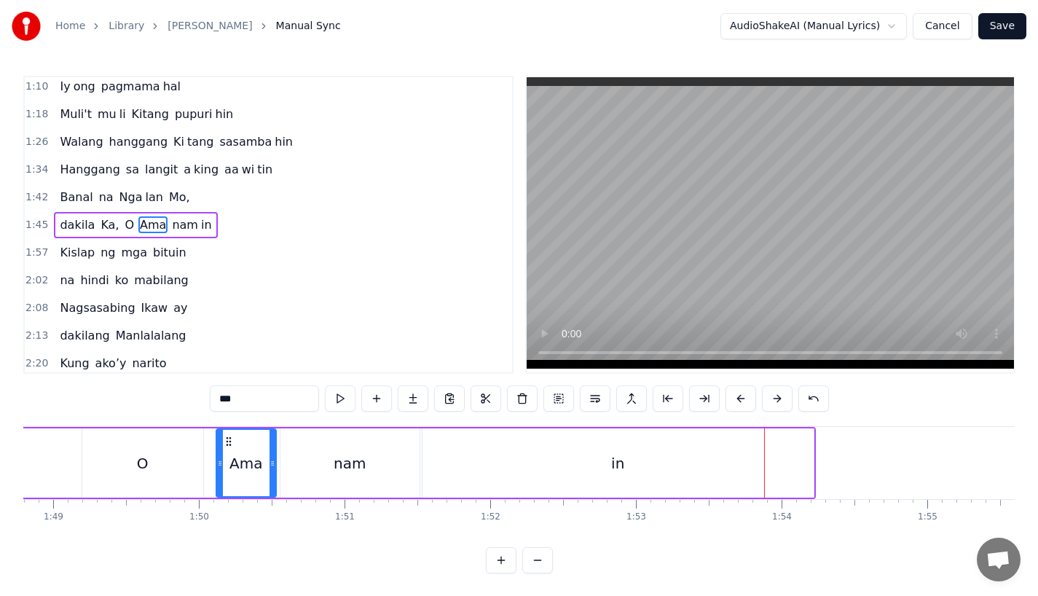
click at [742, 465] on div "in" at bounding box center [617, 462] width 391 height 69
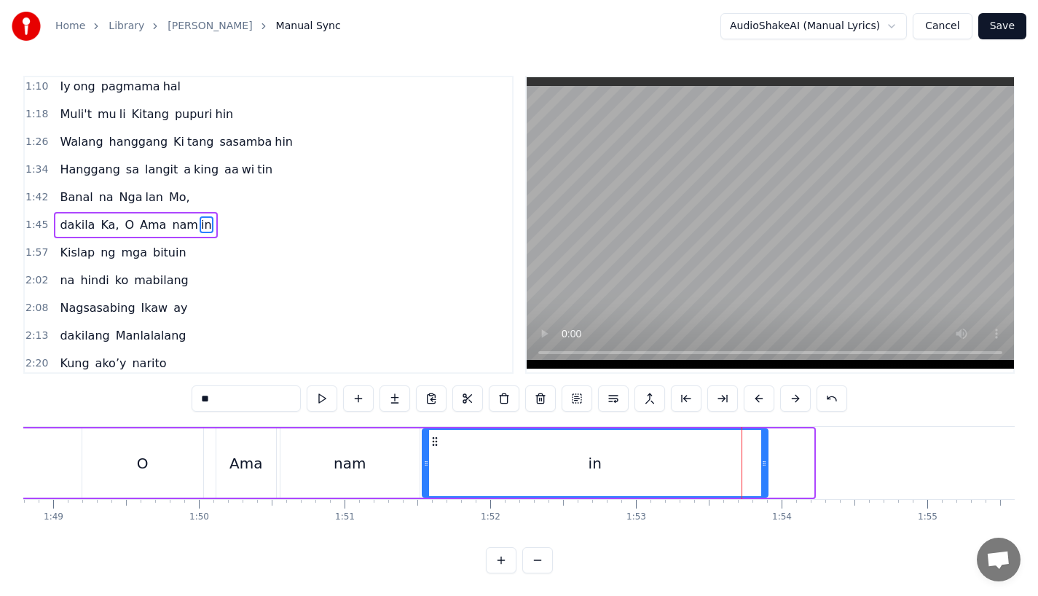
drag, startPoint x: 809, startPoint y: 460, endPoint x: 763, endPoint y: 465, distance: 46.2
click at [763, 465] on icon at bounding box center [764, 463] width 6 height 12
click at [404, 478] on div "nam" at bounding box center [349, 462] width 139 height 69
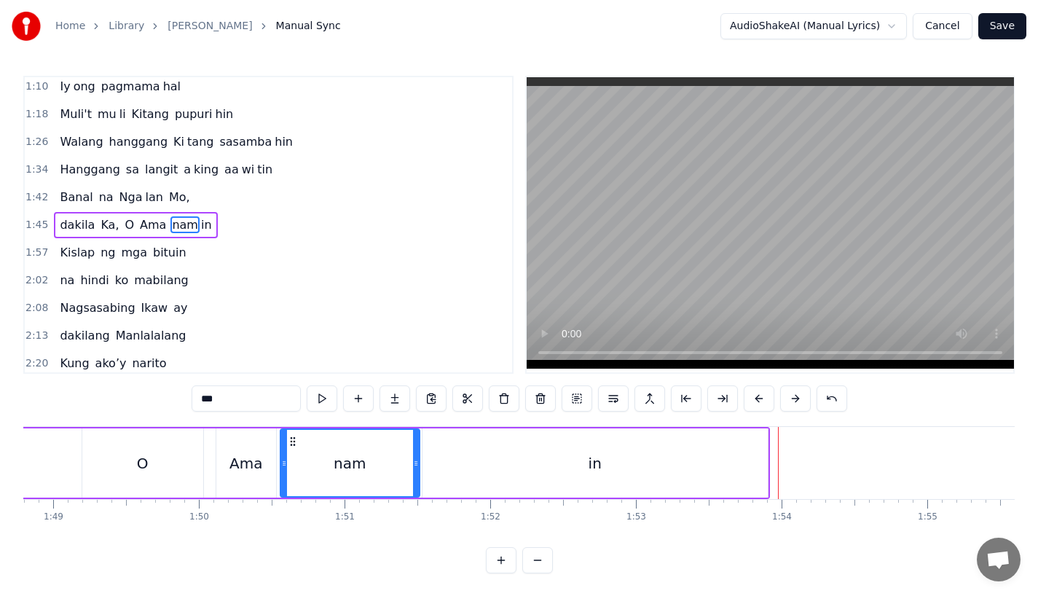
click at [168, 448] on div "O" at bounding box center [142, 462] width 121 height 69
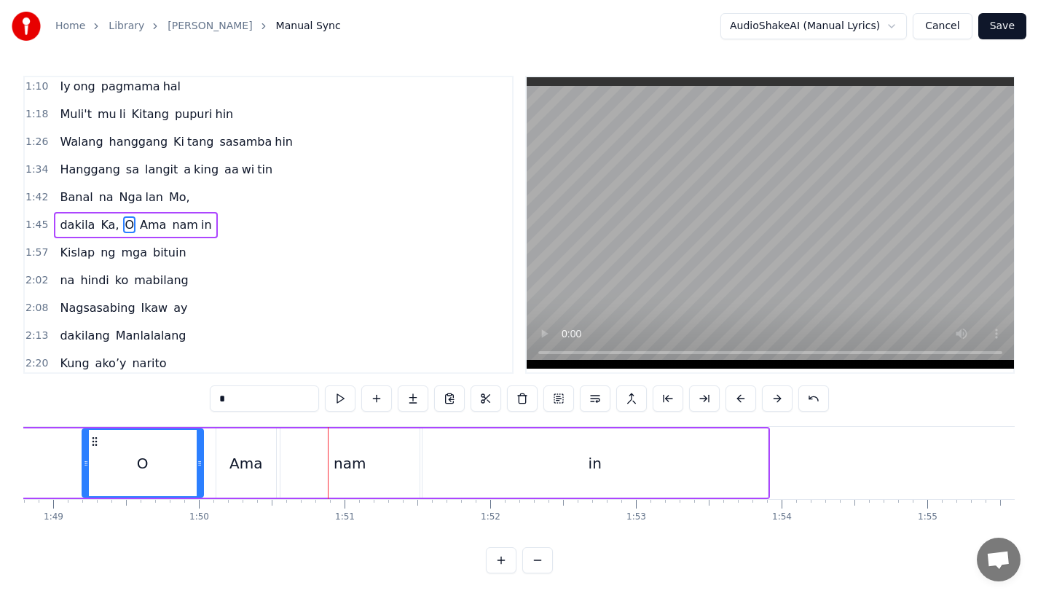
click at [248, 470] on div "Ama" at bounding box center [245, 463] width 33 height 22
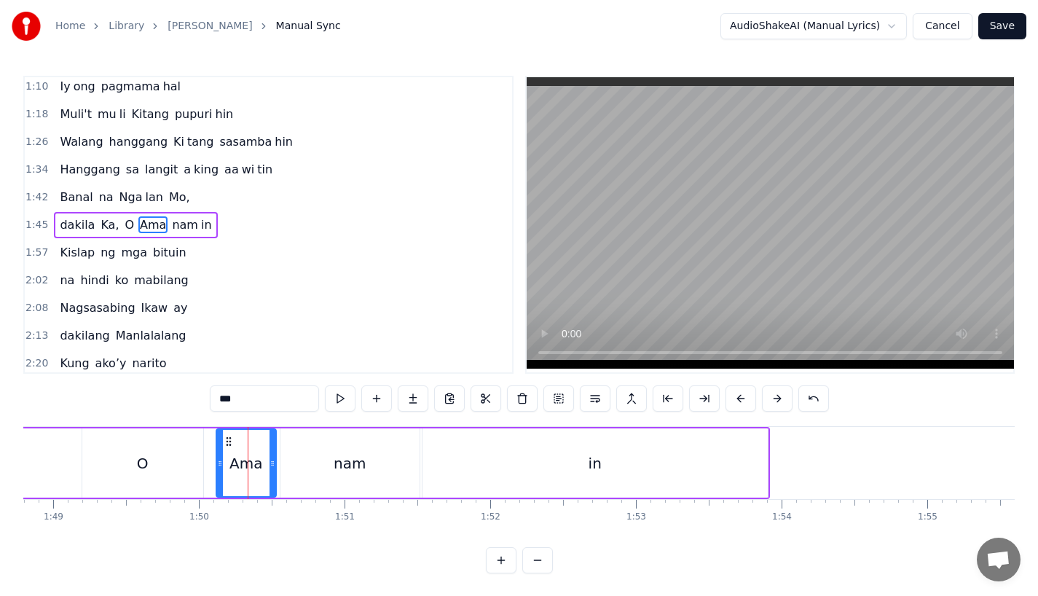
click at [156, 458] on div "O" at bounding box center [142, 462] width 121 height 69
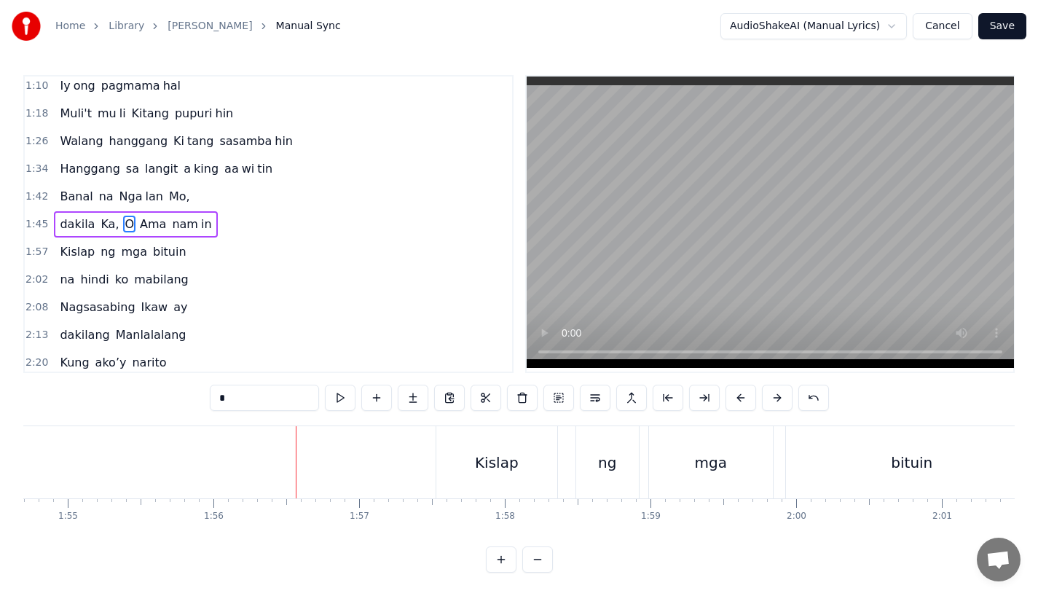
scroll to position [12, 0]
click at [503, 476] on div "Kislap" at bounding box center [496, 462] width 121 height 72
type input "******"
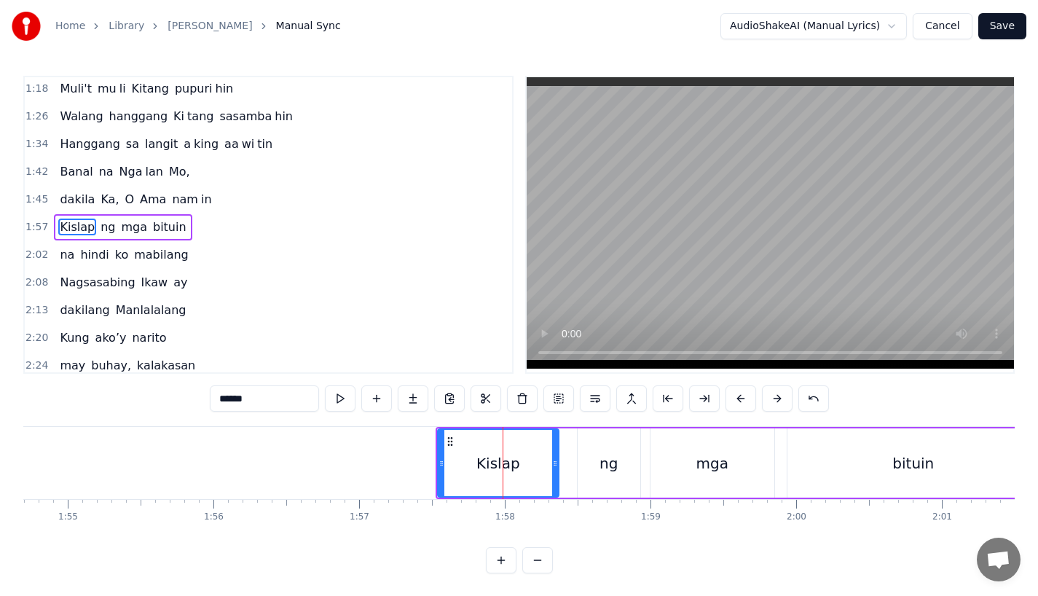
scroll to position [226, 0]
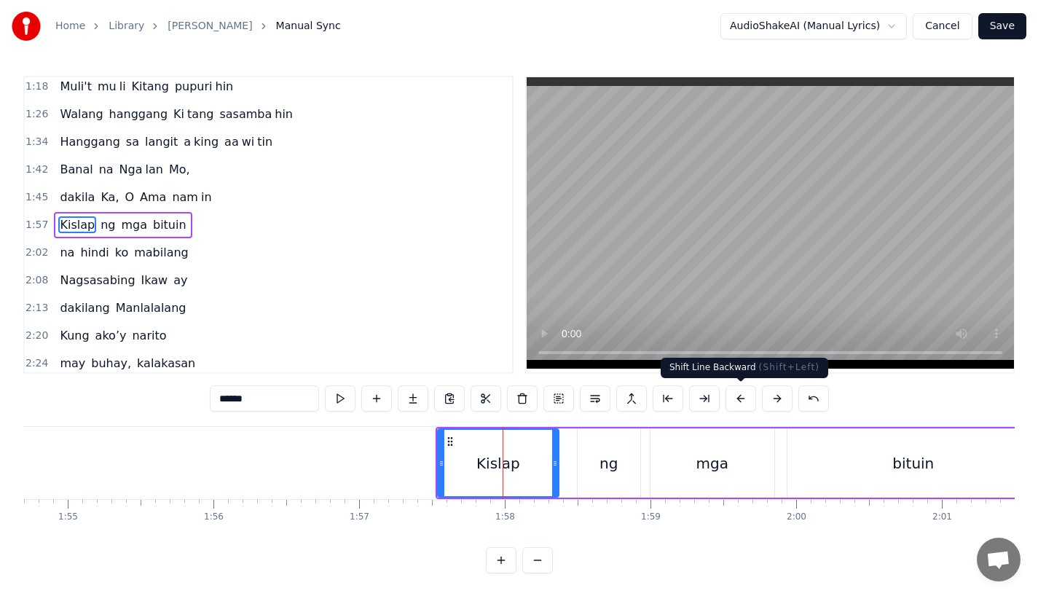
click at [743, 400] on button at bounding box center [740, 398] width 31 height 26
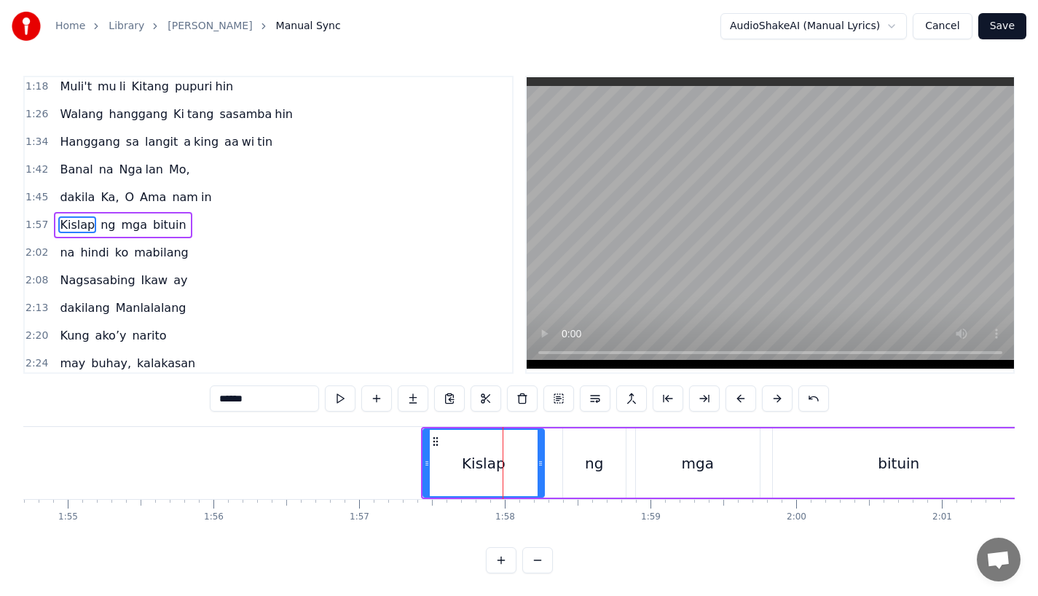
click at [743, 400] on button at bounding box center [740, 398] width 31 height 26
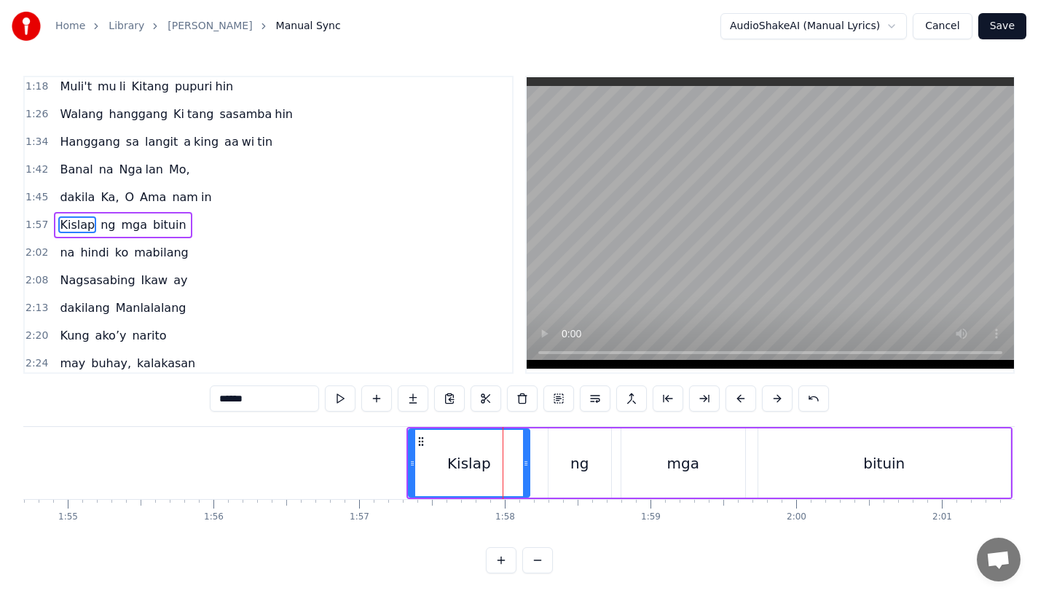
click at [743, 400] on button at bounding box center [740, 398] width 31 height 26
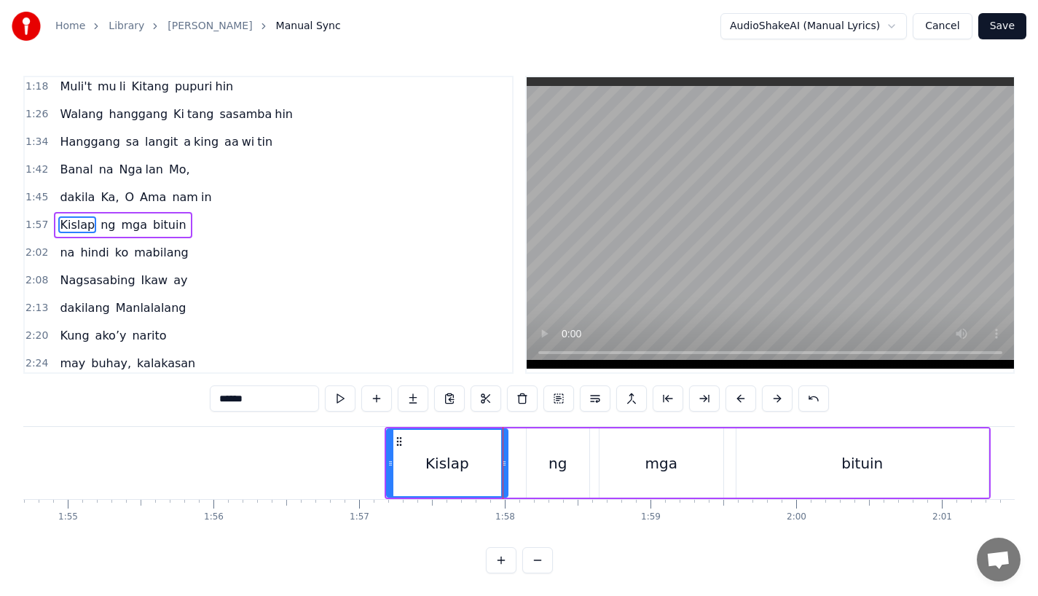
click at [743, 400] on button at bounding box center [740, 398] width 31 height 26
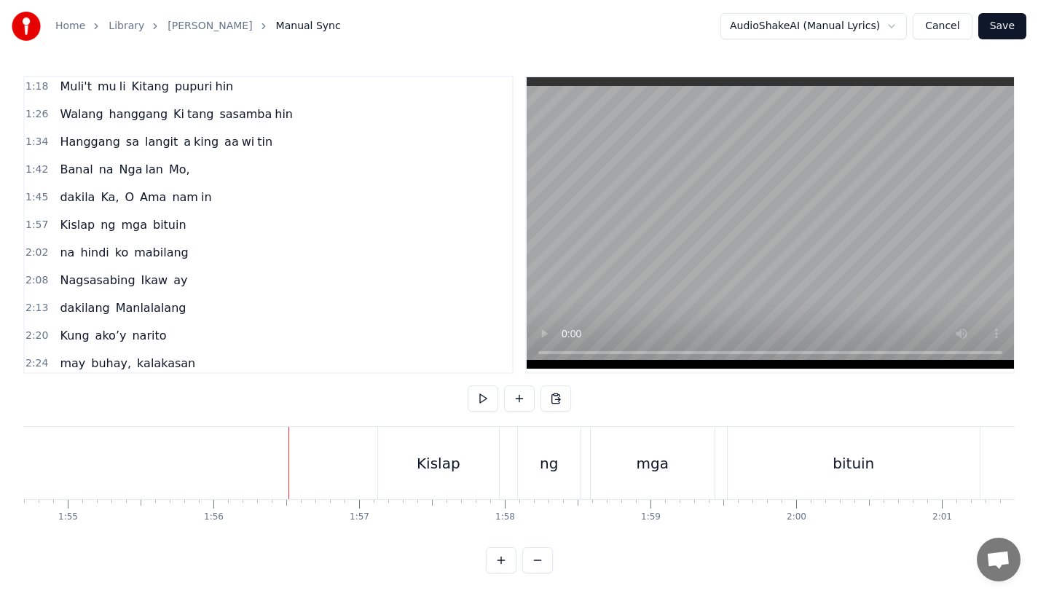
click at [427, 468] on div "Kislap" at bounding box center [439, 463] width 44 height 22
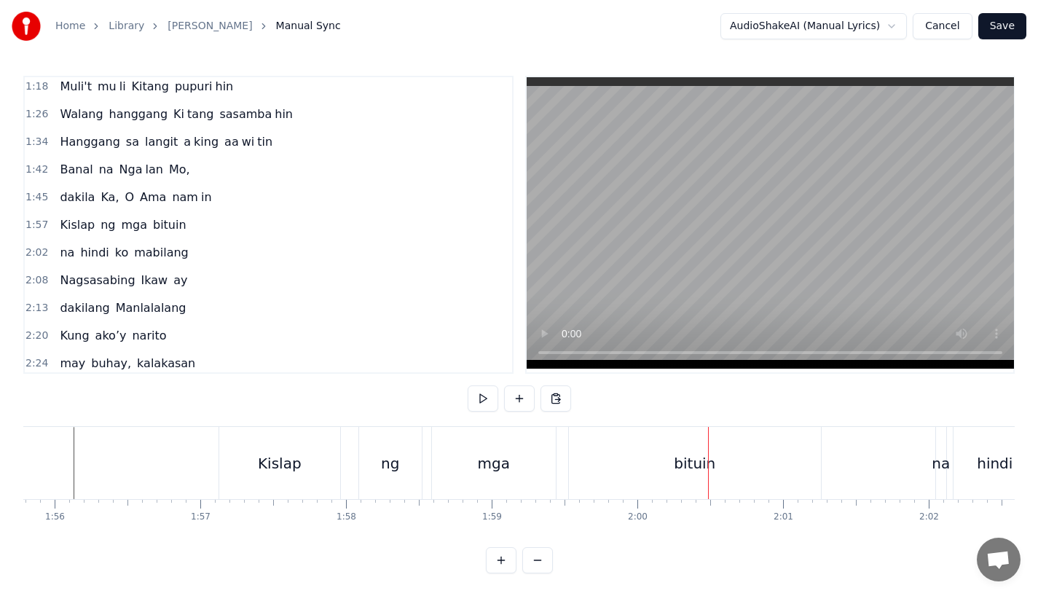
scroll to position [0, 16887]
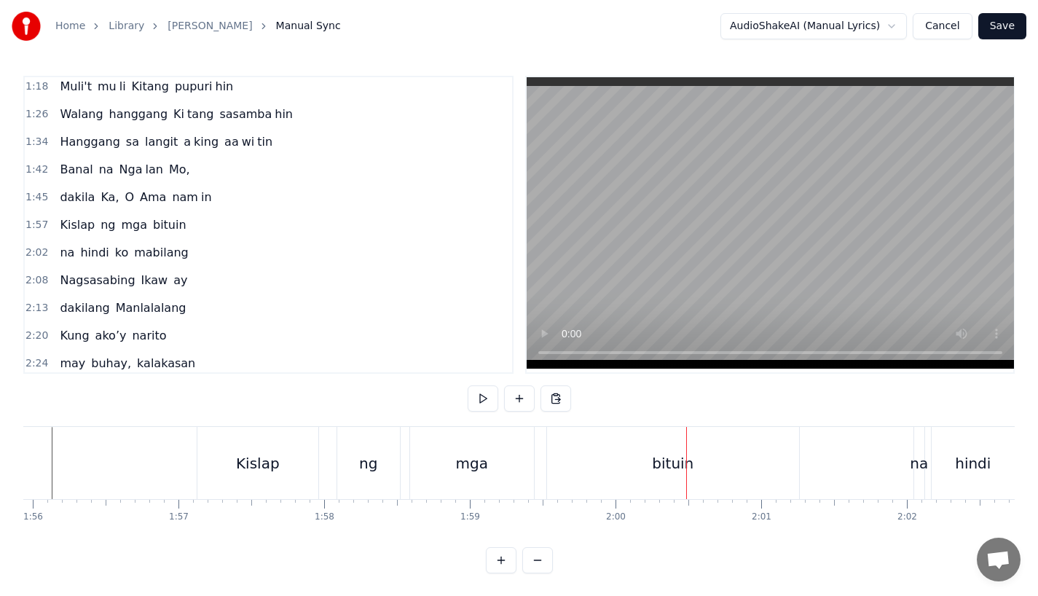
click at [638, 468] on div "bituin" at bounding box center [673, 463] width 252 height 72
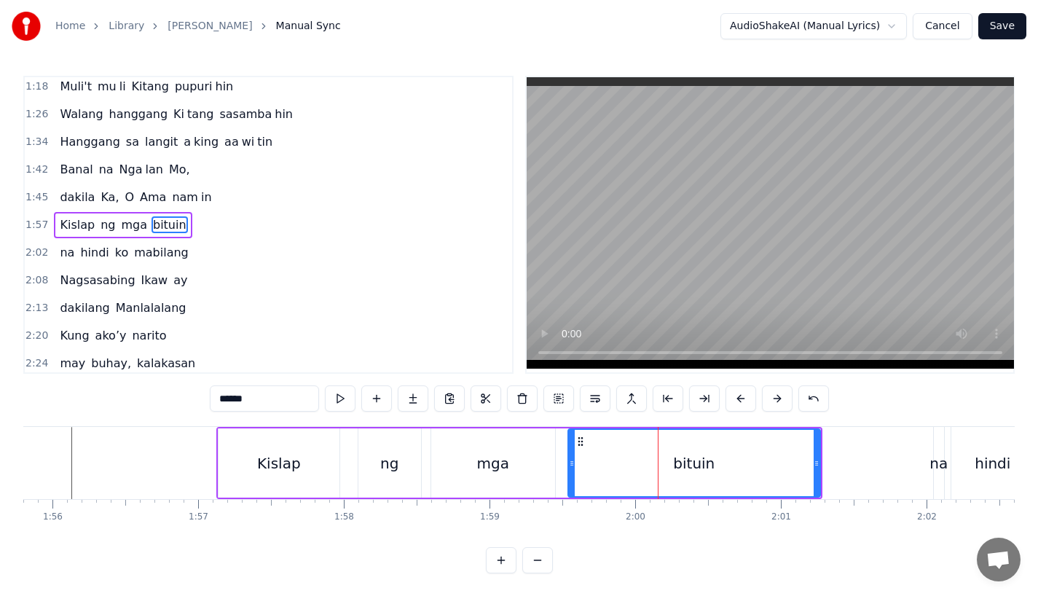
scroll to position [0, 16858]
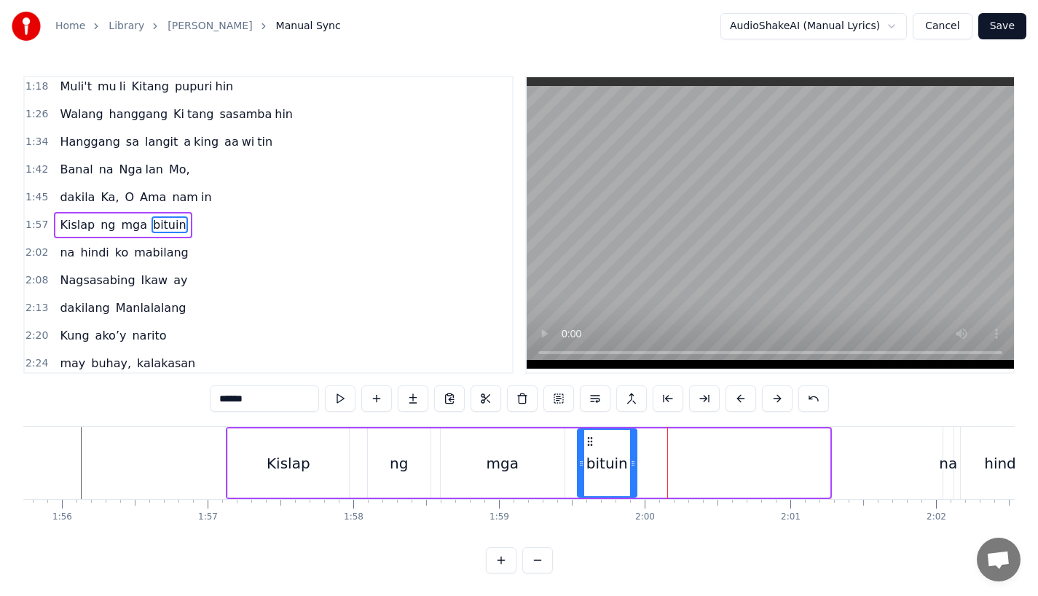
drag, startPoint x: 825, startPoint y: 460, endPoint x: 633, endPoint y: 459, distance: 192.3
click at [633, 459] on icon at bounding box center [633, 463] width 6 height 12
click at [262, 393] on input "******" at bounding box center [264, 398] width 109 height 26
drag, startPoint x: 229, startPoint y: 397, endPoint x: 387, endPoint y: 397, distance: 157.3
click at [387, 397] on div "******" at bounding box center [519, 398] width 619 height 26
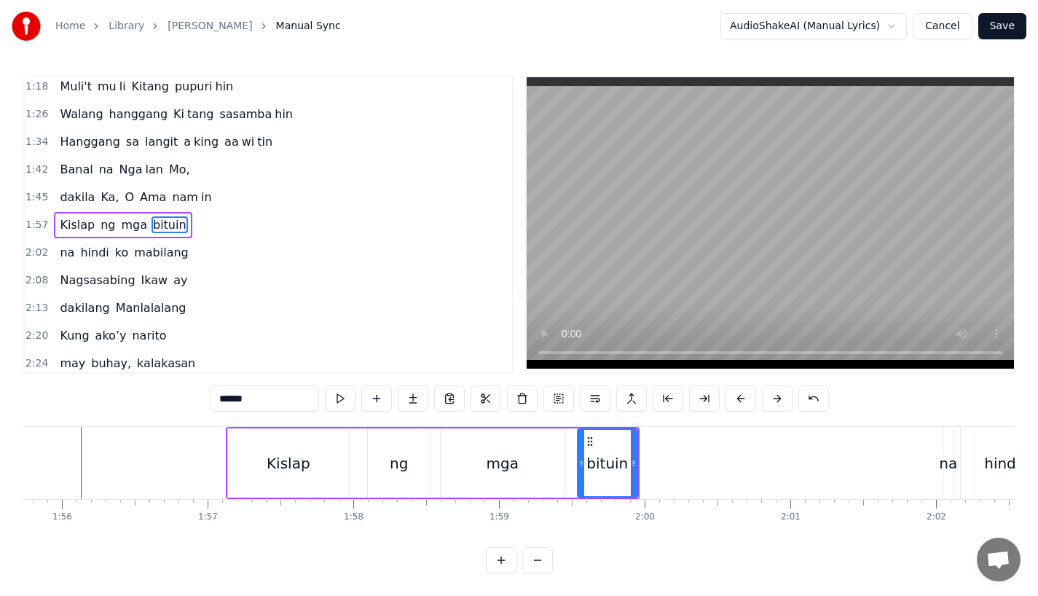
click at [246, 386] on input "******" at bounding box center [264, 398] width 109 height 26
drag, startPoint x: 228, startPoint y: 398, endPoint x: 353, endPoint y: 398, distance: 125.3
click at [353, 398] on div "******" at bounding box center [519, 398] width 619 height 26
type input "**"
click at [414, 403] on button at bounding box center [413, 398] width 31 height 26
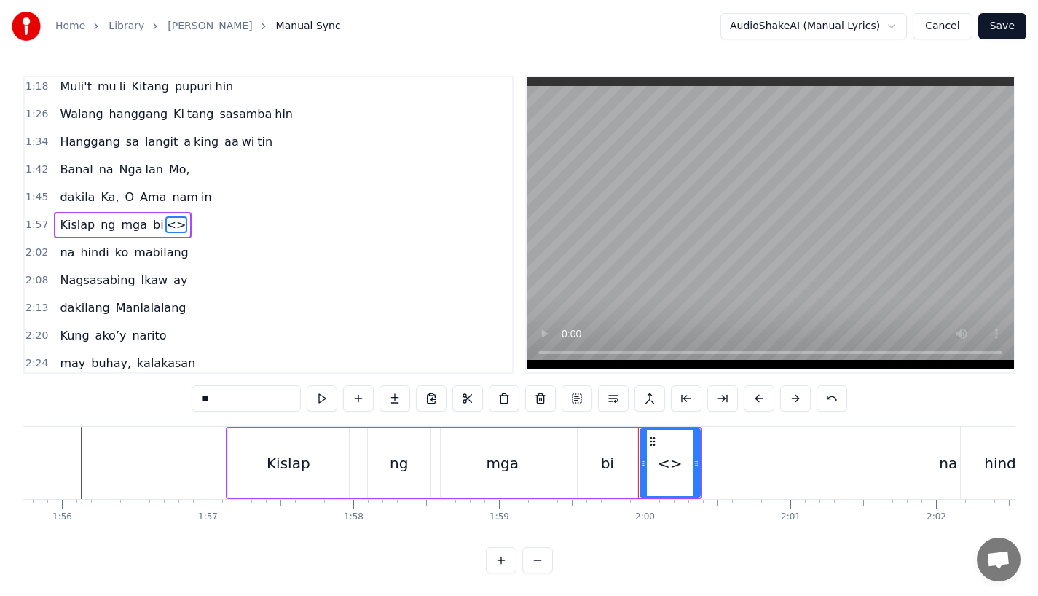
drag, startPoint x: 221, startPoint y: 399, endPoint x: 151, endPoint y: 398, distance: 69.9
click at [151, 398] on div "0:31 Bawat bukang liwayway 0:35 na aking nasila yan 0:42 Huni ng mga ibong 0:47…" at bounding box center [518, 324] width 991 height 497
paste input "**"
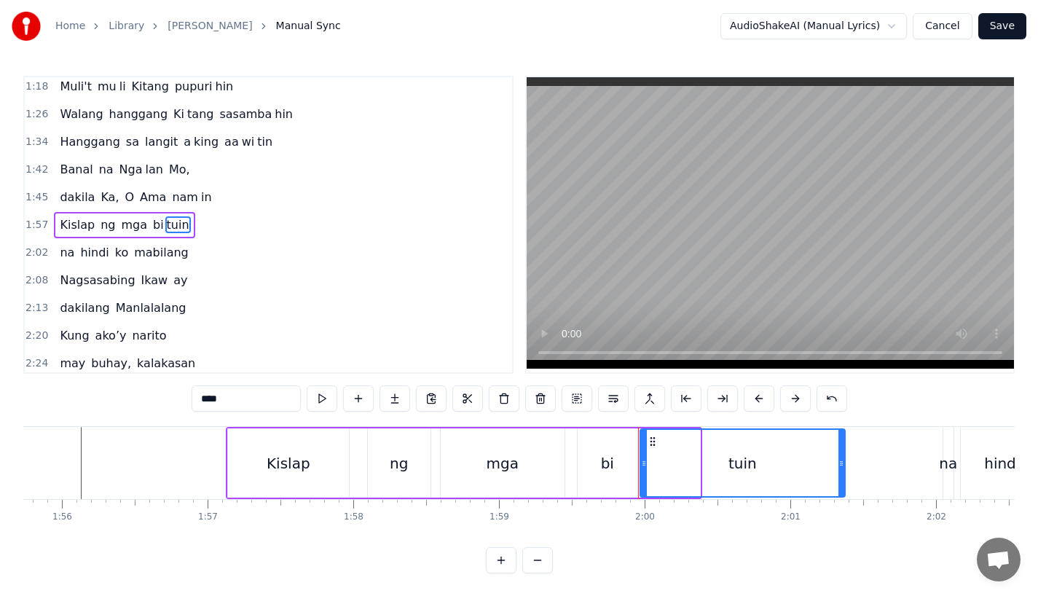
drag, startPoint x: 696, startPoint y: 461, endPoint x: 843, endPoint y: 461, distance: 146.4
click at [842, 461] on circle at bounding box center [841, 461] width 1 height 1
click at [501, 475] on div "mga" at bounding box center [503, 462] width 124 height 69
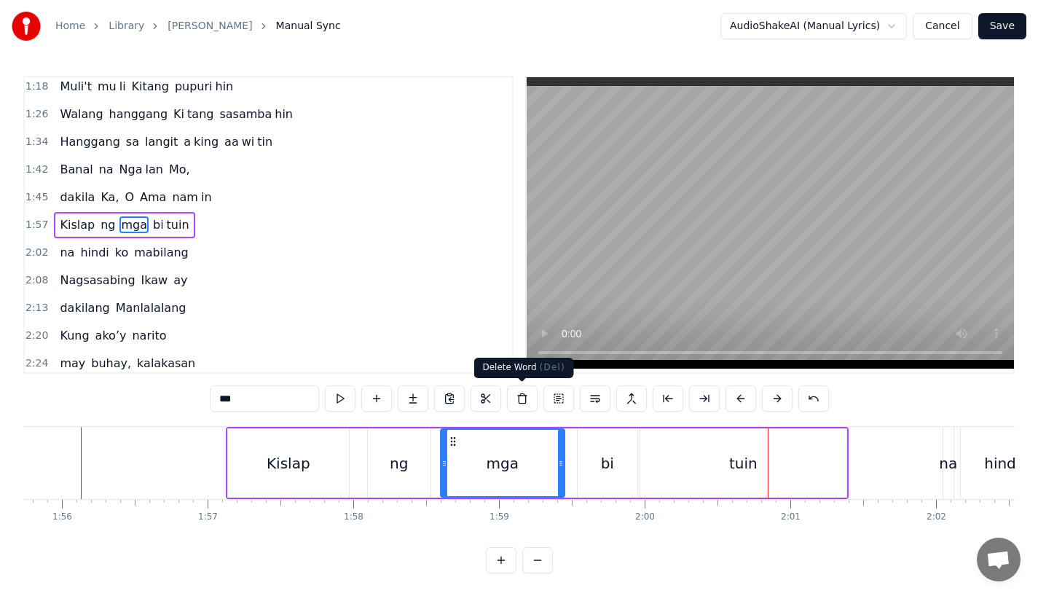
click at [696, 470] on div "tuin" at bounding box center [743, 462] width 206 height 69
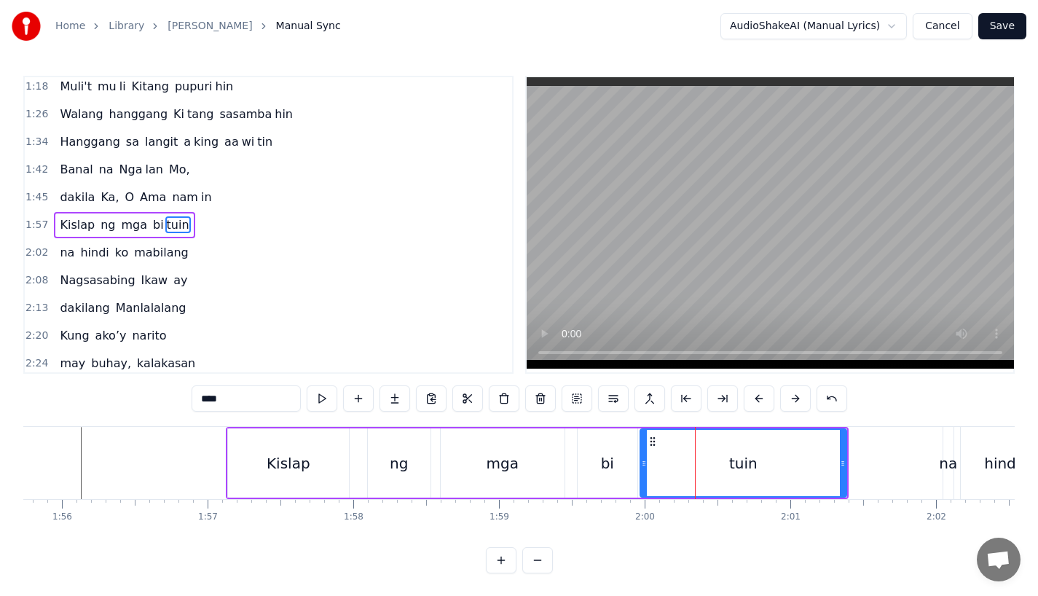
click at [582, 469] on div "bi" at bounding box center [608, 462] width 60 height 69
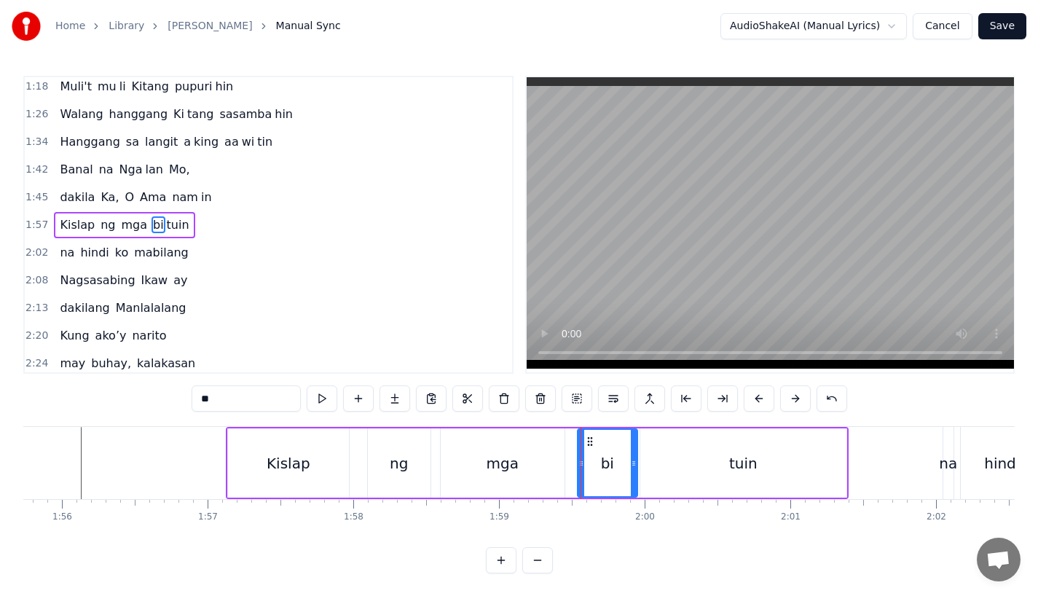
click at [227, 403] on input "**" at bounding box center [246, 398] width 109 height 26
click at [663, 472] on div "tuin" at bounding box center [743, 462] width 206 height 69
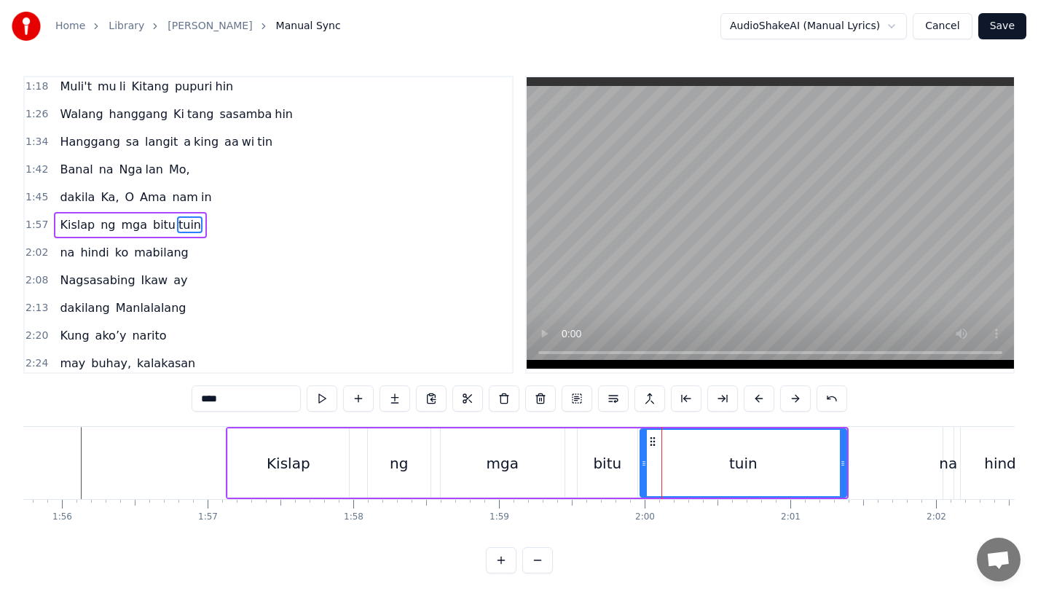
click at [243, 398] on input "****" at bounding box center [246, 398] width 109 height 26
click at [209, 397] on input "****" at bounding box center [246, 398] width 109 height 26
type input "*"
click at [701, 480] on div "in" at bounding box center [743, 463] width 205 height 66
drag, startPoint x: 645, startPoint y: 463, endPoint x: 681, endPoint y: 463, distance: 36.4
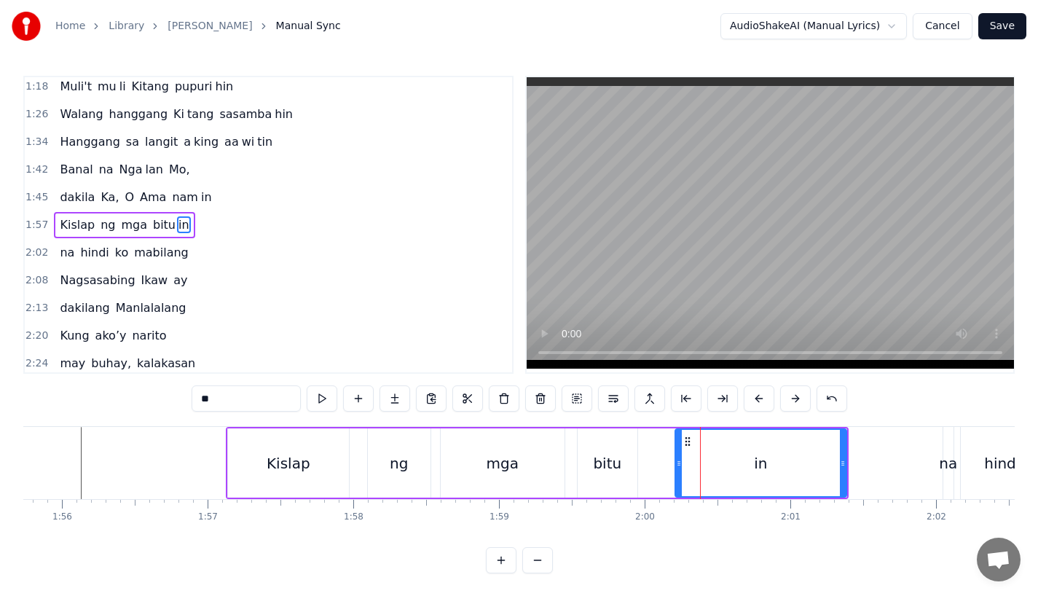
click at [681, 463] on icon at bounding box center [679, 463] width 6 height 12
click at [596, 463] on div "bitu" at bounding box center [607, 463] width 28 height 22
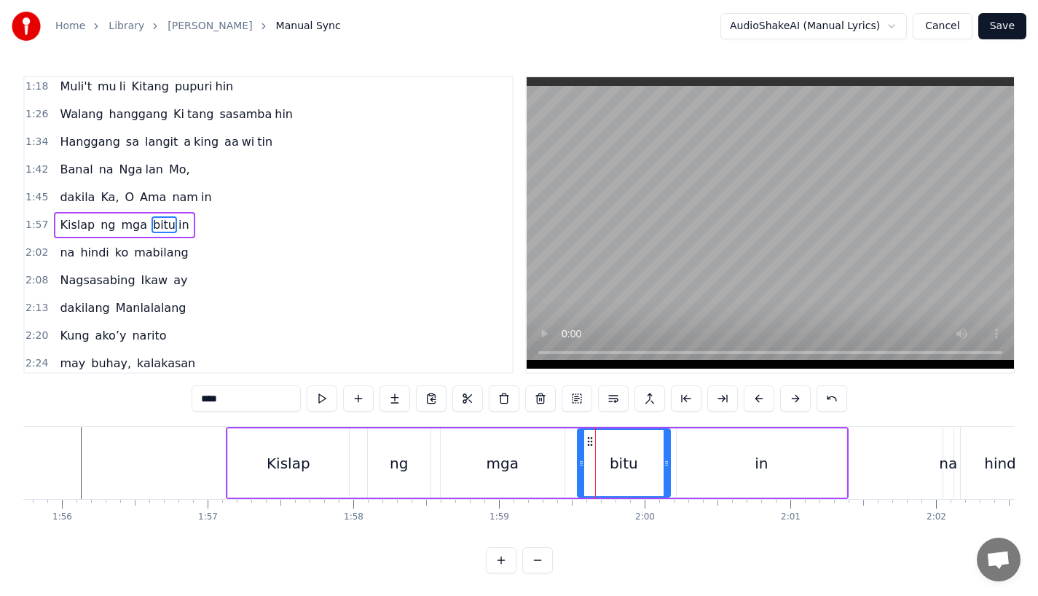
drag, startPoint x: 634, startPoint y: 463, endPoint x: 667, endPoint y: 463, distance: 33.5
click at [667, 463] on icon at bounding box center [666, 463] width 6 height 12
click at [483, 465] on div "mga" at bounding box center [503, 462] width 124 height 69
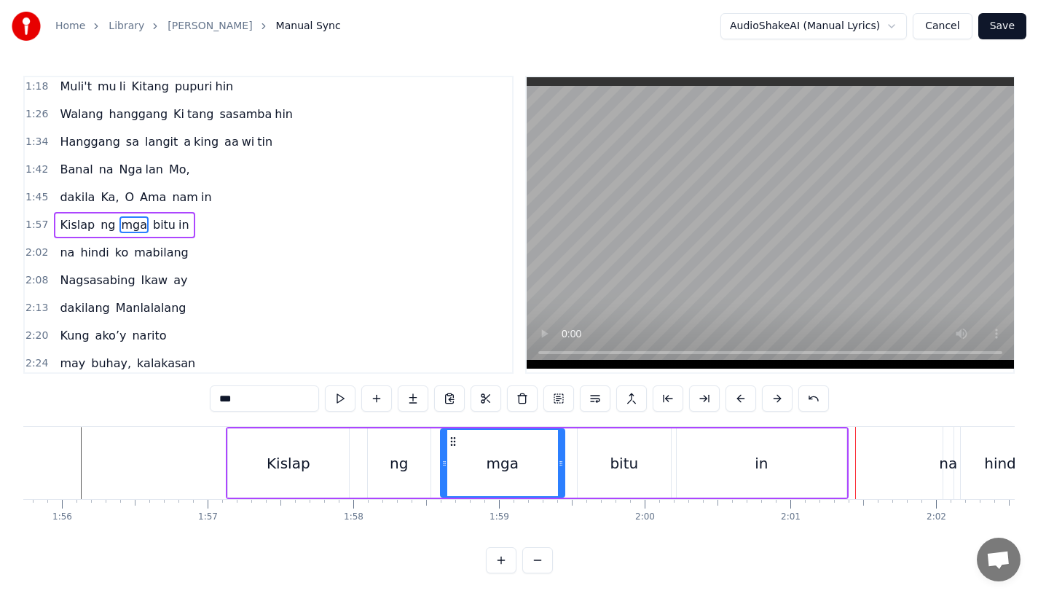
click at [292, 461] on div "Kislap" at bounding box center [289, 463] width 44 height 22
type input "******"
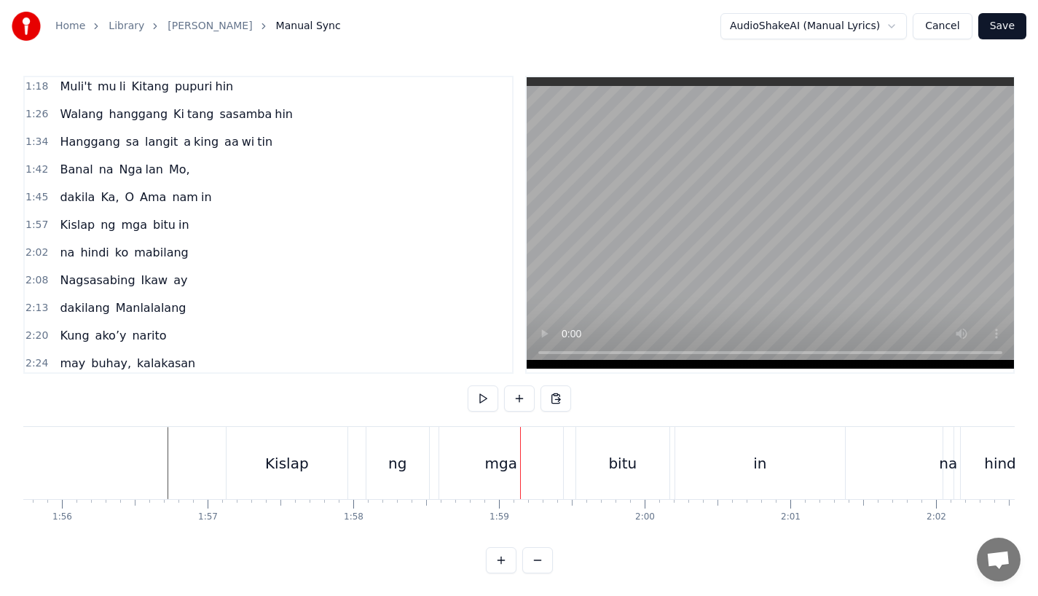
click at [407, 458] on div "ng" at bounding box center [397, 463] width 63 height 72
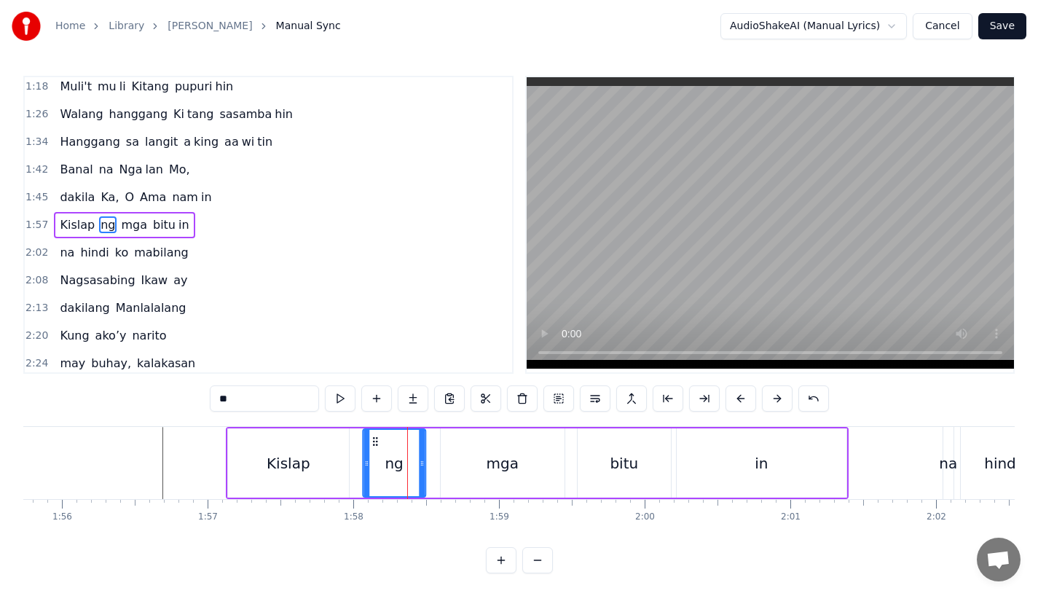
click at [373, 438] on circle at bounding box center [373, 438] width 1 height 1
click at [426, 473] on div at bounding box center [423, 463] width 6 height 66
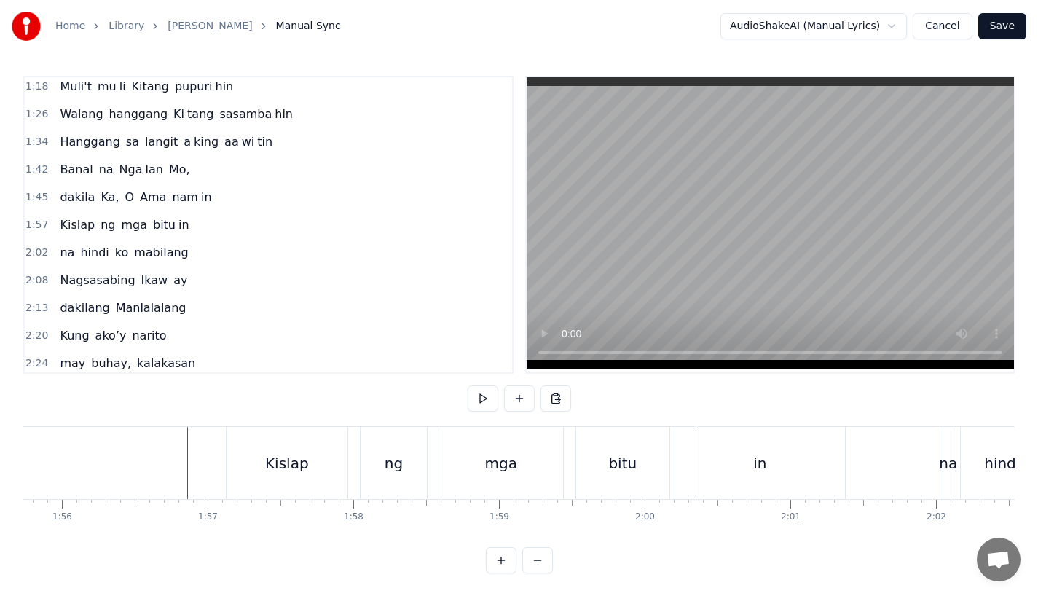
click at [612, 444] on div "bitu" at bounding box center [622, 463] width 93 height 72
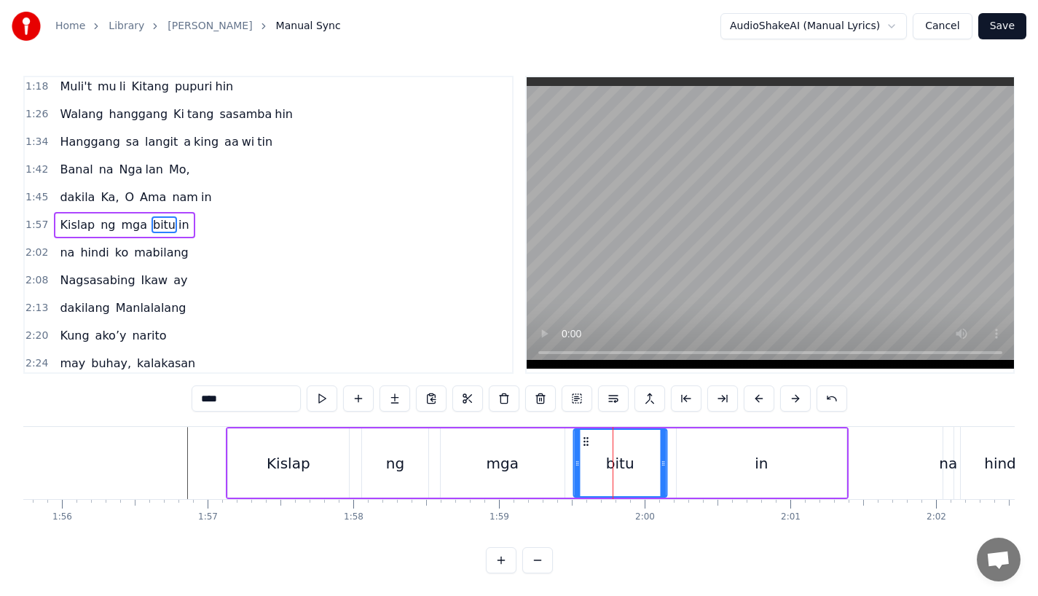
click at [582, 444] on icon at bounding box center [586, 442] width 12 height 12
click at [689, 468] on div "in" at bounding box center [762, 462] width 170 height 69
type input "**"
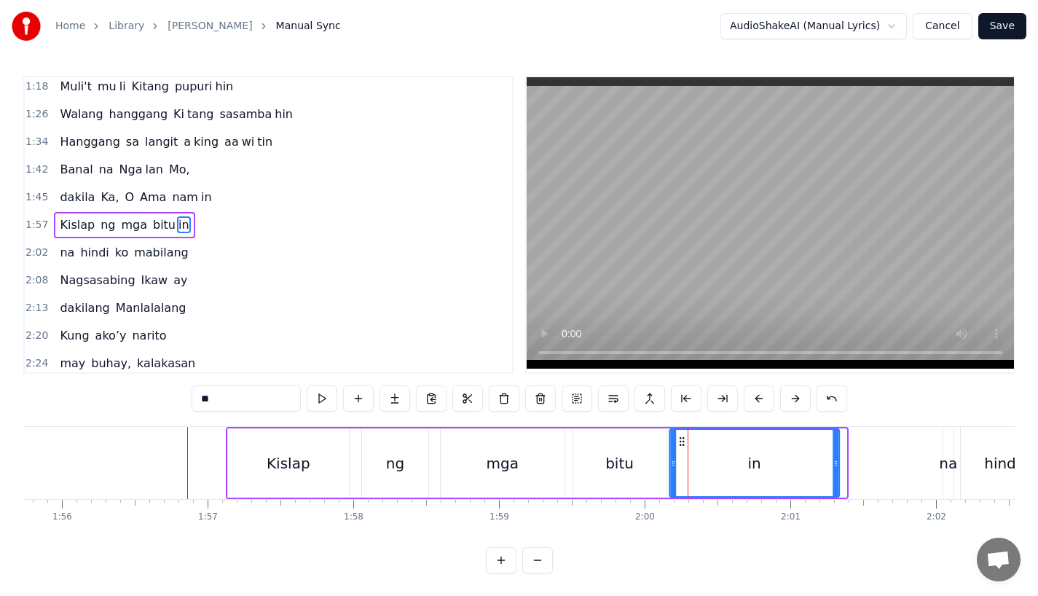
drag, startPoint x: 689, startPoint y: 441, endPoint x: 681, endPoint y: 441, distance: 8.0
click at [681, 441] on icon at bounding box center [682, 442] width 12 height 12
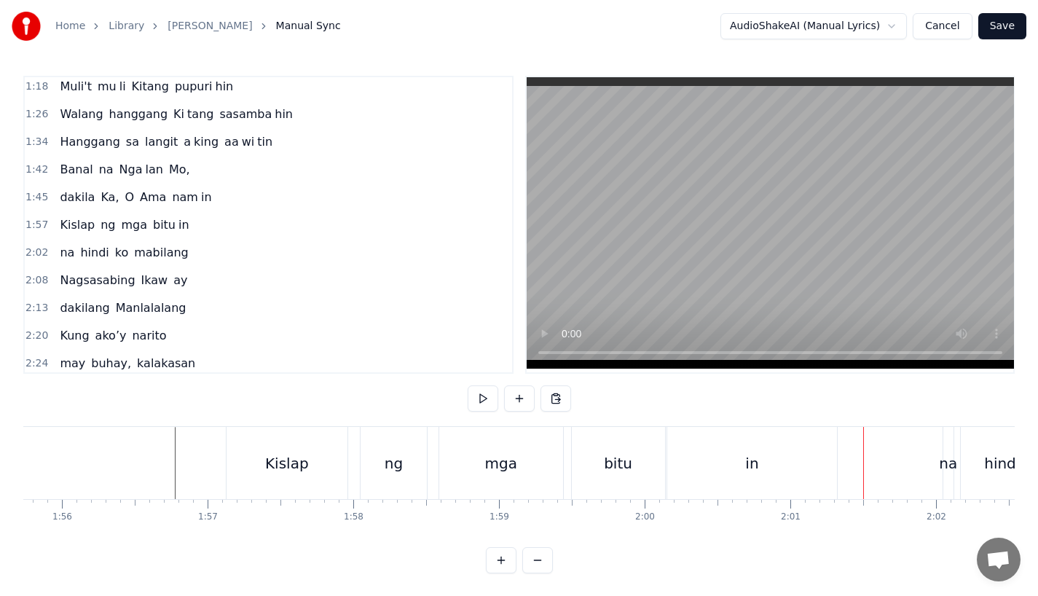
click at [302, 456] on div "Kislap" at bounding box center [287, 463] width 44 height 22
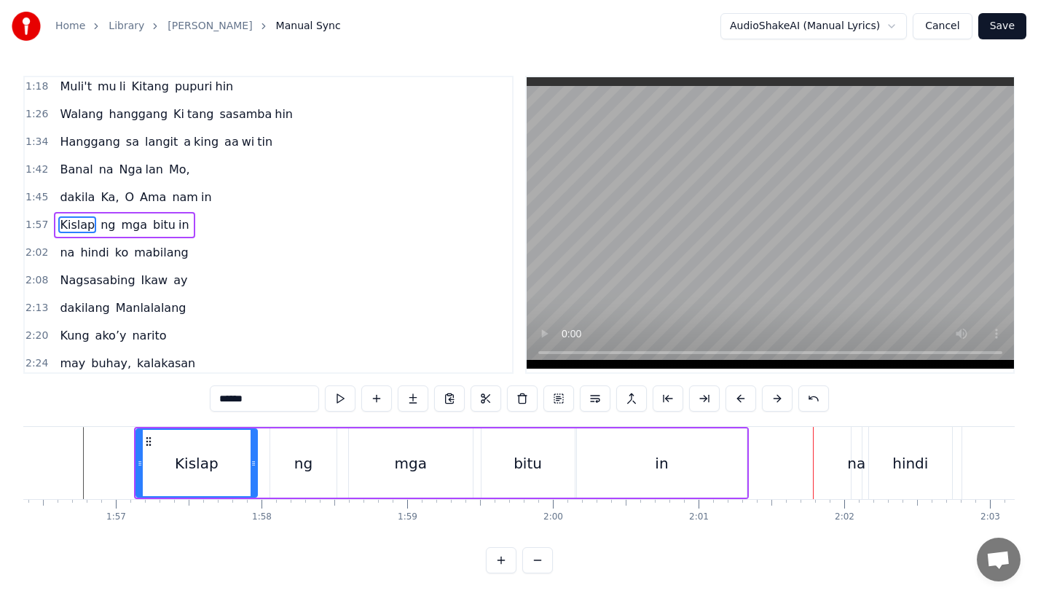
scroll to position [0, 17098]
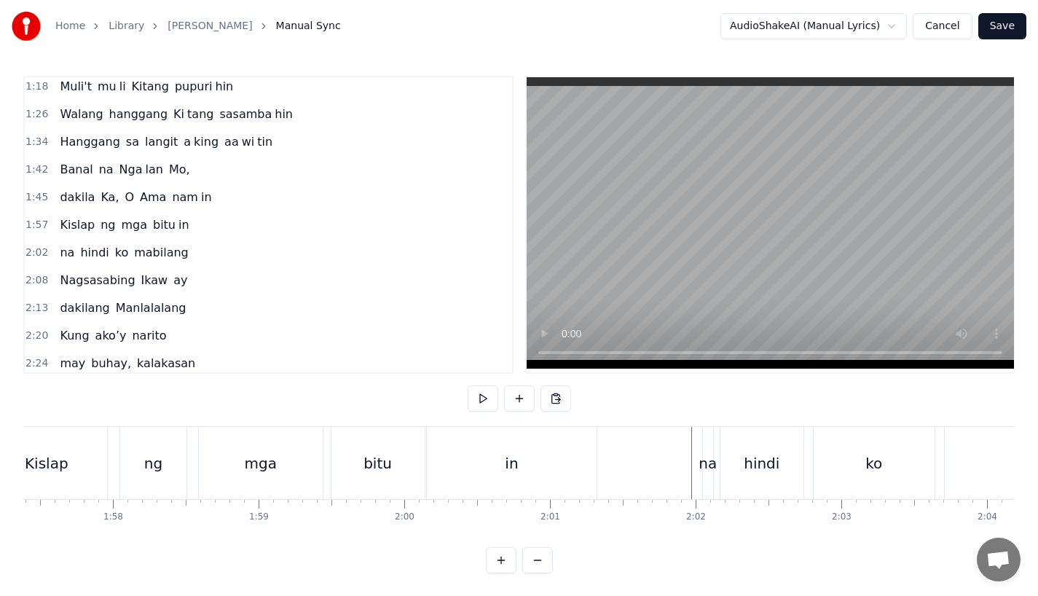
click at [704, 464] on div "na" at bounding box center [707, 463] width 18 height 22
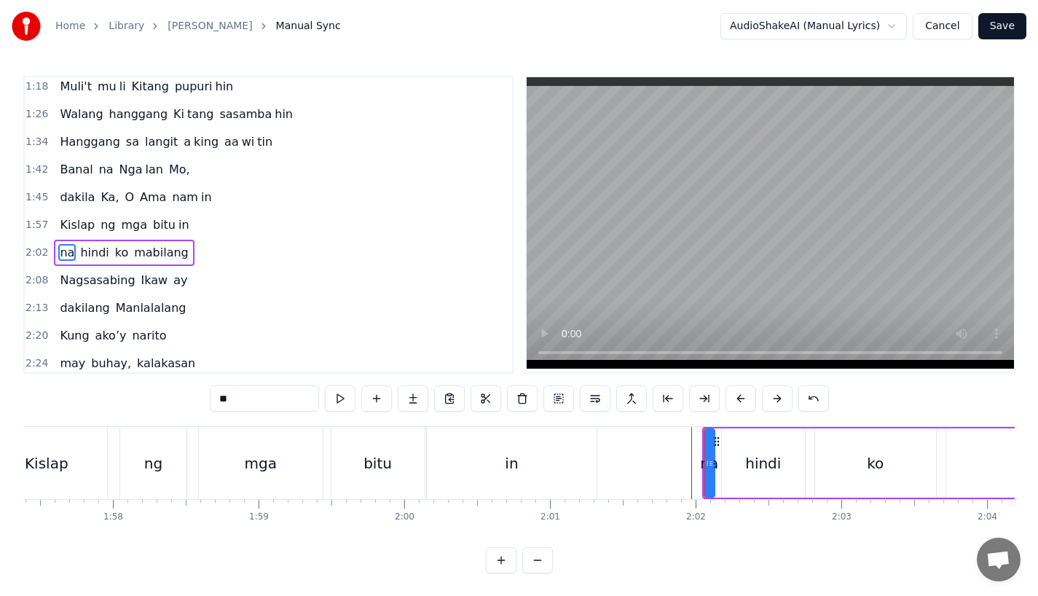
scroll to position [253, 0]
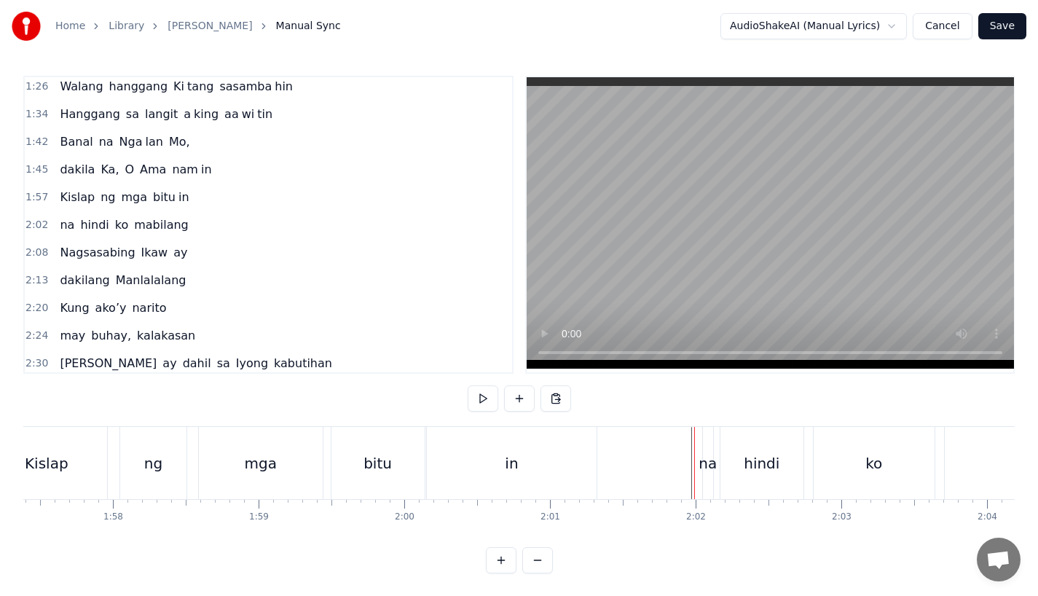
click at [709, 465] on div "na" at bounding box center [707, 463] width 18 height 22
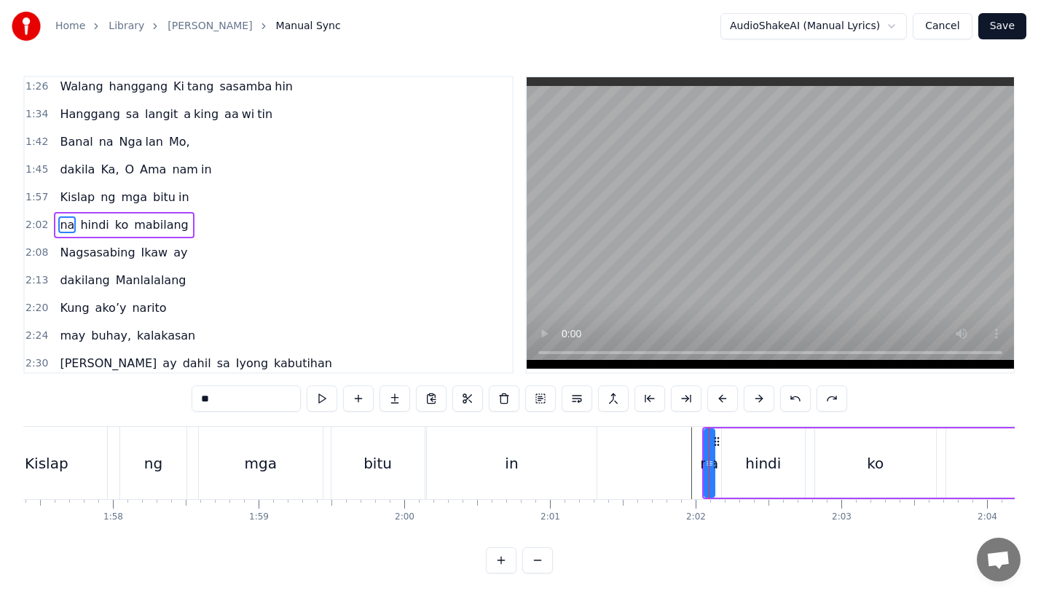
click at [710, 463] on div "na" at bounding box center [709, 463] width 18 height 22
drag, startPoint x: 706, startPoint y: 467, endPoint x: 682, endPoint y: 468, distance: 24.0
click at [682, 468] on icon at bounding box center [685, 463] width 6 height 12
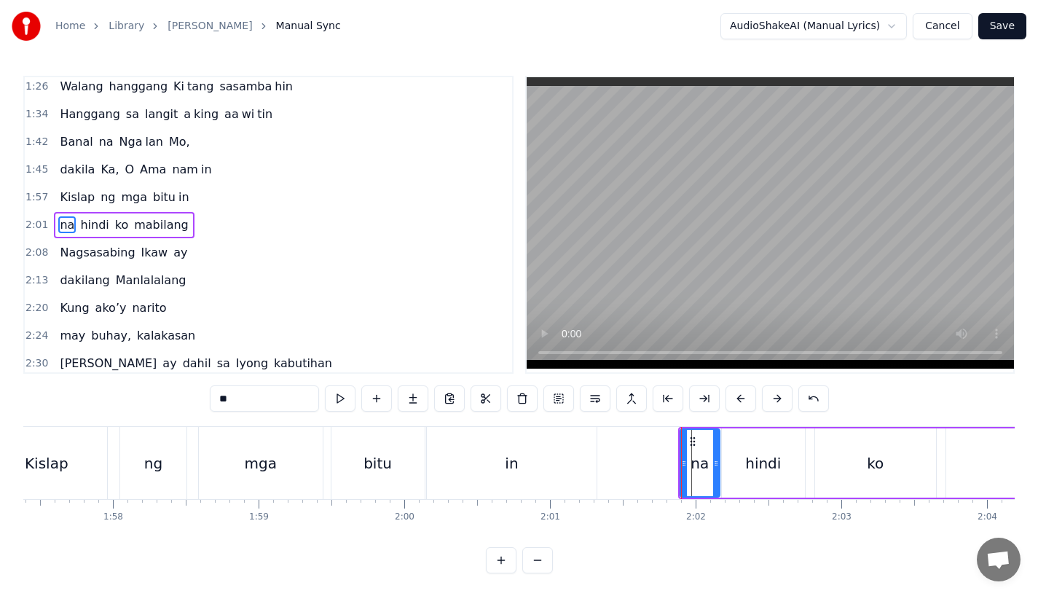
click at [714, 468] on icon at bounding box center [716, 463] width 6 height 12
click at [759, 466] on div "hindi" at bounding box center [763, 463] width 36 height 22
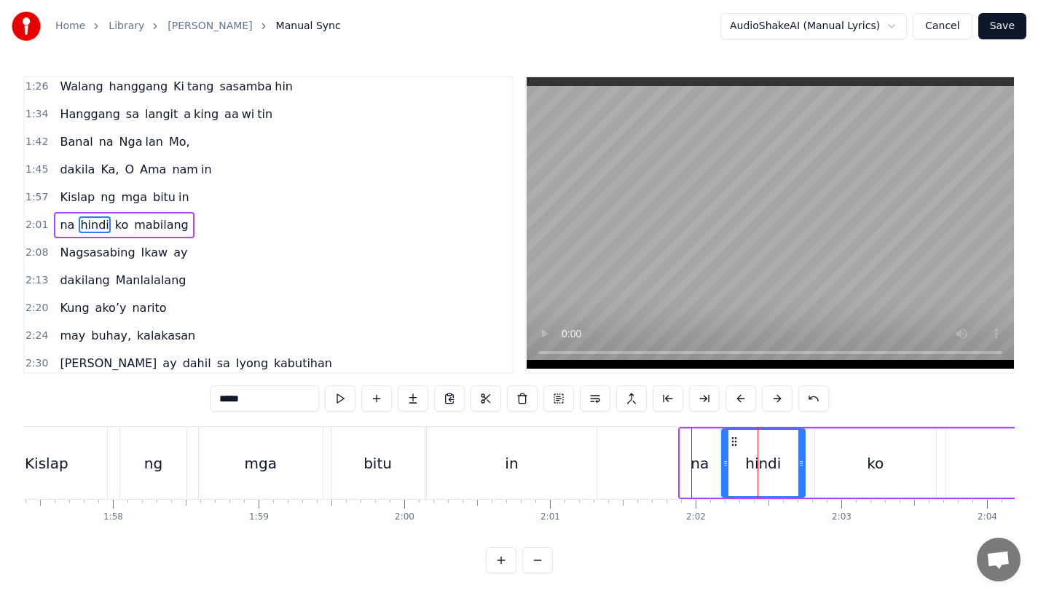
click at [687, 454] on div "na" at bounding box center [699, 462] width 39 height 69
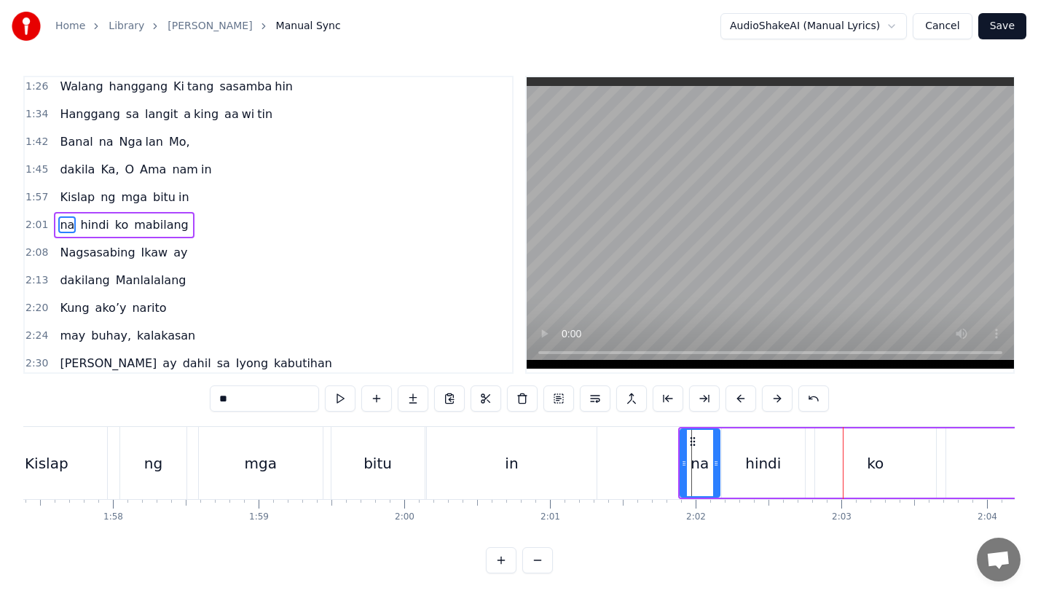
click at [691, 462] on div "na" at bounding box center [700, 463] width 38 height 66
click at [763, 468] on div "hindi" at bounding box center [763, 463] width 36 height 22
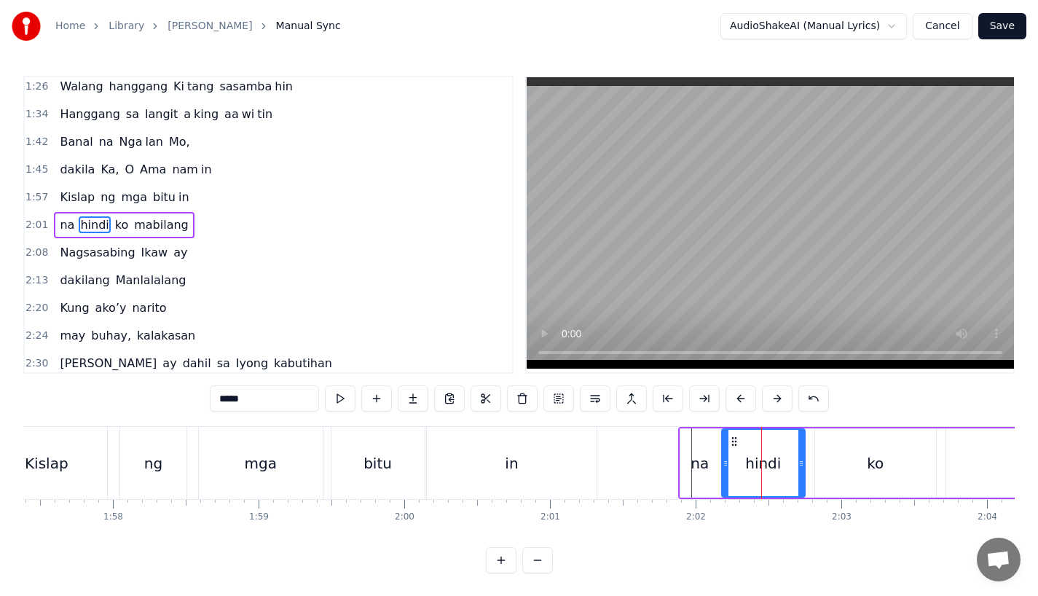
drag, startPoint x: 234, startPoint y: 398, endPoint x: 115, endPoint y: 398, distance: 118.7
click at [115, 398] on div "0:31 Bawat bukang liwayway 0:35 na aking nasila yan 0:42 Huni ng mga ibong 0:47…" at bounding box center [518, 324] width 991 height 497
click at [690, 468] on div "na" at bounding box center [699, 462] width 39 height 69
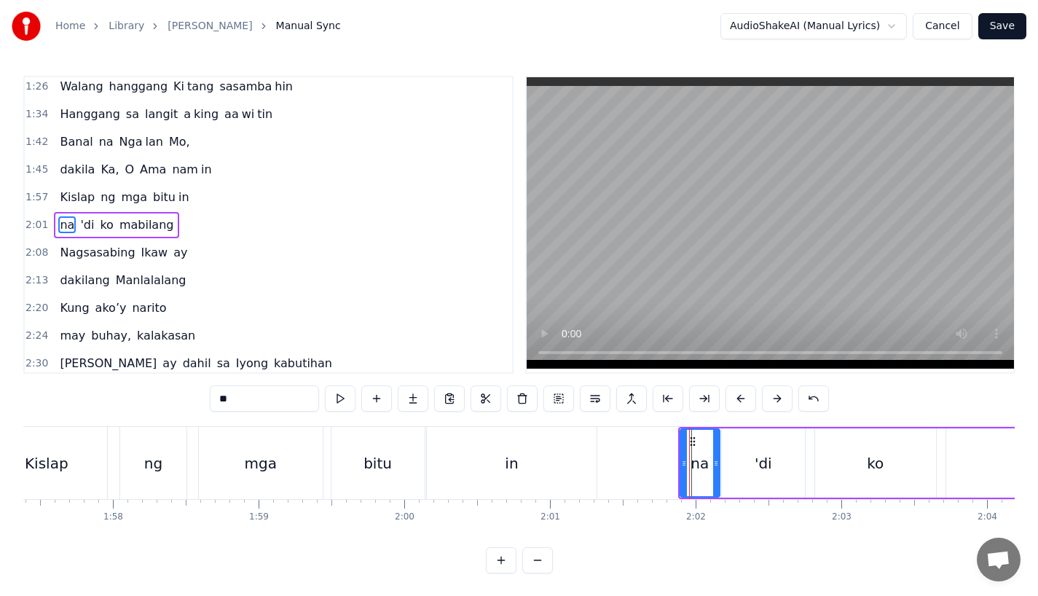
click at [753, 463] on div "'di" at bounding box center [763, 462] width 83 height 69
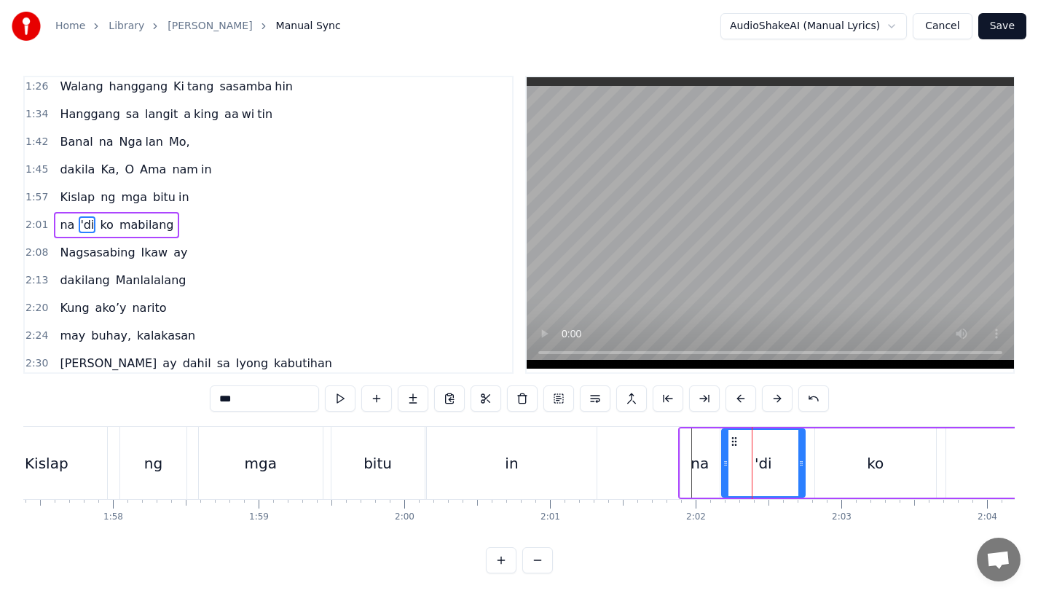
click at [703, 444] on div "na" at bounding box center [699, 462] width 39 height 69
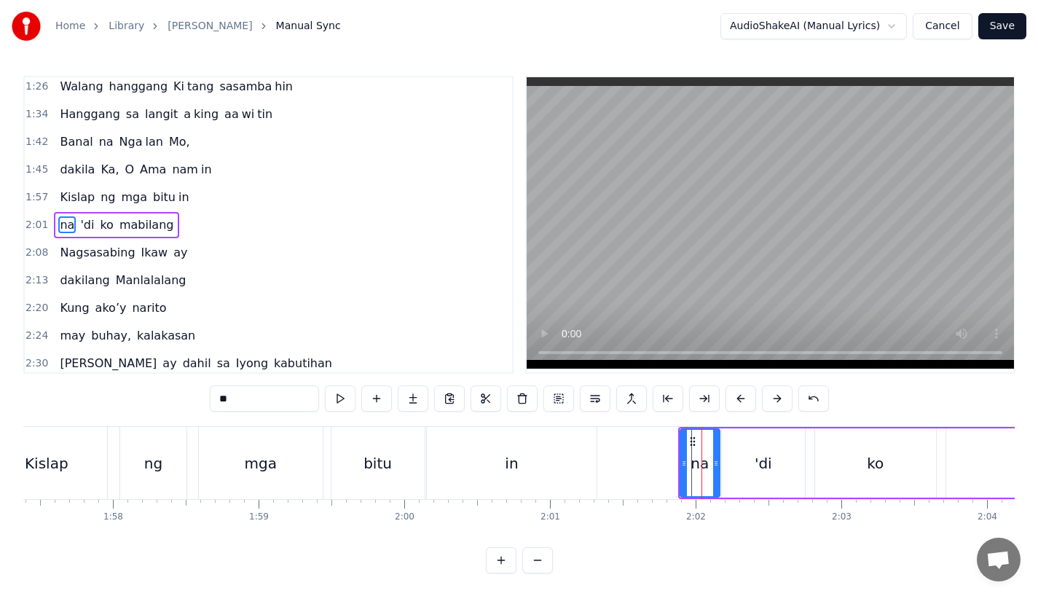
click at [776, 462] on div "'di" at bounding box center [763, 462] width 83 height 69
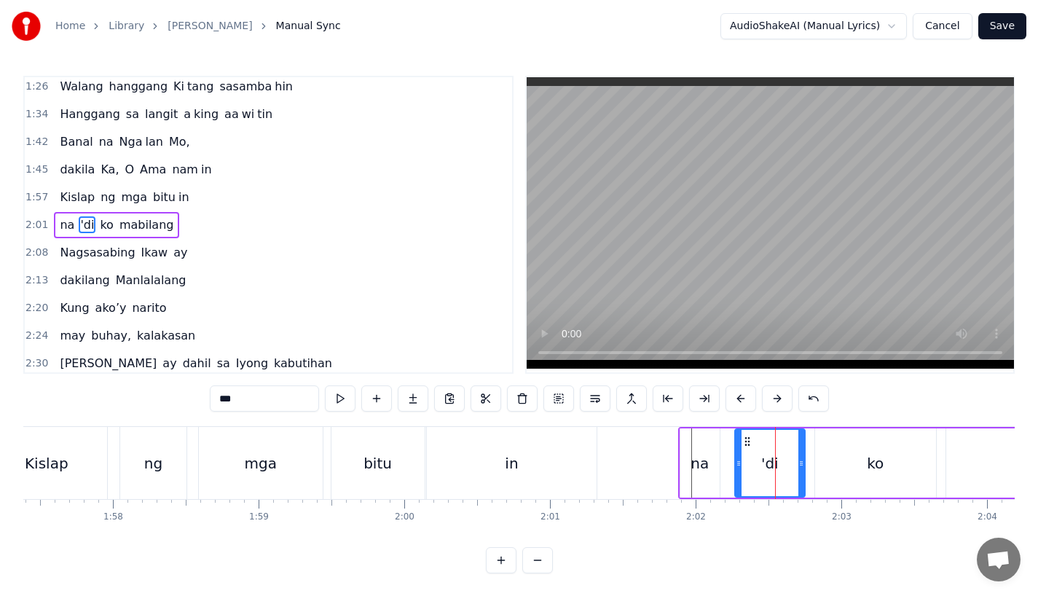
drag, startPoint x: 724, startPoint y: 476, endPoint x: 744, endPoint y: 476, distance: 19.7
click at [741, 476] on div at bounding box center [739, 463] width 6 height 66
click at [713, 467] on div "na" at bounding box center [699, 462] width 39 height 69
type input "**"
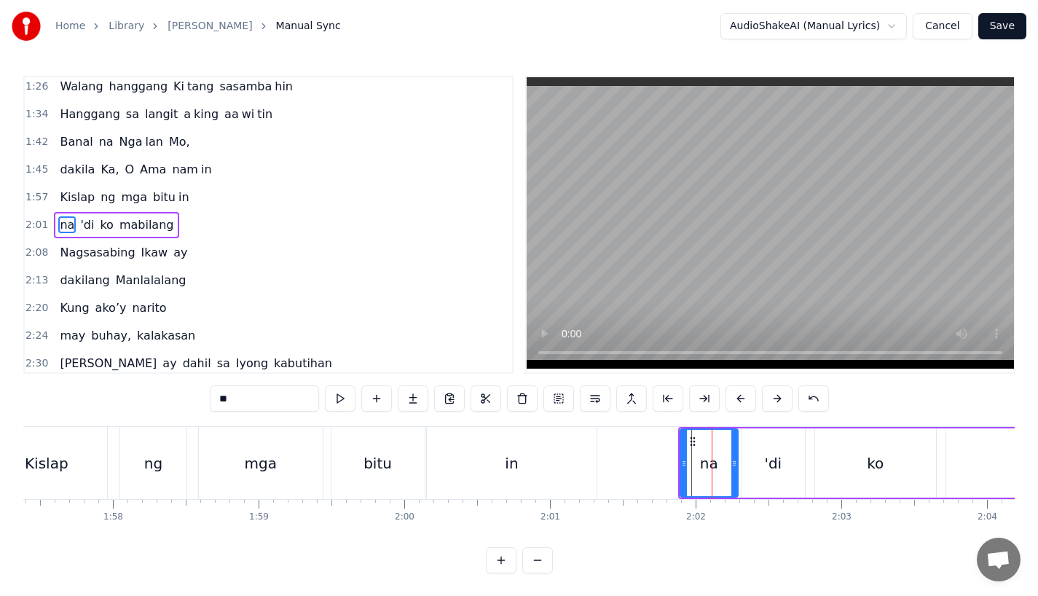
drag, startPoint x: 718, startPoint y: 467, endPoint x: 736, endPoint y: 466, distance: 18.2
click at [736, 466] on div "na" at bounding box center [708, 462] width 59 height 69
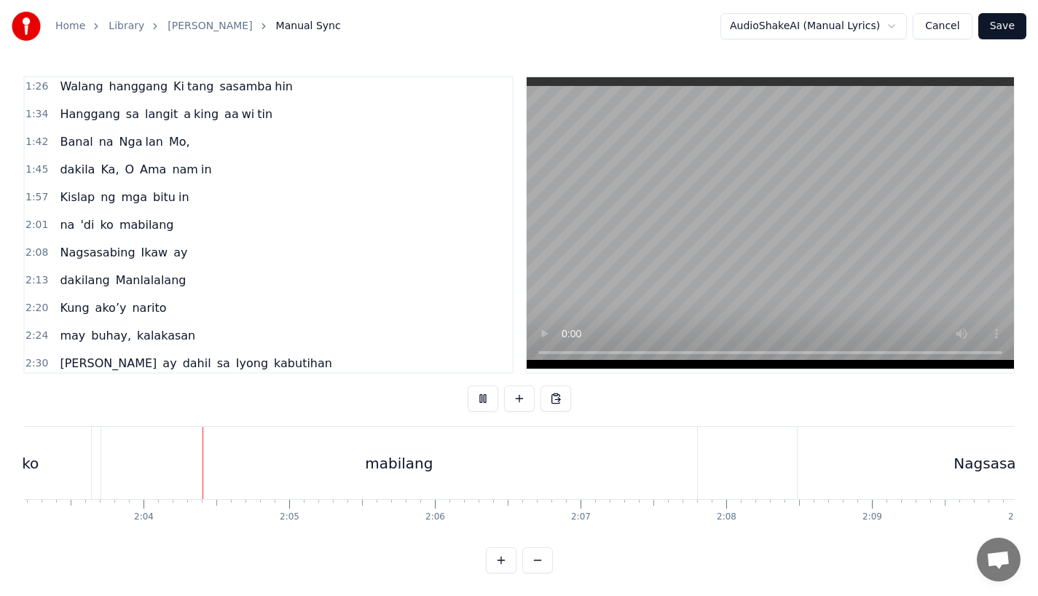
scroll to position [0, 17957]
click at [444, 481] on div "mabilang" at bounding box center [384, 463] width 596 height 72
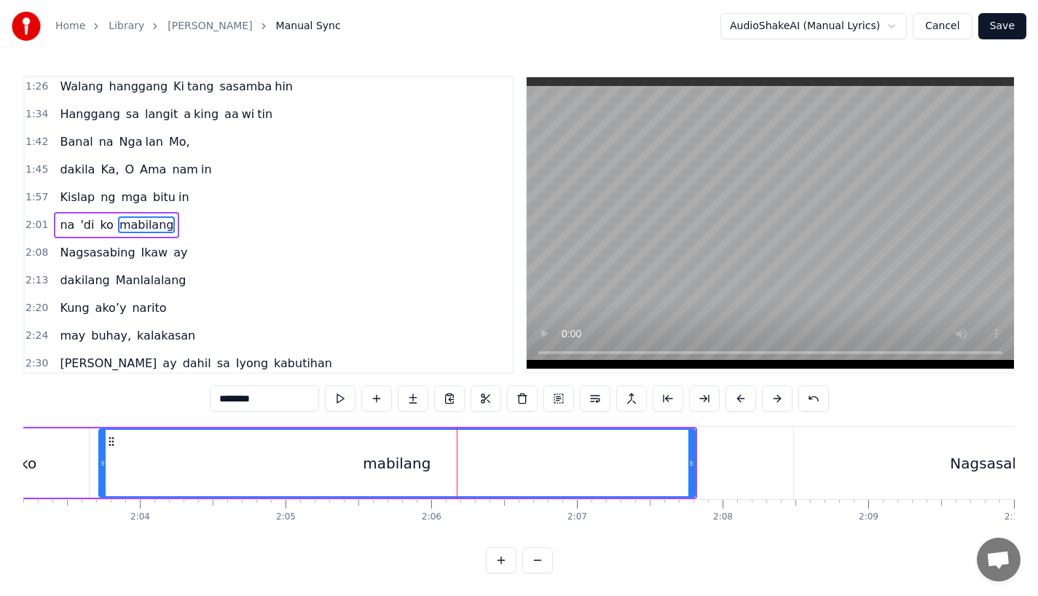
scroll to position [0, 17953]
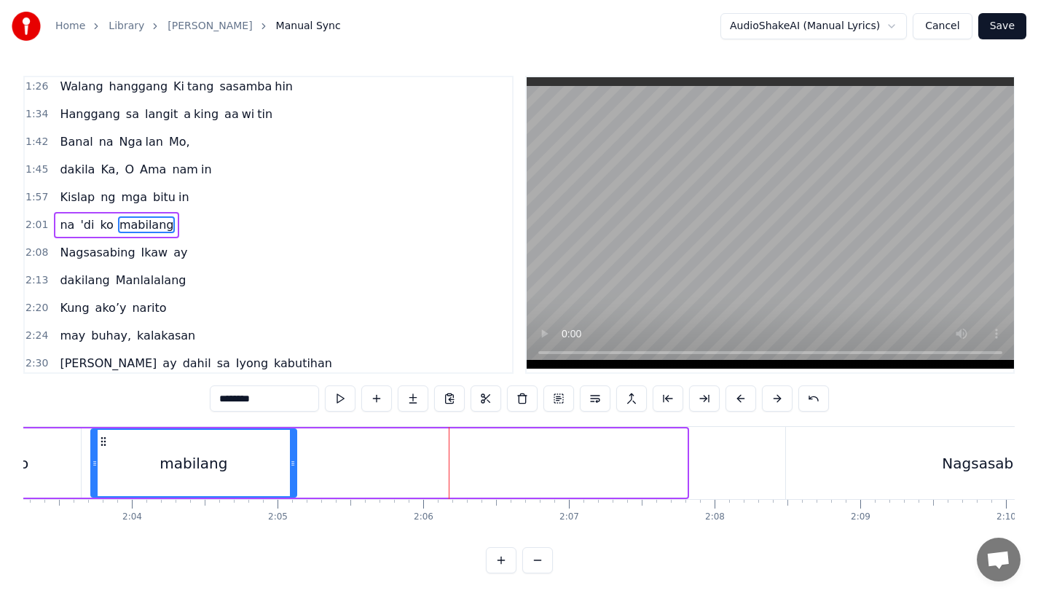
drag, startPoint x: 684, startPoint y: 469, endPoint x: 269, endPoint y: 462, distance: 414.5
click at [269, 462] on div "mabilang" at bounding box center [194, 463] width 204 height 66
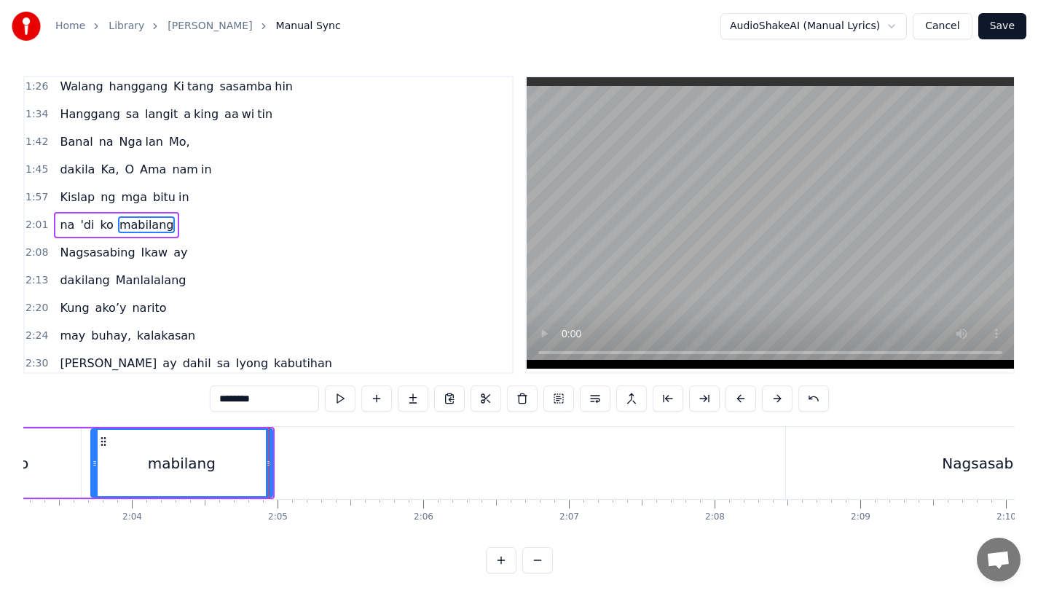
drag, startPoint x: 243, startPoint y: 398, endPoint x: 380, endPoint y: 398, distance: 137.6
click at [380, 398] on div "********" at bounding box center [519, 398] width 619 height 26
type input "*****"
click at [382, 399] on button at bounding box center [376, 398] width 31 height 26
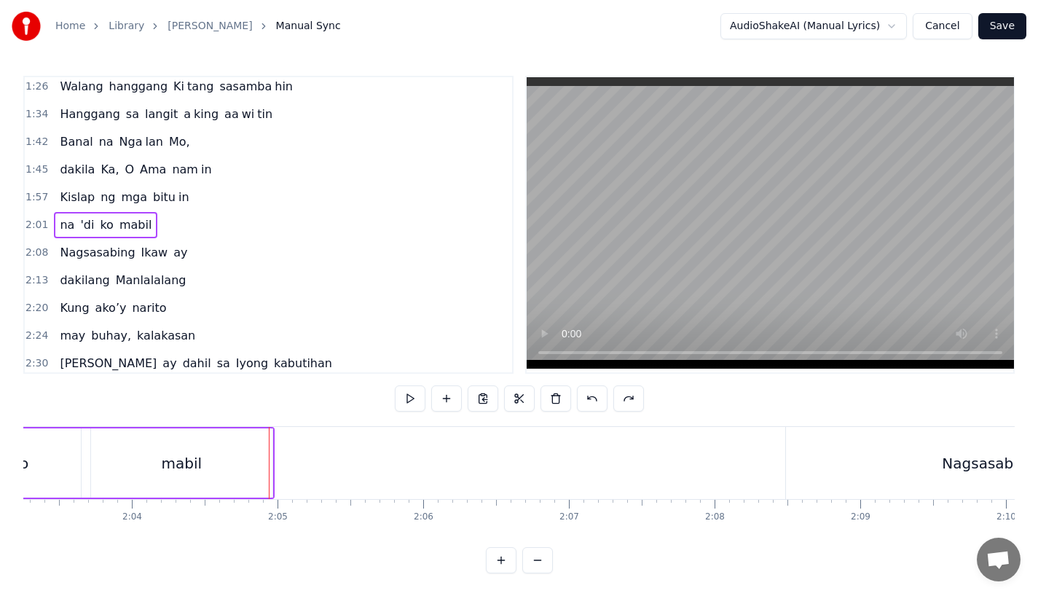
click at [213, 478] on div "mabil" at bounding box center [181, 462] width 181 height 69
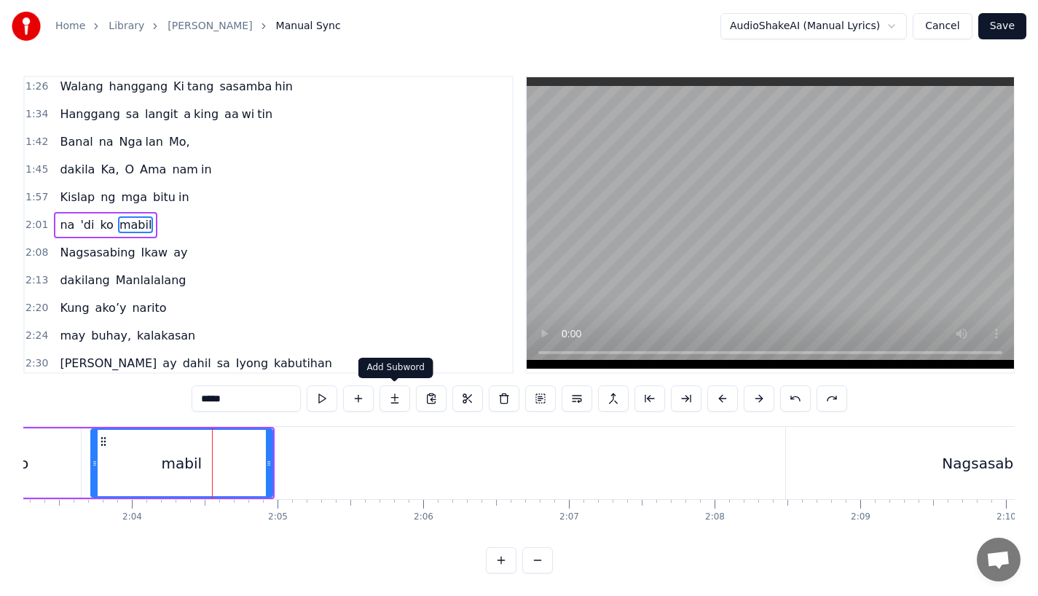
click at [395, 398] on button at bounding box center [394, 398] width 31 height 26
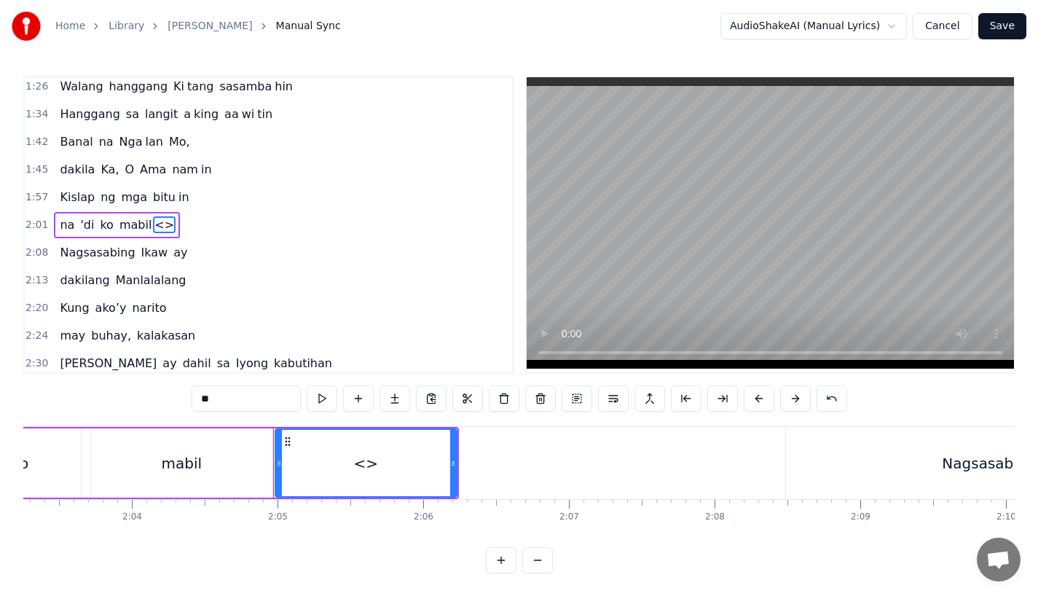
drag, startPoint x: 245, startPoint y: 404, endPoint x: 75, endPoint y: 403, distance: 169.7
click at [75, 403] on div "0:31 Bawat bukang liwayway 0:35 na aking nasila yan 0:42 Huni ng mga ibong 0:47…" at bounding box center [518, 324] width 991 height 497
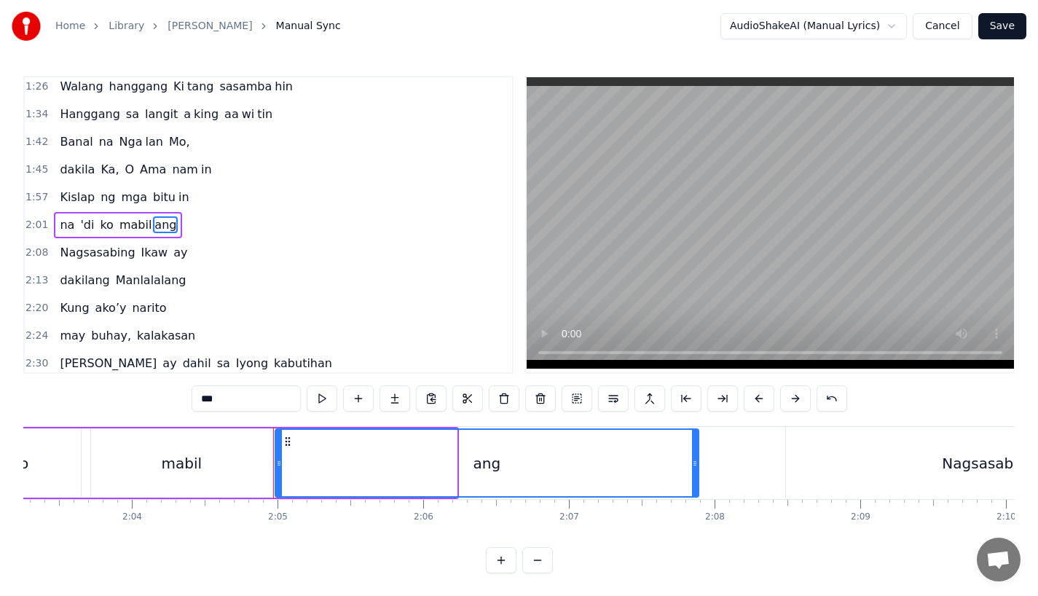
drag, startPoint x: 454, startPoint y: 462, endPoint x: 693, endPoint y: 469, distance: 239.0
click at [693, 469] on div at bounding box center [695, 463] width 6 height 66
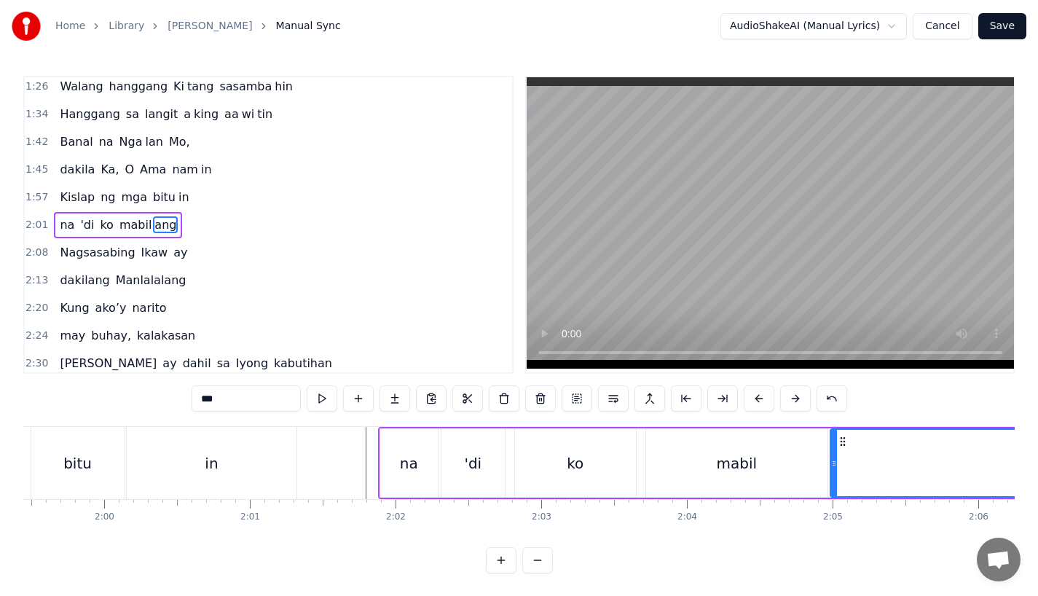
scroll to position [0, 17382]
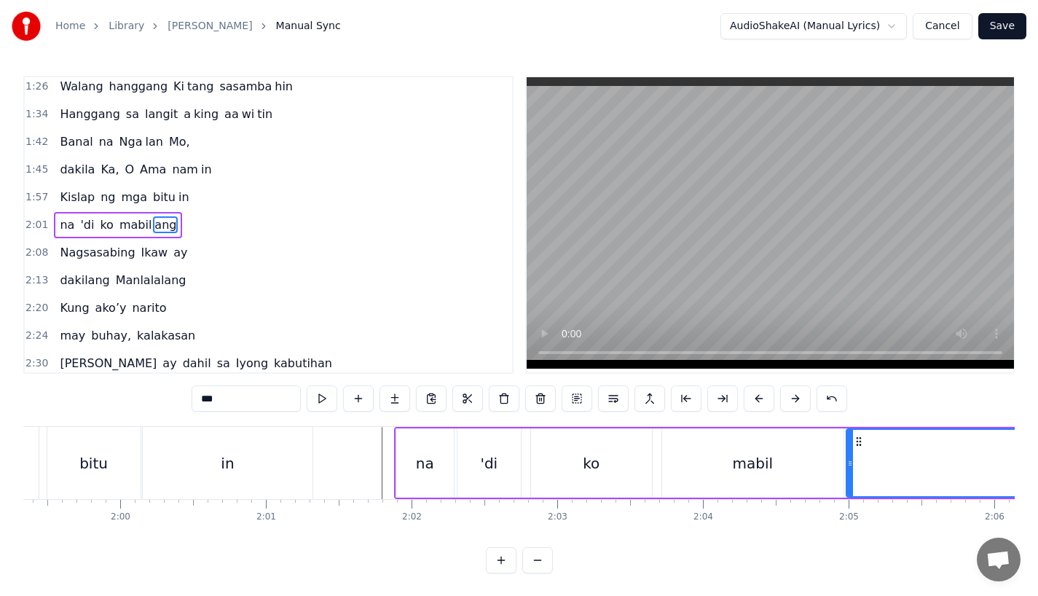
type input "***"
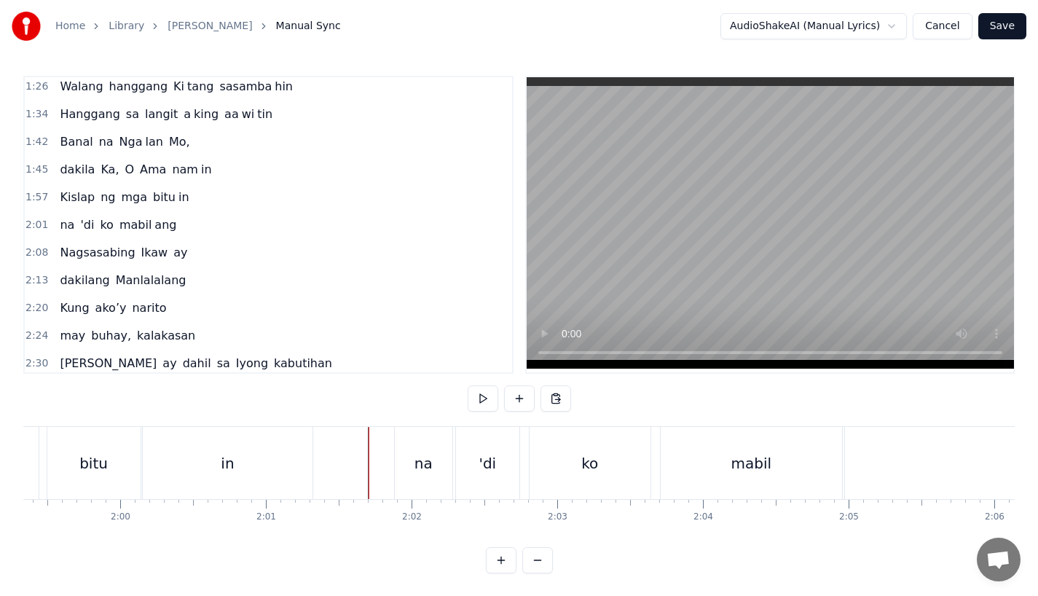
click at [421, 465] on div "na" at bounding box center [423, 463] width 18 height 22
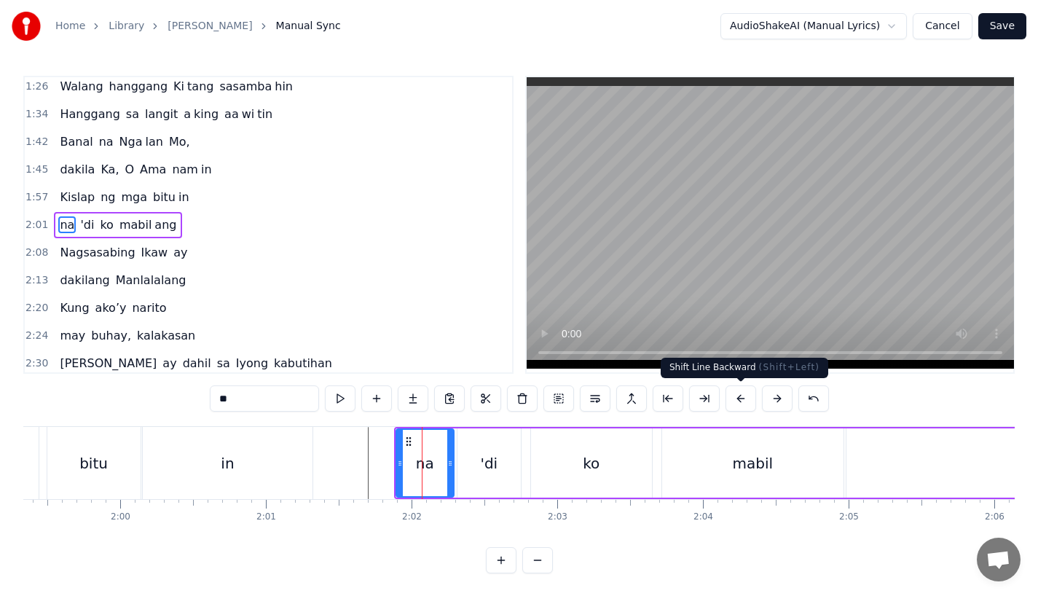
click at [733, 395] on button at bounding box center [740, 398] width 31 height 26
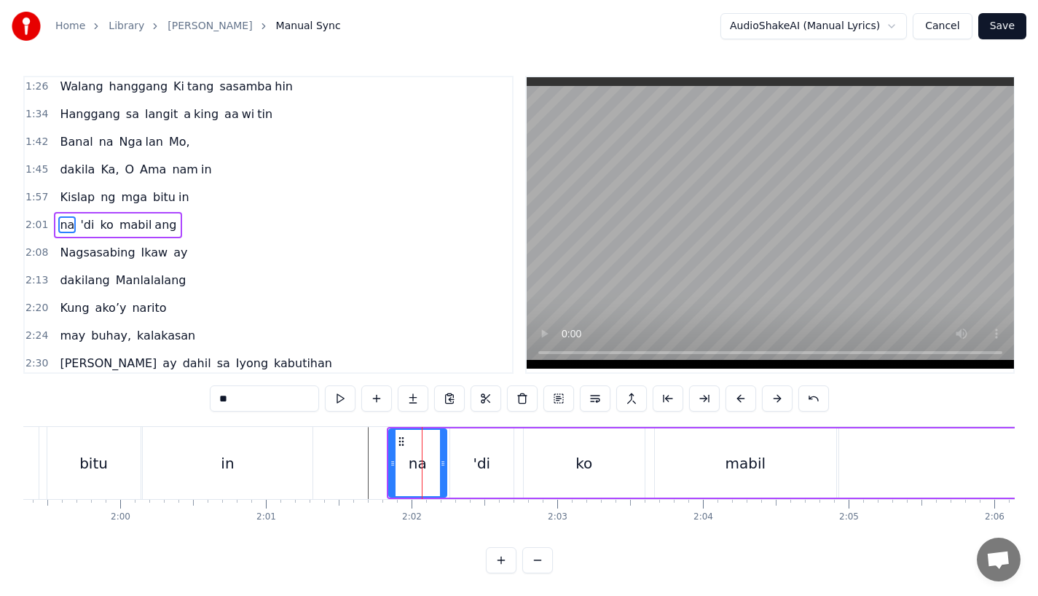
click at [733, 395] on button at bounding box center [740, 398] width 31 height 26
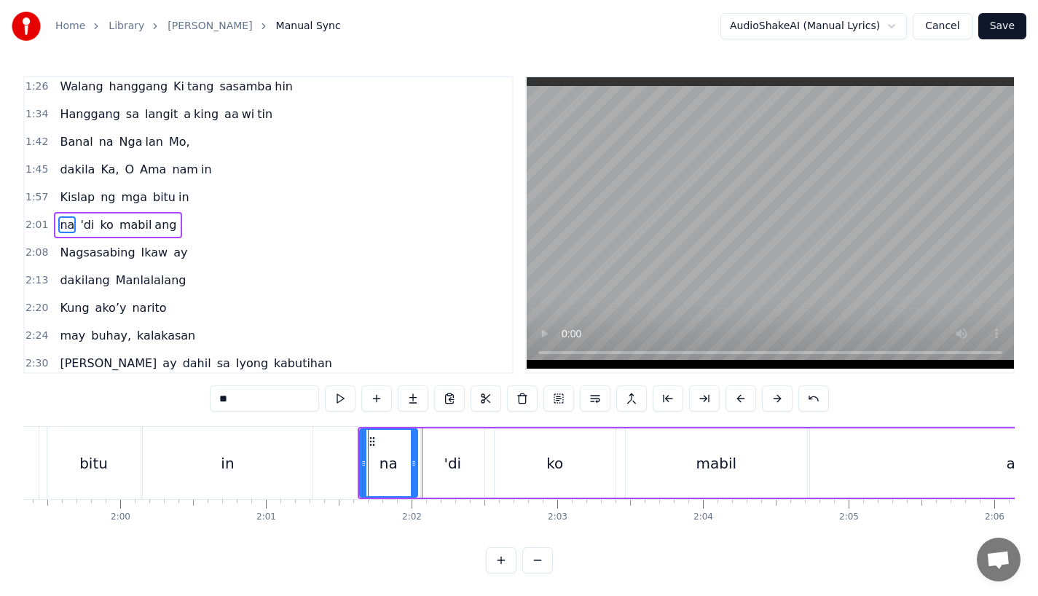
click at [733, 395] on button at bounding box center [740, 398] width 31 height 26
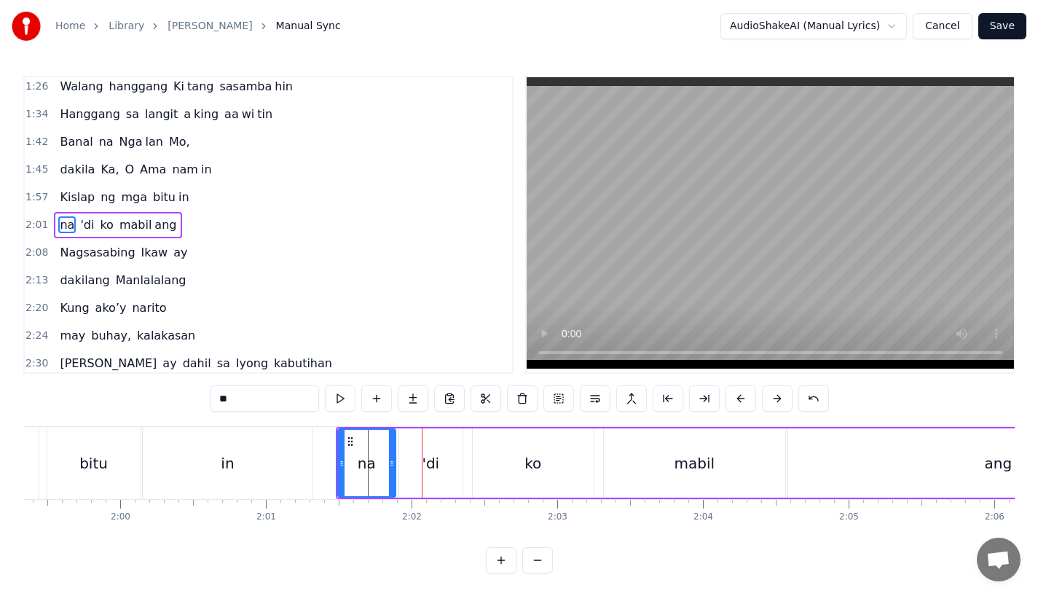
click at [266, 458] on div "in" at bounding box center [228, 463] width 170 height 72
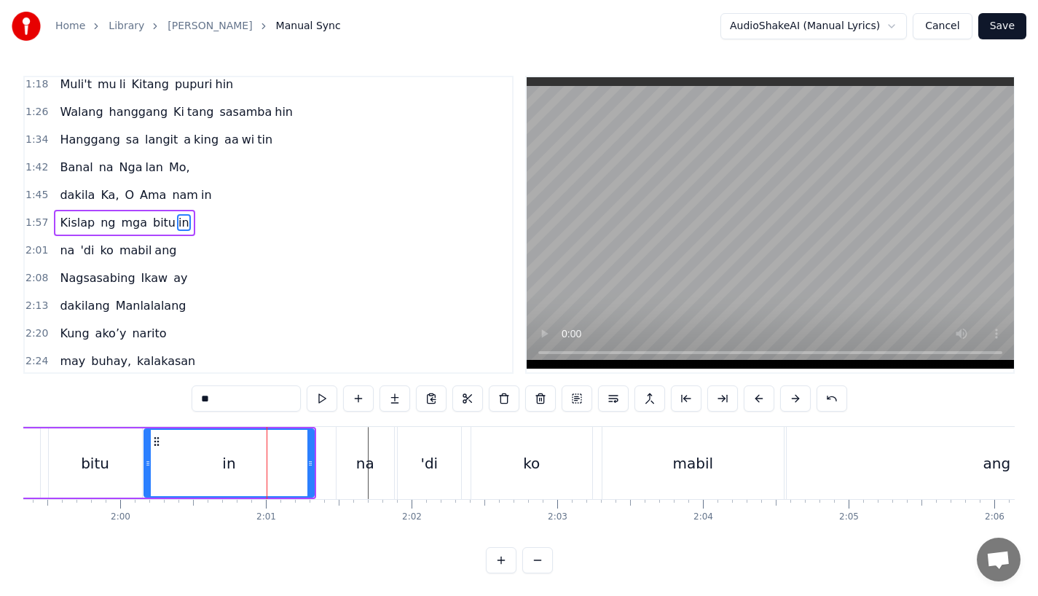
scroll to position [226, 0]
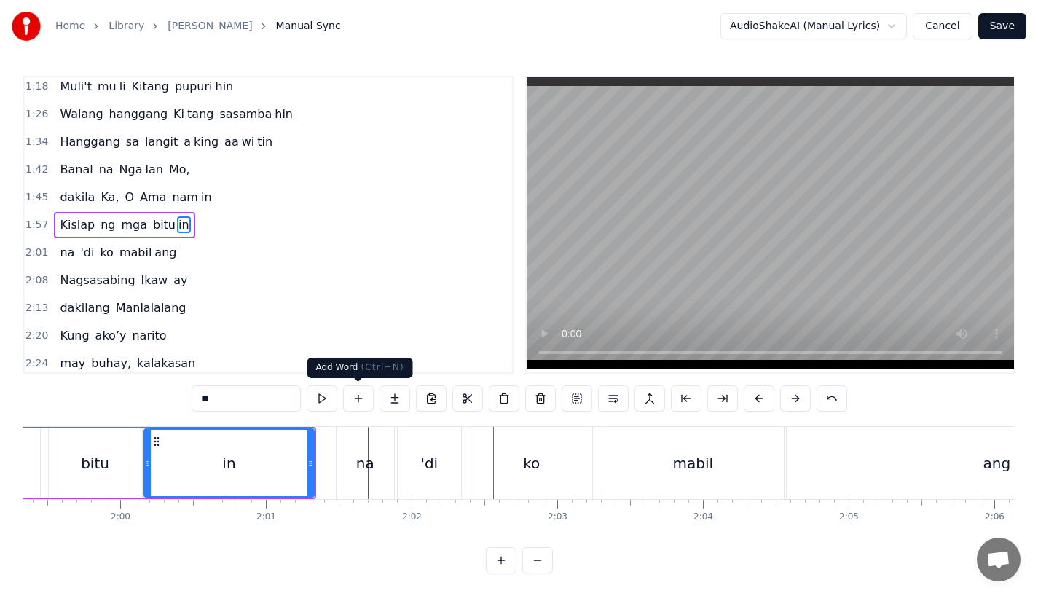
click at [248, 458] on div "in" at bounding box center [229, 463] width 168 height 66
click at [347, 454] on div "na" at bounding box center [365, 463] width 58 height 72
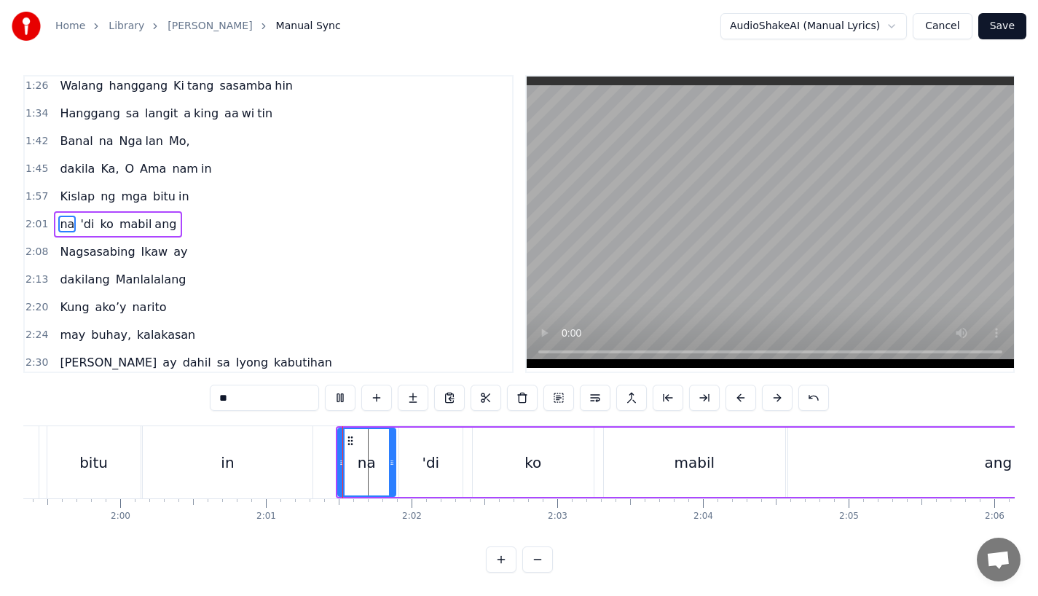
scroll to position [12, 0]
click at [349, 460] on div "na" at bounding box center [367, 462] width 56 height 66
drag, startPoint x: 344, startPoint y: 453, endPoint x: 352, endPoint y: 453, distance: 8.0
click at [352, 453] on div "na" at bounding box center [367, 463] width 56 height 66
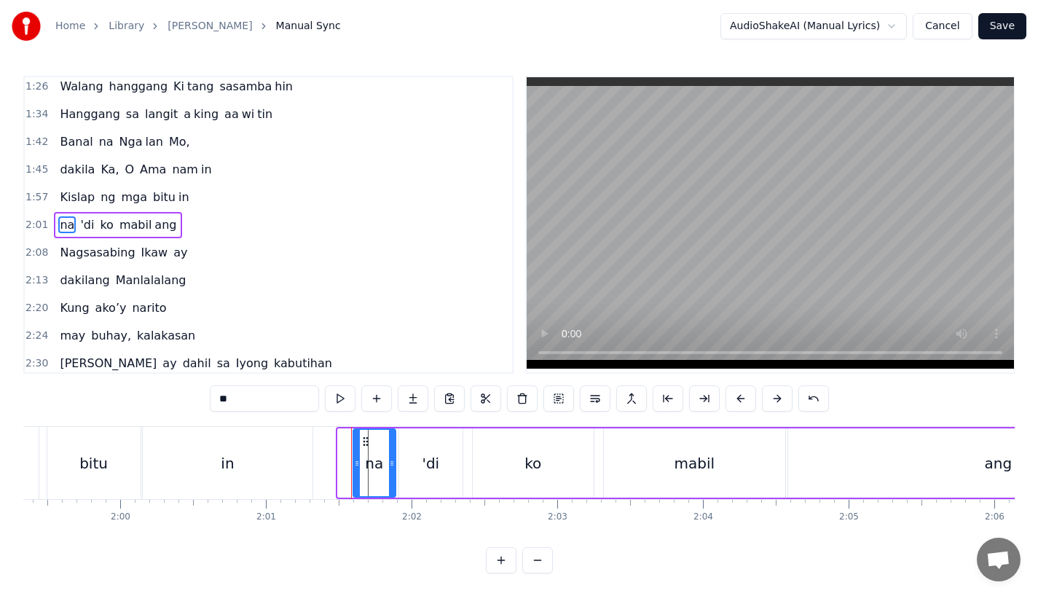
drag, startPoint x: 342, startPoint y: 466, endPoint x: 358, endPoint y: 466, distance: 15.3
click at [358, 466] on icon at bounding box center [357, 463] width 6 height 12
click at [274, 457] on div "in" at bounding box center [228, 463] width 170 height 72
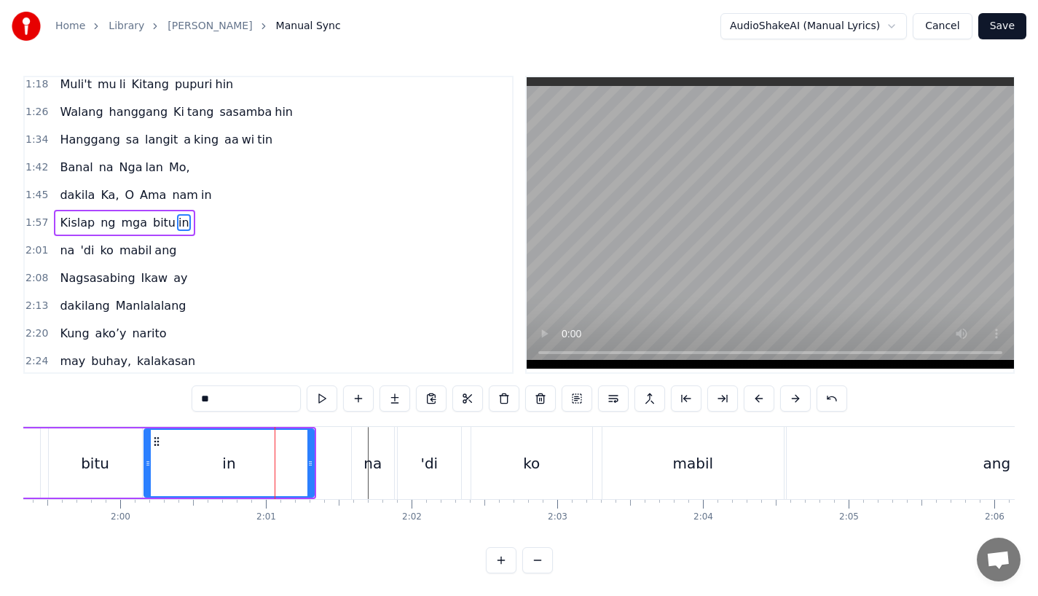
scroll to position [226, 0]
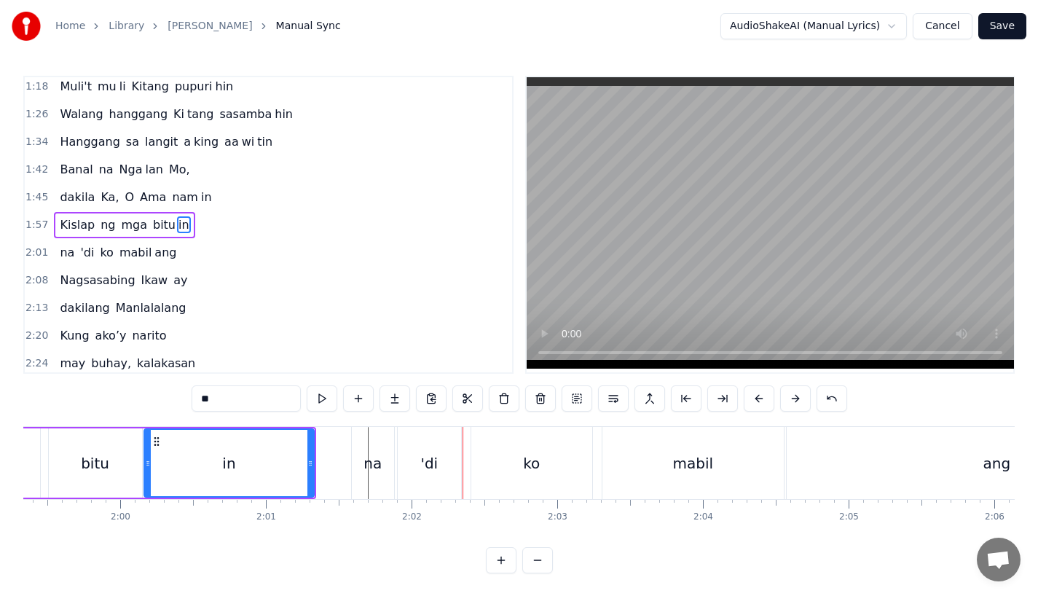
click at [306, 457] on div "in" at bounding box center [229, 463] width 168 height 66
click at [287, 457] on div "in" at bounding box center [229, 463] width 168 height 66
click at [406, 465] on div "'di" at bounding box center [429, 463] width 63 height 72
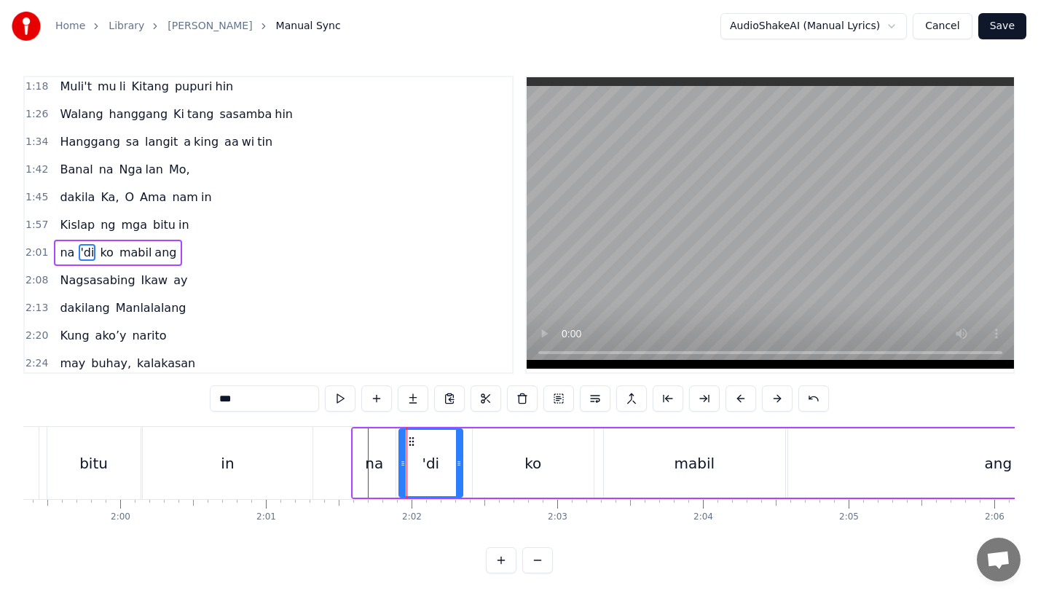
scroll to position [253, 0]
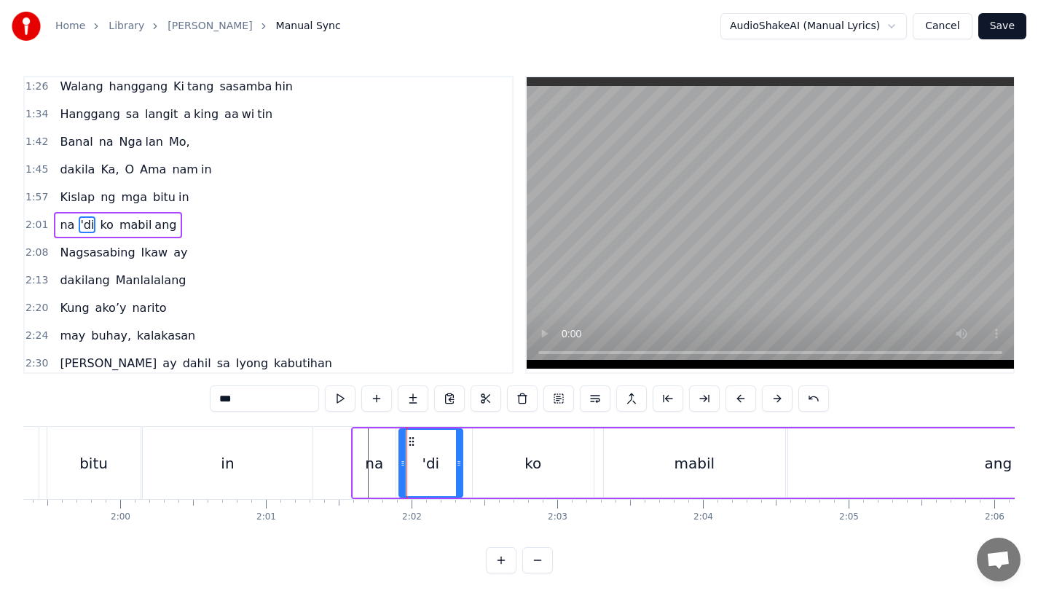
drag, startPoint x: 368, startPoint y: 436, endPoint x: 396, endPoint y: 421, distance: 32.3
click at [374, 433] on div "na" at bounding box center [374, 462] width 42 height 69
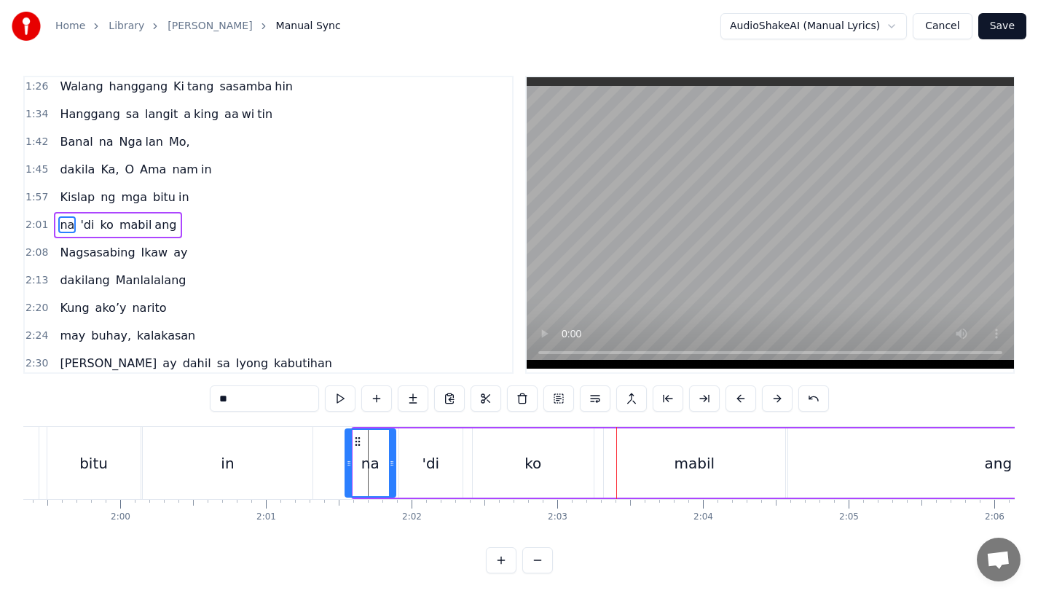
drag, startPoint x: 354, startPoint y: 464, endPoint x: 346, endPoint y: 464, distance: 8.0
click at [346, 464] on icon at bounding box center [349, 463] width 6 height 12
click at [259, 465] on div "in" at bounding box center [228, 463] width 170 height 72
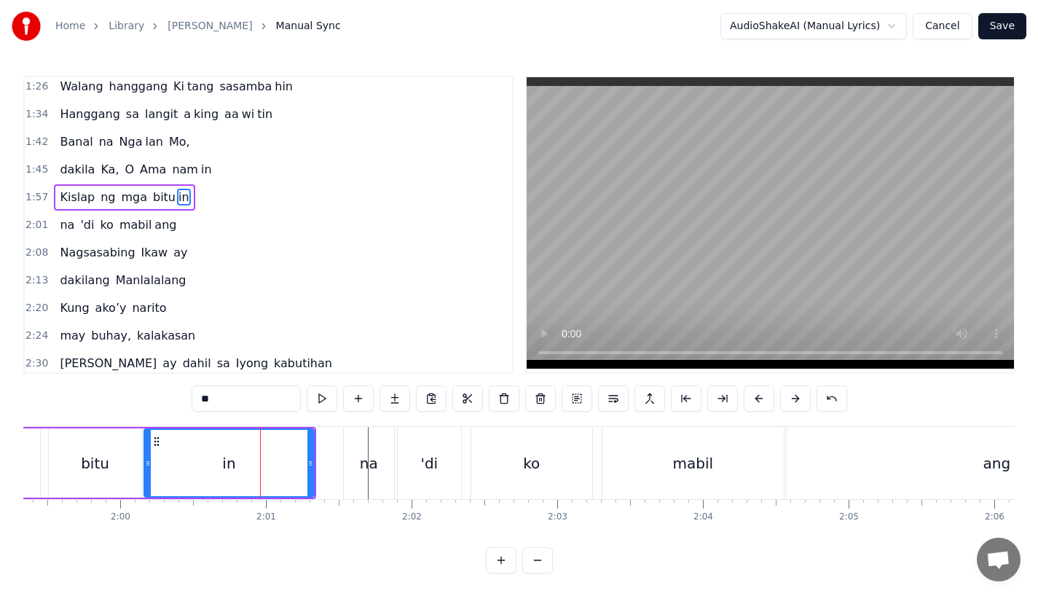
scroll to position [226, 0]
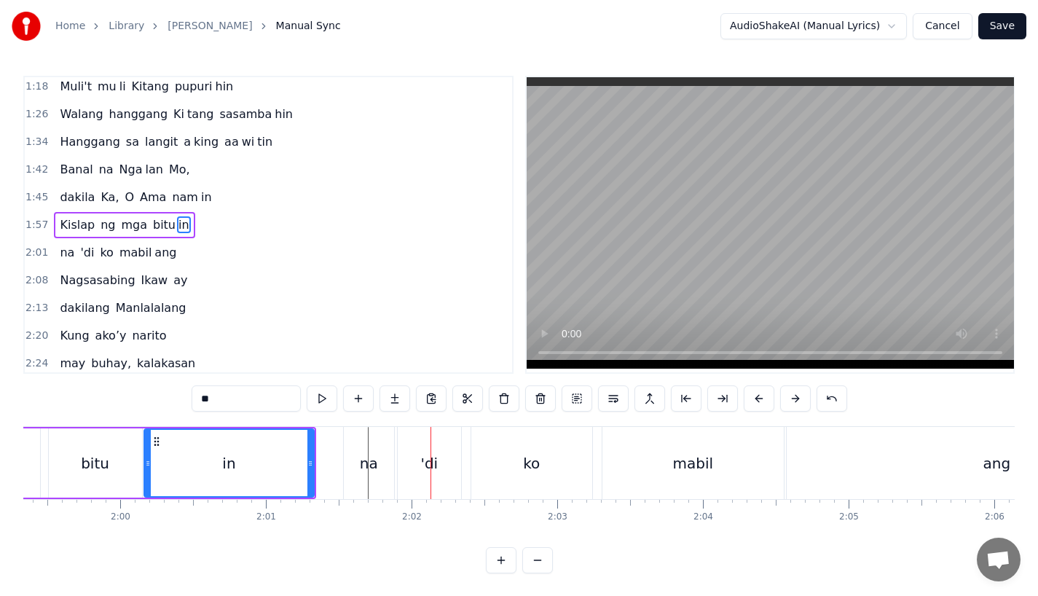
click at [369, 473] on div "na" at bounding box center [369, 463] width 18 height 22
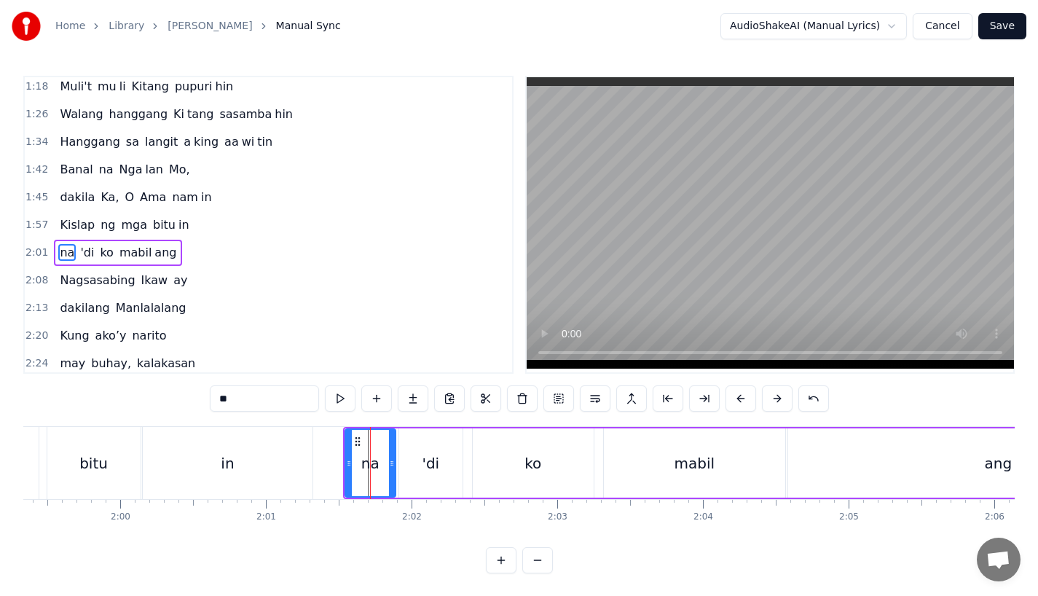
scroll to position [253, 0]
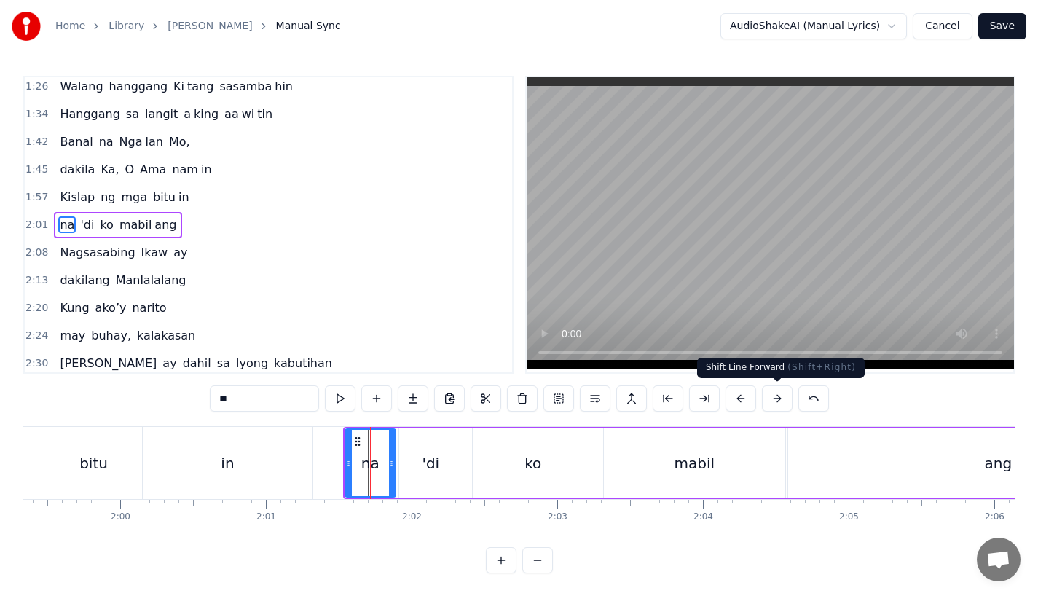
click at [778, 400] on button at bounding box center [777, 398] width 31 height 26
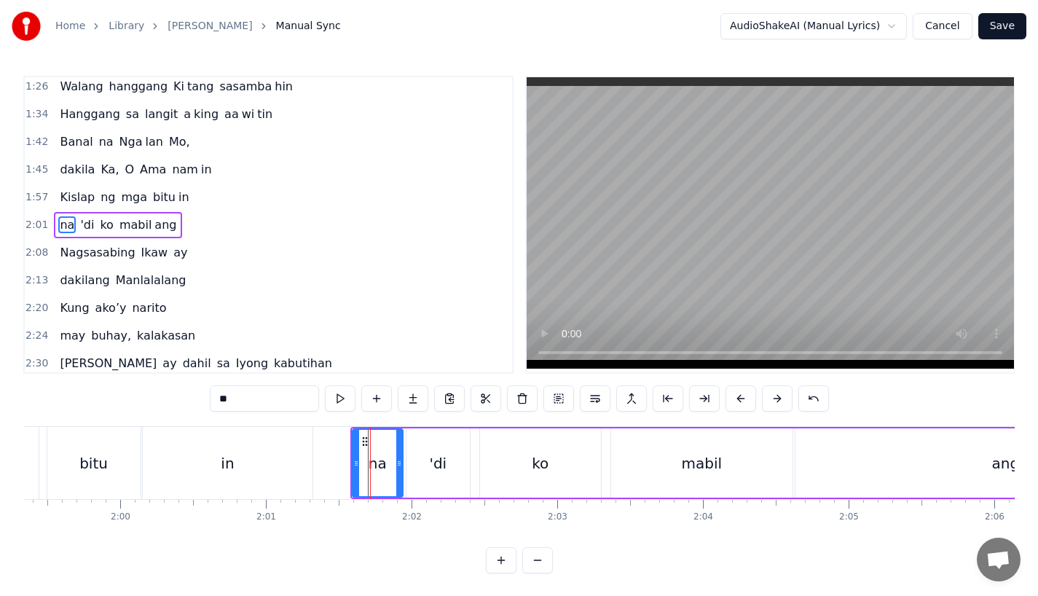
click at [299, 445] on div "in" at bounding box center [228, 463] width 170 height 72
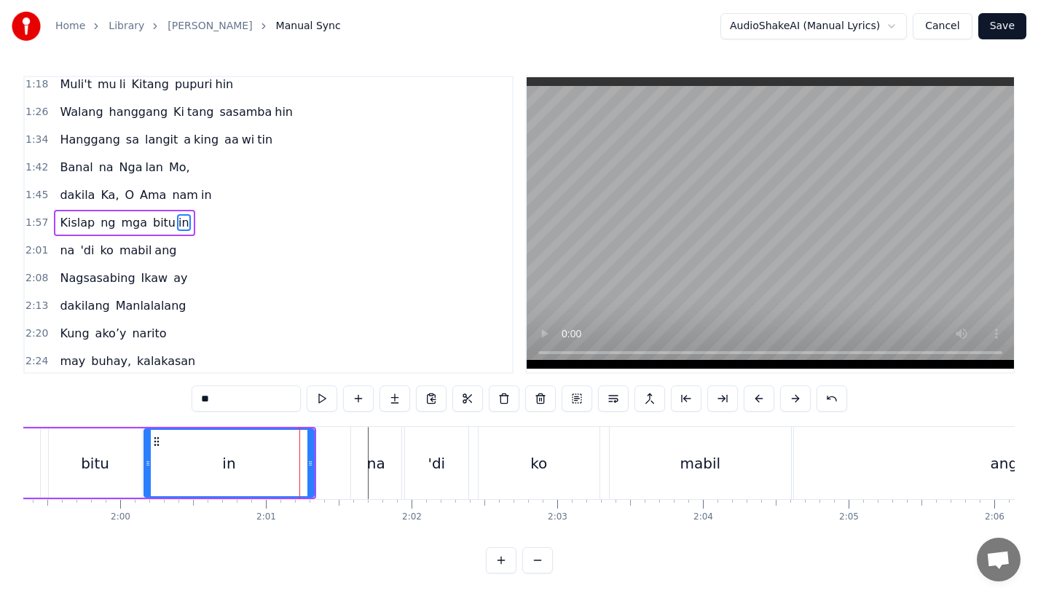
scroll to position [226, 0]
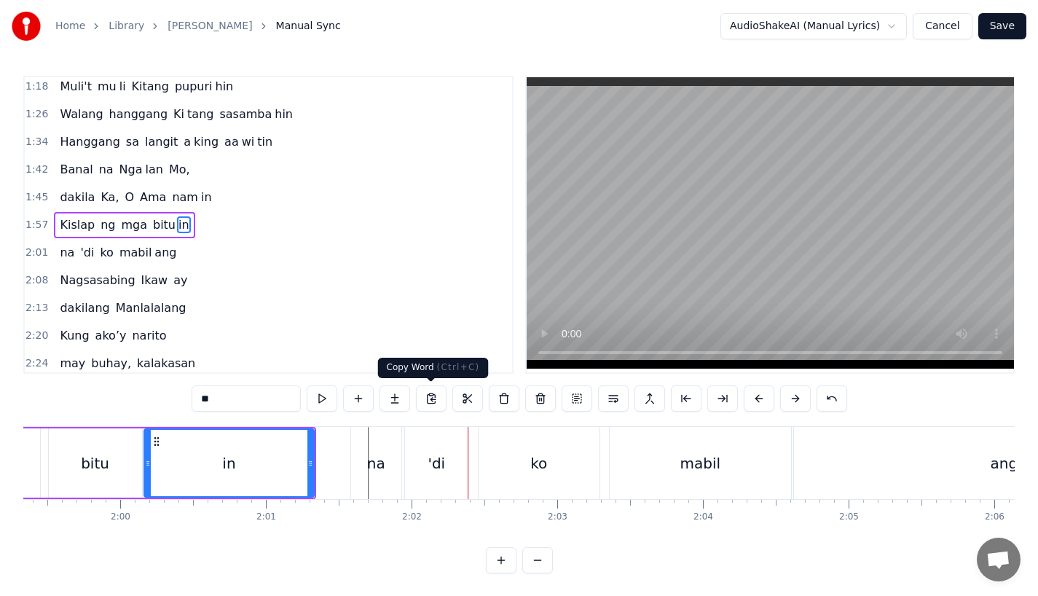
click at [380, 453] on div "na" at bounding box center [376, 463] width 18 height 22
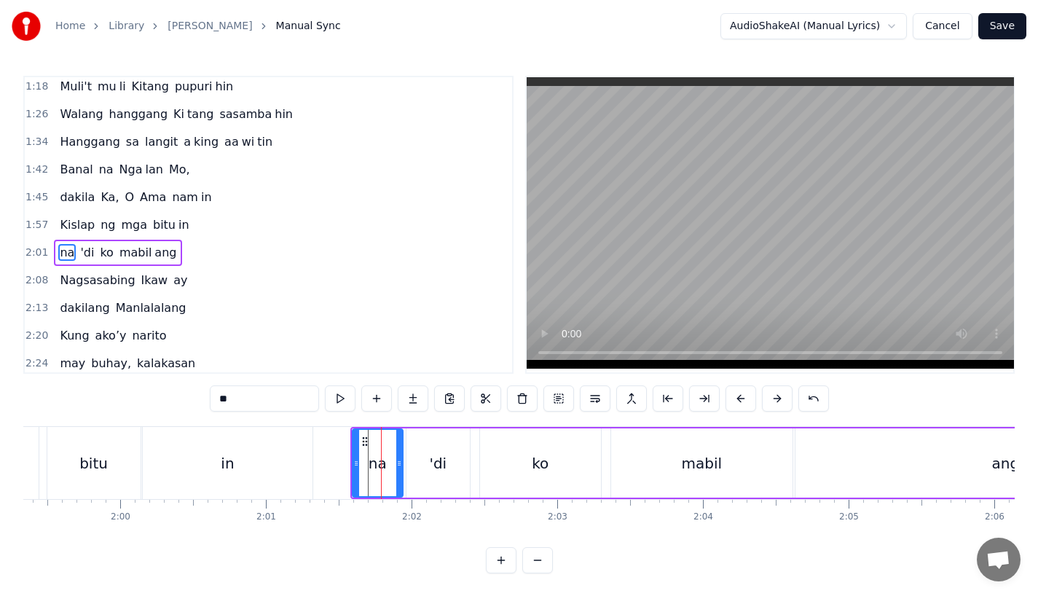
scroll to position [253, 0]
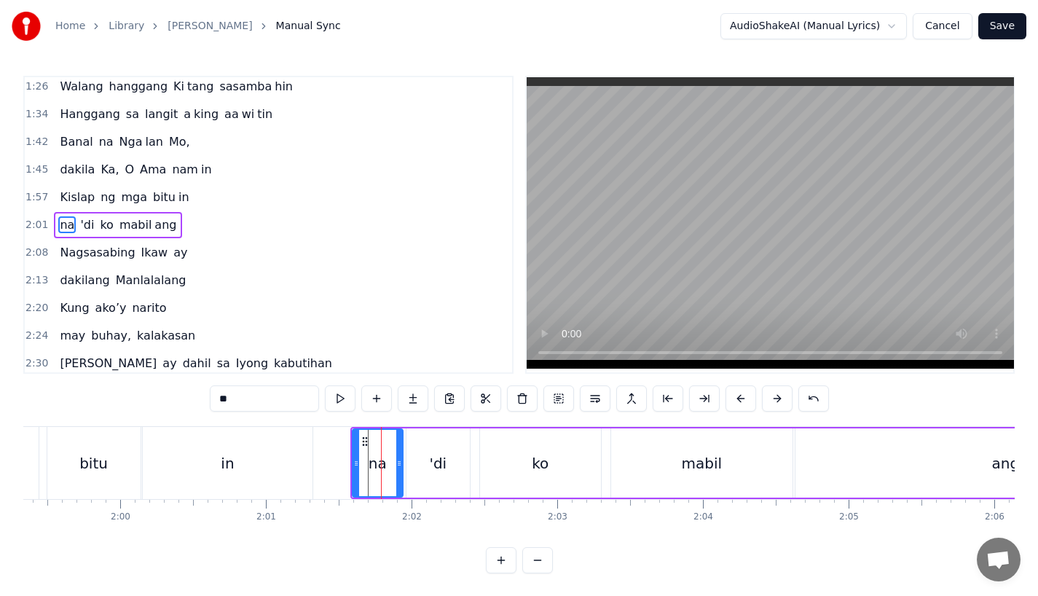
click at [768, 398] on button at bounding box center [777, 398] width 31 height 26
click at [271, 458] on div "in" at bounding box center [228, 463] width 170 height 72
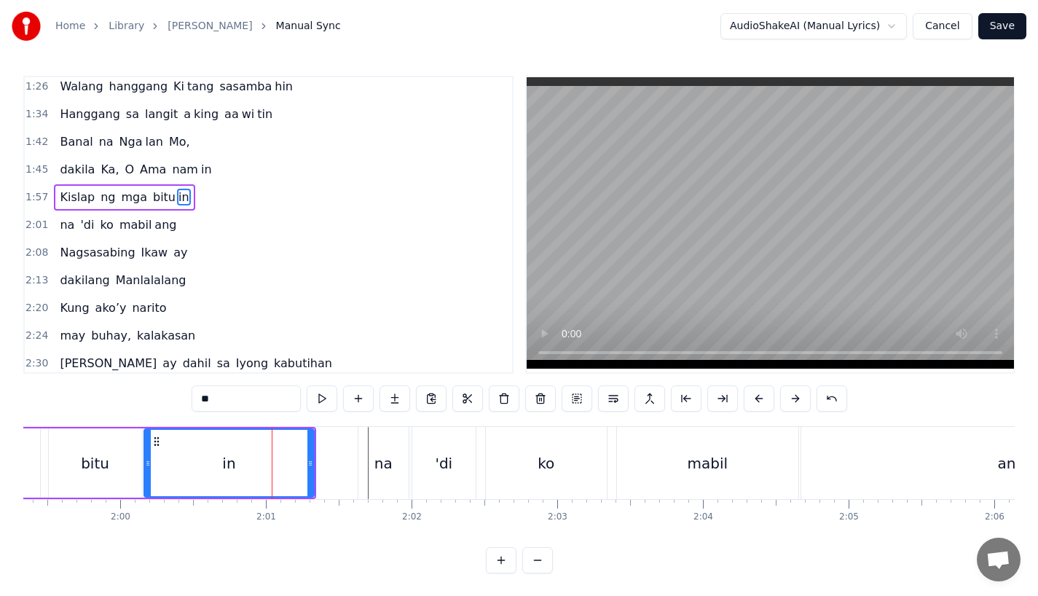
scroll to position [226, 0]
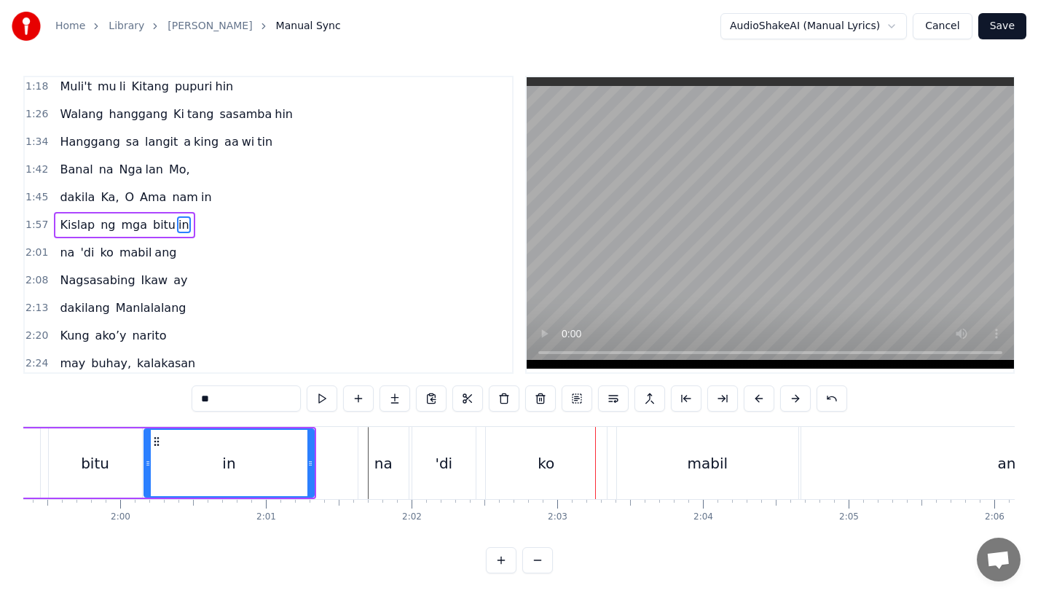
click at [298, 450] on div "in" at bounding box center [229, 463] width 168 height 66
click at [281, 472] on div "in" at bounding box center [229, 463] width 168 height 66
click at [523, 474] on div "ko" at bounding box center [546, 463] width 121 height 72
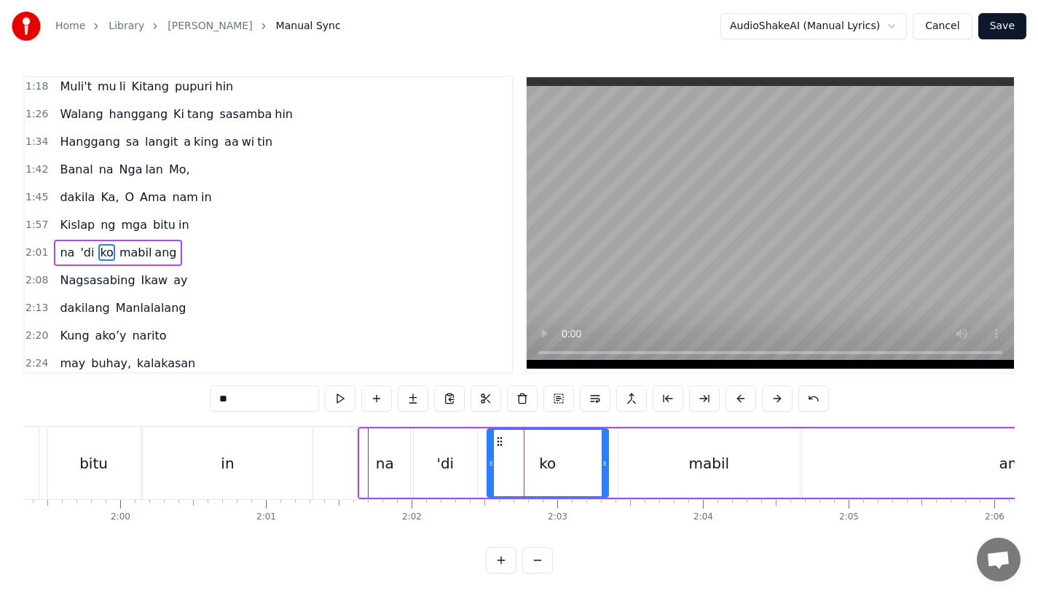
scroll to position [253, 0]
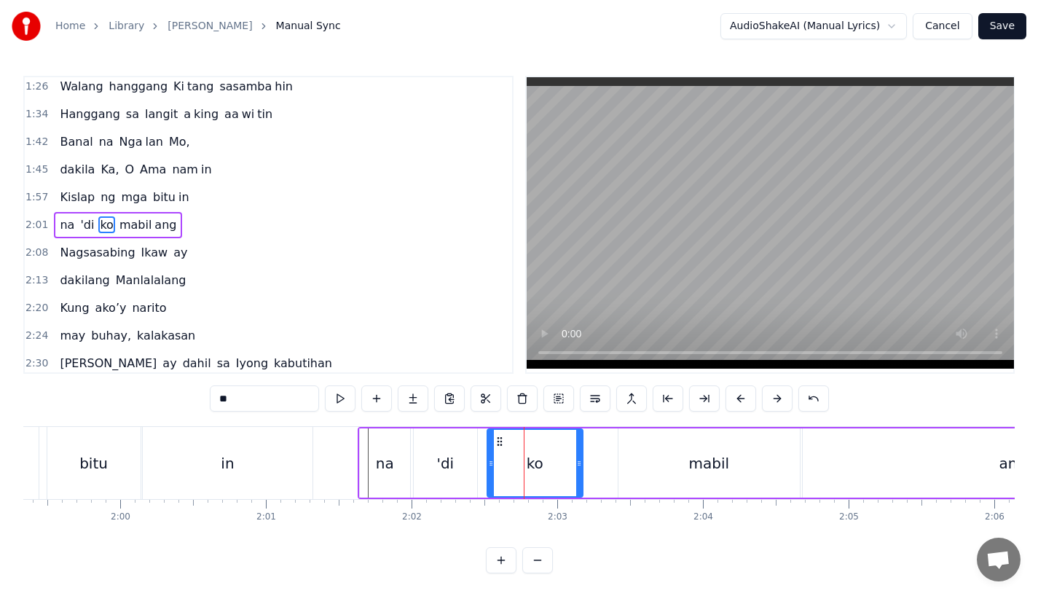
drag, startPoint x: 601, startPoint y: 473, endPoint x: 574, endPoint y: 473, distance: 26.9
click at [576, 473] on div at bounding box center [579, 463] width 6 height 66
click at [472, 470] on div "'di" at bounding box center [445, 462] width 63 height 69
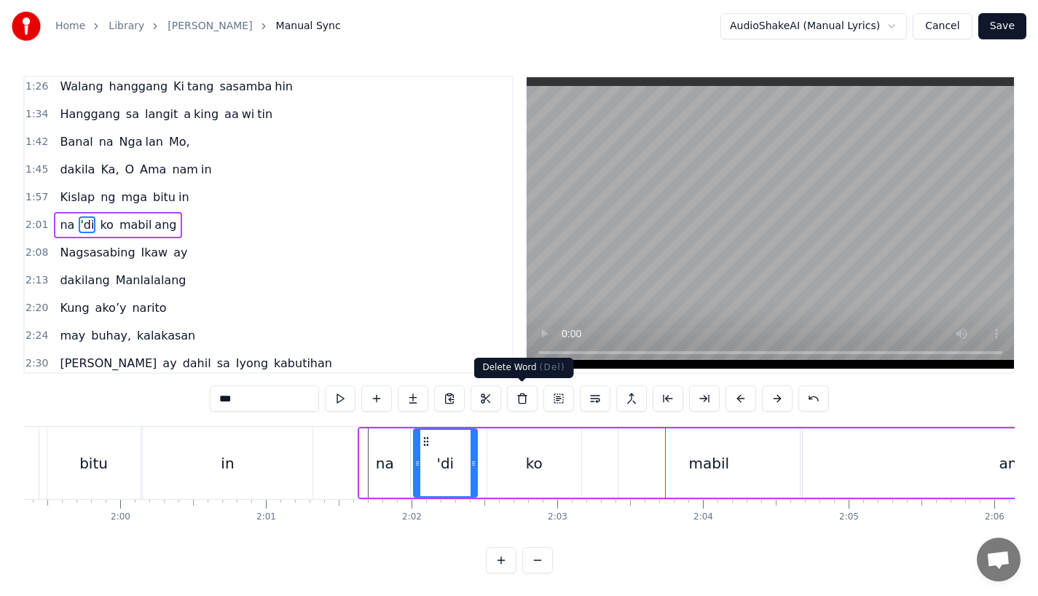
click at [505, 470] on div "ko" at bounding box center [534, 462] width 94 height 69
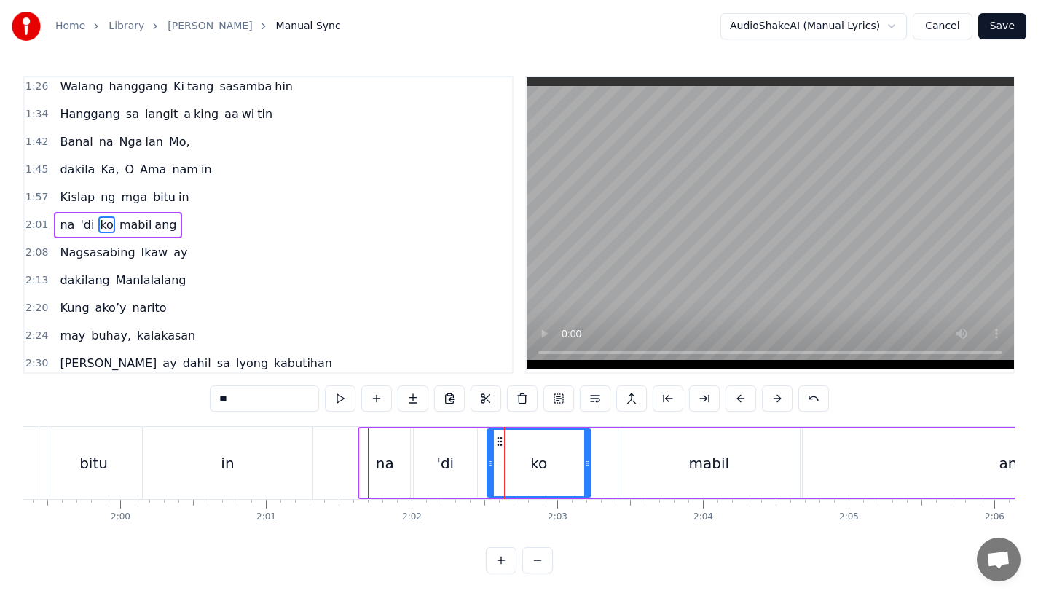
drag, startPoint x: 577, startPoint y: 466, endPoint x: 587, endPoint y: 466, distance: 10.2
click at [587, 466] on icon at bounding box center [587, 463] width 6 height 12
click at [454, 467] on div "'di" at bounding box center [445, 462] width 63 height 69
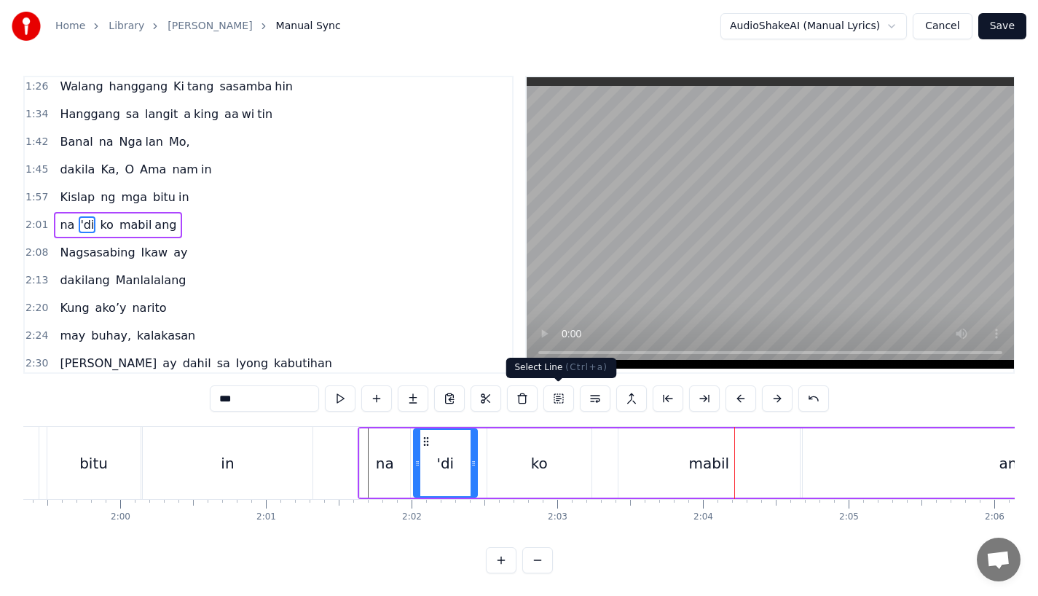
click at [671, 456] on div "mabil" at bounding box center [708, 462] width 181 height 69
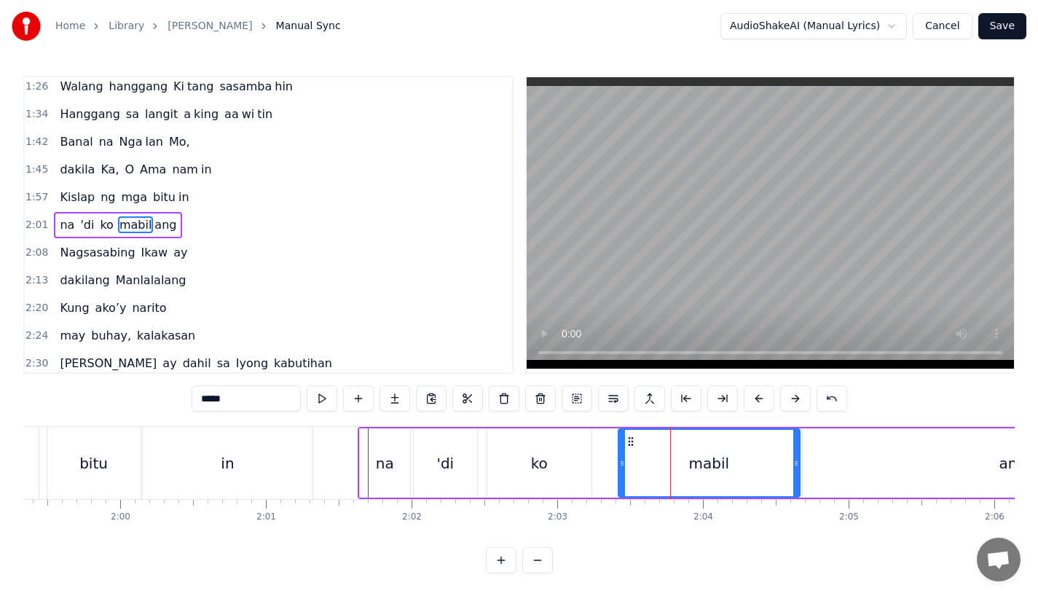
click at [792, 466] on div "mabil" at bounding box center [709, 463] width 180 height 66
drag, startPoint x: 796, startPoint y: 463, endPoint x: 728, endPoint y: 463, distance: 67.7
click at [729, 463] on icon at bounding box center [731, 463] width 6 height 12
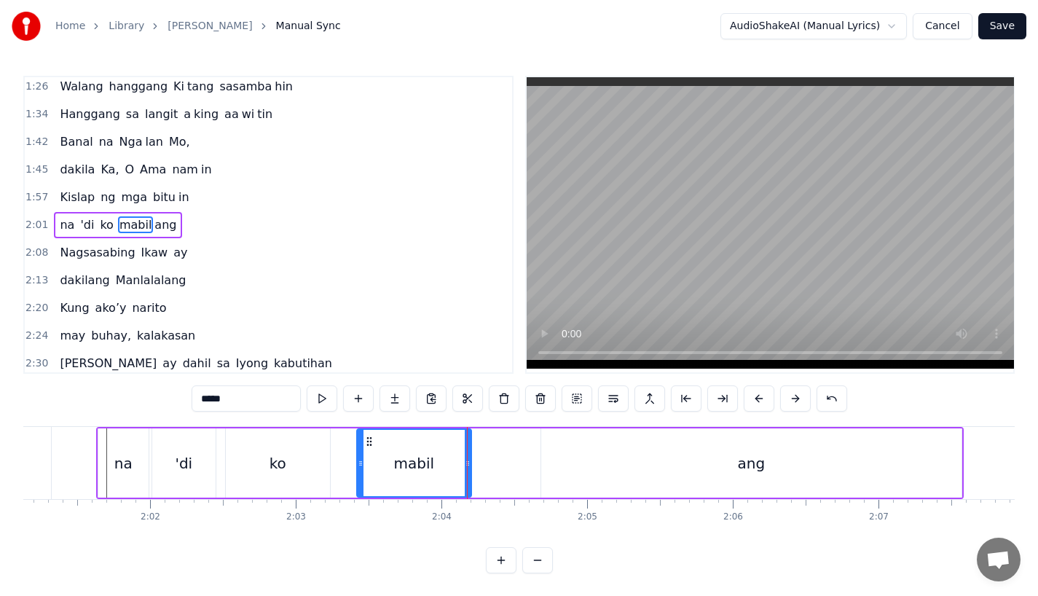
scroll to position [0, 17668]
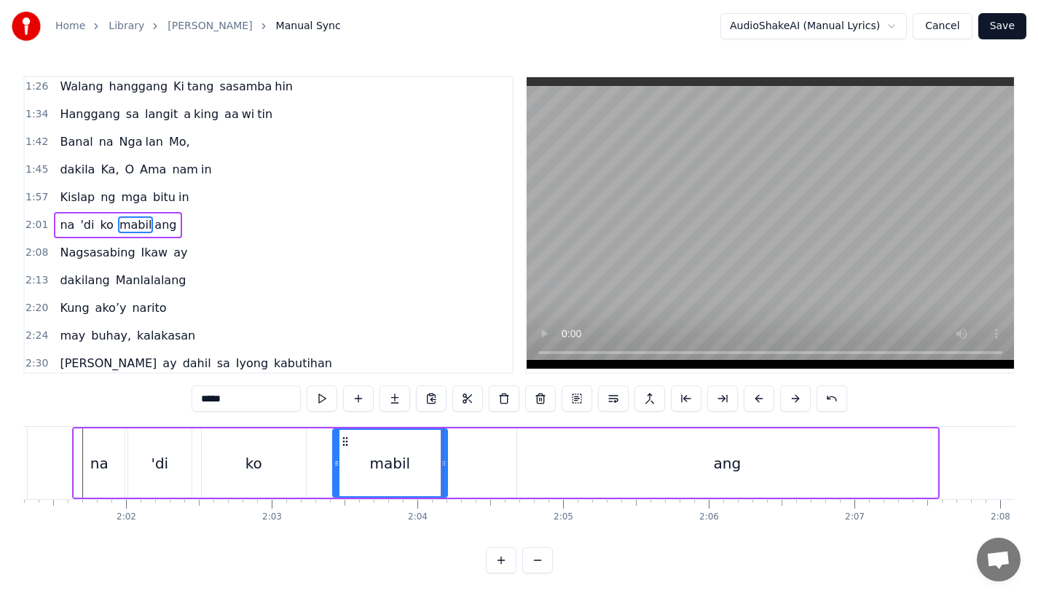
click at [647, 463] on div "ang" at bounding box center [727, 462] width 420 height 69
type input "***"
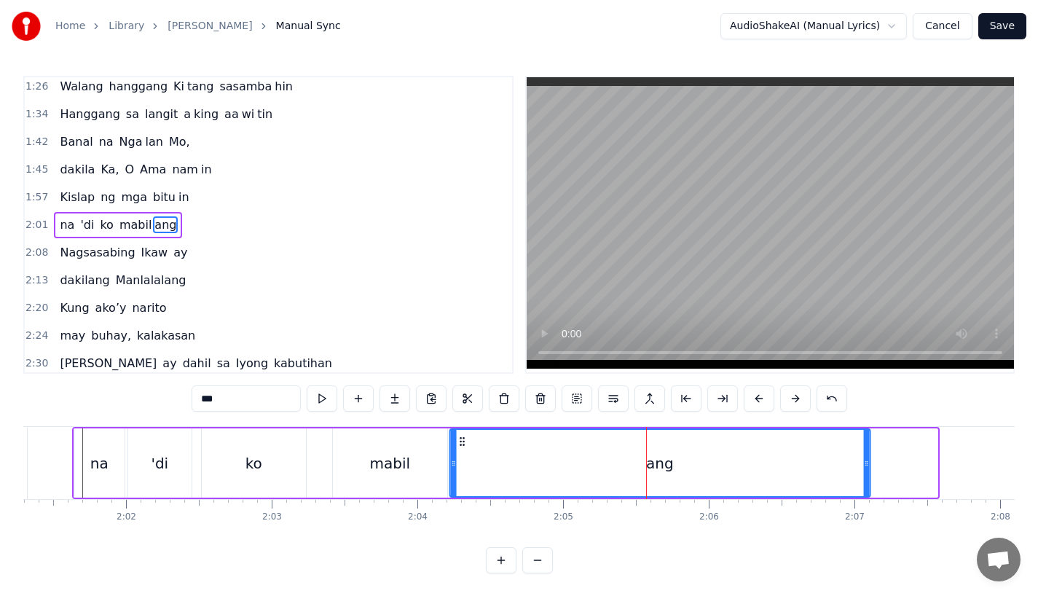
drag, startPoint x: 527, startPoint y: 439, endPoint x: 459, endPoint y: 441, distance: 68.5
click at [459, 441] on icon at bounding box center [462, 442] width 12 height 12
click at [196, 451] on div "na 'di ko mabil ang" at bounding box center [471, 463] width 799 height 72
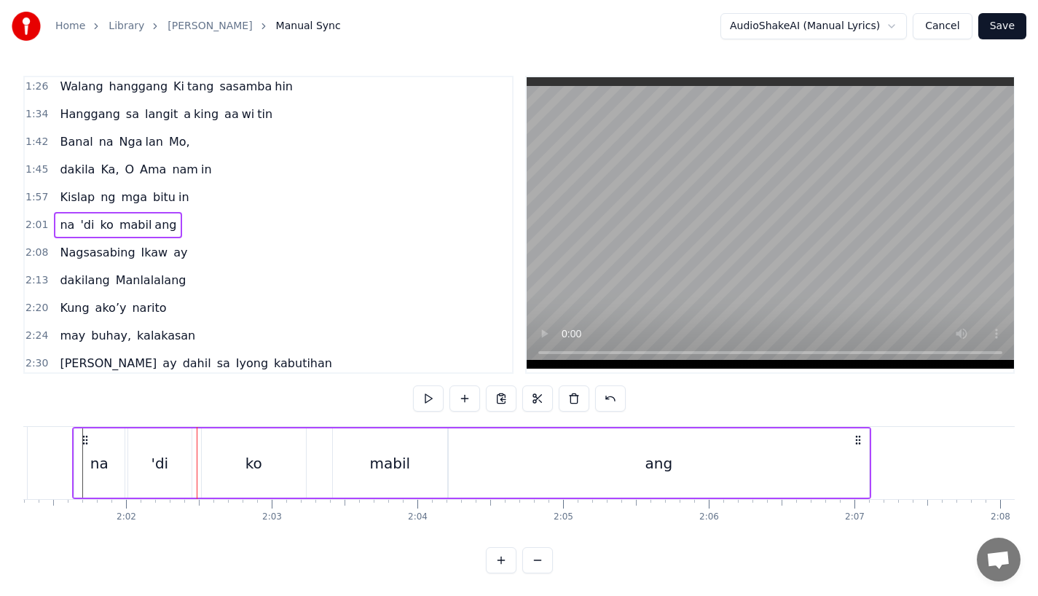
click at [176, 456] on div "'di" at bounding box center [159, 462] width 63 height 69
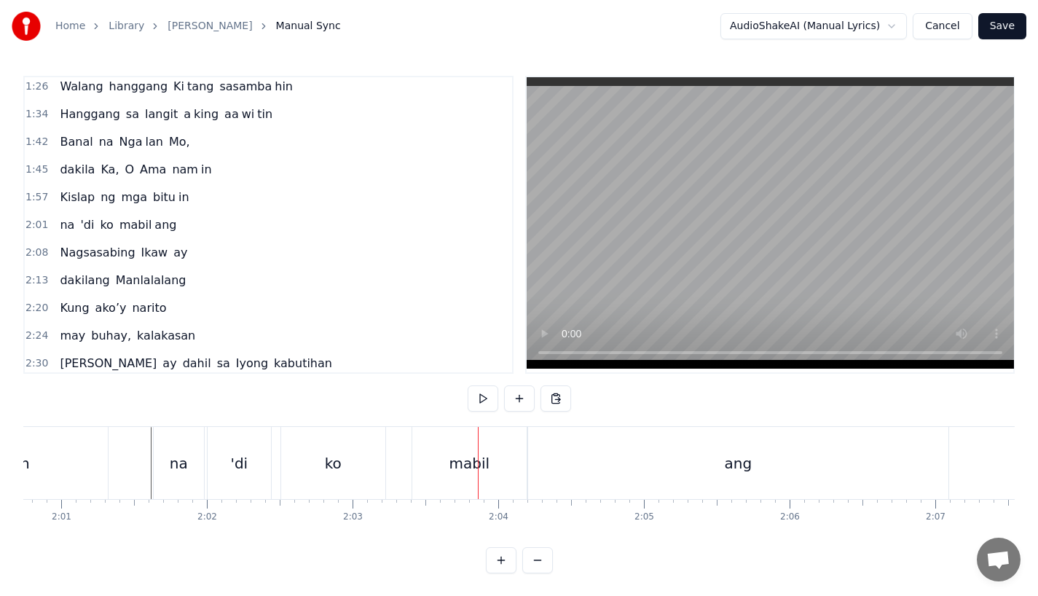
scroll to position [0, 17532]
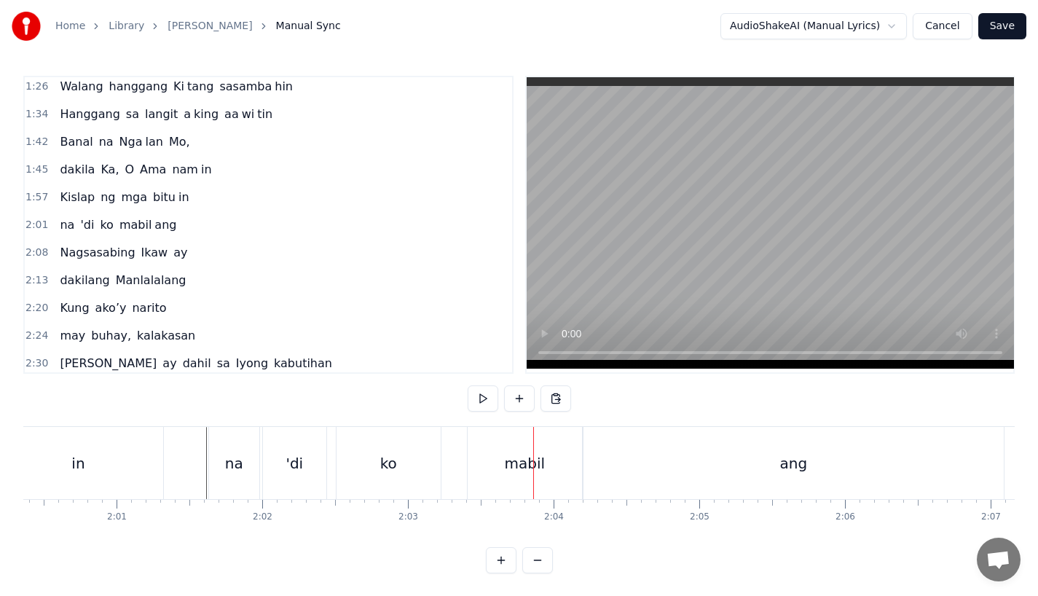
click at [124, 470] on div "in" at bounding box center [78, 463] width 170 height 72
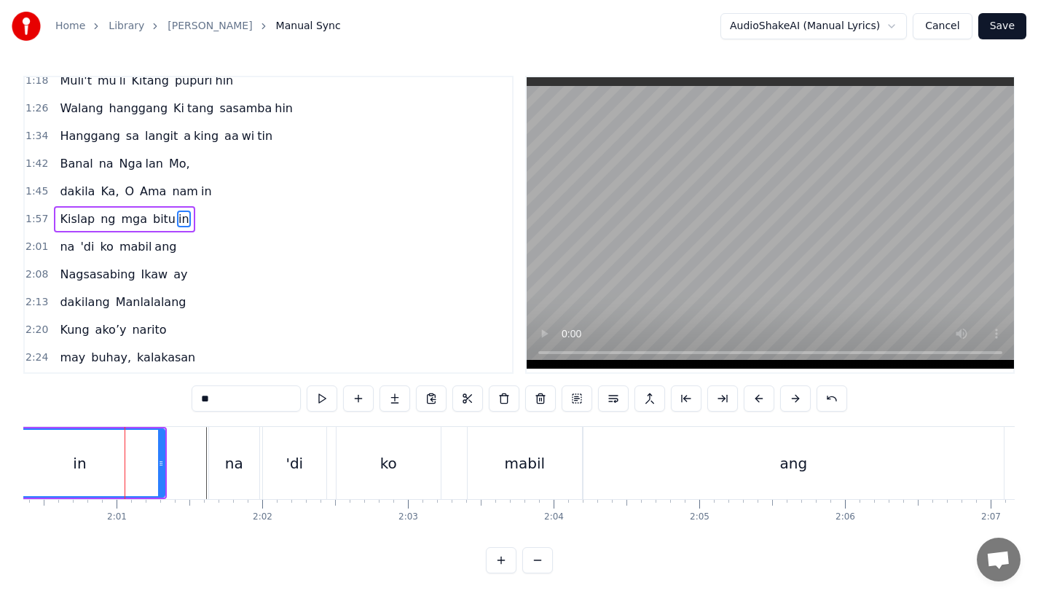
scroll to position [226, 0]
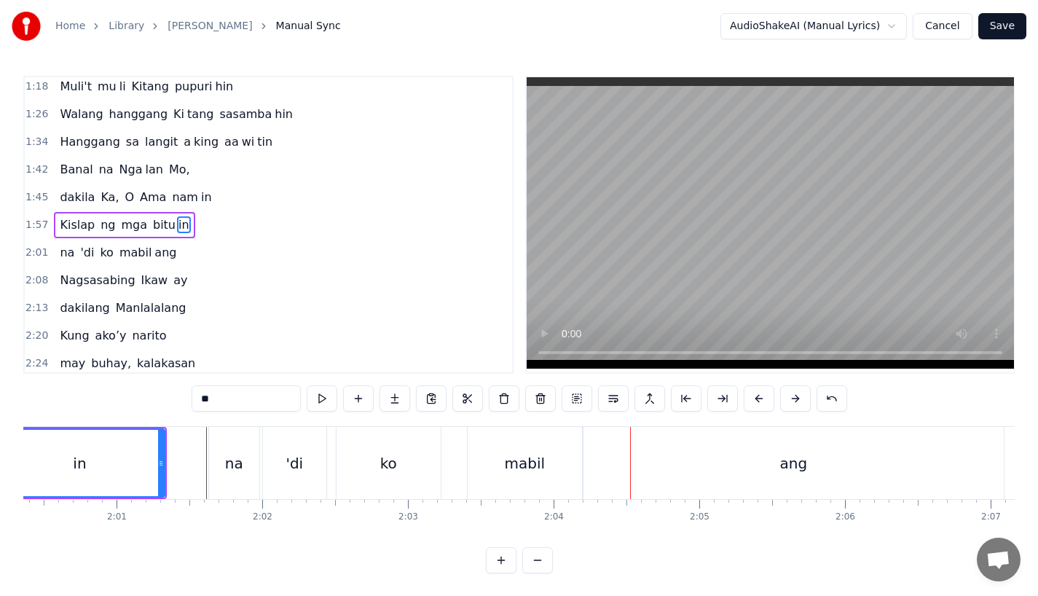
click at [535, 466] on div "mabil" at bounding box center [525, 463] width 41 height 22
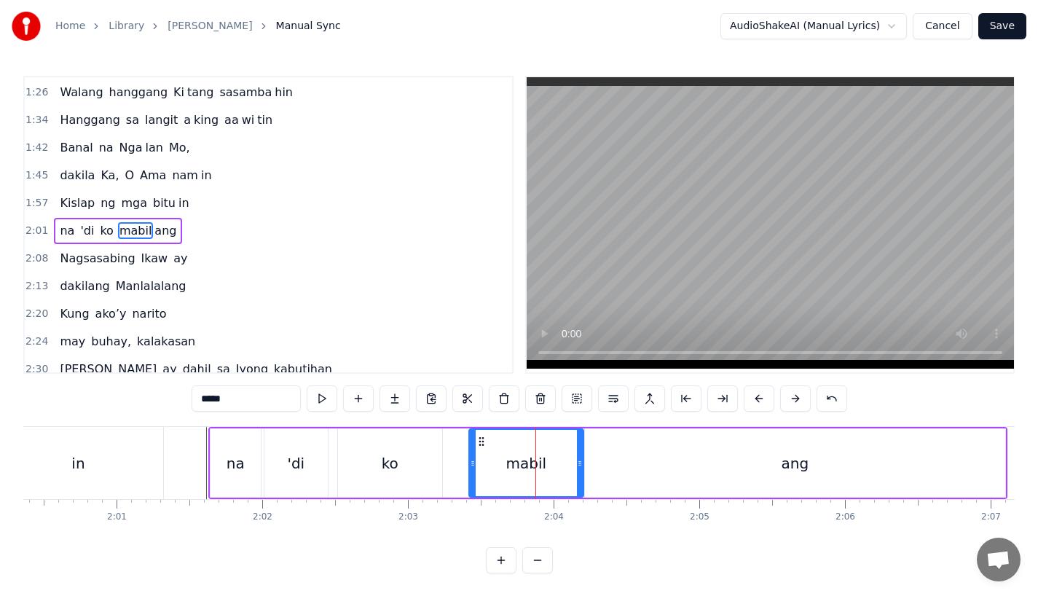
scroll to position [253, 0]
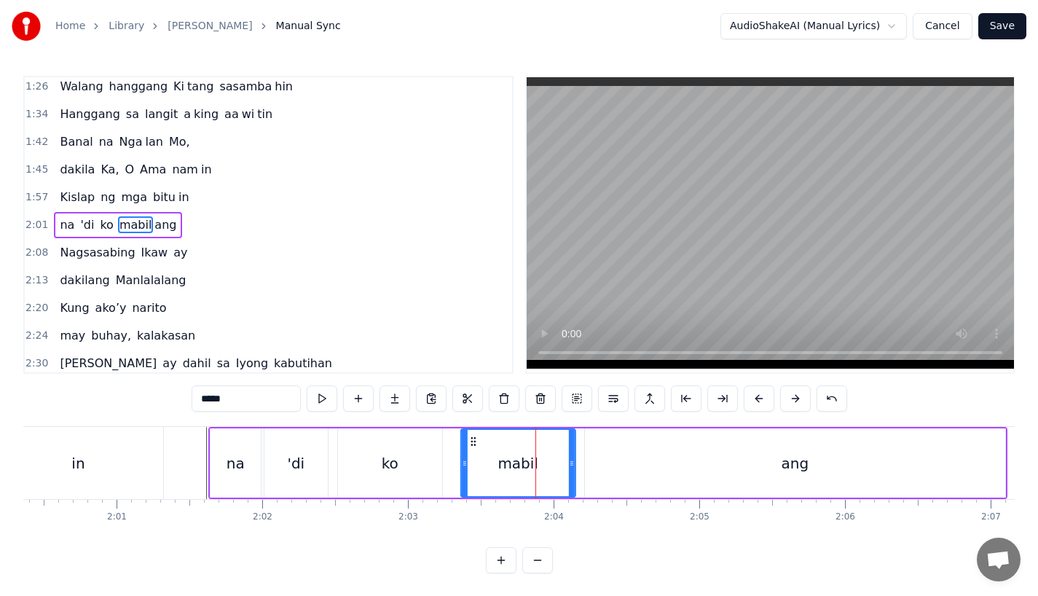
drag, startPoint x: 480, startPoint y: 440, endPoint x: 471, endPoint y: 441, distance: 8.8
click at [471, 441] on icon at bounding box center [474, 442] width 12 height 12
click at [610, 474] on div "ang" at bounding box center [795, 462] width 420 height 69
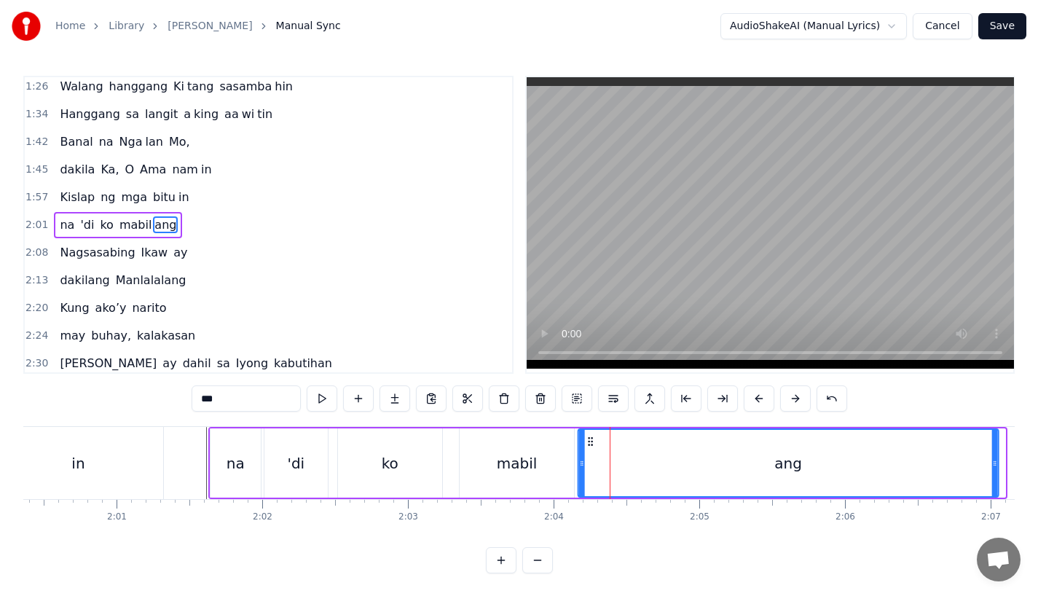
drag, startPoint x: 599, startPoint y: 443, endPoint x: 591, endPoint y: 444, distance: 8.0
click at [591, 444] on icon at bounding box center [591, 442] width 12 height 12
click at [72, 460] on div "in" at bounding box center [77, 463] width 13 height 22
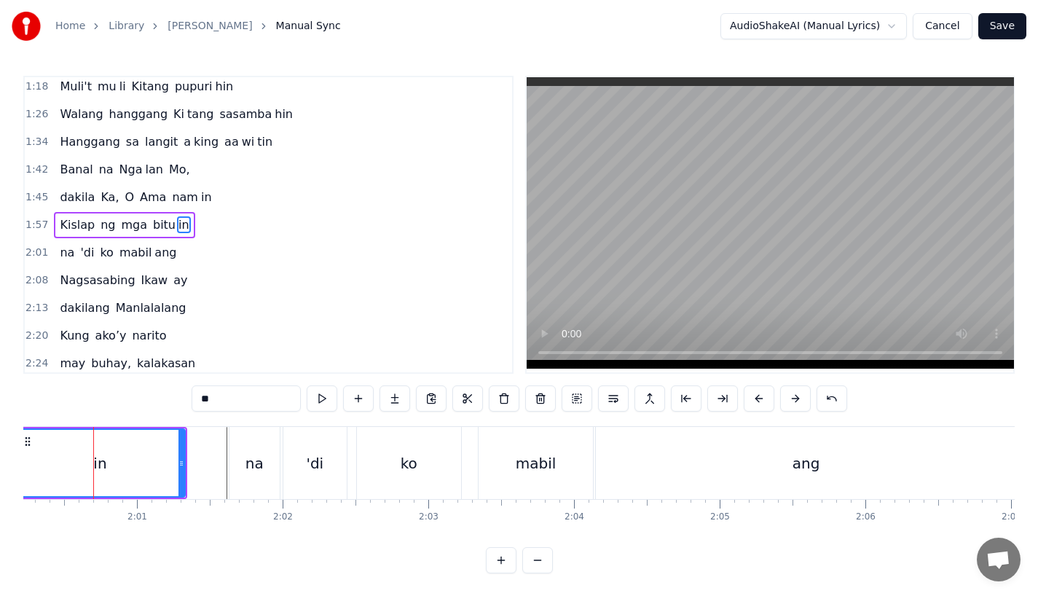
scroll to position [0, 17507]
click at [143, 470] on div "in" at bounding box center [104, 463] width 168 height 66
click at [307, 469] on div "'di" at bounding box center [318, 463] width 63 height 72
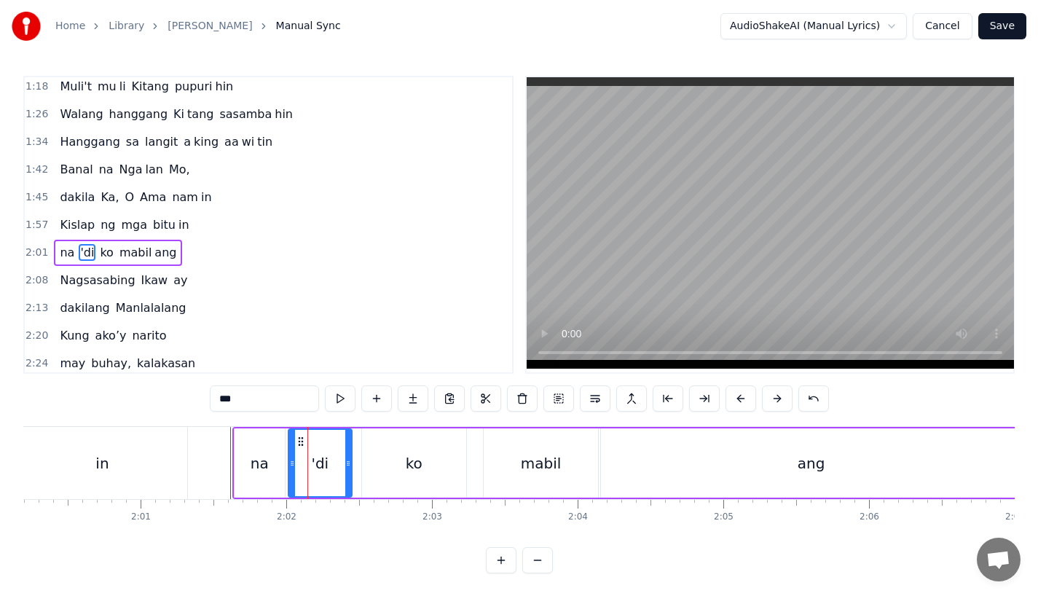
scroll to position [253, 0]
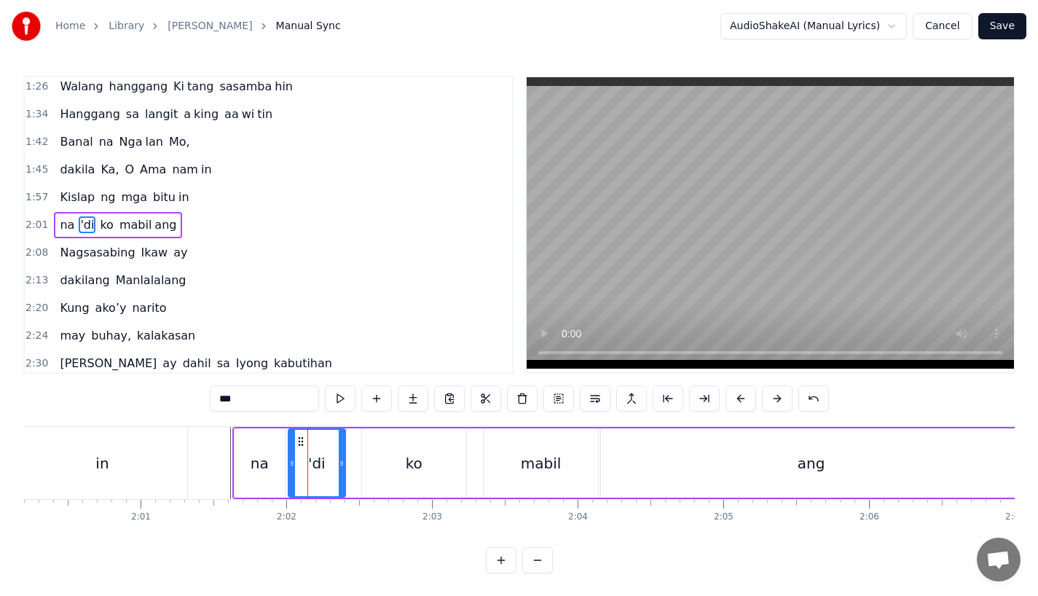
drag, startPoint x: 347, startPoint y: 468, endPoint x: 339, endPoint y: 468, distance: 7.3
click at [339, 468] on div at bounding box center [342, 463] width 6 height 66
click at [122, 468] on div "in" at bounding box center [102, 463] width 170 height 72
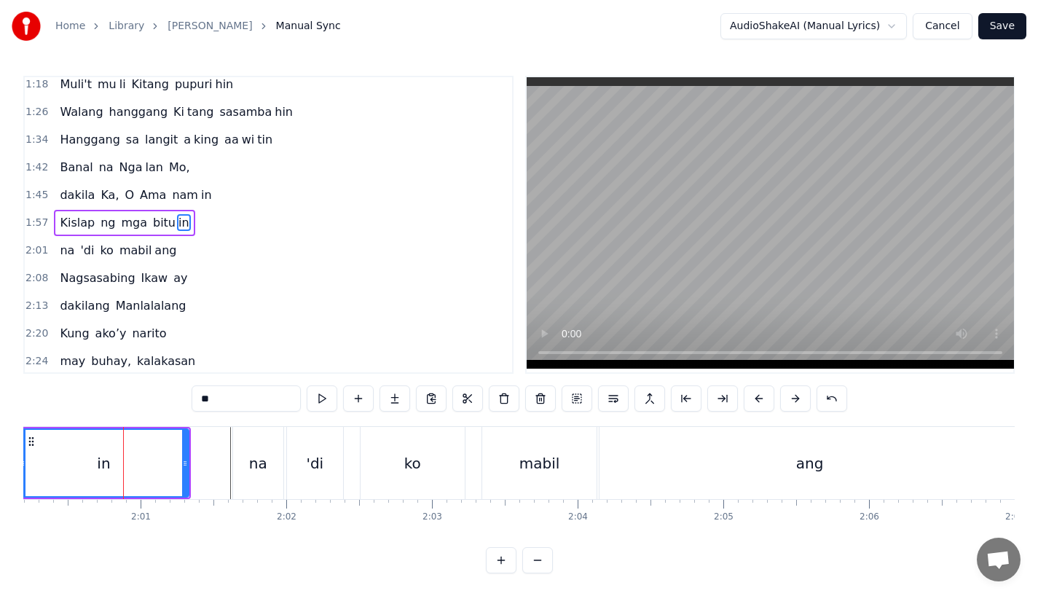
scroll to position [226, 0]
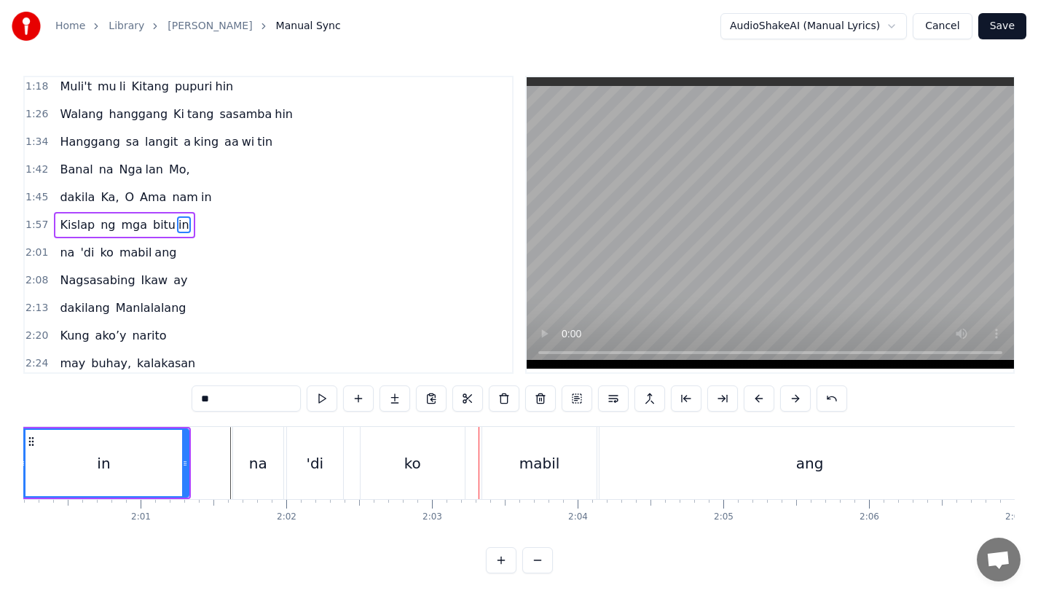
click at [412, 460] on div "ko" at bounding box center [412, 463] width 17 height 22
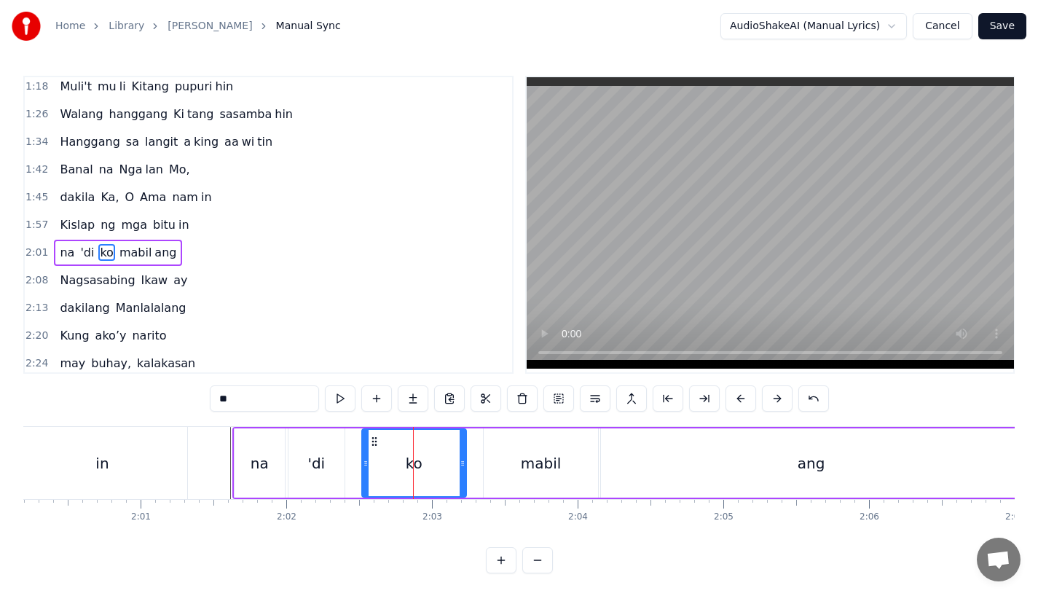
scroll to position [253, 0]
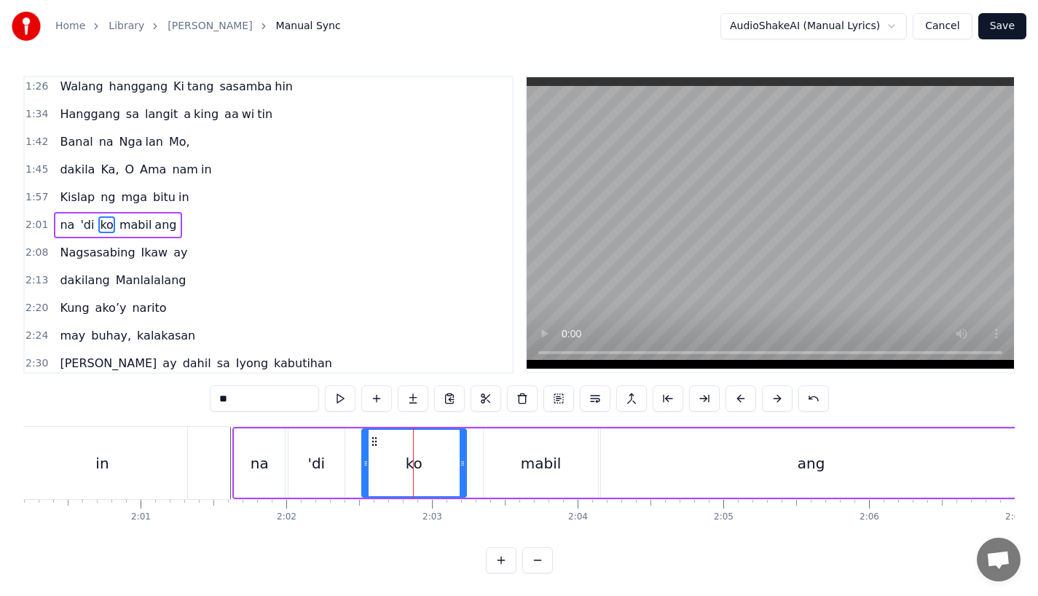
click at [366, 461] on icon at bounding box center [366, 463] width 6 height 12
drag, startPoint x: 366, startPoint y: 461, endPoint x: 357, endPoint y: 462, distance: 8.9
click at [357, 462] on icon at bounding box center [357, 463] width 6 height 12
click at [361, 441] on circle at bounding box center [361, 441] width 1 height 1
click at [160, 448] on div "in" at bounding box center [102, 463] width 170 height 72
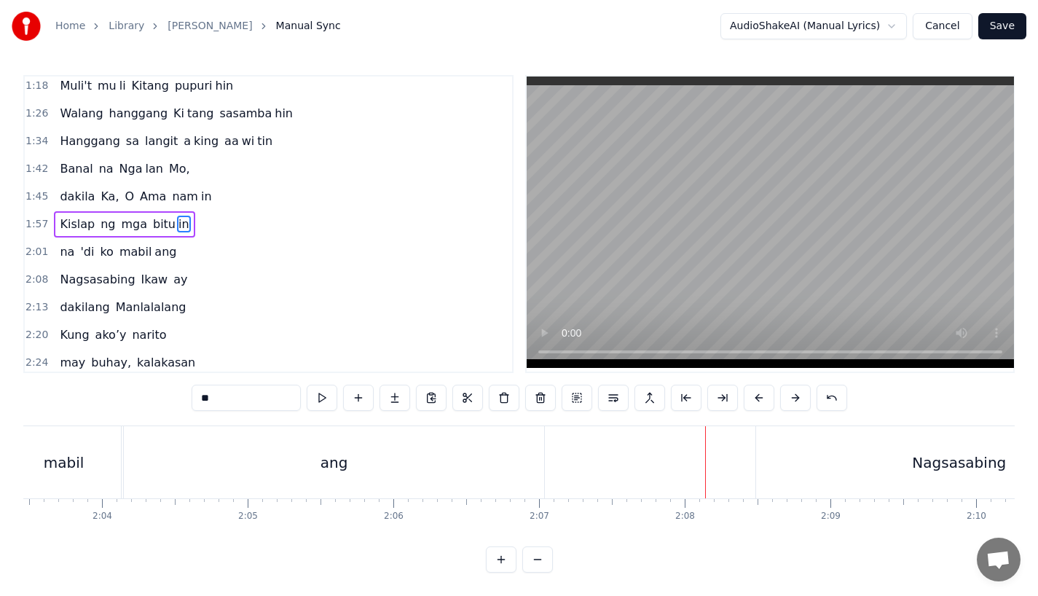
scroll to position [0, 17994]
click at [781, 468] on div "Nagsasabing" at bounding box center [948, 462] width 406 height 72
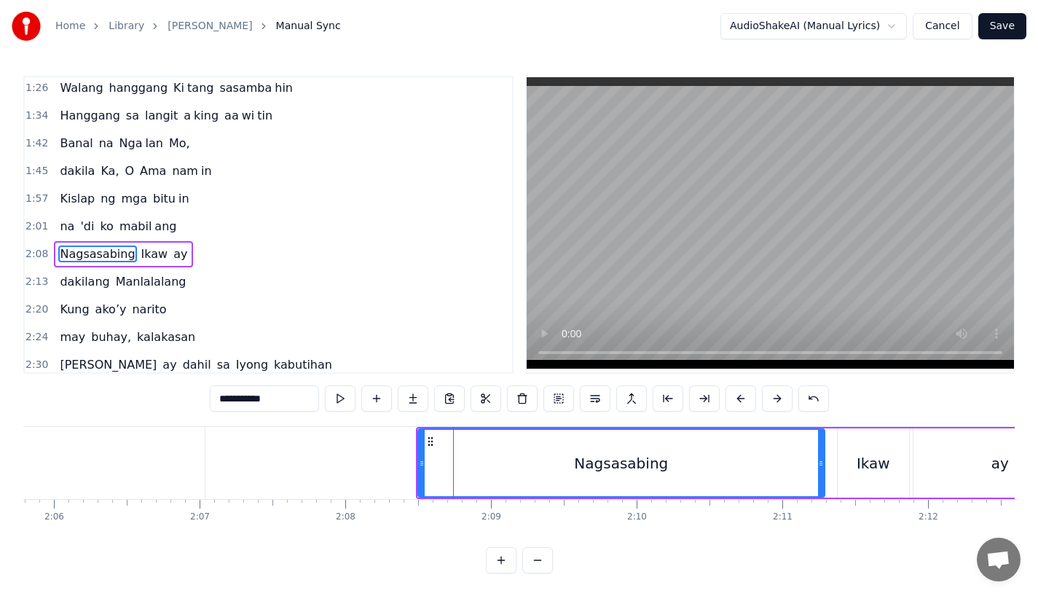
scroll to position [0, 18322]
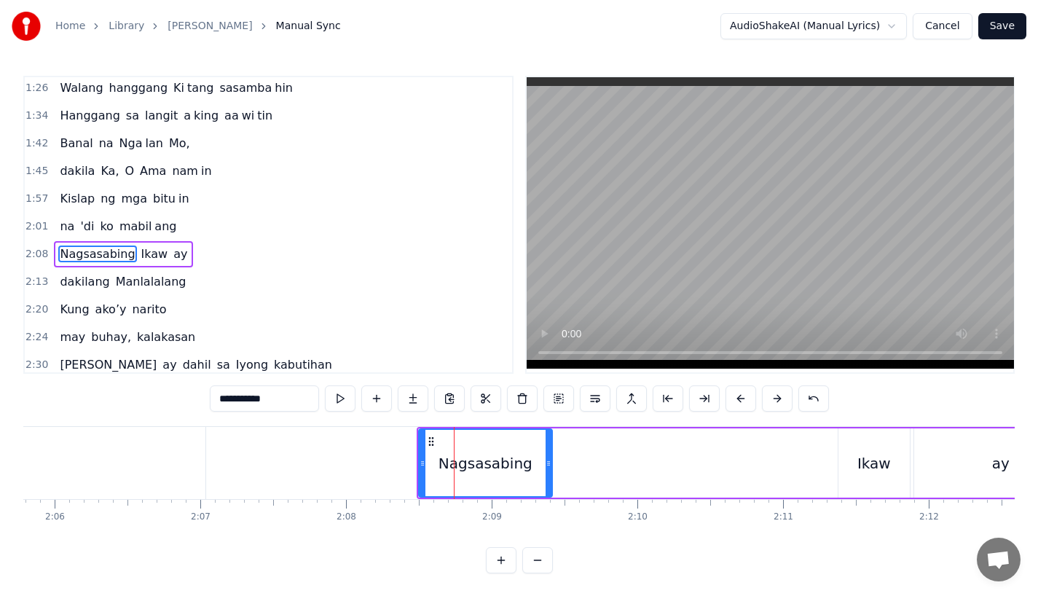
drag, startPoint x: 820, startPoint y: 466, endPoint x: 547, endPoint y: 466, distance: 273.1
click at [547, 466] on icon at bounding box center [548, 463] width 6 height 12
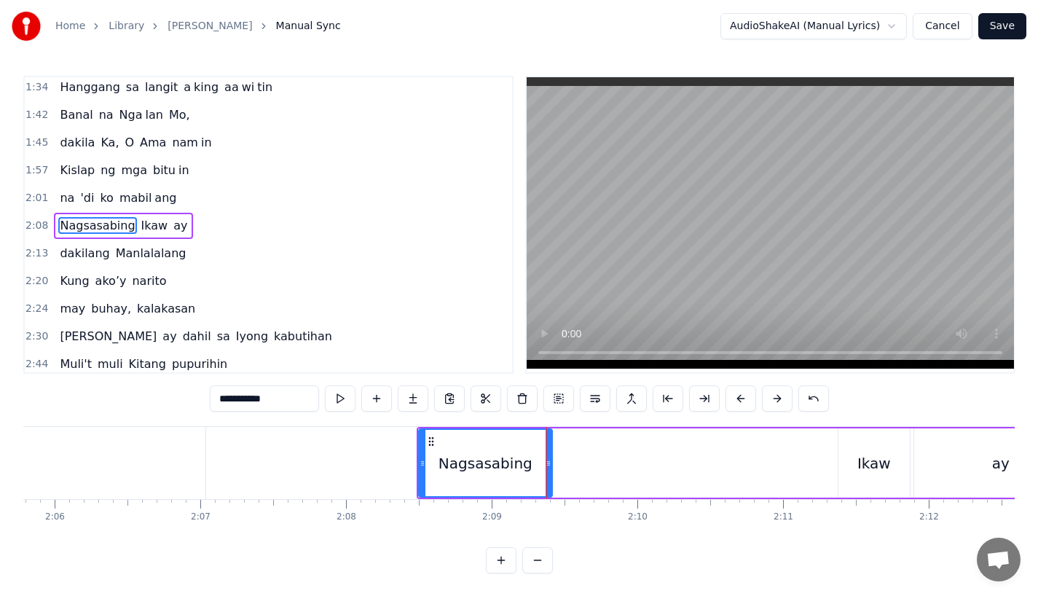
scroll to position [281, 0]
drag, startPoint x: 259, startPoint y: 402, endPoint x: 415, endPoint y: 402, distance: 155.9
click at [415, 402] on div "**********" at bounding box center [519, 398] width 619 height 26
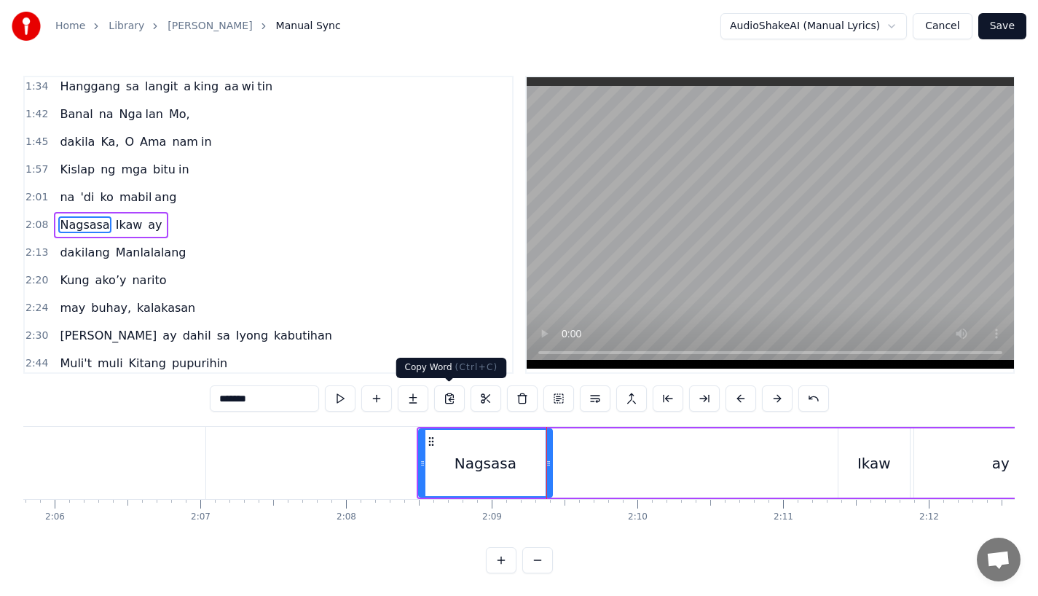
type input "*******"
click at [410, 401] on button at bounding box center [413, 398] width 31 height 26
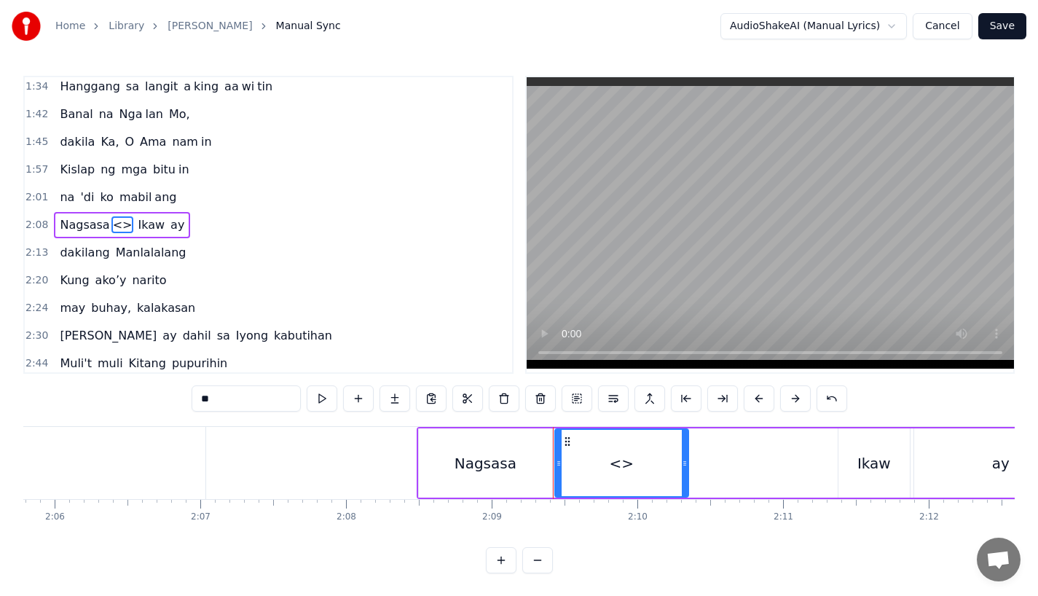
drag, startPoint x: 240, startPoint y: 393, endPoint x: 147, endPoint y: 393, distance: 92.5
click at [147, 393] on div "0:31 Bawat bukang liwayway 0:35 na aking nasila yan 0:42 Huni ng mga ibong 0:47…" at bounding box center [518, 324] width 991 height 497
paste input "**"
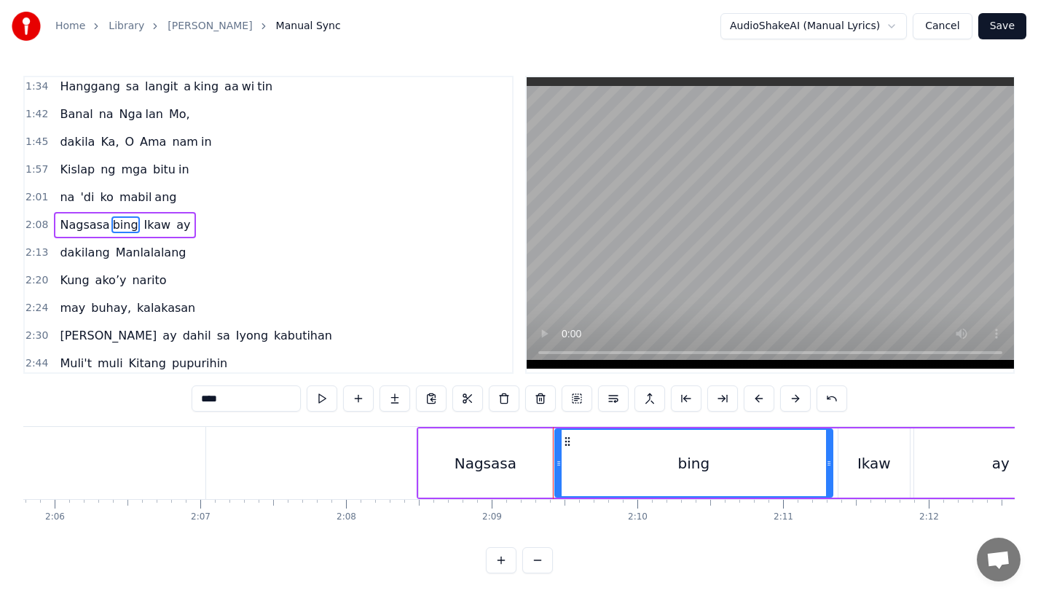
drag, startPoint x: 690, startPoint y: 460, endPoint x: 827, endPoint y: 460, distance: 137.6
click at [827, 460] on icon at bounding box center [829, 463] width 6 height 12
click at [482, 446] on div "Nagsasa" at bounding box center [485, 462] width 133 height 69
type input "*******"
